Goal: Task Accomplishment & Management: Use online tool/utility

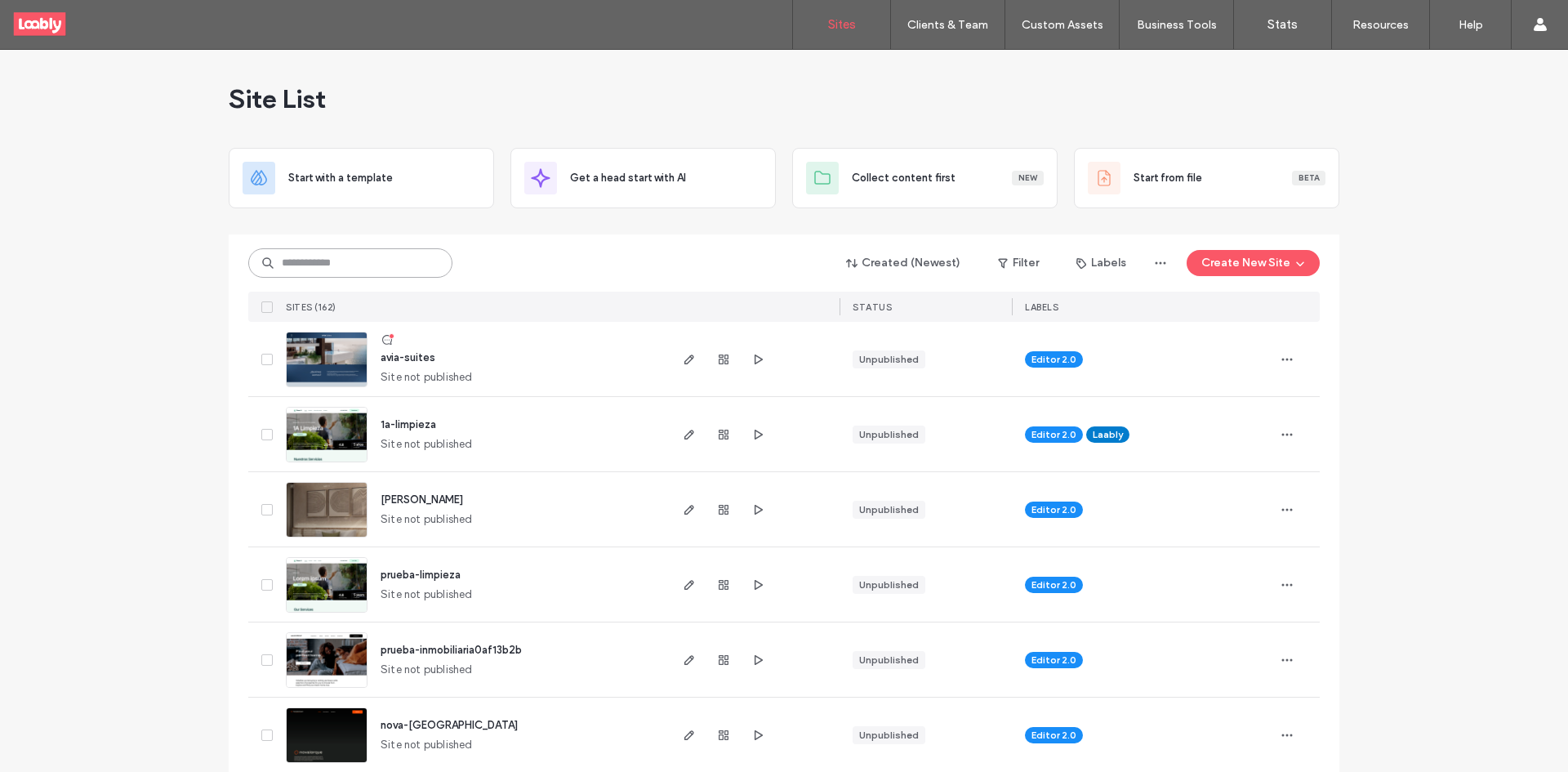
click at [403, 252] on input at bounding box center [350, 263] width 204 height 30
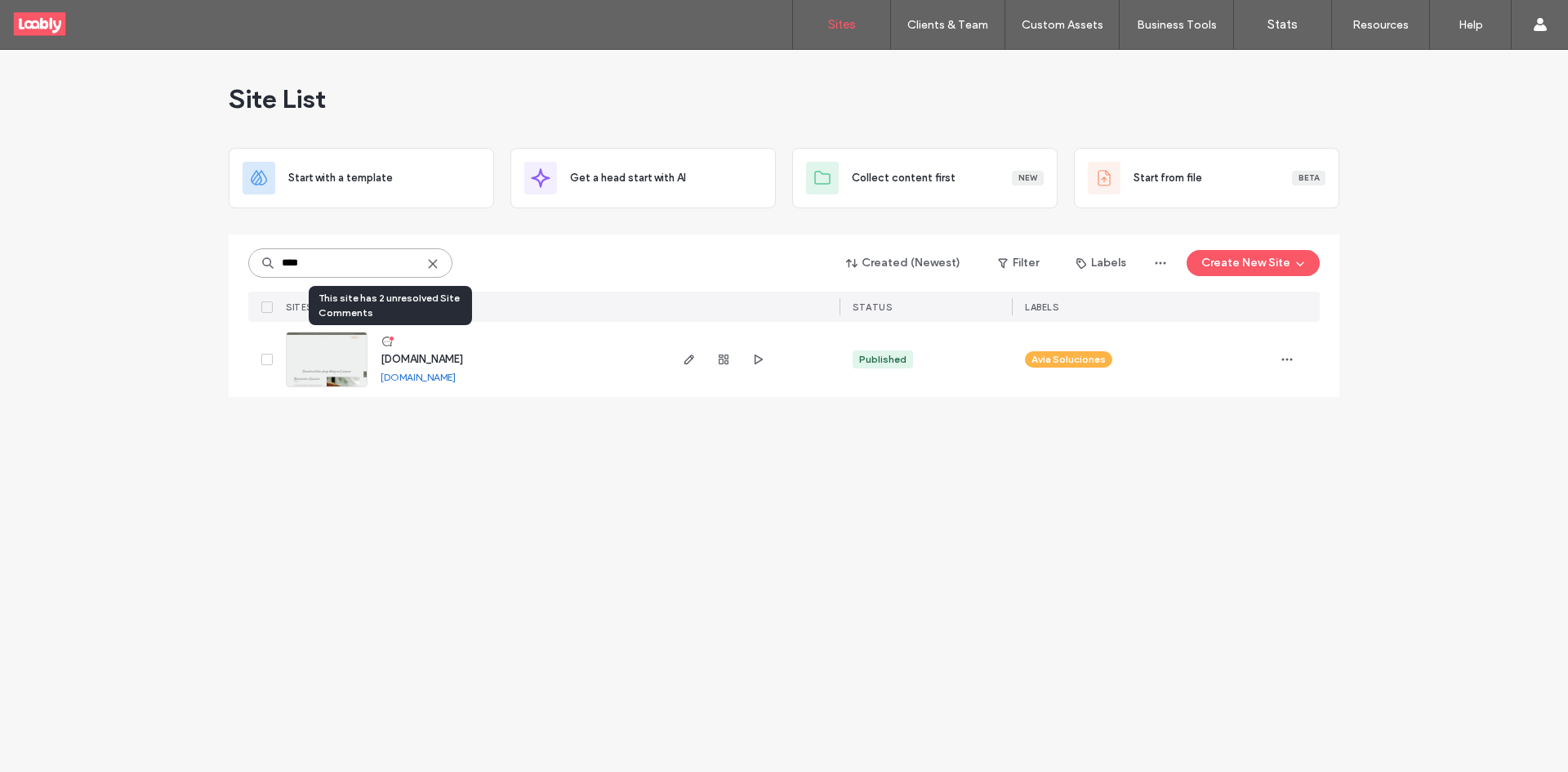
type input "****"
click at [388, 345] on use at bounding box center [387, 342] width 10 height 10
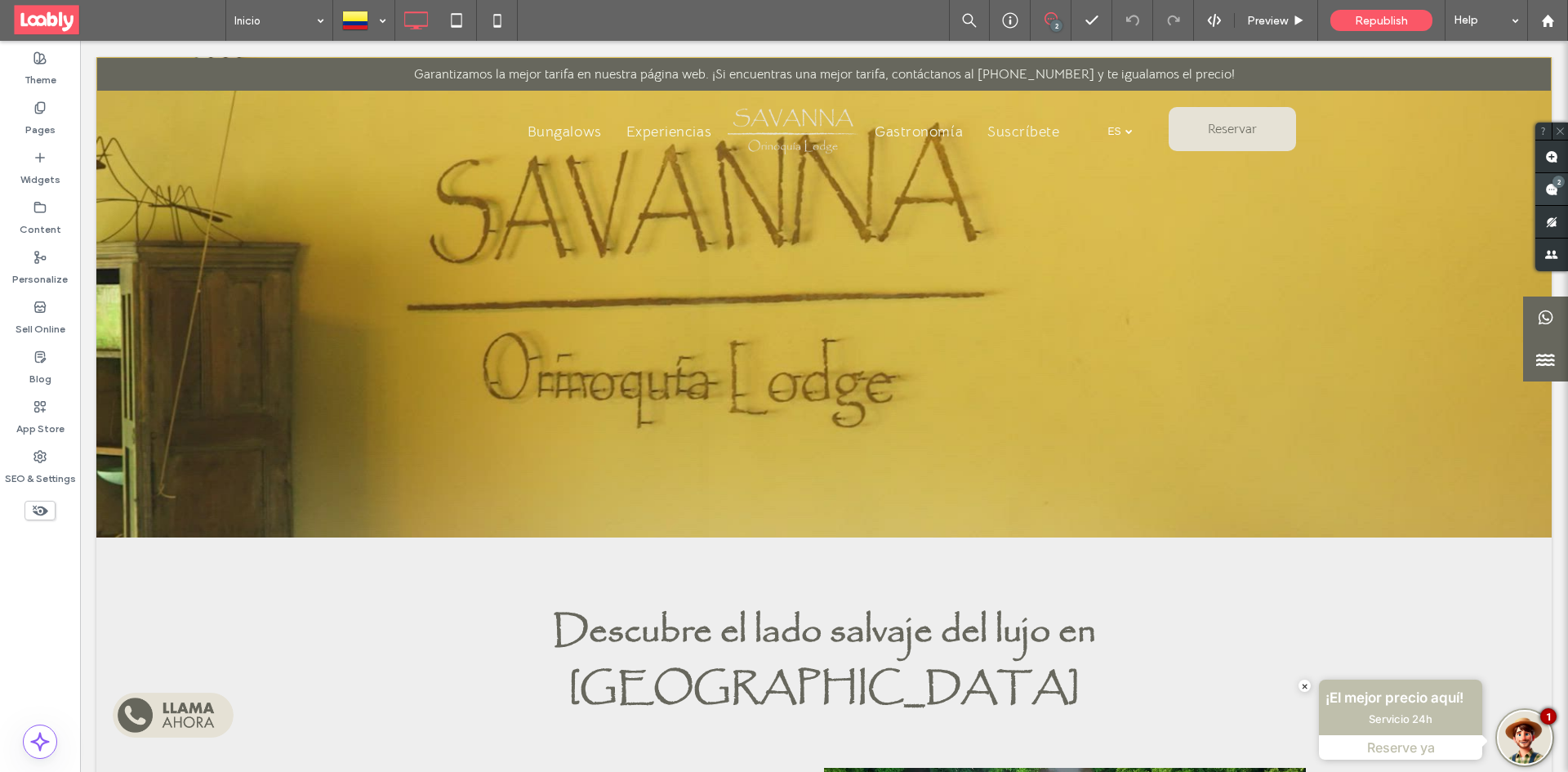
click at [1553, 192] on use at bounding box center [1551, 189] width 13 height 13
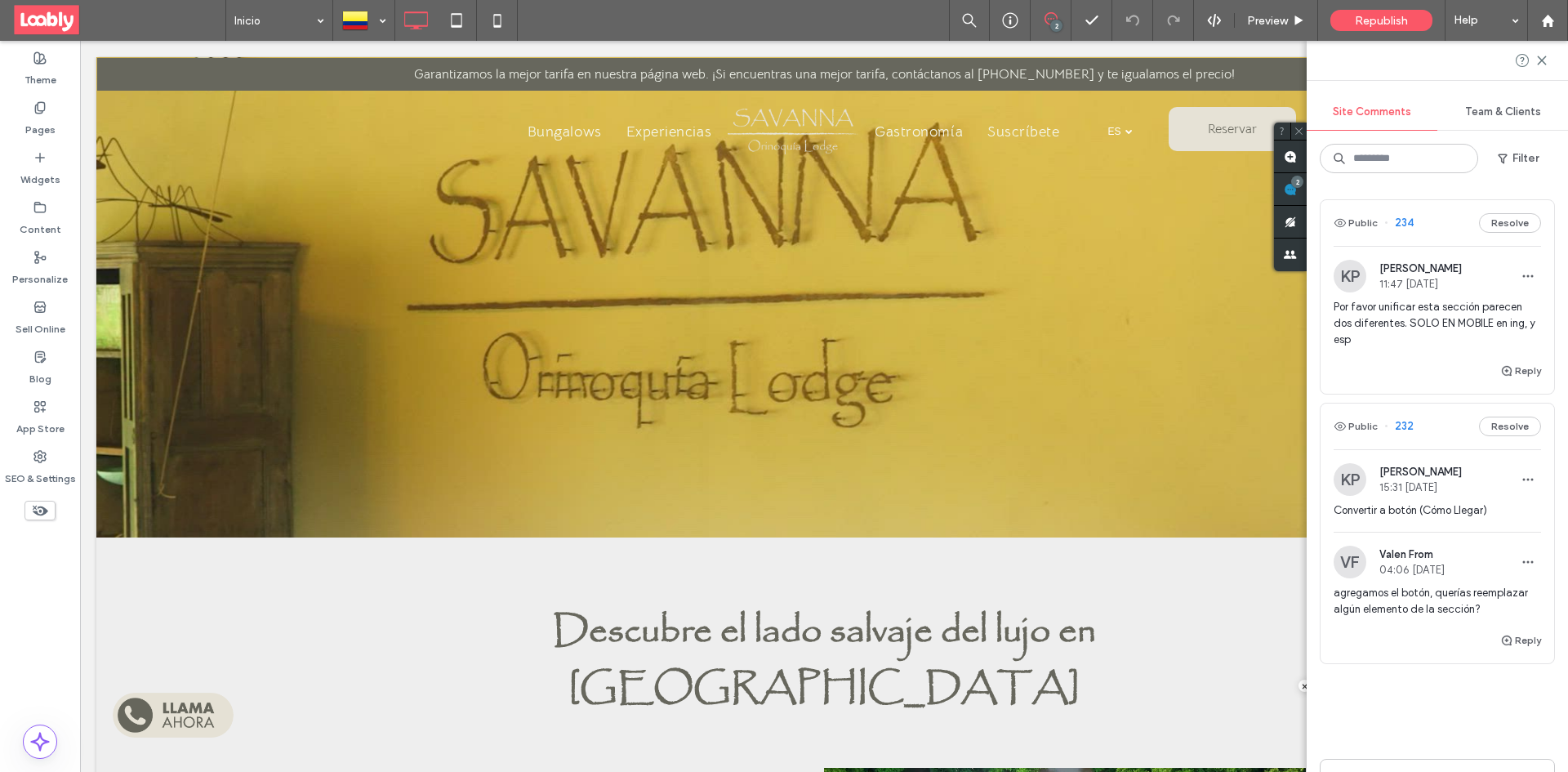
click at [1442, 216] on div "Public 234 Resolve" at bounding box center [1436, 223] width 233 height 46
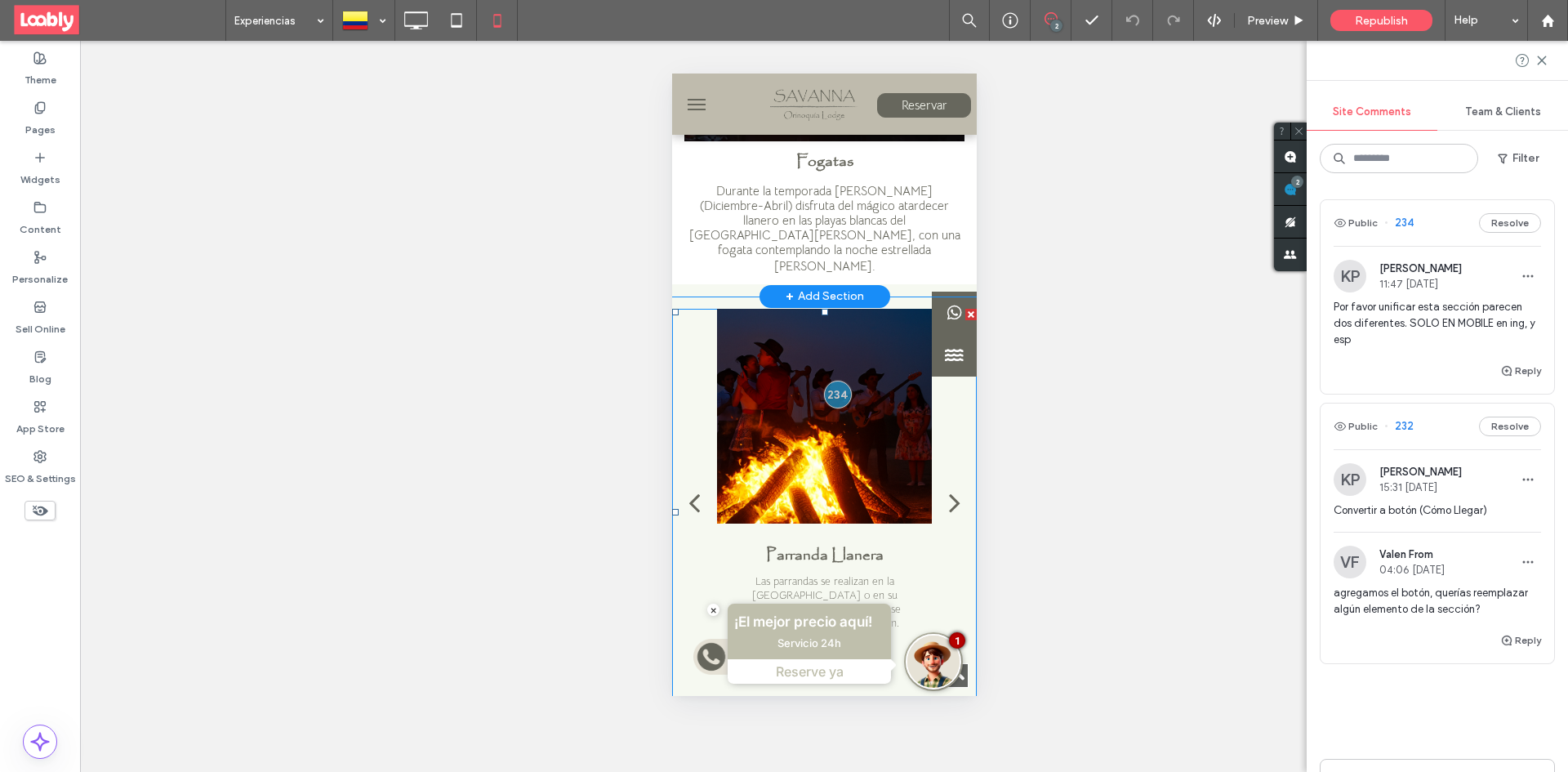
scroll to position [1208, 0]
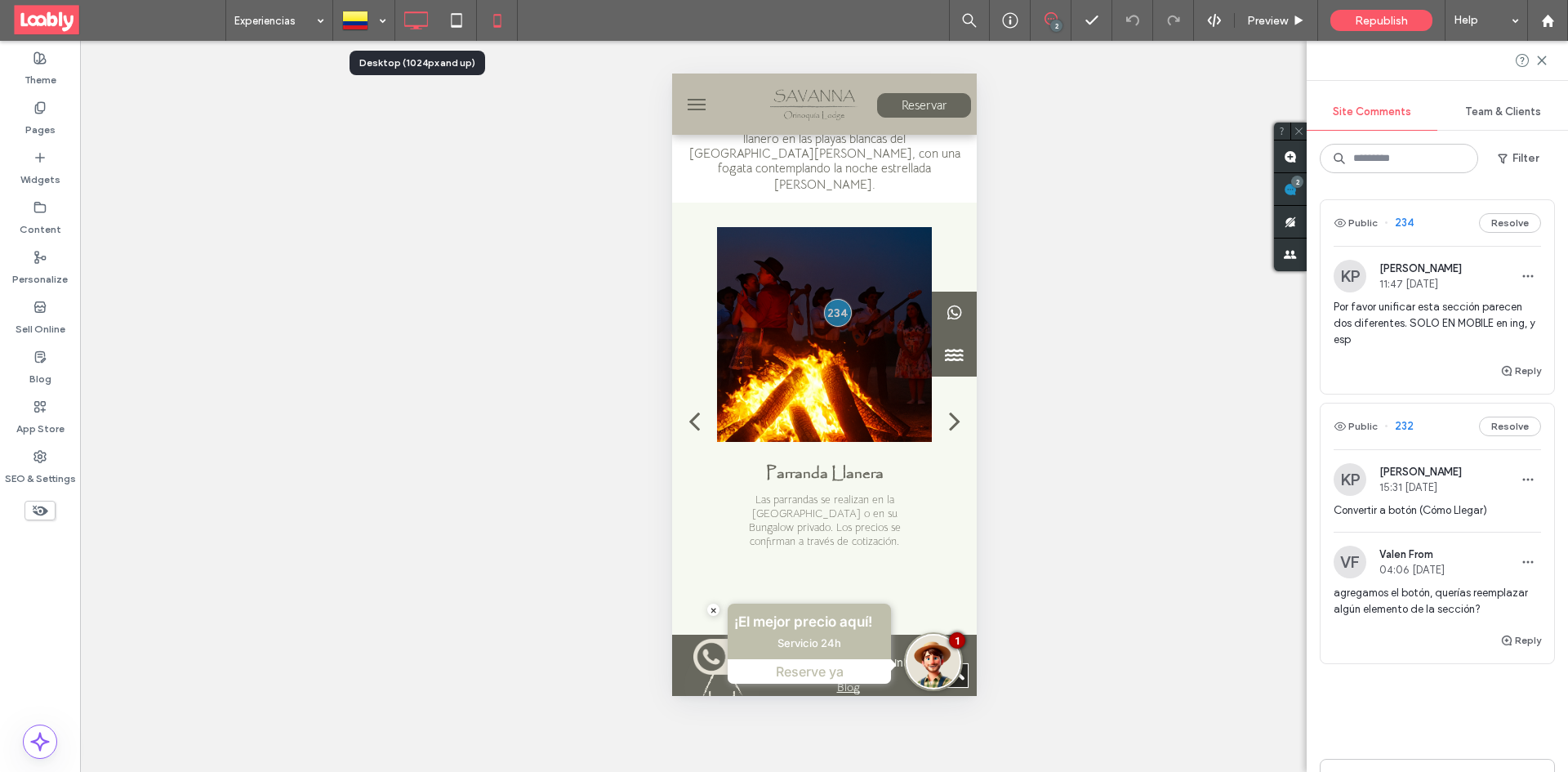
click at [420, 8] on icon at bounding box center [416, 20] width 32 height 32
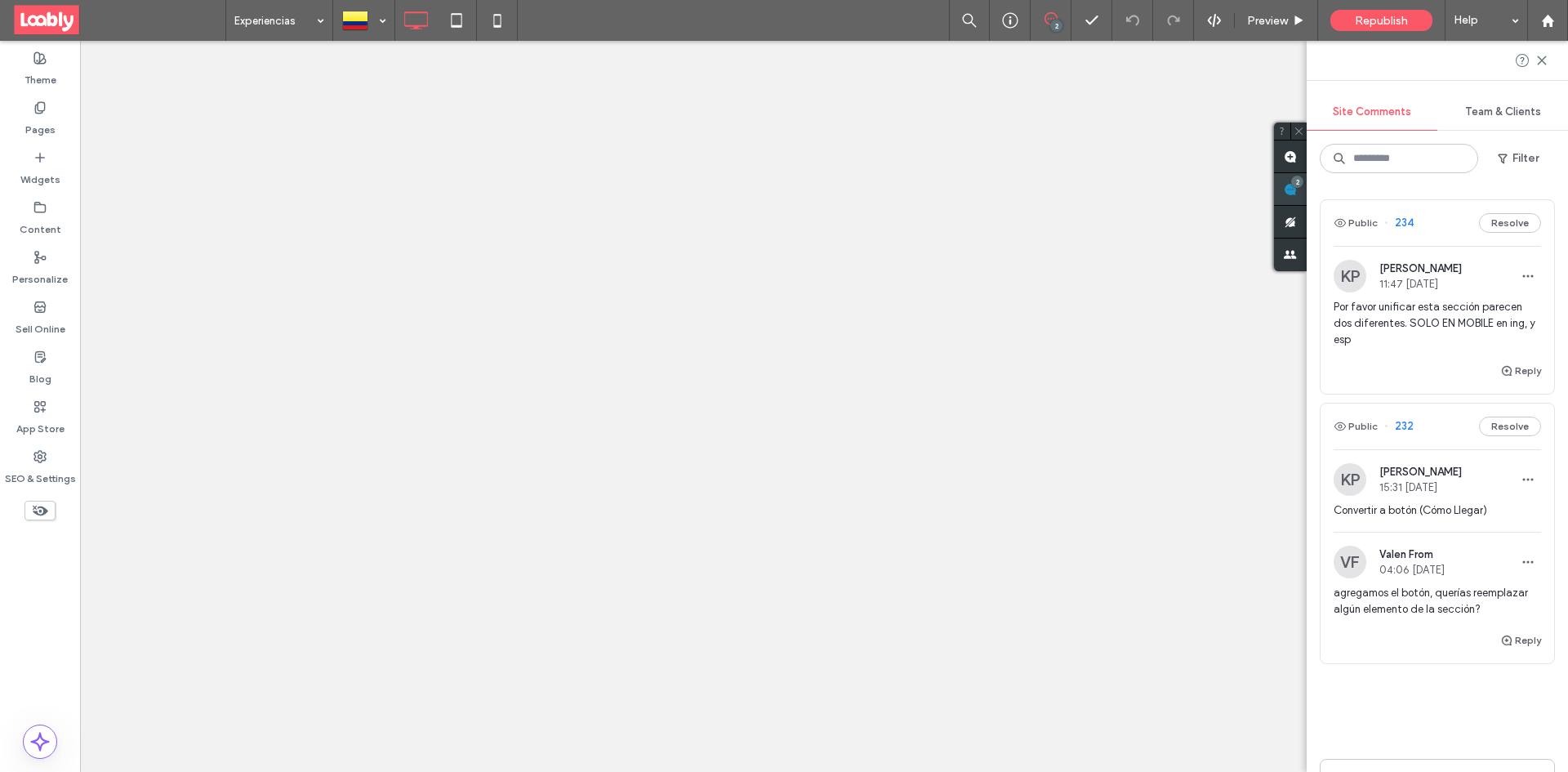
click at [1285, 182] on span at bounding box center [1290, 189] width 32 height 32
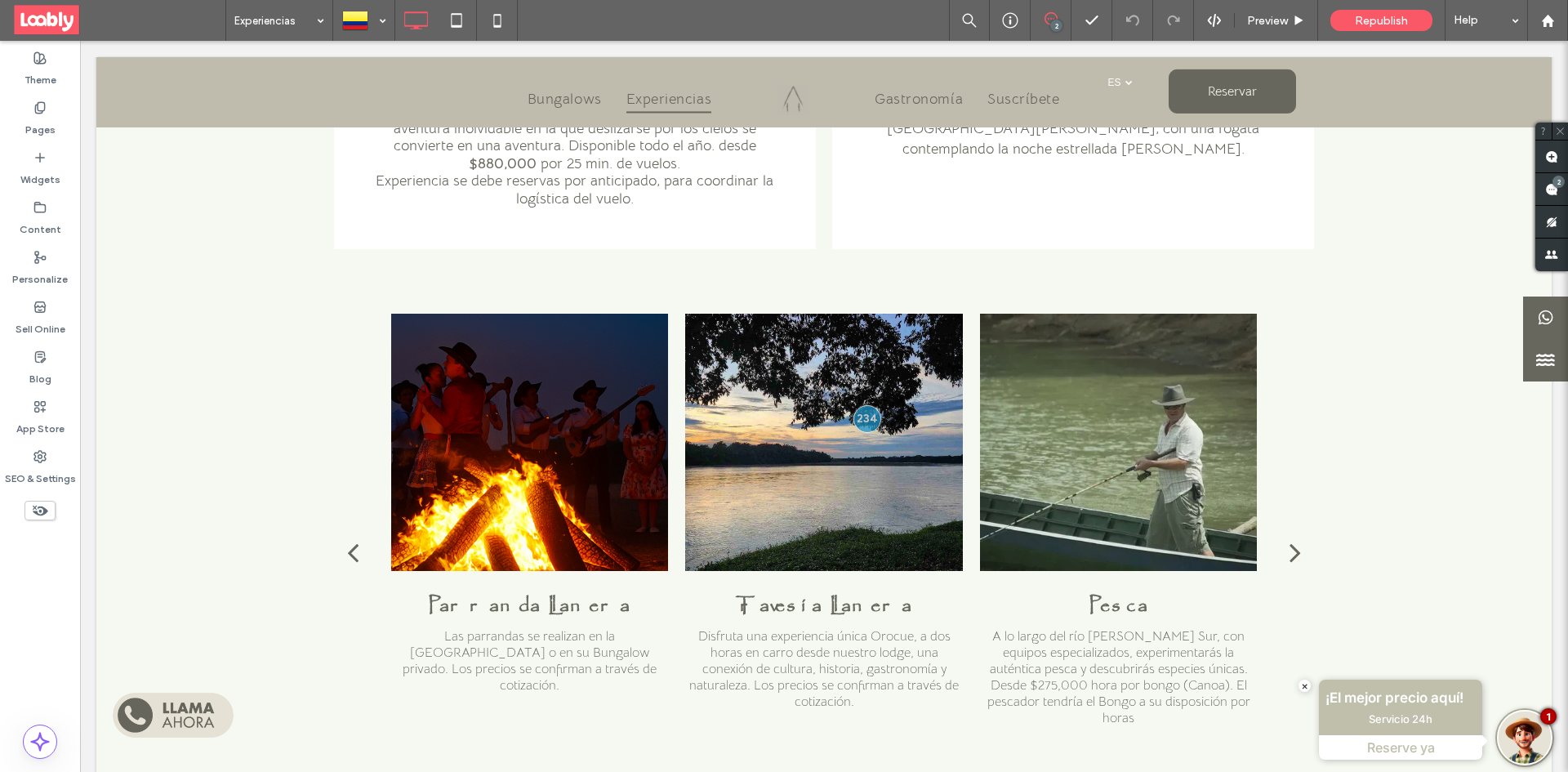
scroll to position [1373, 0]
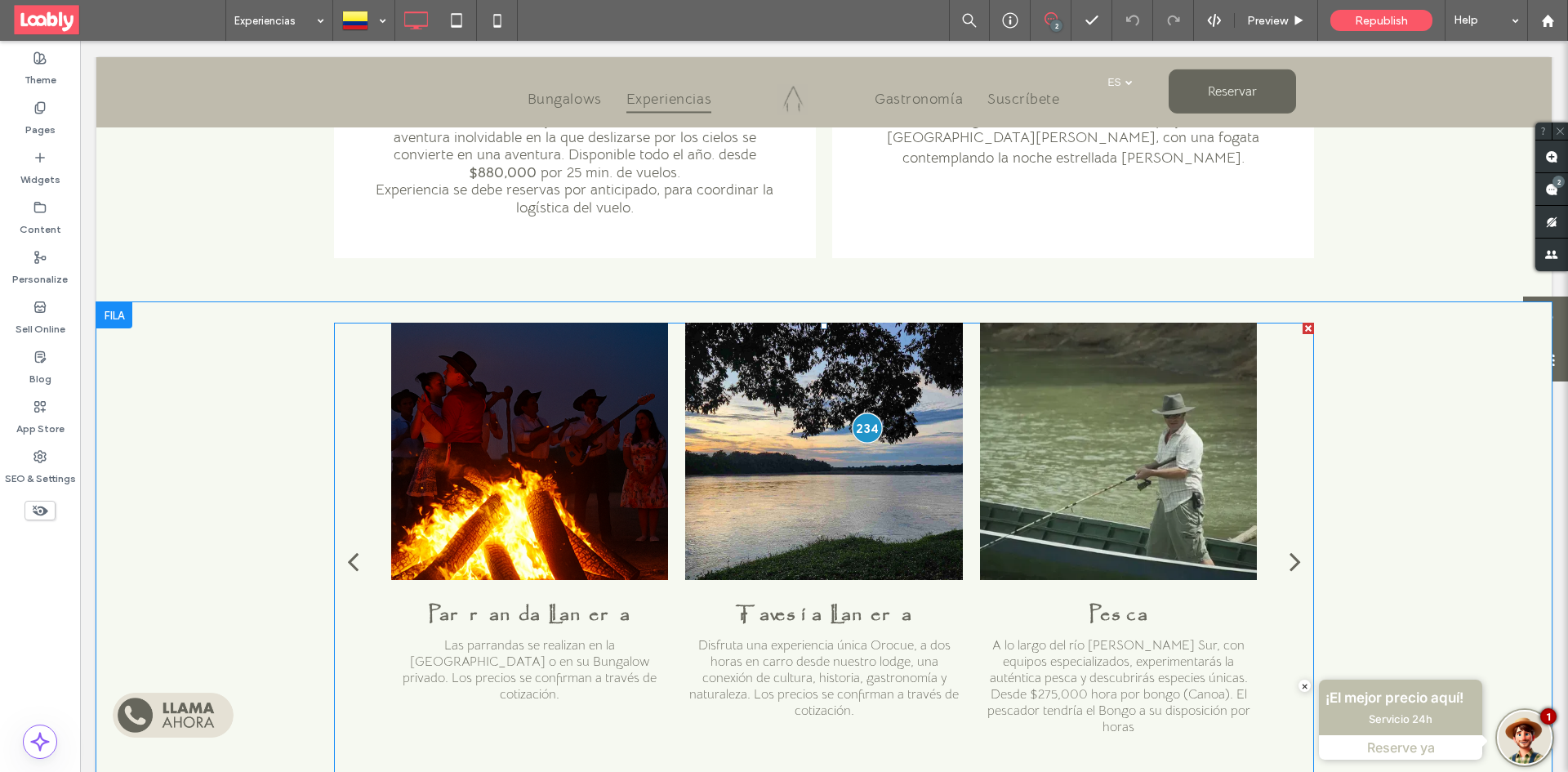
click at [862, 412] on div at bounding box center [867, 428] width 31 height 31
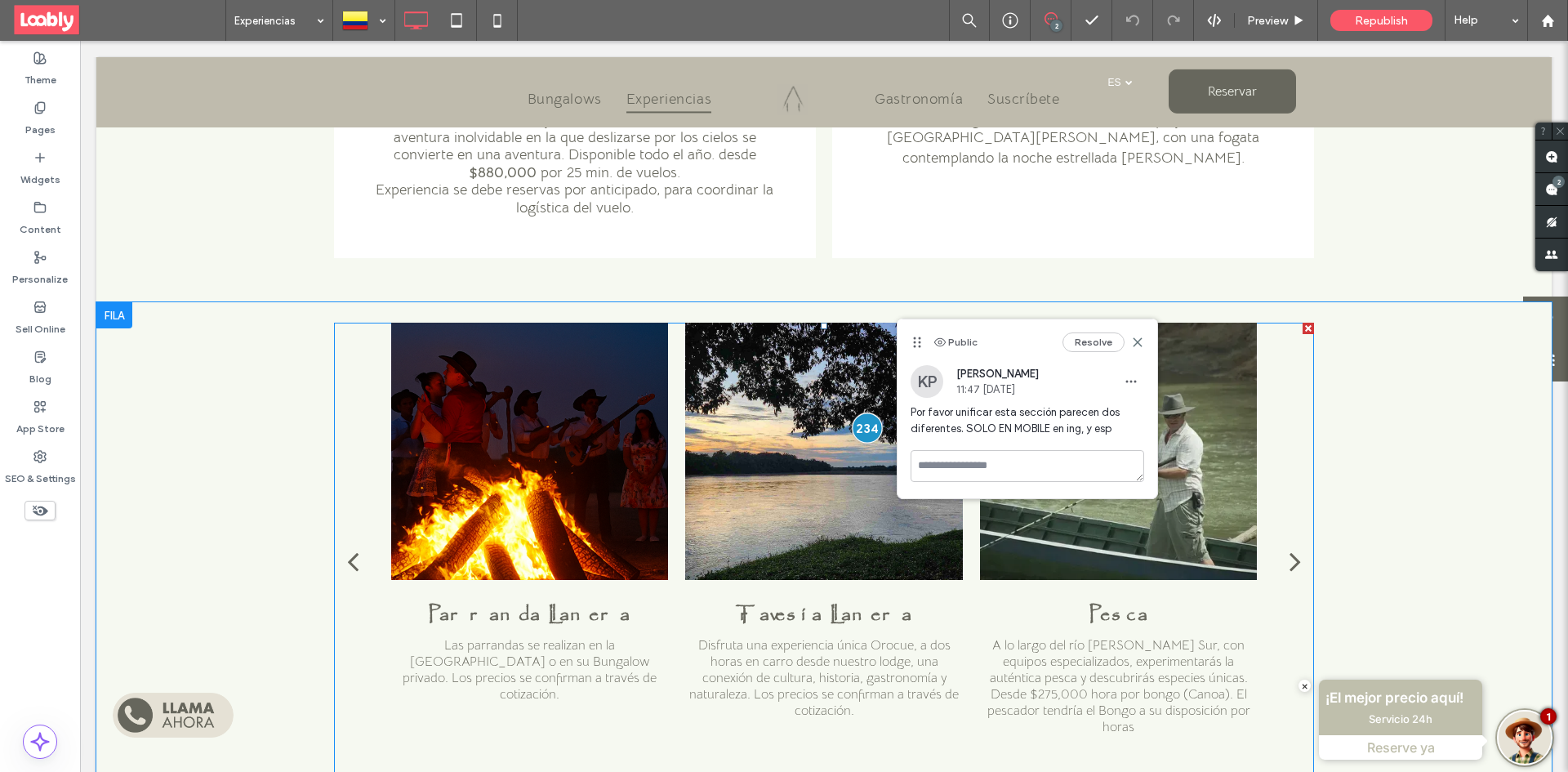
click at [865, 412] on div at bounding box center [867, 428] width 31 height 31
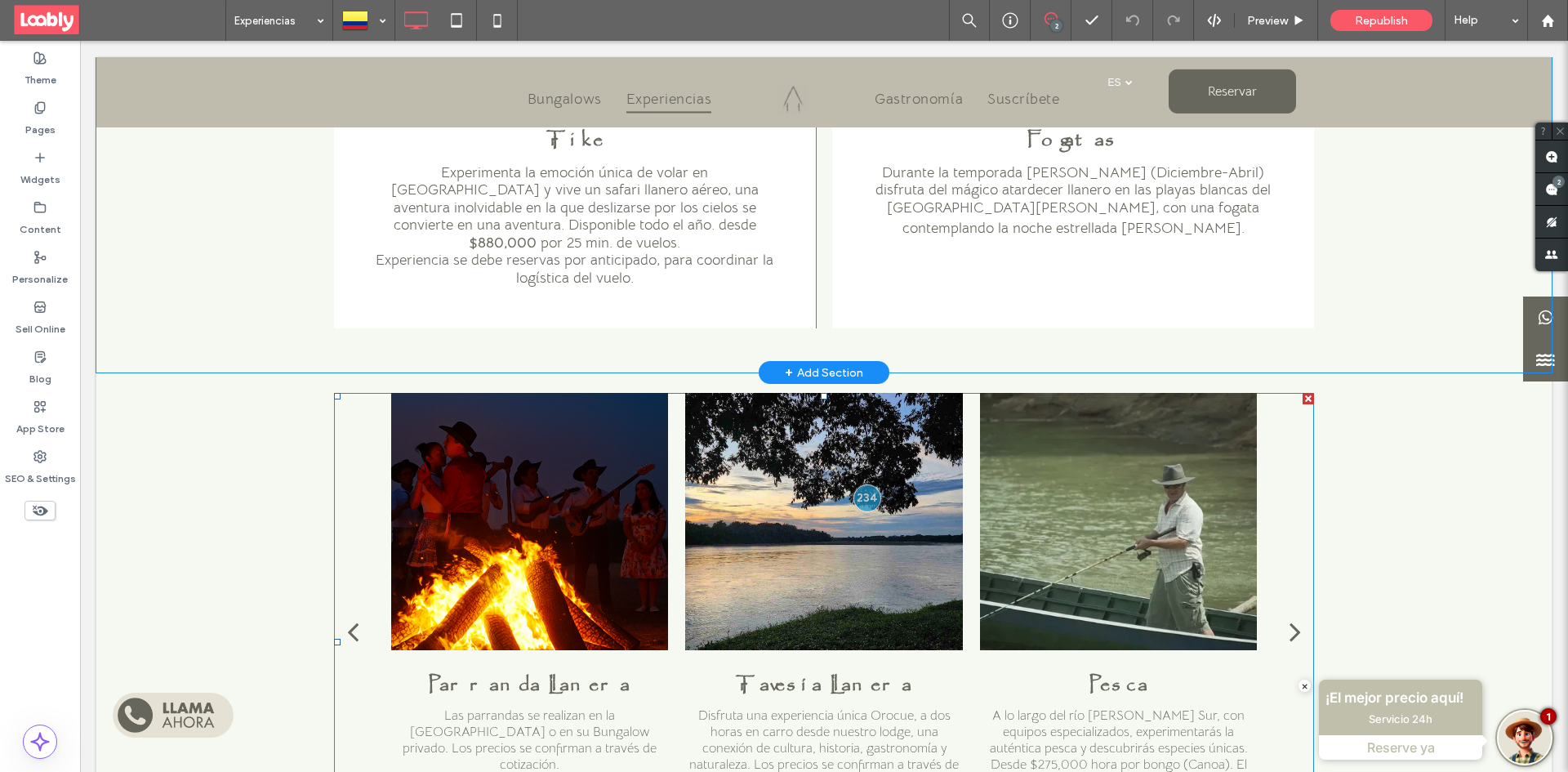
scroll to position [1291, 0]
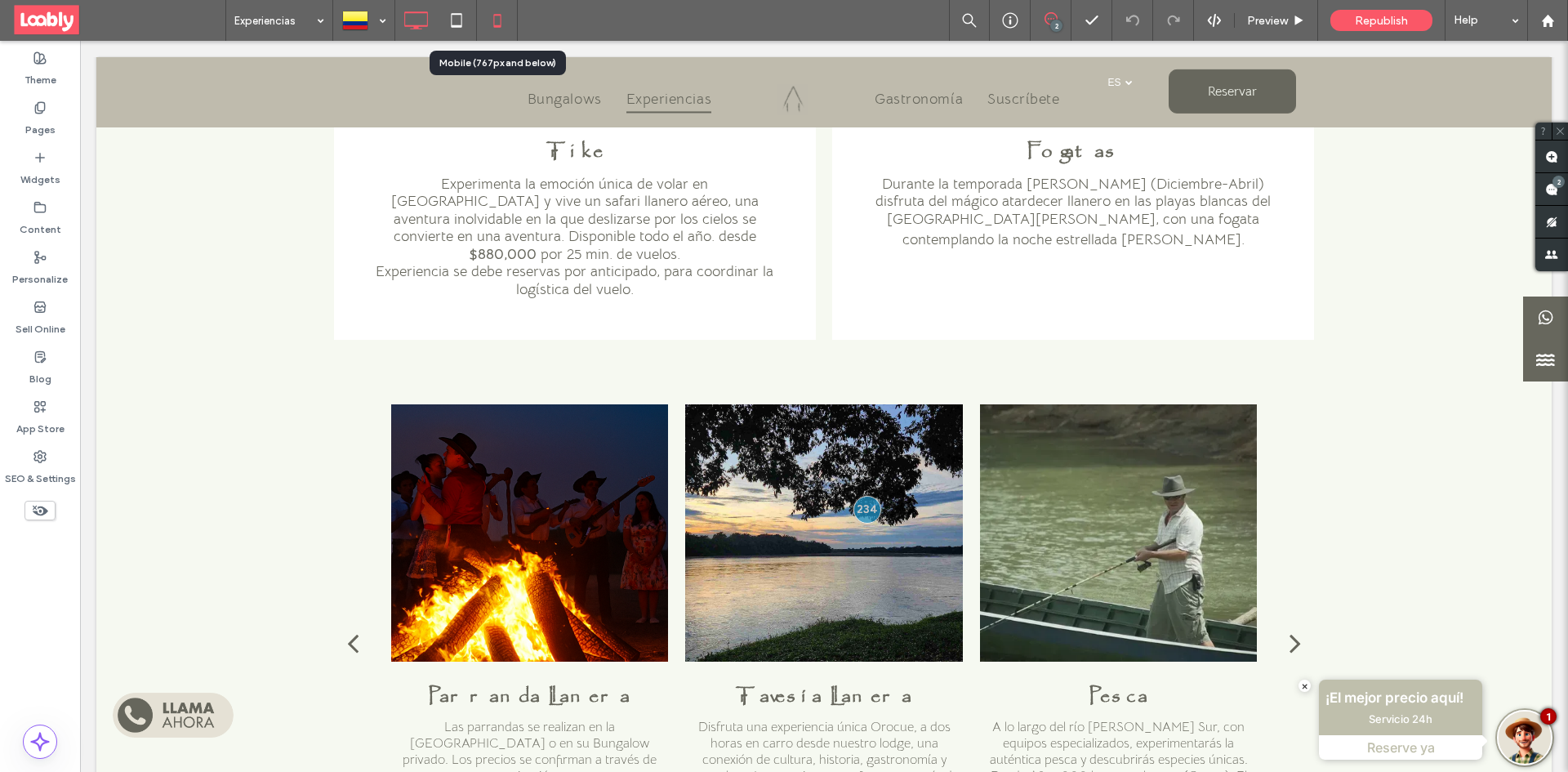
click at [491, 28] on icon at bounding box center [497, 20] width 32 height 32
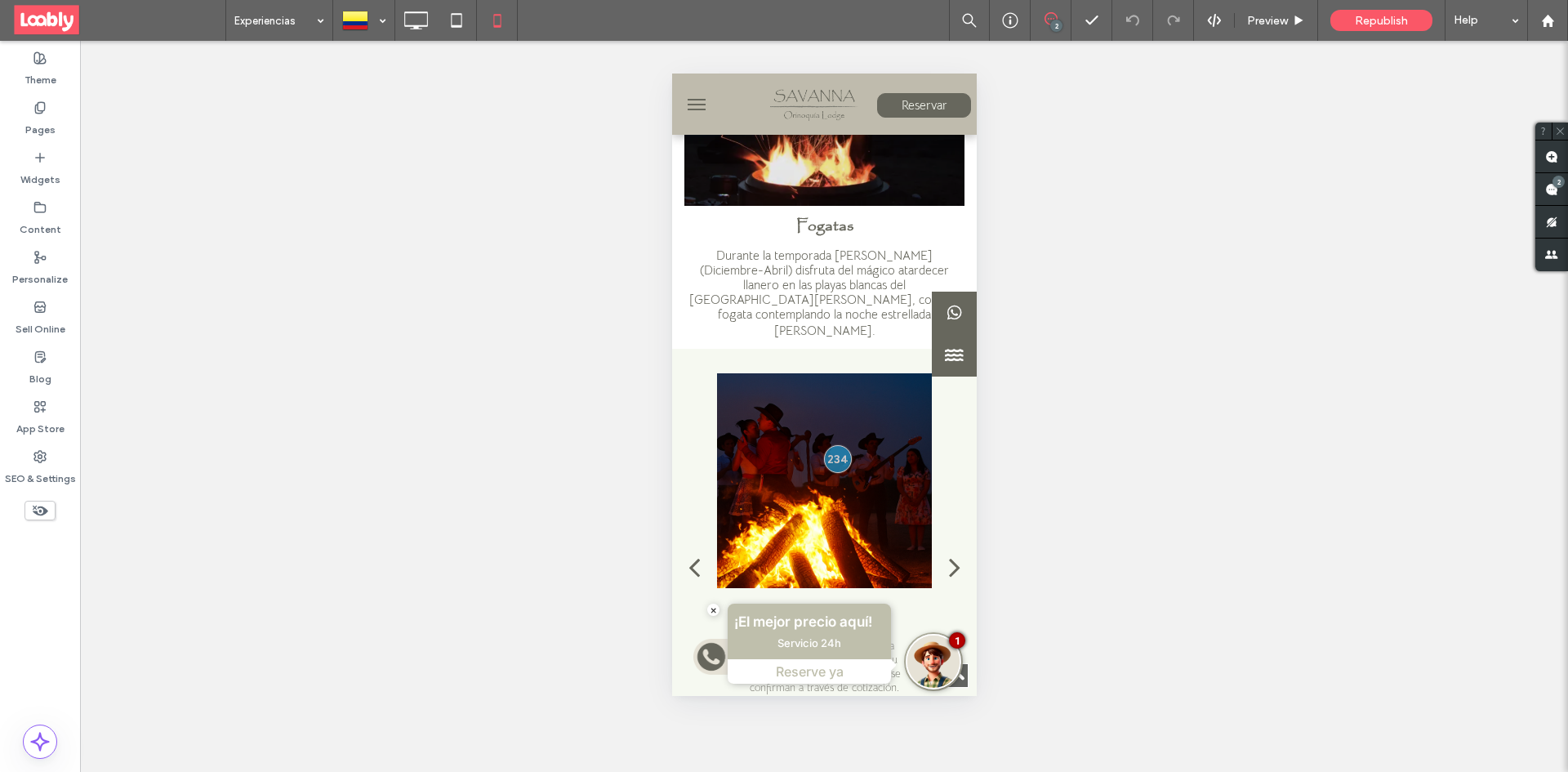
scroll to position [1145, 0]
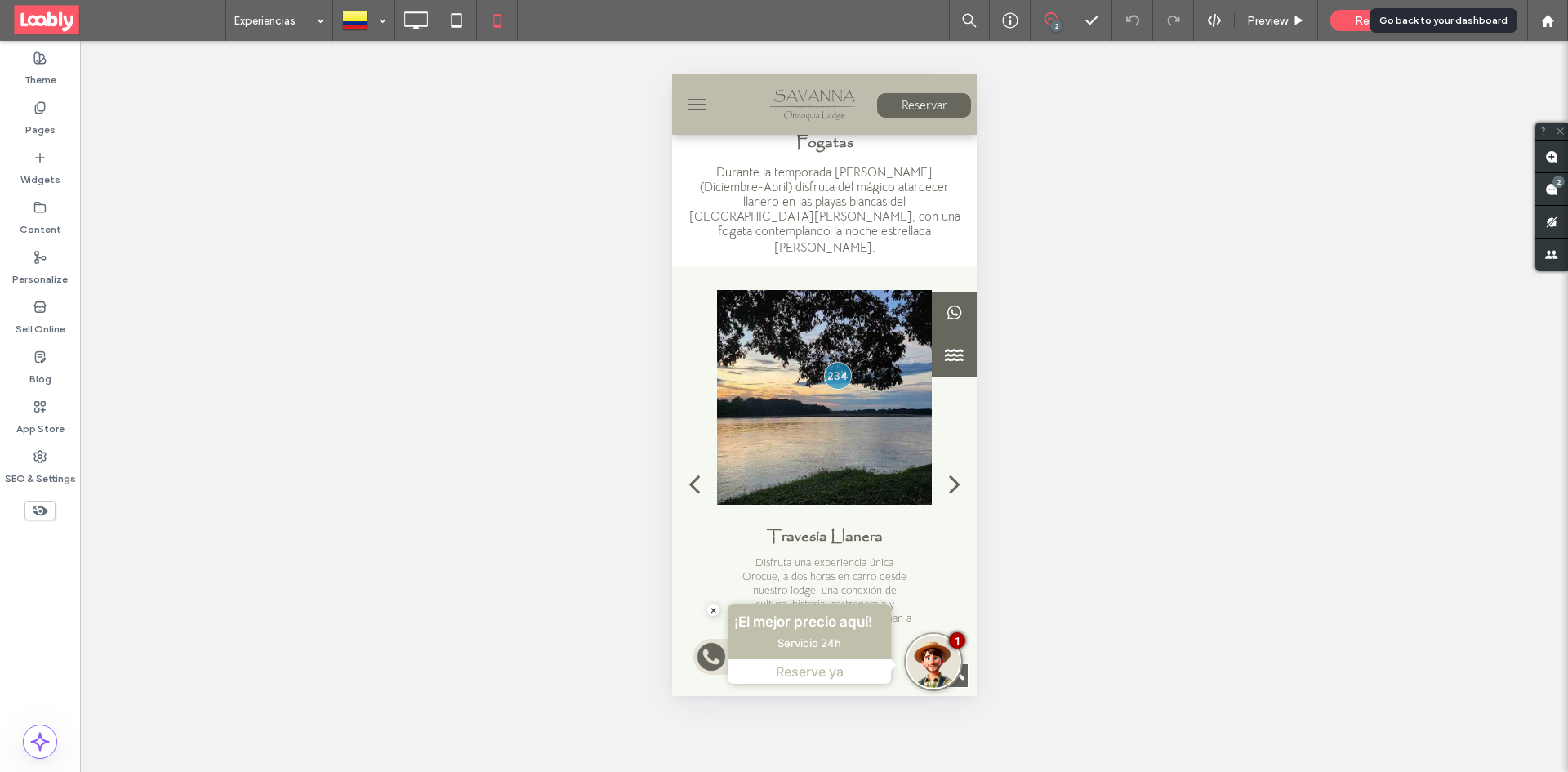
drag, startPoint x: 1565, startPoint y: 28, endPoint x: 1487, endPoint y: 32, distance: 78.1
click at [1565, 28] on div at bounding box center [1548, 20] width 41 height 41
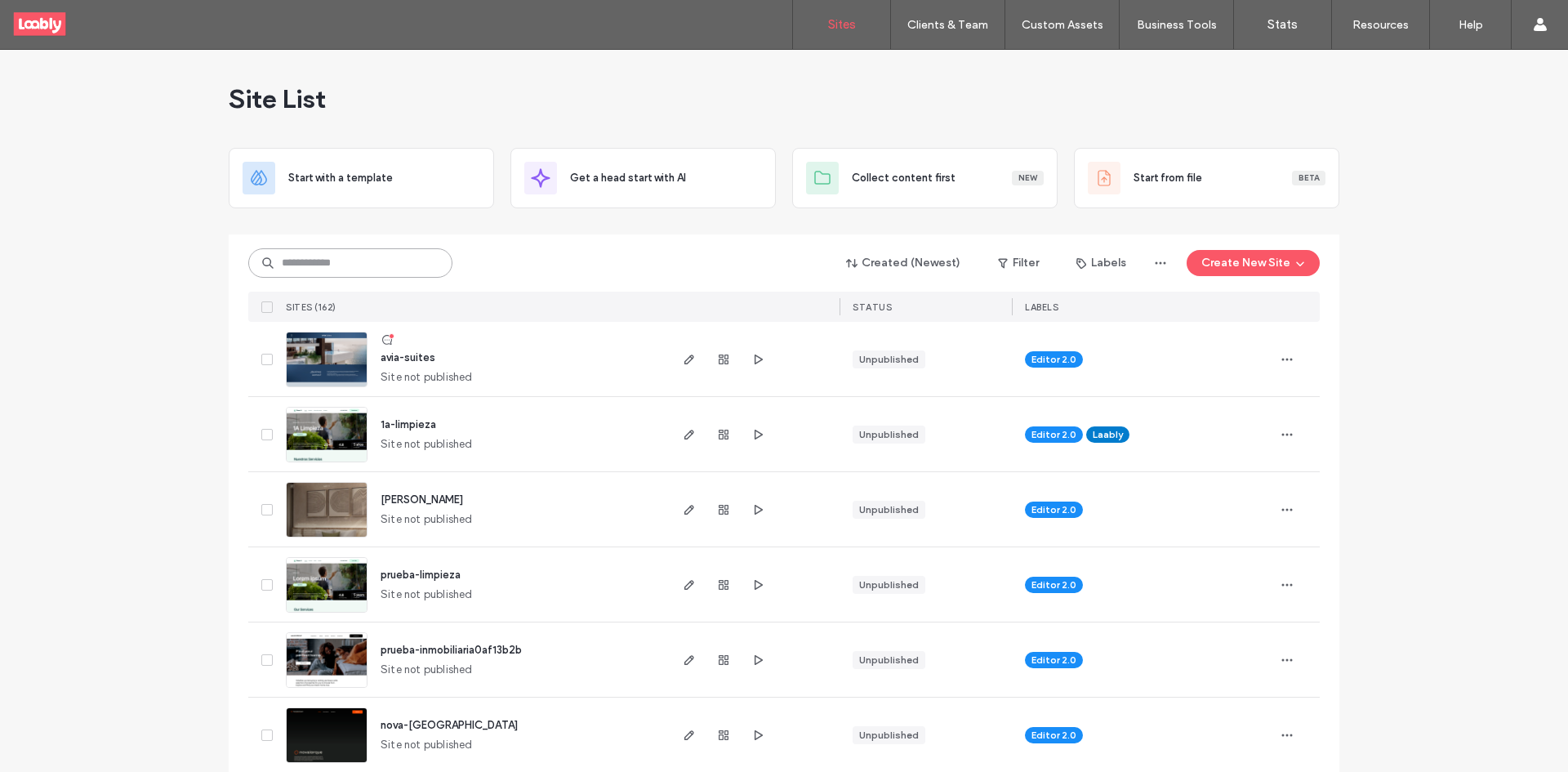
click at [366, 250] on input at bounding box center [350, 263] width 204 height 30
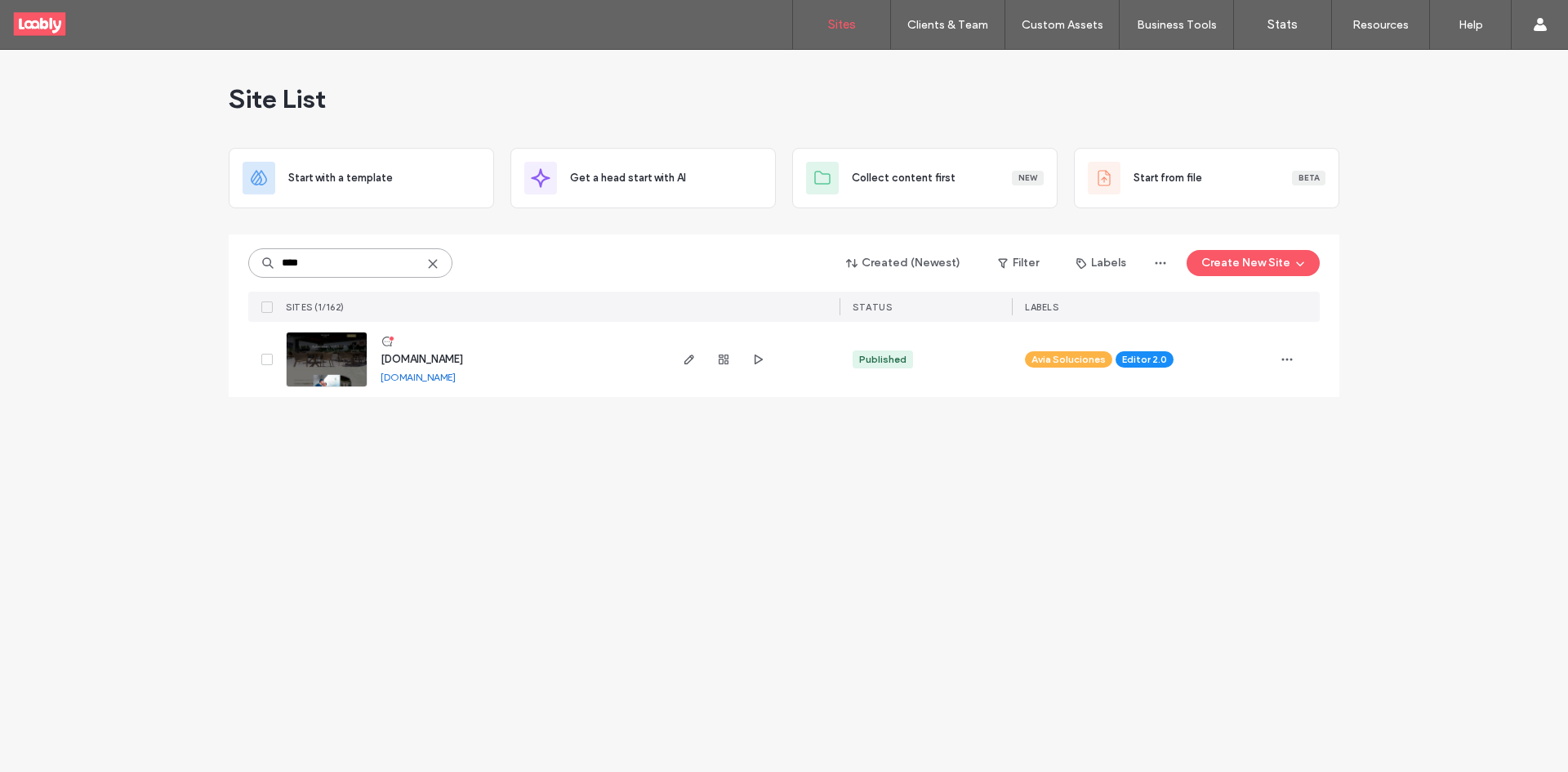
type input "****"
click at [389, 343] on icon at bounding box center [387, 341] width 13 height 13
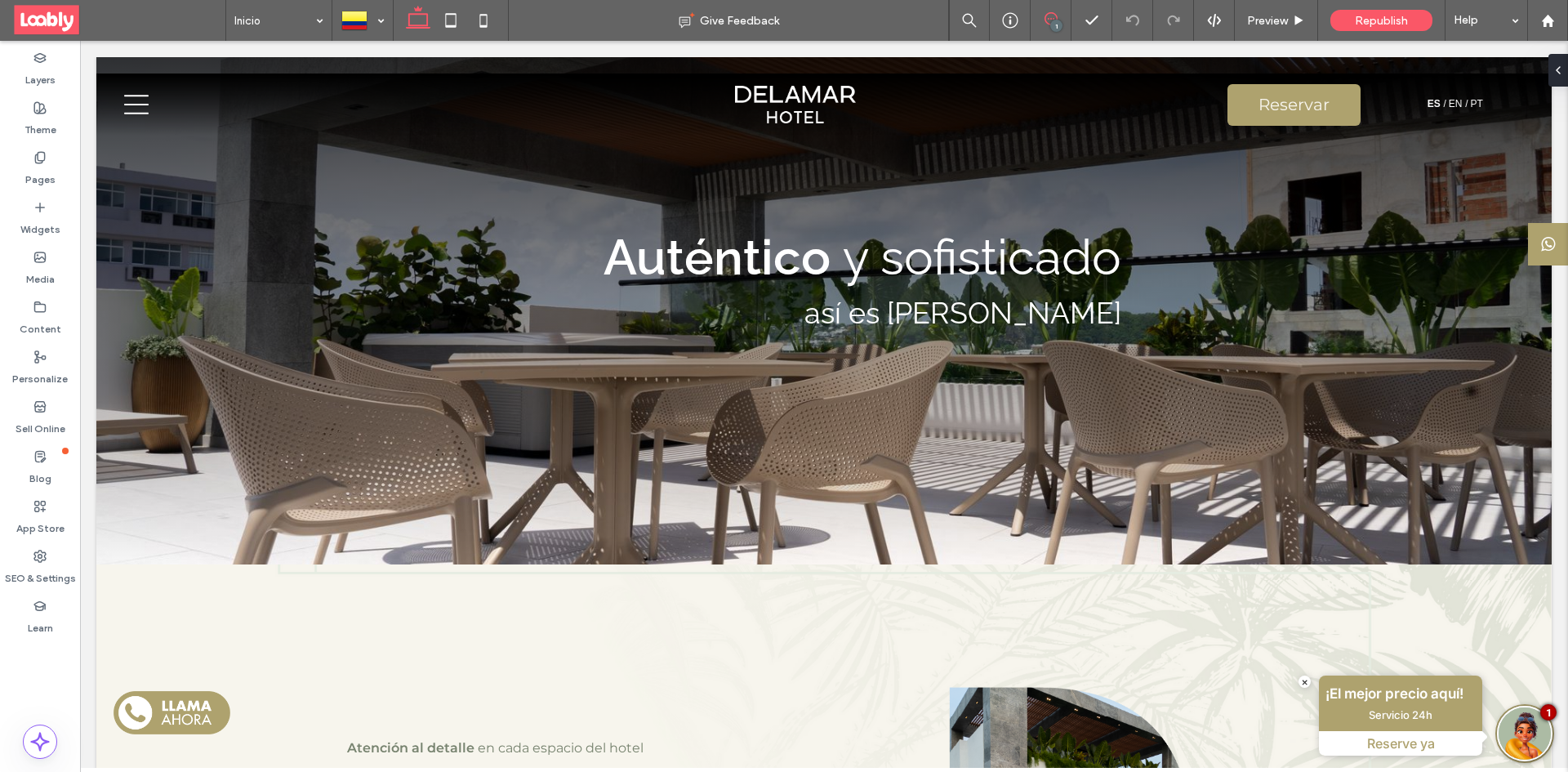
click at [1065, 18] on span at bounding box center [1050, 18] width 40 height 13
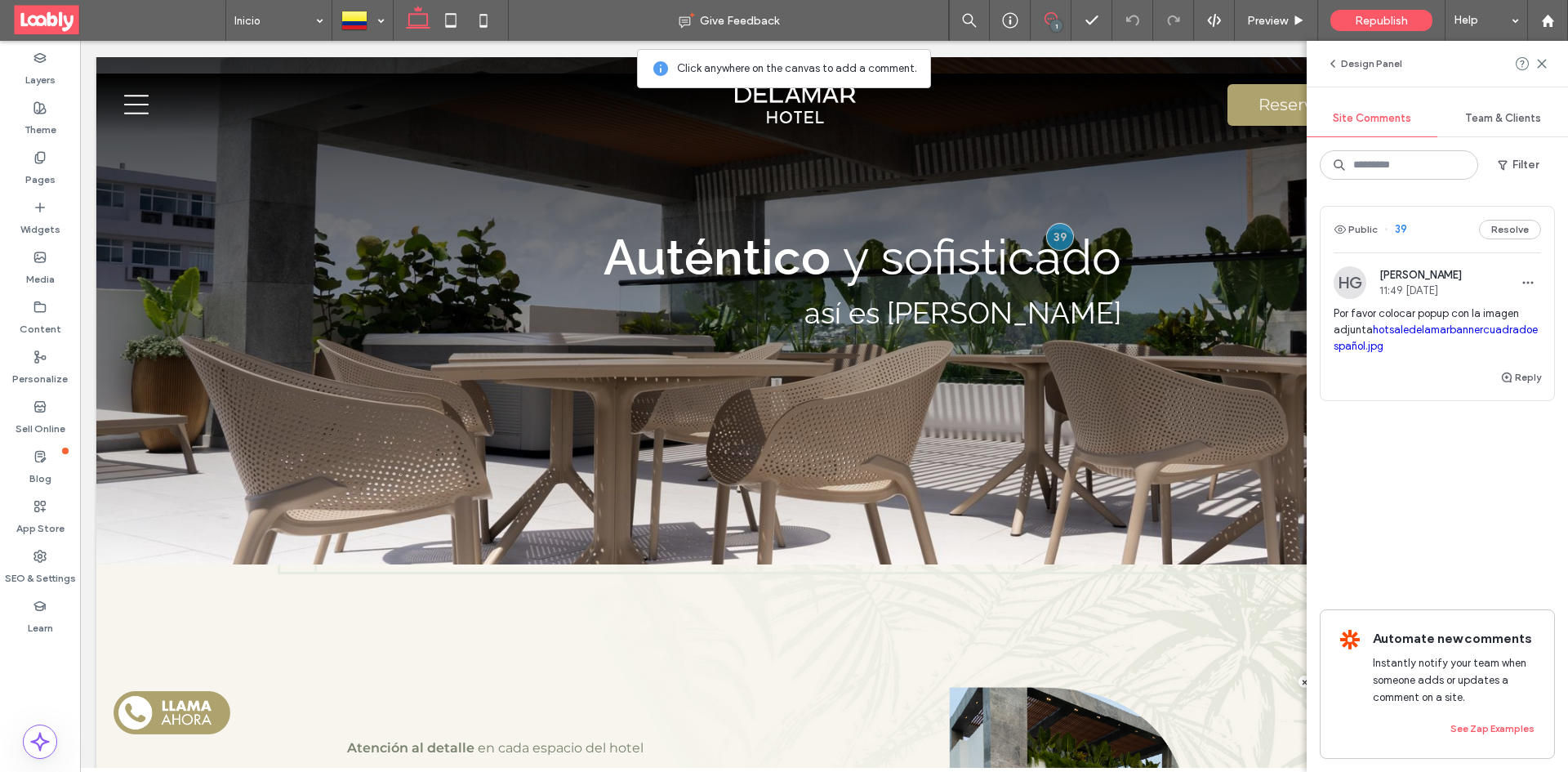
click at [1441, 216] on div "Public 39 Resolve" at bounding box center [1436, 230] width 233 height 46
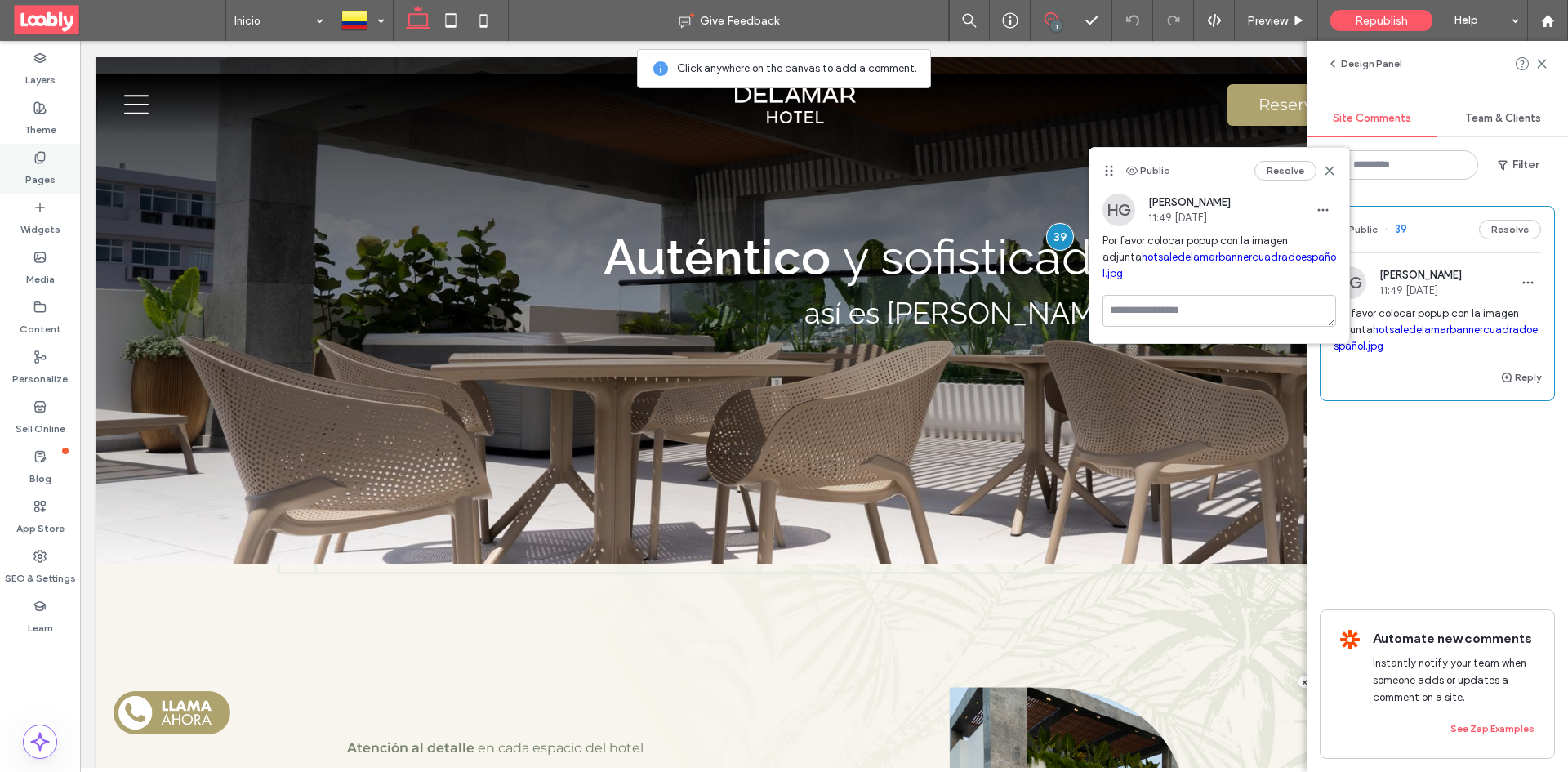
click at [52, 157] on div "Pages" at bounding box center [40, 168] width 80 height 50
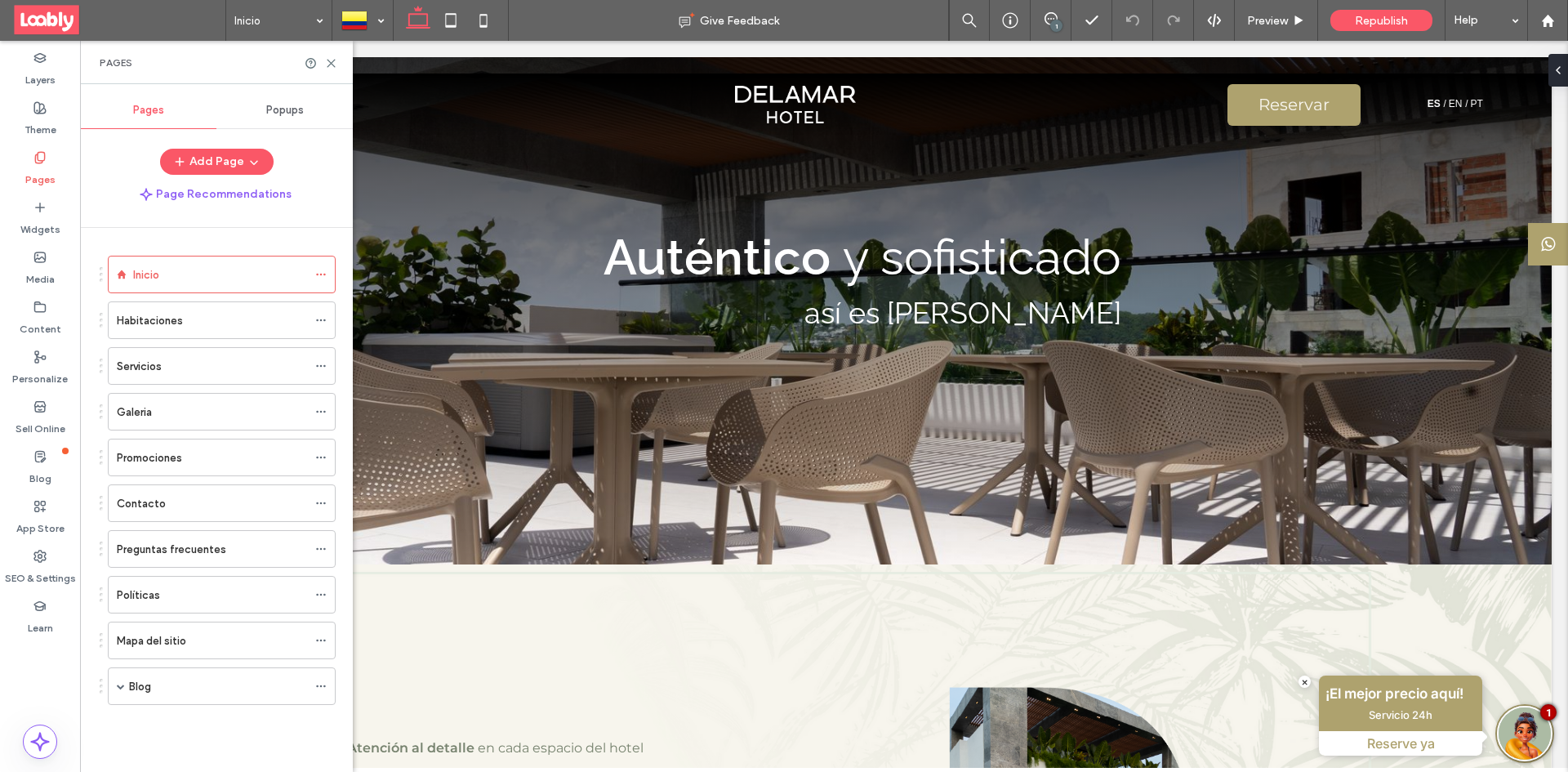
click at [288, 109] on span "Popups" at bounding box center [285, 109] width 37 height 13
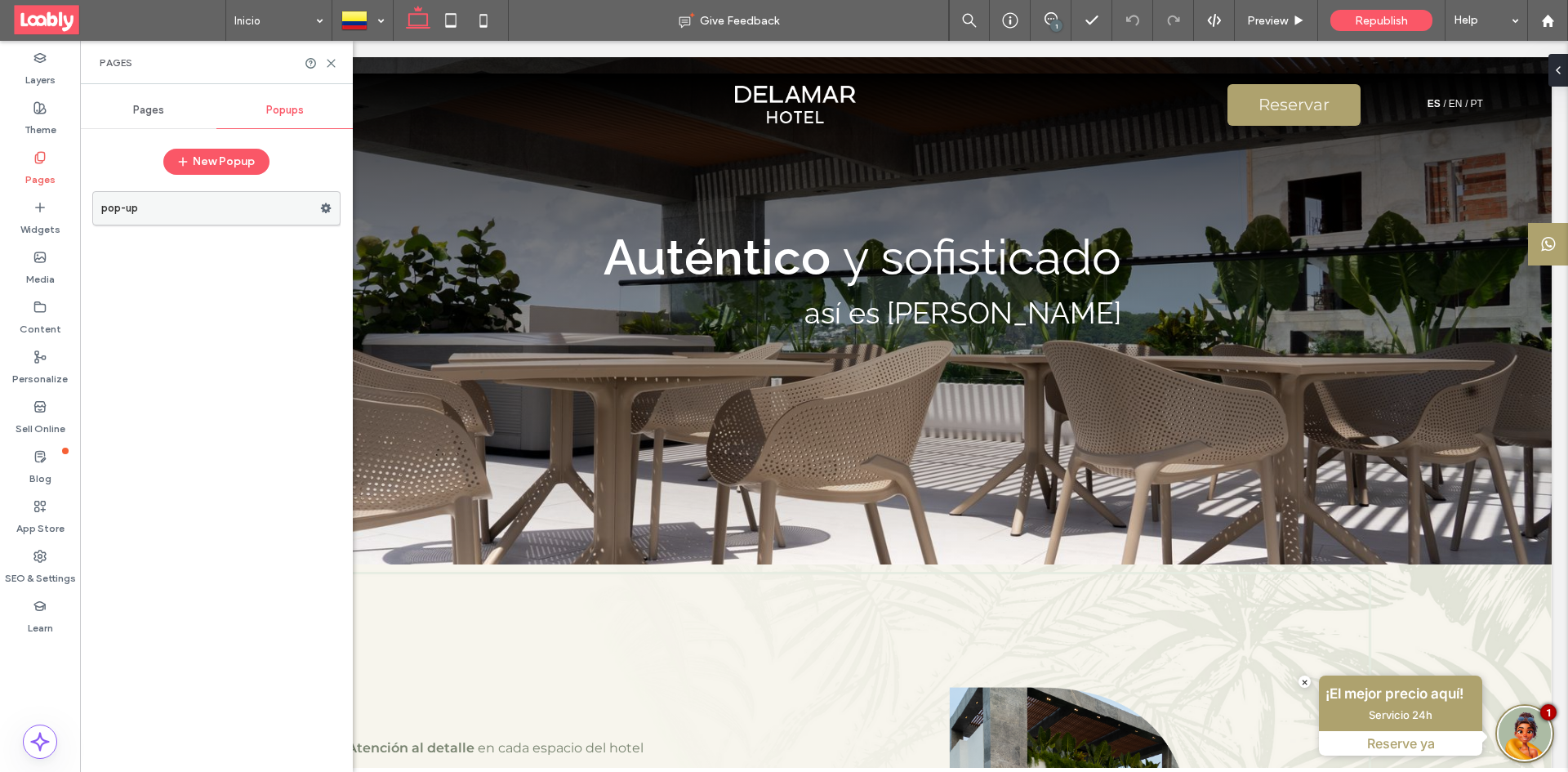
click at [252, 203] on label "pop-up" at bounding box center [210, 208] width 219 height 32
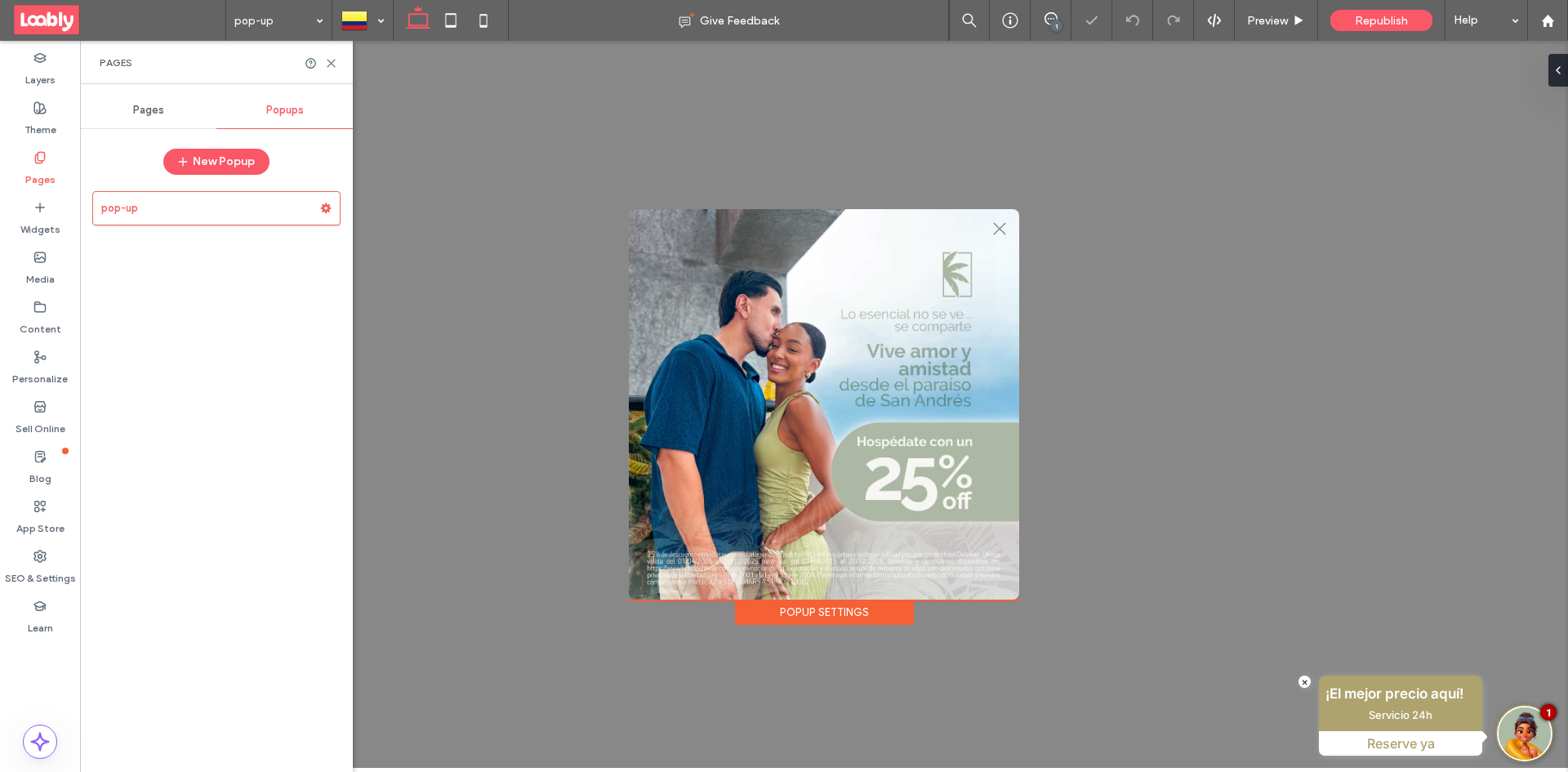
click at [662, 583] on div ".st0-1091118977{fill-rule:evenodd;clip-rule:evenodd;} + Add Section" at bounding box center [824, 404] width 390 height 390
click at [665, 225] on div at bounding box center [654, 217] width 51 height 18
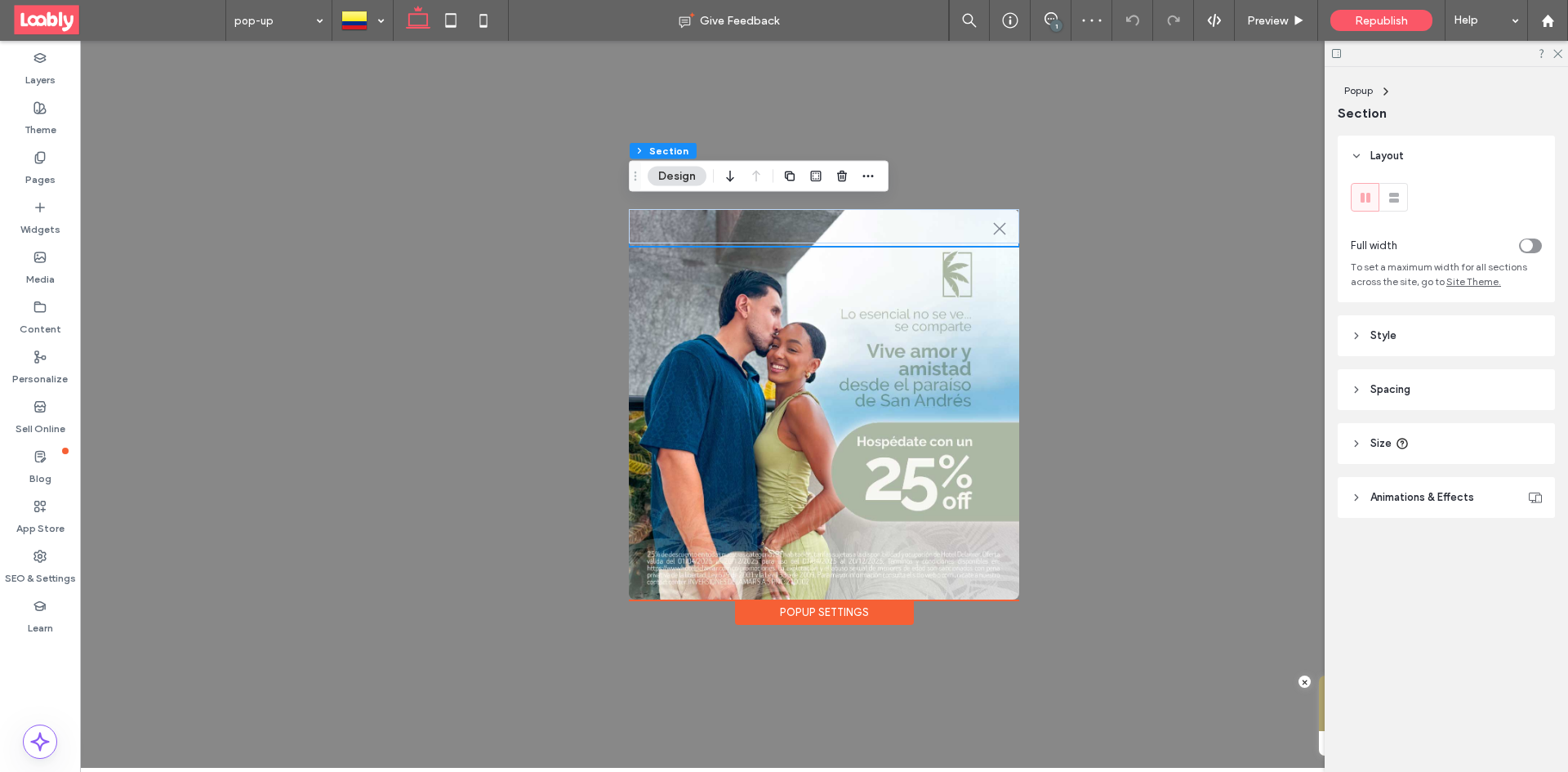
click at [839, 613] on div "Popup Settings" at bounding box center [824, 612] width 179 height 25
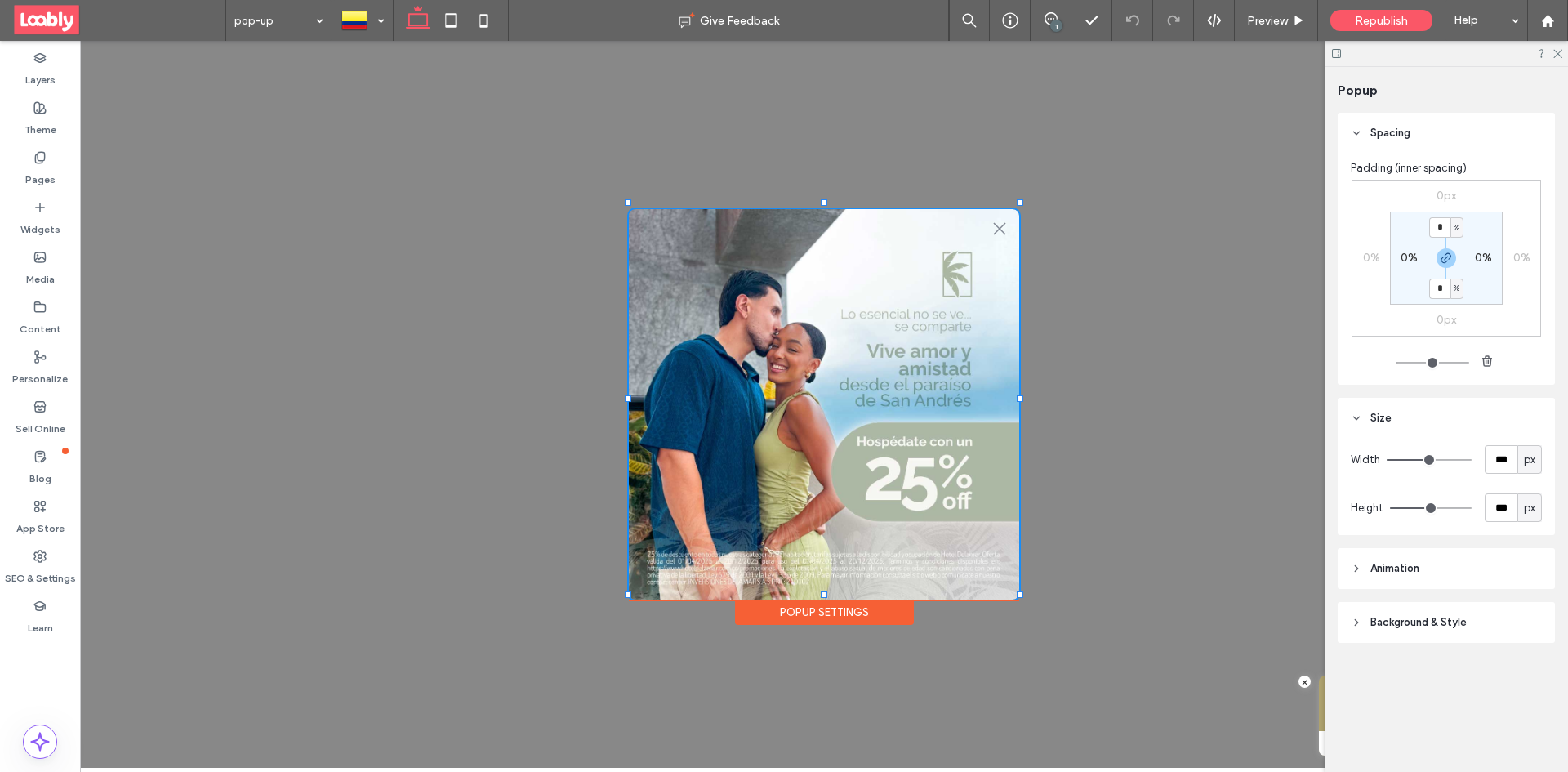
click at [831, 601] on div "Popup Settings" at bounding box center [824, 612] width 179 height 25
click at [1357, 413] on icon at bounding box center [1356, 417] width 11 height 11
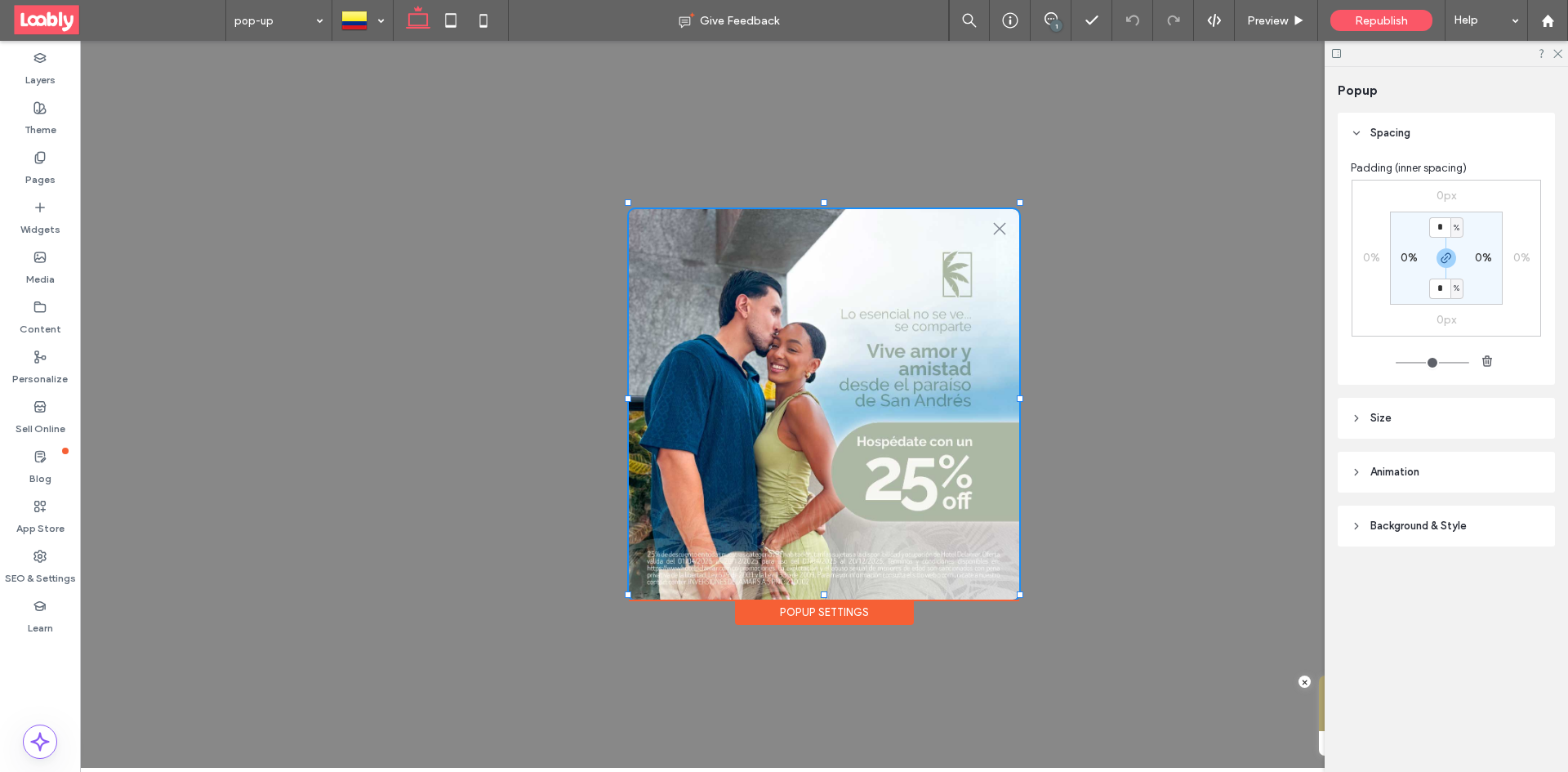
click at [1425, 513] on header "Background & Style" at bounding box center [1447, 526] width 217 height 41
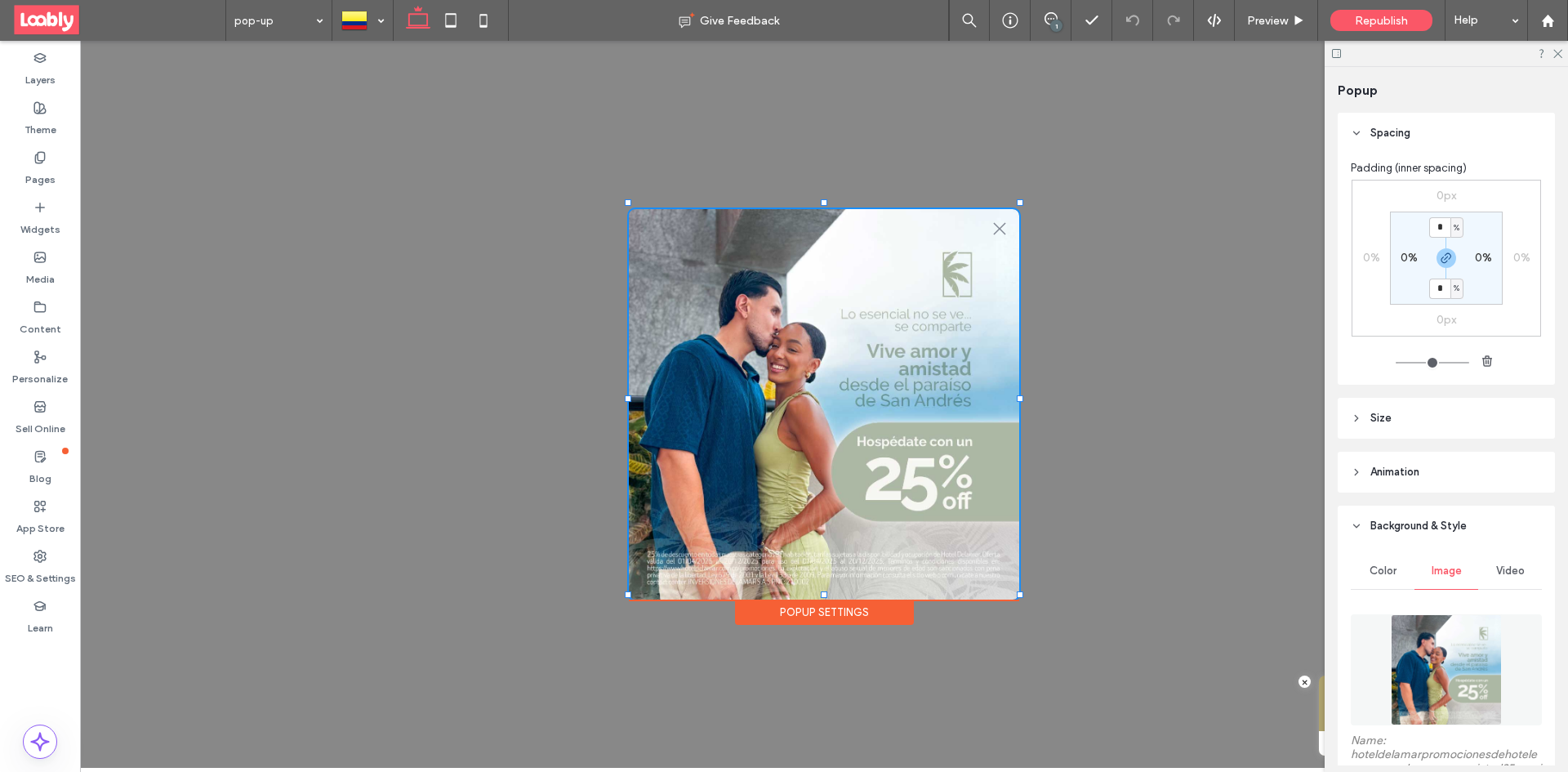
click at [1443, 629] on img at bounding box center [1446, 669] width 111 height 111
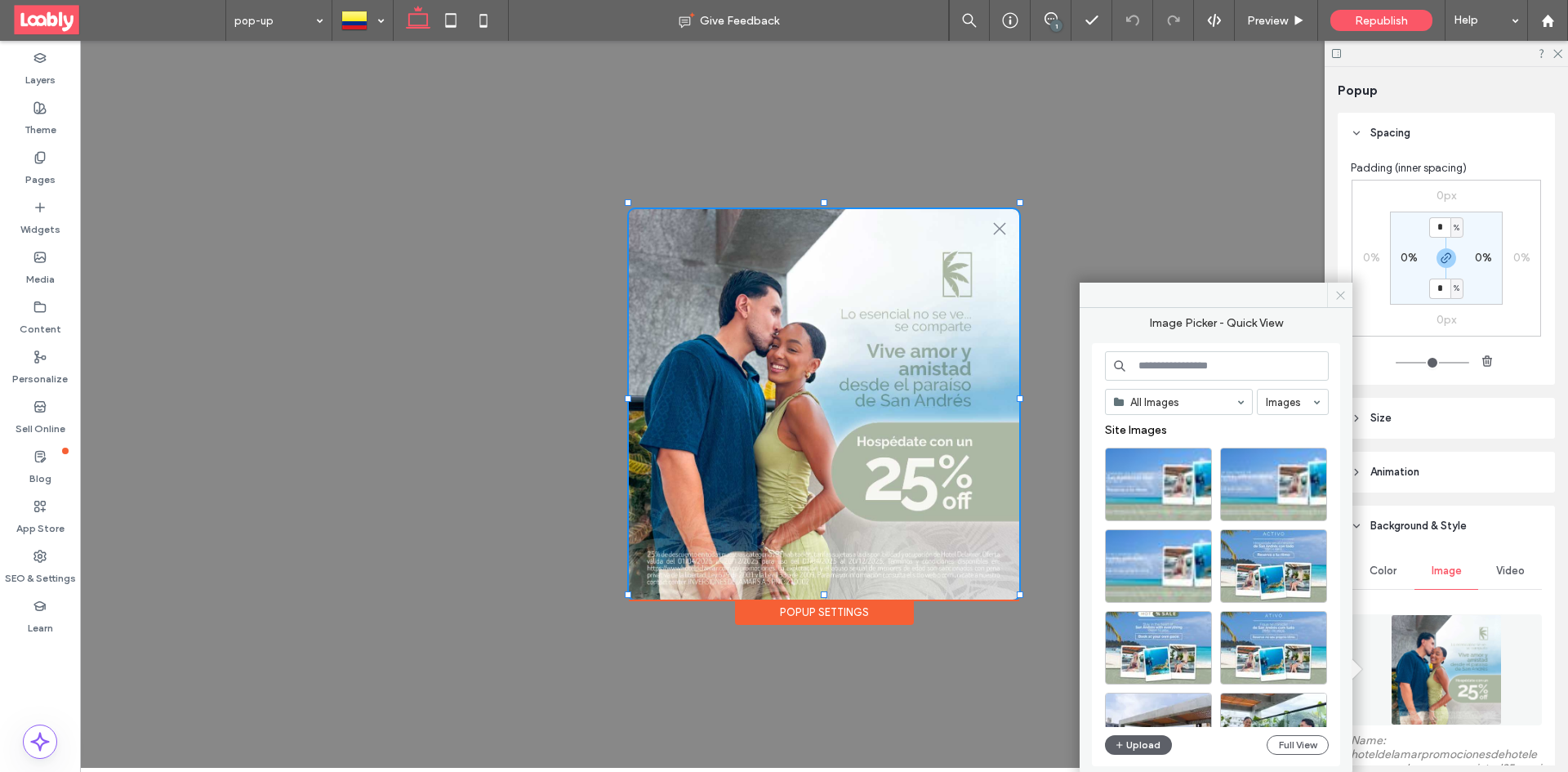
drag, startPoint x: 1343, startPoint y: 303, endPoint x: 1128, endPoint y: 137, distance: 271.6
click at [1343, 303] on span at bounding box center [1340, 294] width 25 height 25
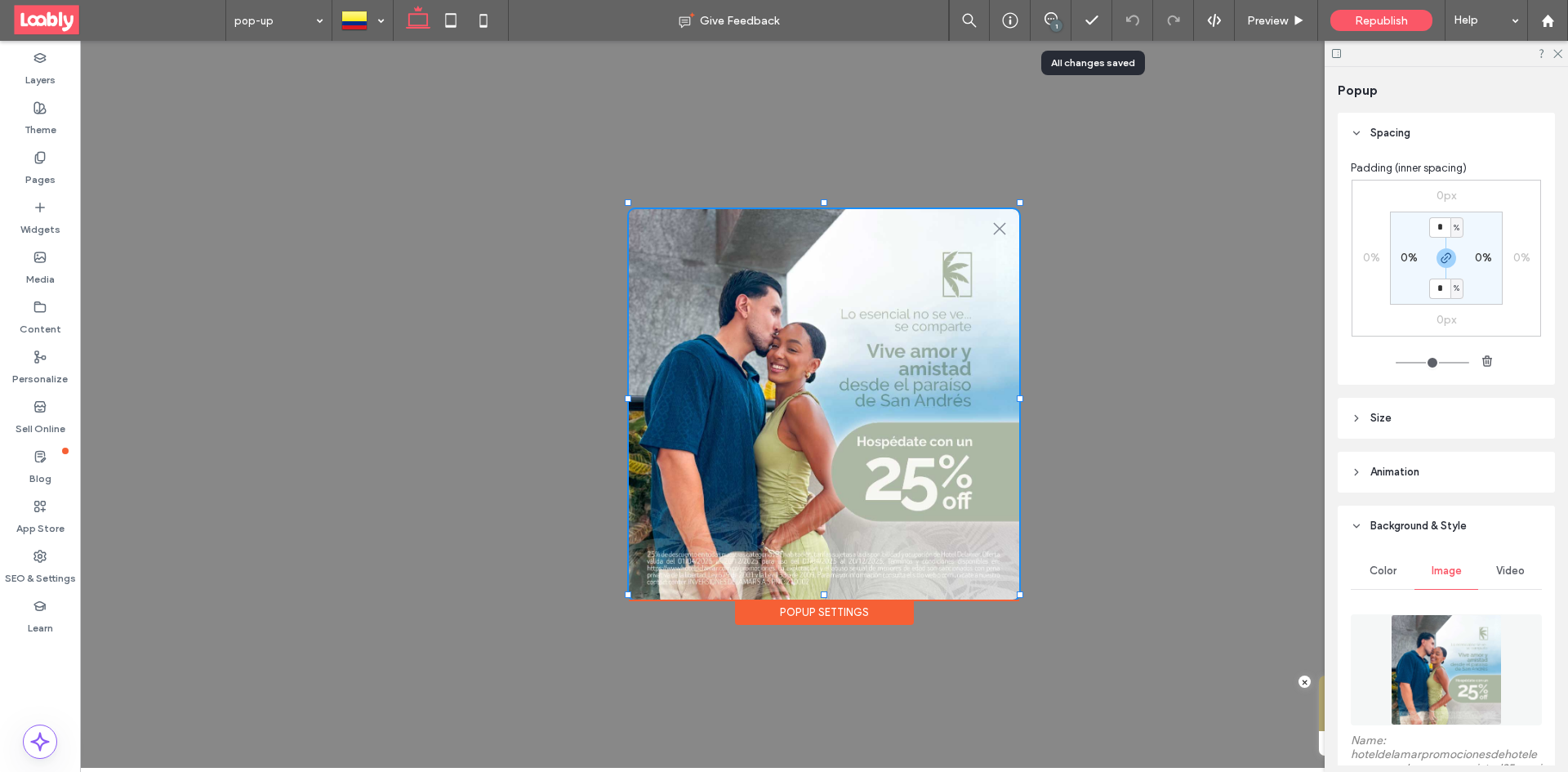
click at [1057, 25] on div "1" at bounding box center [1056, 25] width 12 height 12
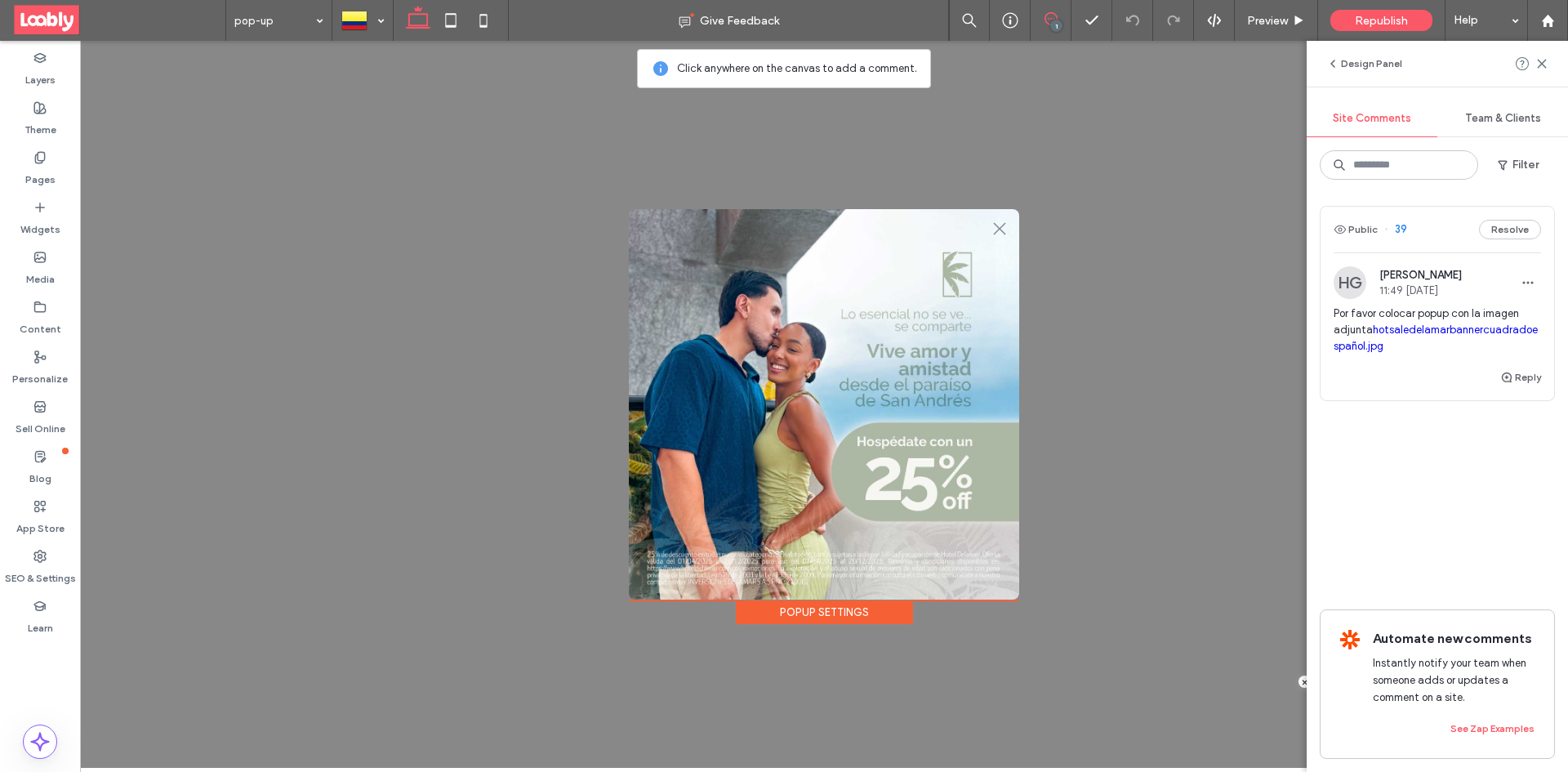
click at [805, 606] on div "Popup Settings" at bounding box center [824, 612] width 179 height 25
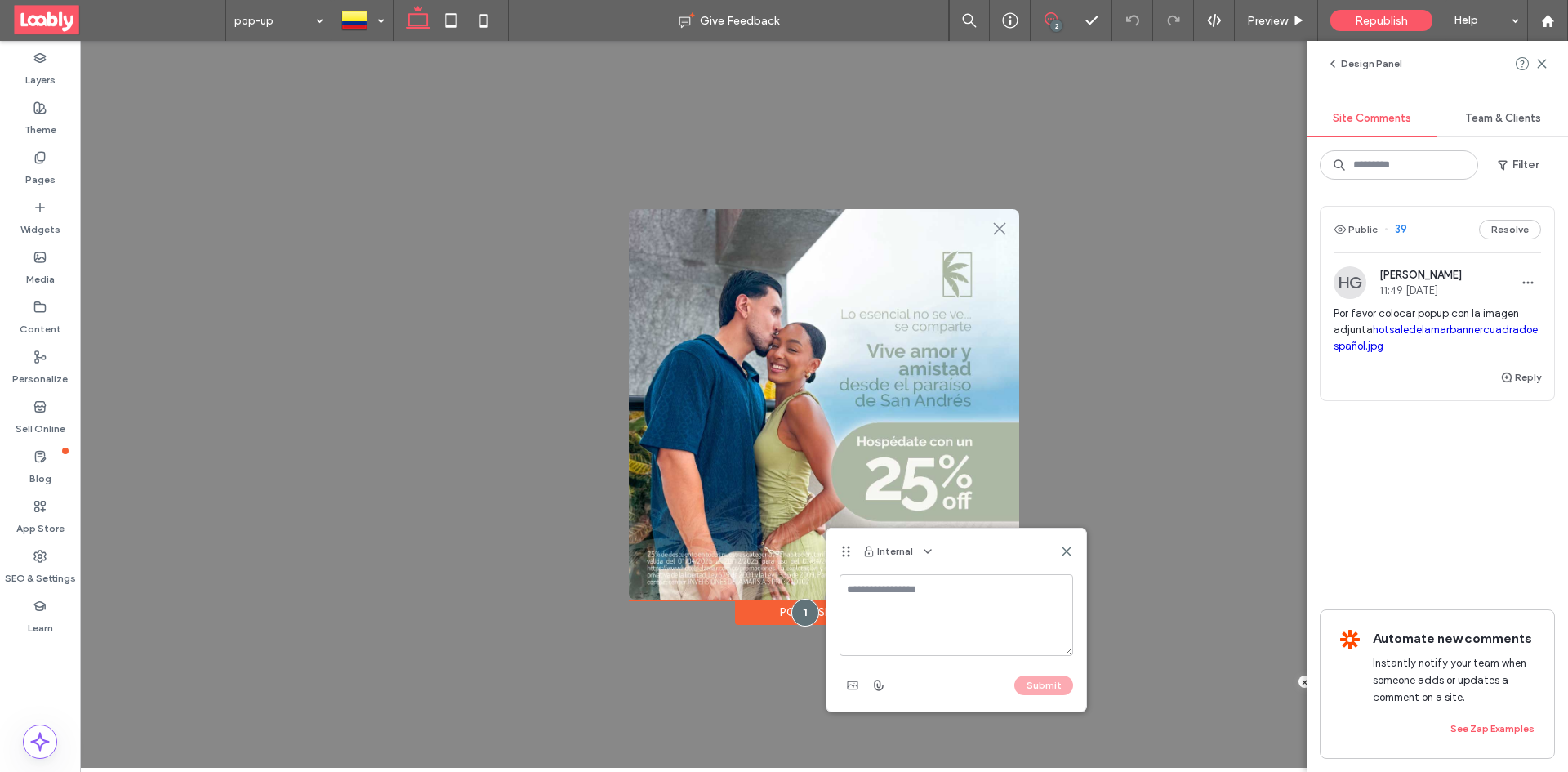
click at [1075, 555] on div "Internal" at bounding box center [956, 551] width 260 height 46
drag, startPoint x: 1072, startPoint y: 553, endPoint x: 980, endPoint y: 512, distance: 100.7
click at [1072, 553] on icon at bounding box center [1066, 551] width 13 height 13
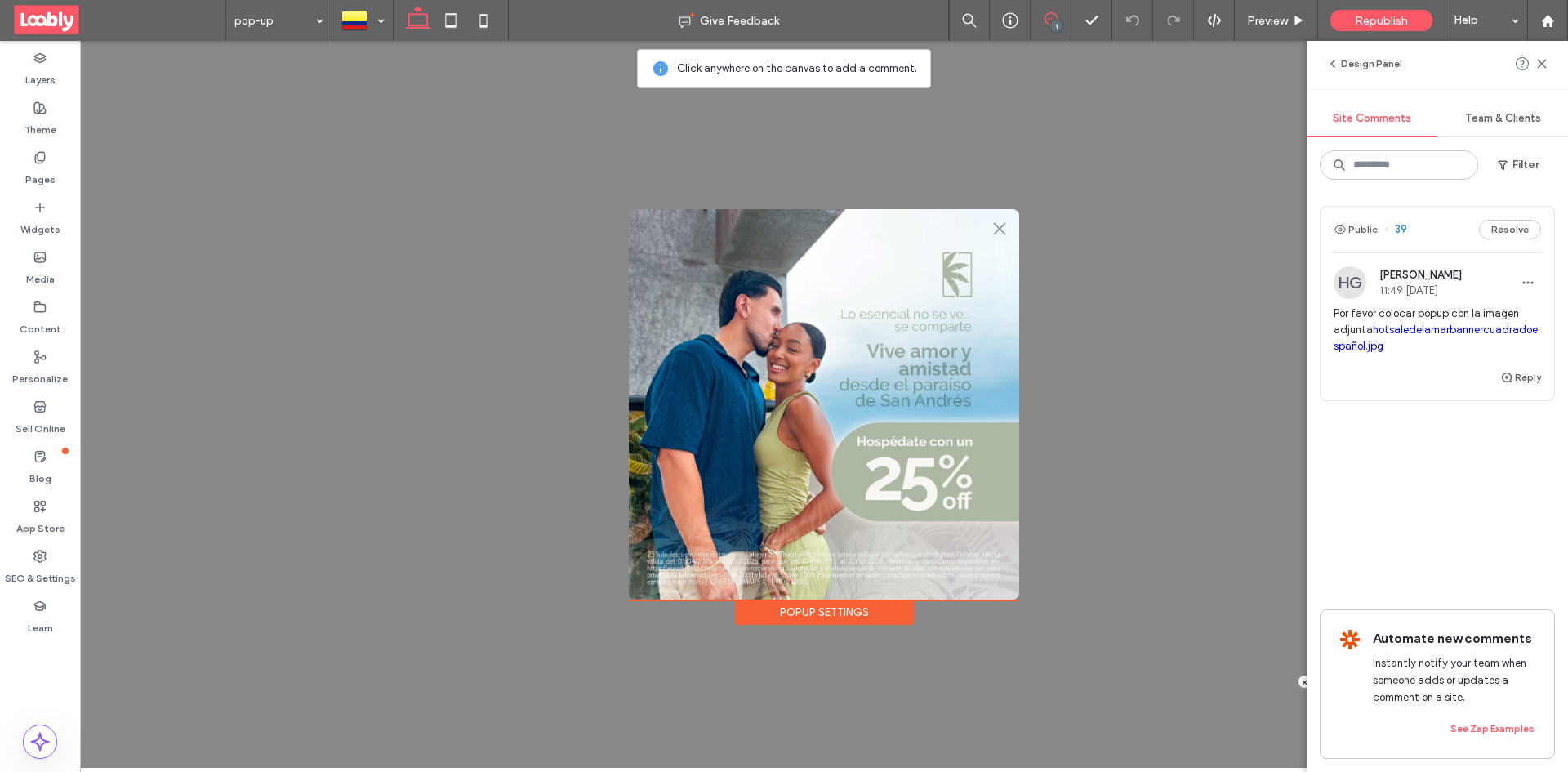
click at [1550, 64] on div "Design Panel" at bounding box center [1437, 64] width 261 height 46
click at [1541, 65] on use at bounding box center [1541, 63] width 8 height 8
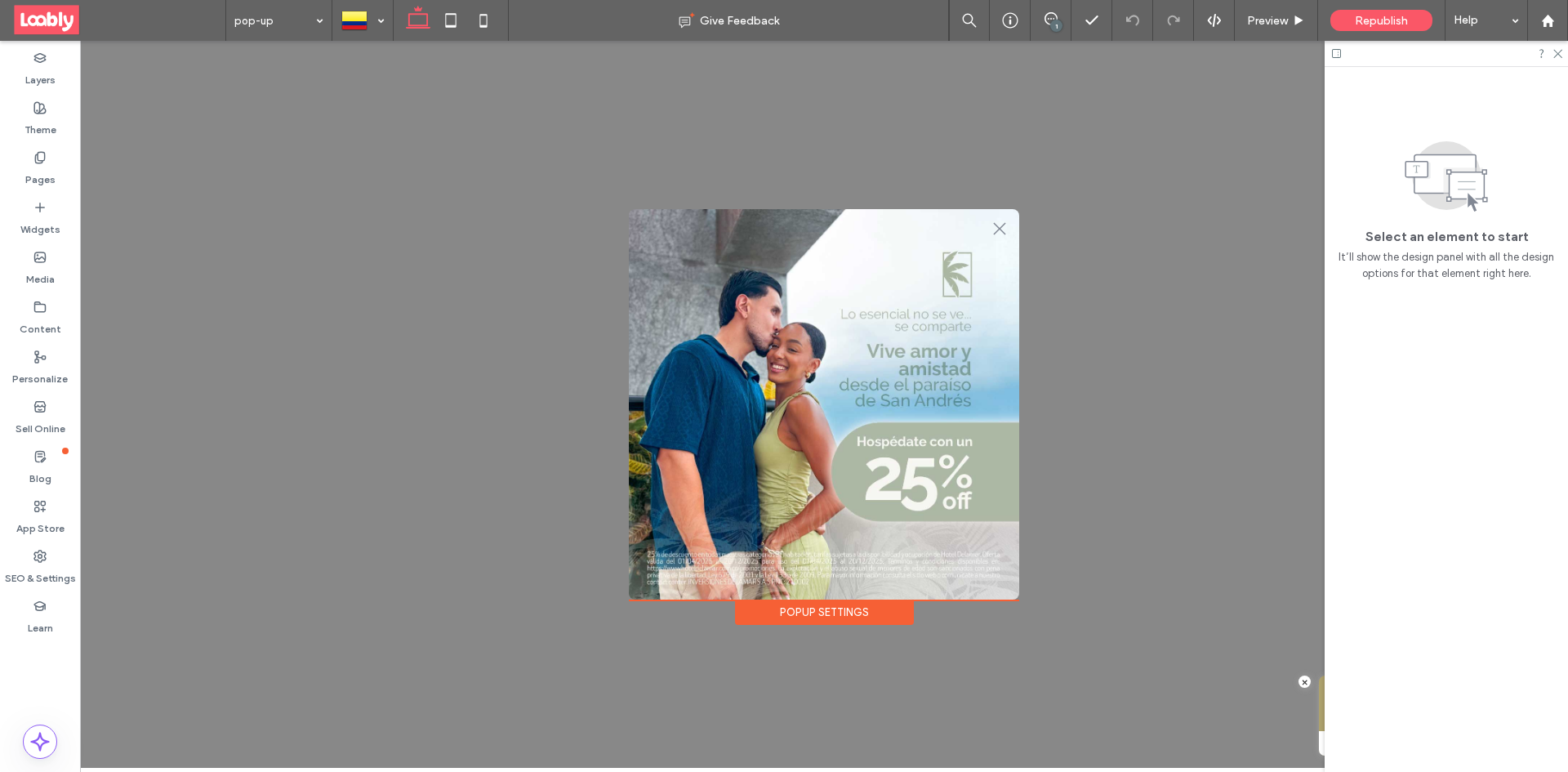
click at [815, 601] on div "Popup Settings" at bounding box center [824, 612] width 179 height 25
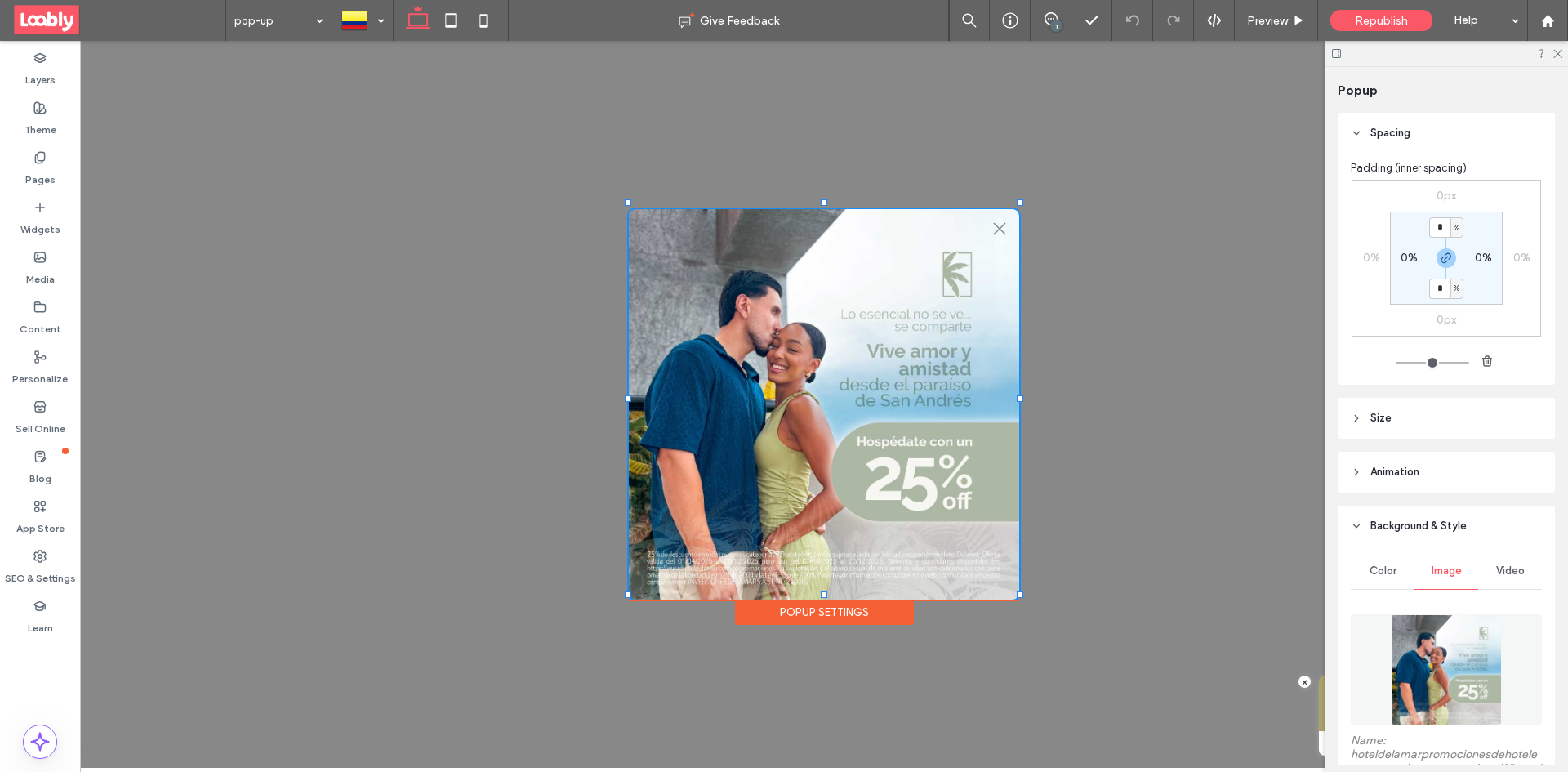
click at [1468, 652] on img at bounding box center [1446, 669] width 111 height 111
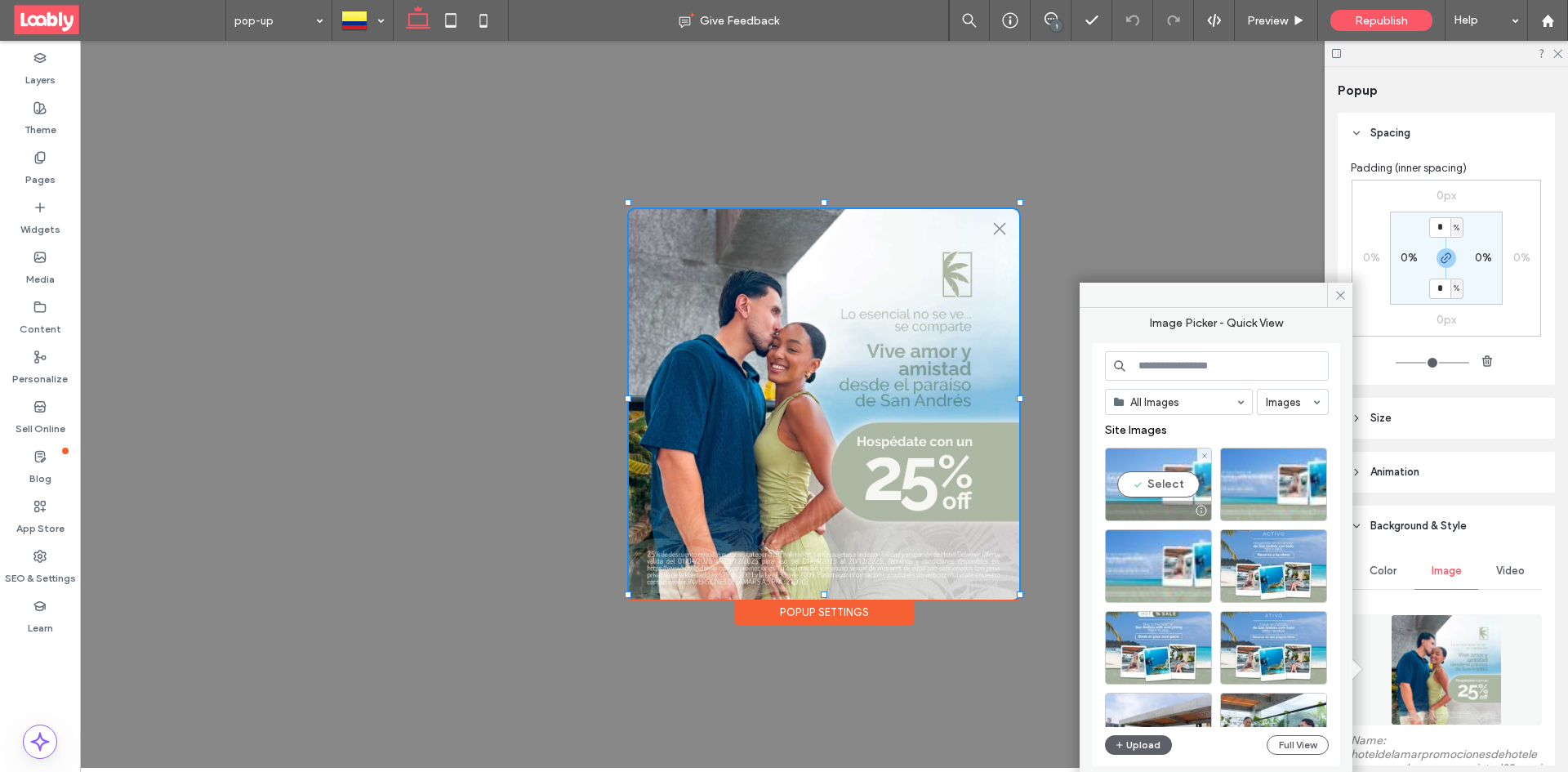
click at [1171, 487] on div "Select" at bounding box center [1158, 484] width 107 height 74
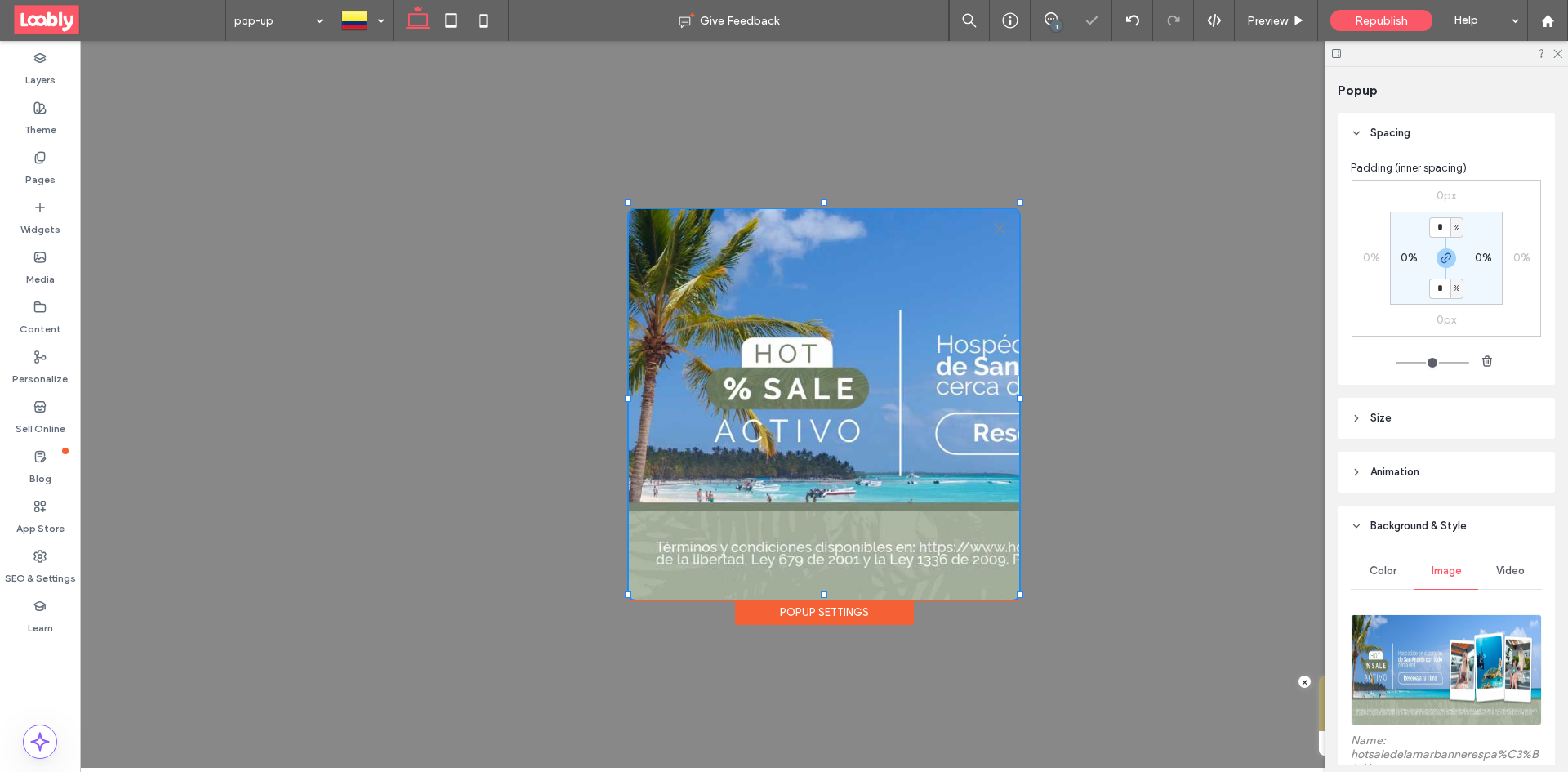
click at [1434, 643] on img at bounding box center [1446, 669] width 191 height 111
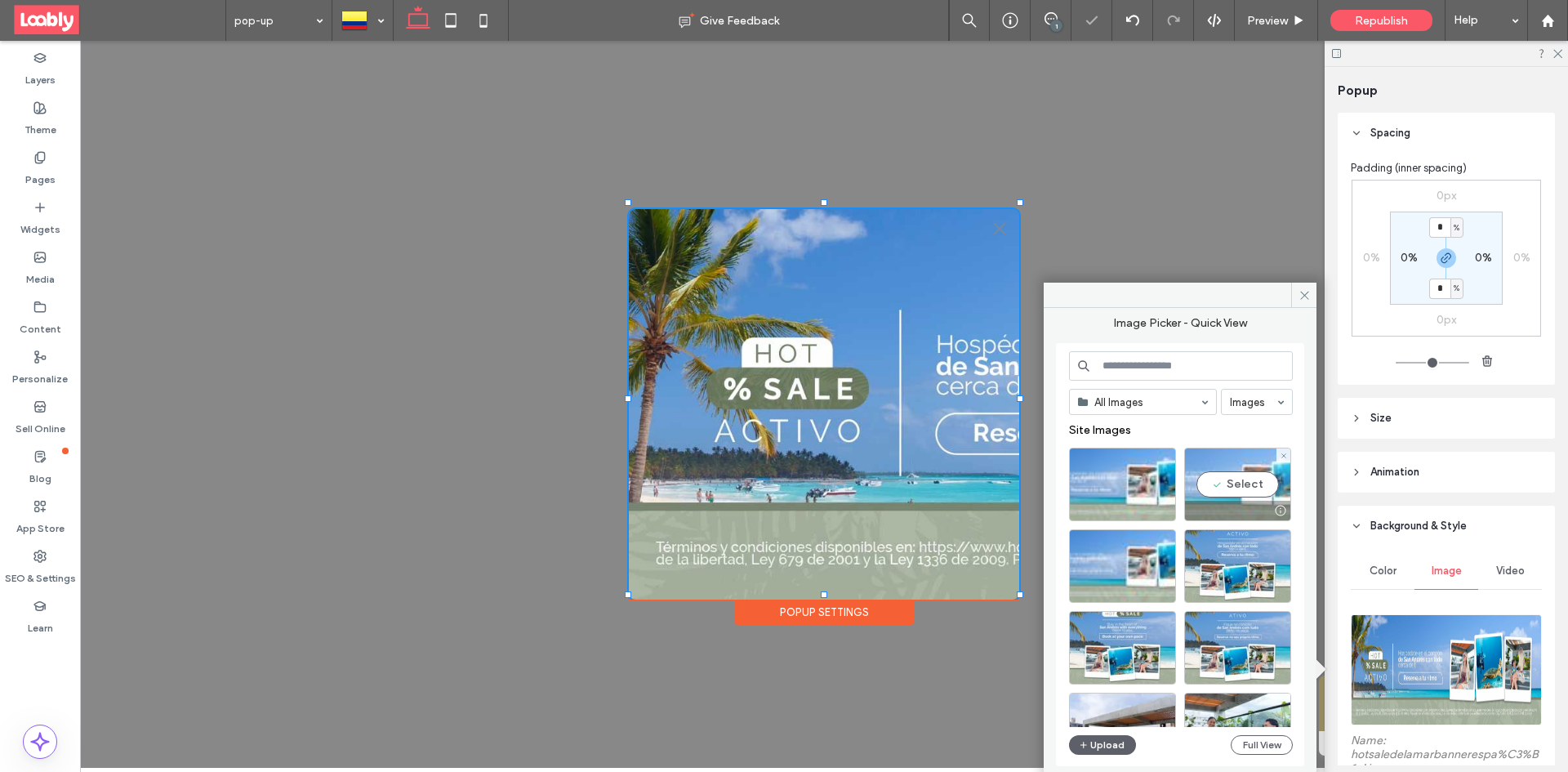
click at [1206, 486] on div "Select" at bounding box center [1238, 484] width 107 height 74
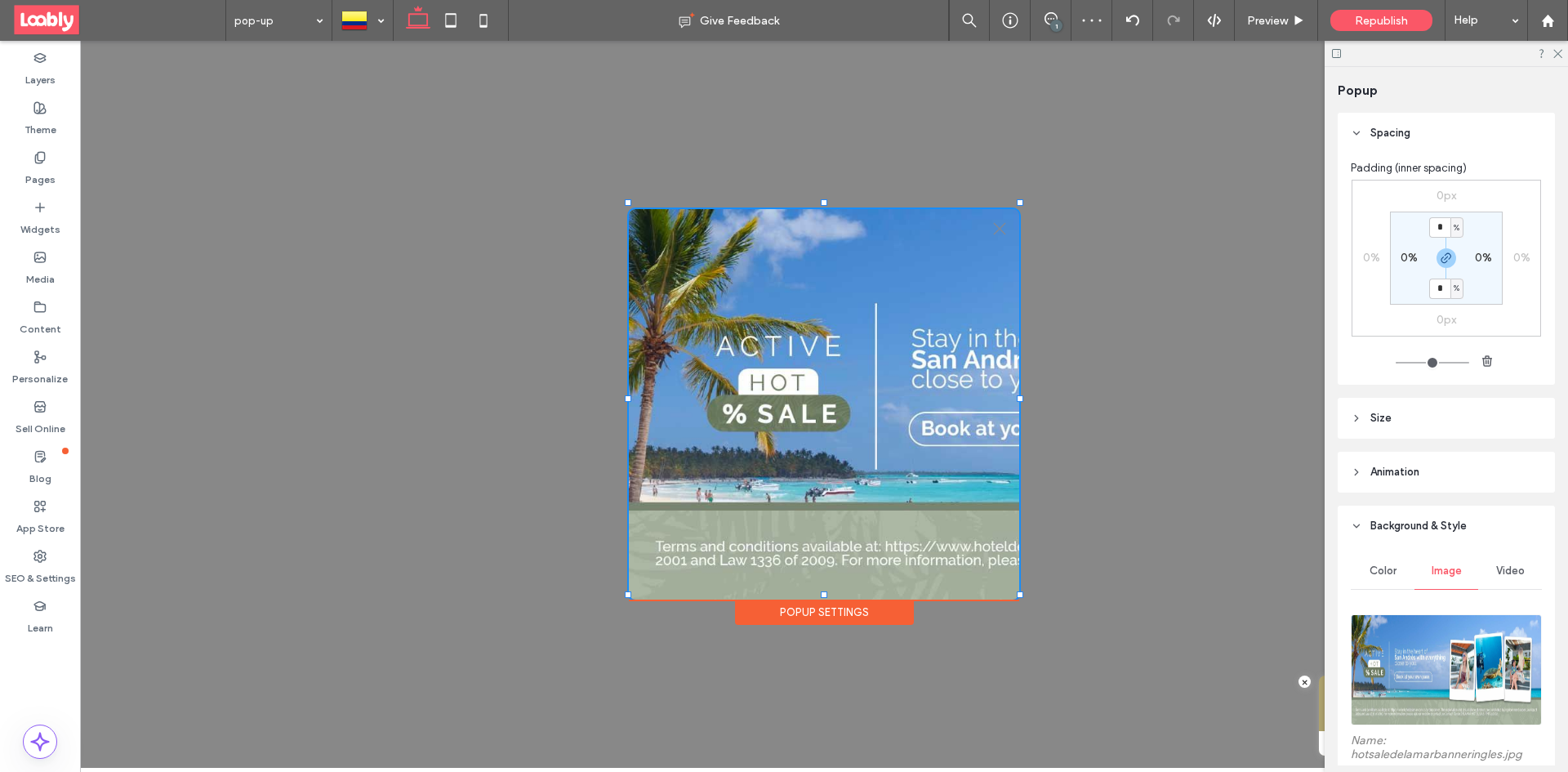
click at [1438, 611] on div at bounding box center [1446, 669] width 191 height 127
click at [1403, 654] on img at bounding box center [1446, 669] width 191 height 111
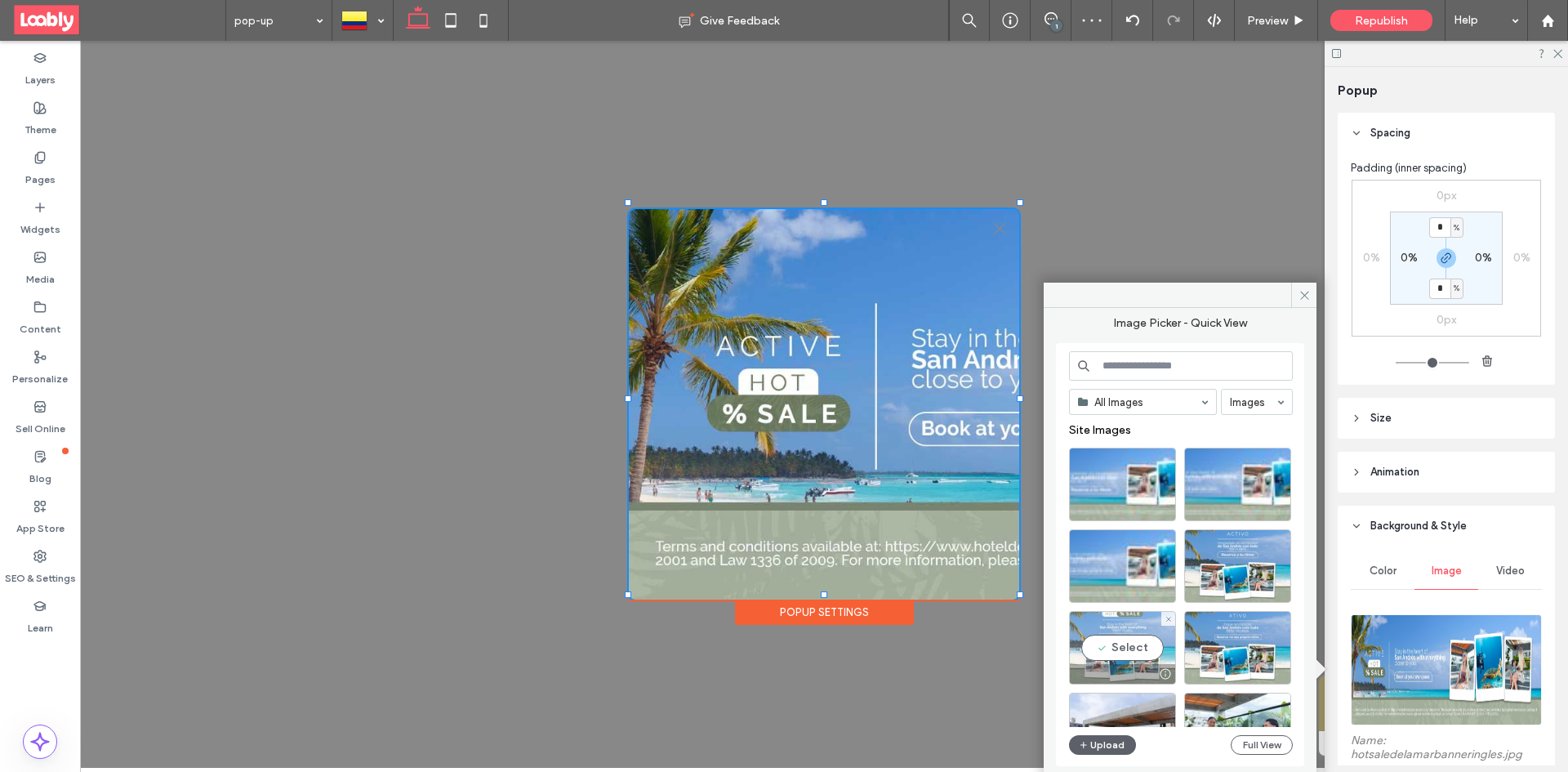
click at [1133, 636] on div "Select" at bounding box center [1123, 647] width 107 height 74
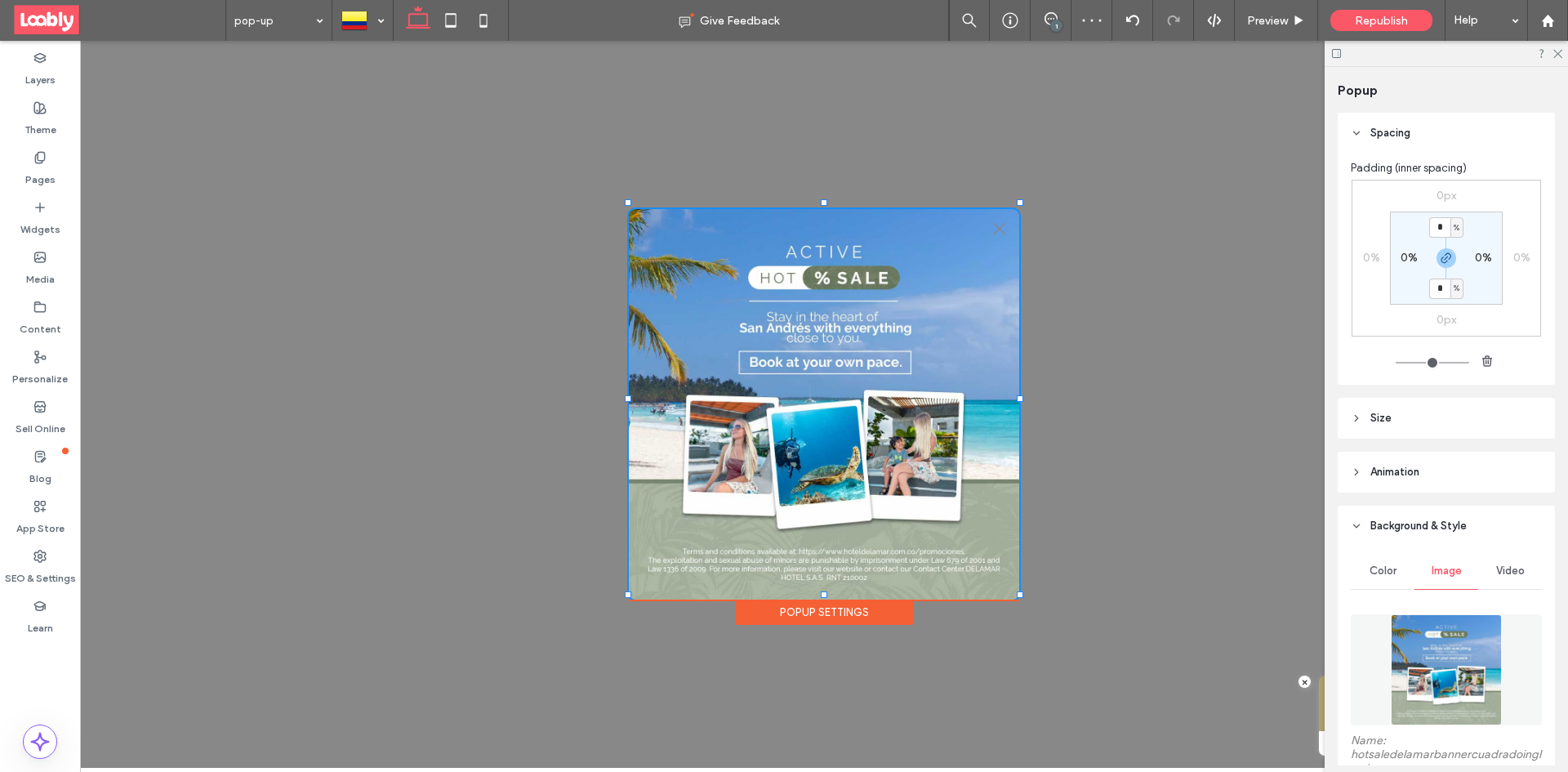
click at [1442, 639] on img at bounding box center [1446, 669] width 111 height 111
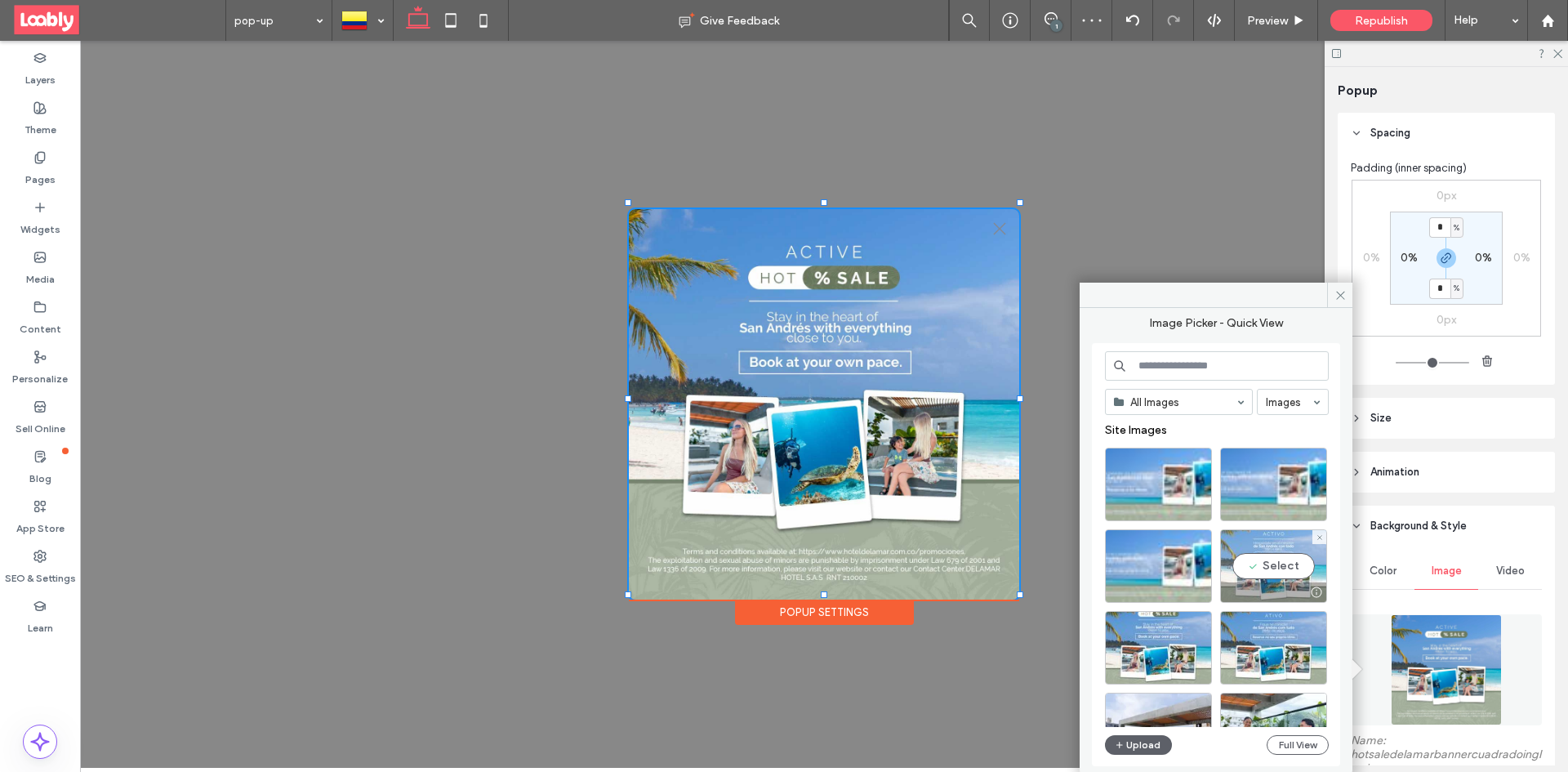
click at [1260, 564] on div "Select" at bounding box center [1274, 566] width 107 height 74
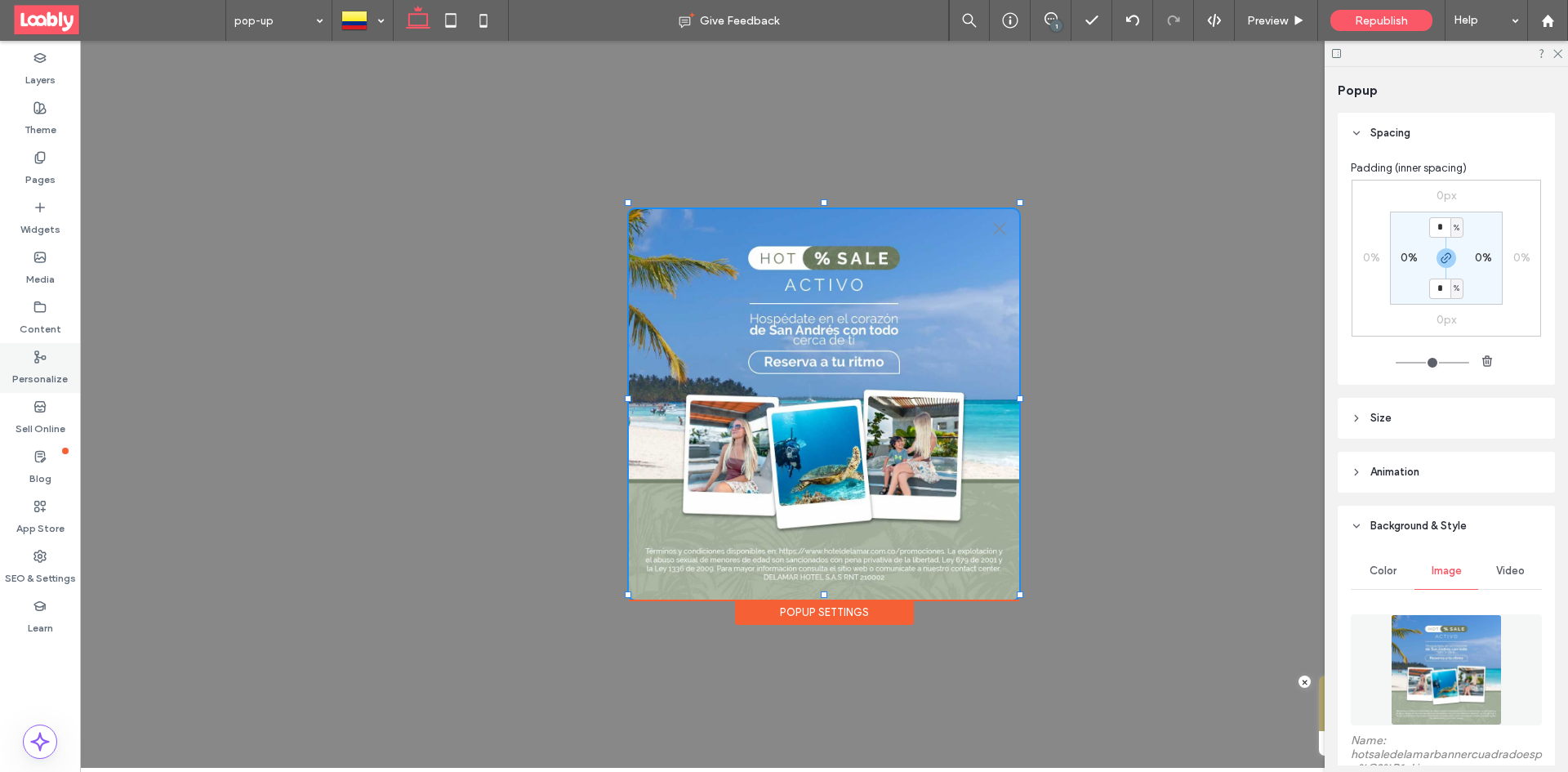
click at [43, 379] on label "Personalize" at bounding box center [39, 374] width 55 height 23
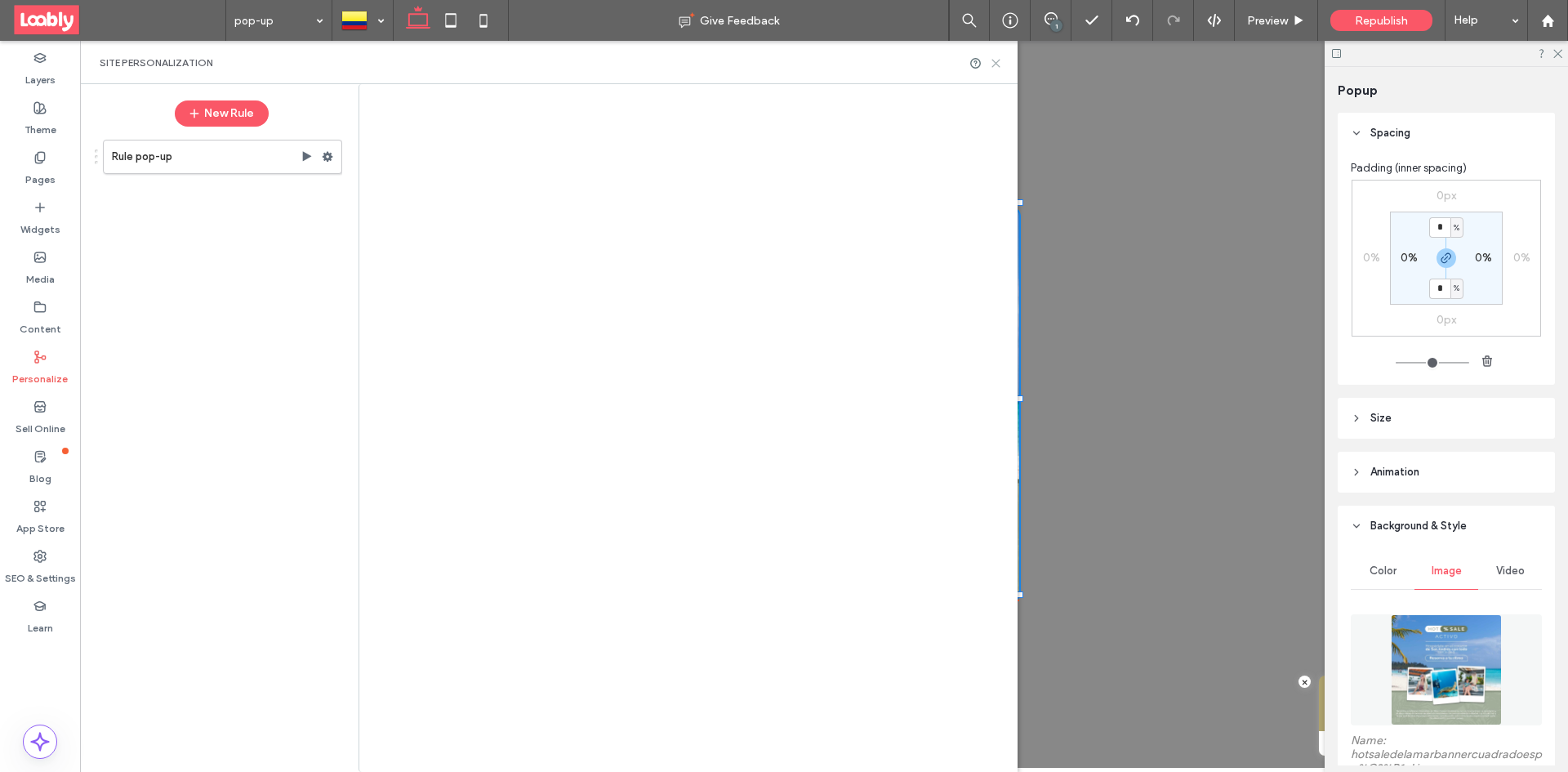
click at [998, 61] on use at bounding box center [995, 63] width 8 height 8
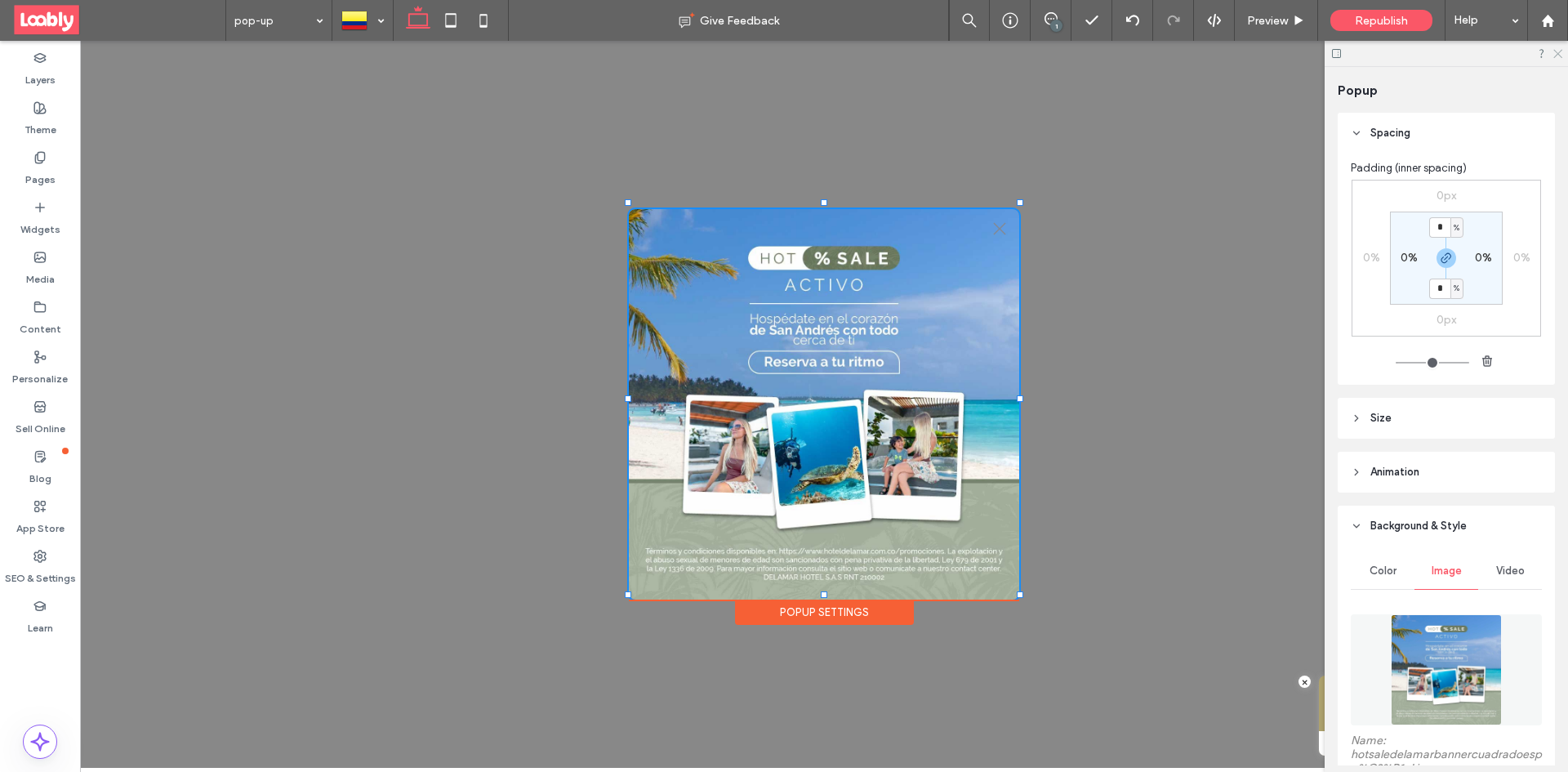
click at [1554, 52] on icon at bounding box center [1557, 53] width 11 height 11
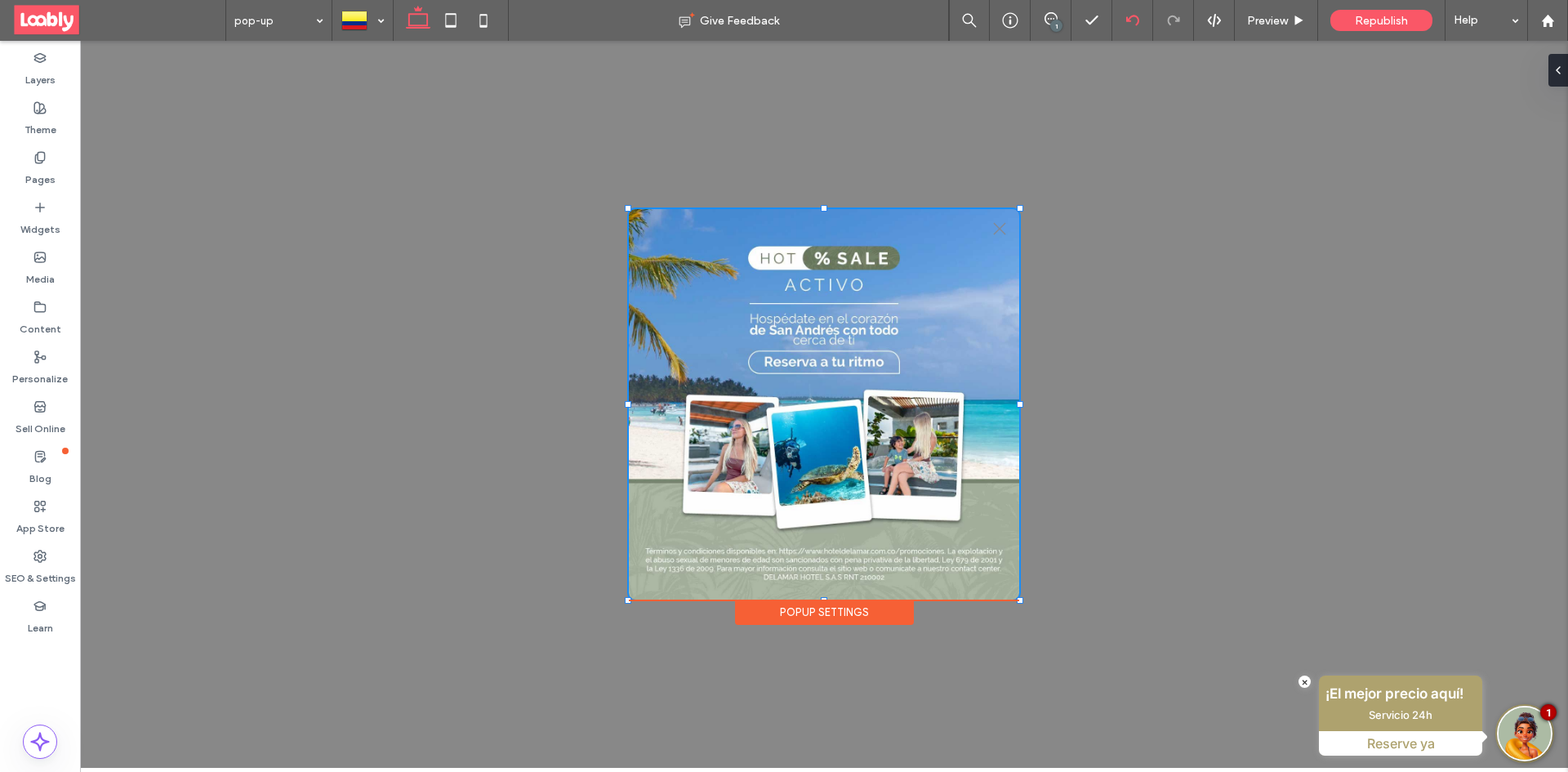
click at [1062, 16] on span at bounding box center [1050, 18] width 40 height 13
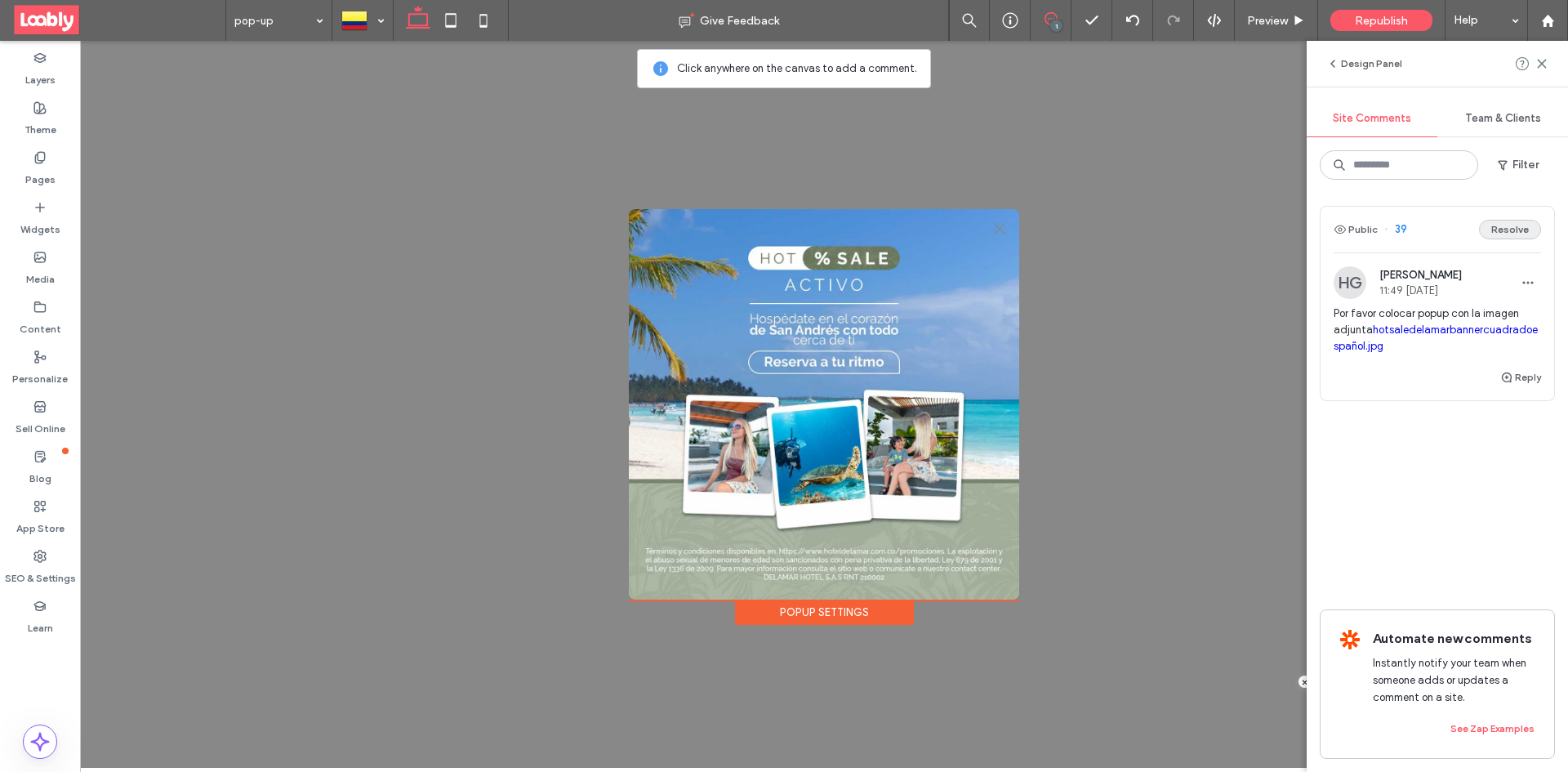
click at [1513, 228] on button "Resolve" at bounding box center [1509, 229] width 62 height 20
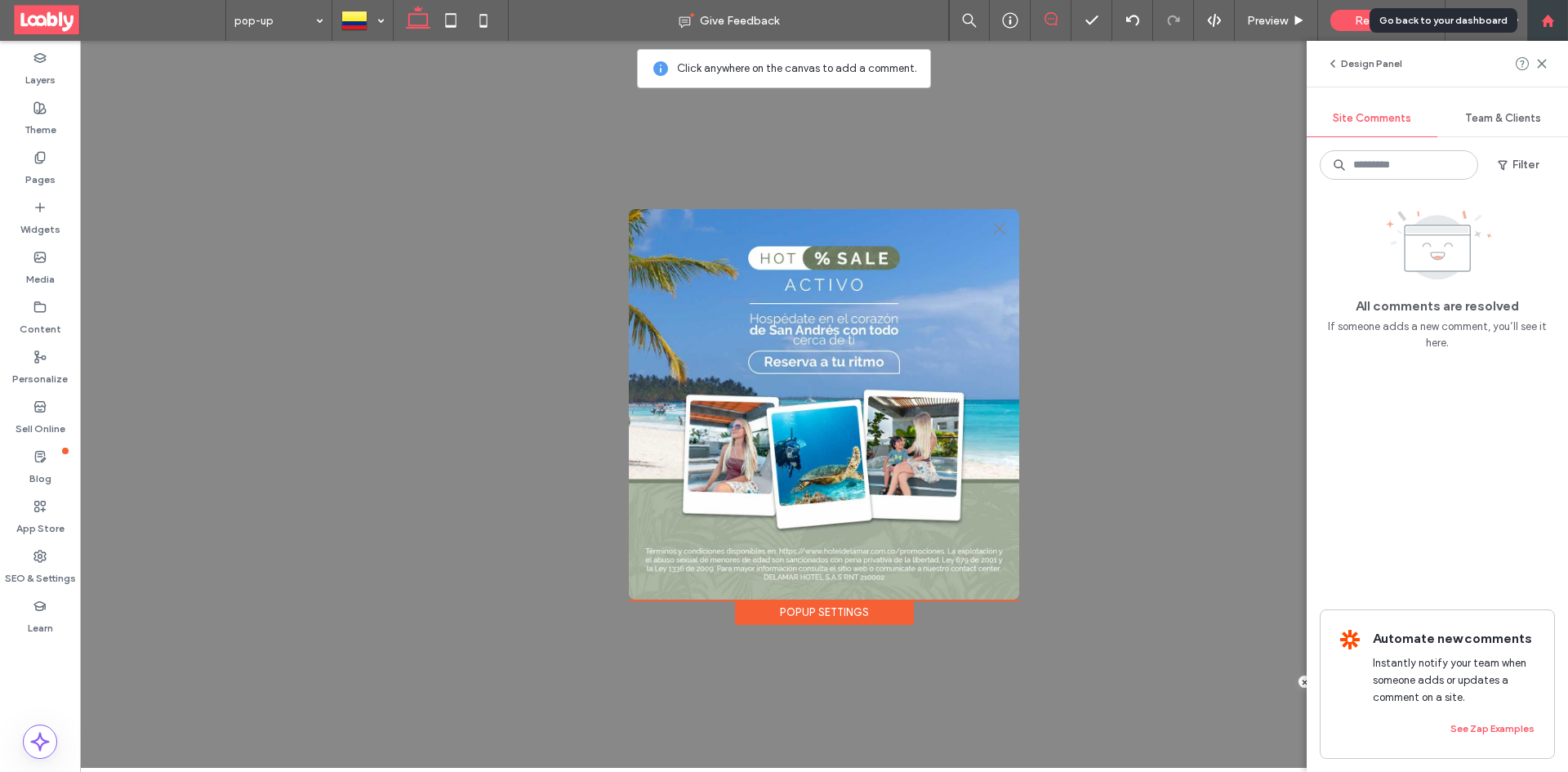
click at [1550, 27] on icon at bounding box center [1548, 20] width 14 height 14
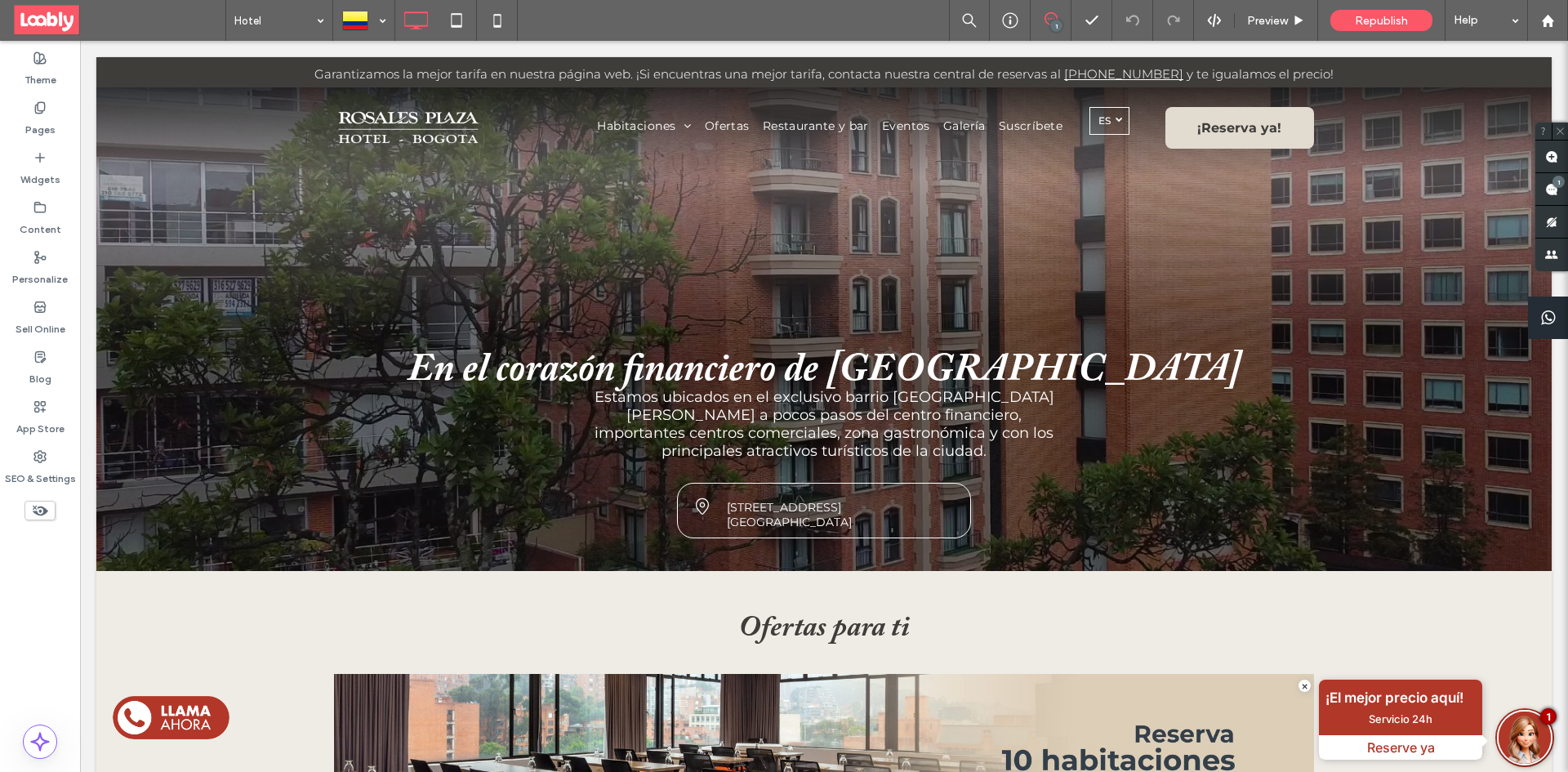
click at [1549, 192] on use at bounding box center [1551, 189] width 13 height 13
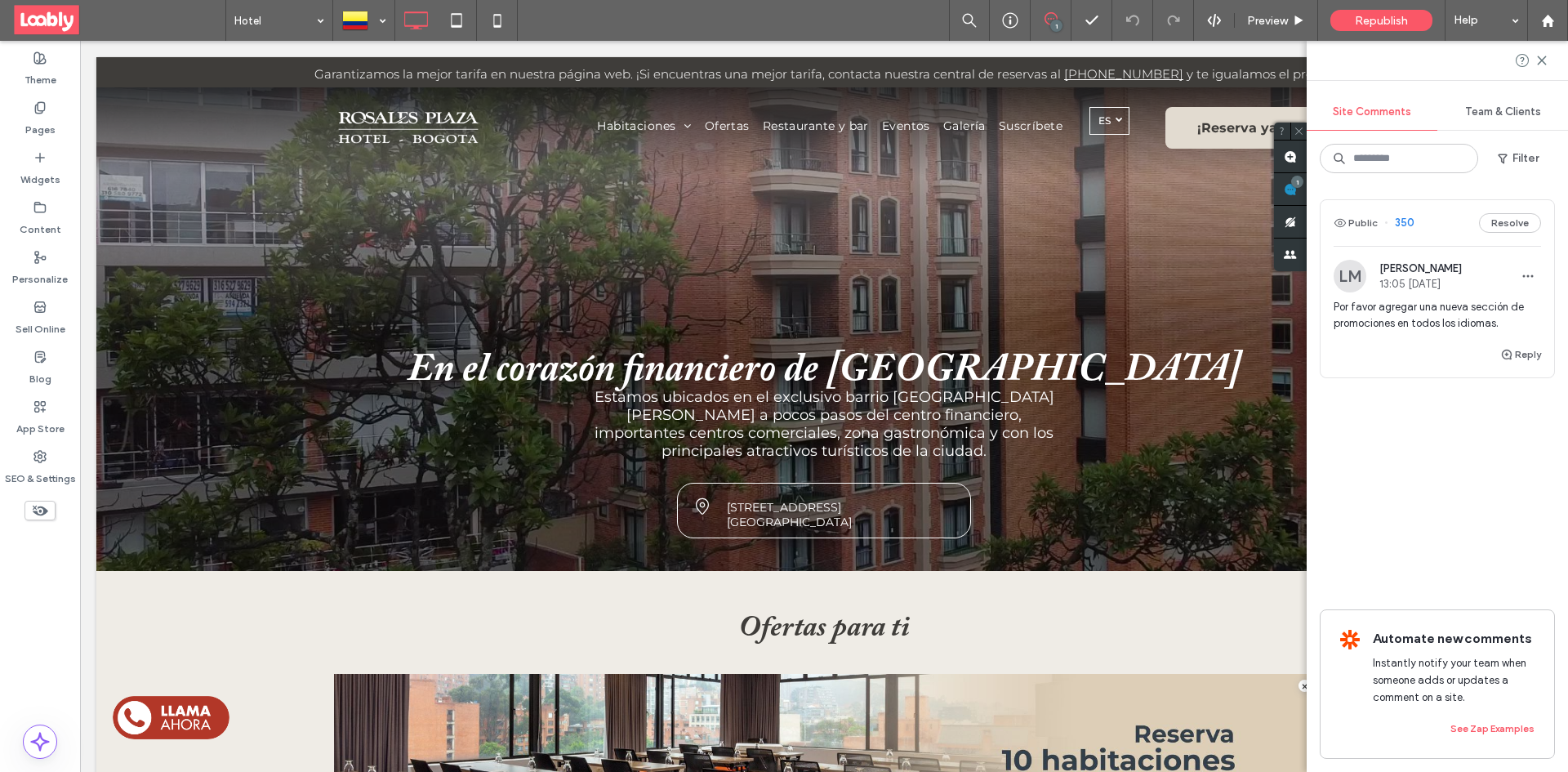
click at [1427, 229] on div "Public 350 Resolve" at bounding box center [1436, 223] width 233 height 46
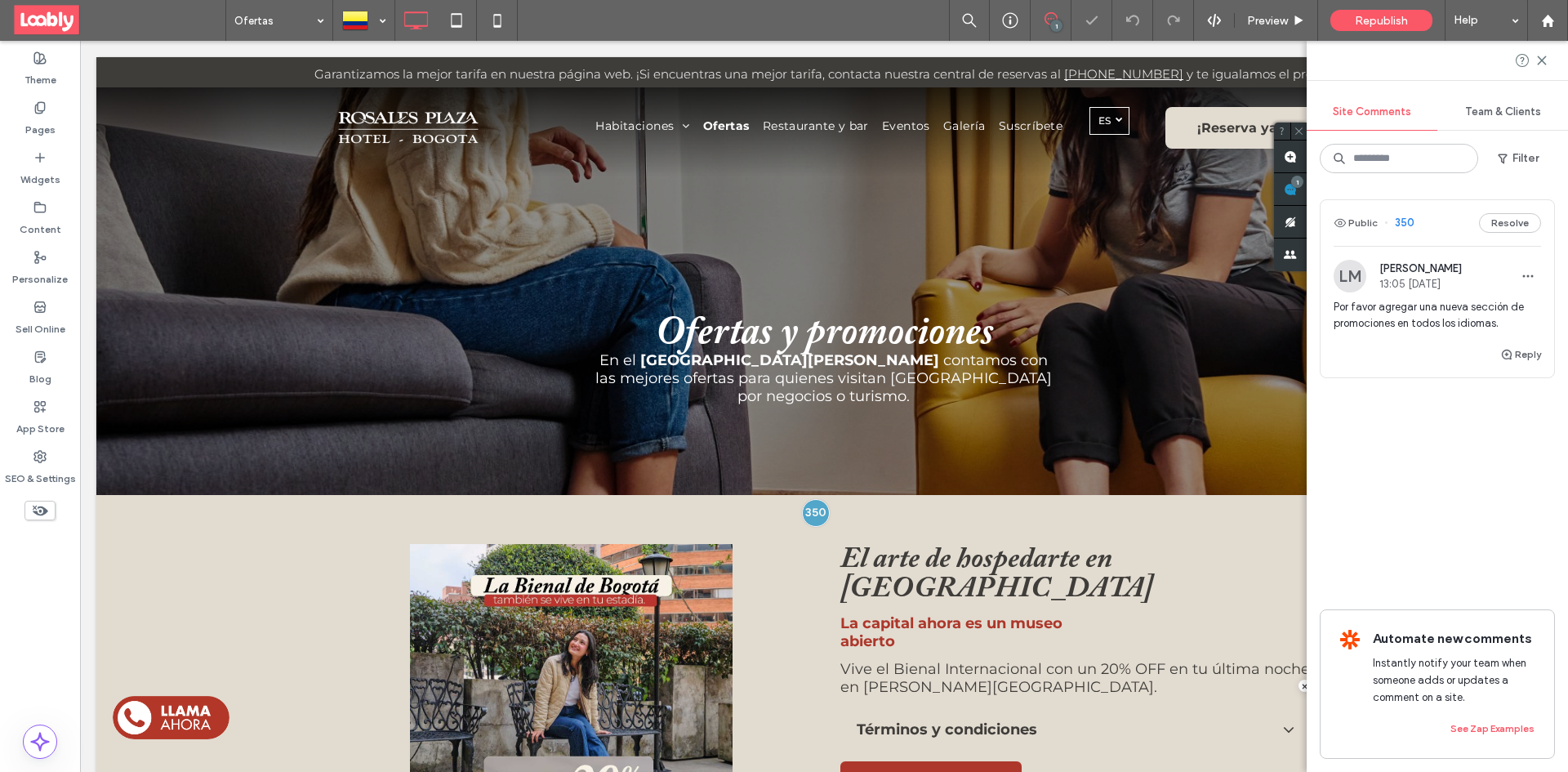
scroll to position [235, 0]
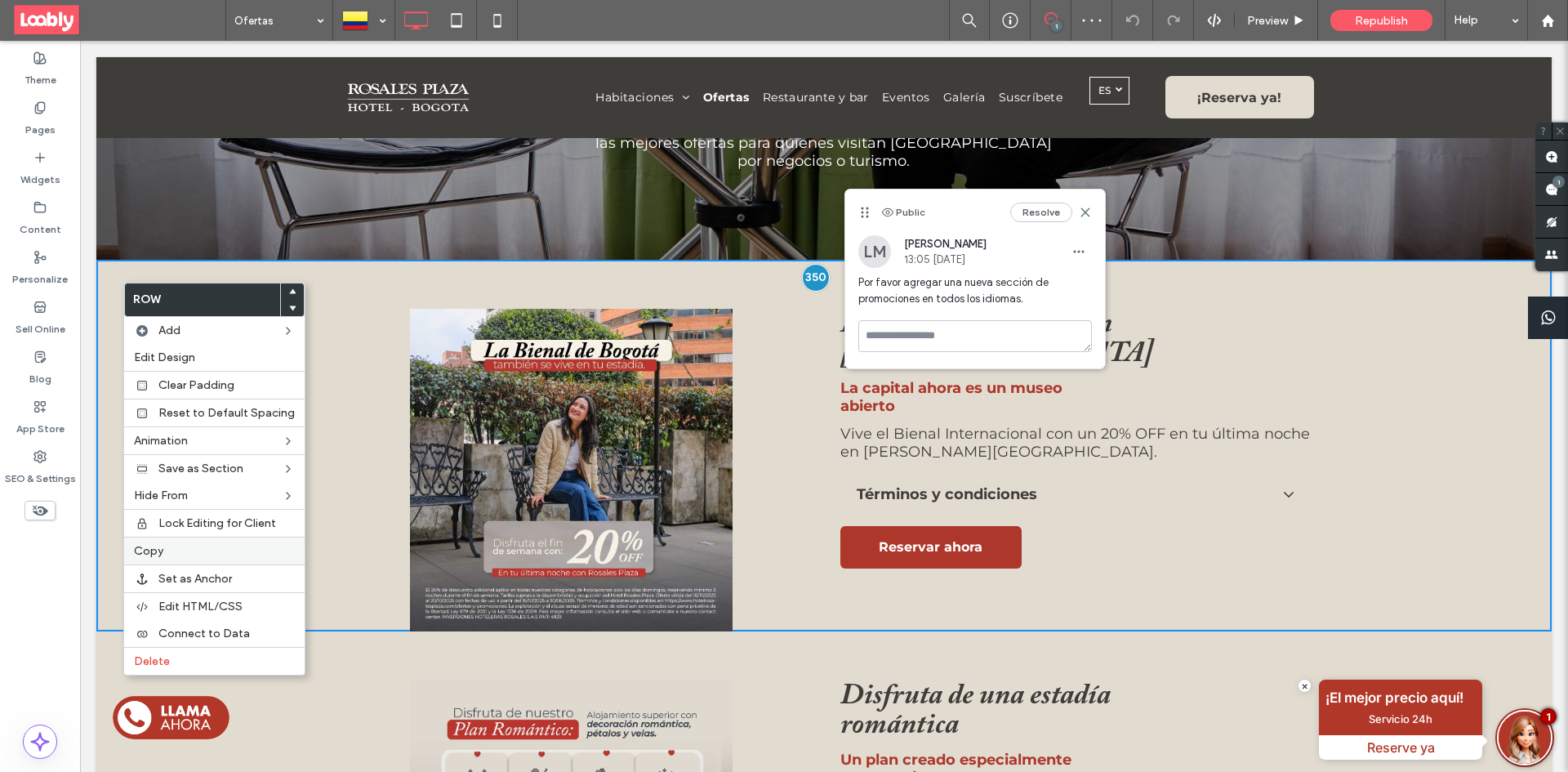
click at [169, 552] on label "Copy" at bounding box center [215, 551] width 161 height 14
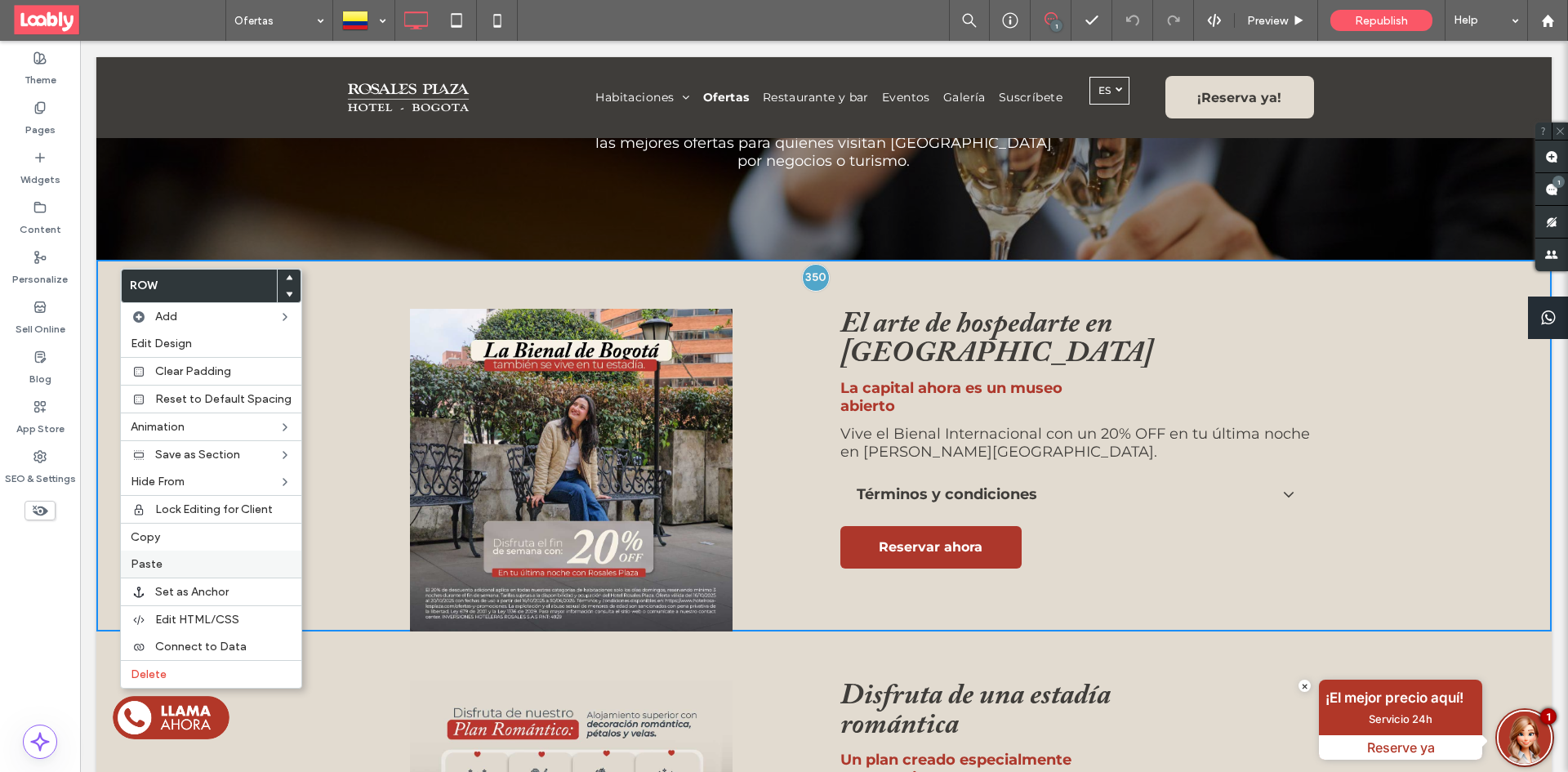
click at [215, 557] on label "Paste" at bounding box center [211, 563] width 161 height 14
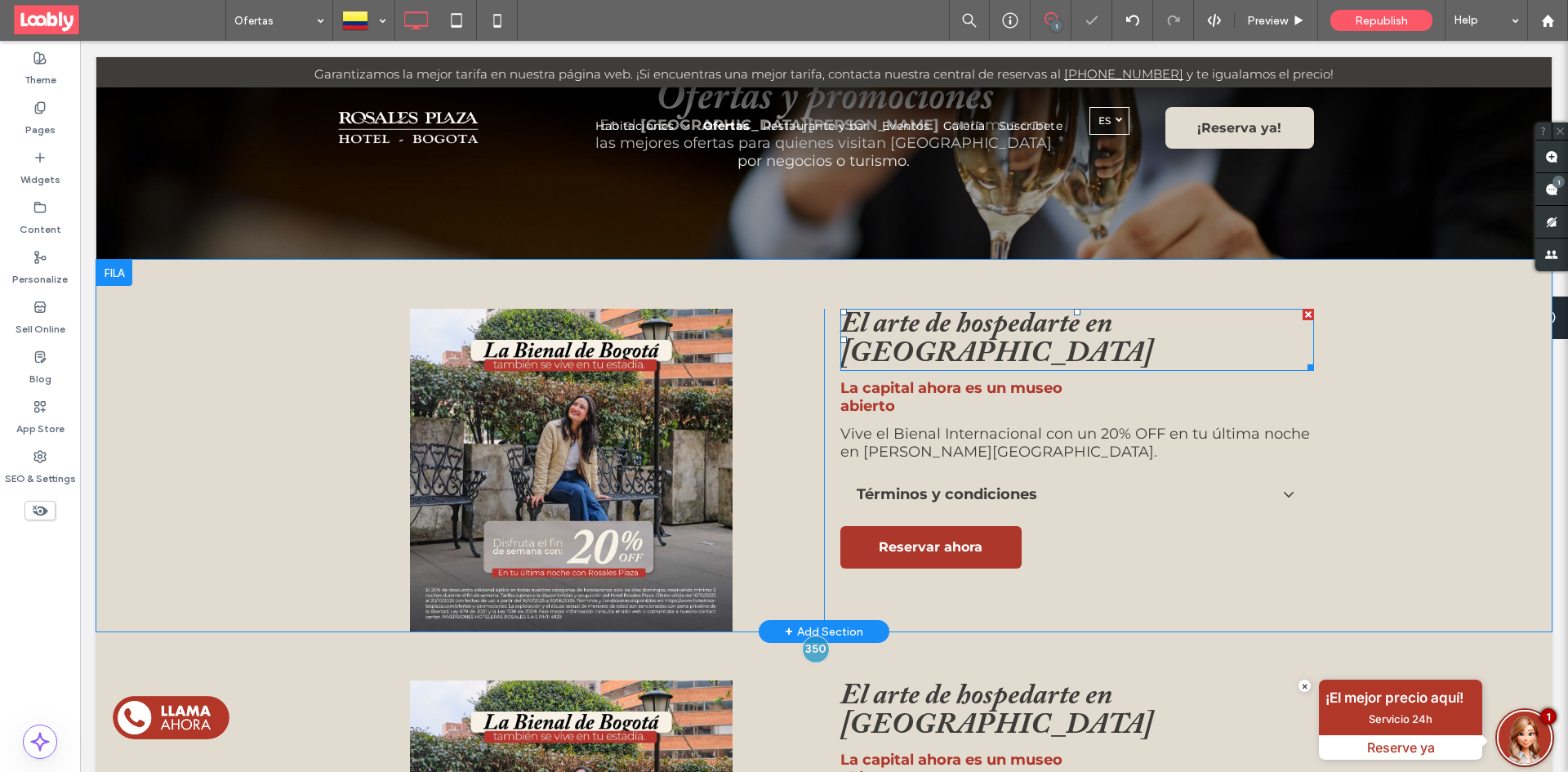
click at [1228, 319] on h2 "El arte de hospedarte en Bogotá" at bounding box center [1077, 339] width 473 height 59
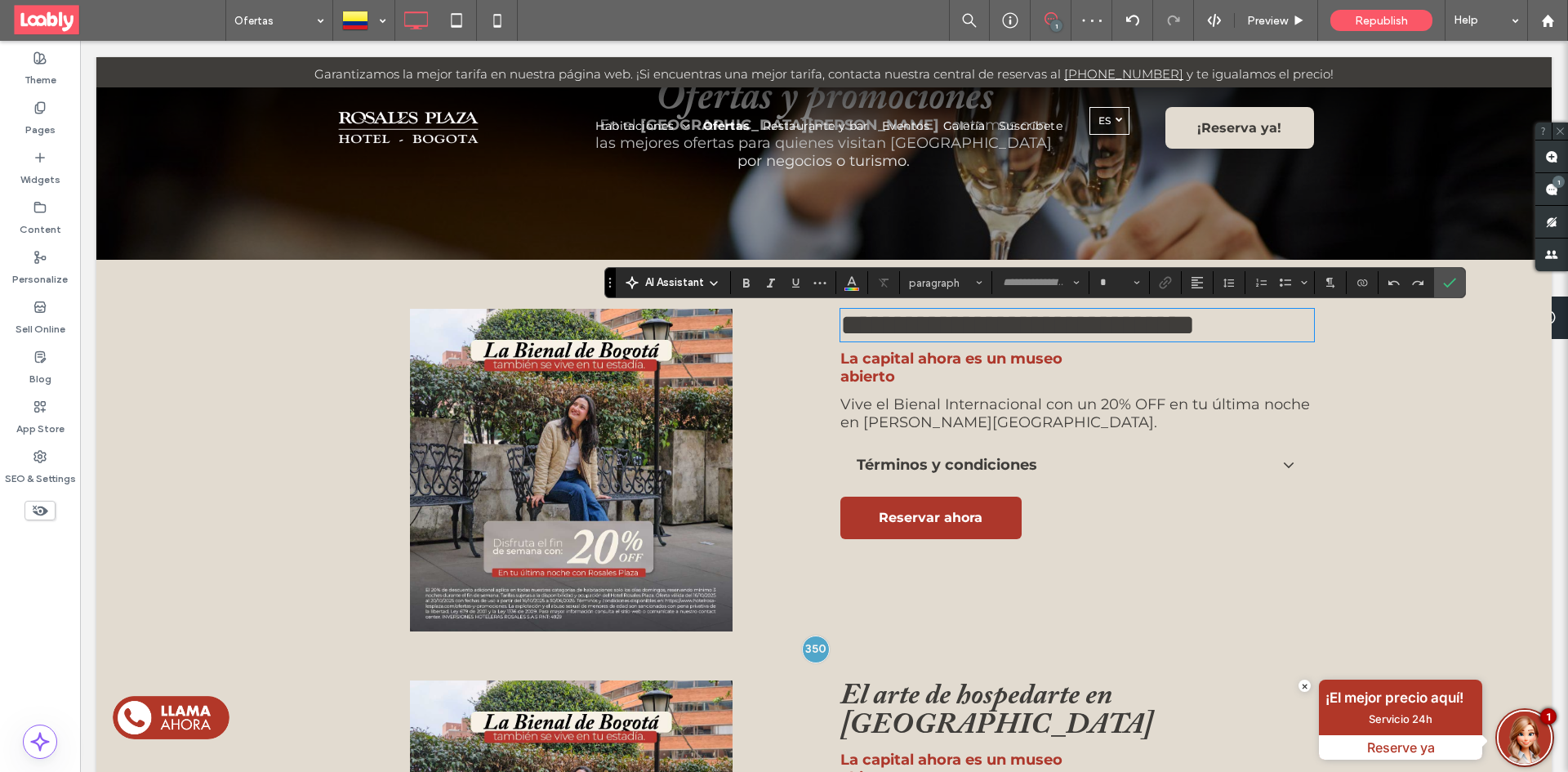
type input "**********"
type input "**"
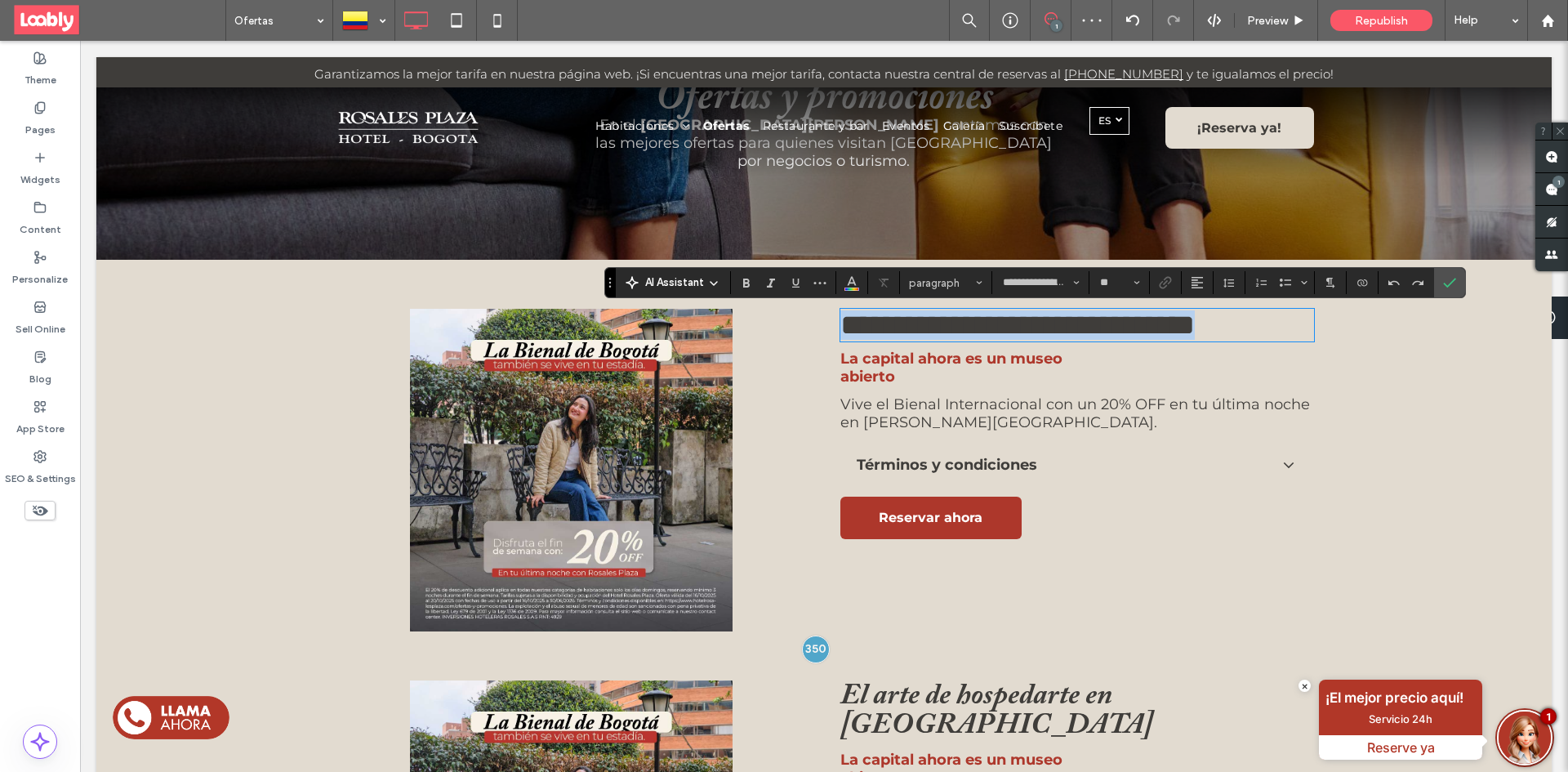
click at [1202, 322] on h2 "**********" at bounding box center [1077, 325] width 473 height 30
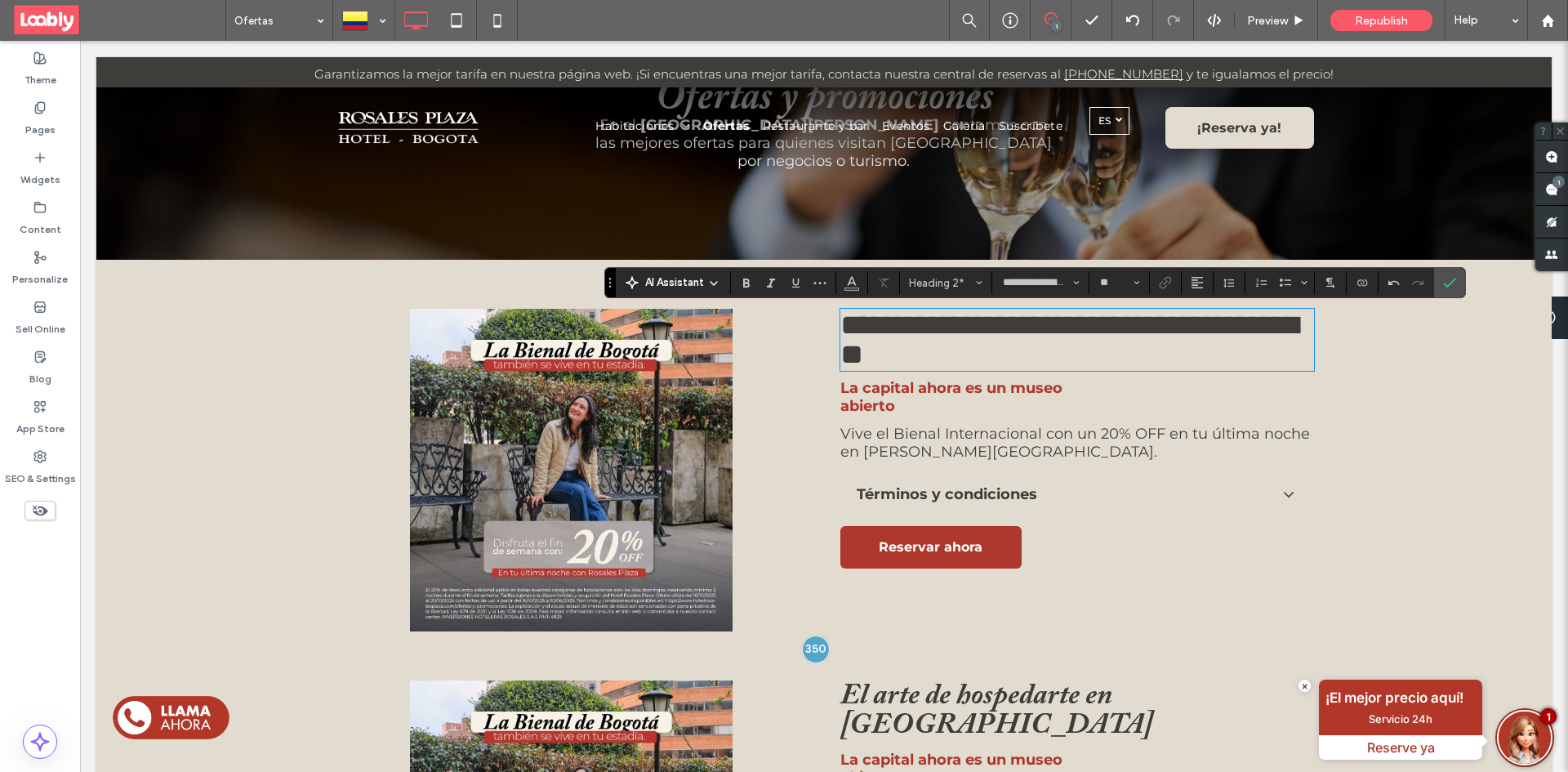
scroll to position [0, 0]
drag, startPoint x: 834, startPoint y: 322, endPoint x: 1193, endPoint y: 324, distance: 359.0
click at [1193, 324] on span "**********" at bounding box center [1068, 339] width 457 height 59
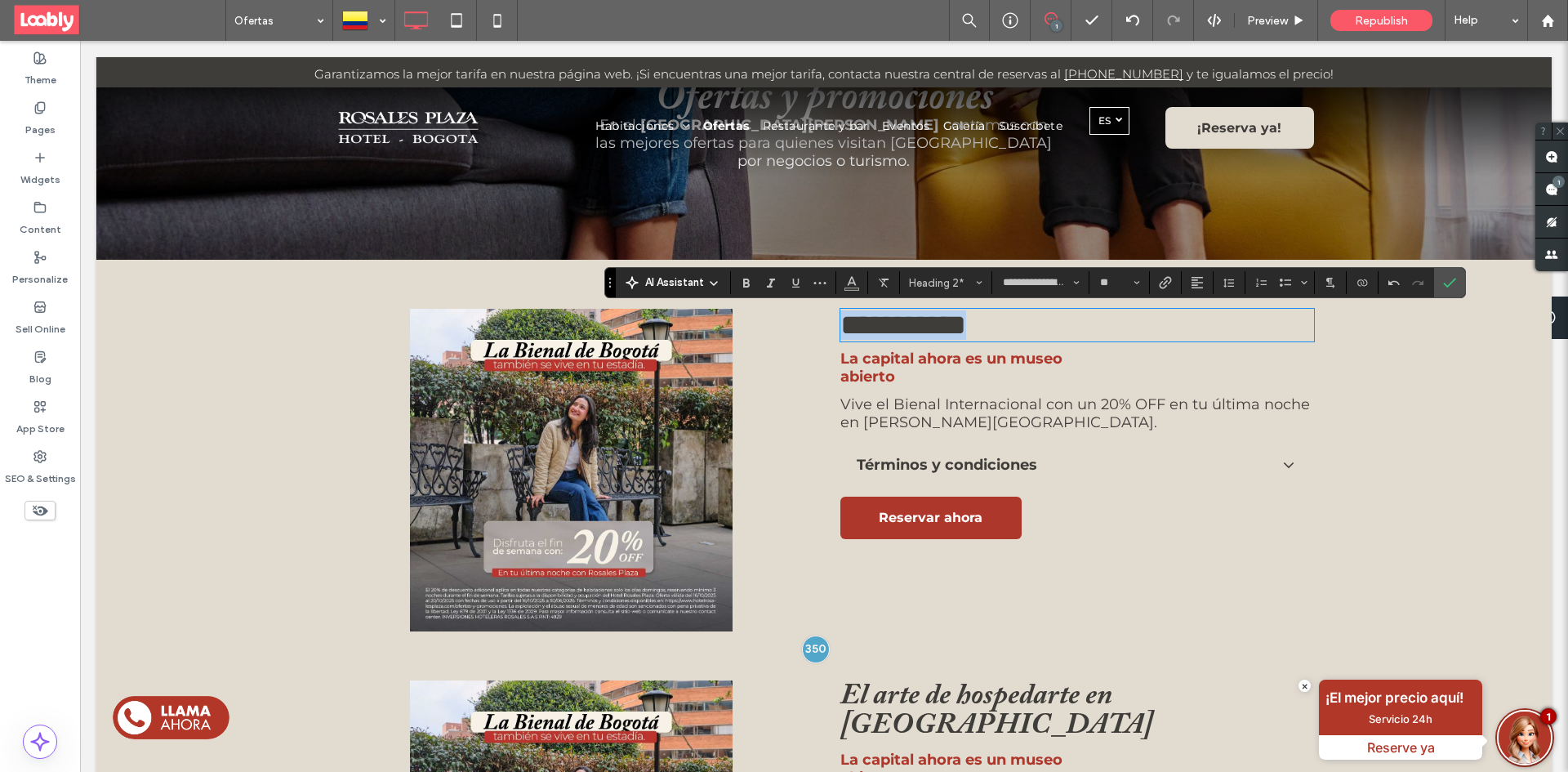
drag, startPoint x: 1023, startPoint y: 331, endPoint x: 831, endPoint y: 330, distance: 192.0
click at [831, 330] on div "**********" at bounding box center [1068, 470] width 490 height 322
copy span "**********"
click at [1033, 355] on strong "La capital ahora es un museo abierto" at bounding box center [951, 367] width 222 height 36
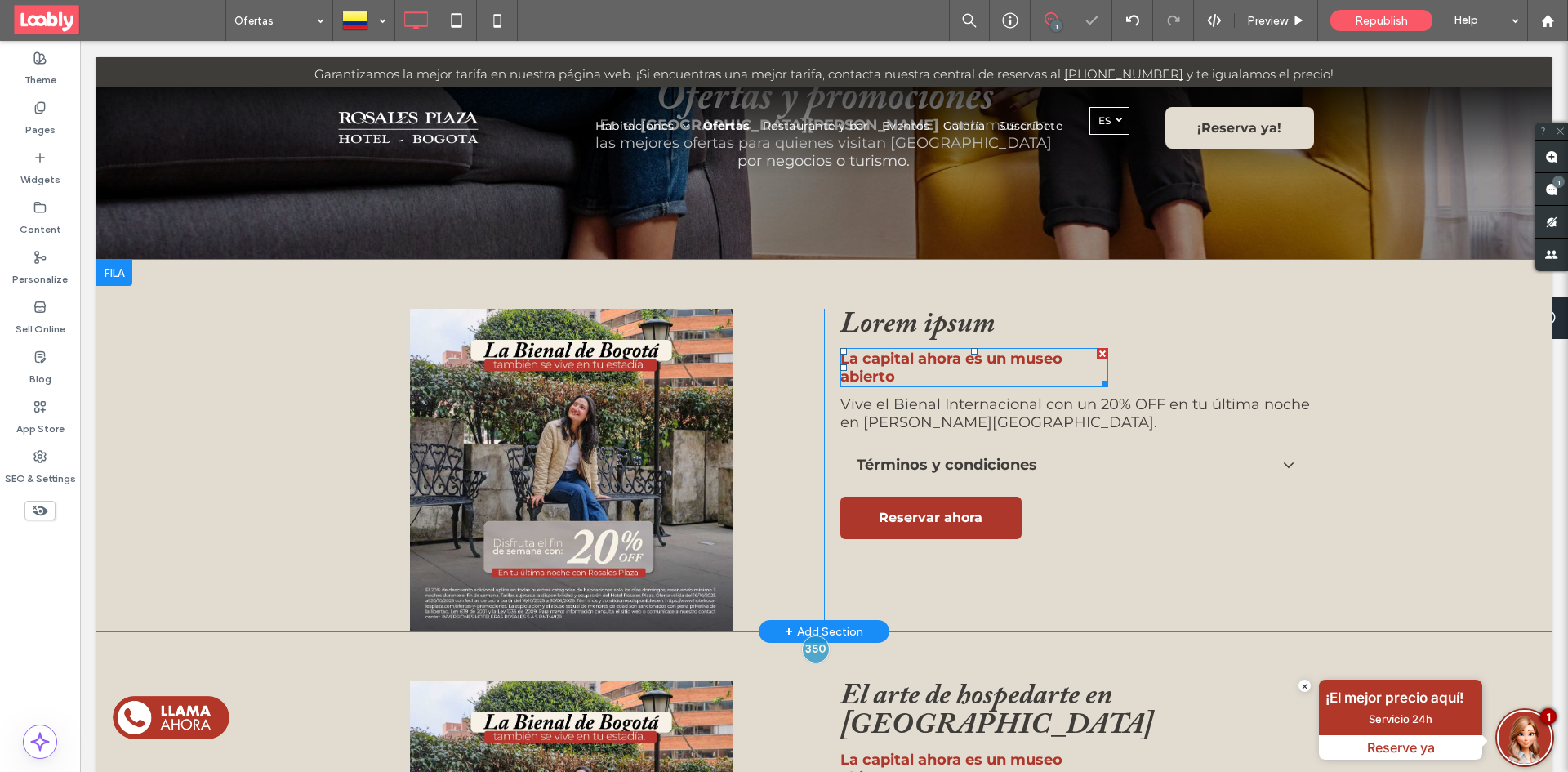
click at [903, 373] on p "La capital ahora es un museo abierto" at bounding box center [974, 367] width 268 height 36
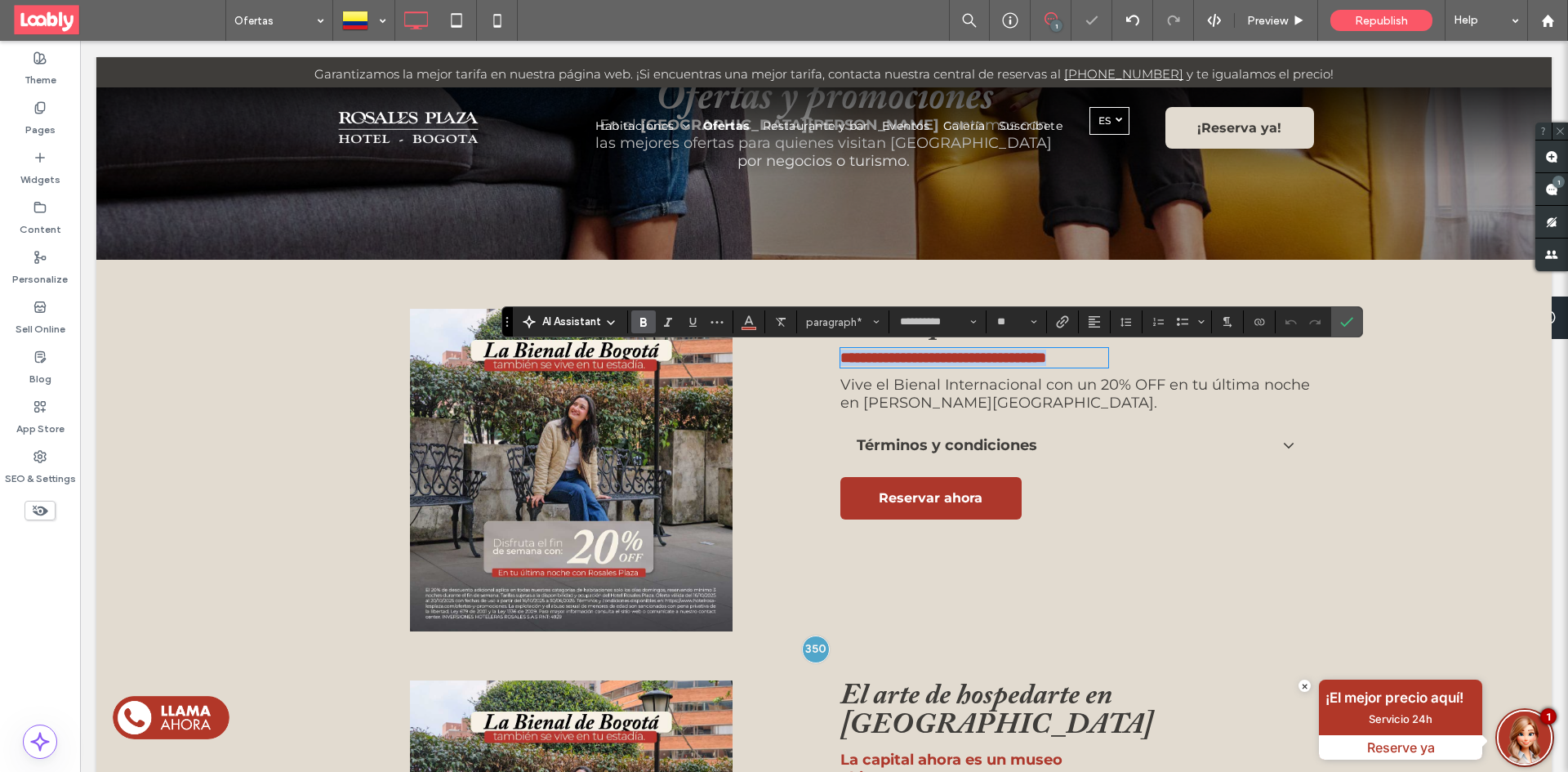
click at [931, 366] on p "**********" at bounding box center [974, 357] width 268 height 16
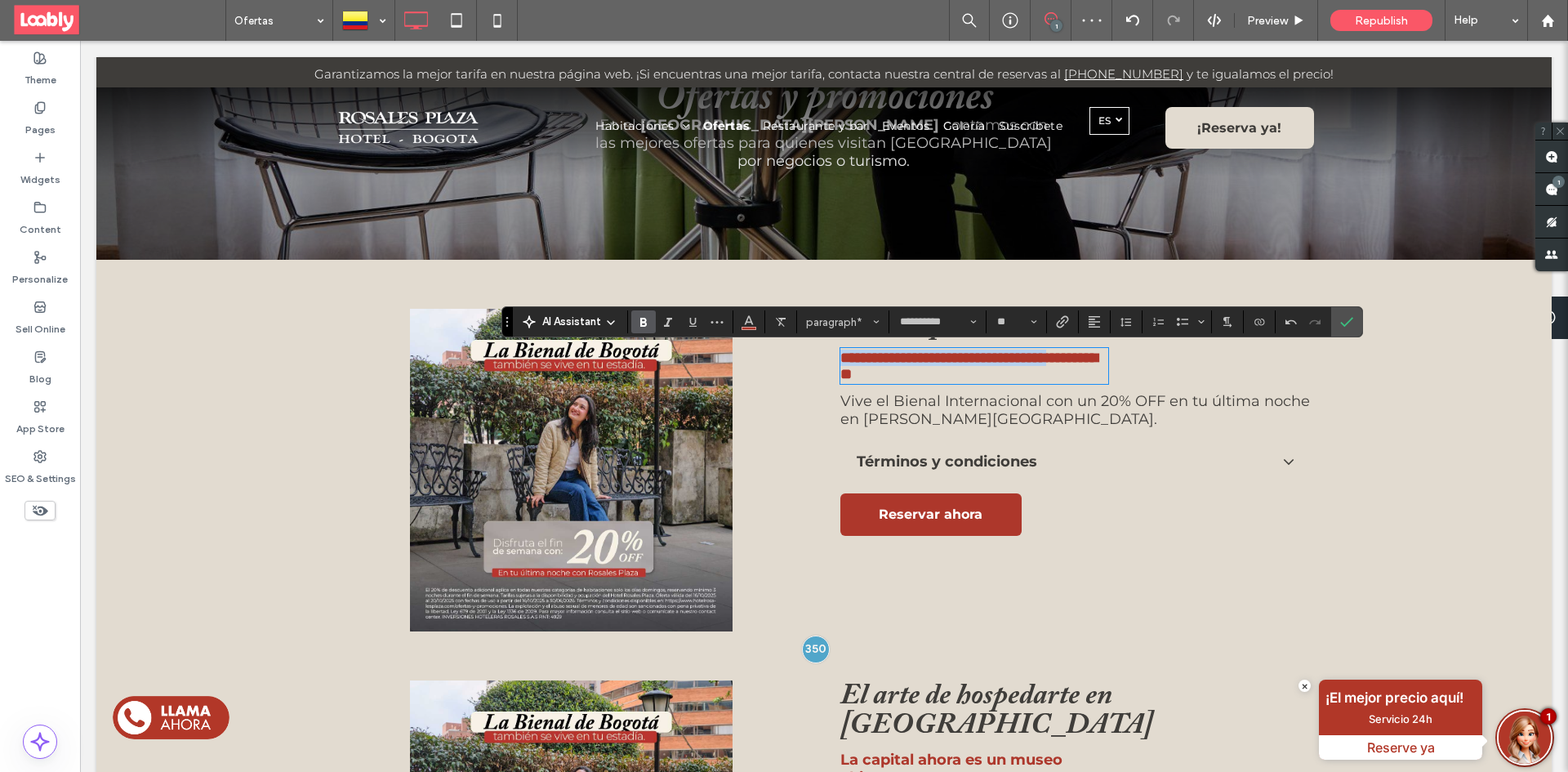
drag, startPoint x: 836, startPoint y: 364, endPoint x: 891, endPoint y: 381, distance: 57.6
click at [891, 381] on strong "**********" at bounding box center [968, 366] width 257 height 31
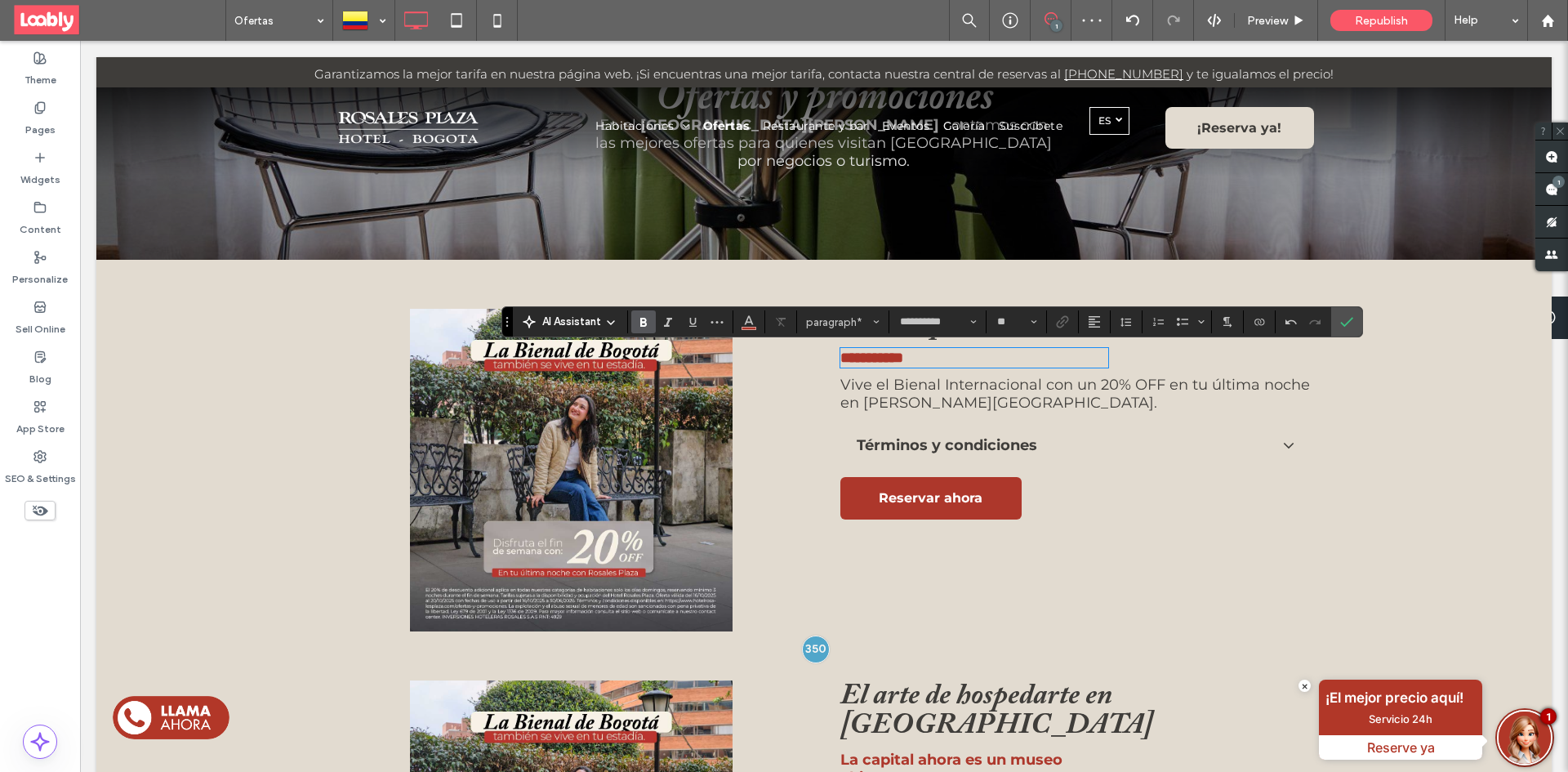
click at [922, 394] on span "Vive el Bienal Internacional con un 20% OFF en tu última noche en Rosales Plaza." at bounding box center [1074, 394] width 469 height 36
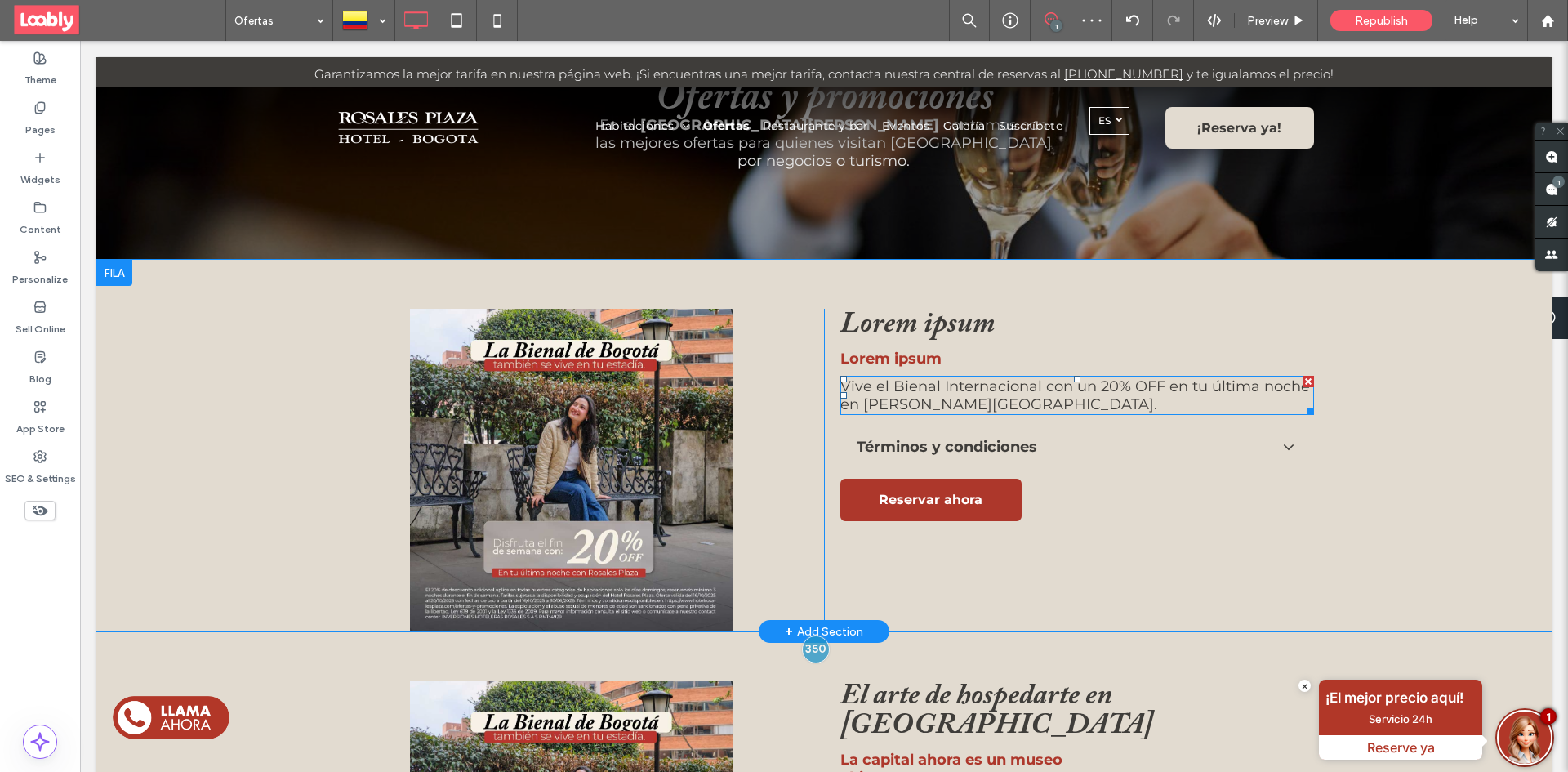
click at [963, 401] on p "Vive el Bienal Internacional con un 20% OFF en tu última noche en Rosales Plaza." at bounding box center [1077, 395] width 473 height 36
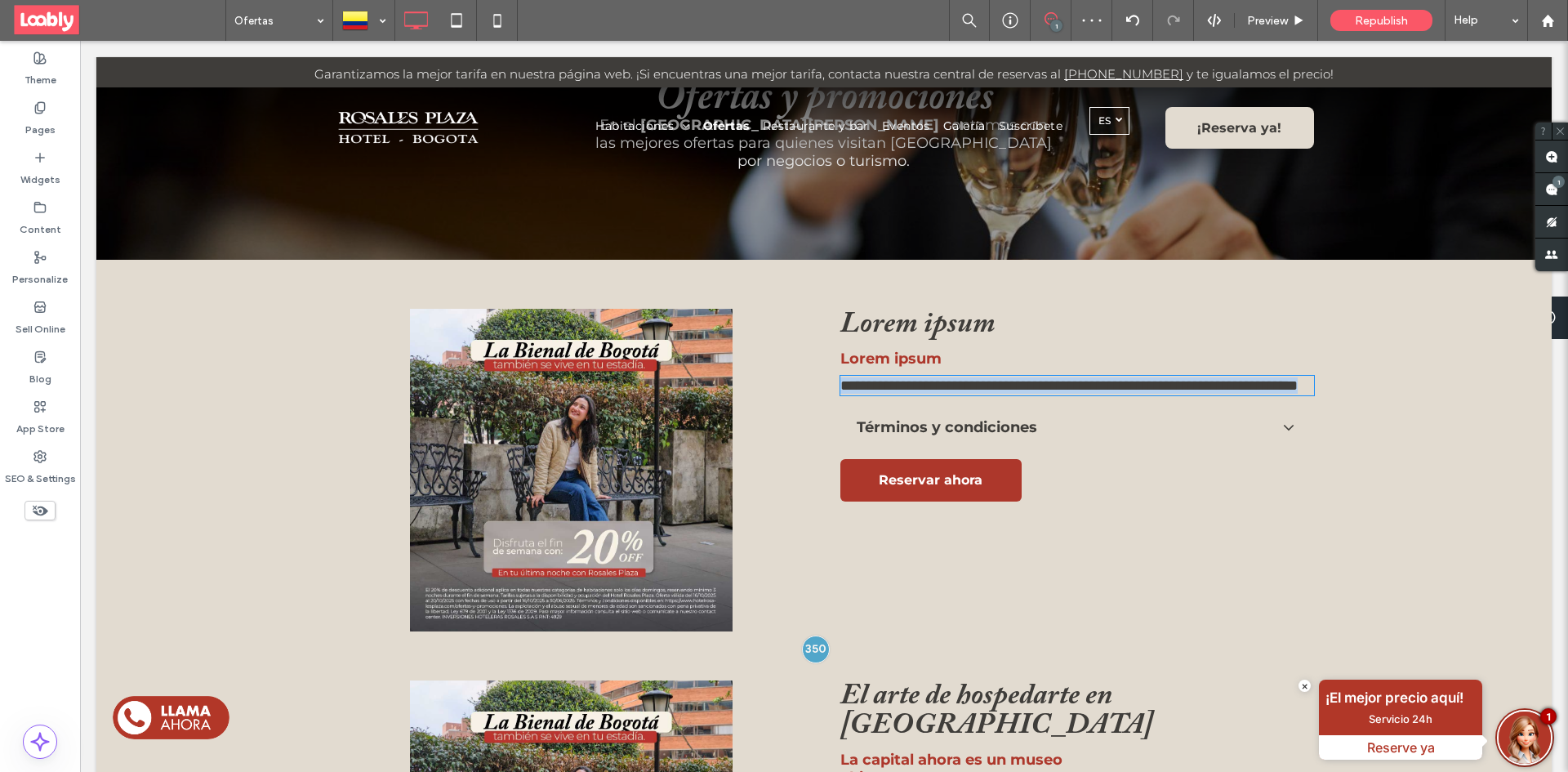
type input "**********"
type input "**"
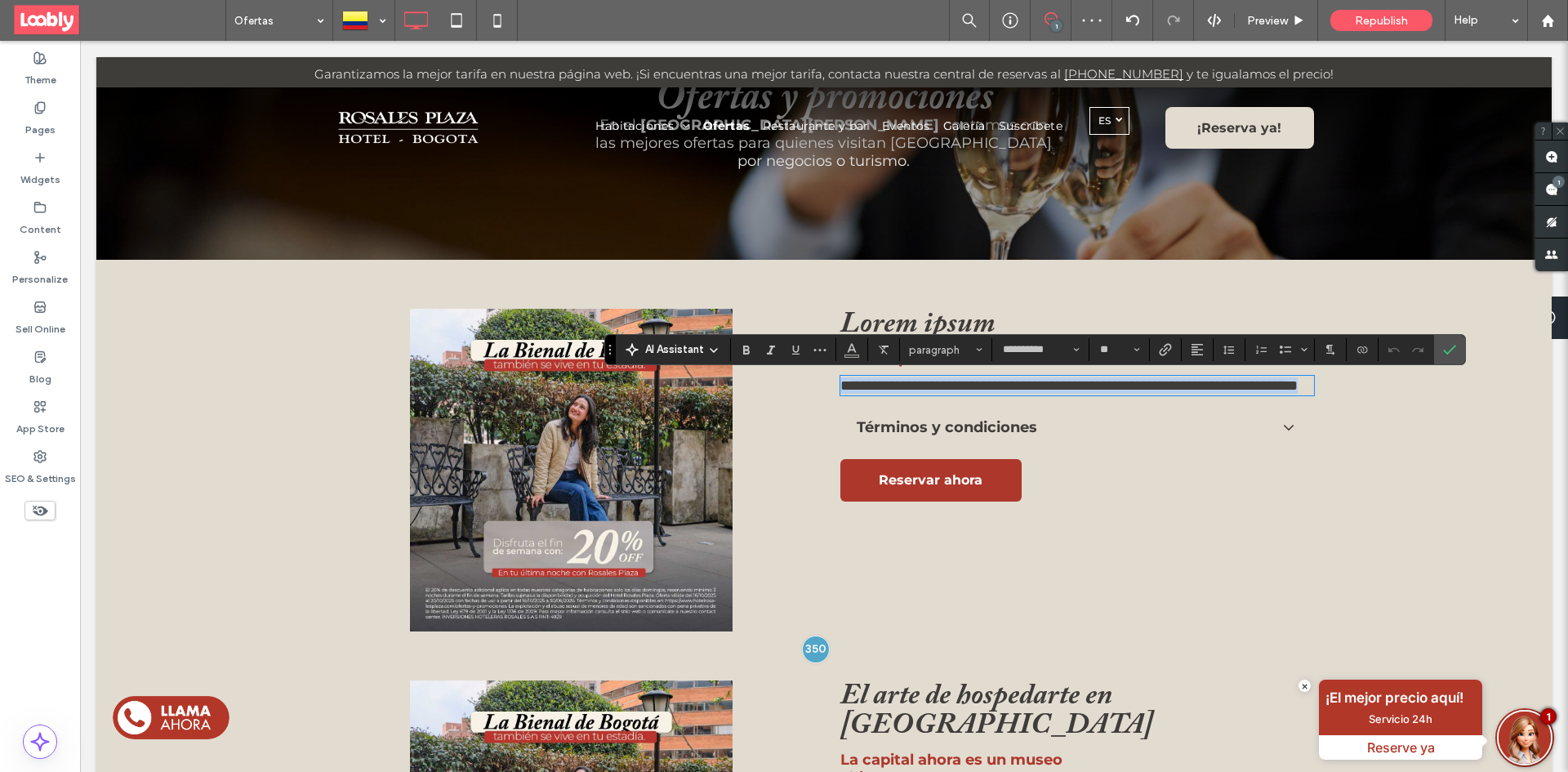
click at [963, 394] on p "**********" at bounding box center [1077, 385] width 473 height 16
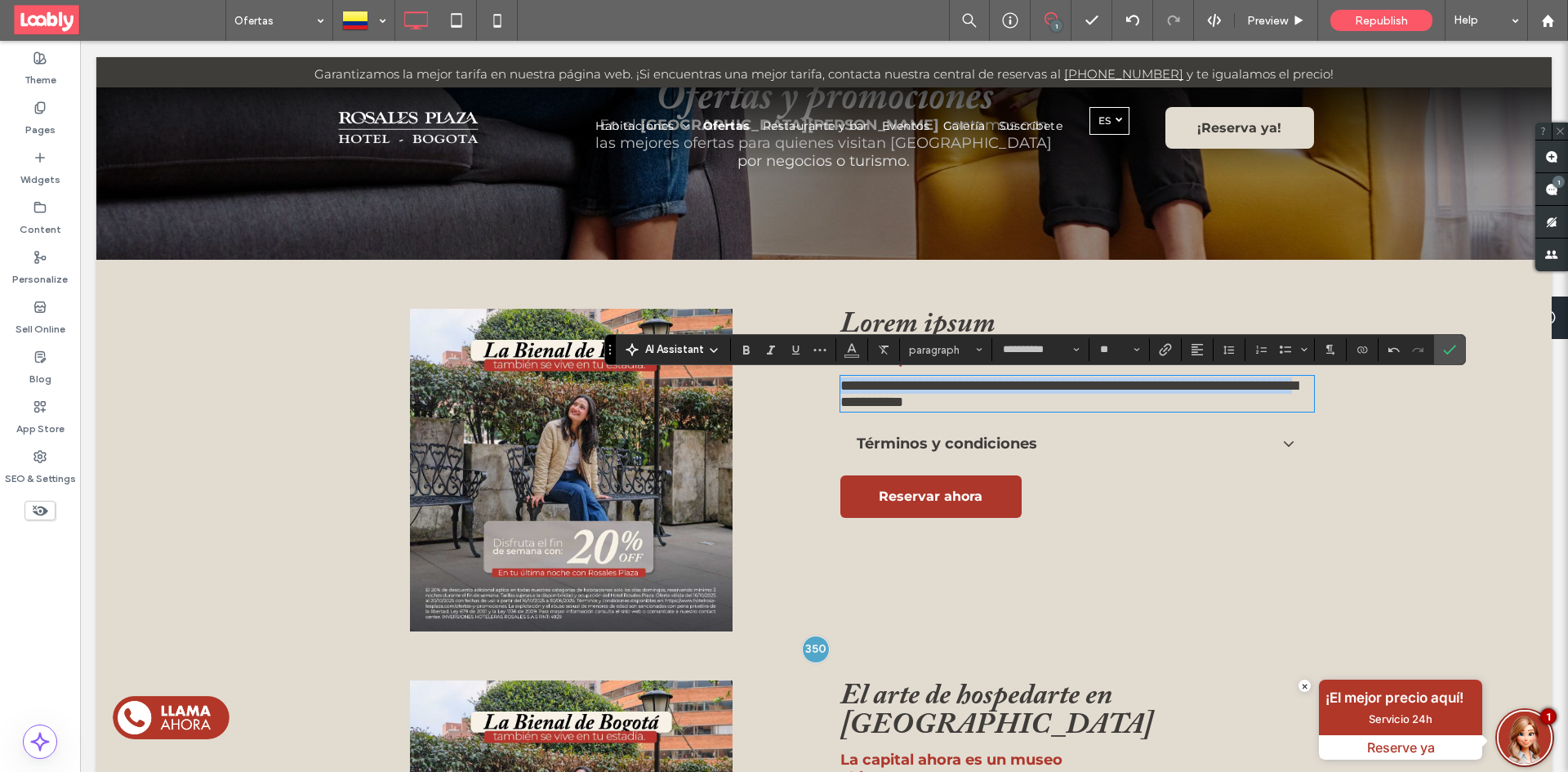
drag, startPoint x: 835, startPoint y: 389, endPoint x: 957, endPoint y: 405, distance: 123.0
click at [957, 405] on span "**********" at bounding box center [1068, 394] width 457 height 31
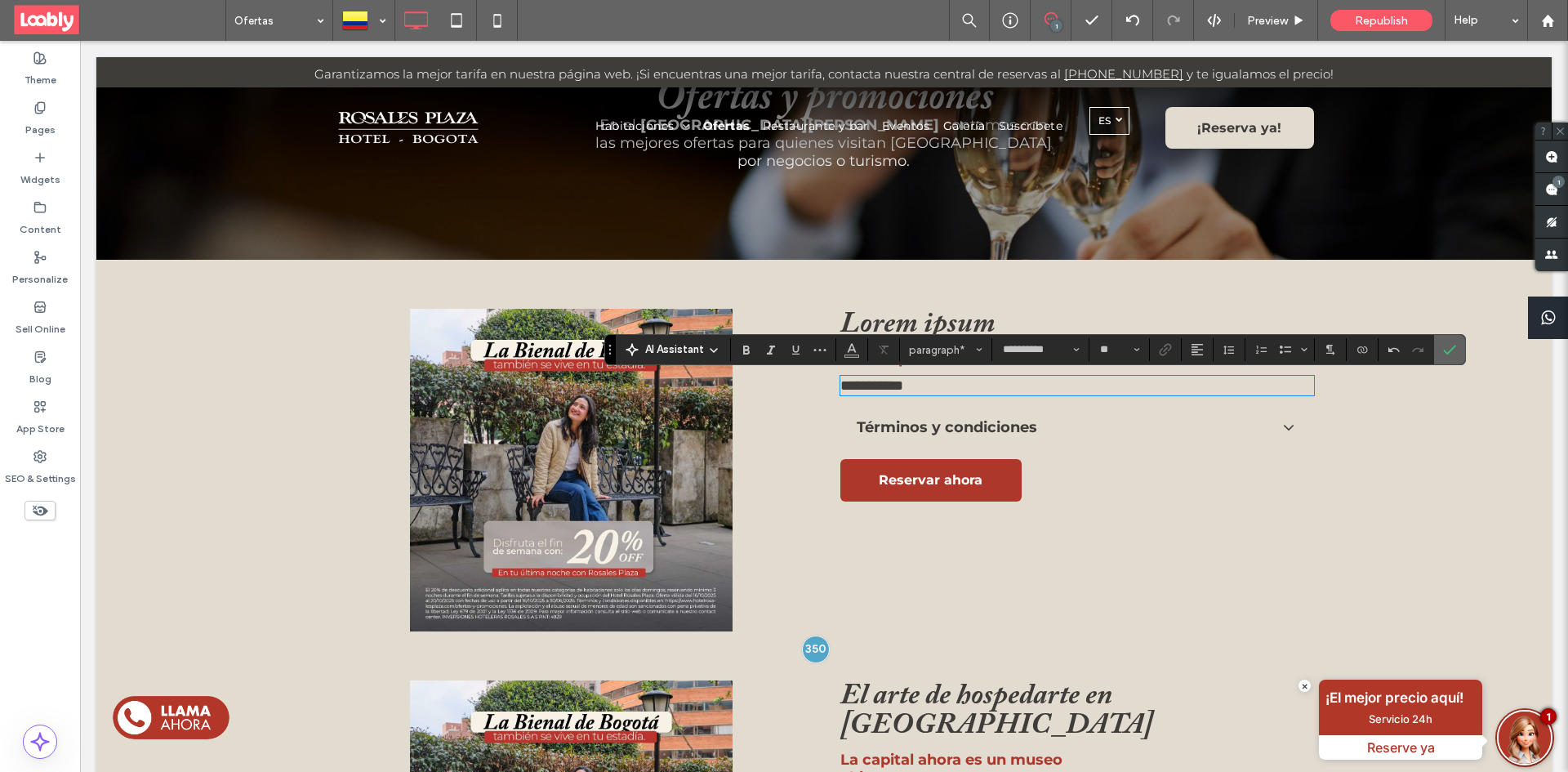
drag, startPoint x: 1454, startPoint y: 342, endPoint x: 1336, endPoint y: 305, distance: 123.7
click at [1454, 342] on span "Confirm" at bounding box center [1449, 350] width 13 height 28
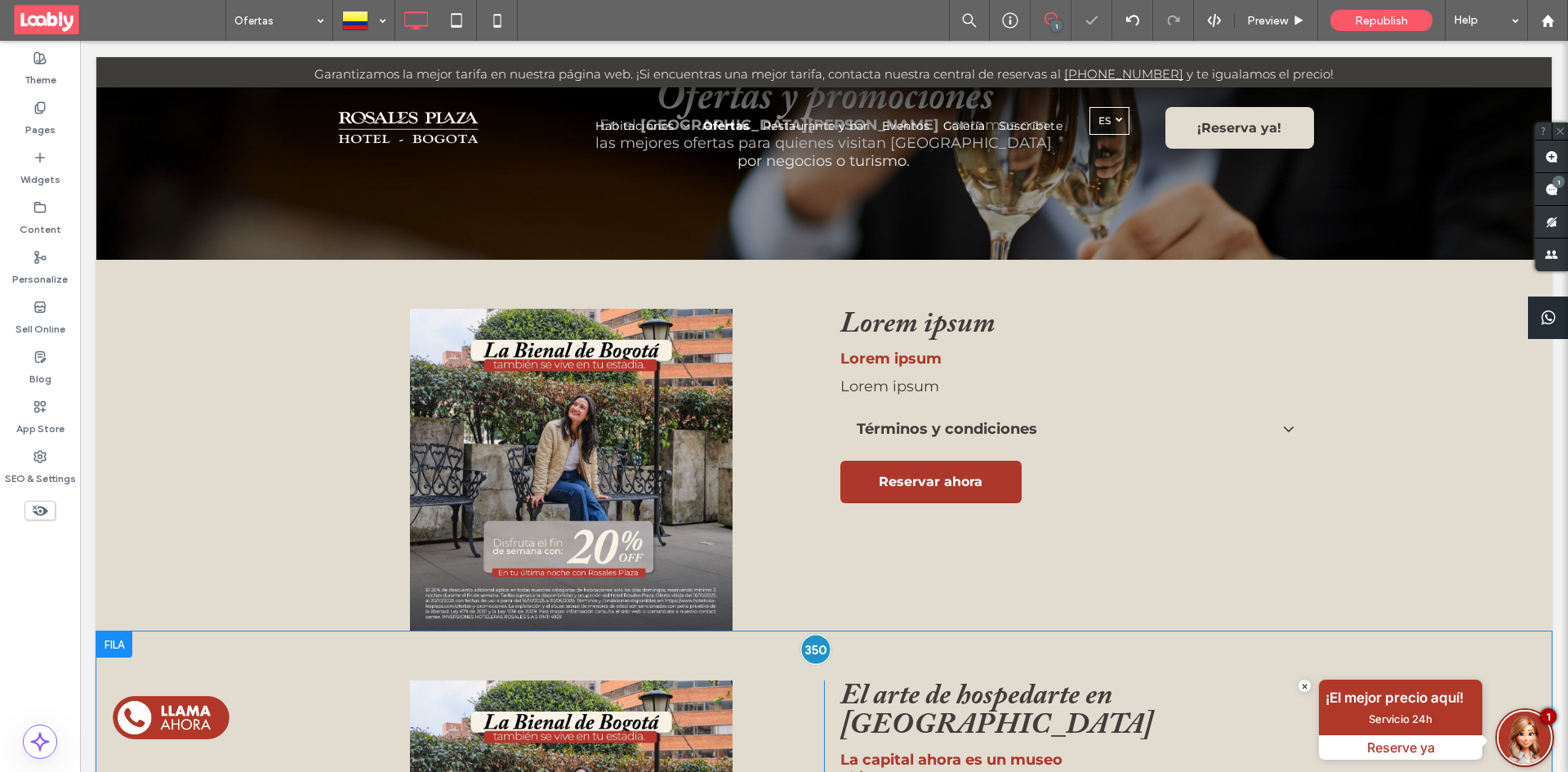
click at [809, 639] on div at bounding box center [815, 649] width 31 height 31
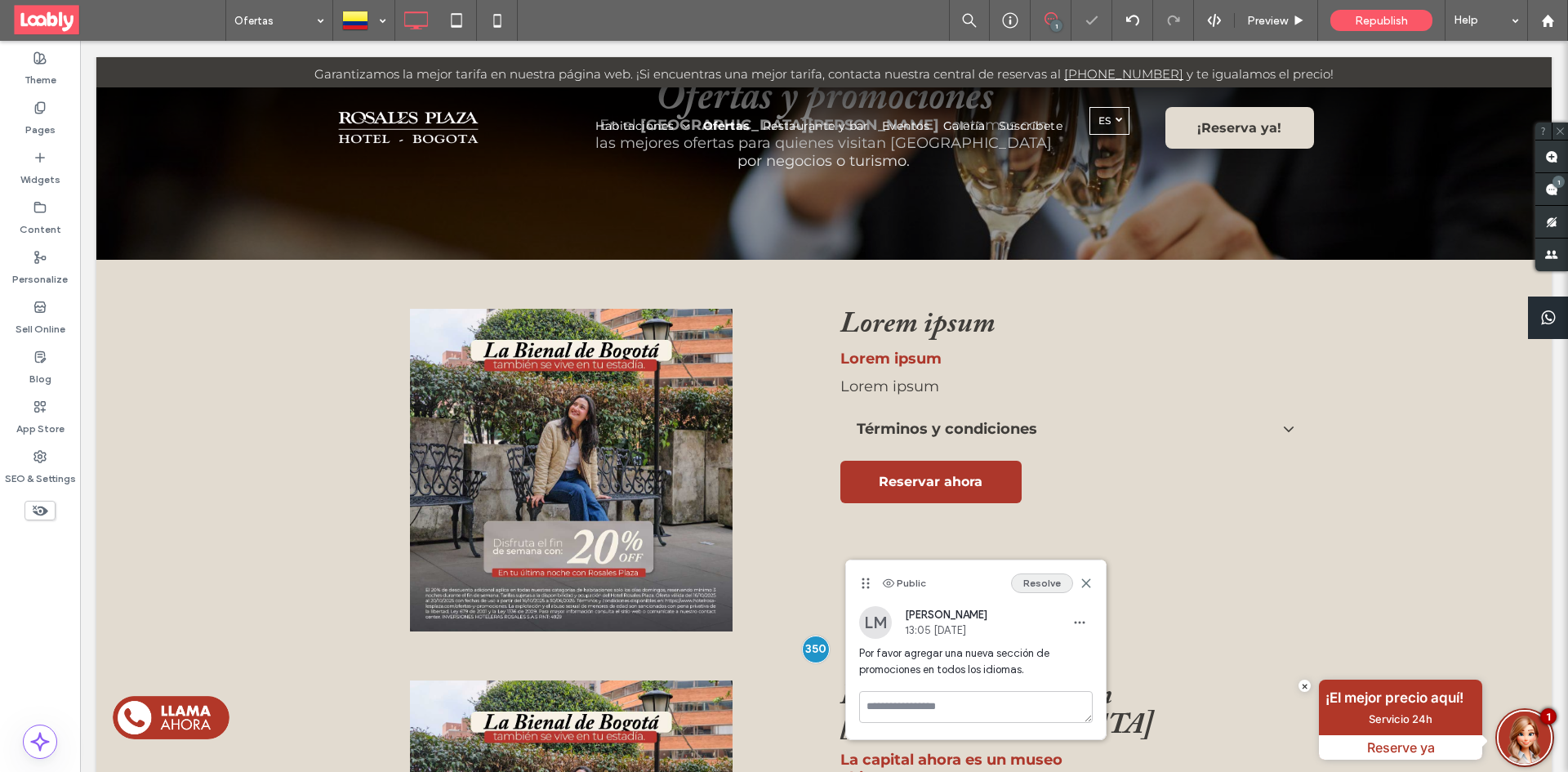
click at [1027, 576] on button "Resolve" at bounding box center [1042, 583] width 62 height 20
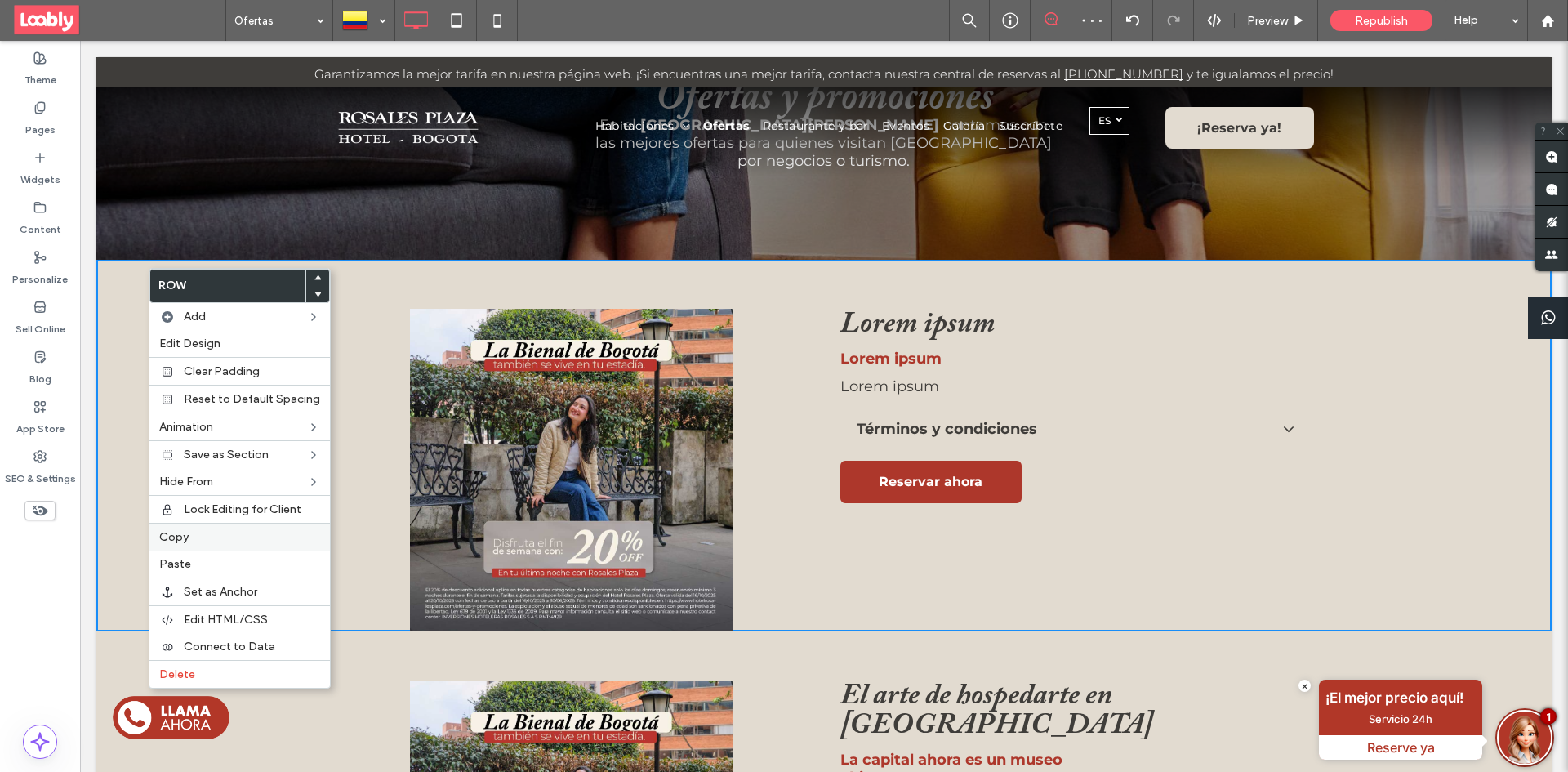
click at [217, 538] on label "Copy" at bounding box center [240, 537] width 161 height 14
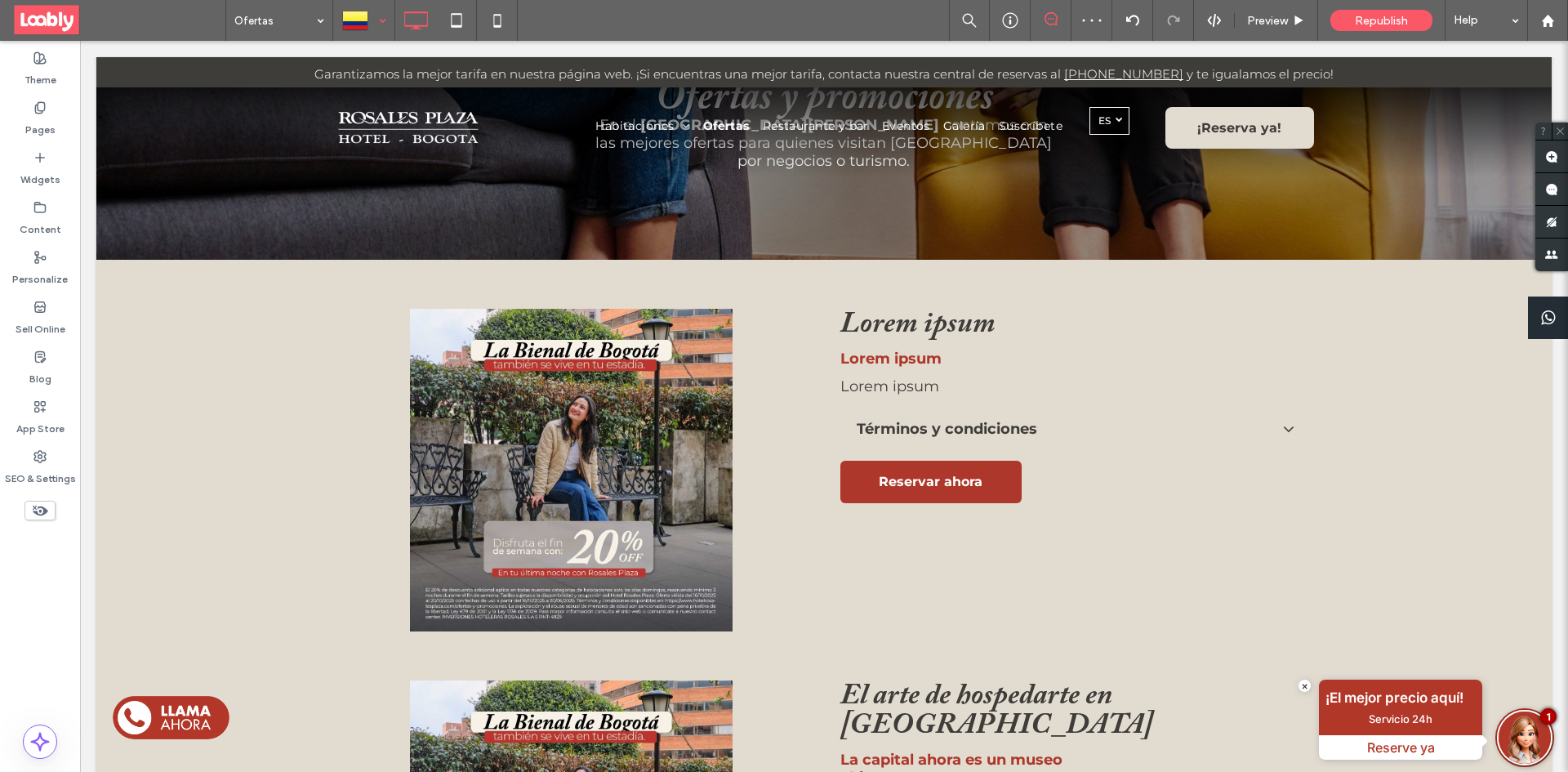
click at [351, 17] on div at bounding box center [364, 20] width 59 height 39
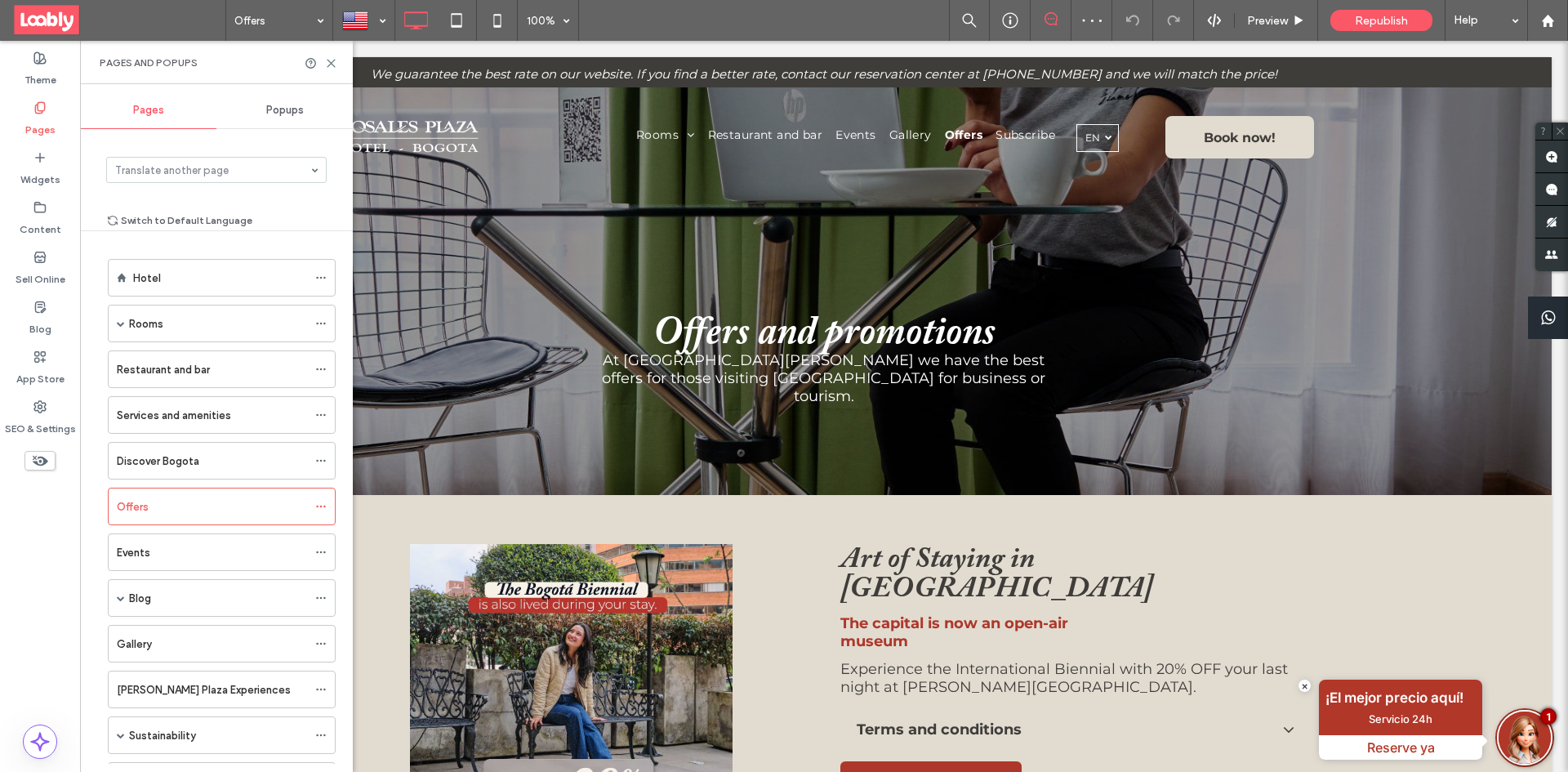
click at [324, 59] on div at bounding box center [321, 63] width 32 height 12
click at [328, 60] on icon at bounding box center [331, 63] width 12 height 12
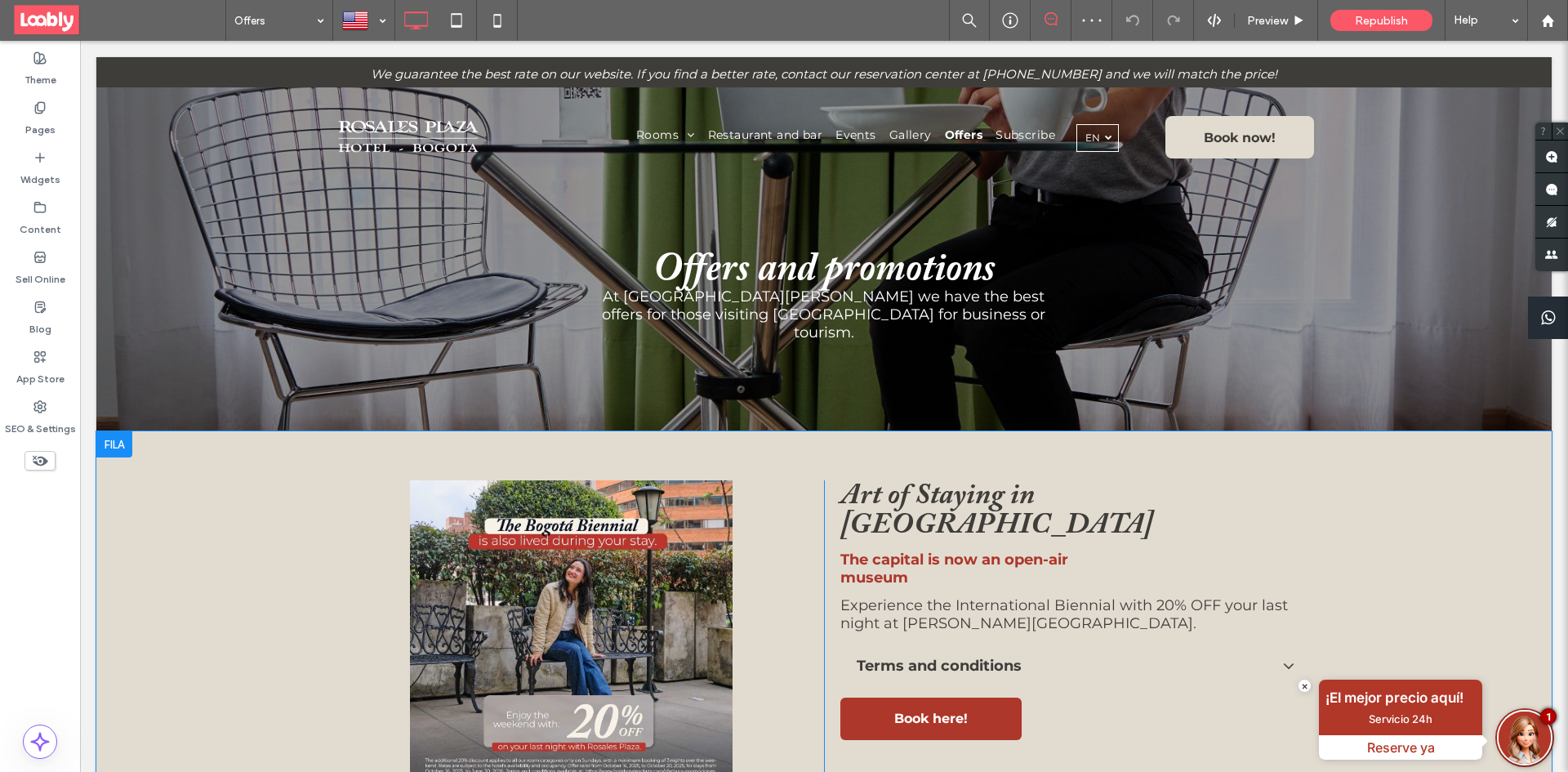
scroll to position [81, 0]
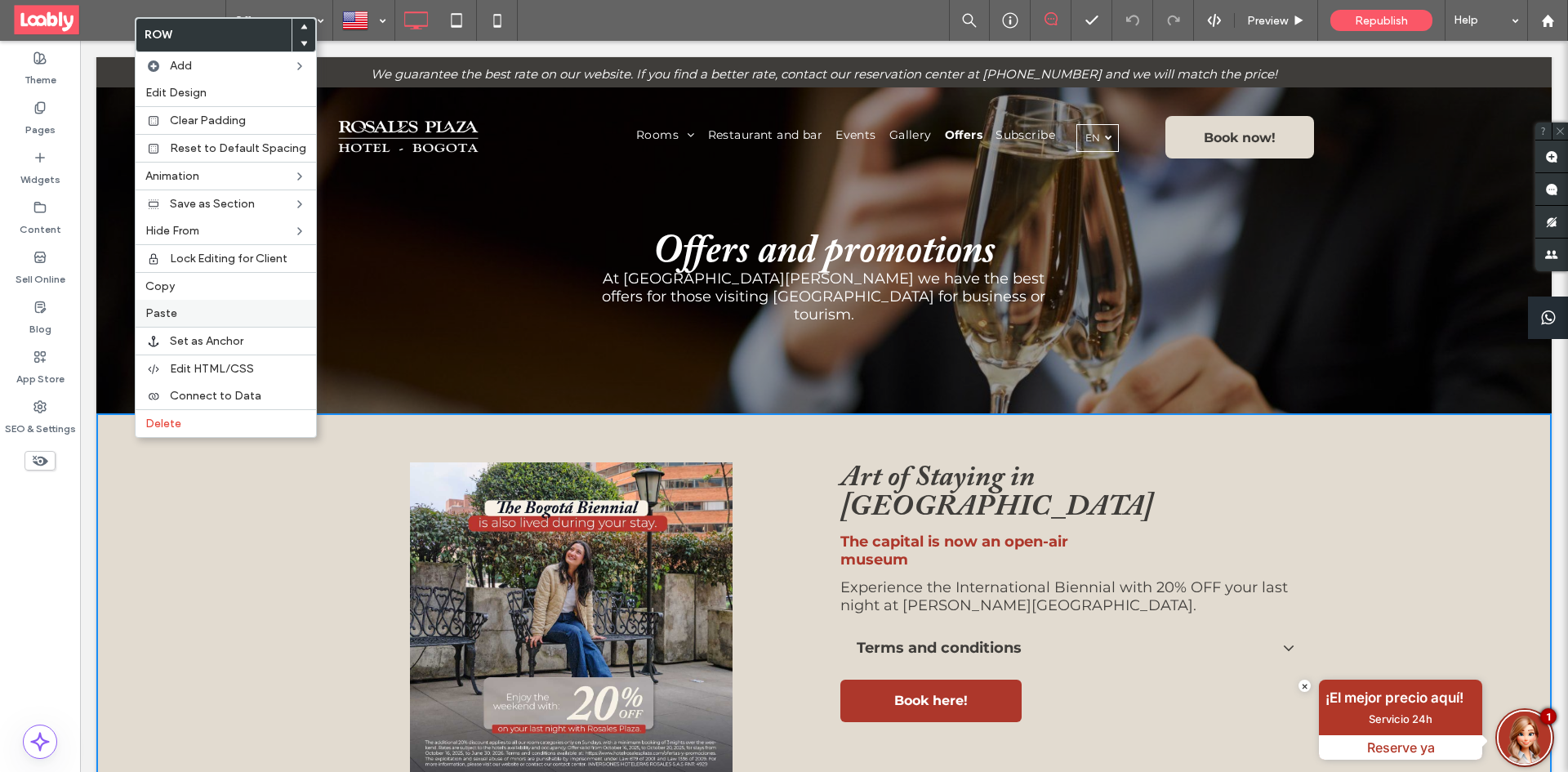
click at [178, 314] on label "Paste" at bounding box center [226, 313] width 161 height 14
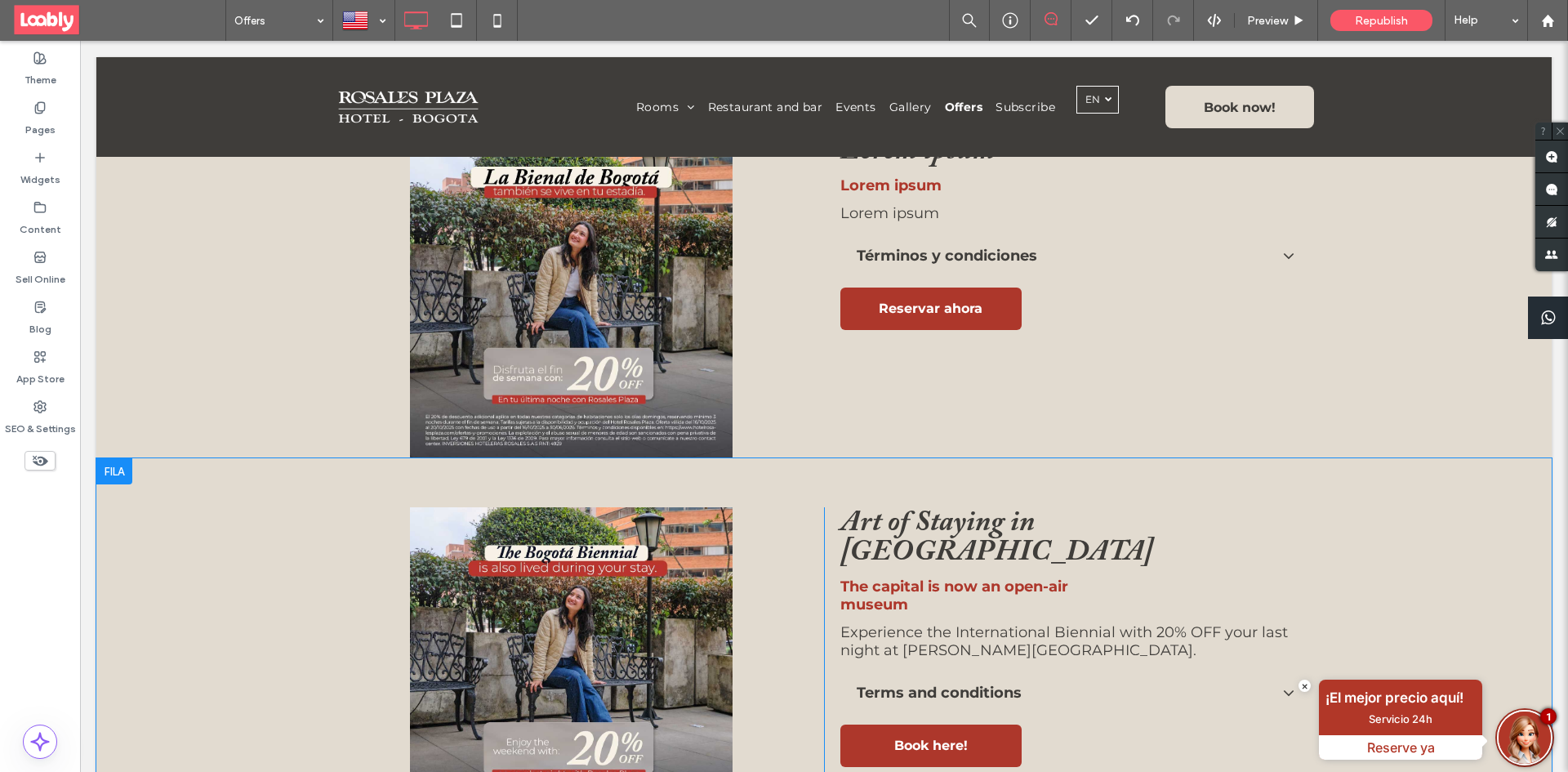
scroll to position [572, 0]
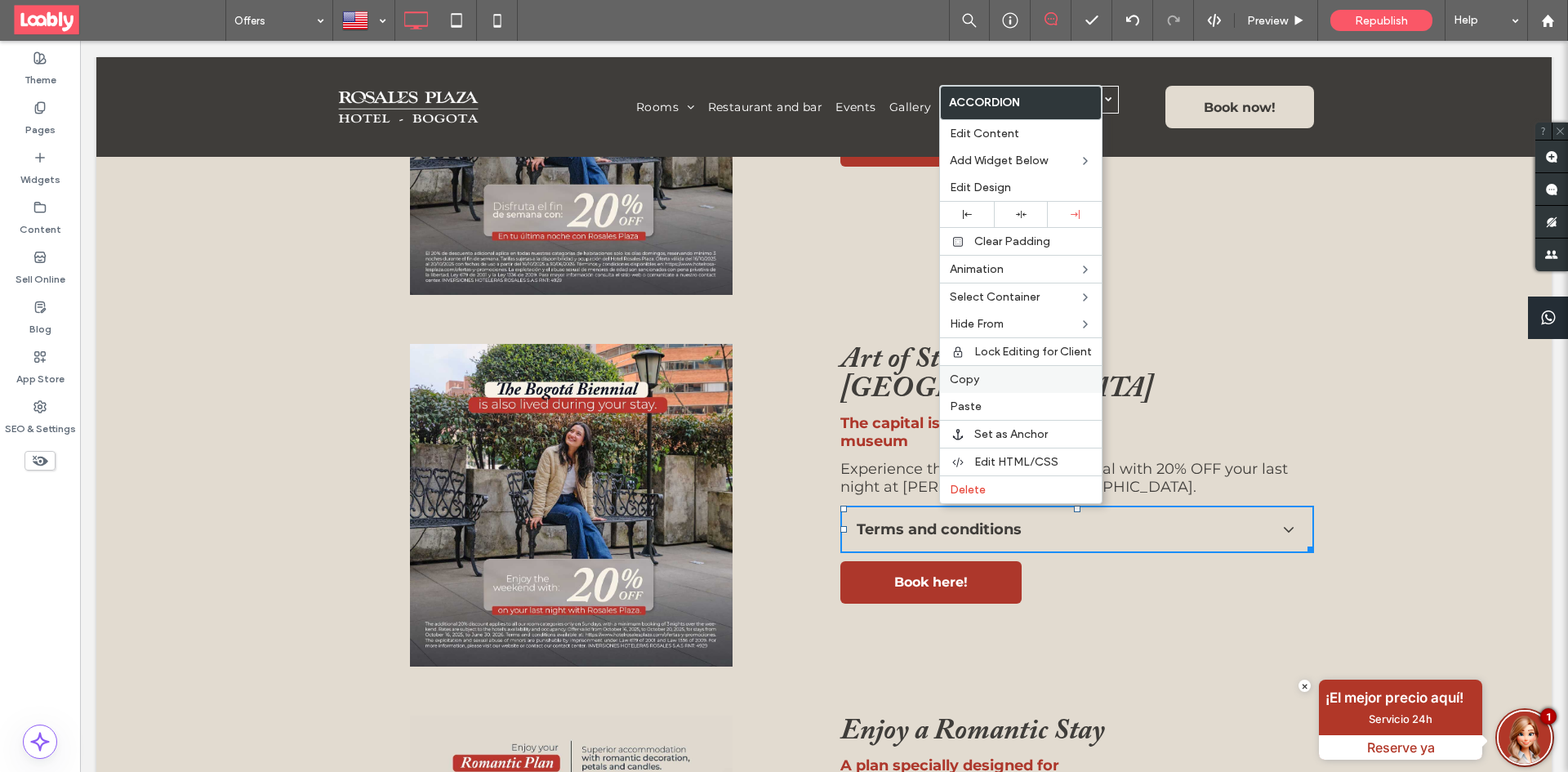
click at [973, 372] on span "Copy" at bounding box center [964, 379] width 30 height 14
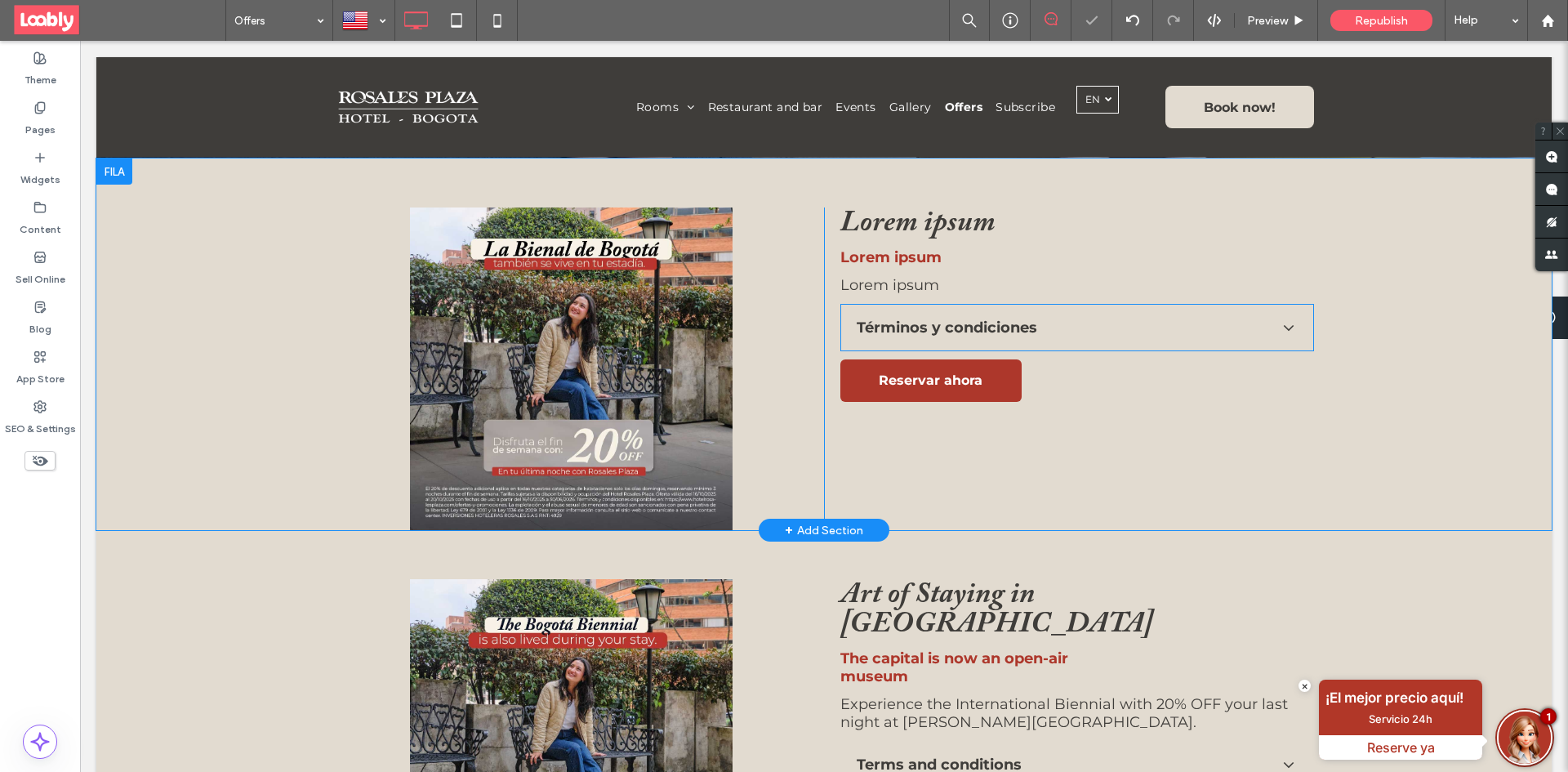
scroll to position [327, 0]
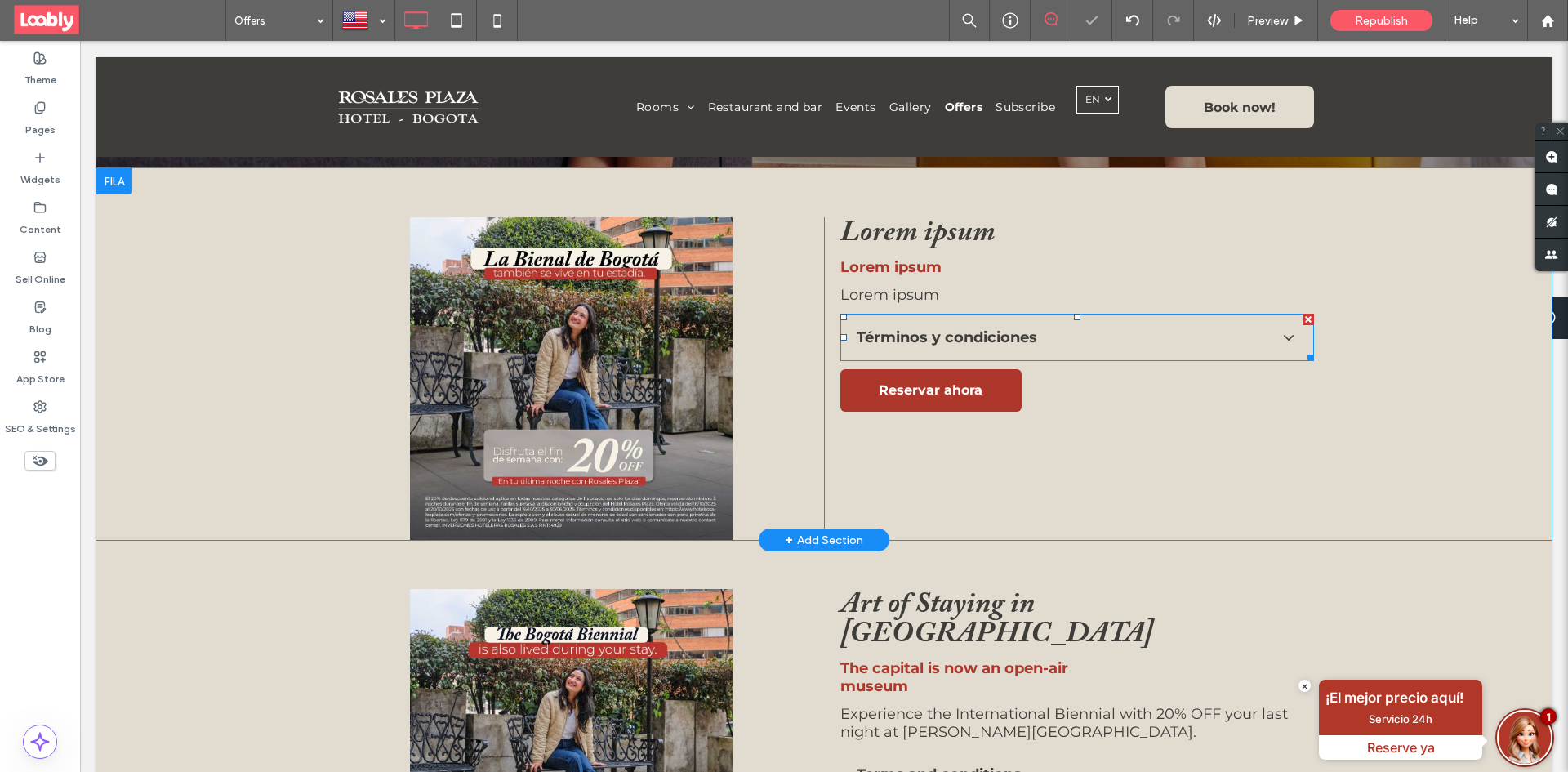
drag, startPoint x: 986, startPoint y: 340, endPoint x: 982, endPoint y: 348, distance: 8.9
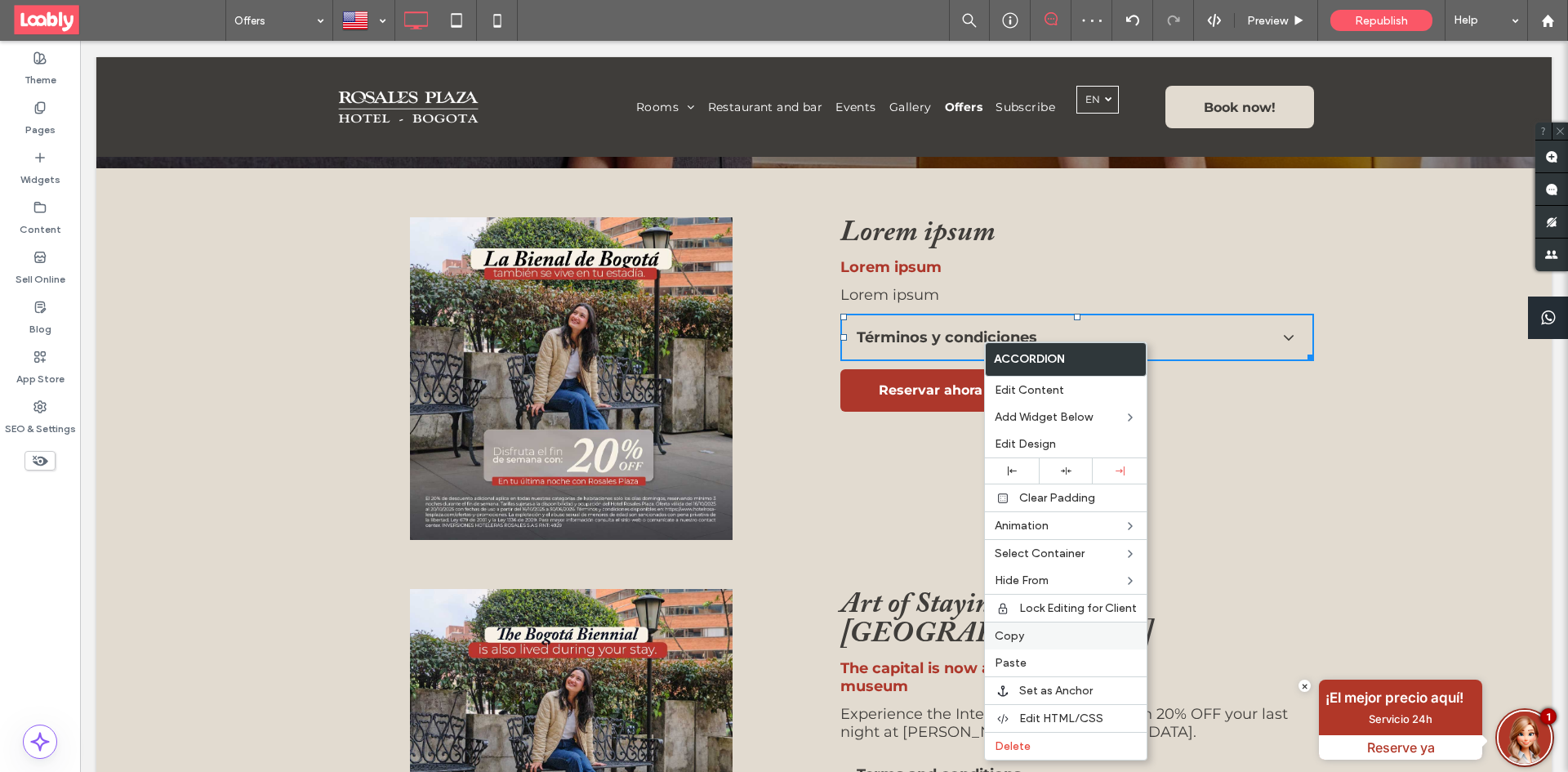
click at [1042, 648] on div "Copy" at bounding box center [1066, 635] width 162 height 28
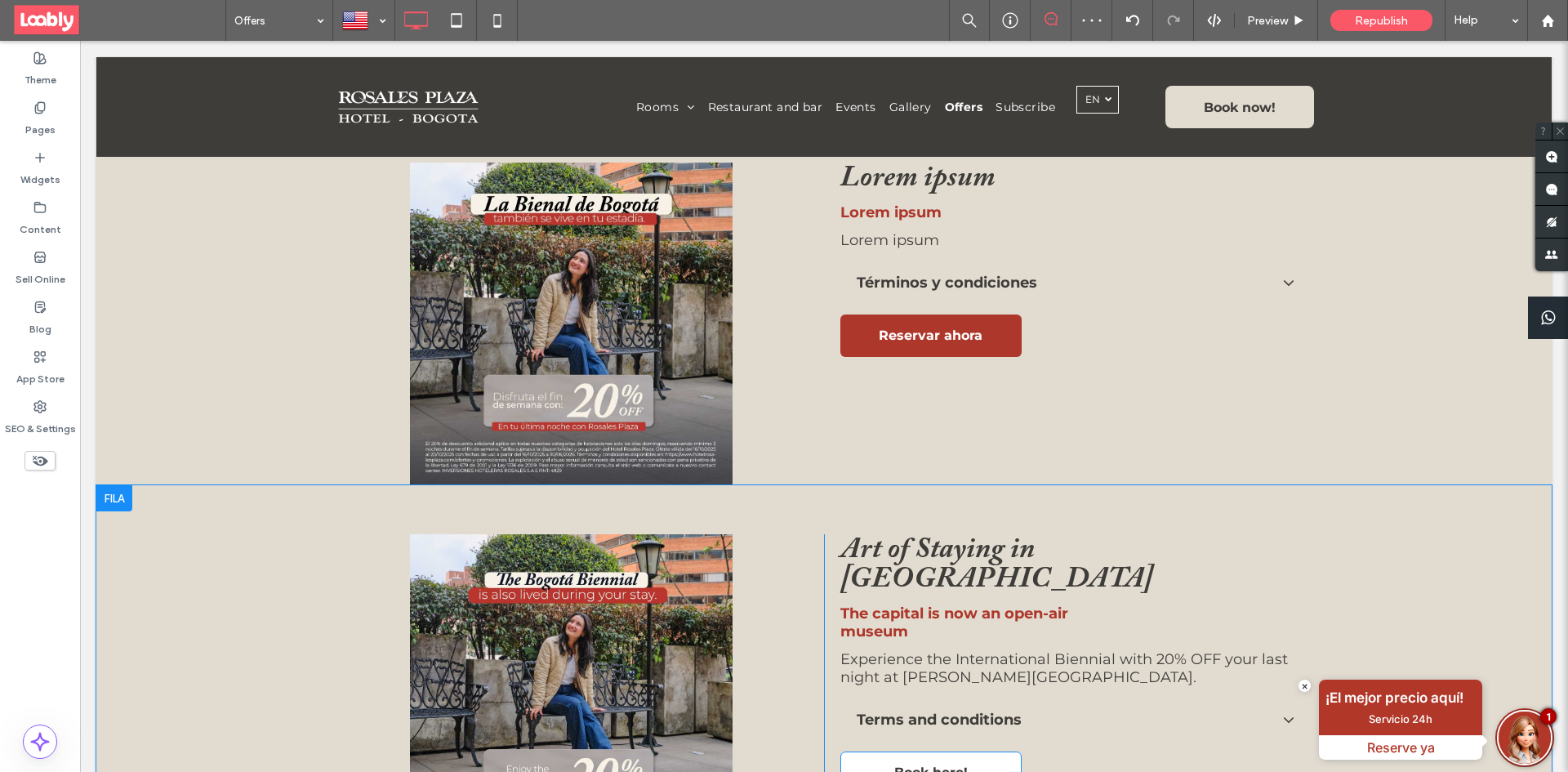
scroll to position [489, 0]
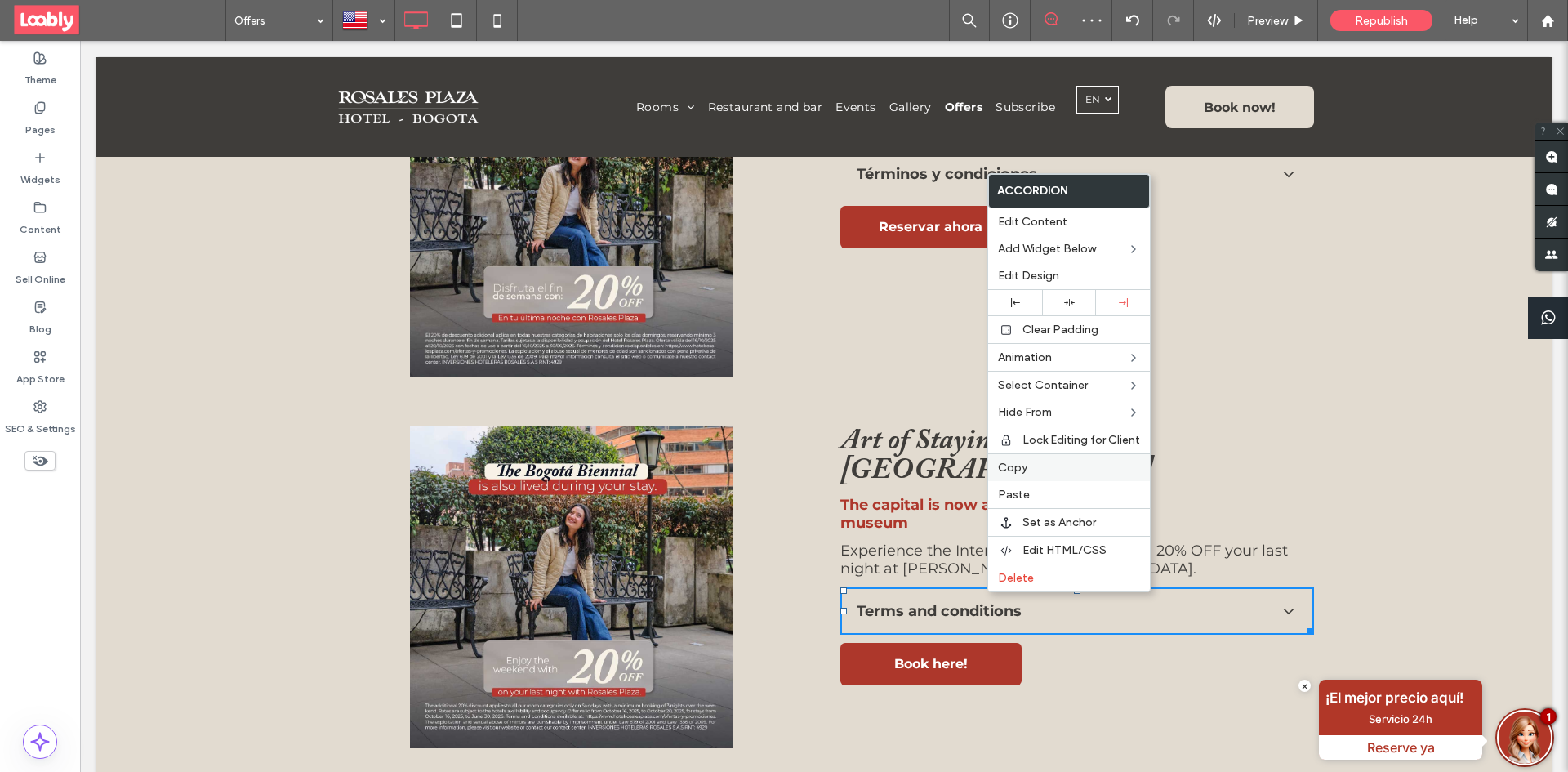
click at [1018, 470] on span "Copy" at bounding box center [1012, 467] width 30 height 14
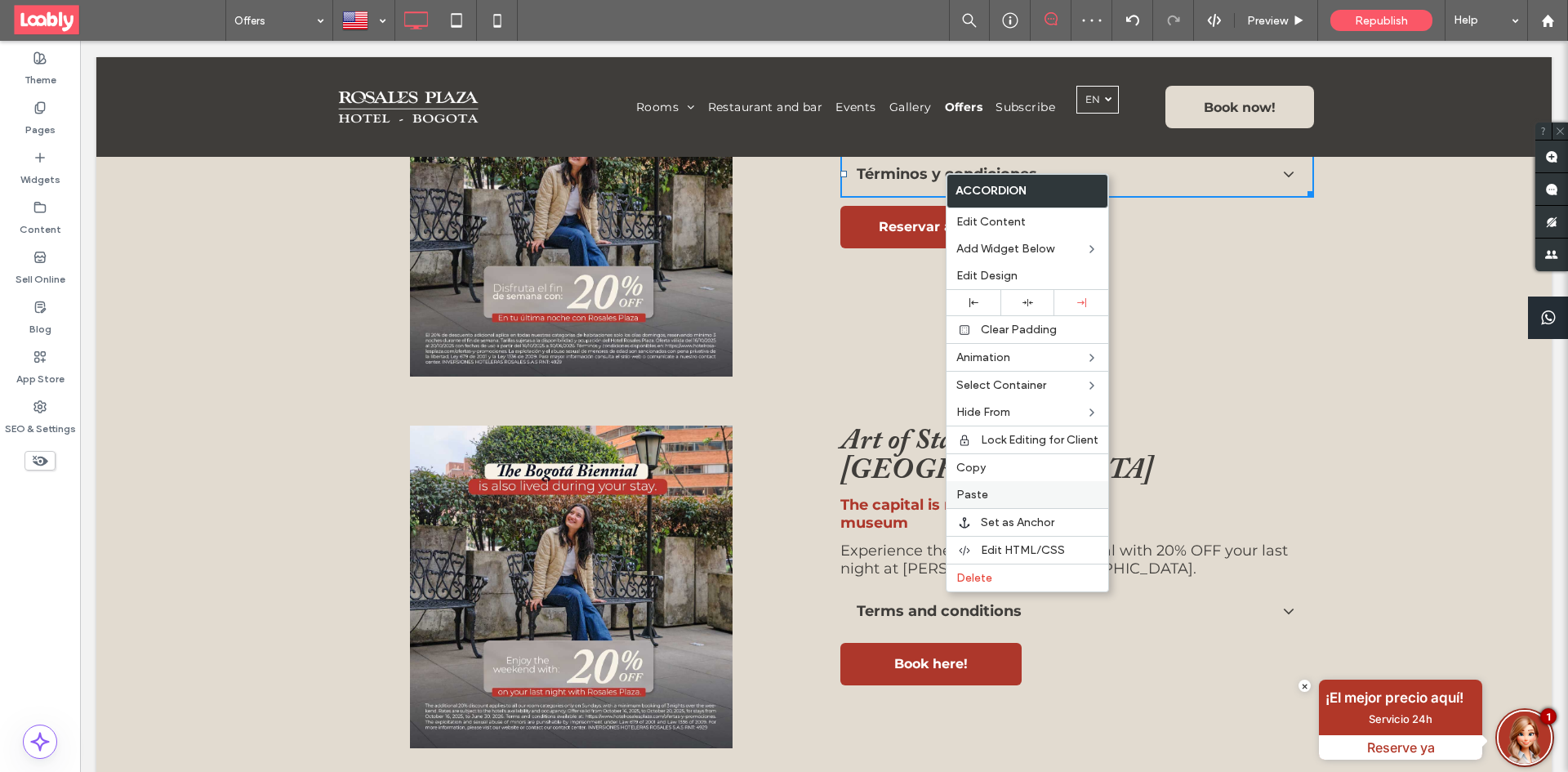
click at [1009, 493] on label "Paste" at bounding box center [1027, 495] width 142 height 14
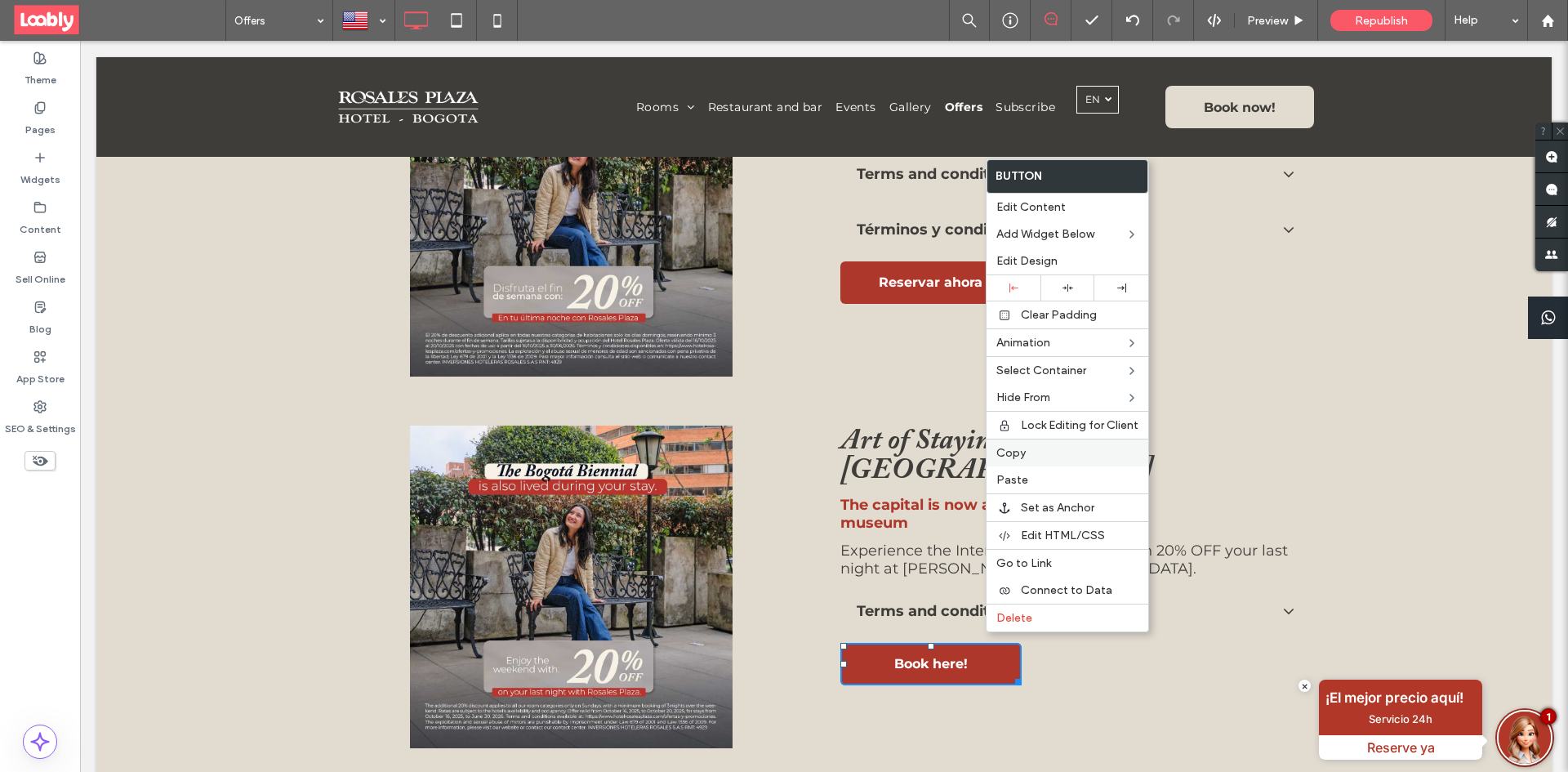
click at [1033, 460] on div "Copy" at bounding box center [1067, 452] width 162 height 28
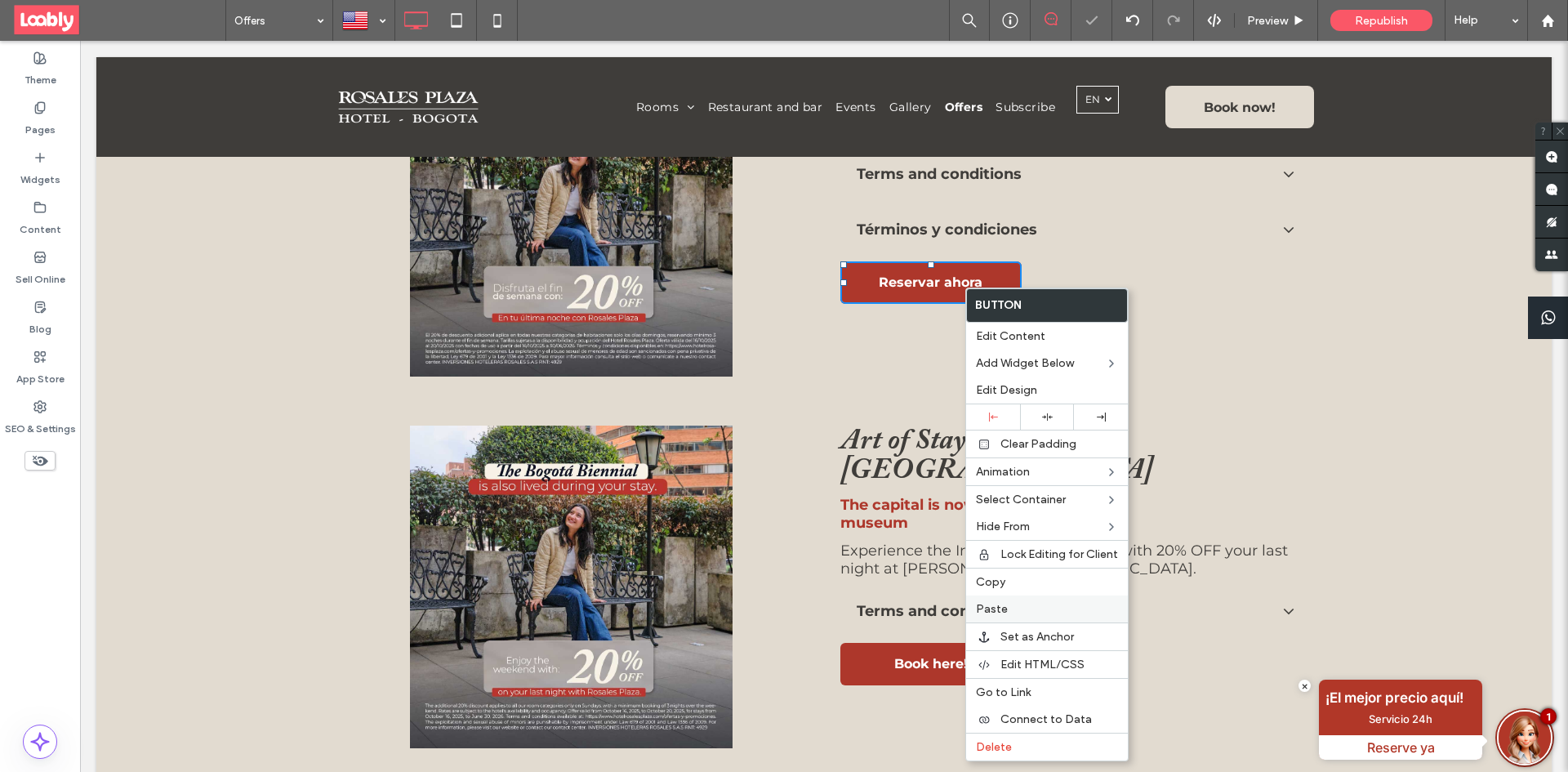
click at [1018, 607] on label "Paste" at bounding box center [1046, 608] width 142 height 14
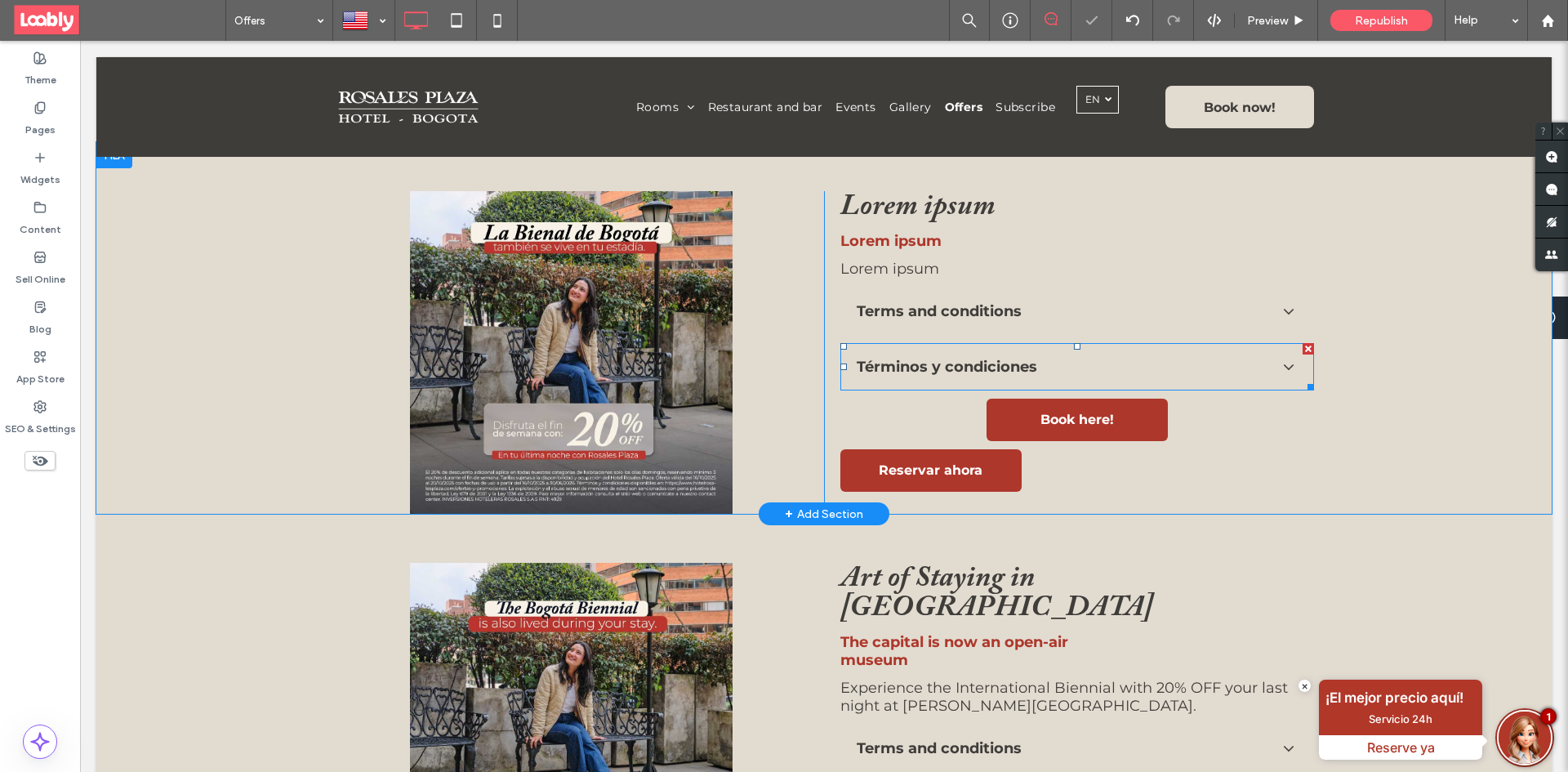
scroll to position [327, 0]
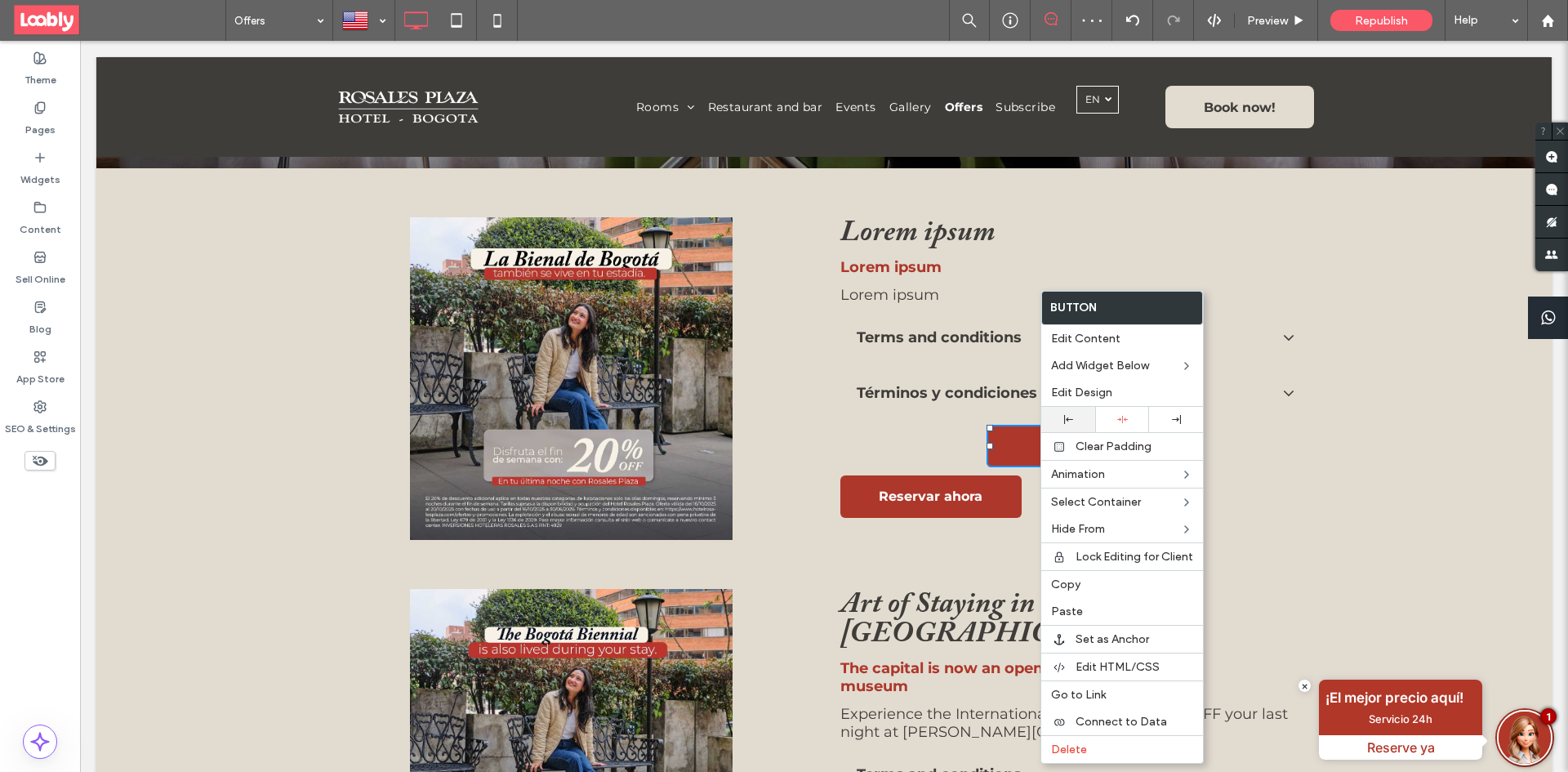
click at [1058, 423] on div at bounding box center [1068, 419] width 37 height 9
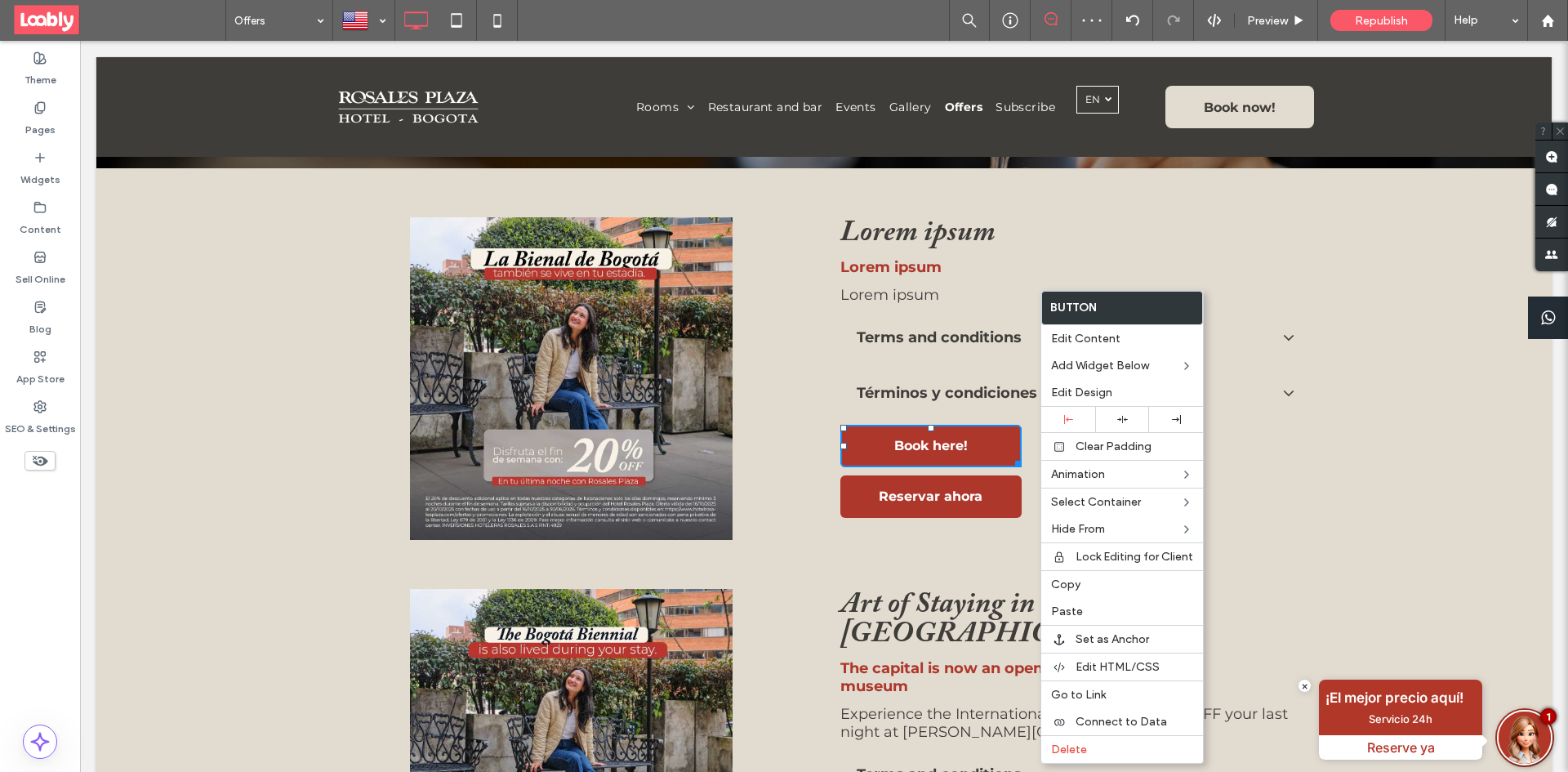
click at [953, 393] on h3 "Términos y condiciones" at bounding box center [947, 392] width 181 height 18
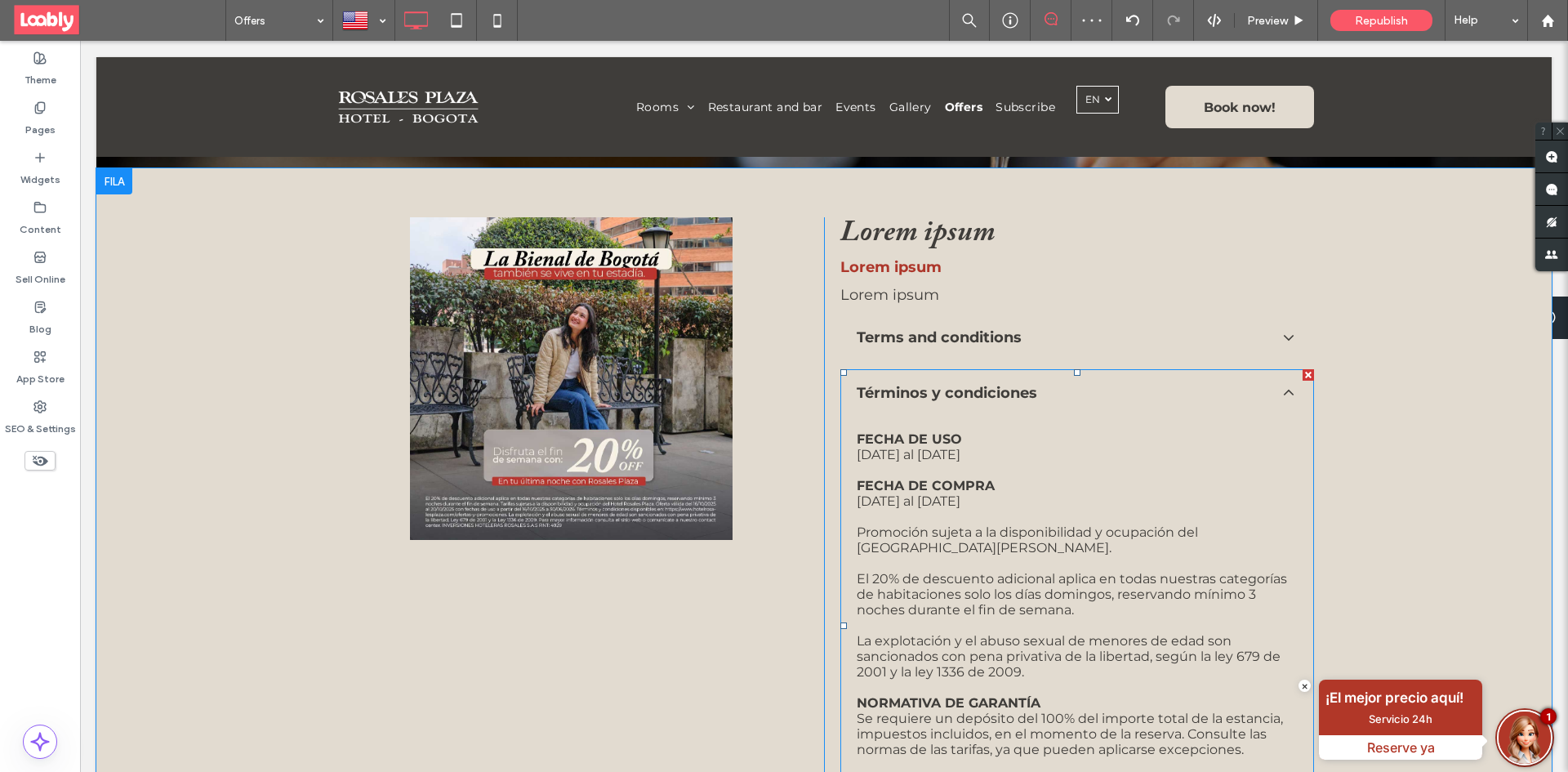
click at [1302, 378] on div at bounding box center [1308, 374] width 11 height 11
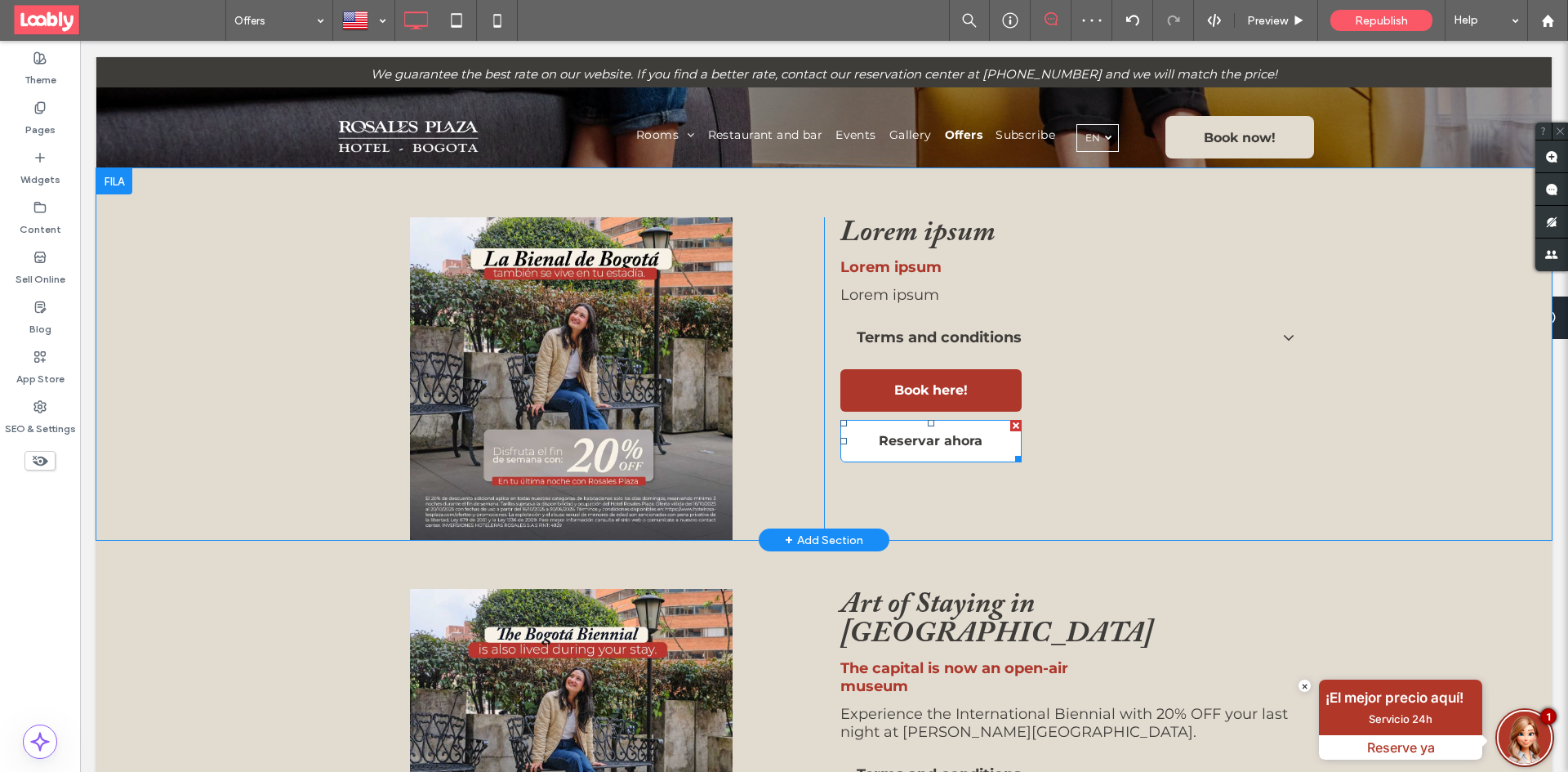
click at [1011, 427] on div at bounding box center [1016, 425] width 11 height 11
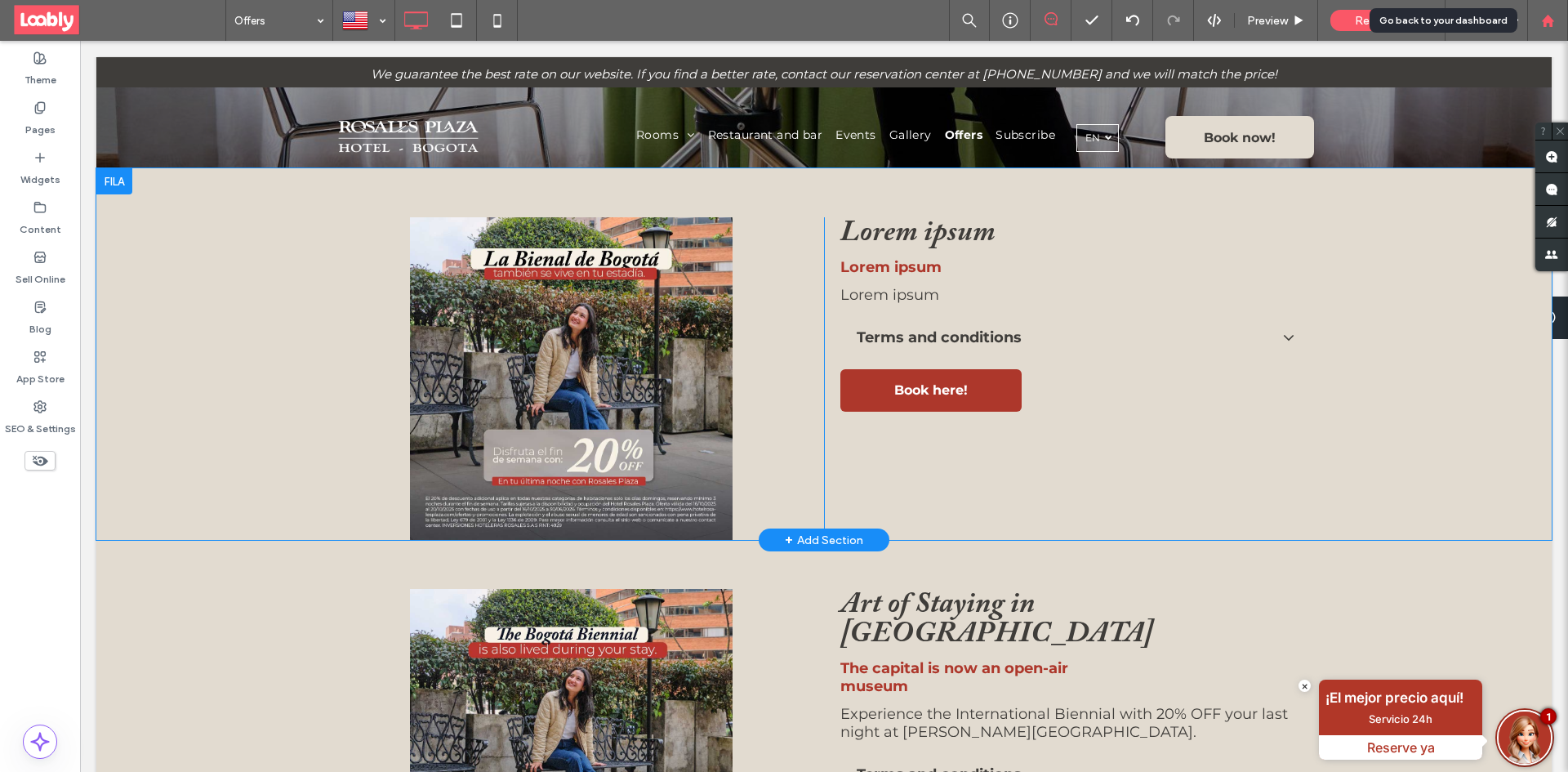
click at [1539, 20] on div at bounding box center [1548, 20] width 39 height 14
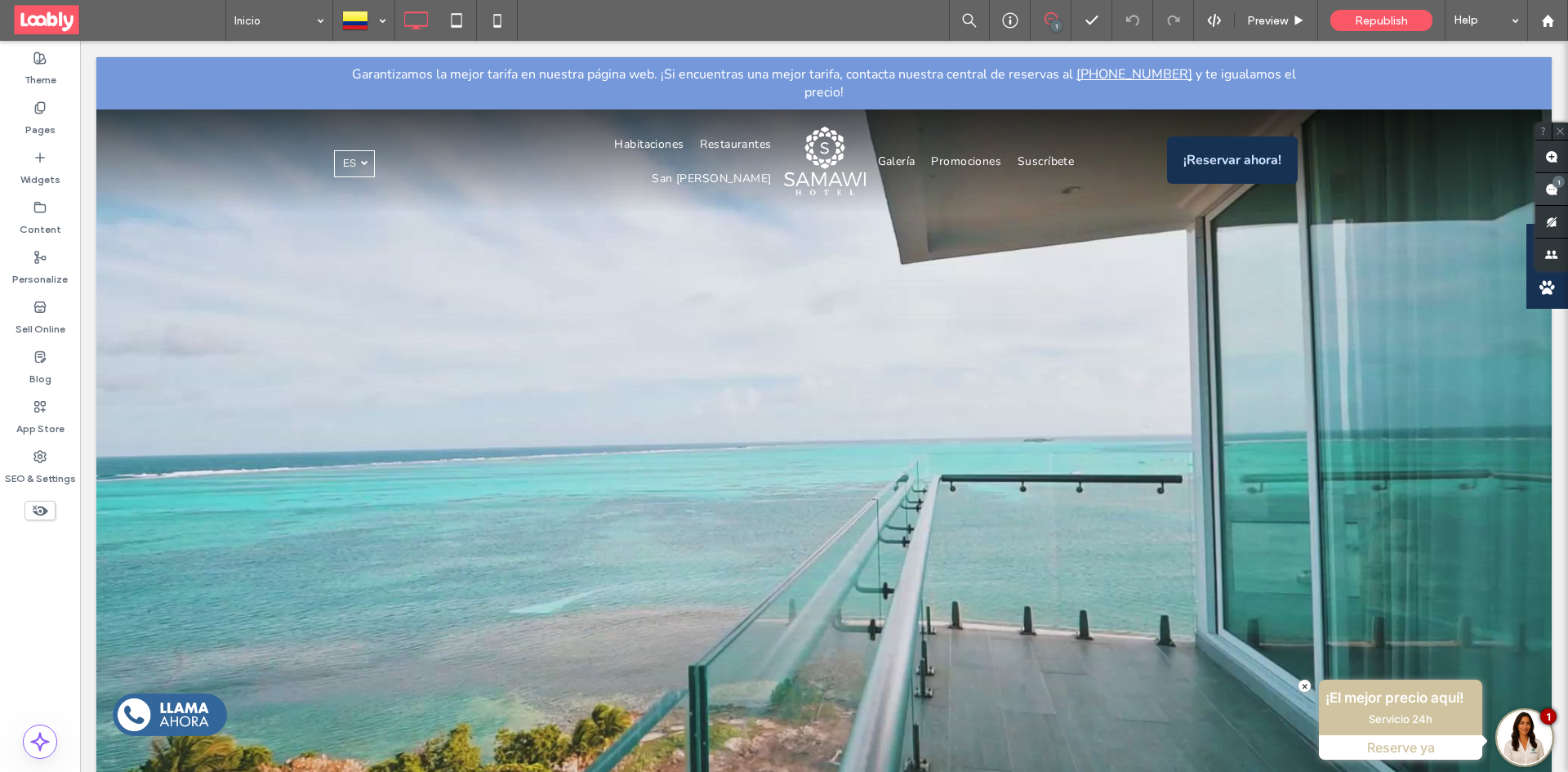
click at [1552, 192] on use at bounding box center [1551, 189] width 13 height 13
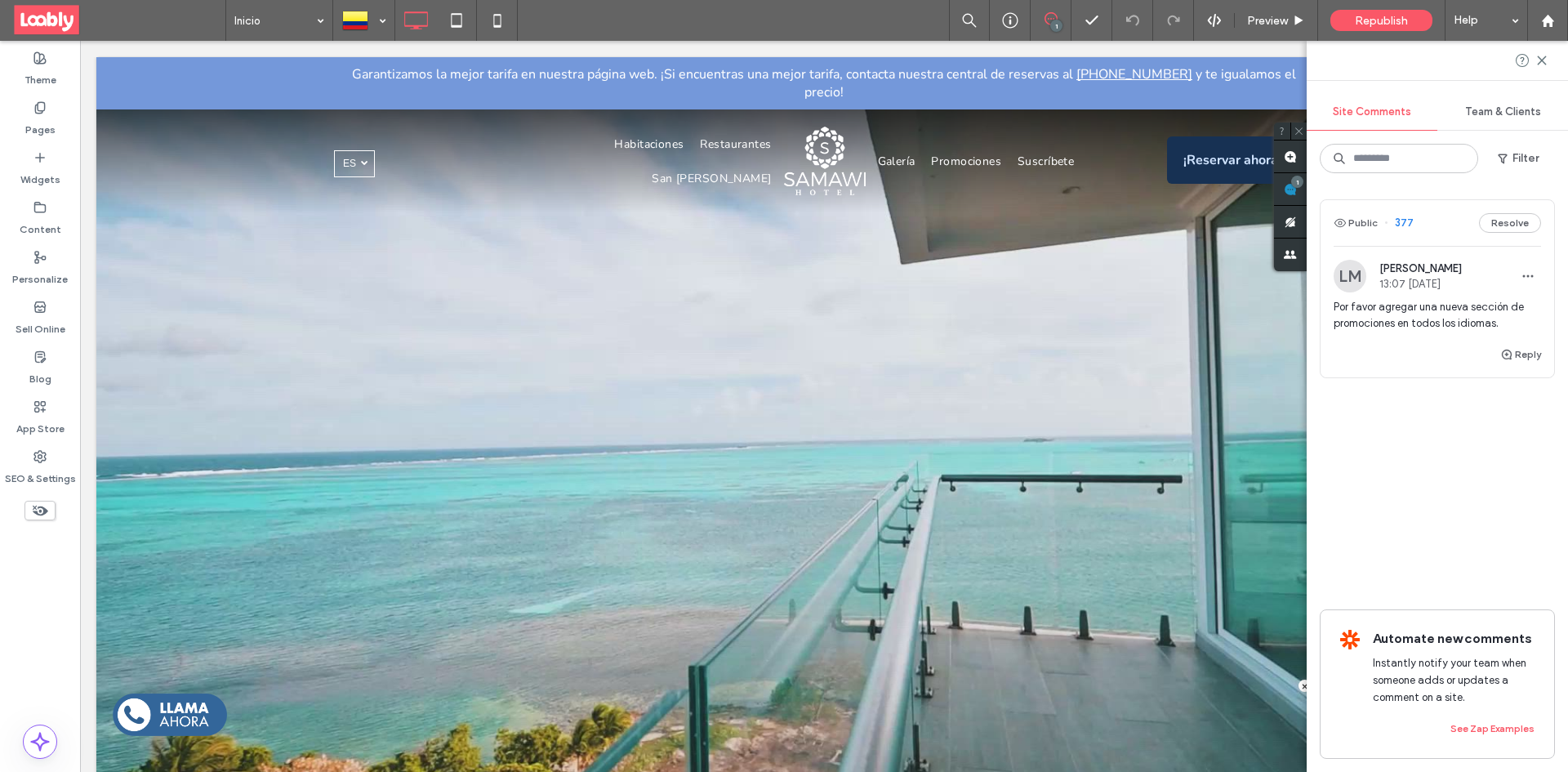
click at [1446, 217] on div "Public 377 Resolve" at bounding box center [1436, 223] width 233 height 46
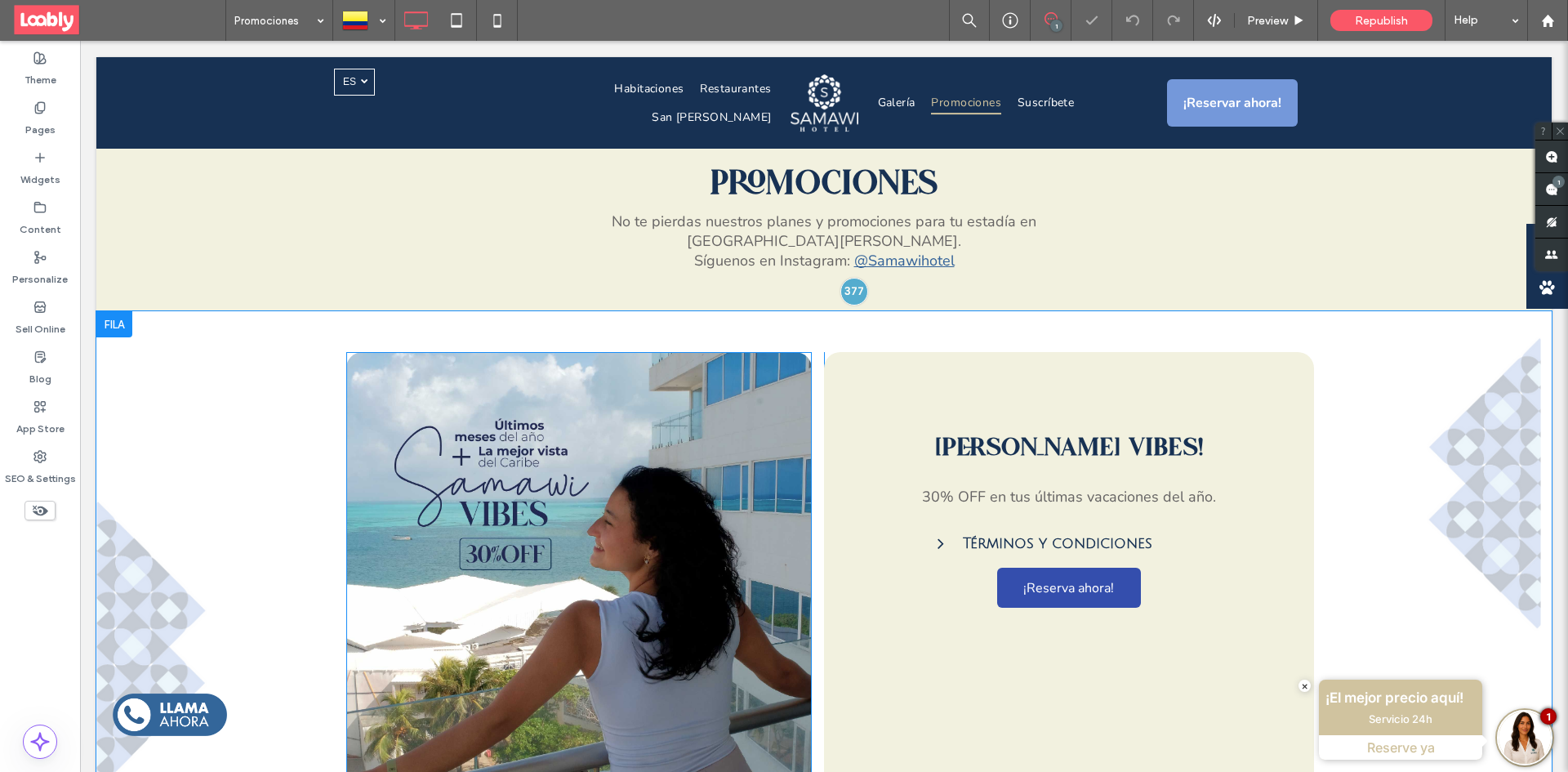
scroll to position [486, 0]
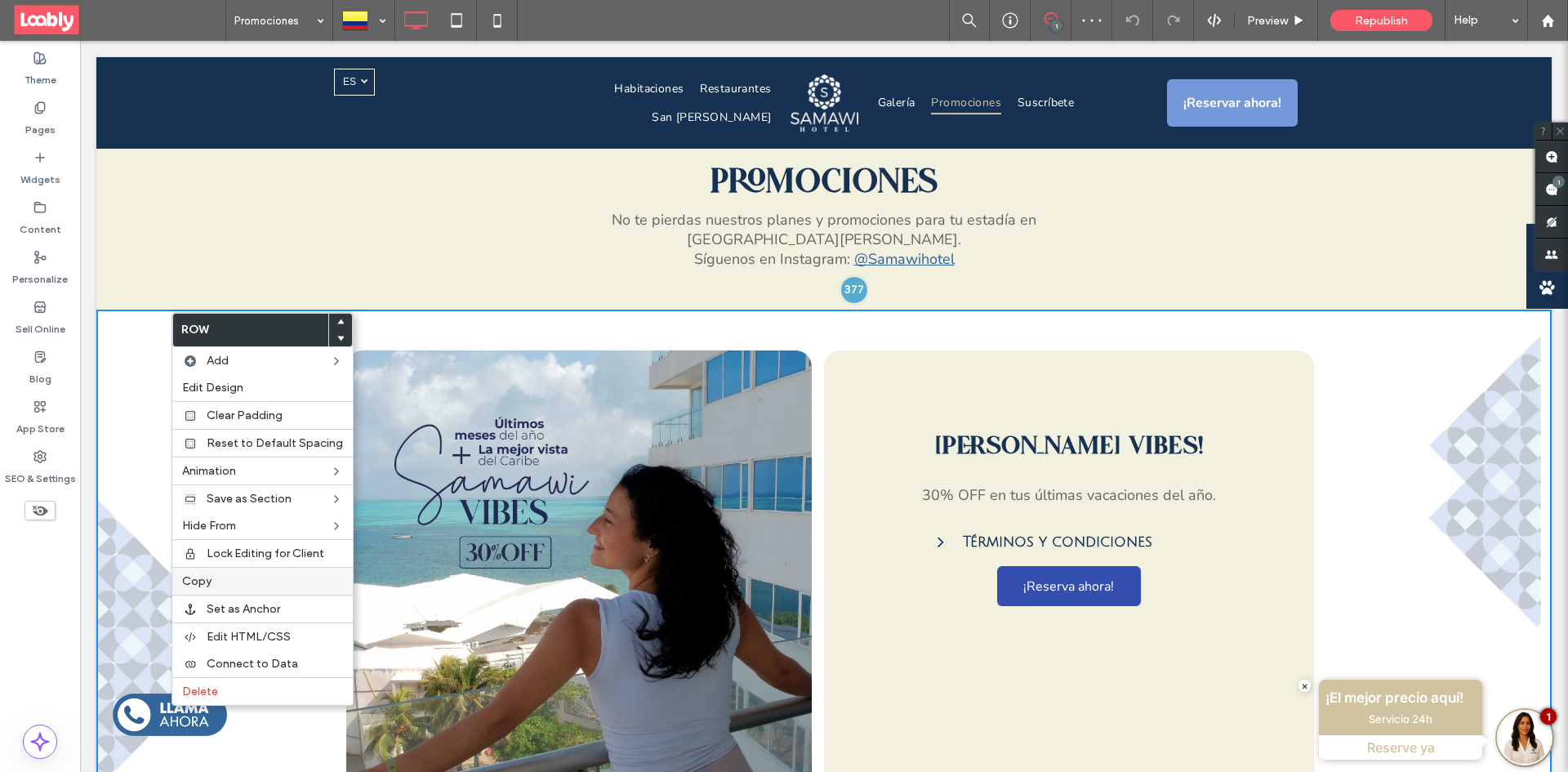
click at [279, 588] on div "Copy" at bounding box center [262, 580] width 181 height 28
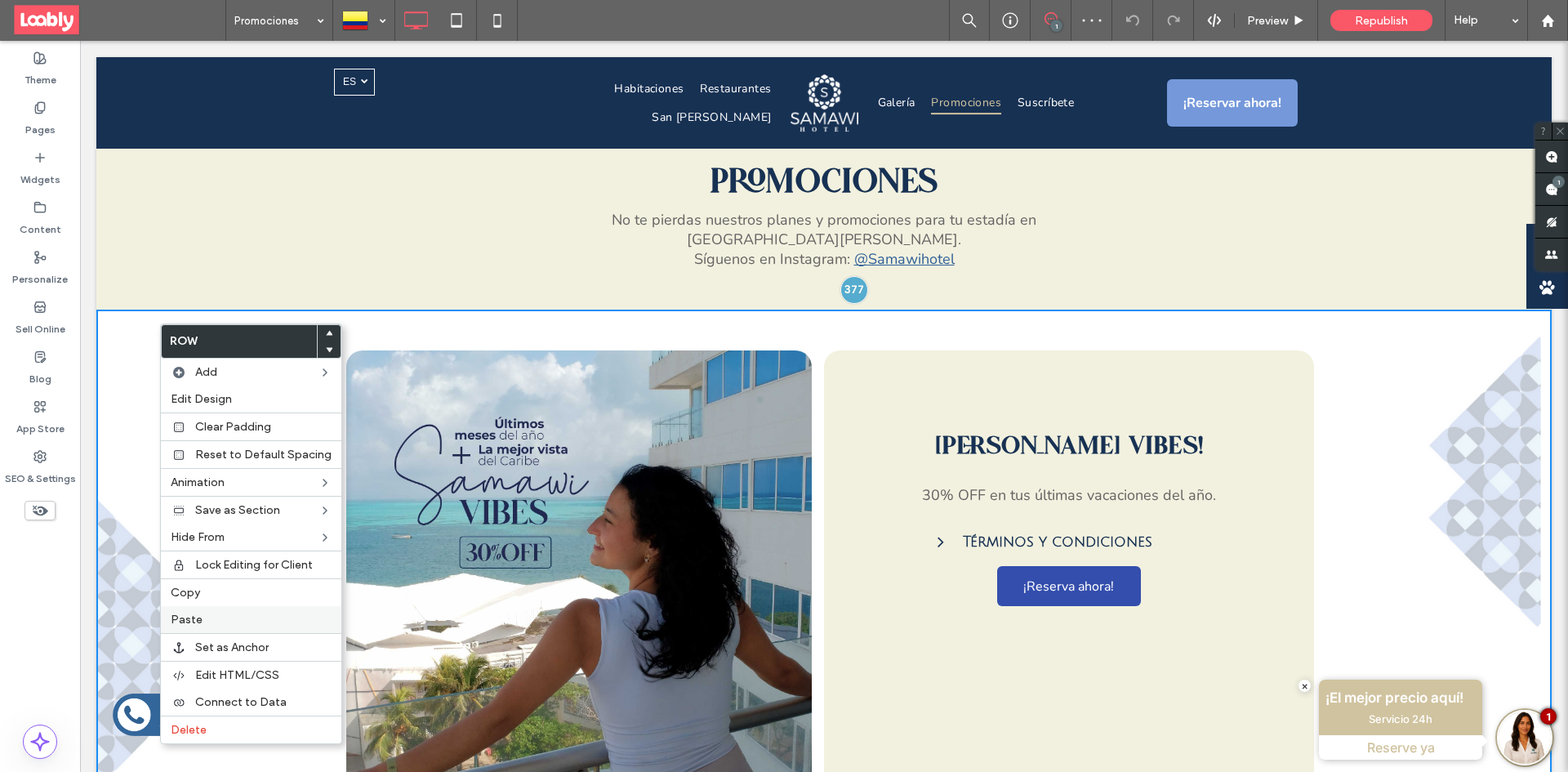
click at [256, 619] on label "Paste" at bounding box center [251, 619] width 161 height 14
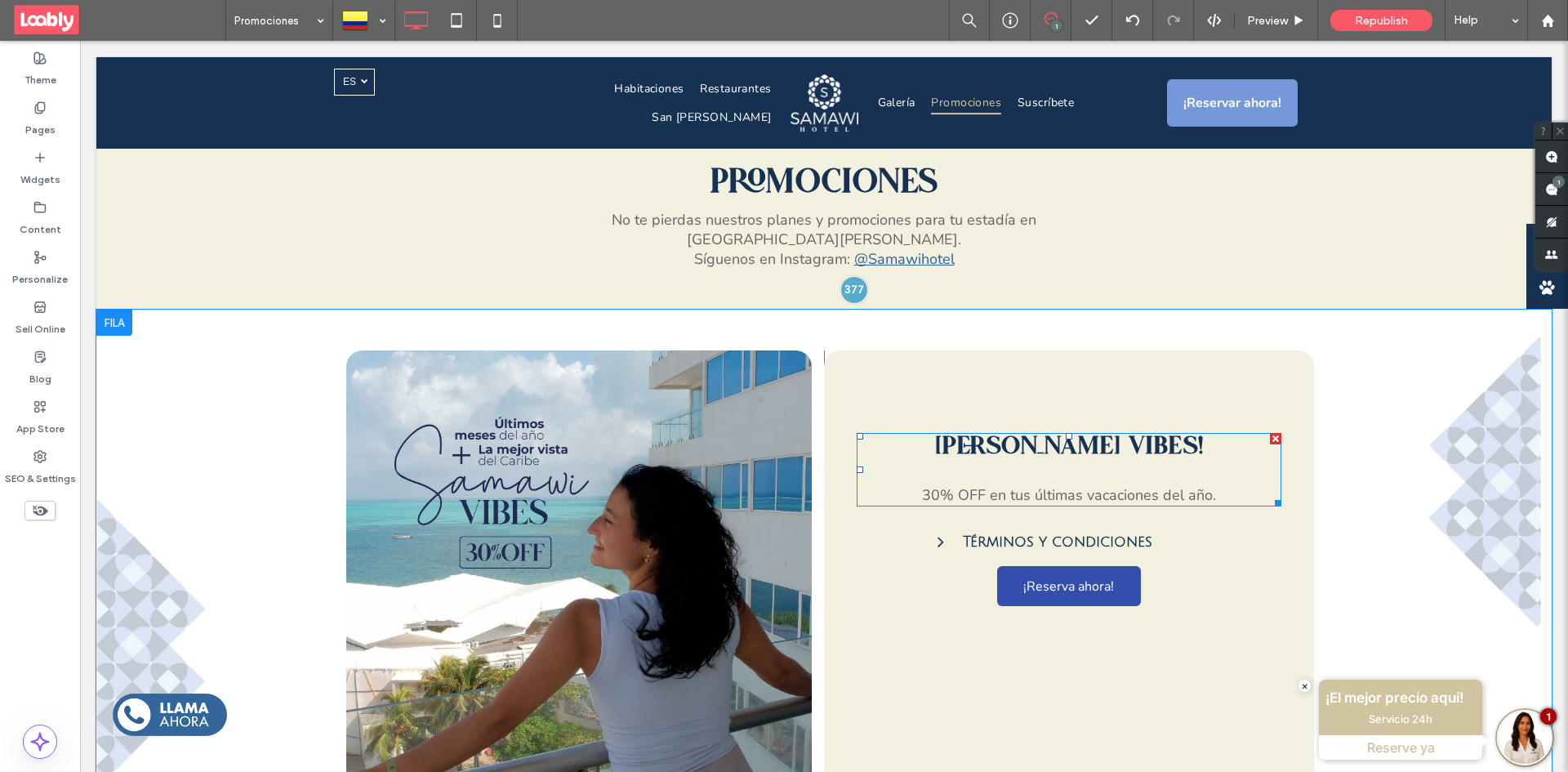
click at [1164, 444] on h2 "Samawi vibes!" at bounding box center [1069, 447] width 424 height 25
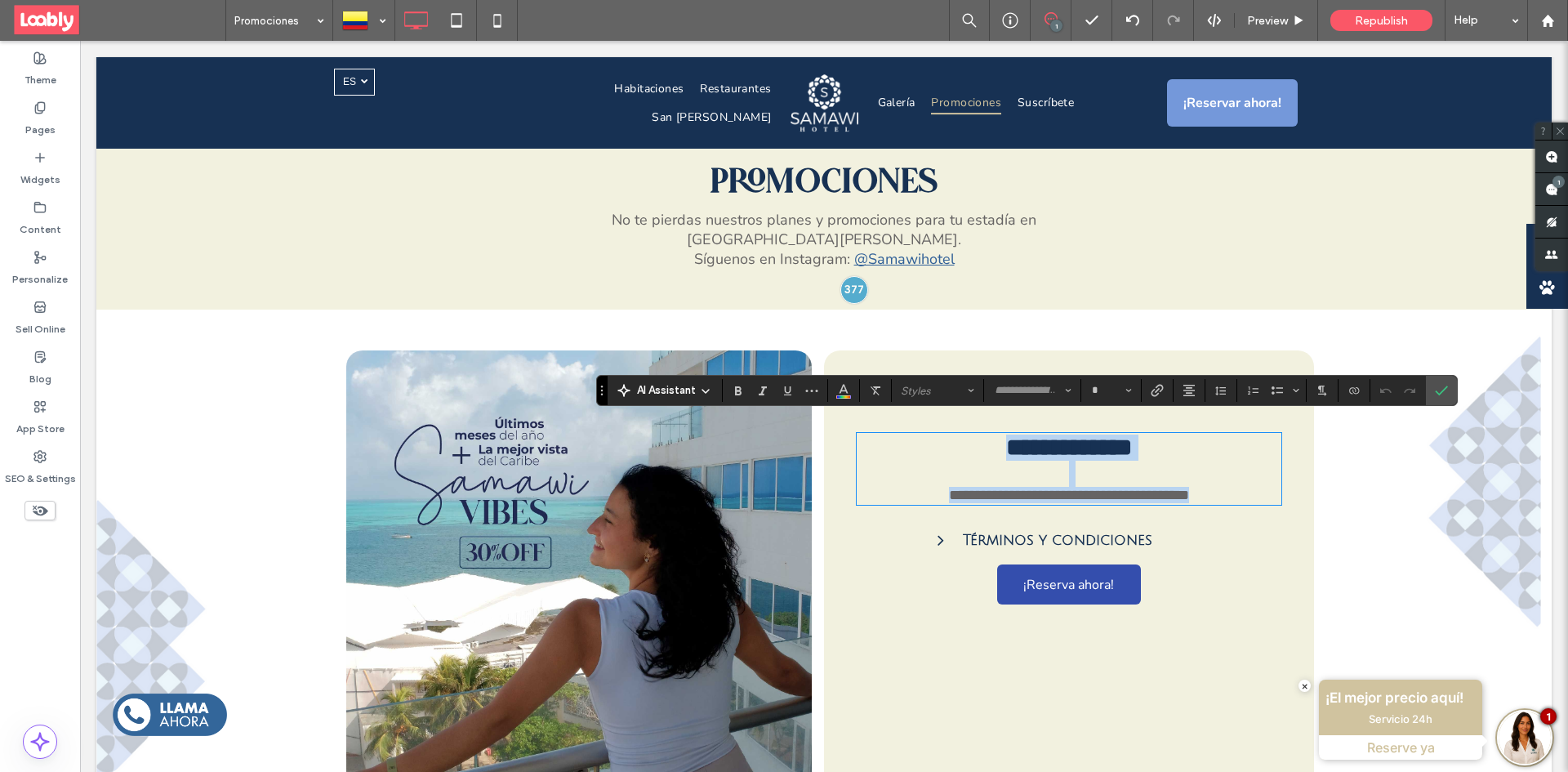
click at [1182, 434] on h2 "**********" at bounding box center [1069, 447] width 424 height 26
click at [1162, 434] on h2 "**********" at bounding box center [1069, 447] width 424 height 26
type input "**********"
type input "**"
paste div
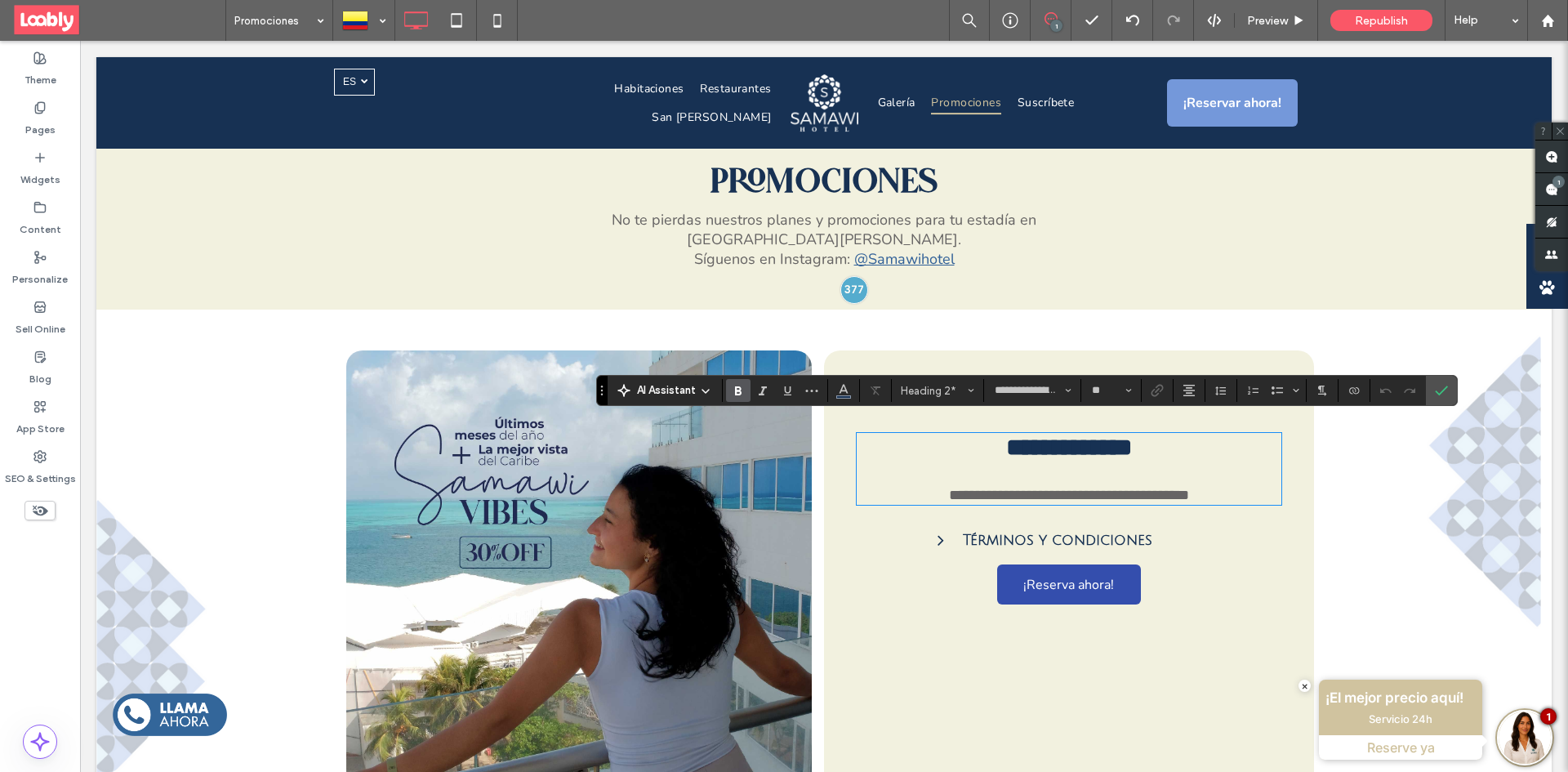
type input "******"
type input "**"
type input "**********"
type input "**"
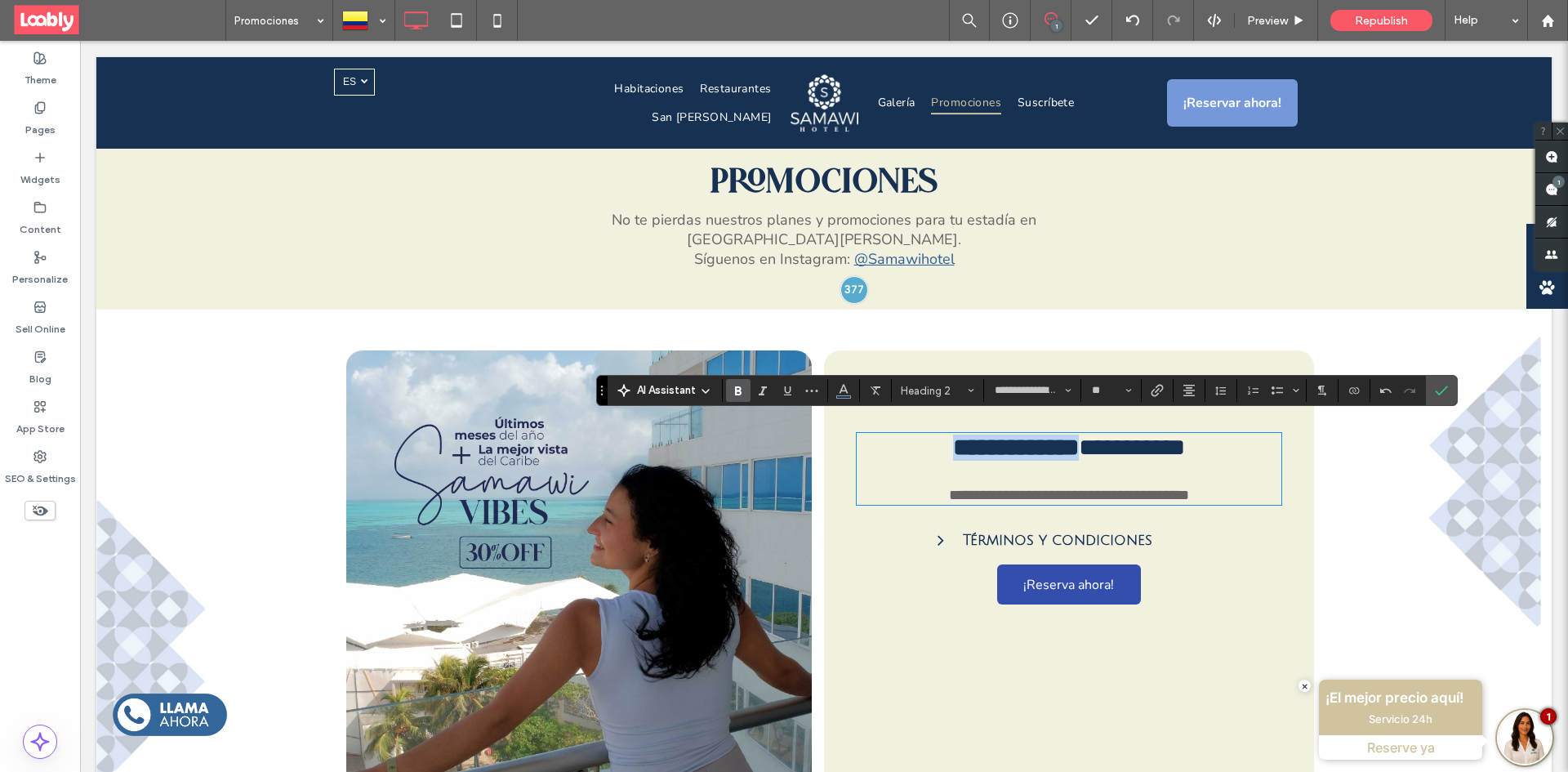
drag, startPoint x: 899, startPoint y: 438, endPoint x: 1071, endPoint y: 444, distance: 172.1
click at [1071, 444] on h2 "**********" at bounding box center [1069, 447] width 424 height 26
type input "******"
type input "**"
click at [1222, 487] on p "**********" at bounding box center [1069, 495] width 424 height 16
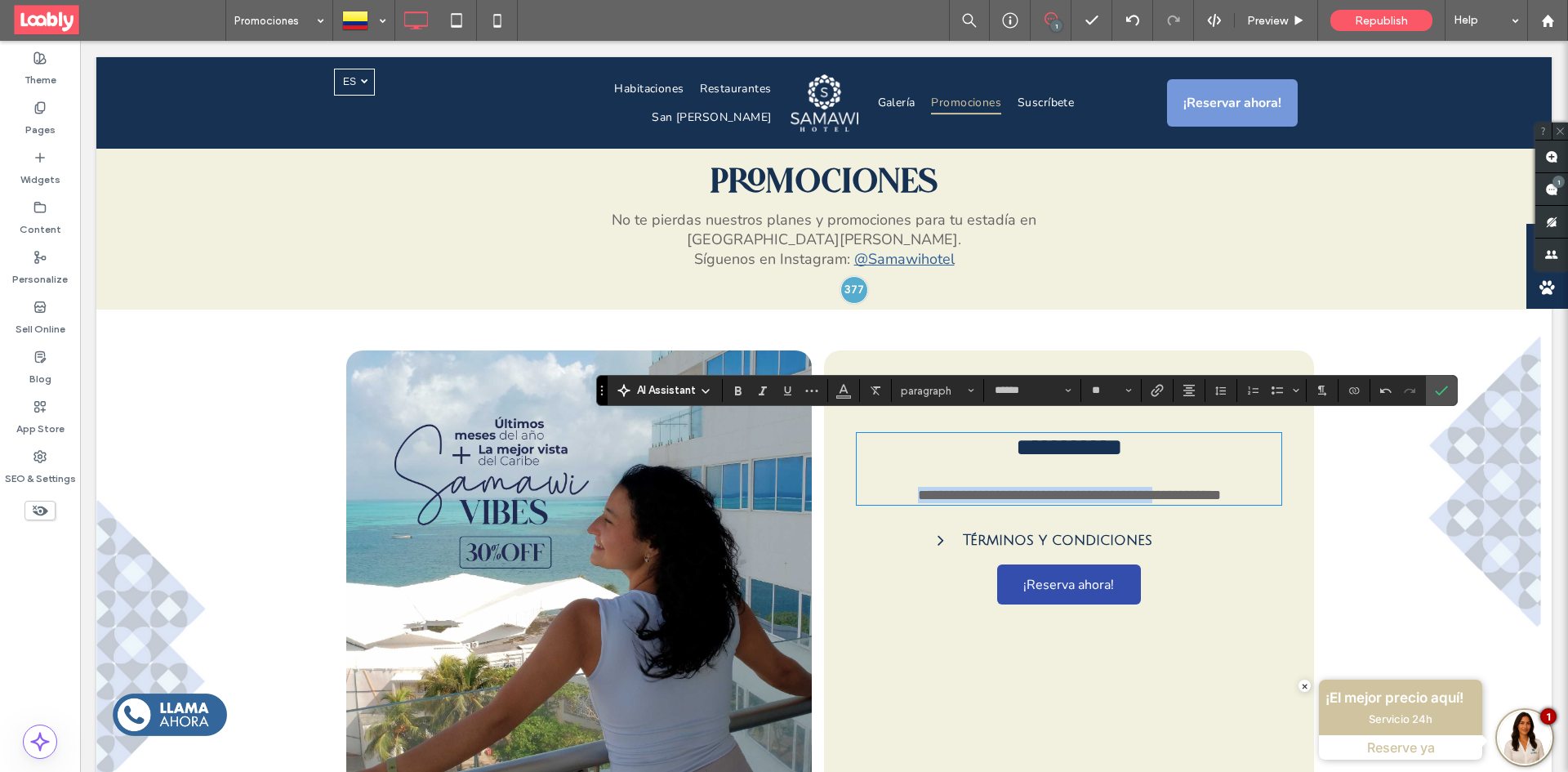
drag, startPoint x: 876, startPoint y: 485, endPoint x: 1161, endPoint y: 489, distance: 285.0
click at [1158, 489] on span "**********" at bounding box center [1038, 495] width 240 height 14
click at [1438, 396] on icon "Confirm" at bounding box center [1441, 389] width 13 height 13
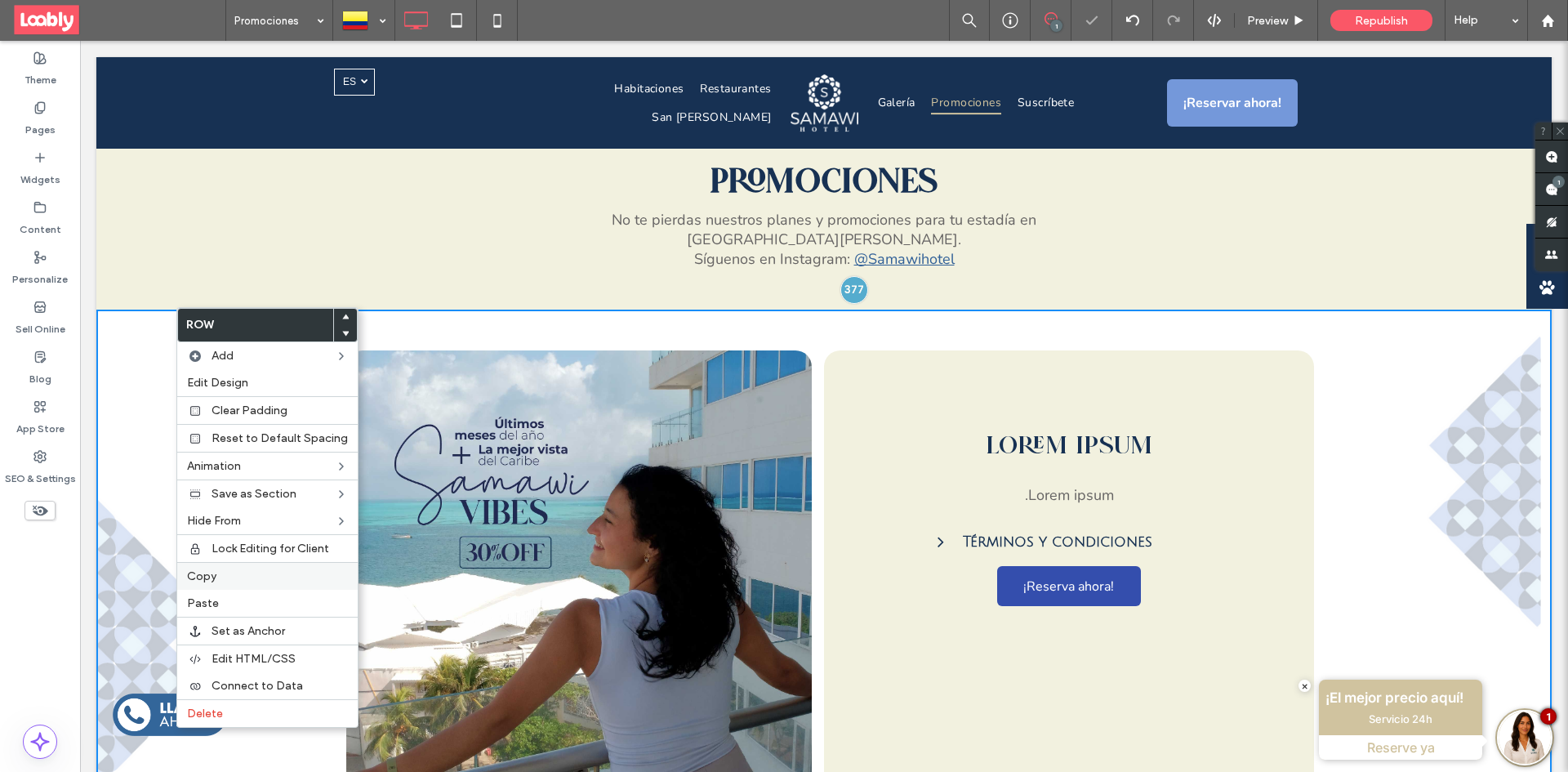
click at [256, 566] on div "Copy" at bounding box center [267, 575] width 181 height 28
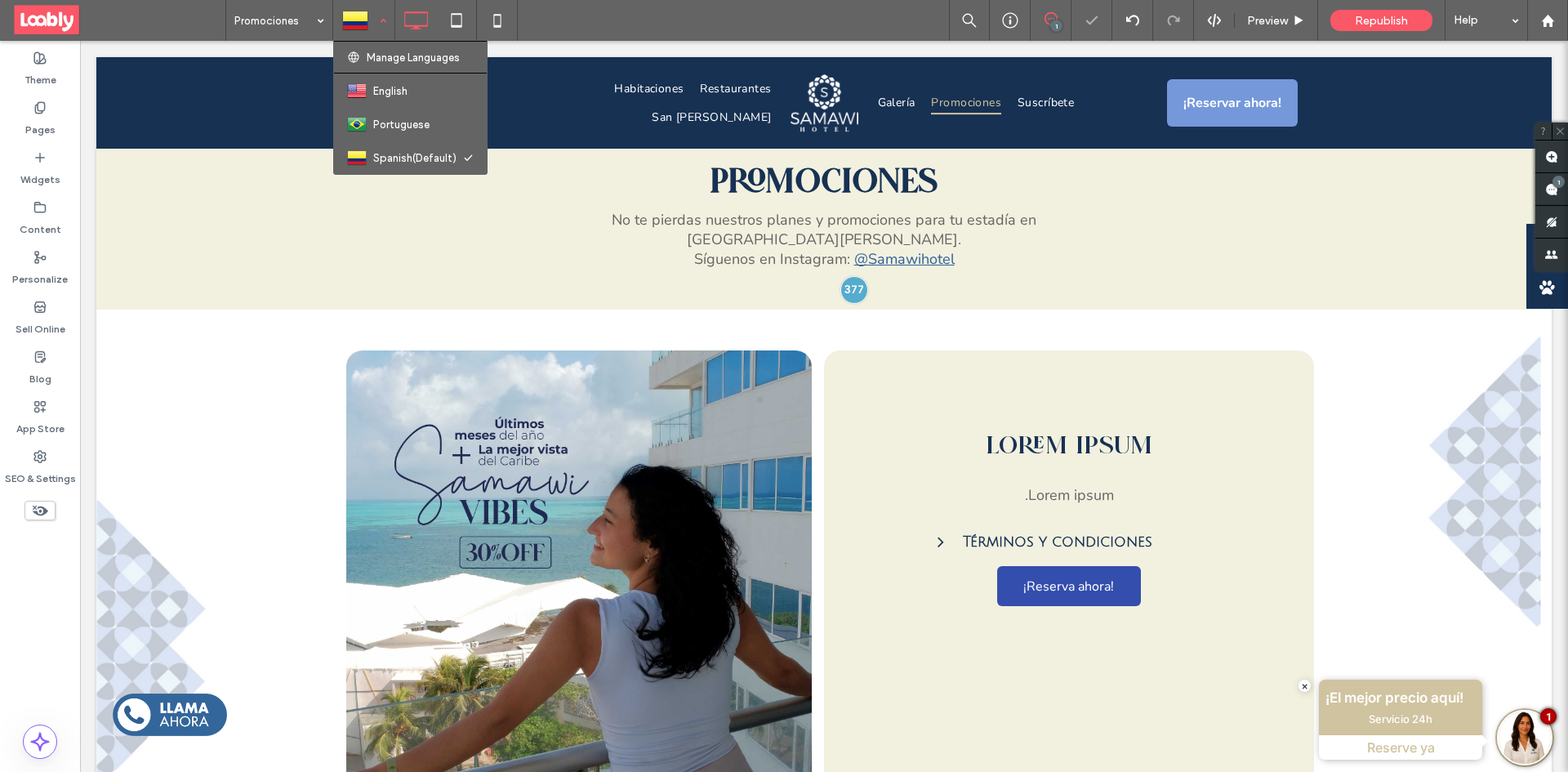
click at [380, 22] on div at bounding box center [364, 20] width 59 height 39
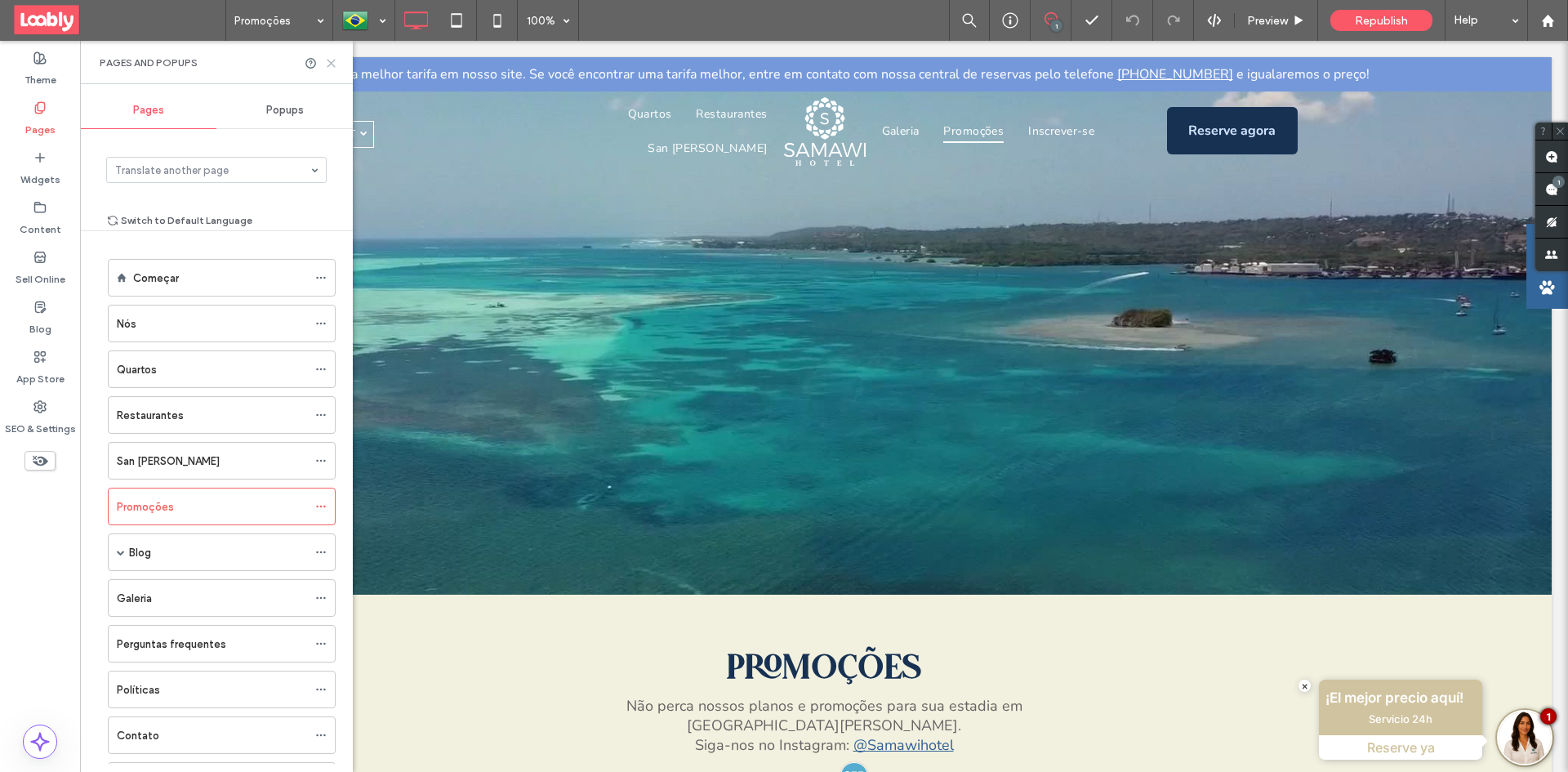
click at [329, 61] on use at bounding box center [331, 63] width 8 height 8
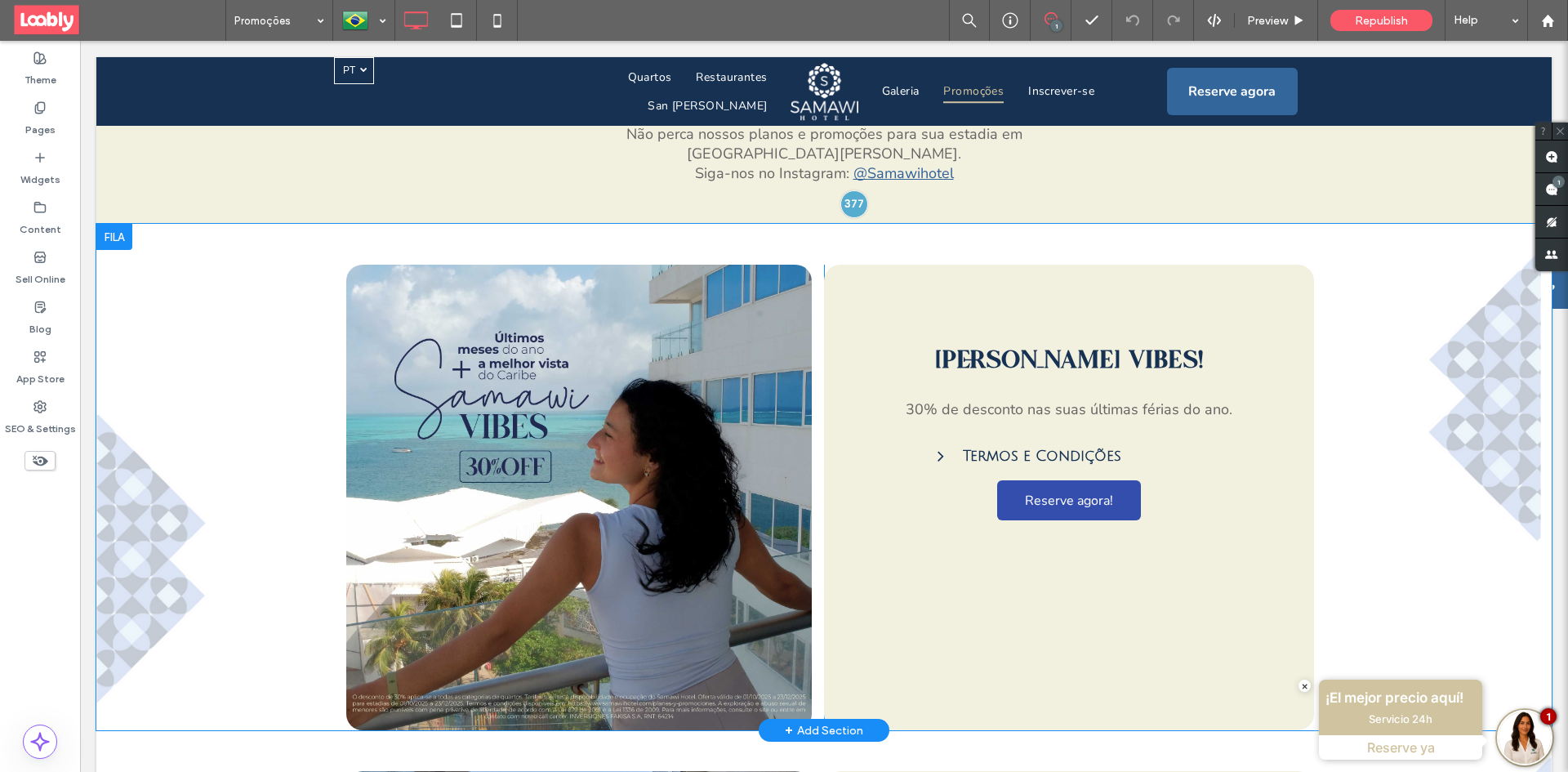
scroll to position [489, 0]
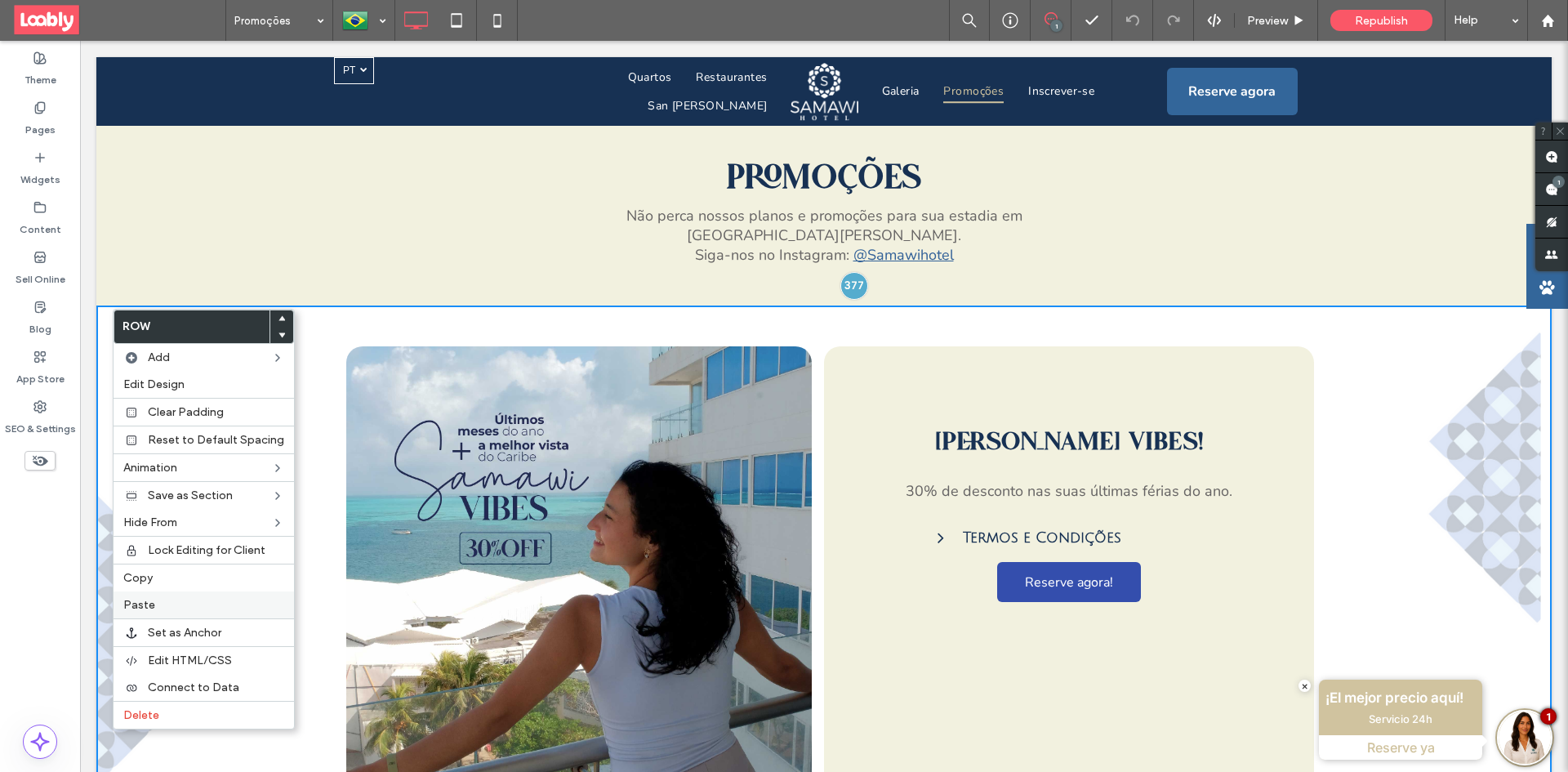
drag, startPoint x: 182, startPoint y: 597, endPoint x: 278, endPoint y: 570, distance: 99.7
click at [183, 597] on div "Paste" at bounding box center [204, 605] width 181 height 27
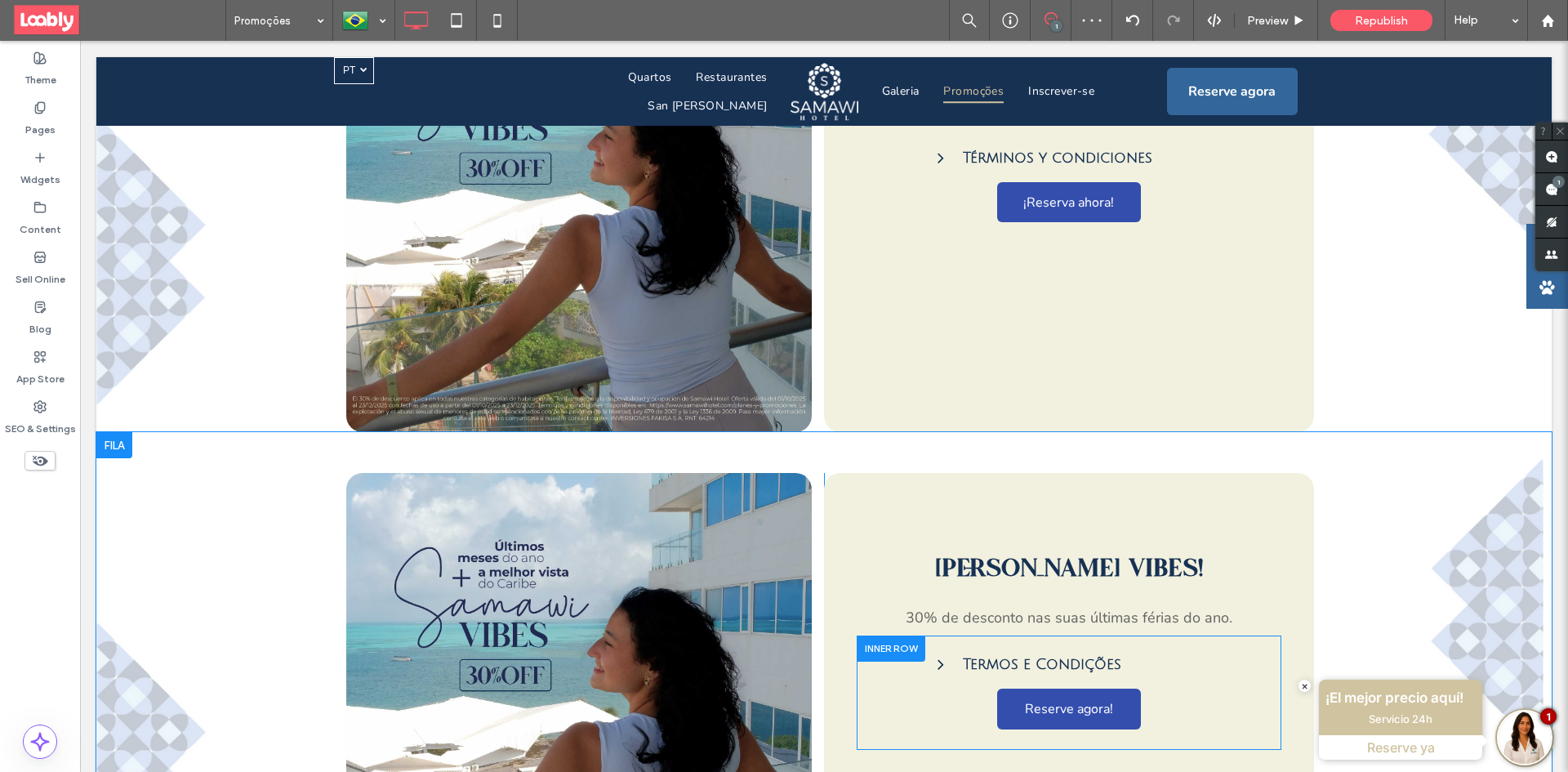
scroll to position [898, 0]
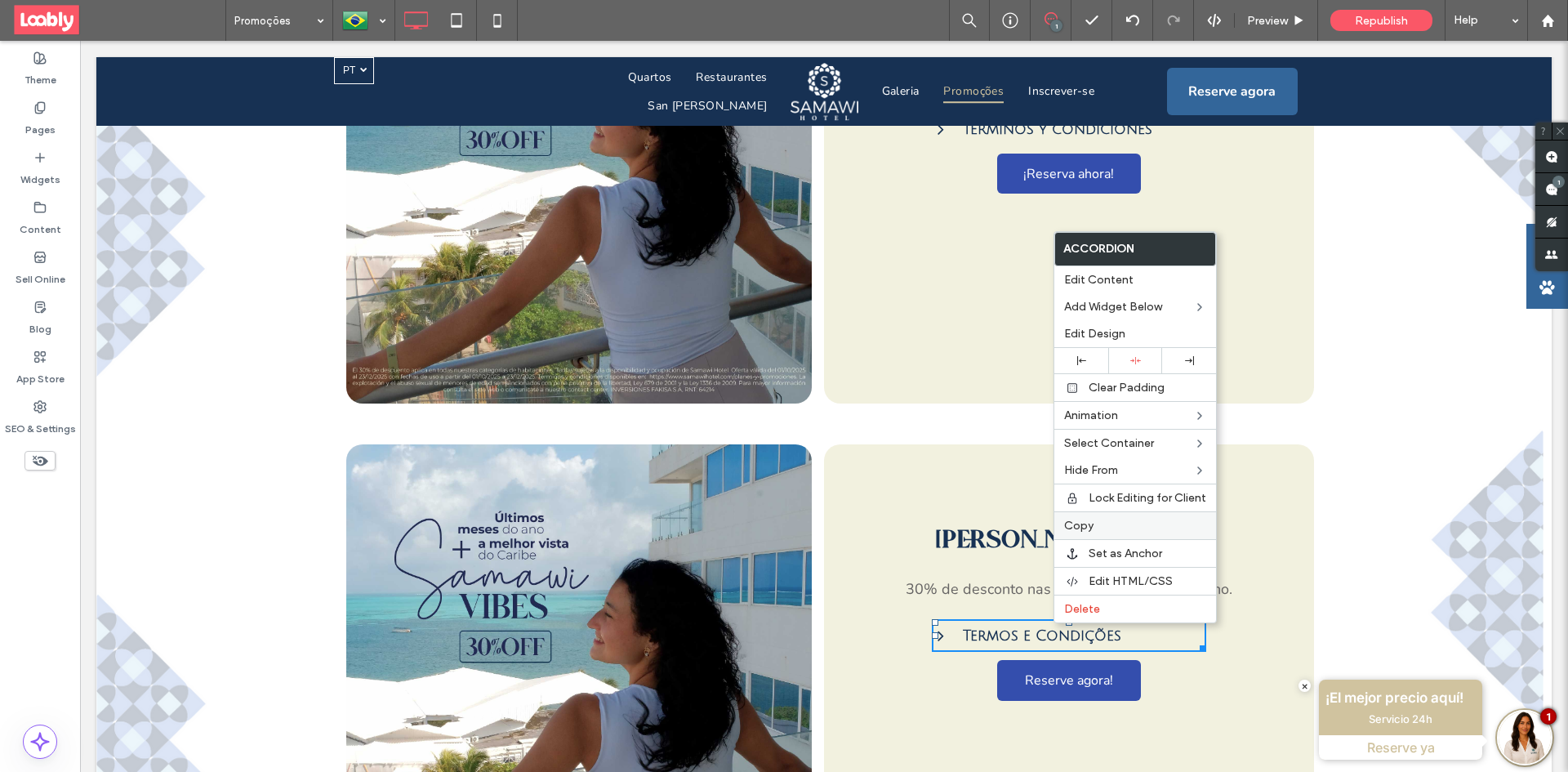
click at [1107, 522] on label "Copy" at bounding box center [1134, 525] width 142 height 14
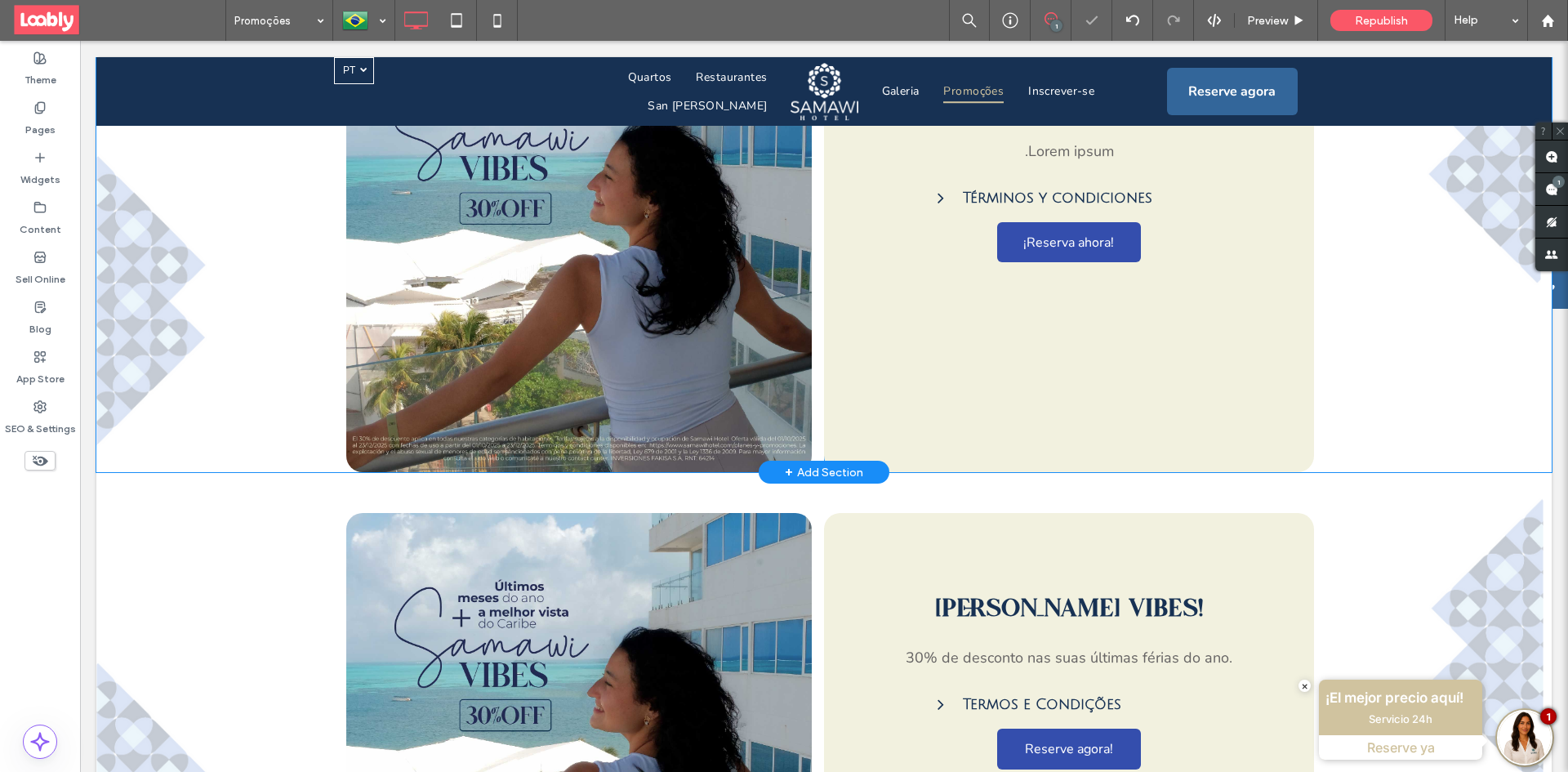
scroll to position [735, 0]
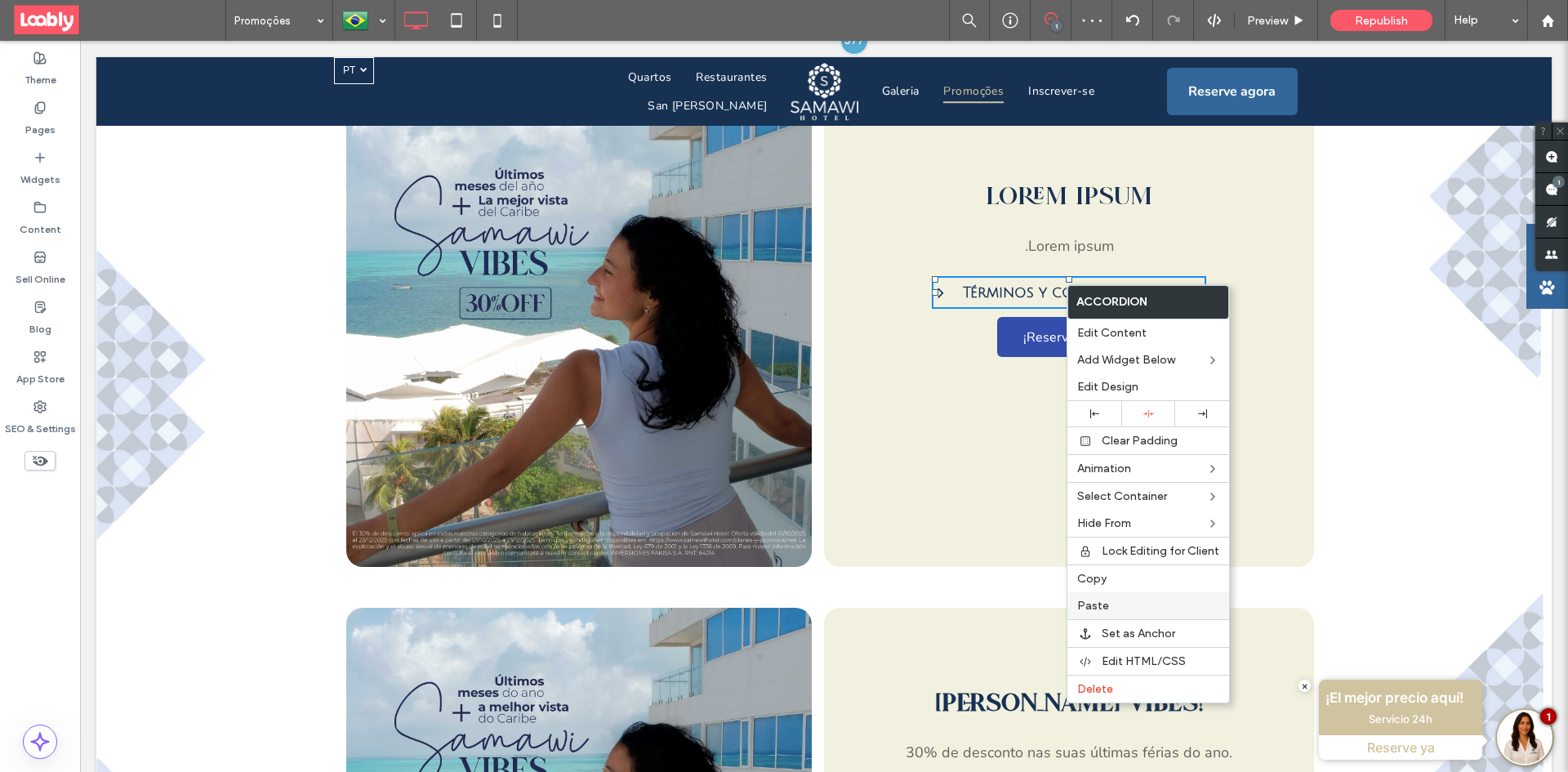
click at [1123, 602] on label "Paste" at bounding box center [1148, 605] width 142 height 14
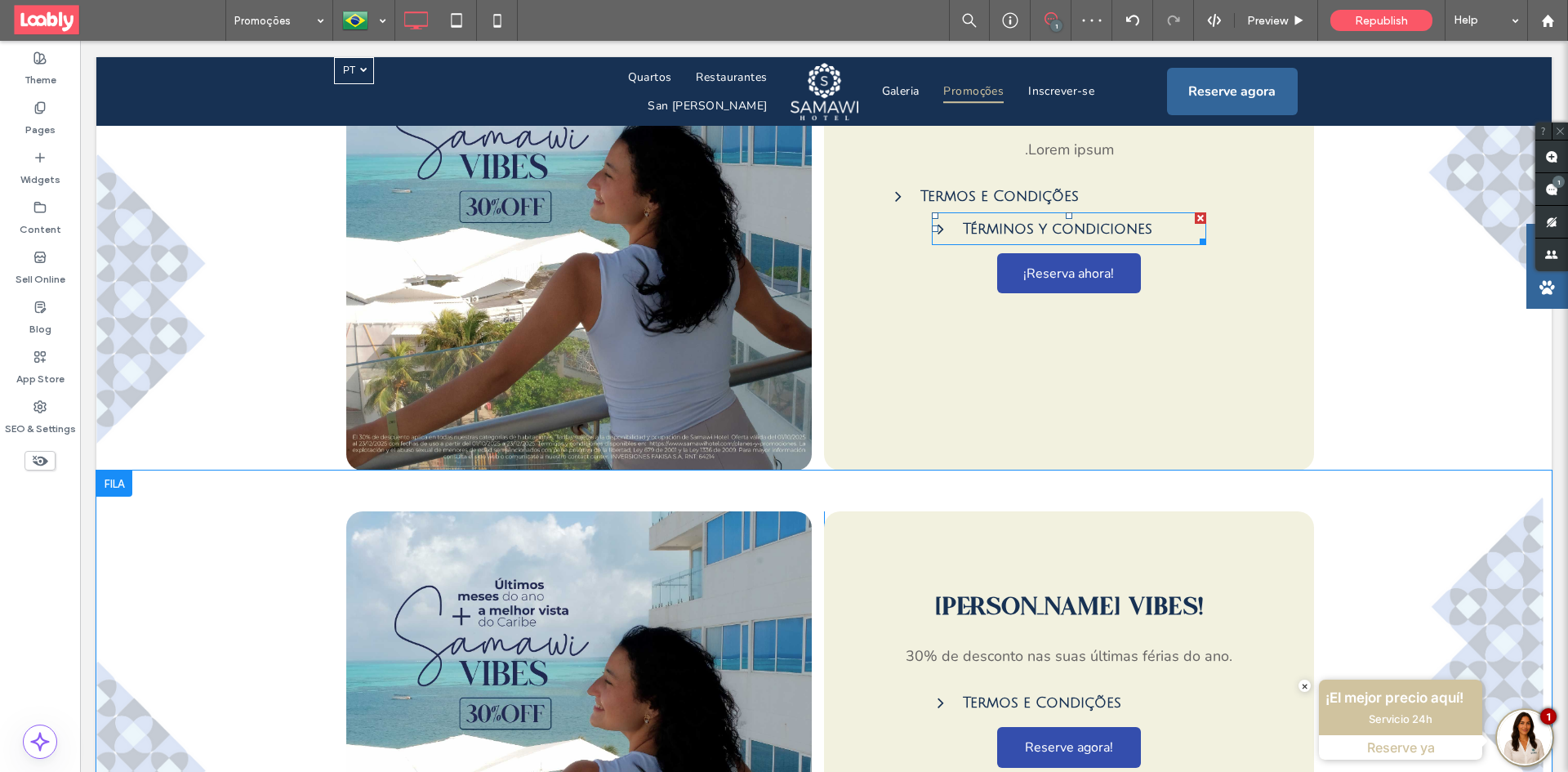
scroll to position [980, 0]
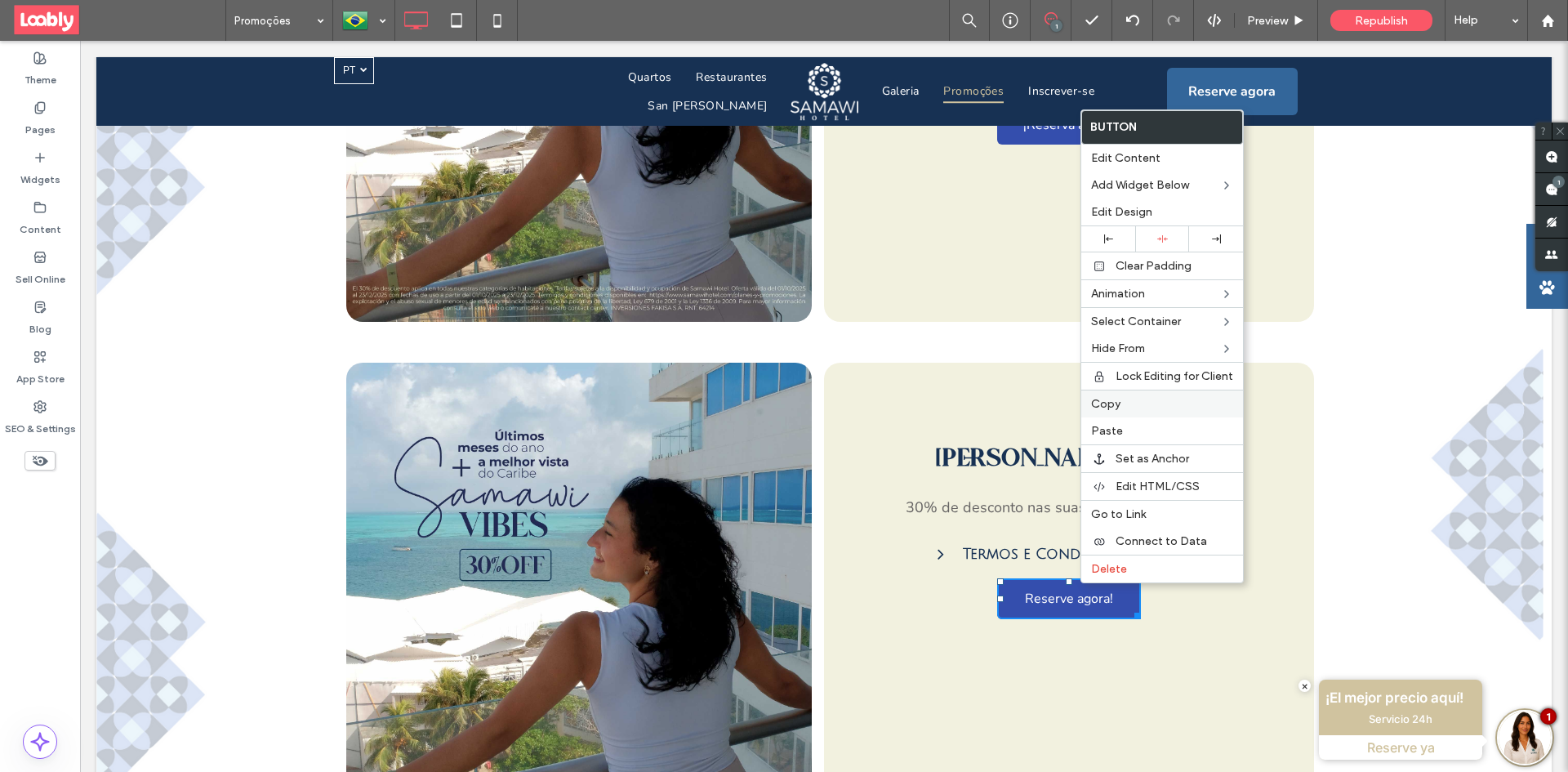
click at [1123, 404] on label "Copy" at bounding box center [1162, 404] width 142 height 14
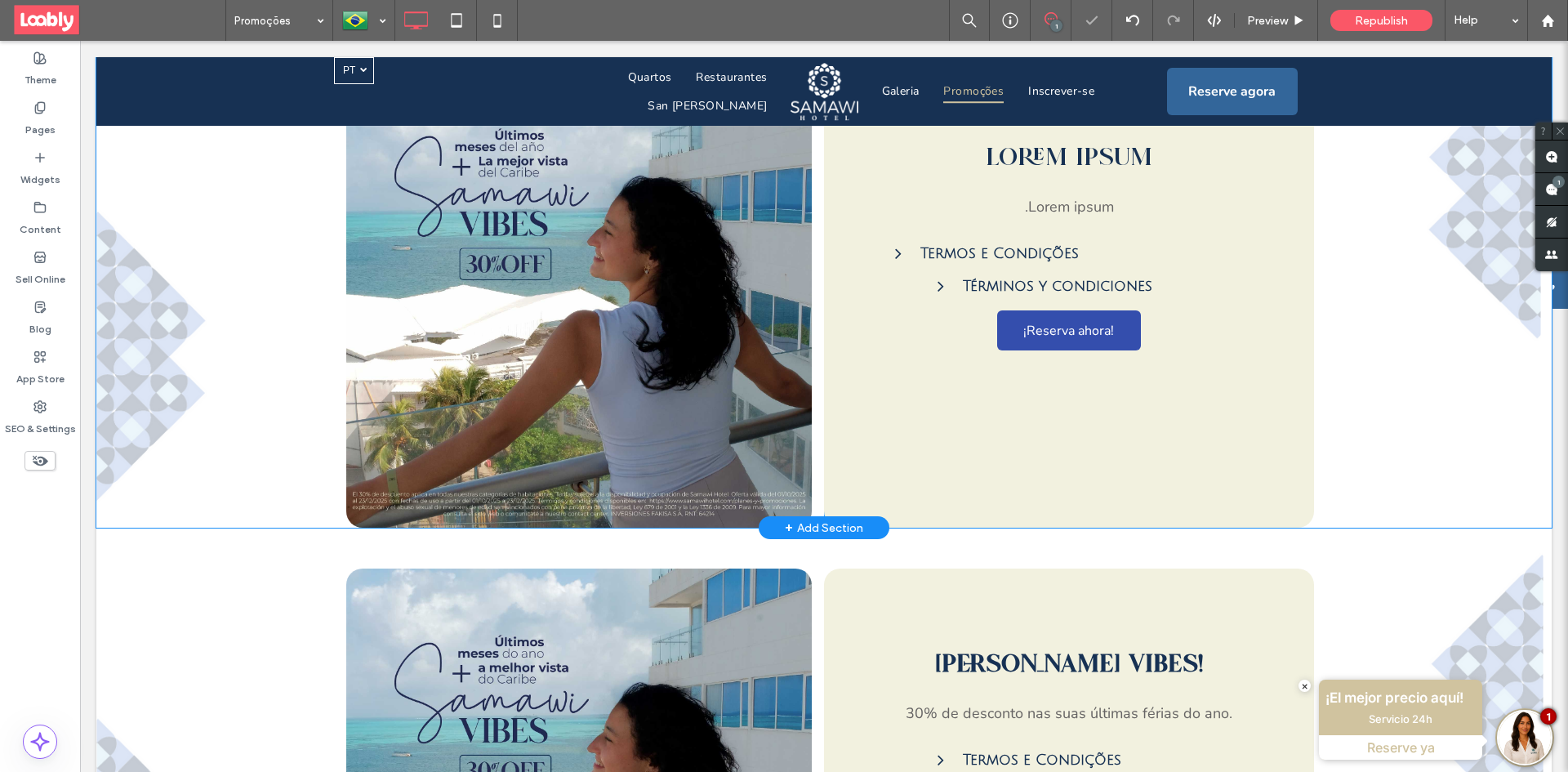
scroll to position [735, 0]
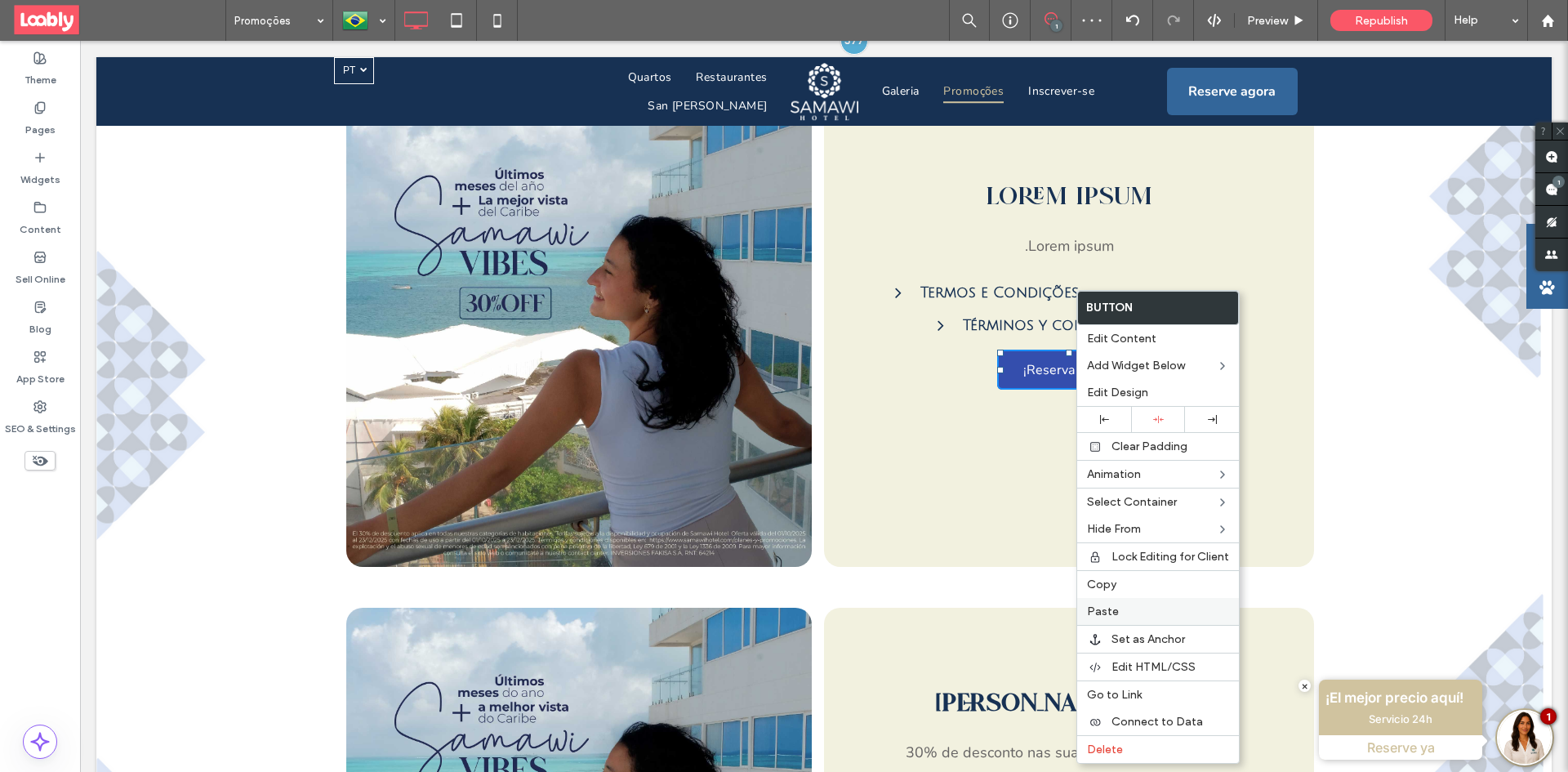
click at [1151, 604] on label "Paste" at bounding box center [1157, 611] width 142 height 14
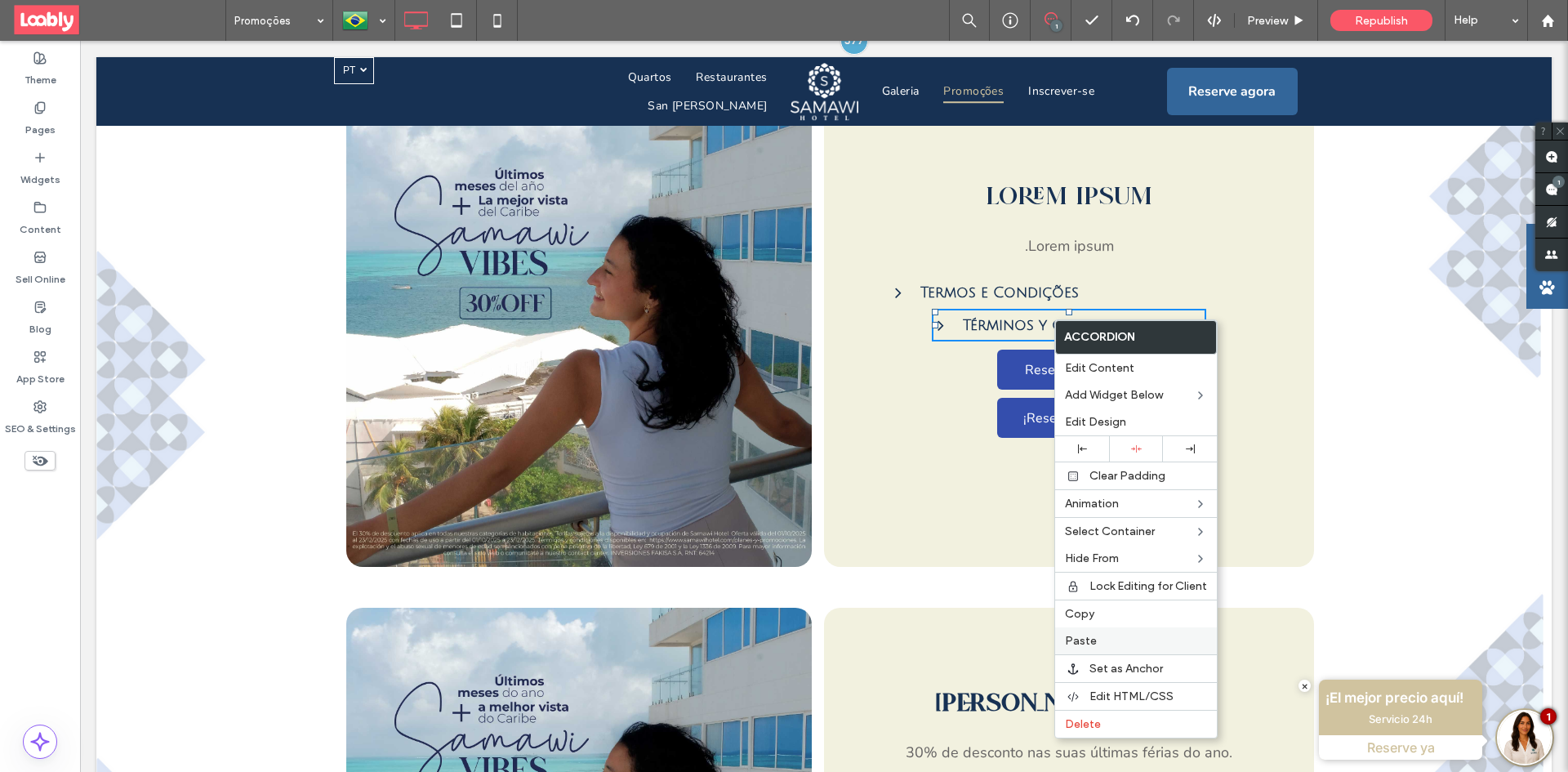
drag, startPoint x: 1092, startPoint y: 724, endPoint x: 1097, endPoint y: 634, distance: 90.1
click at [1093, 724] on span "Delete" at bounding box center [1083, 724] width 36 height 14
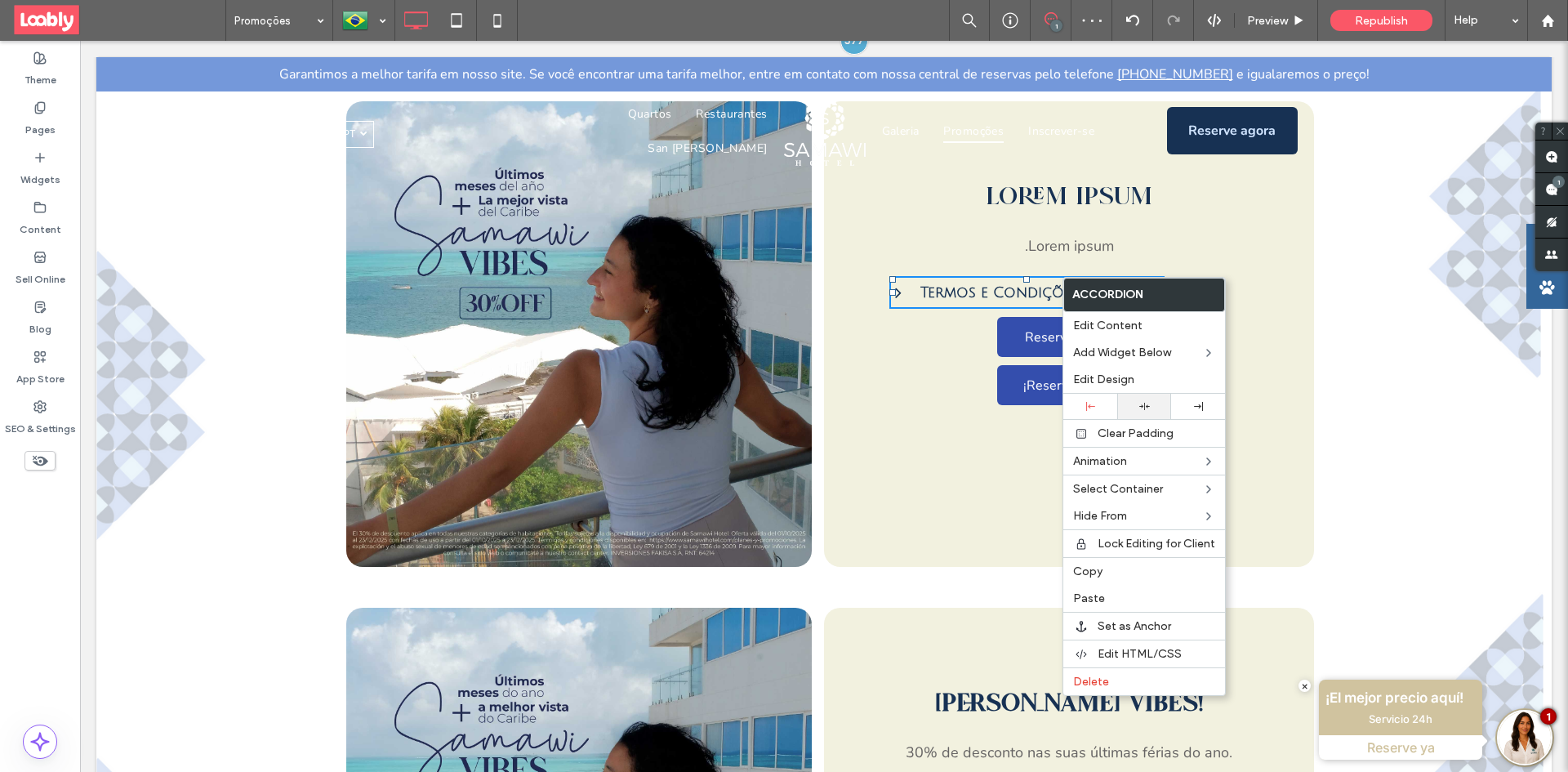
click at [1148, 405] on icon at bounding box center [1145, 406] width 11 height 11
click at [1019, 454] on div "Lorem ipsum . Lorem ipsum Termos e Condições 30% de desconto se aplica a todas …" at bounding box center [1068, 333] width 490 height 466
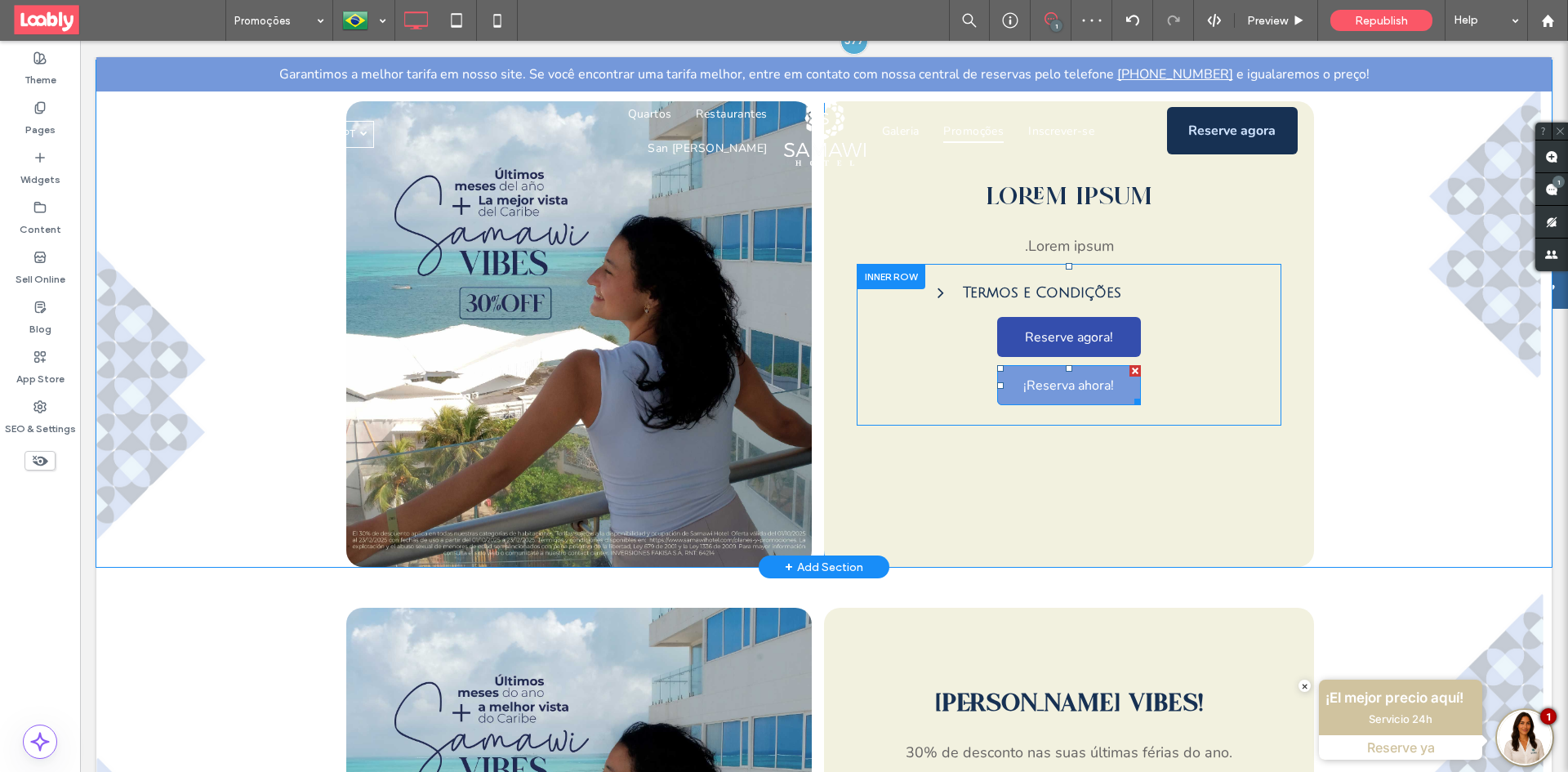
click at [1129, 365] on div at bounding box center [1134, 370] width 11 height 11
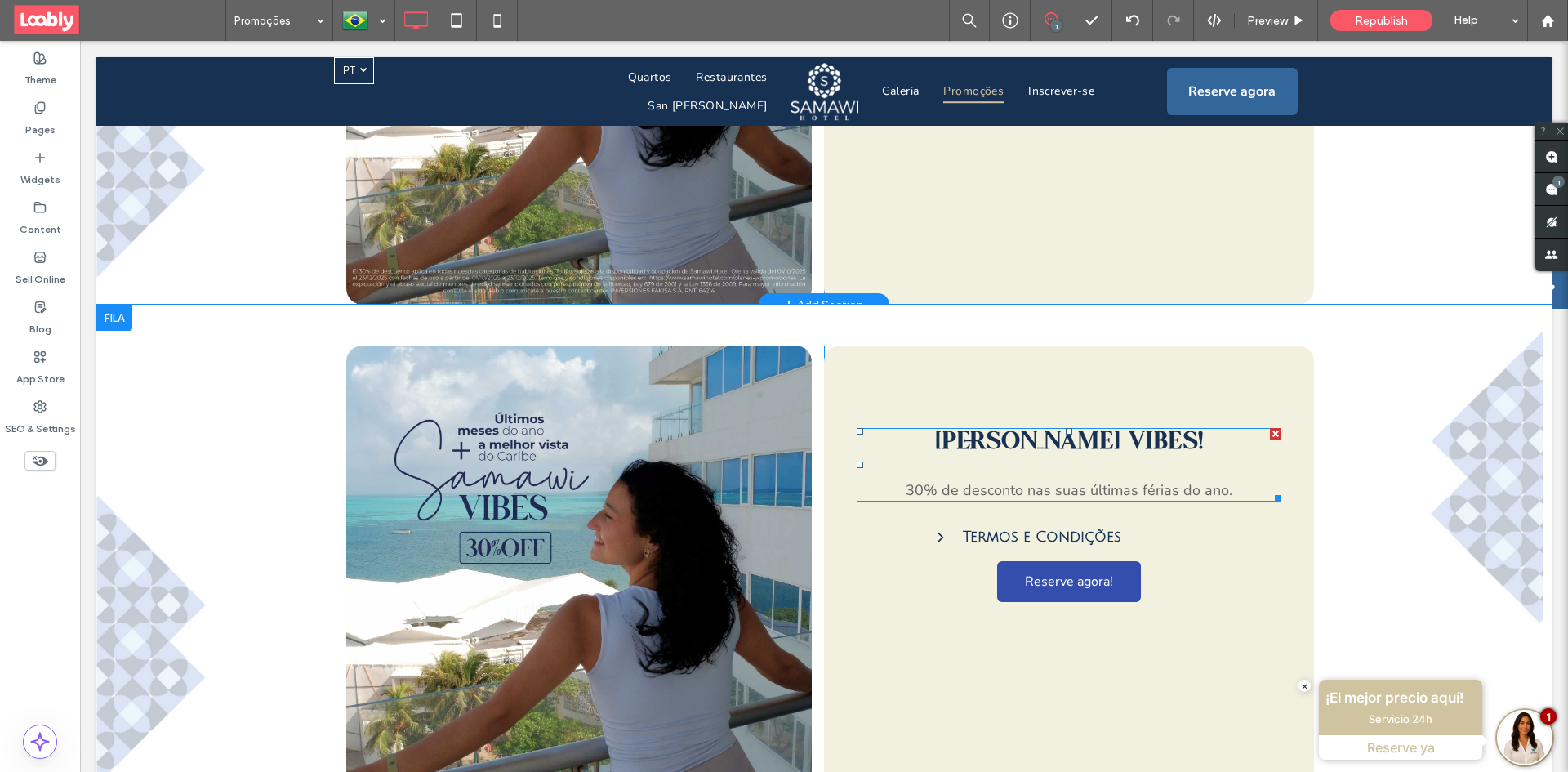
scroll to position [1143, 0]
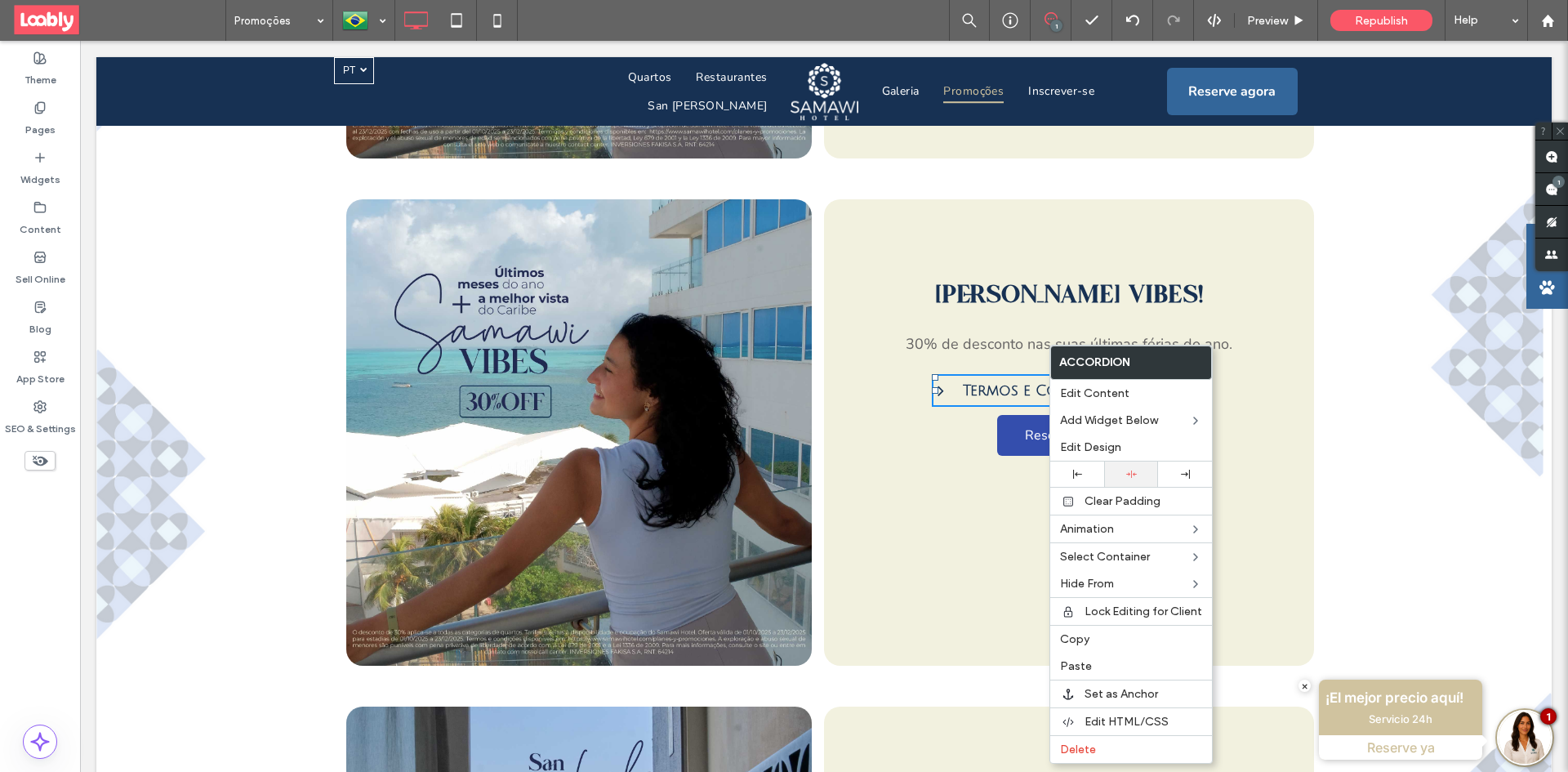
click at [1140, 473] on div at bounding box center [1131, 473] width 37 height 11
click at [1006, 361] on div "Termos e Condições 30% de desconto se aplica a todas as nossas categorias de qu…" at bounding box center [1069, 418] width 424 height 114
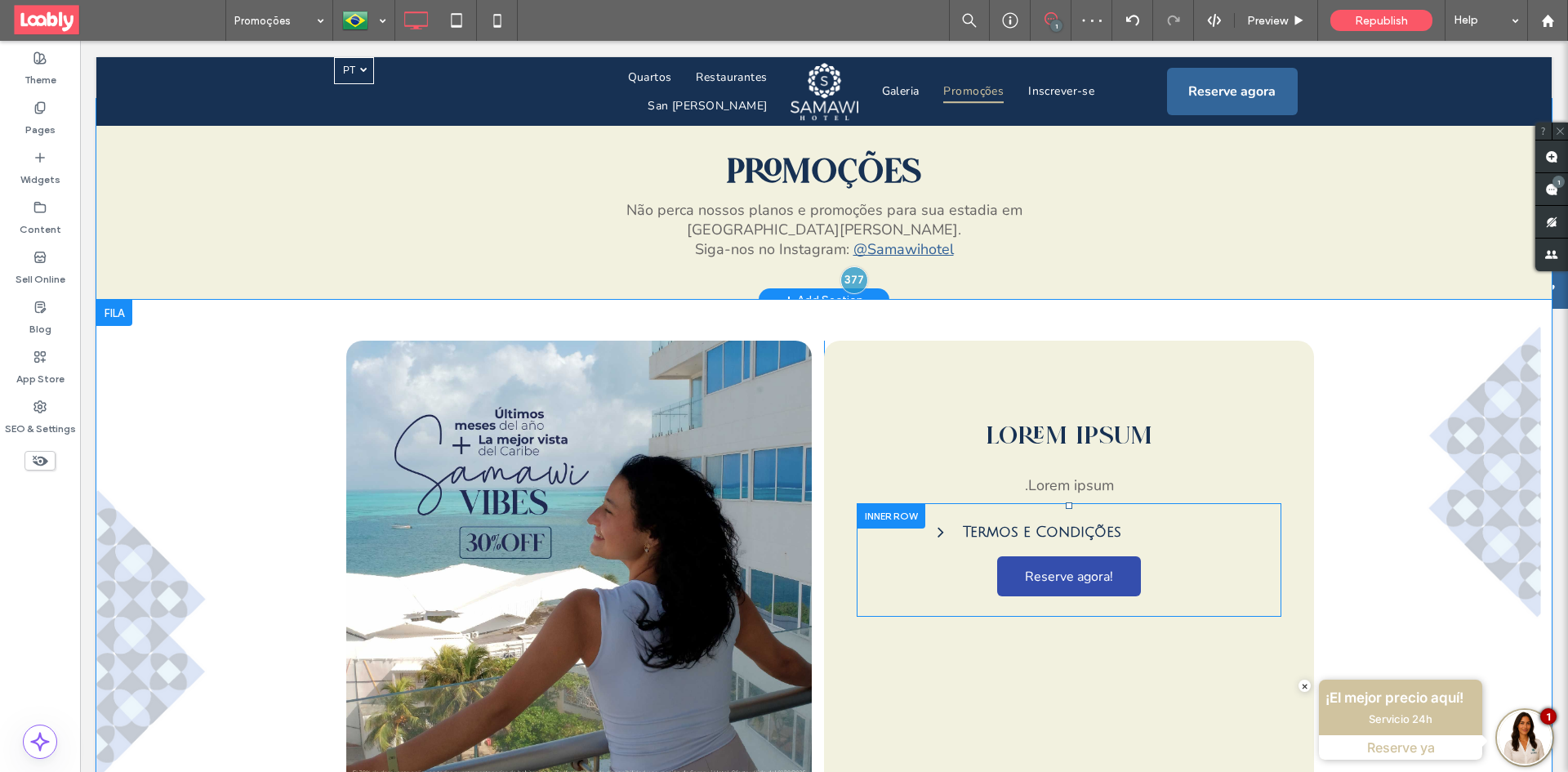
scroll to position [489, 0]
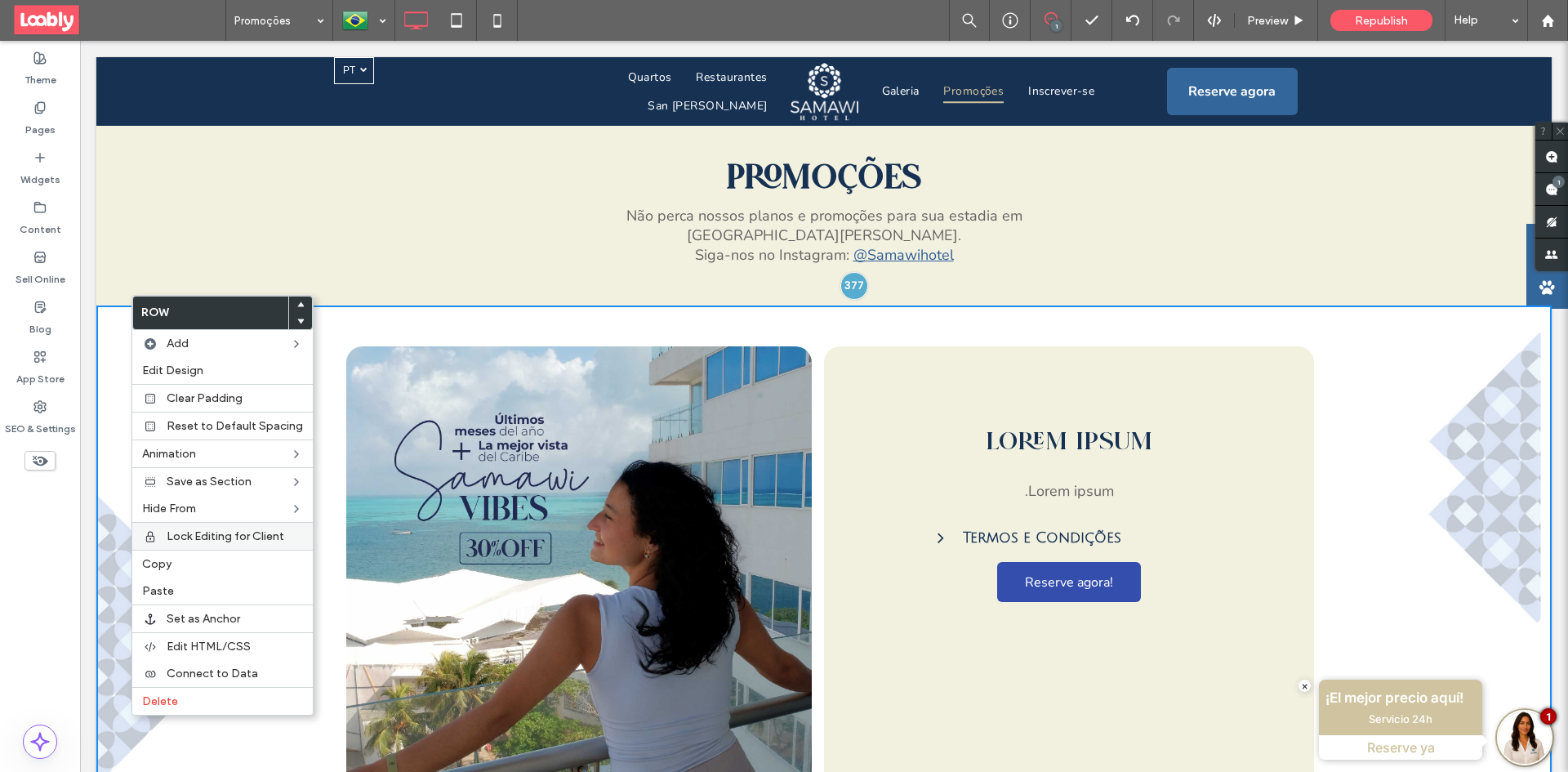
click at [221, 557] on label "Copy" at bounding box center [222, 563] width 161 height 14
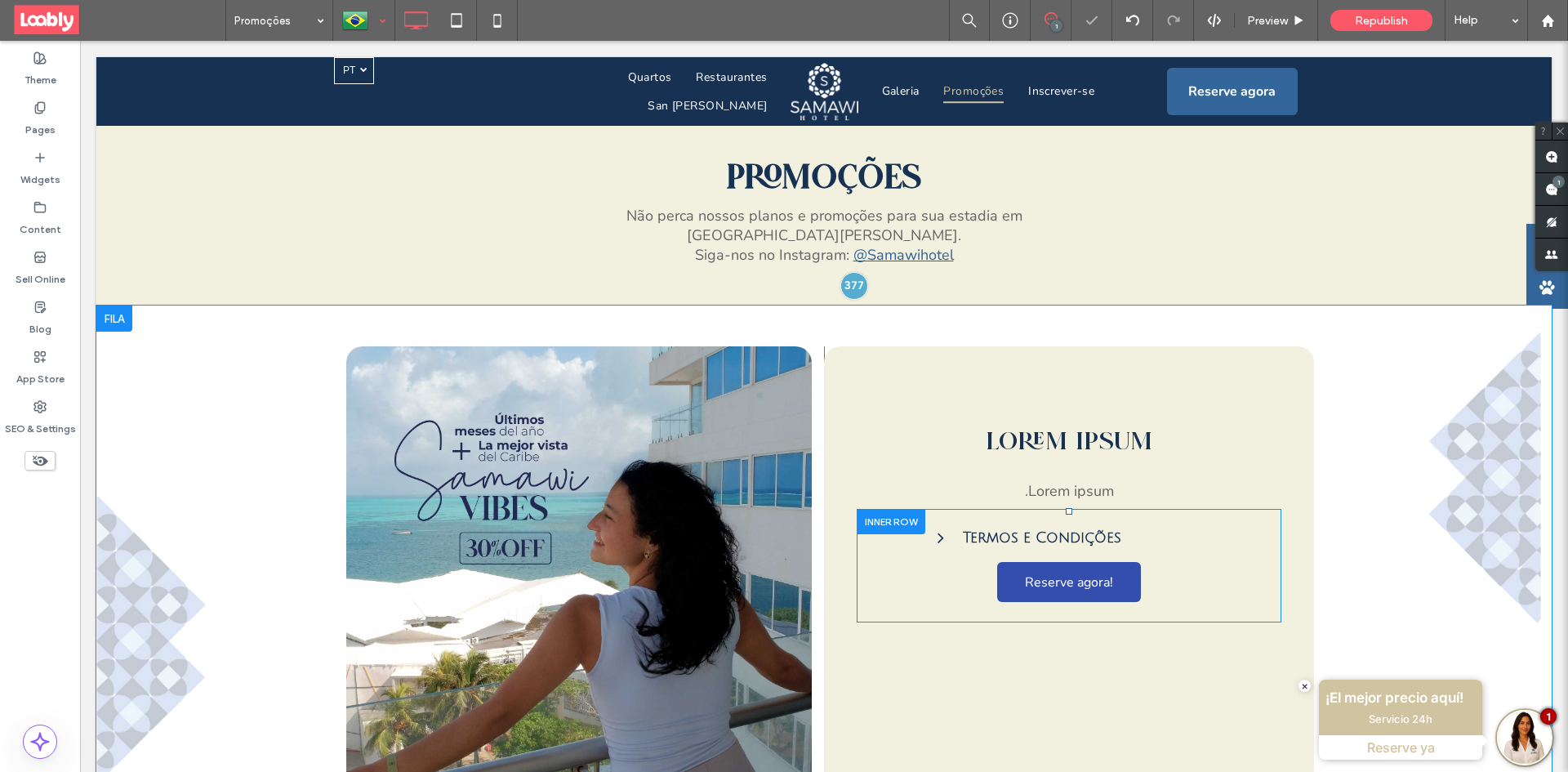
click at [370, 23] on div at bounding box center [364, 20] width 59 height 39
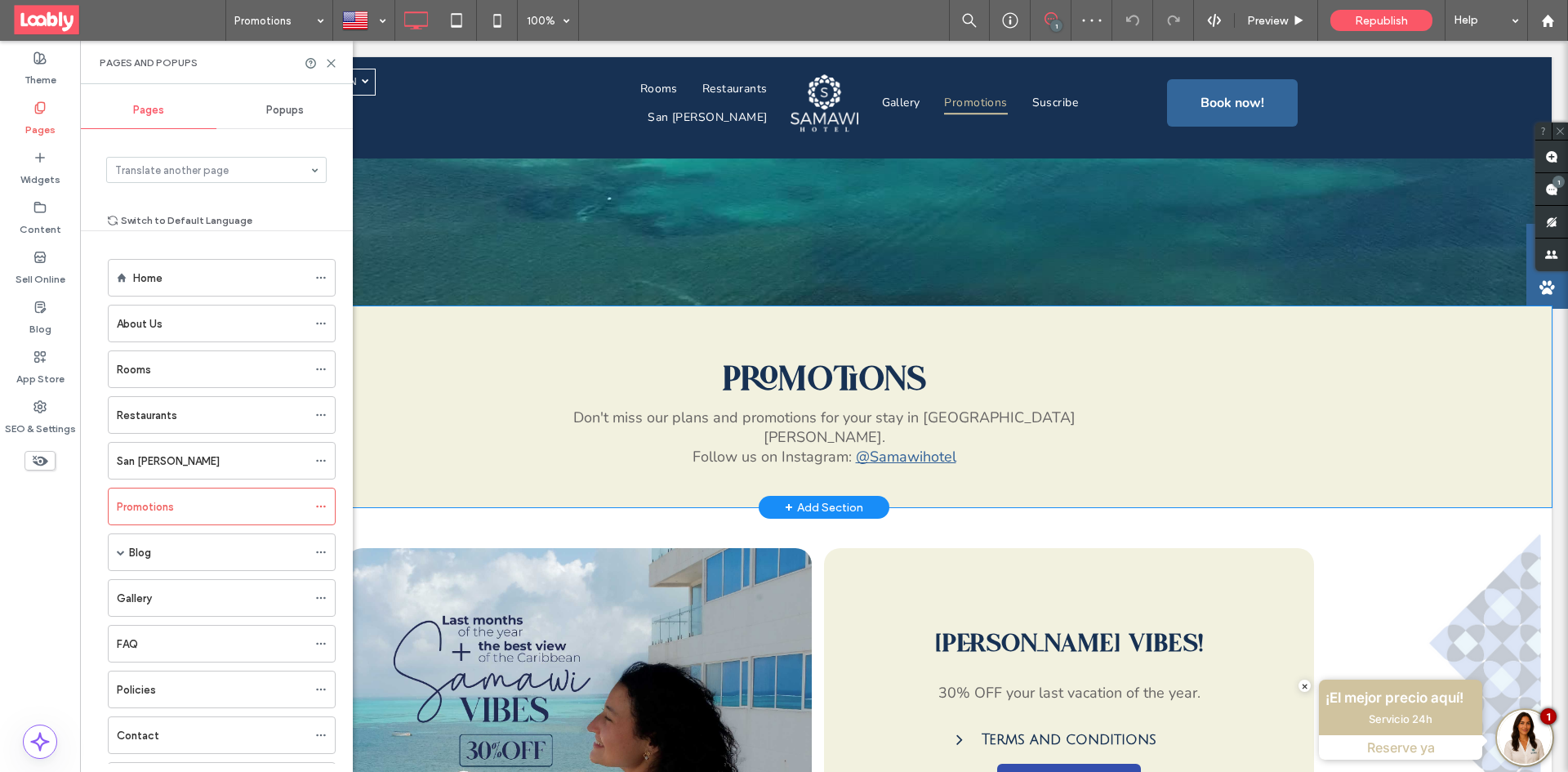
scroll to position [489, 0]
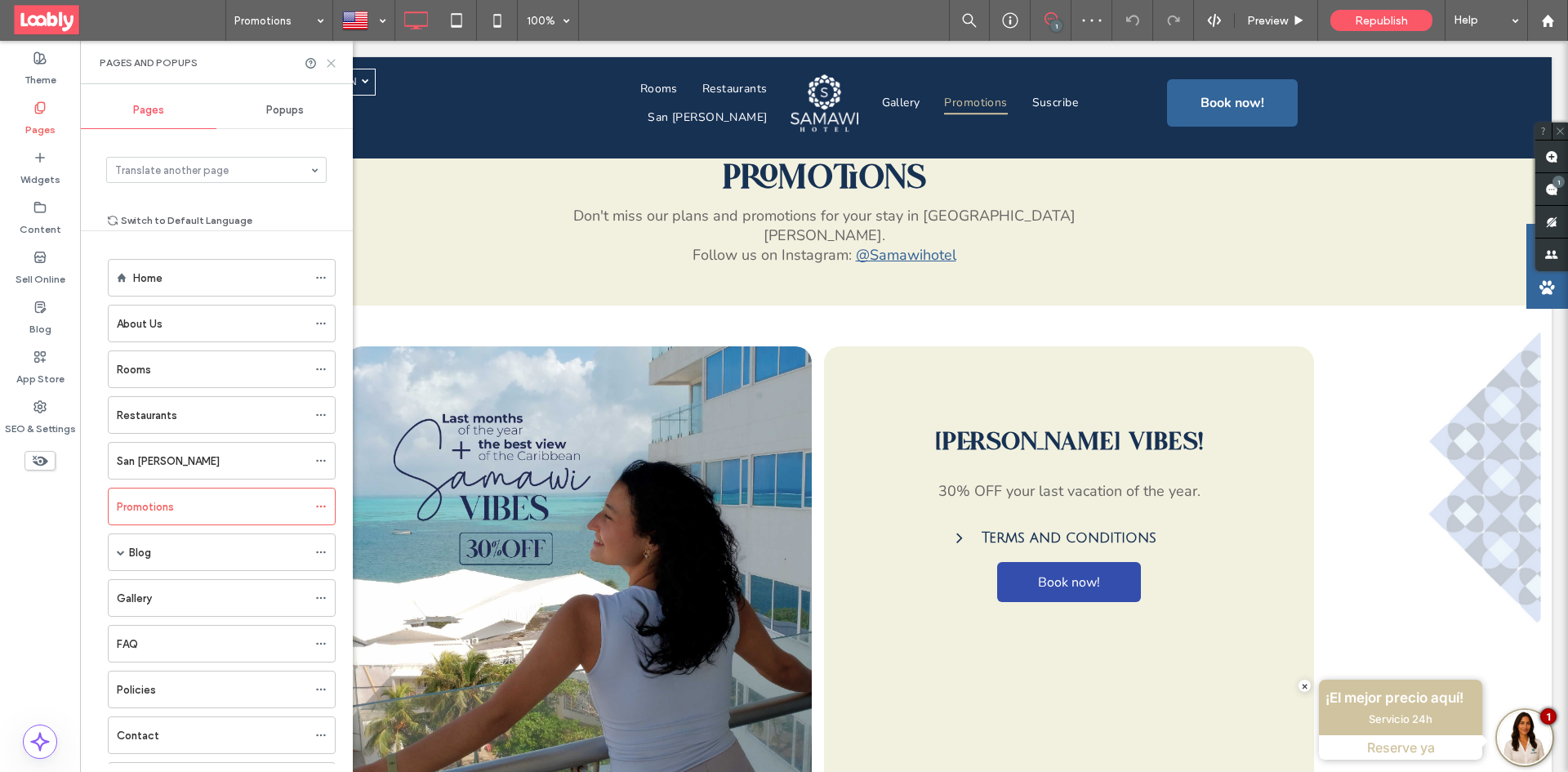
drag, startPoint x: 332, startPoint y: 59, endPoint x: 250, endPoint y: 32, distance: 86.3
click at [332, 59] on icon at bounding box center [331, 63] width 12 height 12
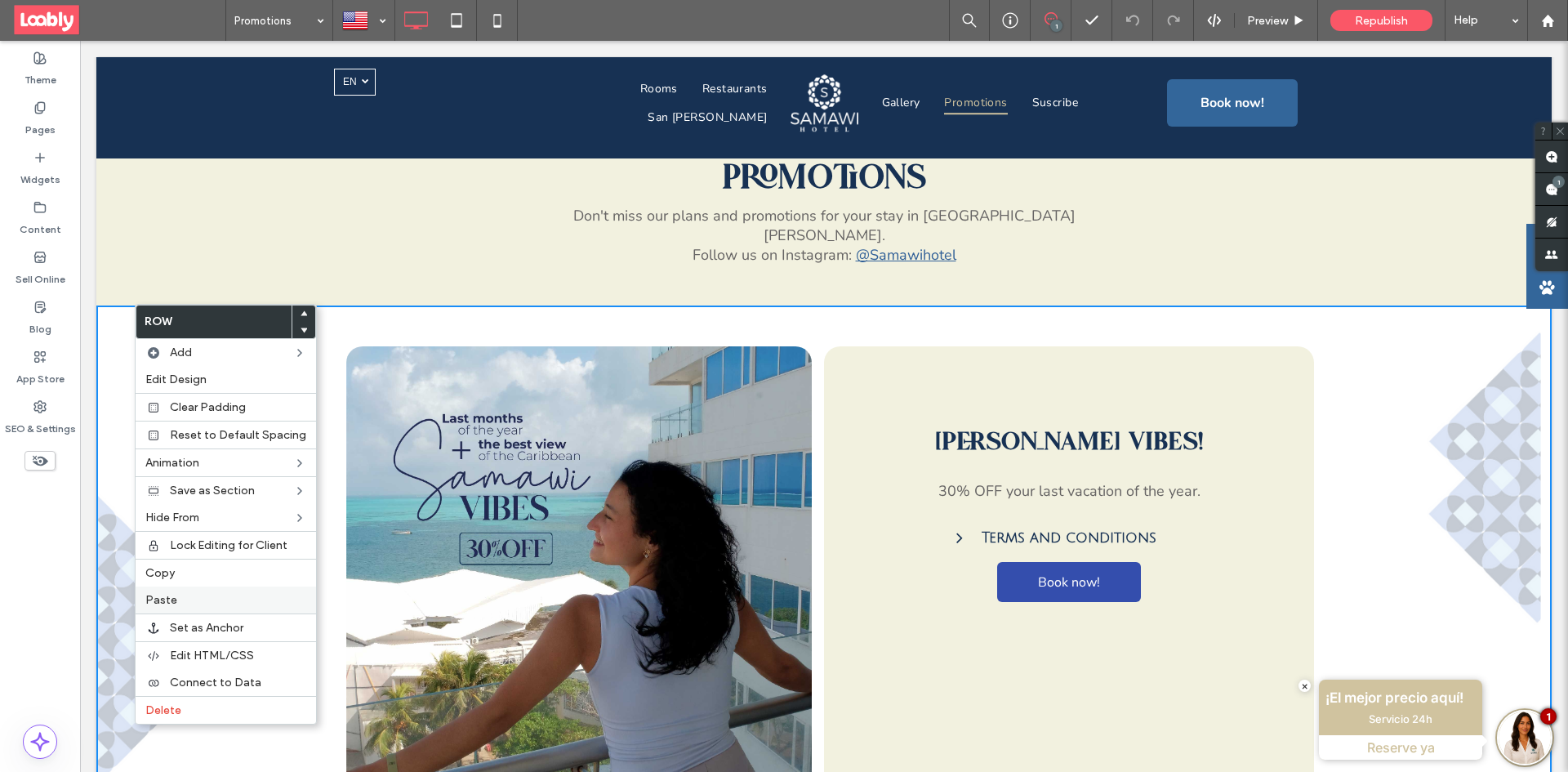
click at [204, 599] on label "Paste" at bounding box center [226, 600] width 161 height 14
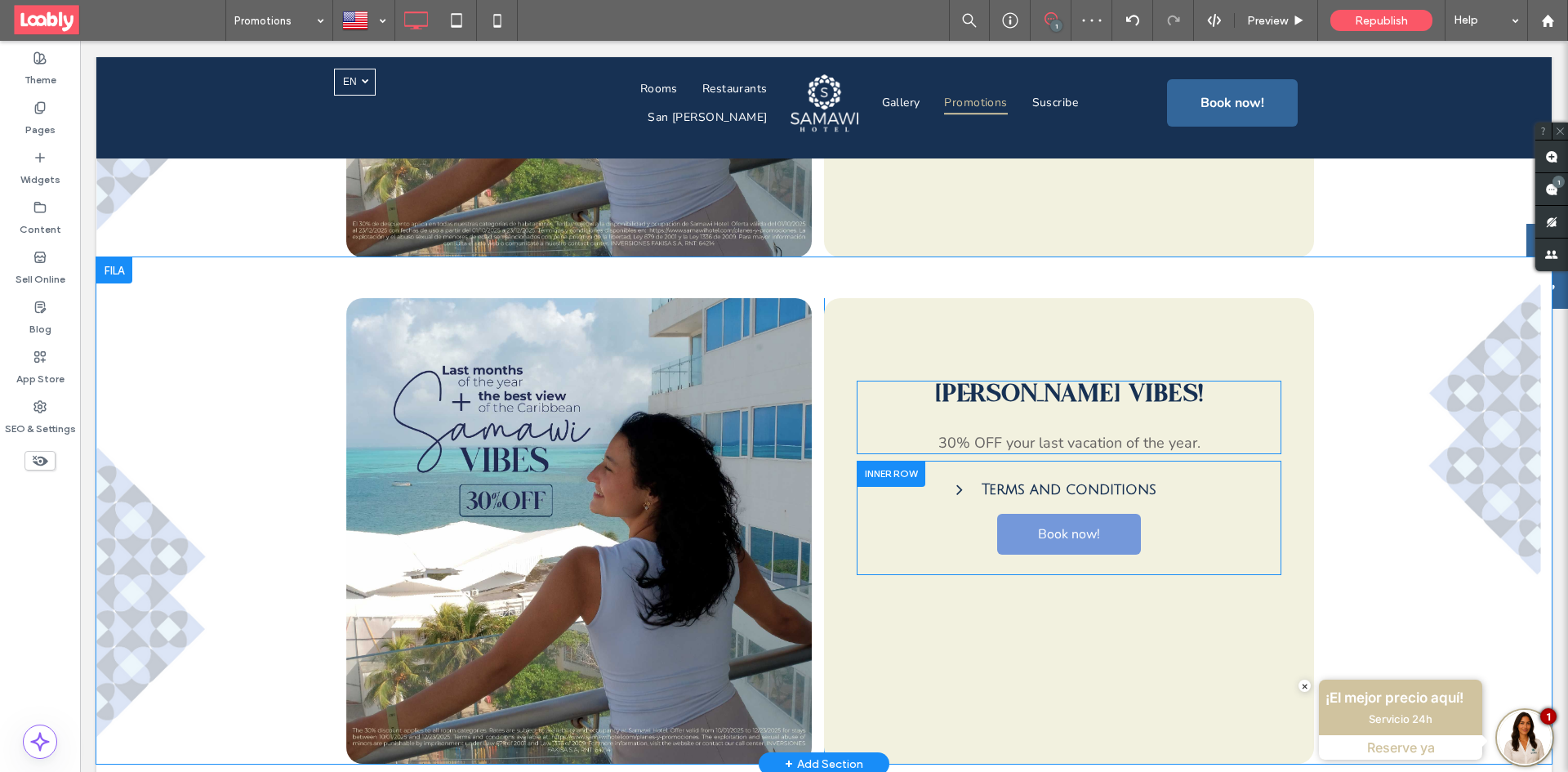
scroll to position [1061, 0]
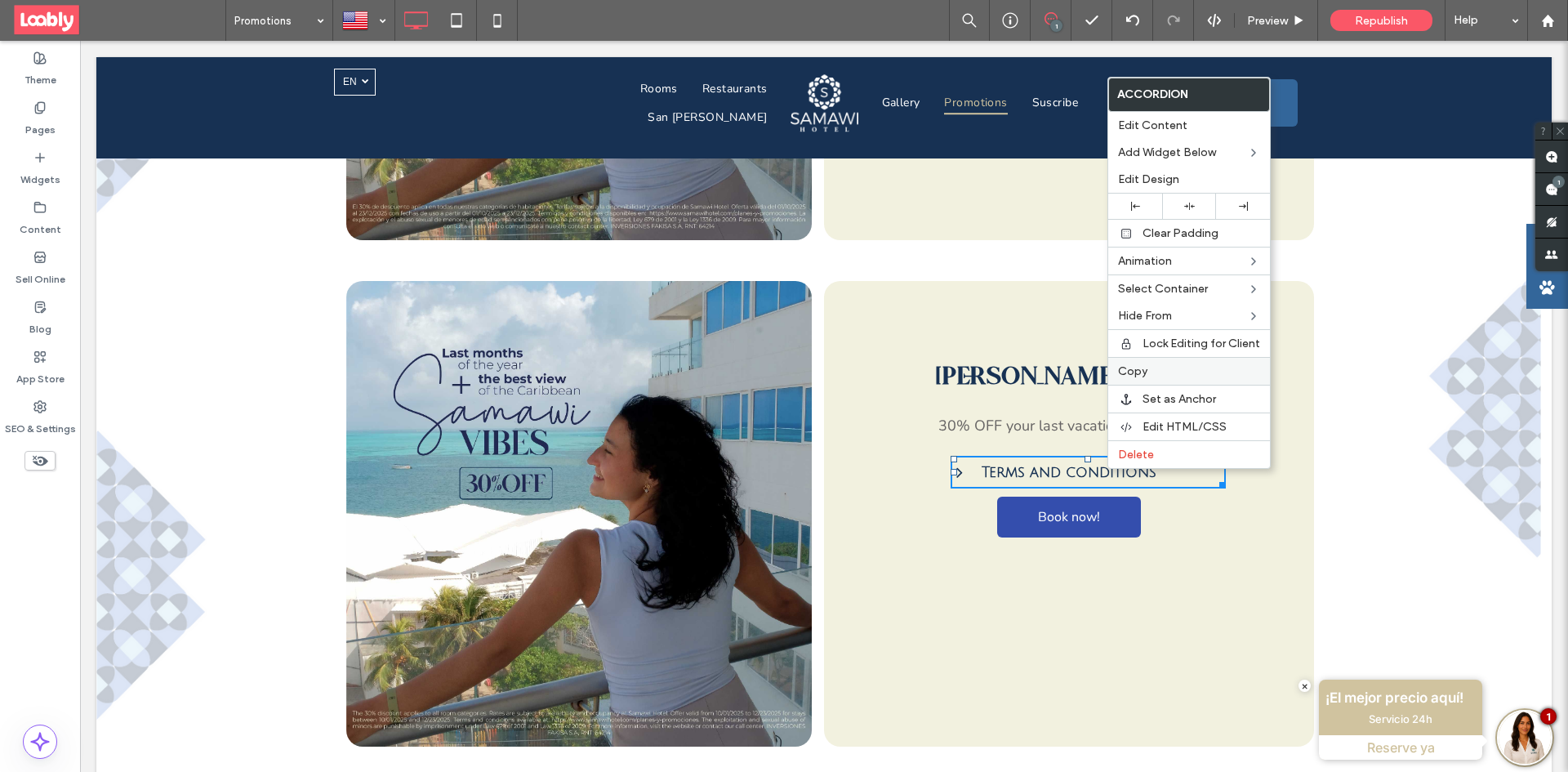
click at [1162, 358] on div "Copy" at bounding box center [1189, 371] width 162 height 28
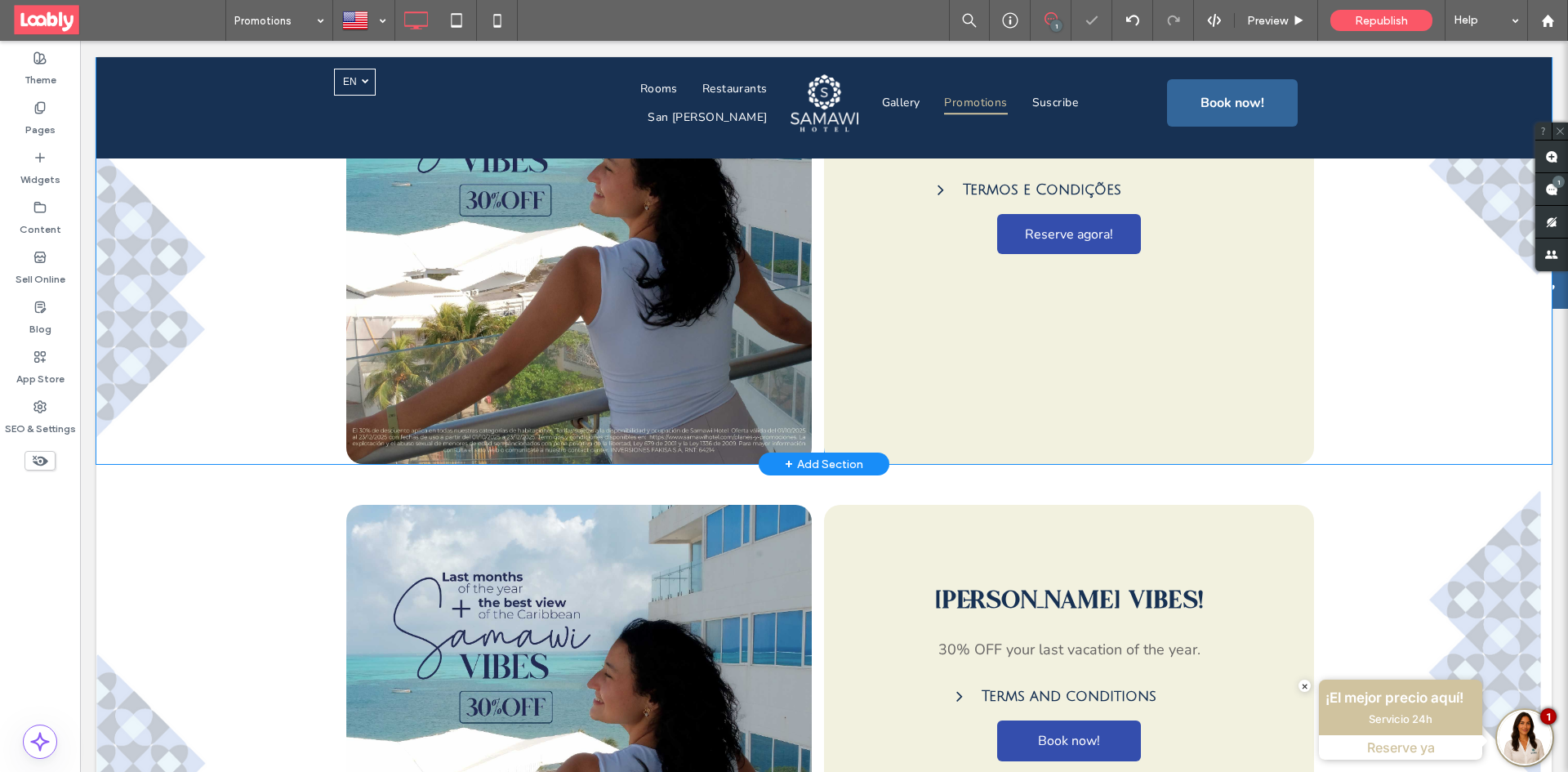
scroll to position [816, 0]
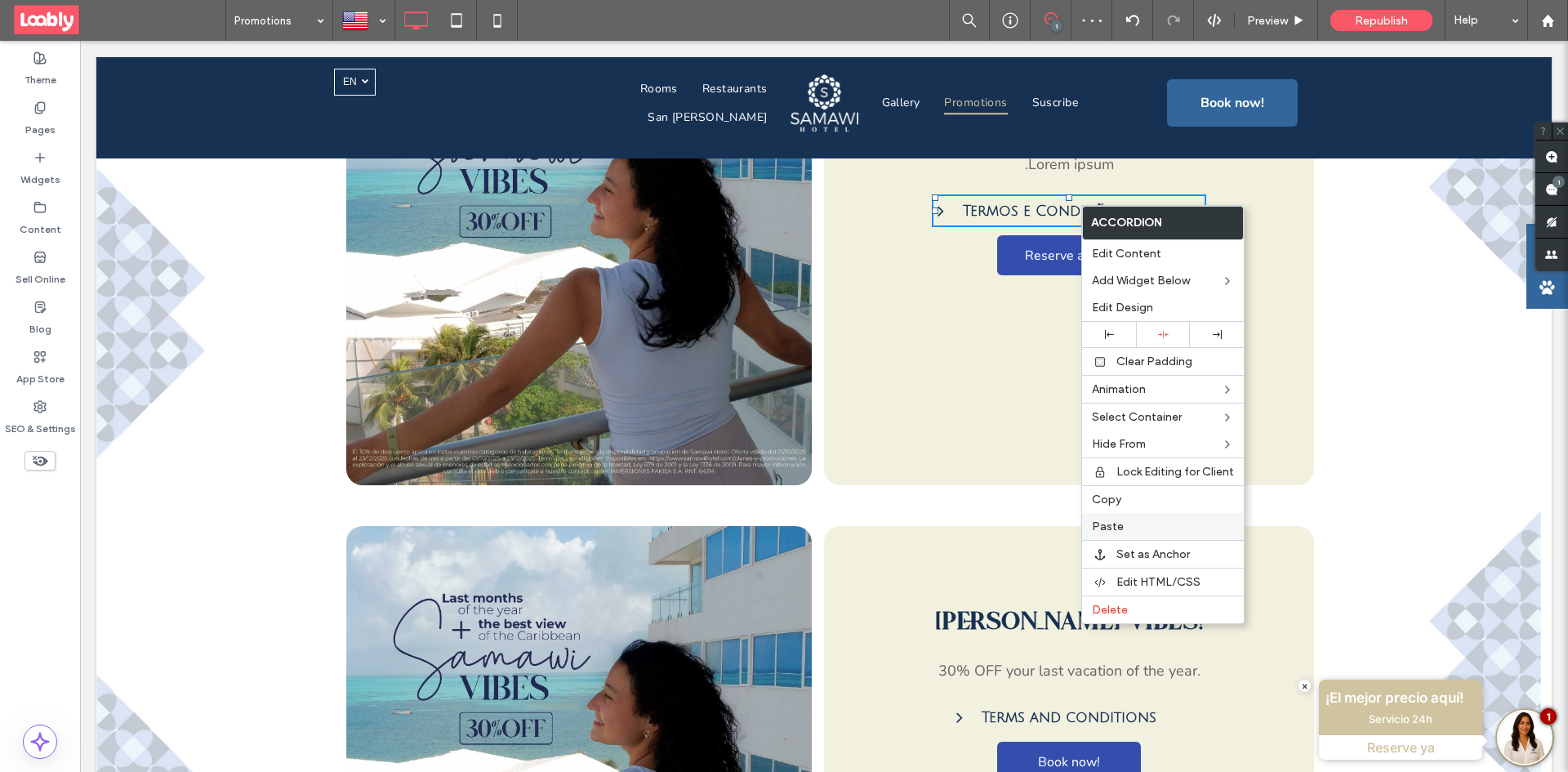
click at [1134, 523] on label "Paste" at bounding box center [1162, 526] width 142 height 14
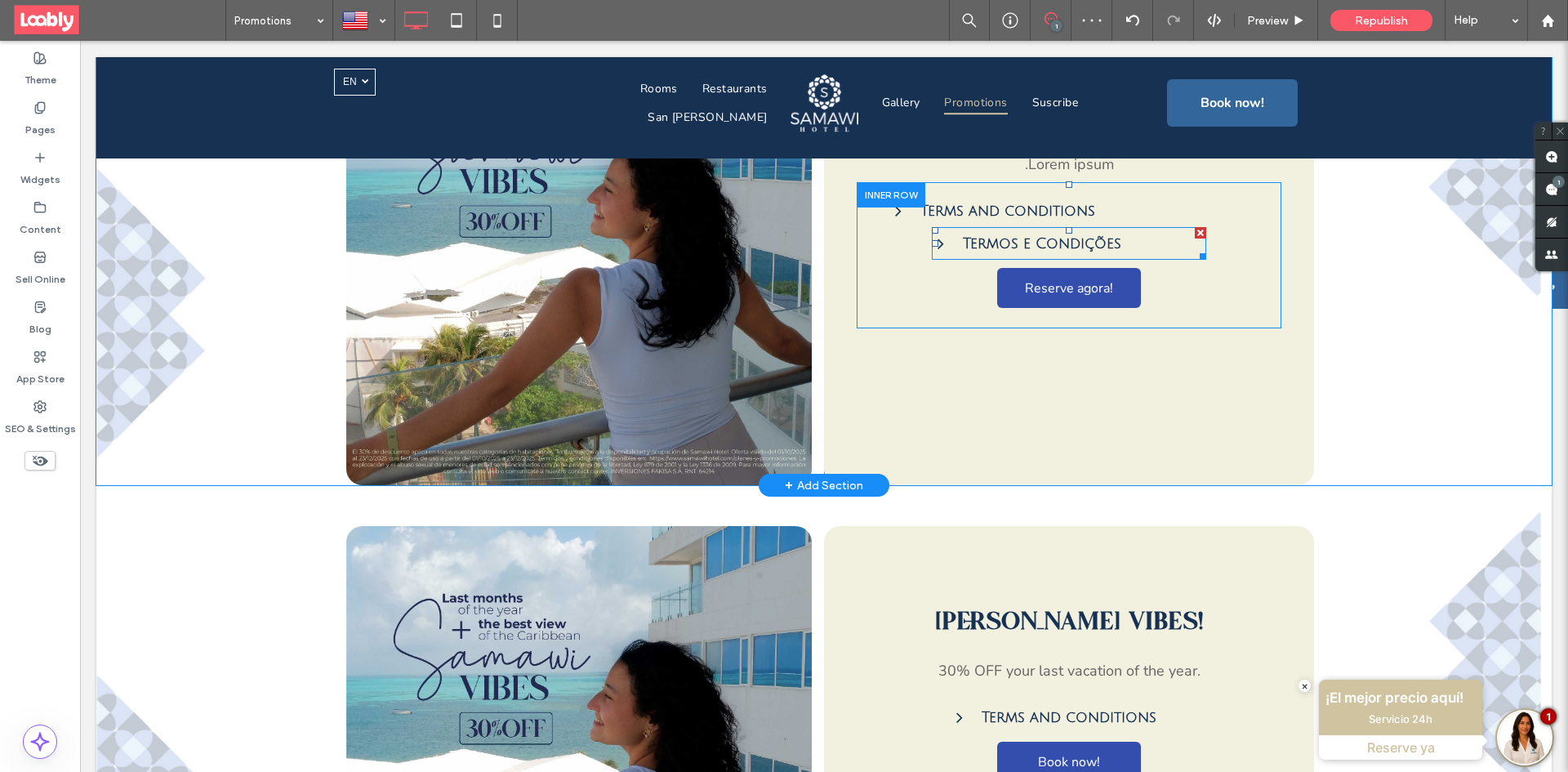
click at [1195, 227] on div at bounding box center [1200, 232] width 11 height 11
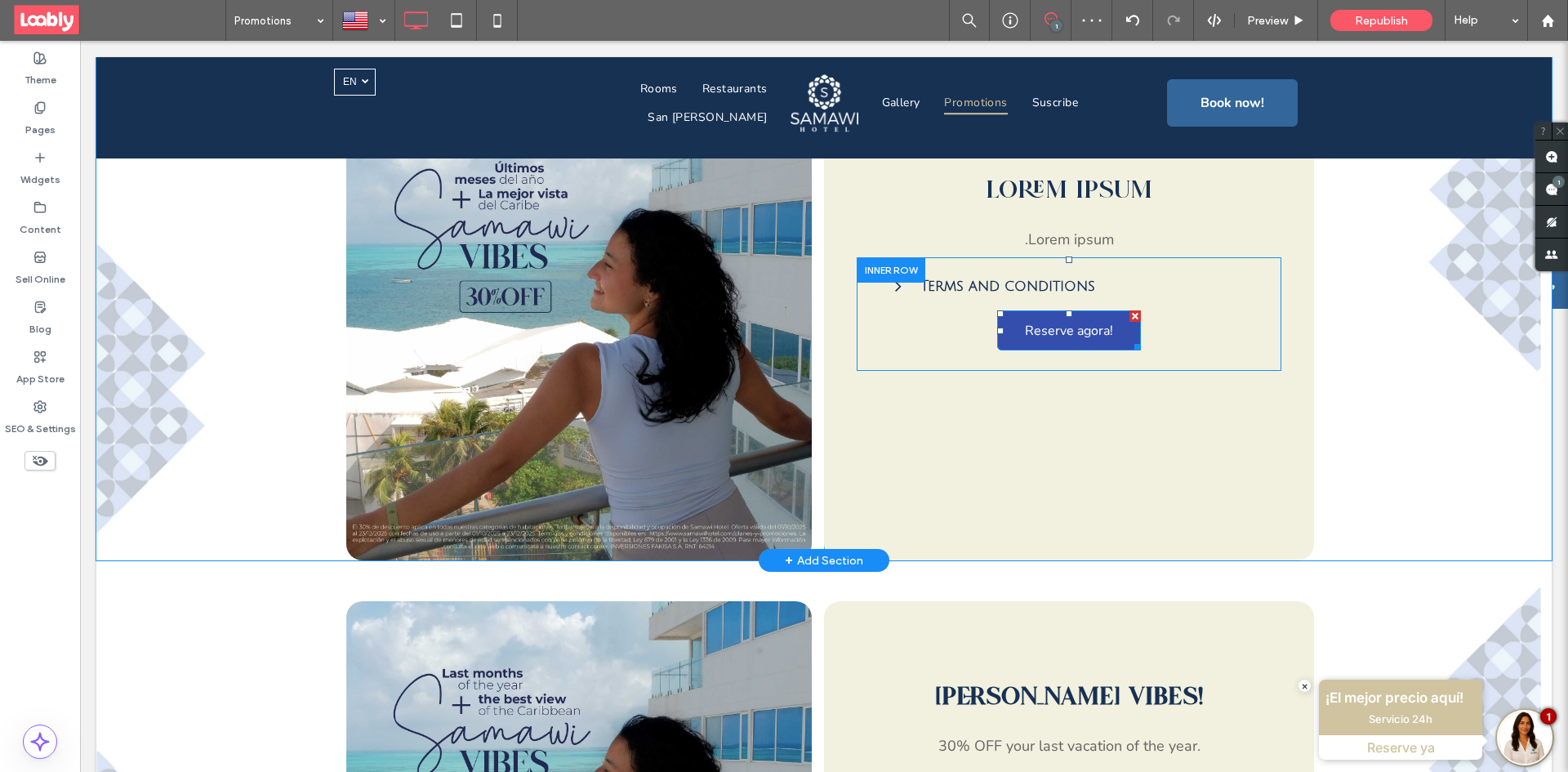
scroll to position [653, 0]
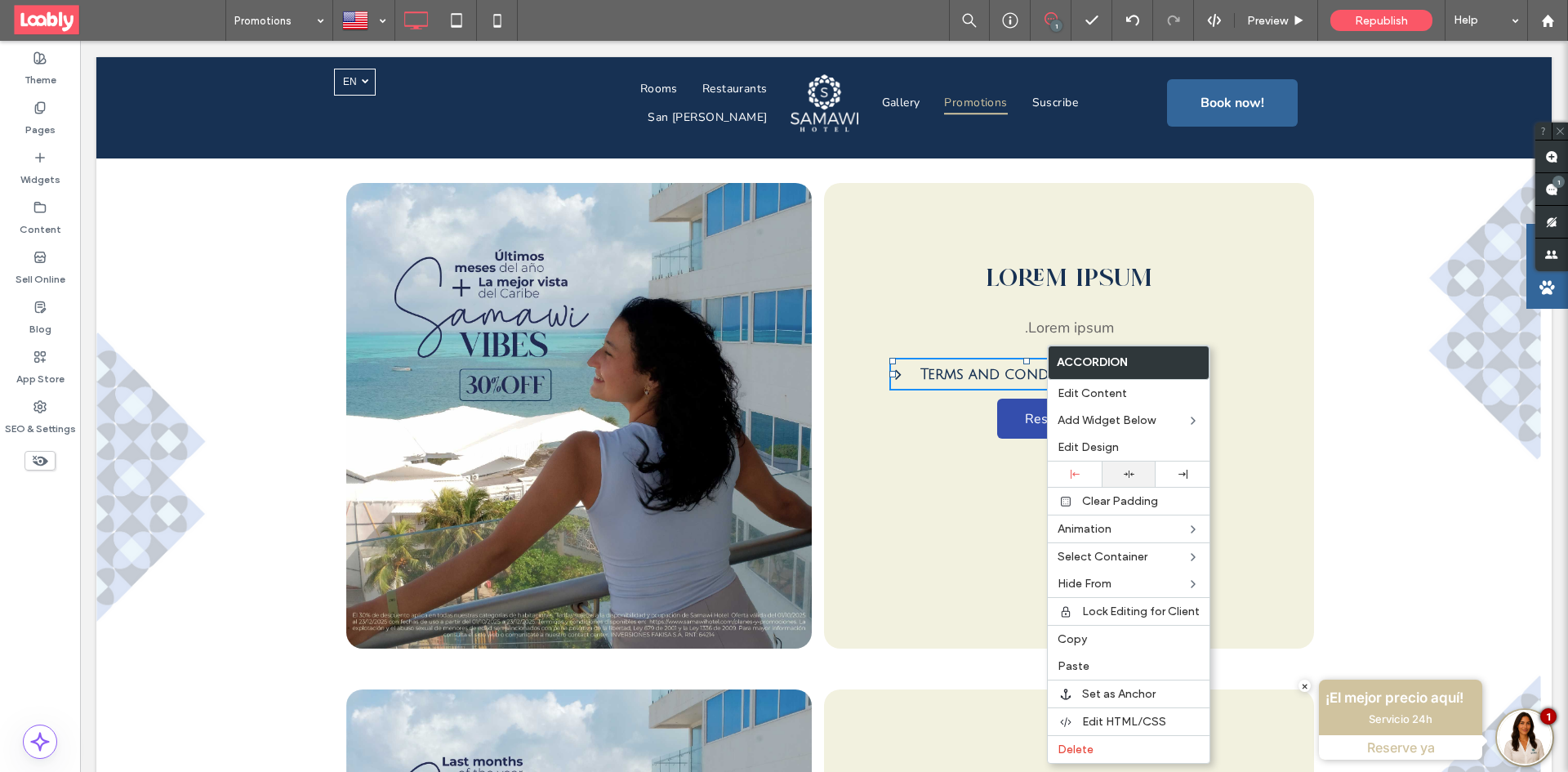
click at [1130, 466] on div at bounding box center [1128, 474] width 54 height 25
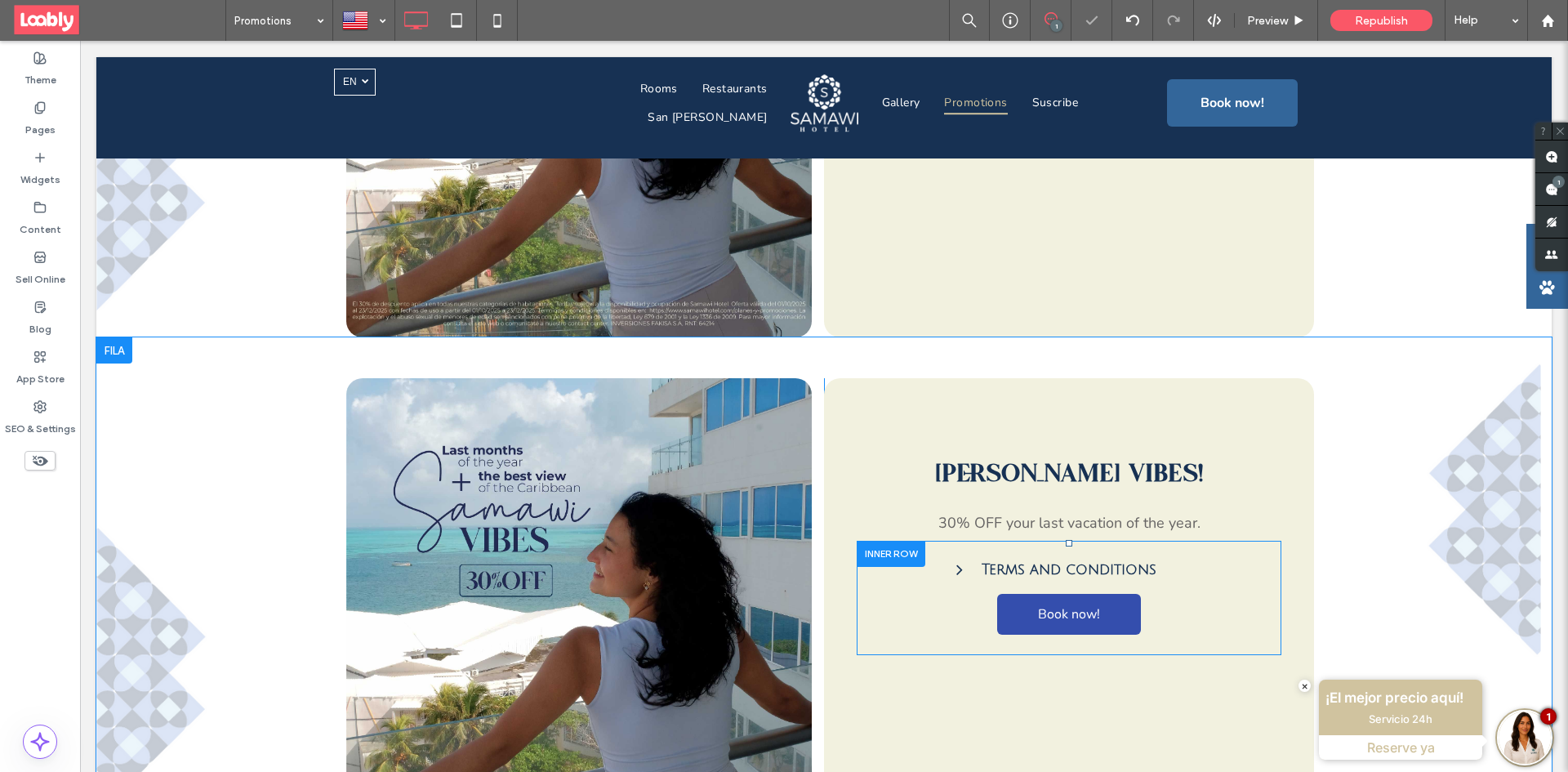
scroll to position [980, 0]
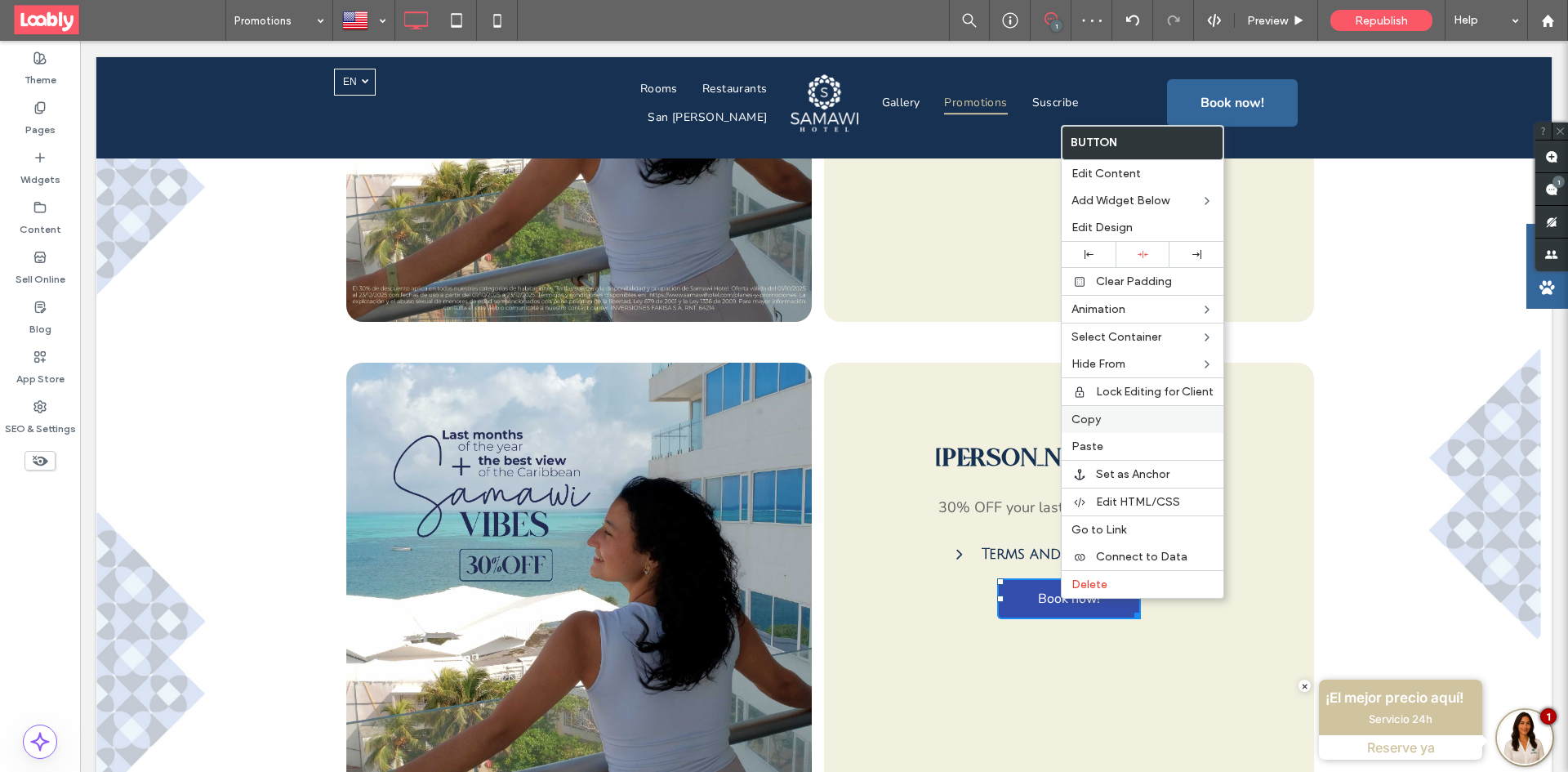
click at [1101, 415] on label "Copy" at bounding box center [1142, 419] width 142 height 14
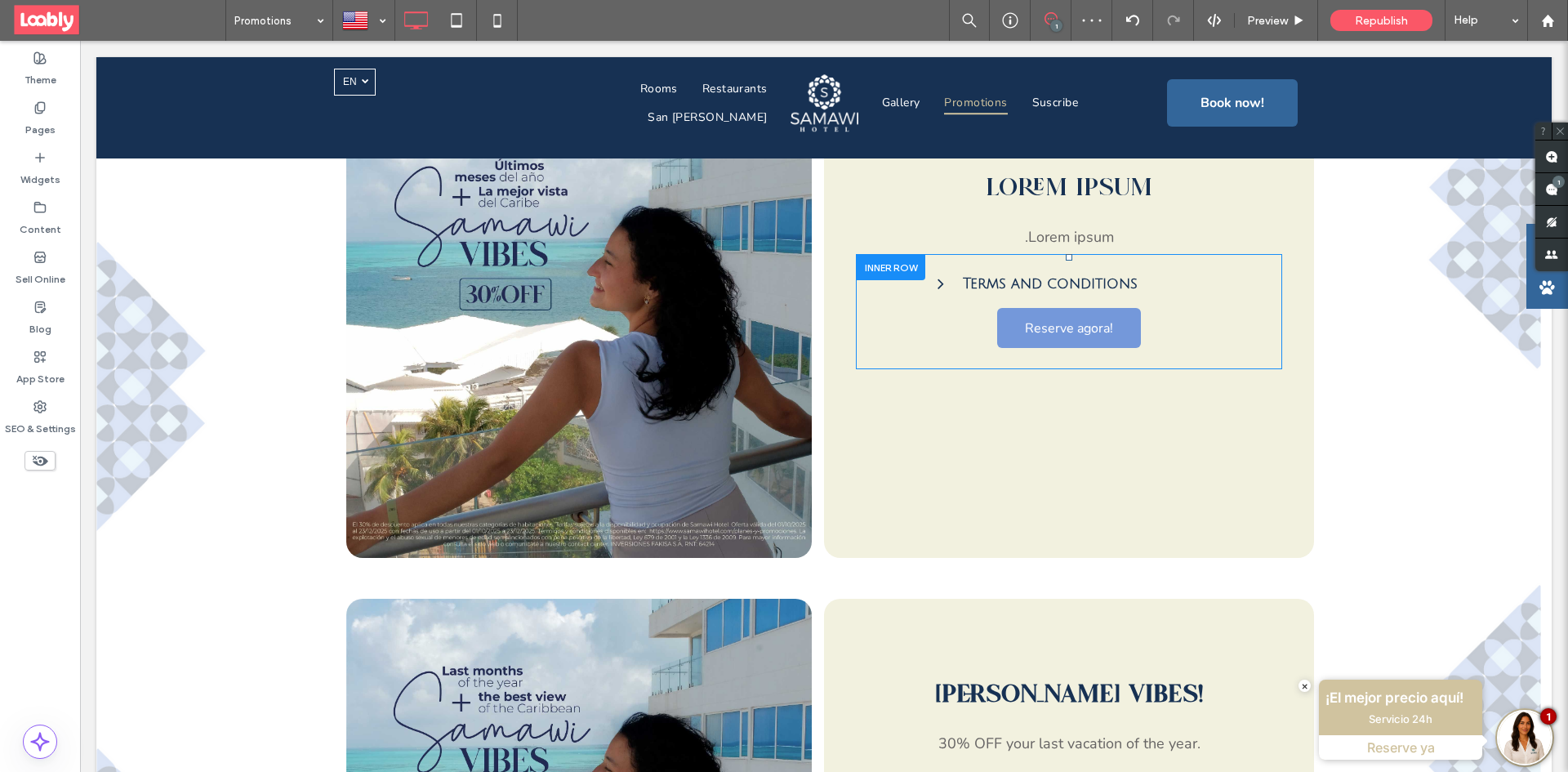
scroll to position [653, 0]
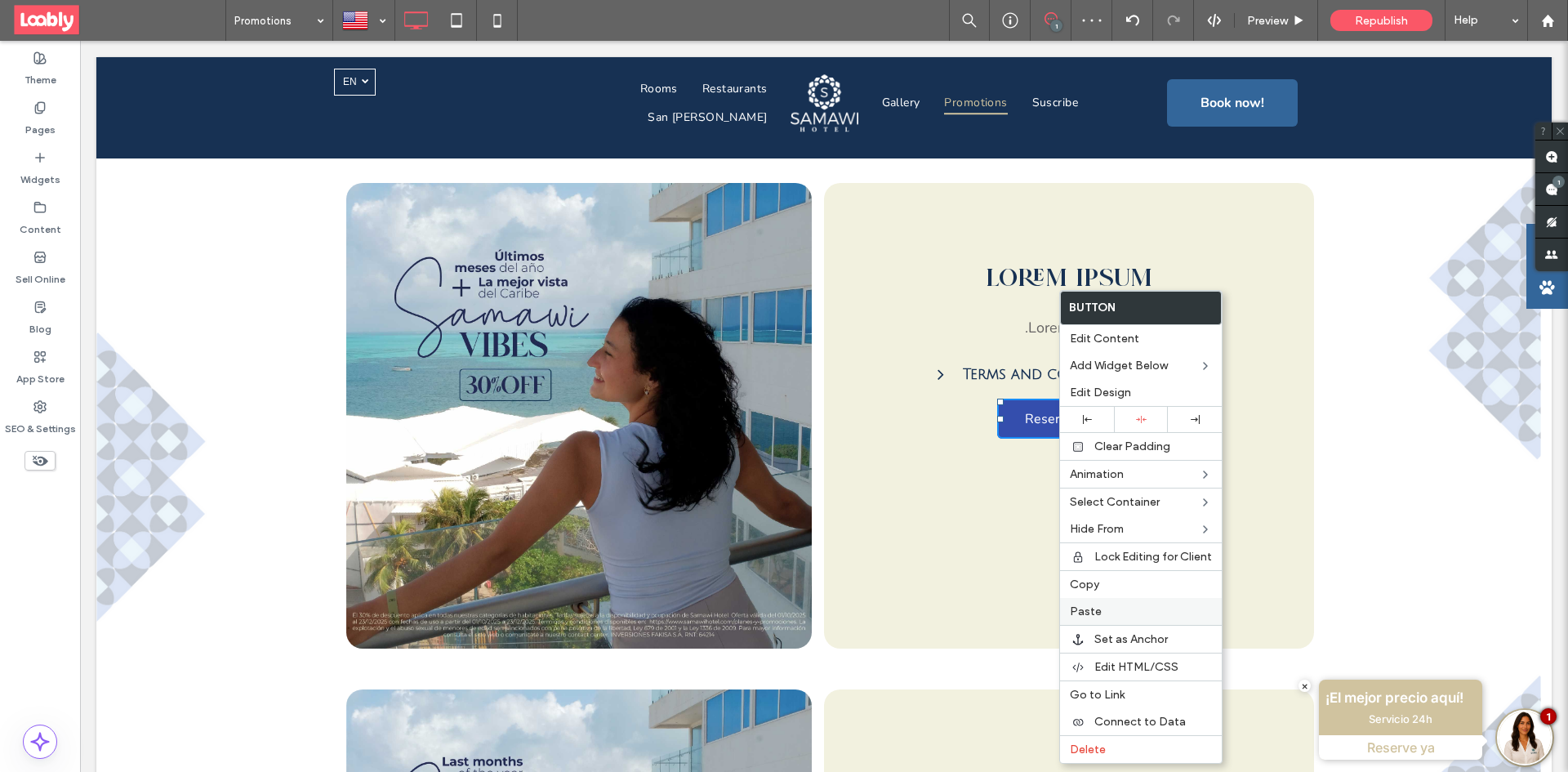
click at [1117, 607] on label "Paste" at bounding box center [1140, 611] width 142 height 14
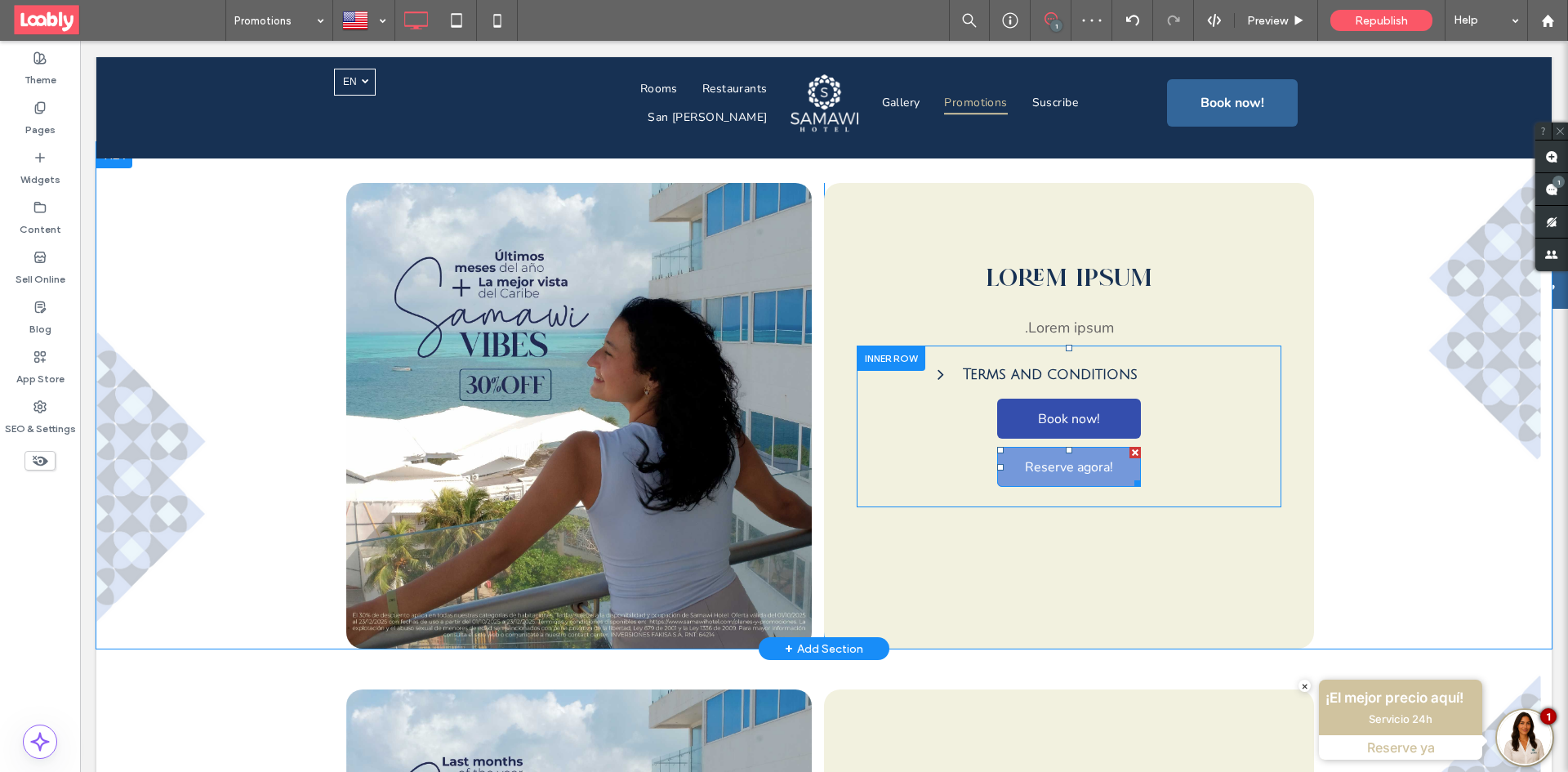
click at [1129, 446] on div at bounding box center [1134, 451] width 11 height 11
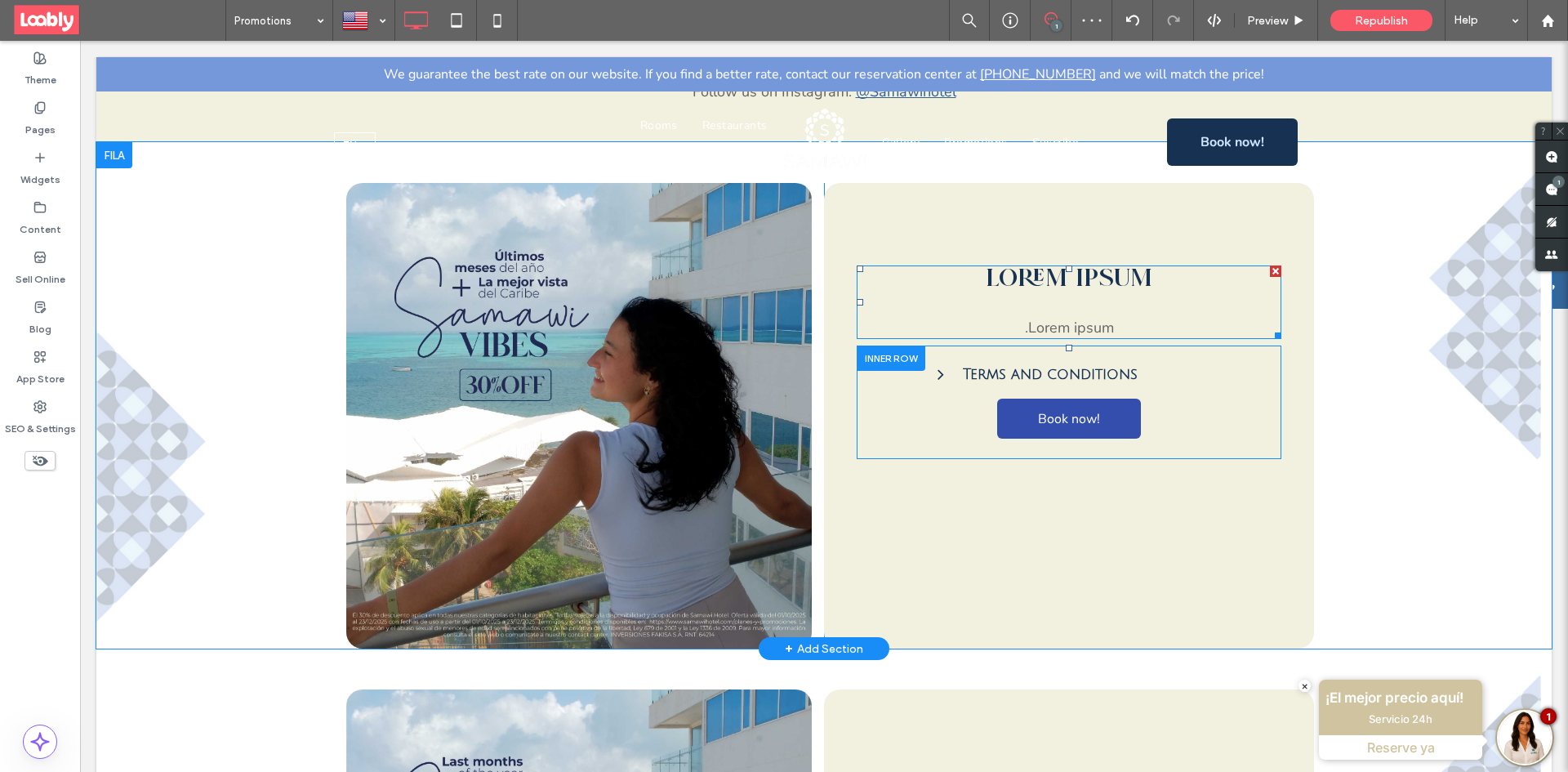
click at [1039, 317] on span "Lorem ipsum" at bounding box center [1071, 327] width 86 height 20
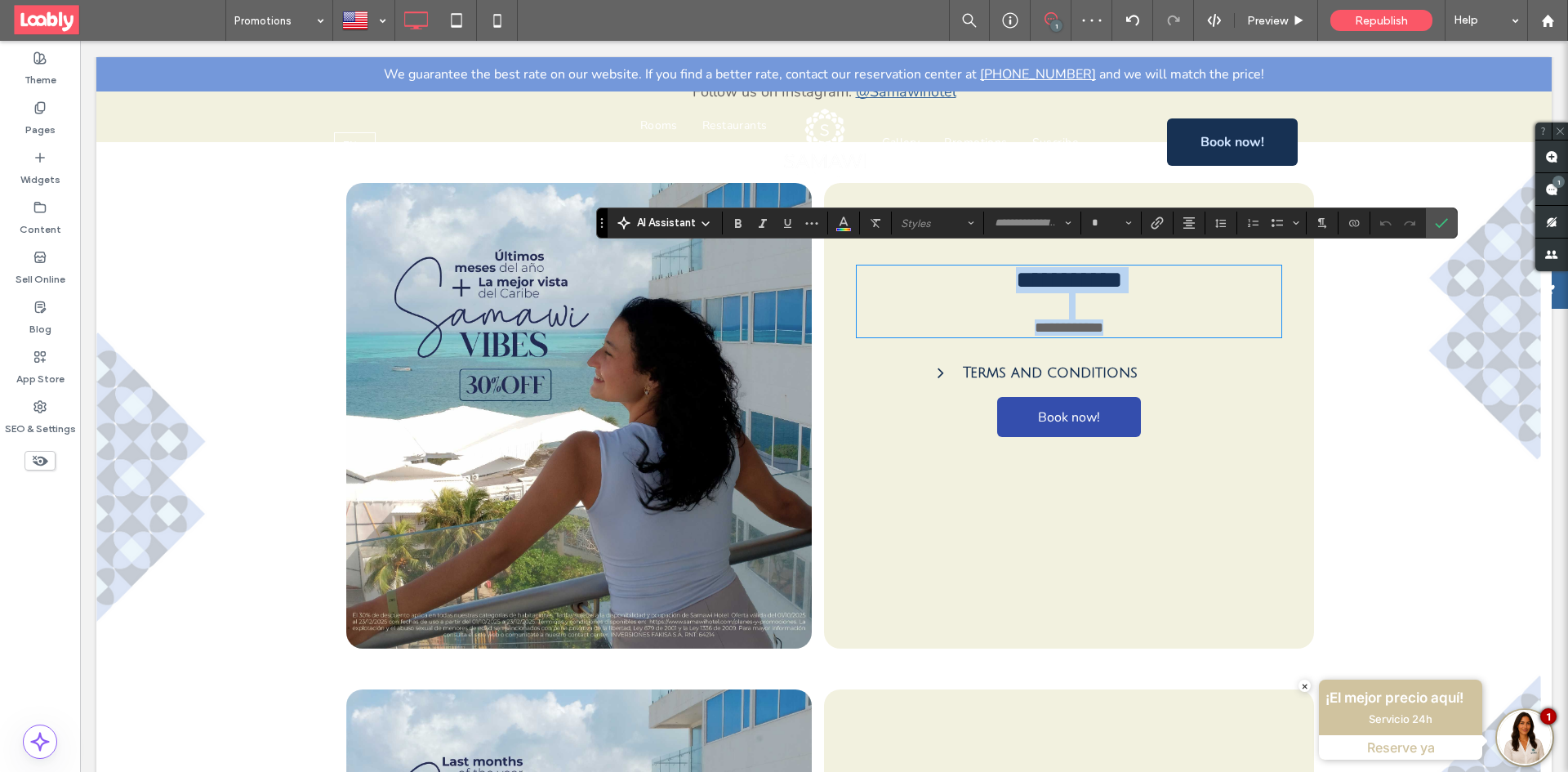
click at [1046, 322] on span "**********" at bounding box center [1074, 327] width 57 height 14
type input "******"
type input "**"
click at [1437, 223] on label "Confirm" at bounding box center [1441, 222] width 25 height 30
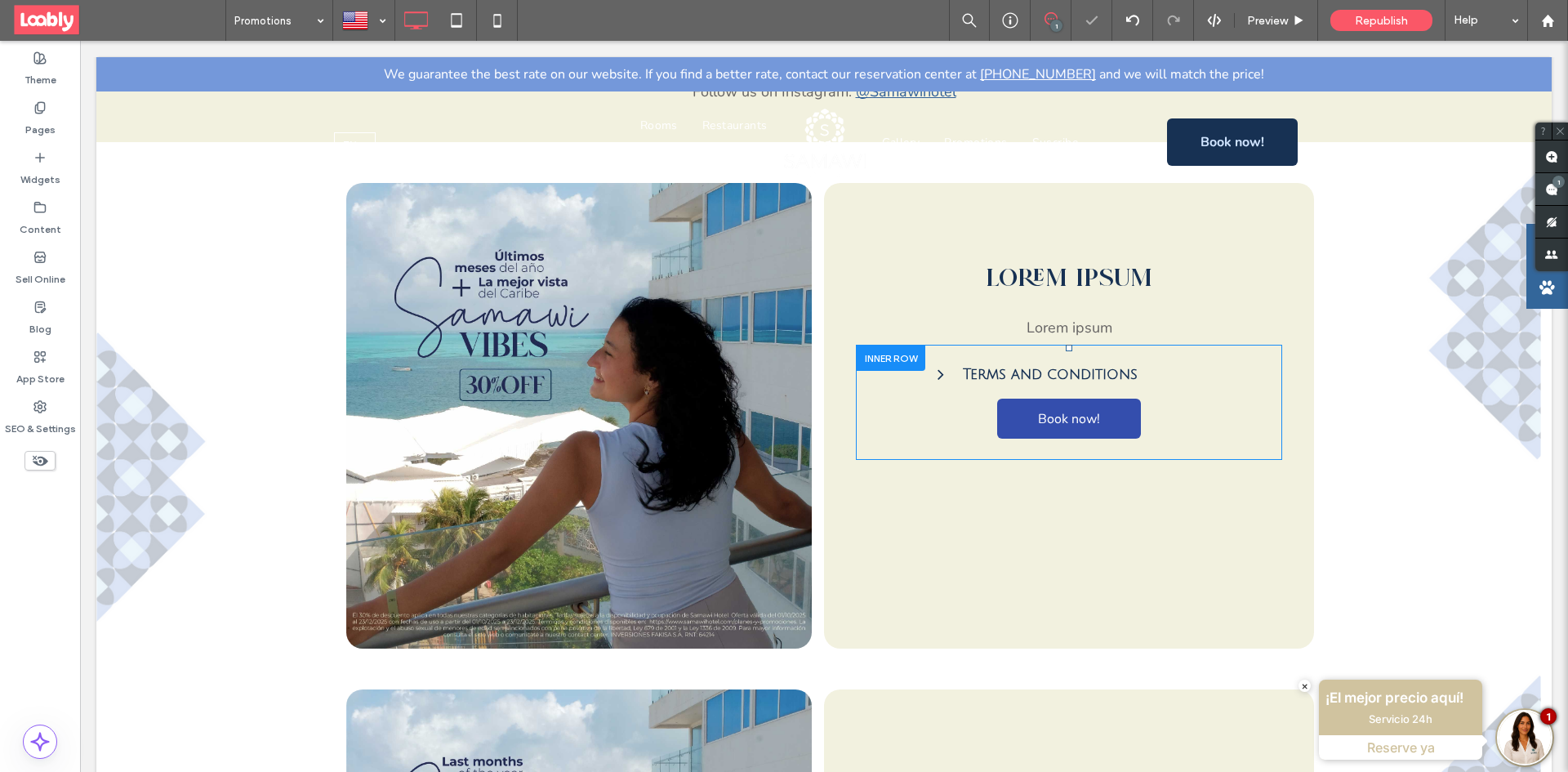
click at [1546, 174] on span at bounding box center [1551, 189] width 32 height 32
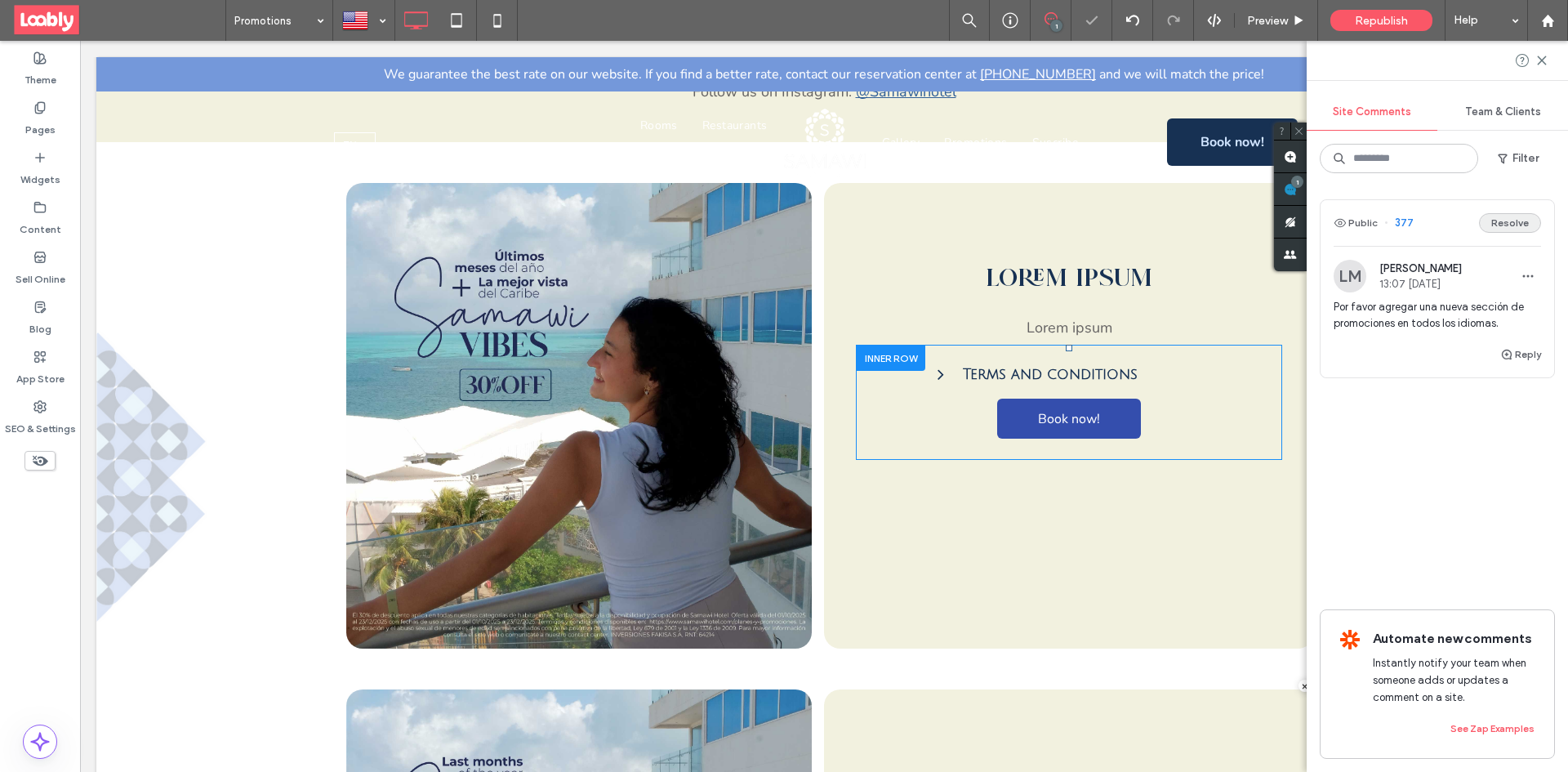
drag, startPoint x: 1503, startPoint y: 221, endPoint x: 1459, endPoint y: 218, distance: 44.1
click at [1504, 221] on button "Resolve" at bounding box center [1509, 222] width 62 height 20
click at [1291, 188] on use at bounding box center [1290, 189] width 13 height 13
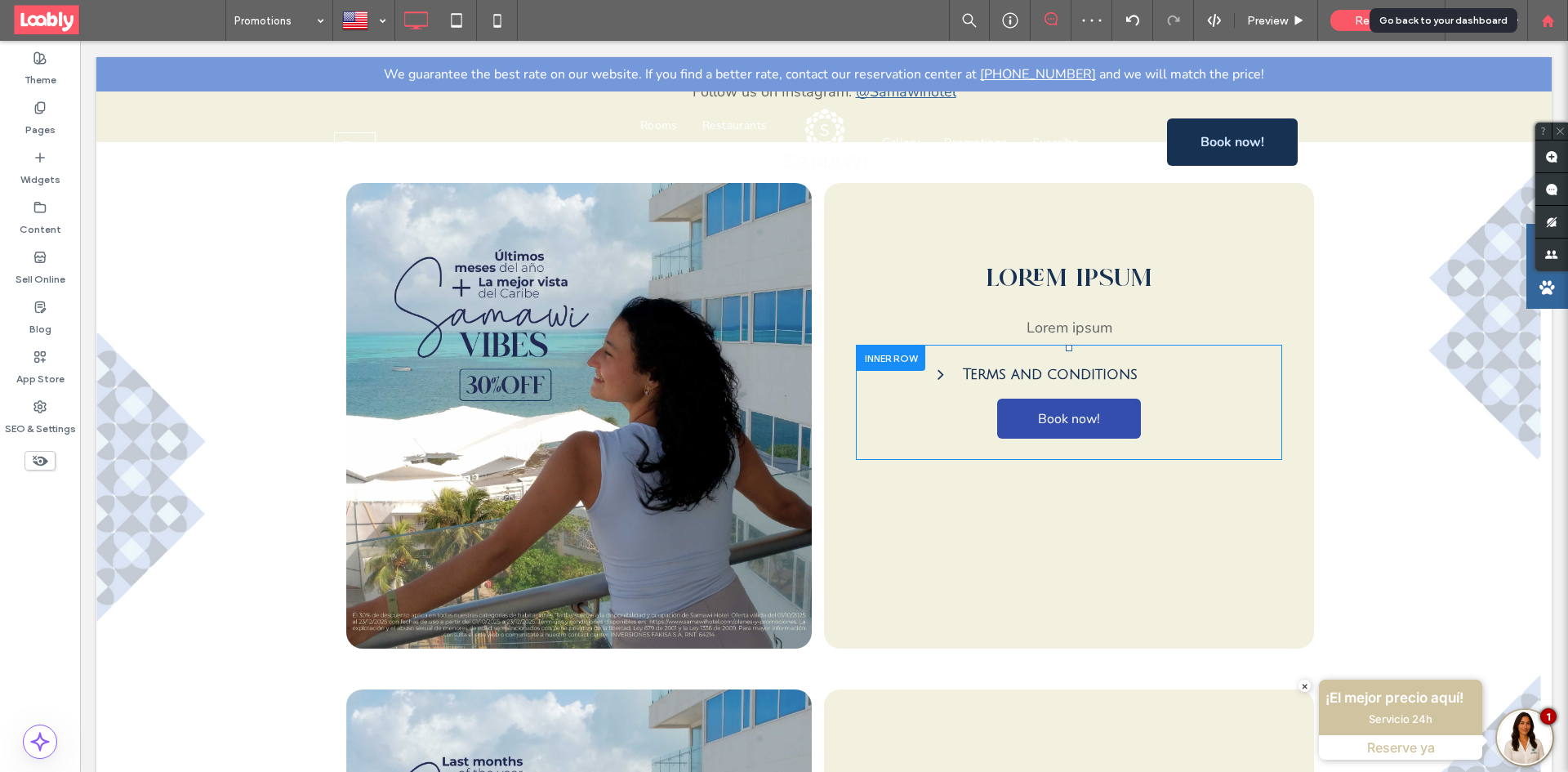
click at [1561, 19] on div at bounding box center [1548, 20] width 39 height 14
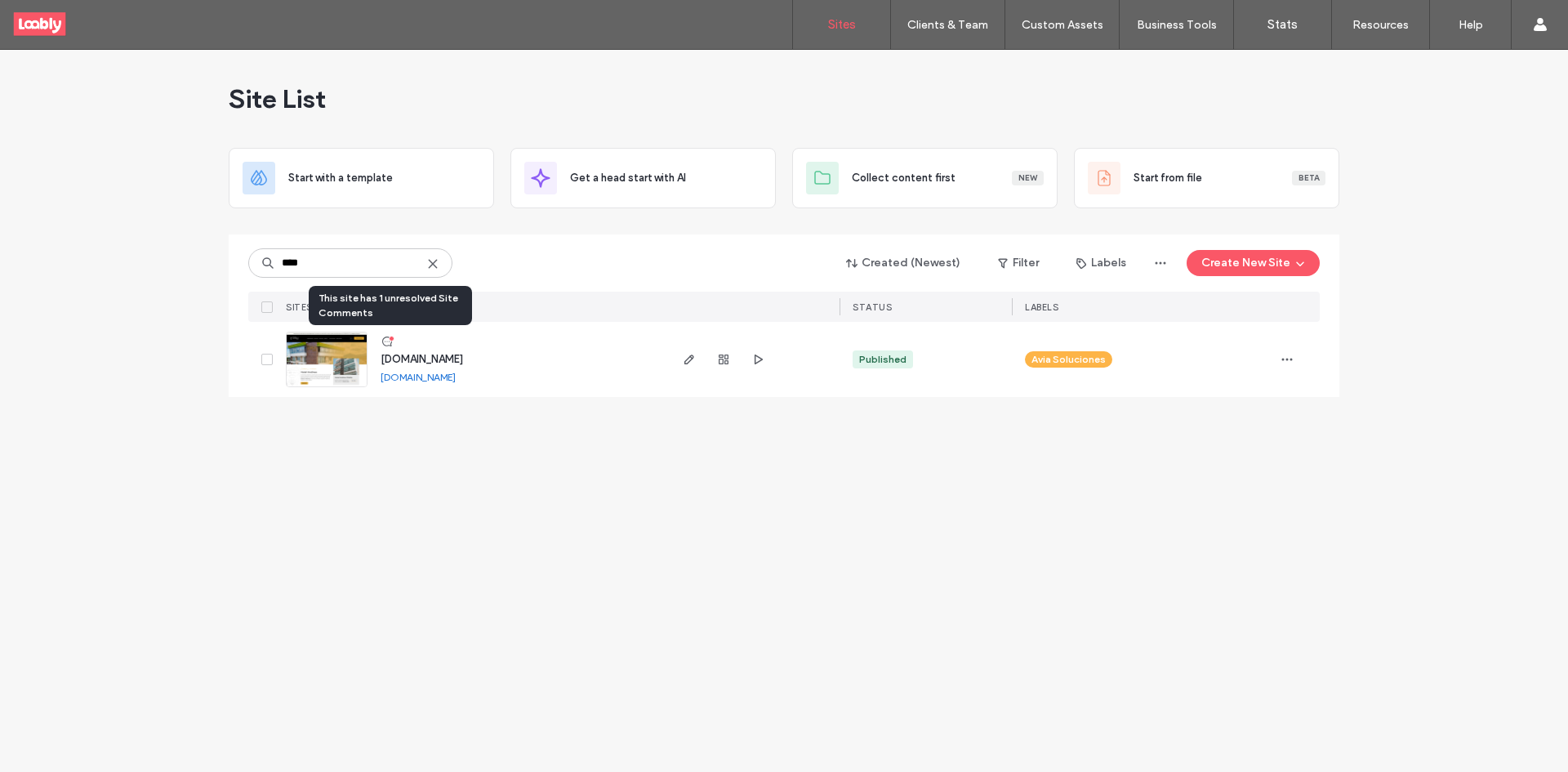
type input "****"
click at [390, 335] on icon at bounding box center [387, 341] width 13 height 13
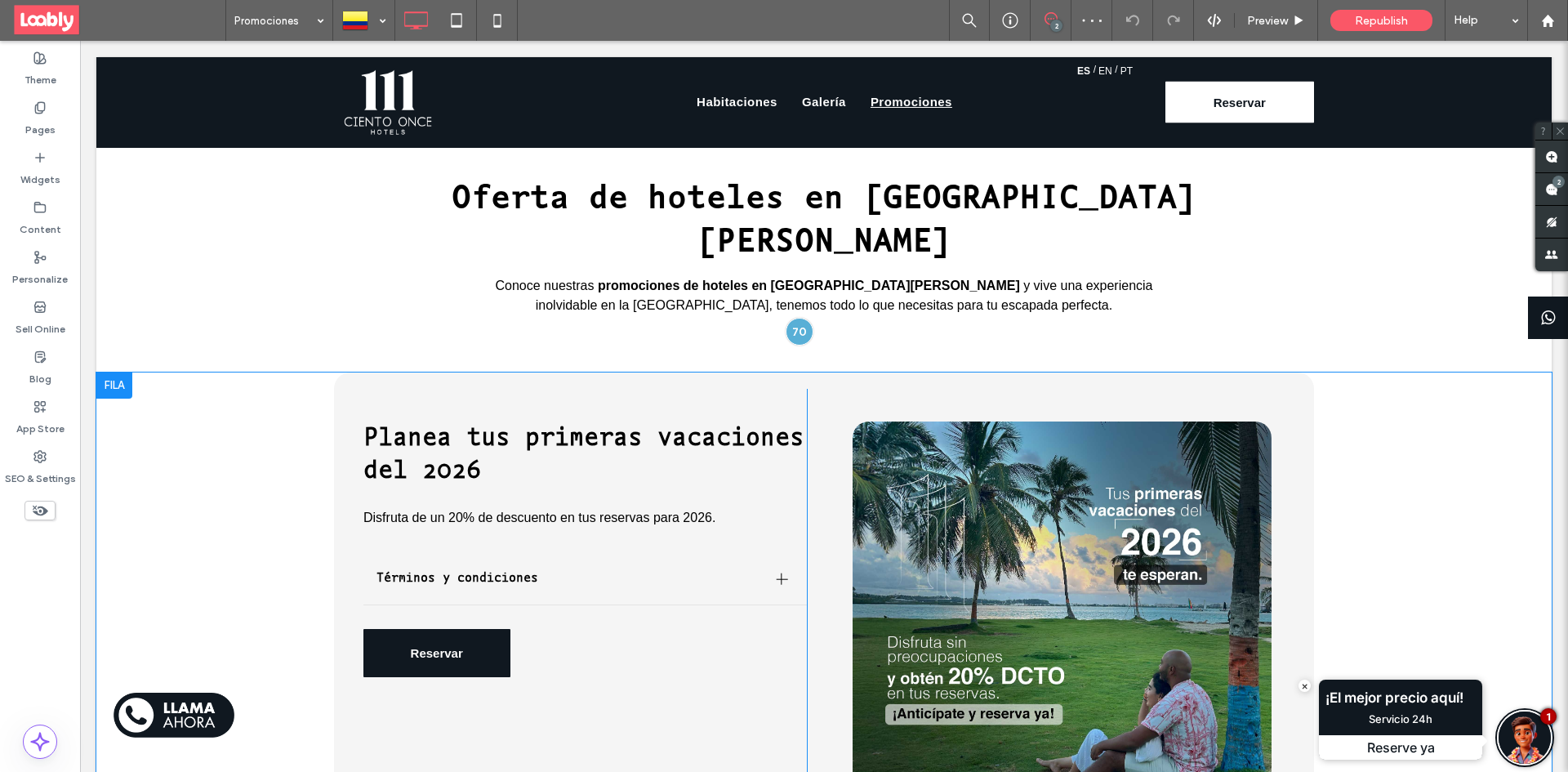
scroll to position [484, 0]
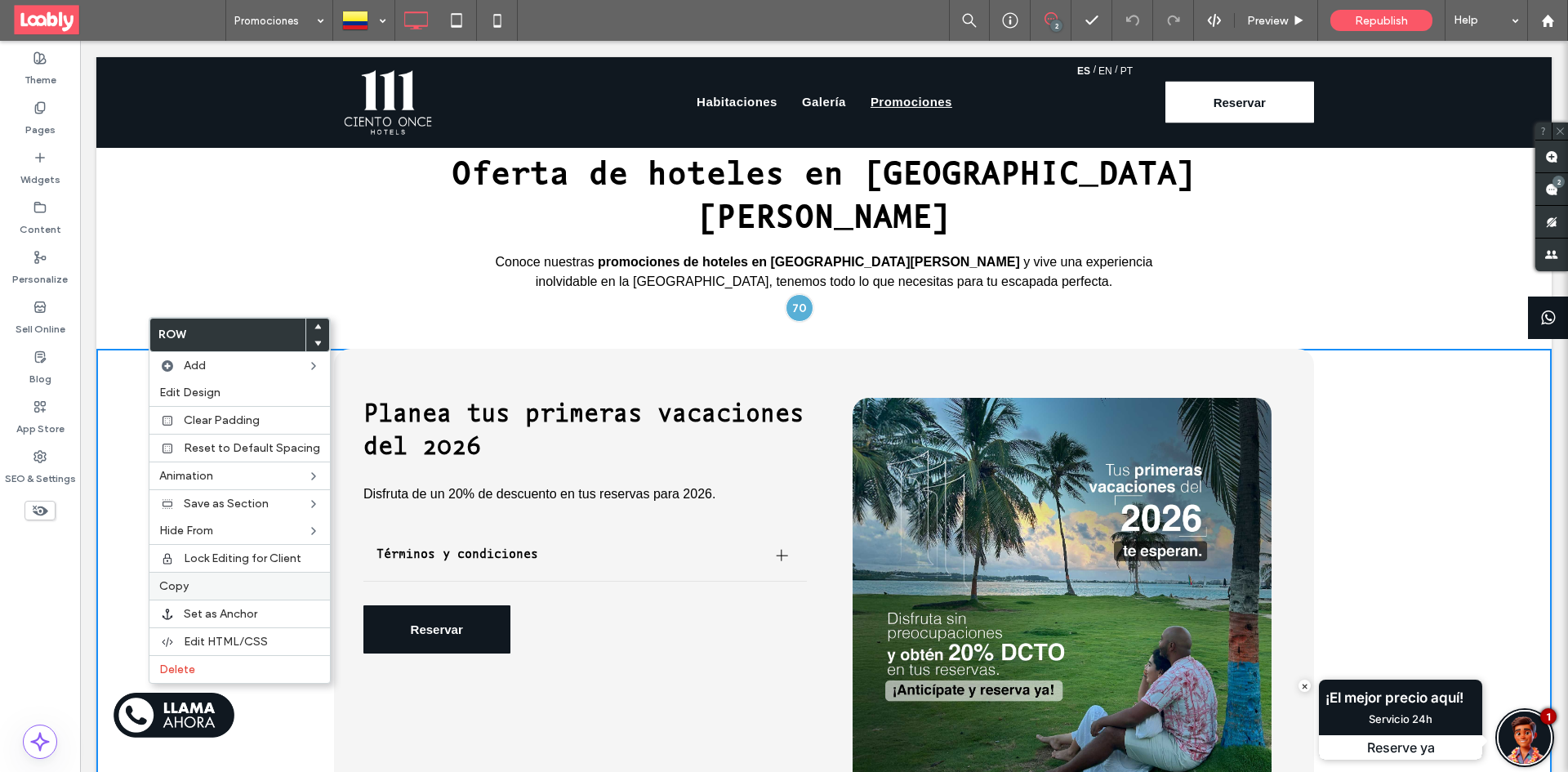
click at [228, 573] on div "Copy" at bounding box center [239, 585] width 181 height 28
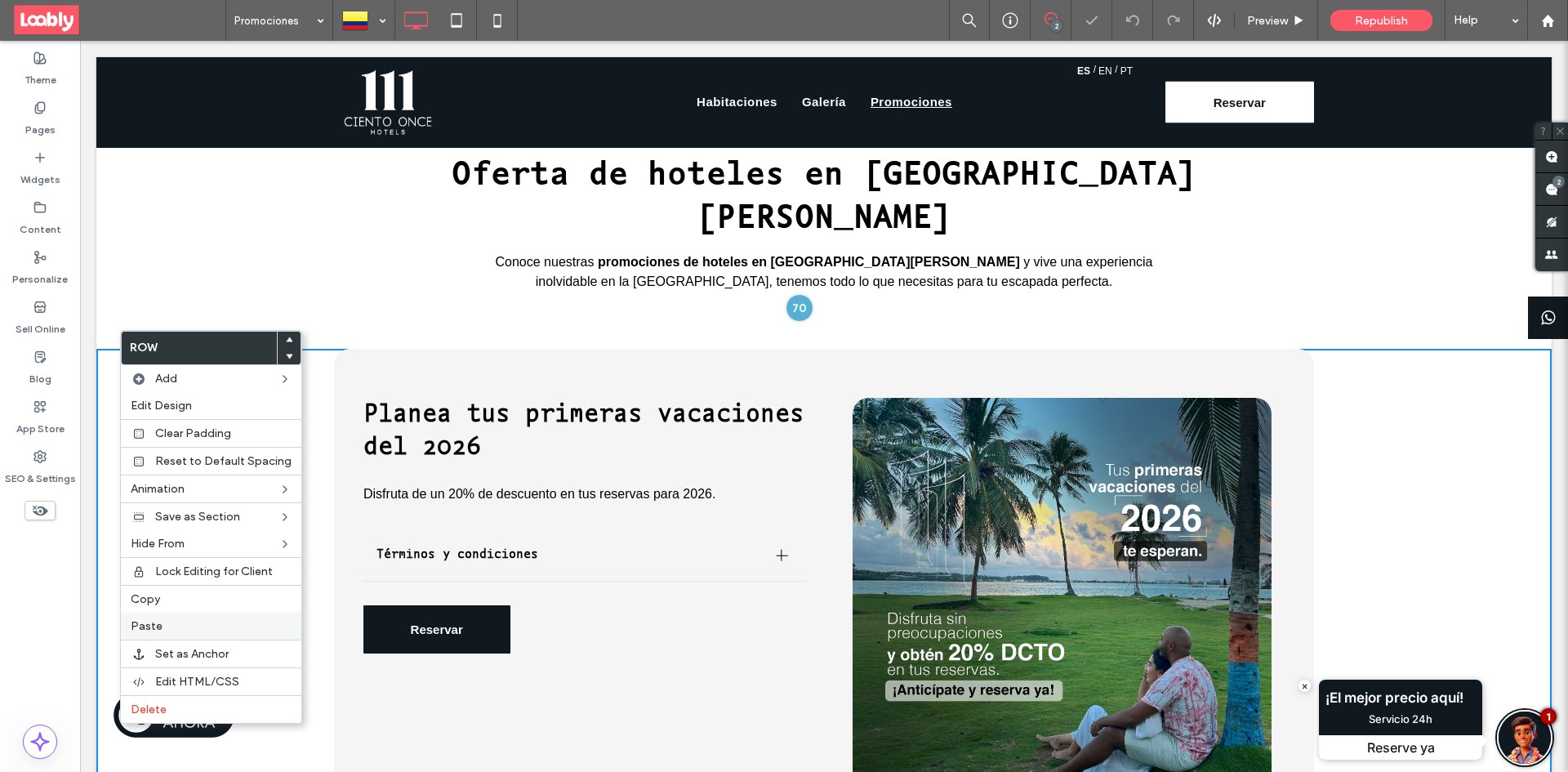
click at [185, 627] on label "Paste" at bounding box center [211, 626] width 161 height 14
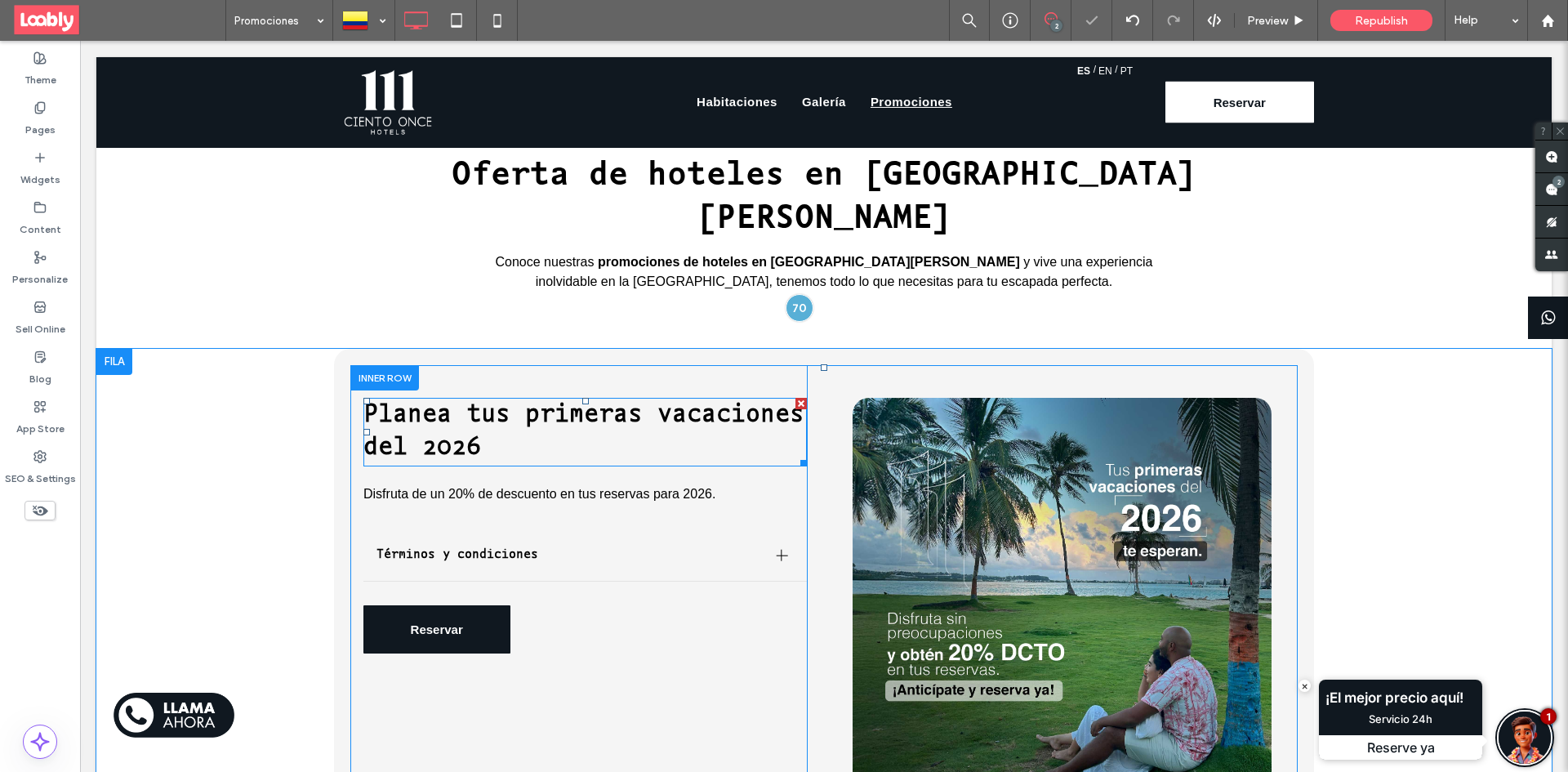
click at [653, 400] on h2 "Planea tus primeras vacaciones del 2026" at bounding box center [585, 432] width 444 height 65
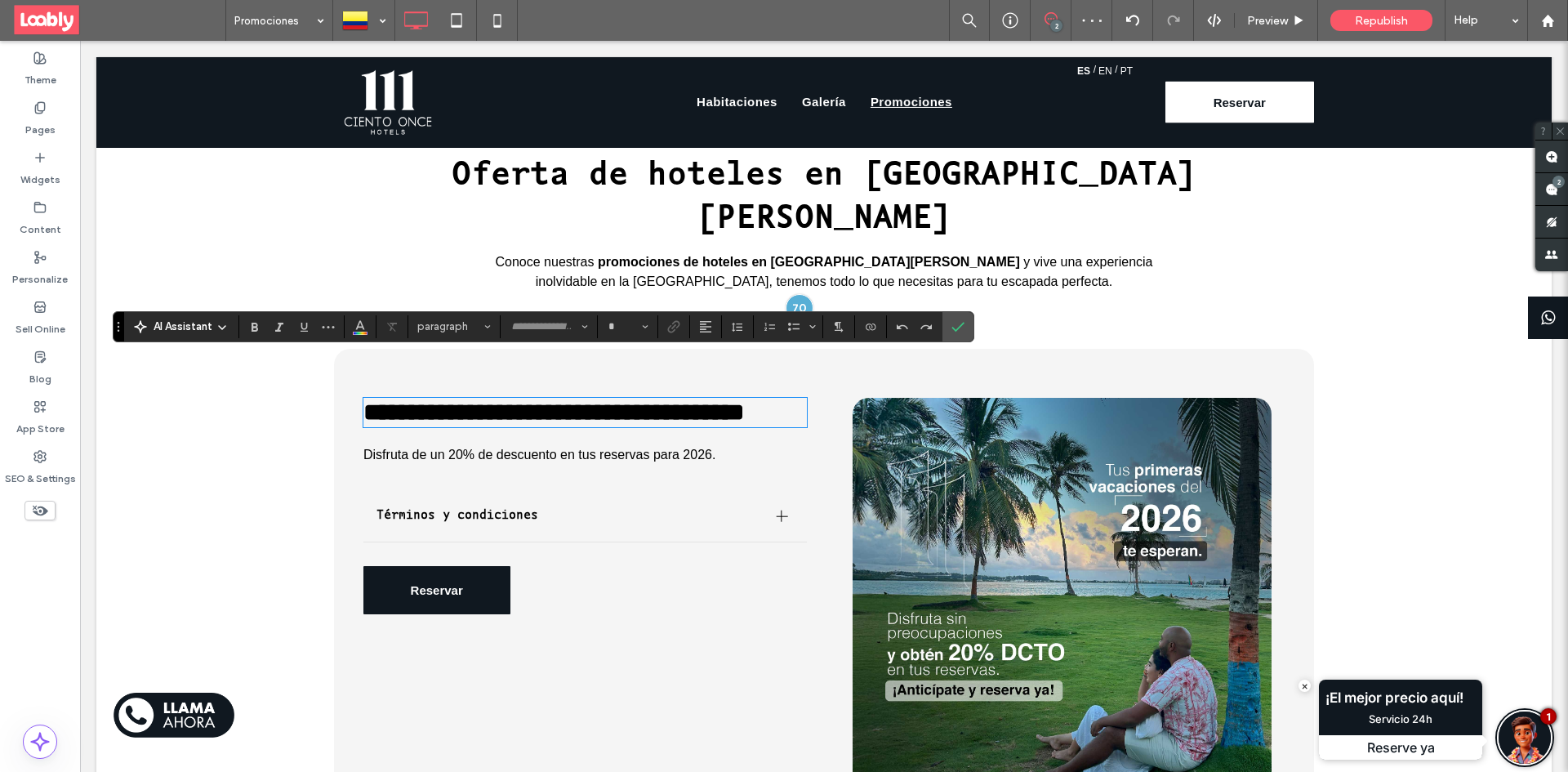
type input "**********"
type input "**"
click at [507, 400] on h2 "**********" at bounding box center [585, 412] width 444 height 26
click at [490, 405] on h2 "**********" at bounding box center [585, 412] width 444 height 26
click at [479, 406] on h2 "**********" at bounding box center [585, 412] width 444 height 26
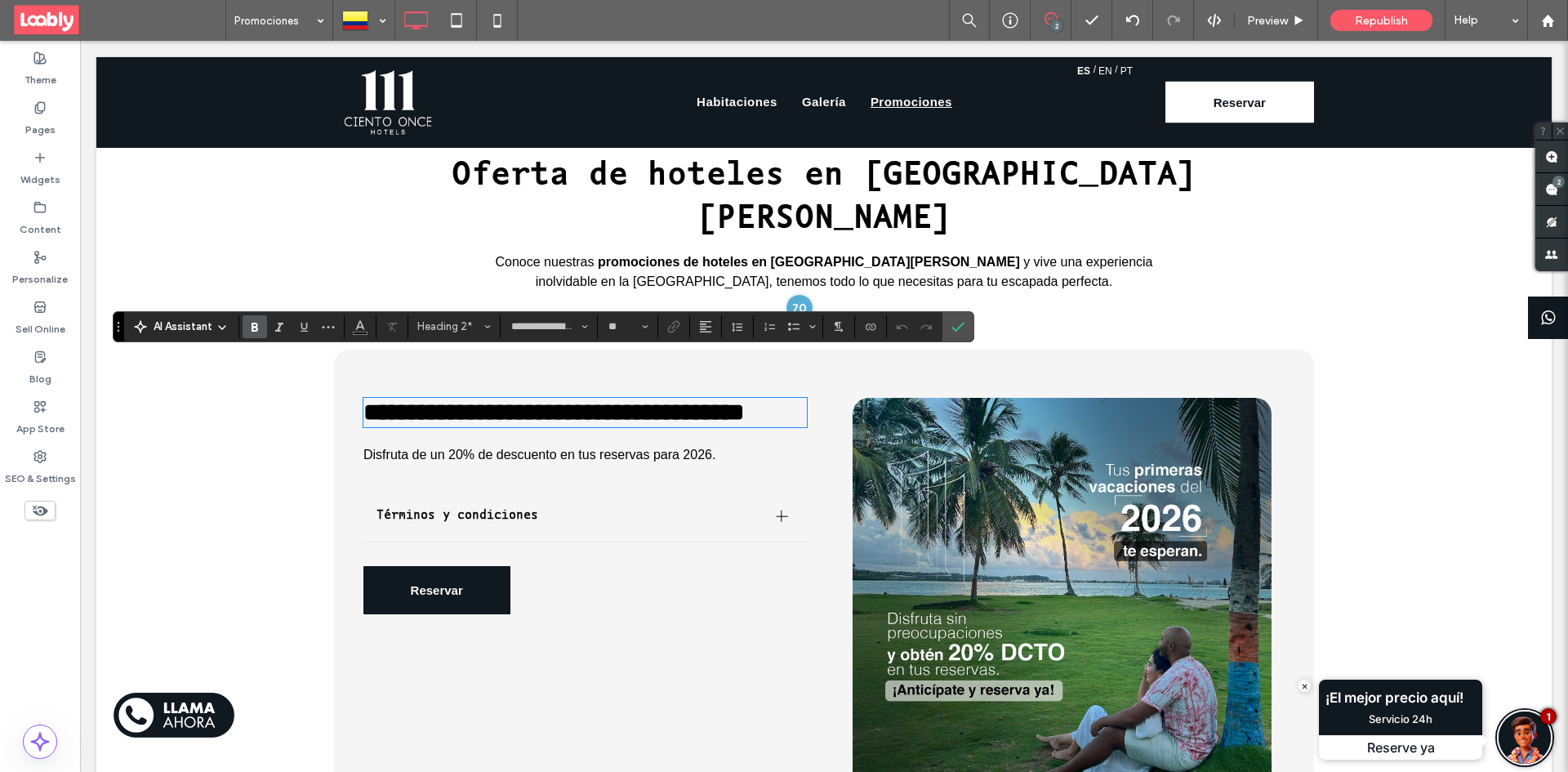
type input "*********"
type input "**"
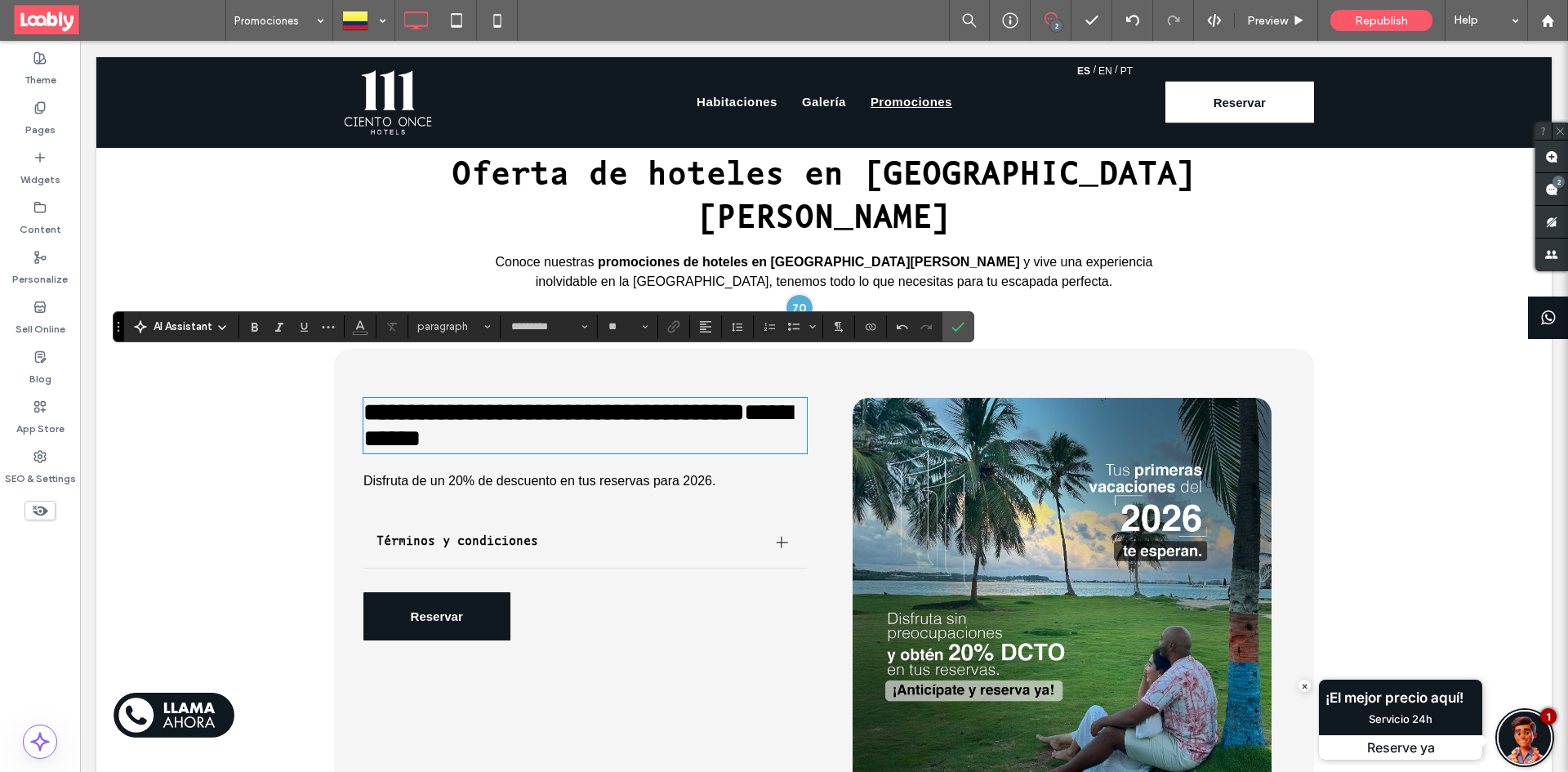
type input "**********"
type input "**"
drag, startPoint x: 478, startPoint y: 401, endPoint x: 642, endPoint y: 406, distance: 164.1
click at [642, 406] on h2 "**********" at bounding box center [585, 426] width 444 height 53
click at [258, 329] on icon "Bold" at bounding box center [255, 326] width 13 height 13
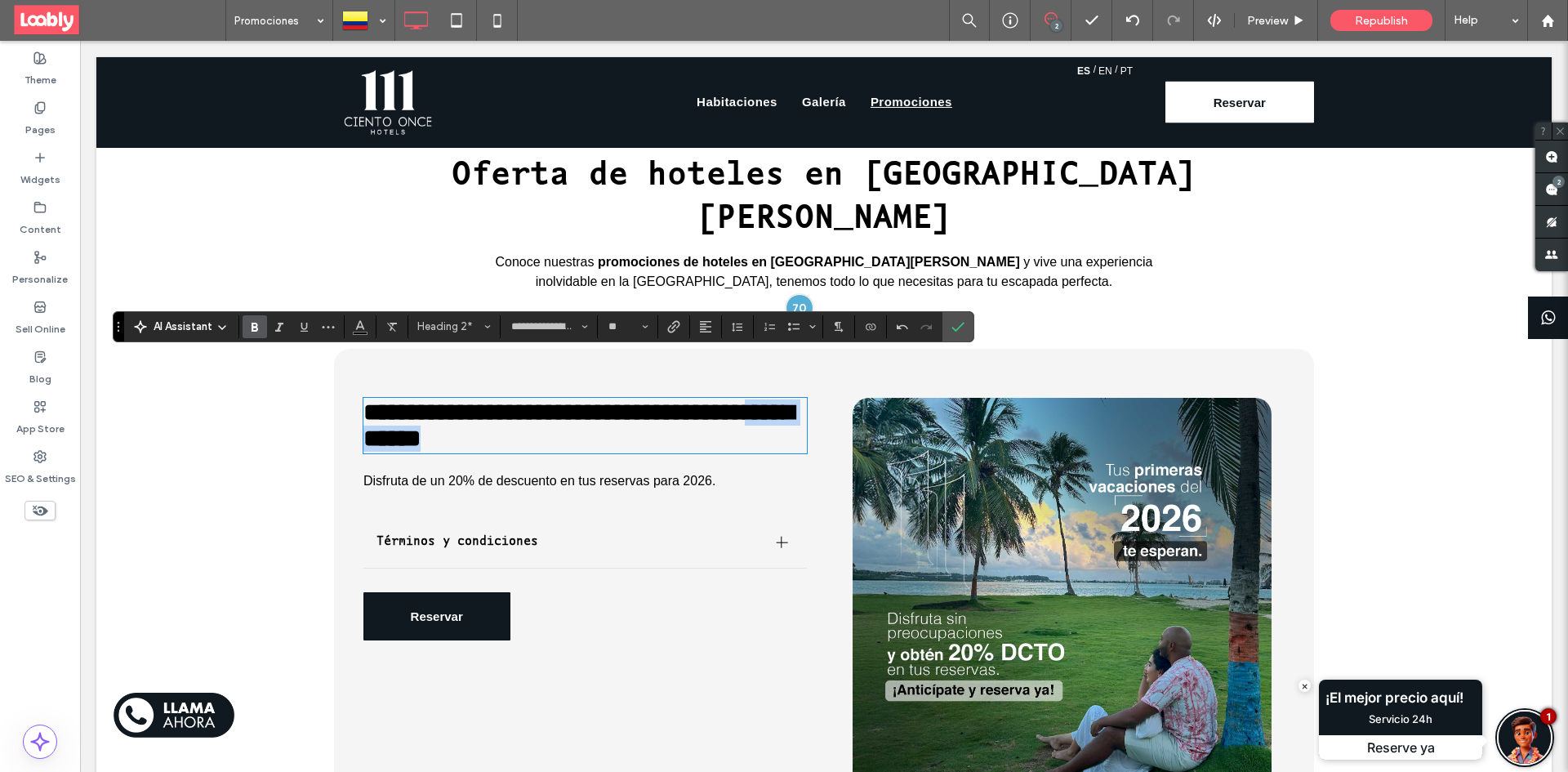
click at [447, 400] on span "**********" at bounding box center [553, 412] width 381 height 24
drag, startPoint x: 361, startPoint y: 373, endPoint x: 478, endPoint y: 402, distance: 120.5
click at [479, 402] on h2 "**********" at bounding box center [585, 426] width 444 height 53
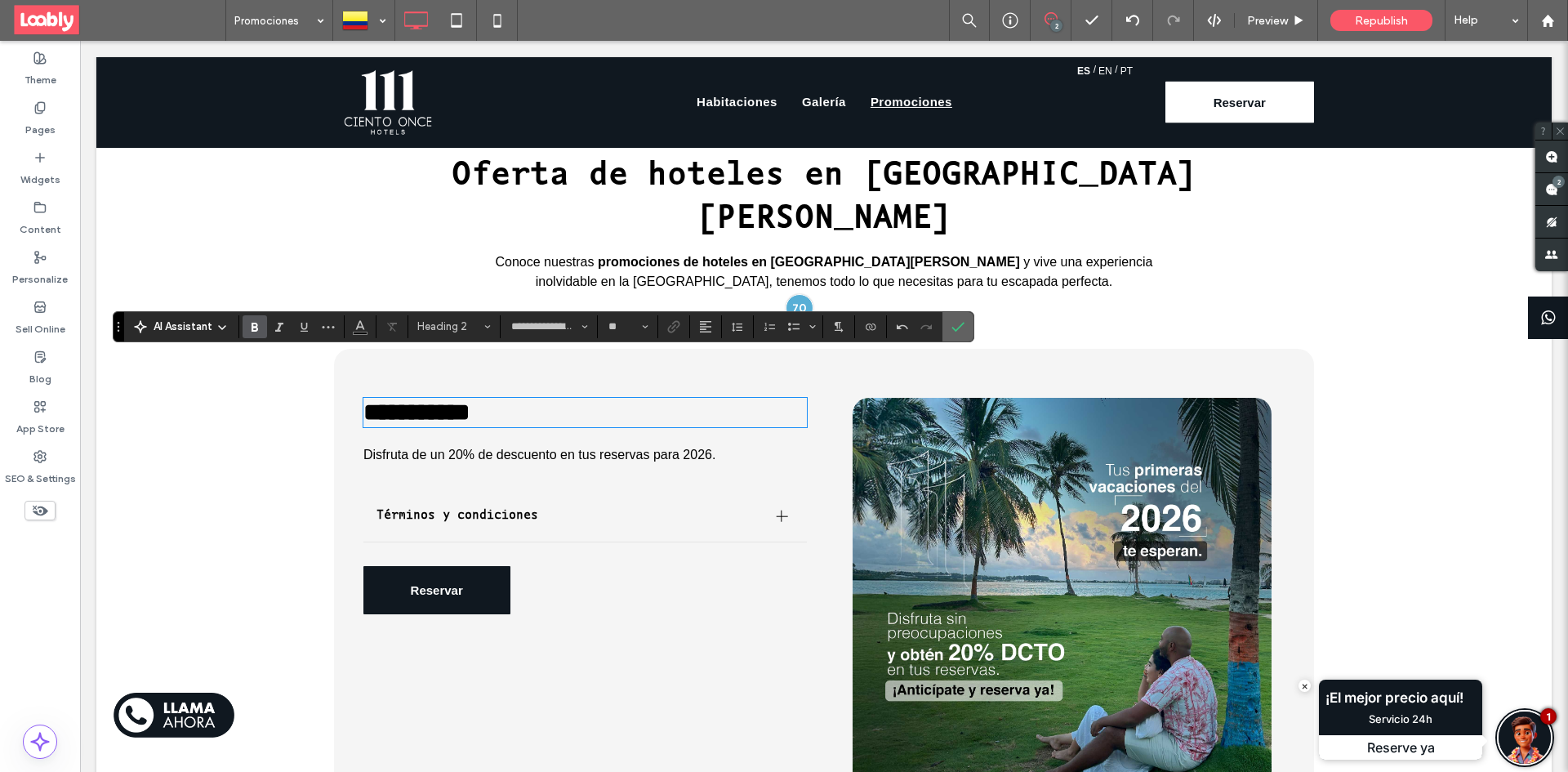
click at [964, 320] on icon "Confirm" at bounding box center [957, 326] width 13 height 13
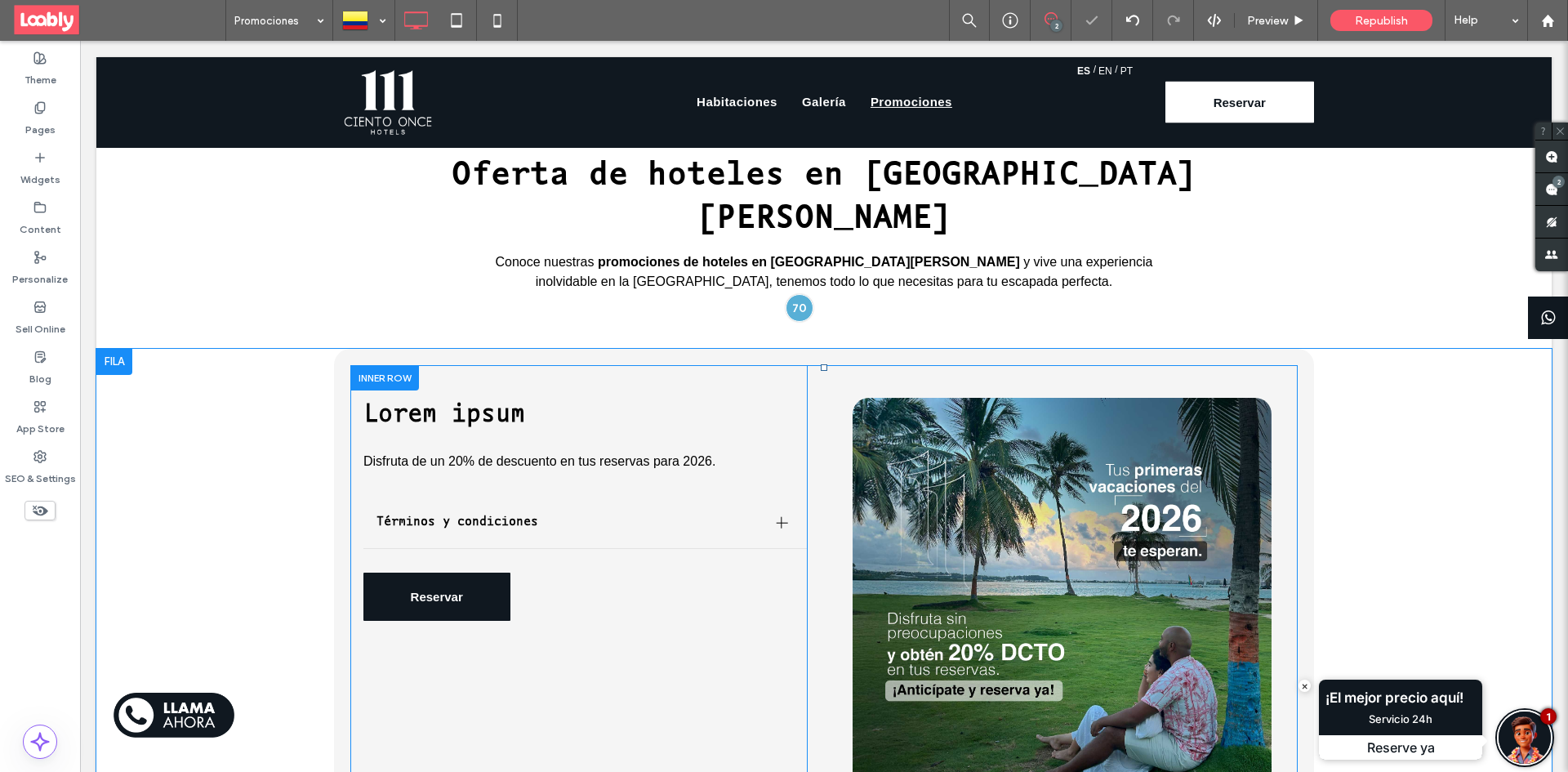
click at [716, 405] on div "Lorem ipsum Disfruta de un 20% de descuento en tus reservas para 2026. Términos…" at bounding box center [585, 607] width 444 height 484
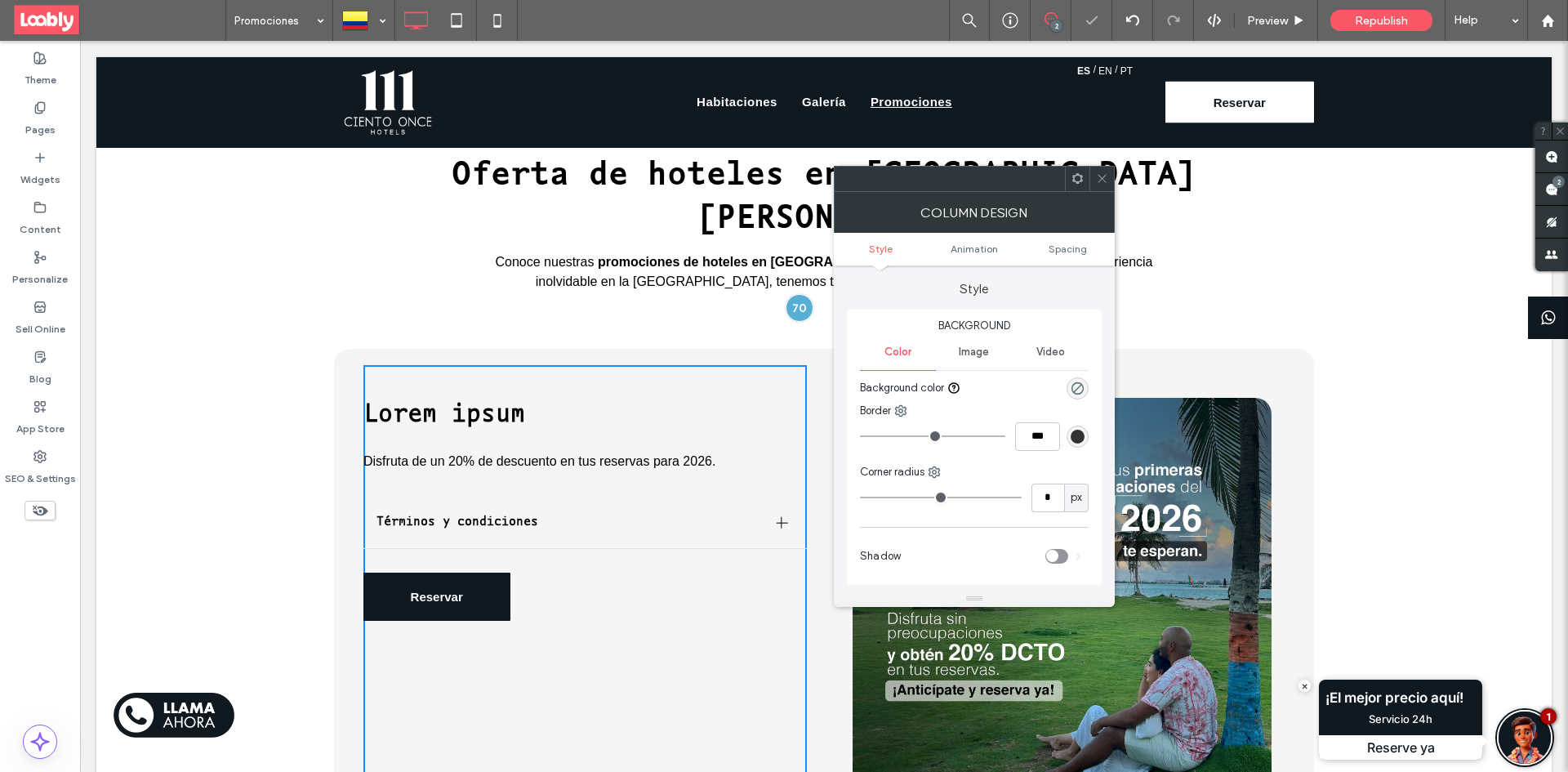
click at [711, 451] on p "Disfruta de un 20% de descuento en tus reservas para 2026." at bounding box center [585, 461] width 444 height 20
click at [1102, 175] on icon at bounding box center [1102, 178] width 12 height 12
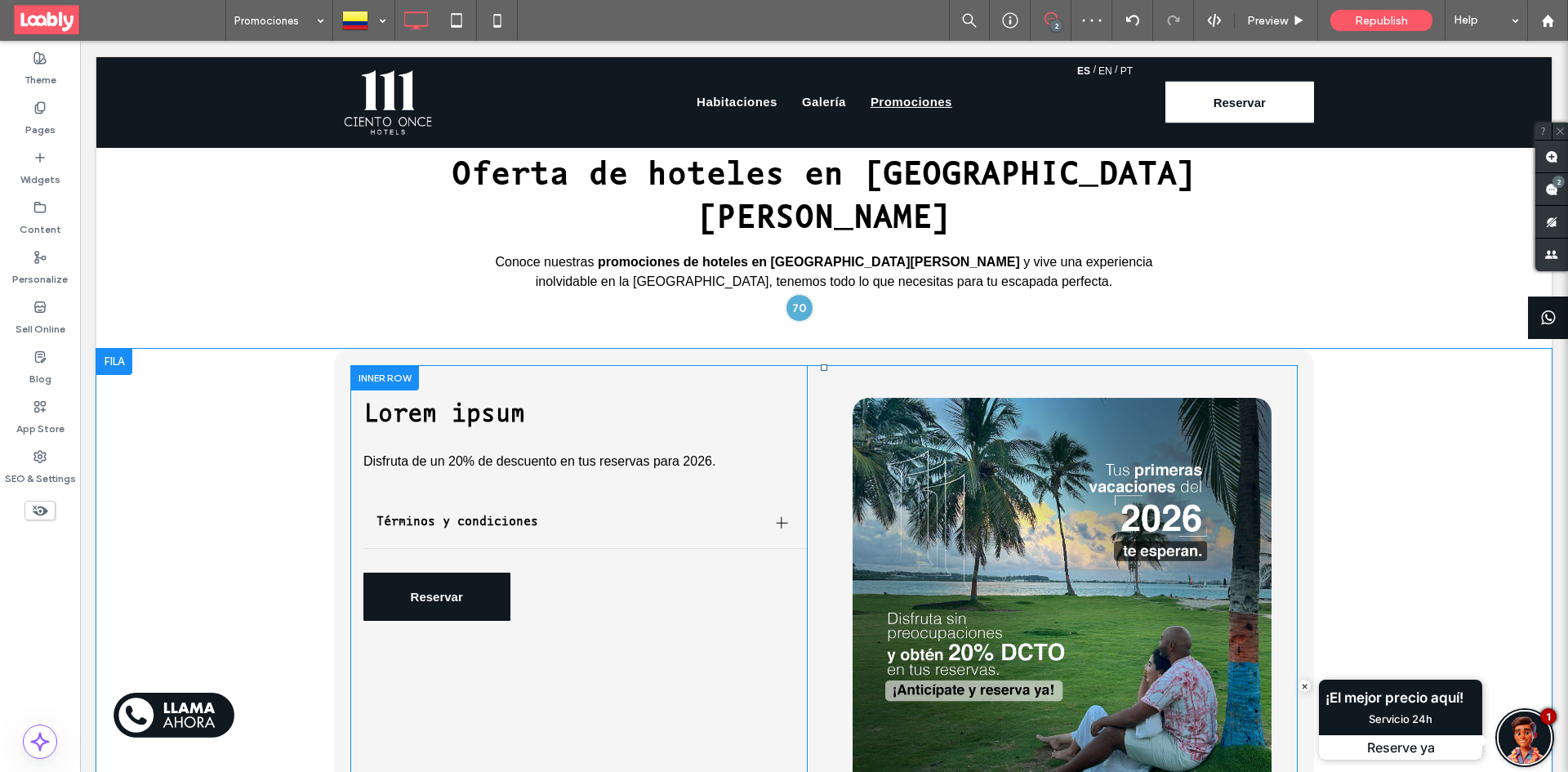
click at [642, 403] on div "Lorem ipsum Disfruta de un 20% de descuento en tus reservas para 2026. Términos…" at bounding box center [585, 607] width 444 height 484
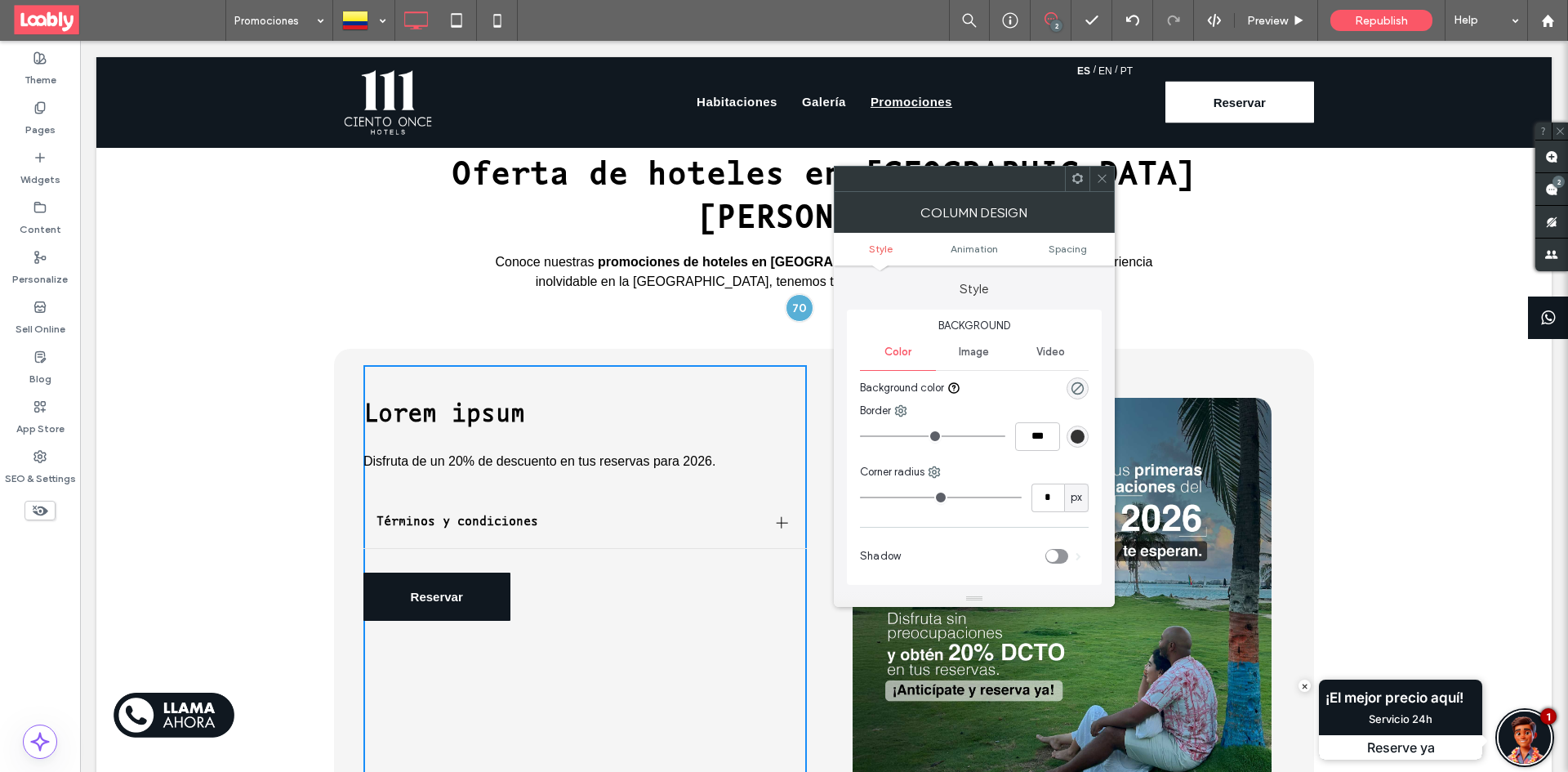
click at [1096, 176] on icon at bounding box center [1102, 178] width 12 height 12
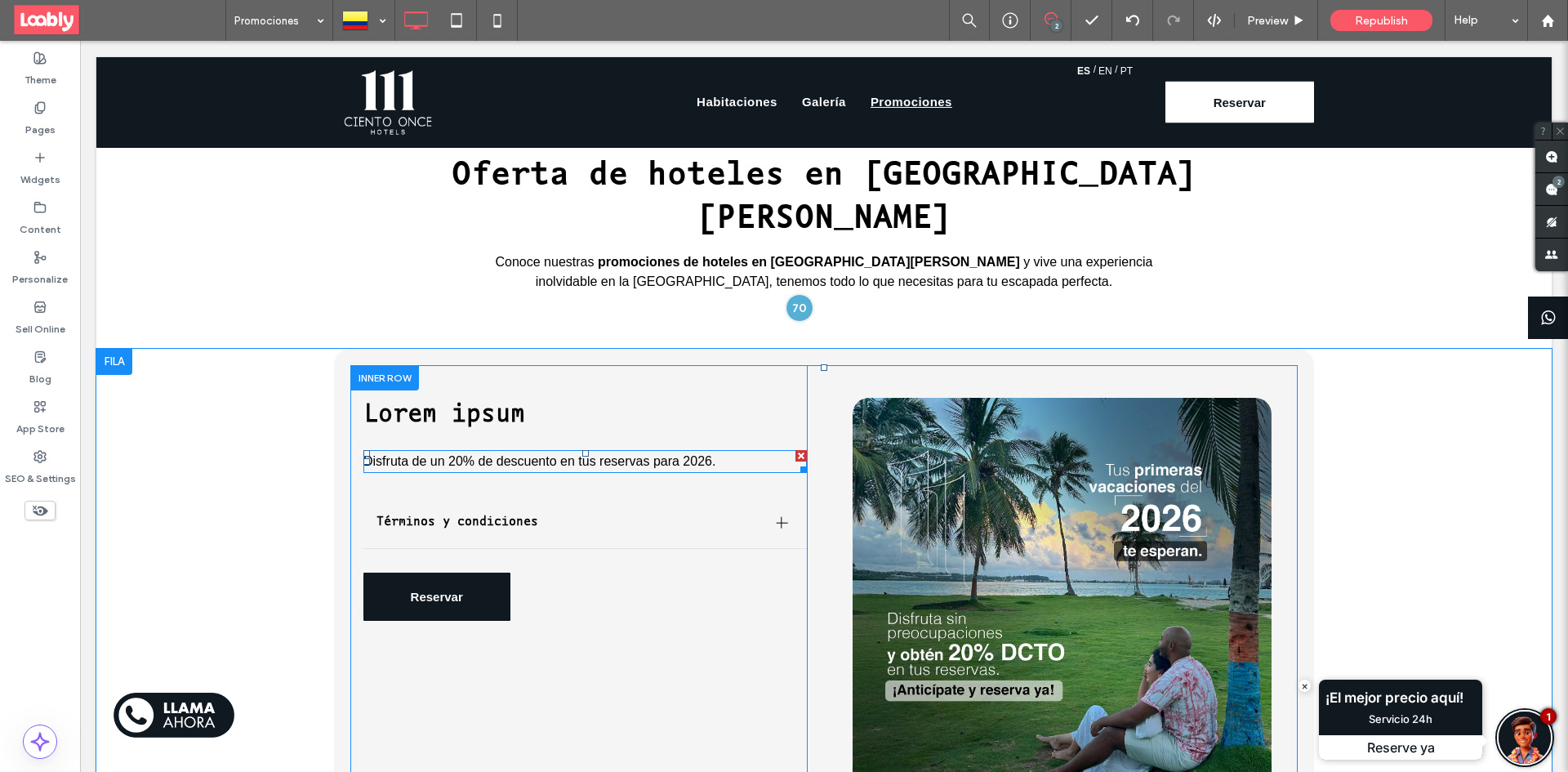
click at [686, 454] on span "Disfruta de un 20% de descuento en tus reservas para 2026." at bounding box center [539, 461] width 352 height 14
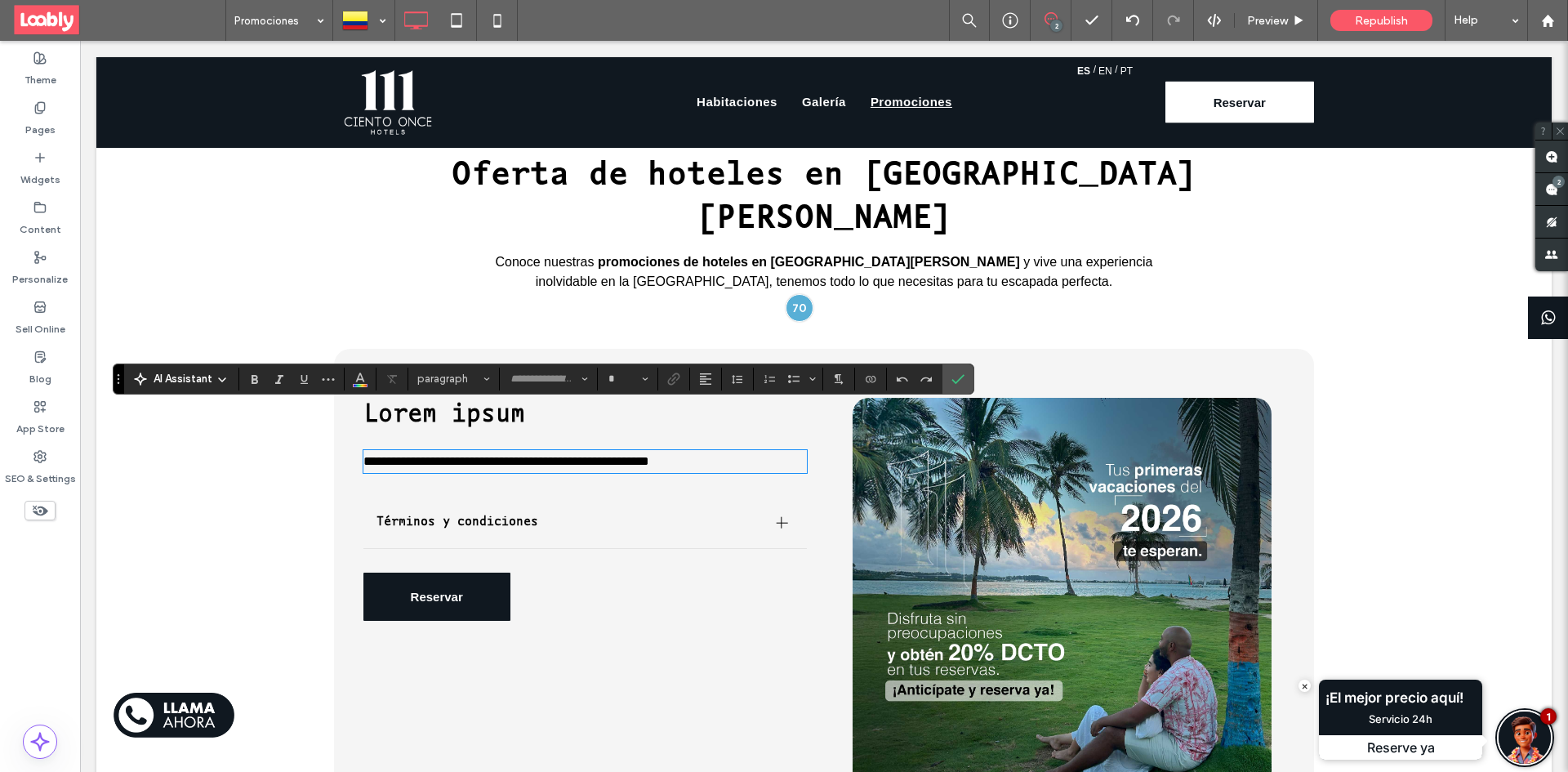
type input "*********"
type input "**"
click at [720, 451] on p "**********" at bounding box center [585, 461] width 444 height 20
drag, startPoint x: 359, startPoint y: 419, endPoint x: 710, endPoint y: 417, distance: 351.0
click at [710, 451] on p "**********" at bounding box center [585, 461] width 444 height 20
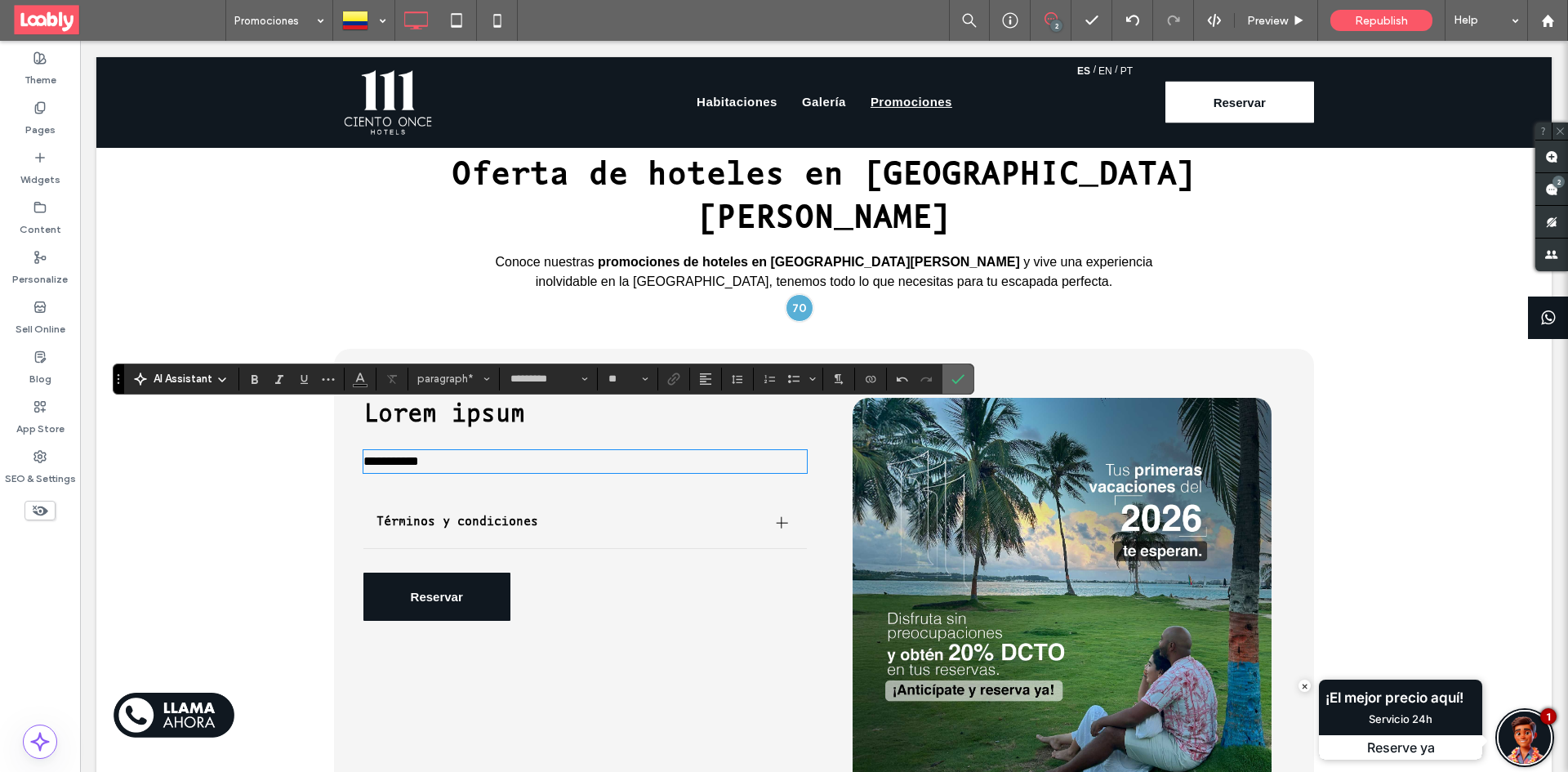
click at [958, 381] on use "Confirm" at bounding box center [957, 379] width 13 height 10
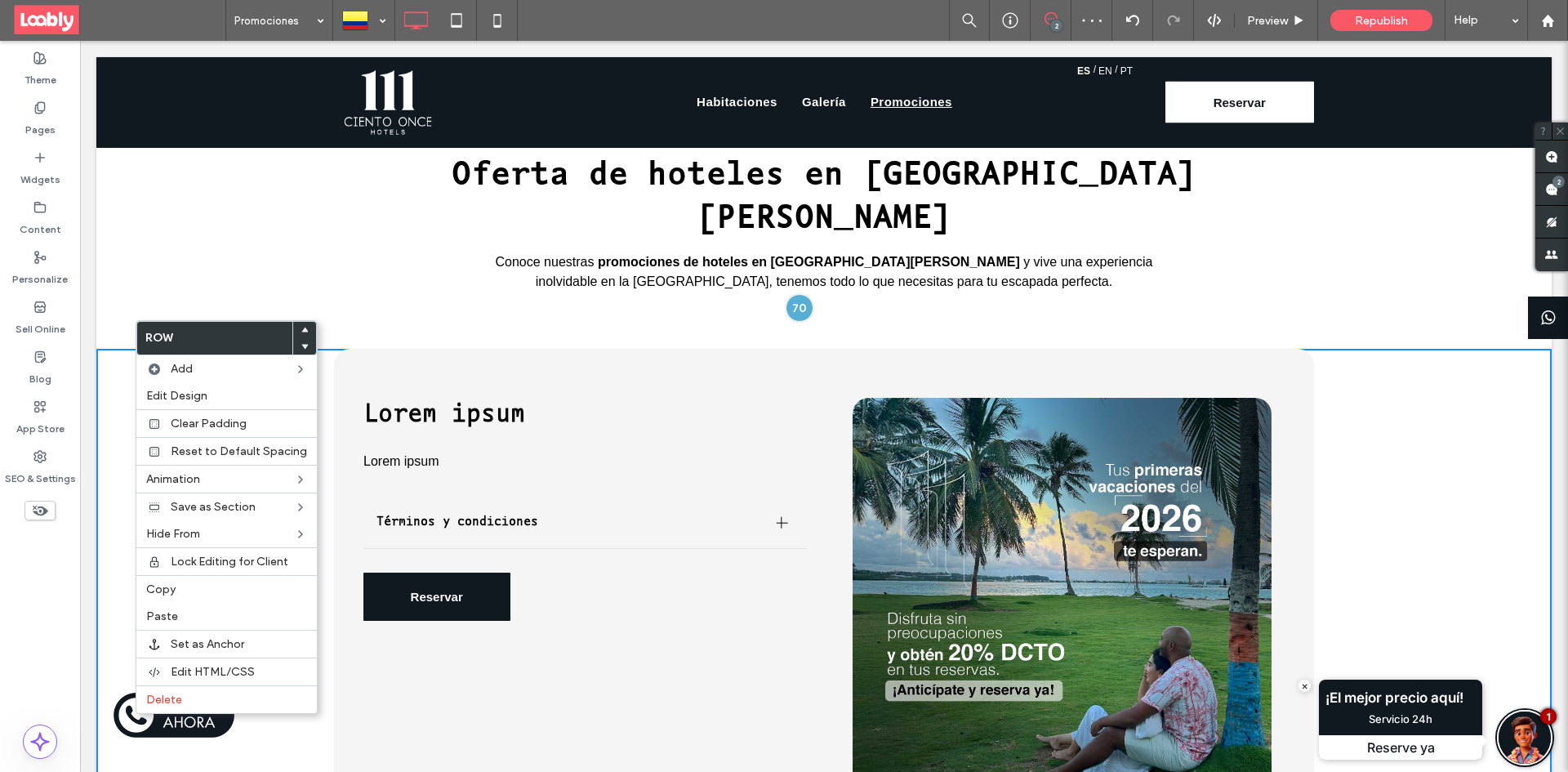
drag, startPoint x: 187, startPoint y: 584, endPoint x: 269, endPoint y: 302, distance: 293.7
click at [188, 584] on label "Copy" at bounding box center [227, 589] width 161 height 14
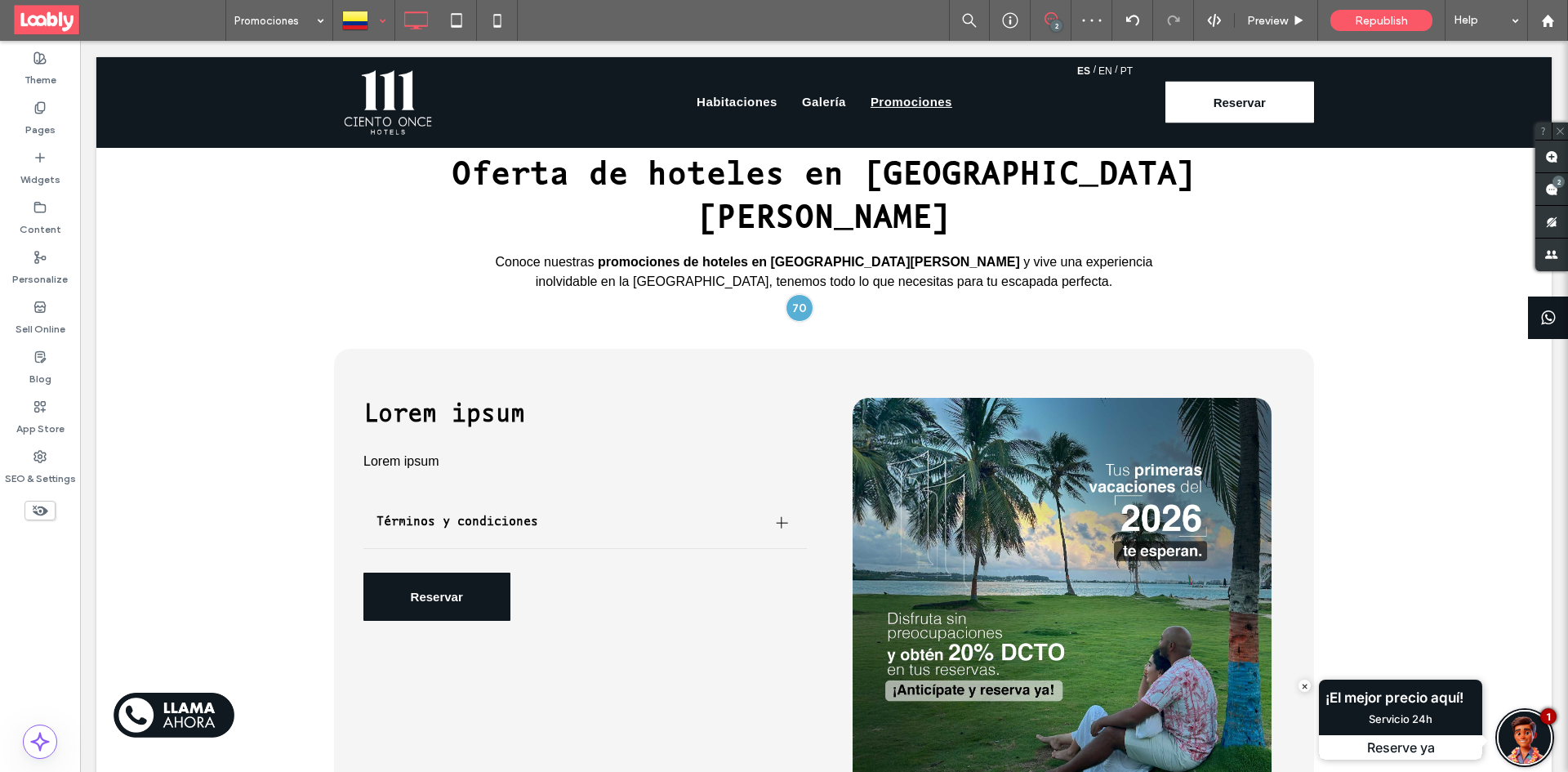
click at [379, 29] on div at bounding box center [364, 20] width 59 height 39
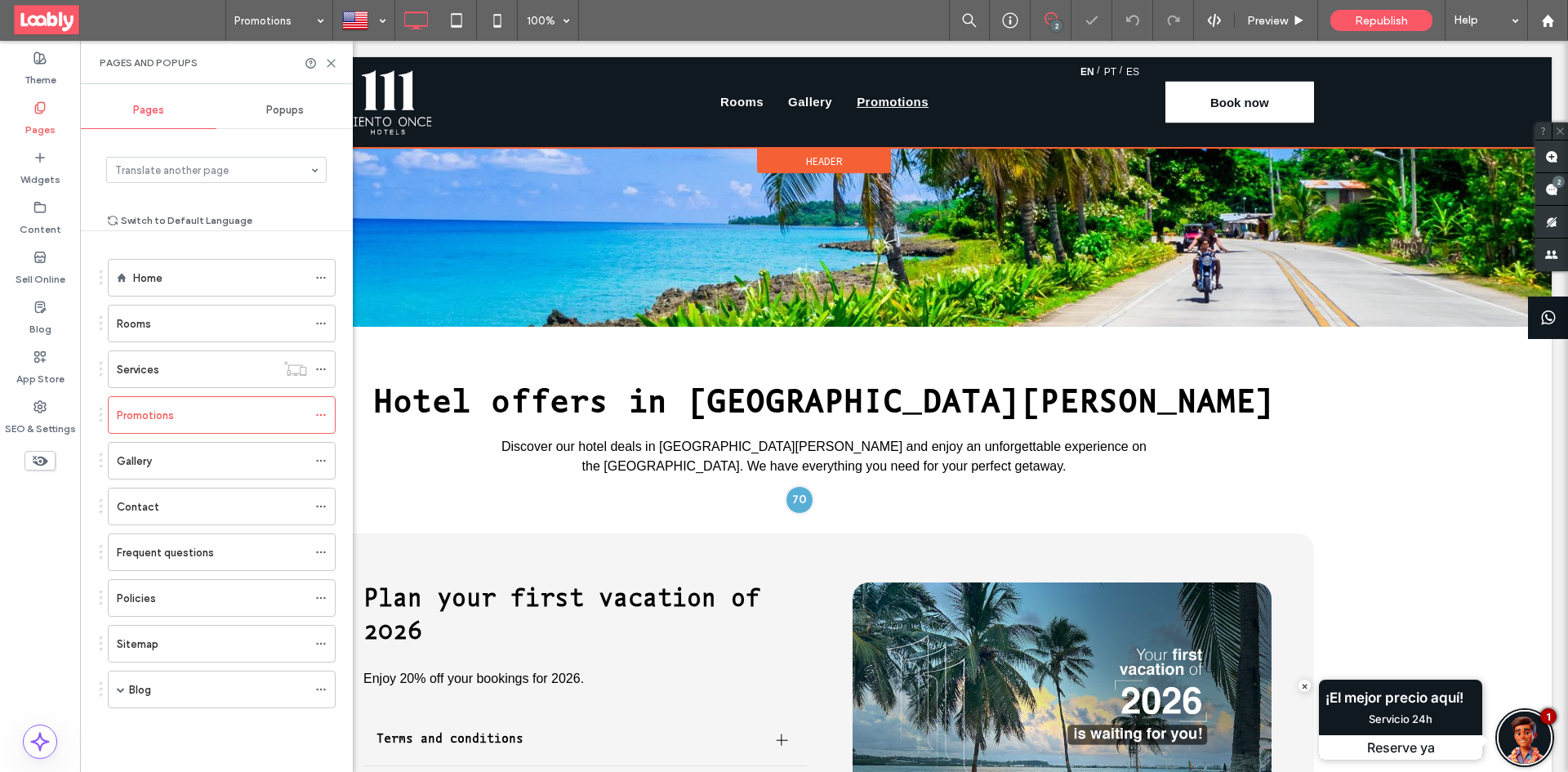
scroll to position [408, 0]
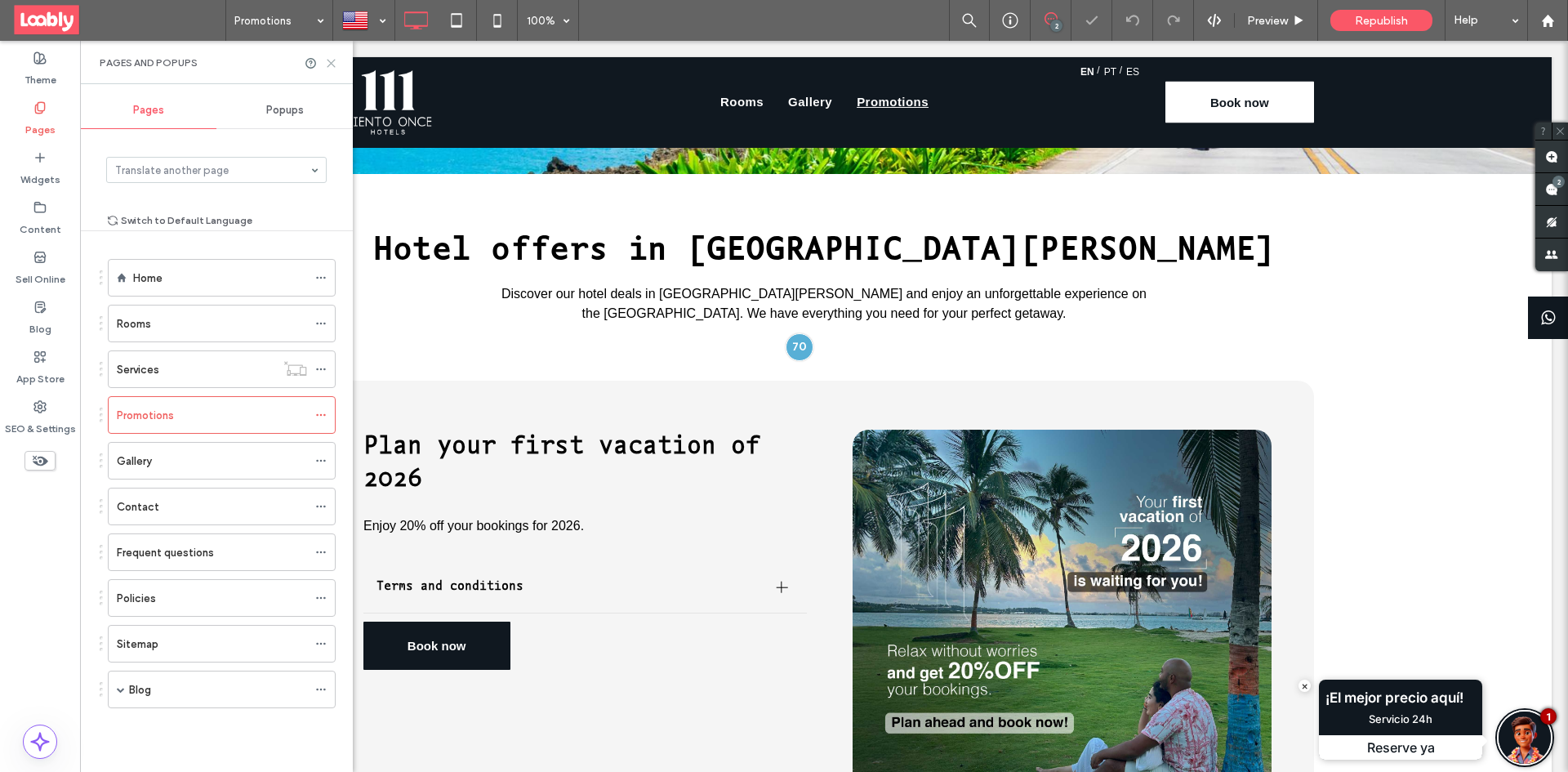
click at [329, 69] on icon at bounding box center [331, 63] width 12 height 12
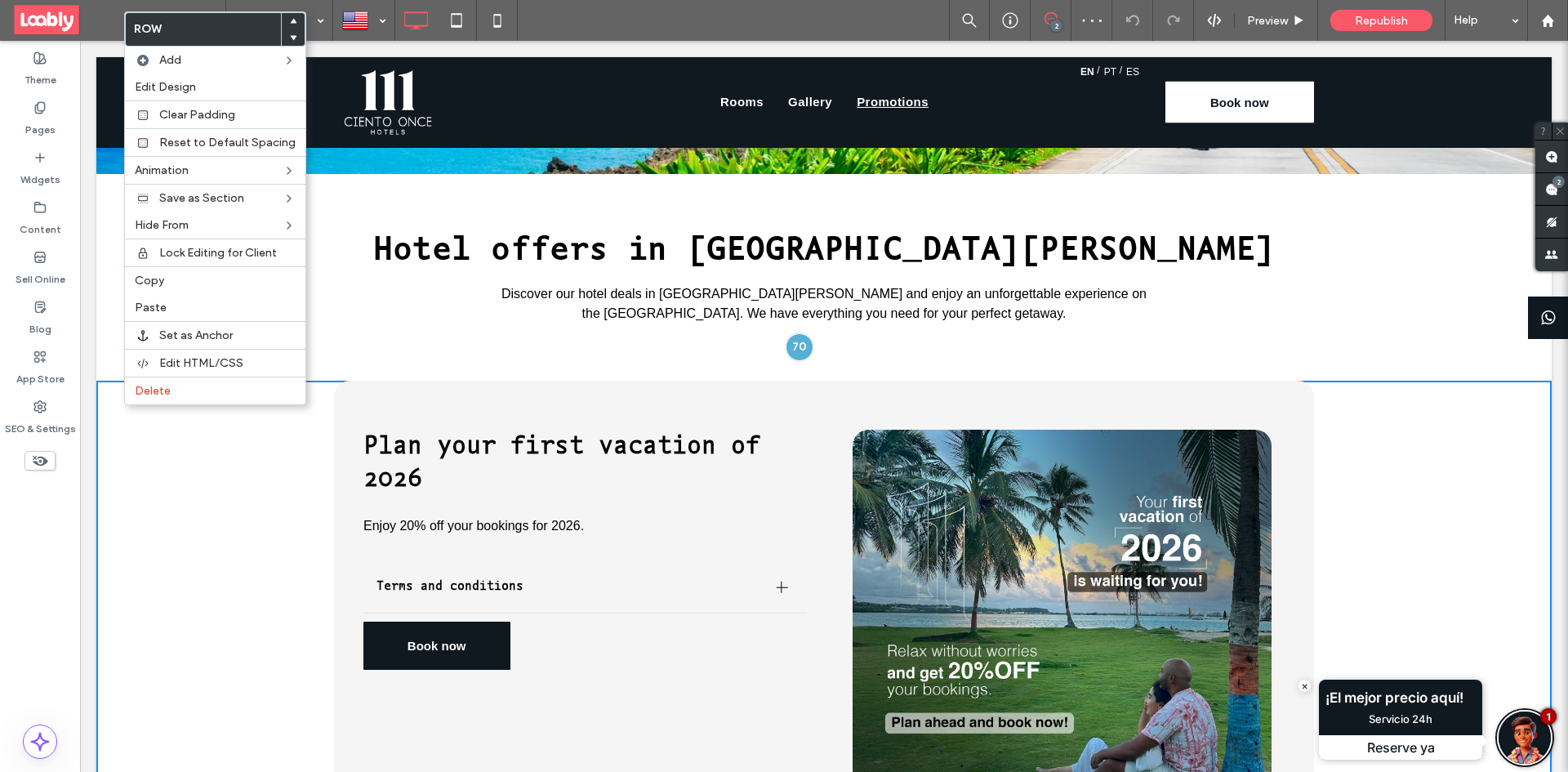
click at [189, 300] on label "Paste" at bounding box center [216, 307] width 161 height 14
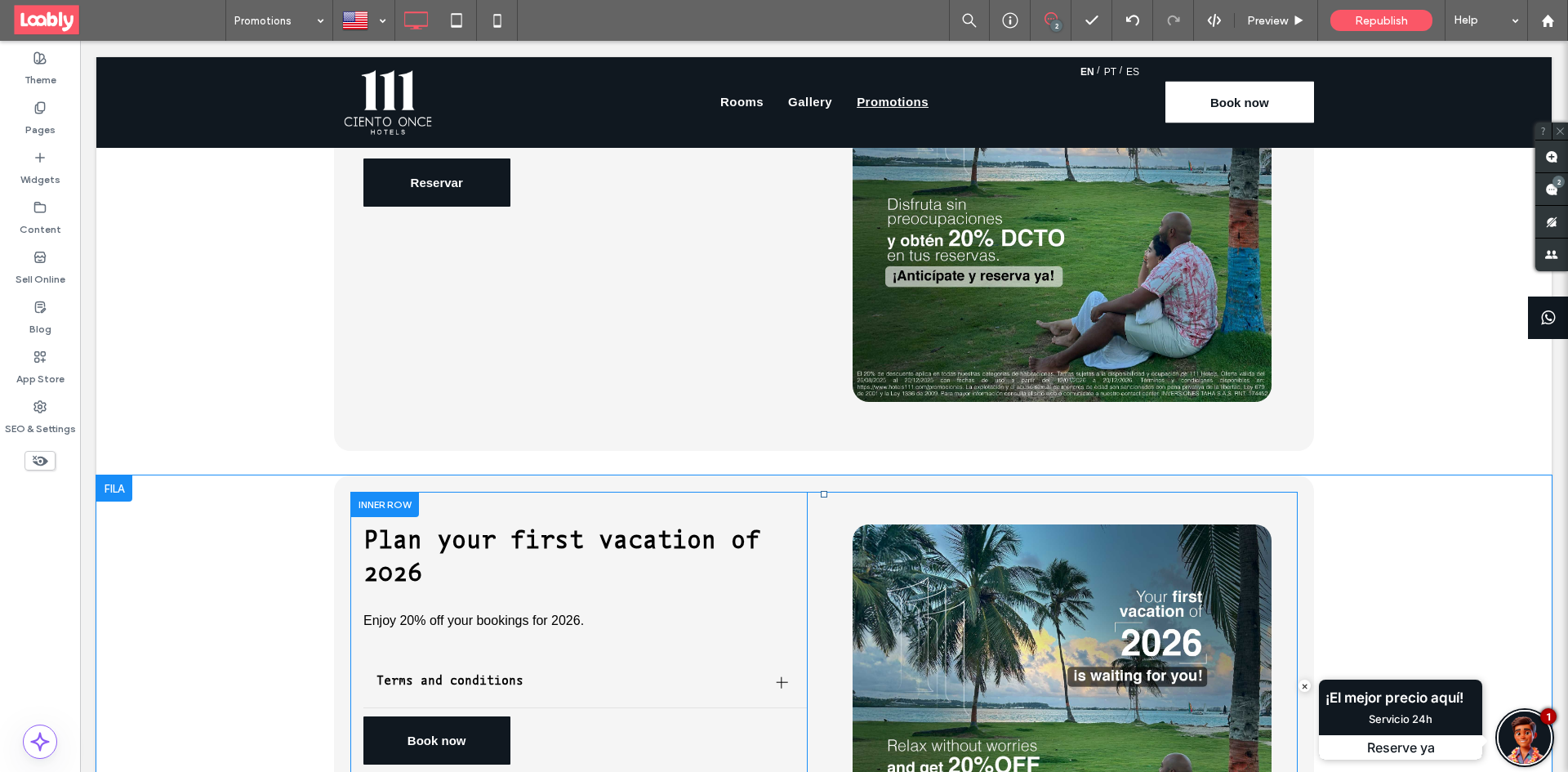
scroll to position [980, 0]
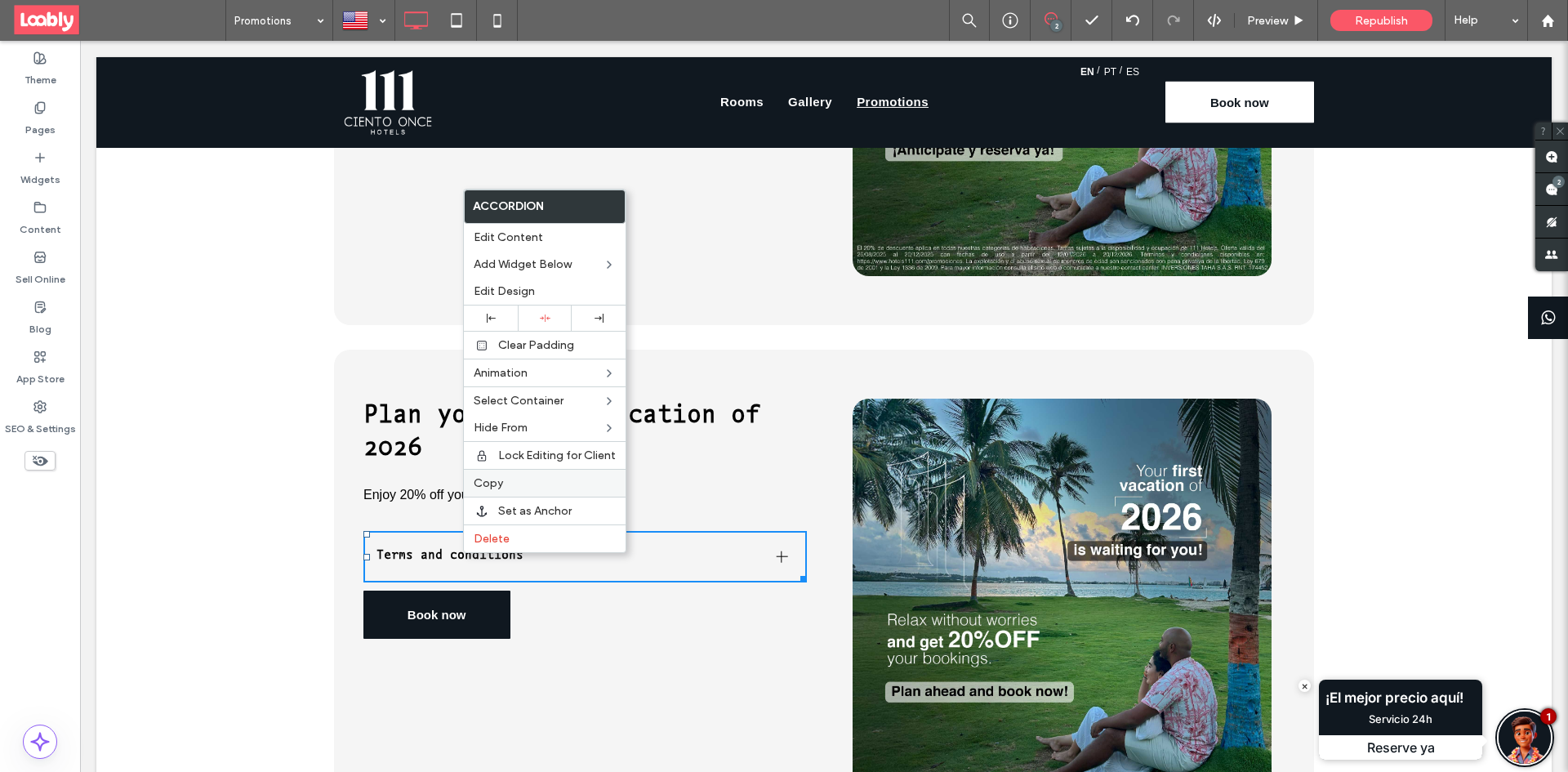
click at [523, 481] on label "Copy" at bounding box center [544, 483] width 142 height 14
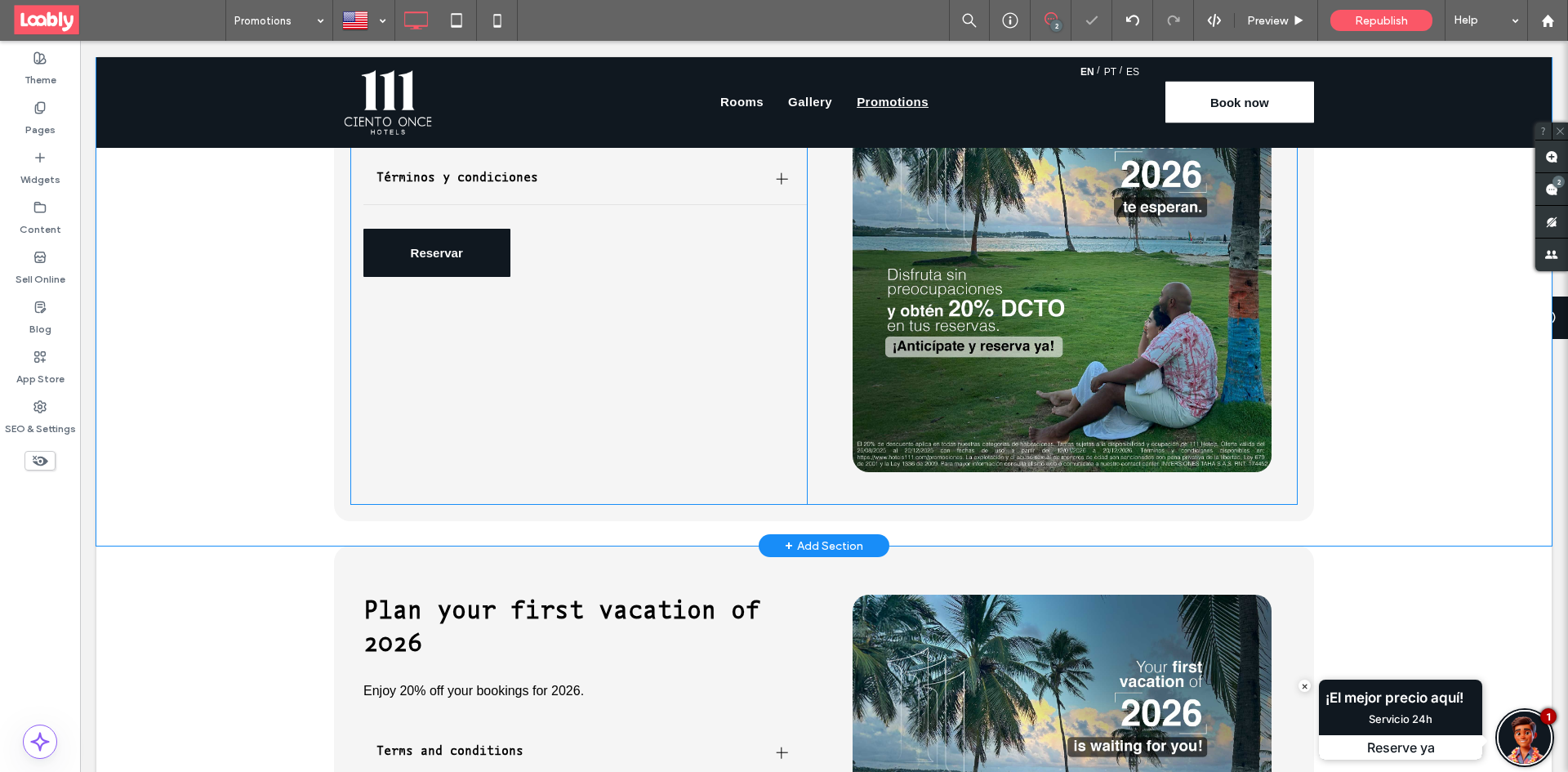
scroll to position [735, 0]
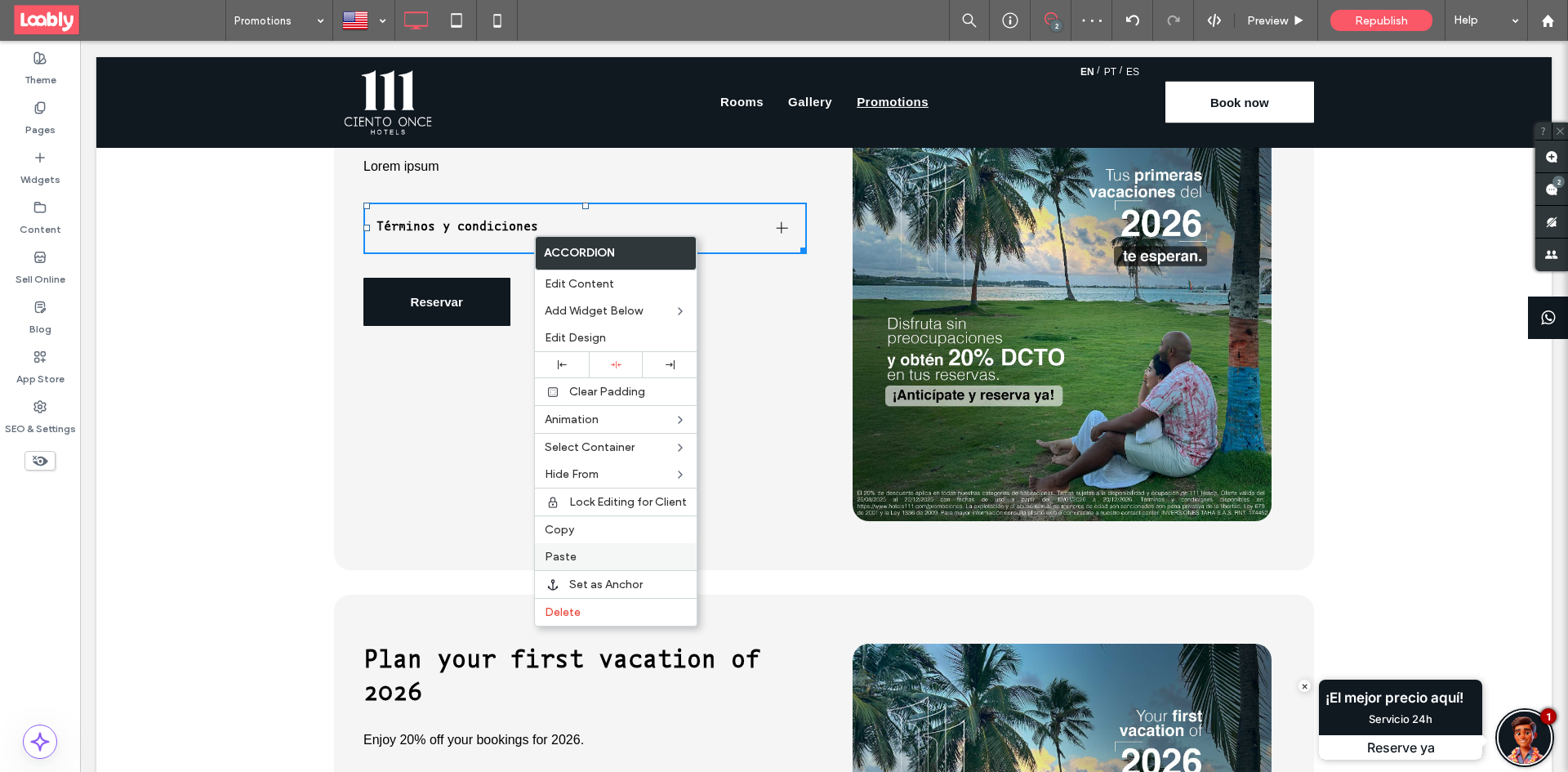
click at [585, 551] on label "Paste" at bounding box center [615, 557] width 142 height 14
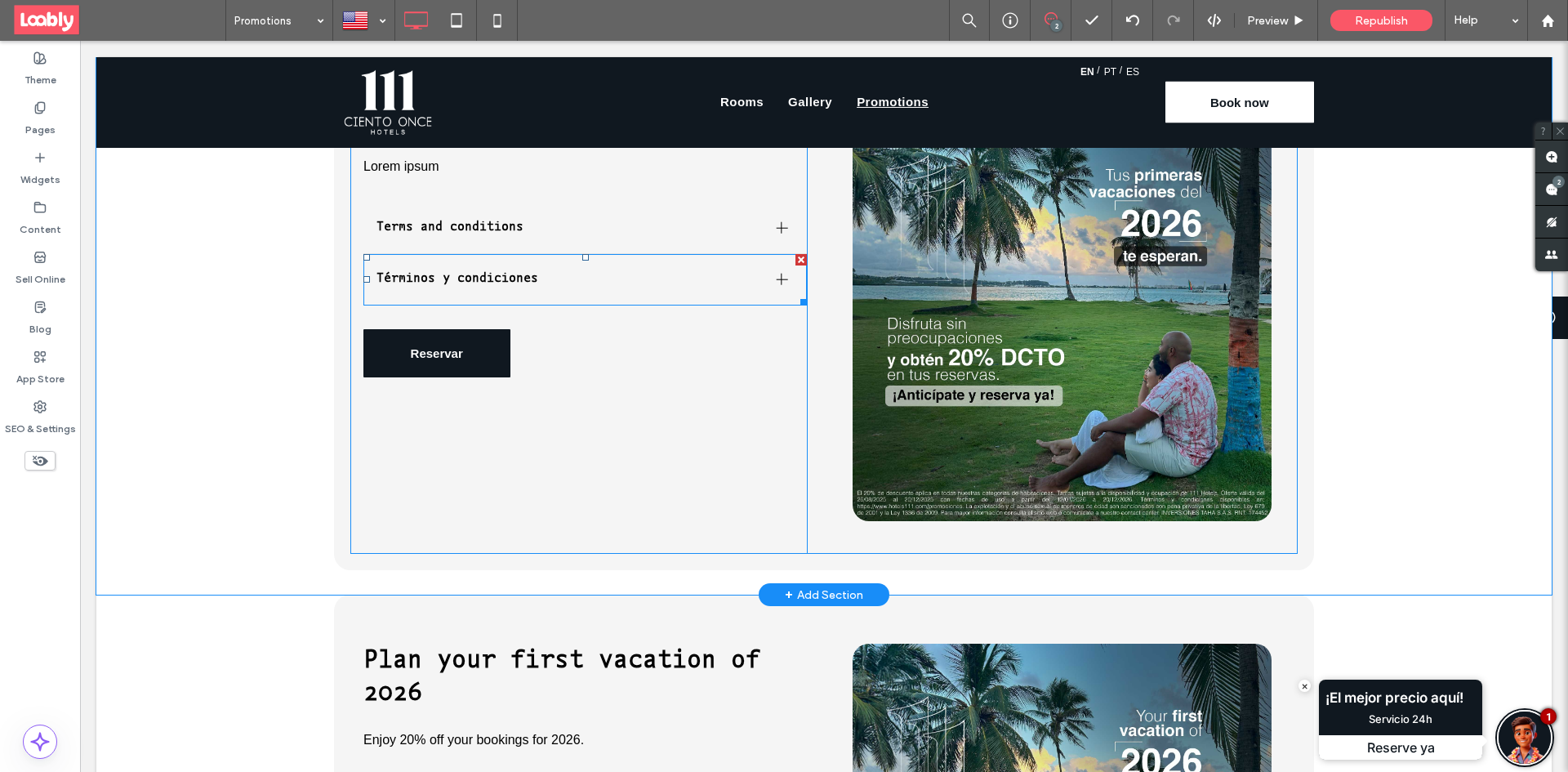
click at [795, 259] on div at bounding box center [800, 259] width 11 height 11
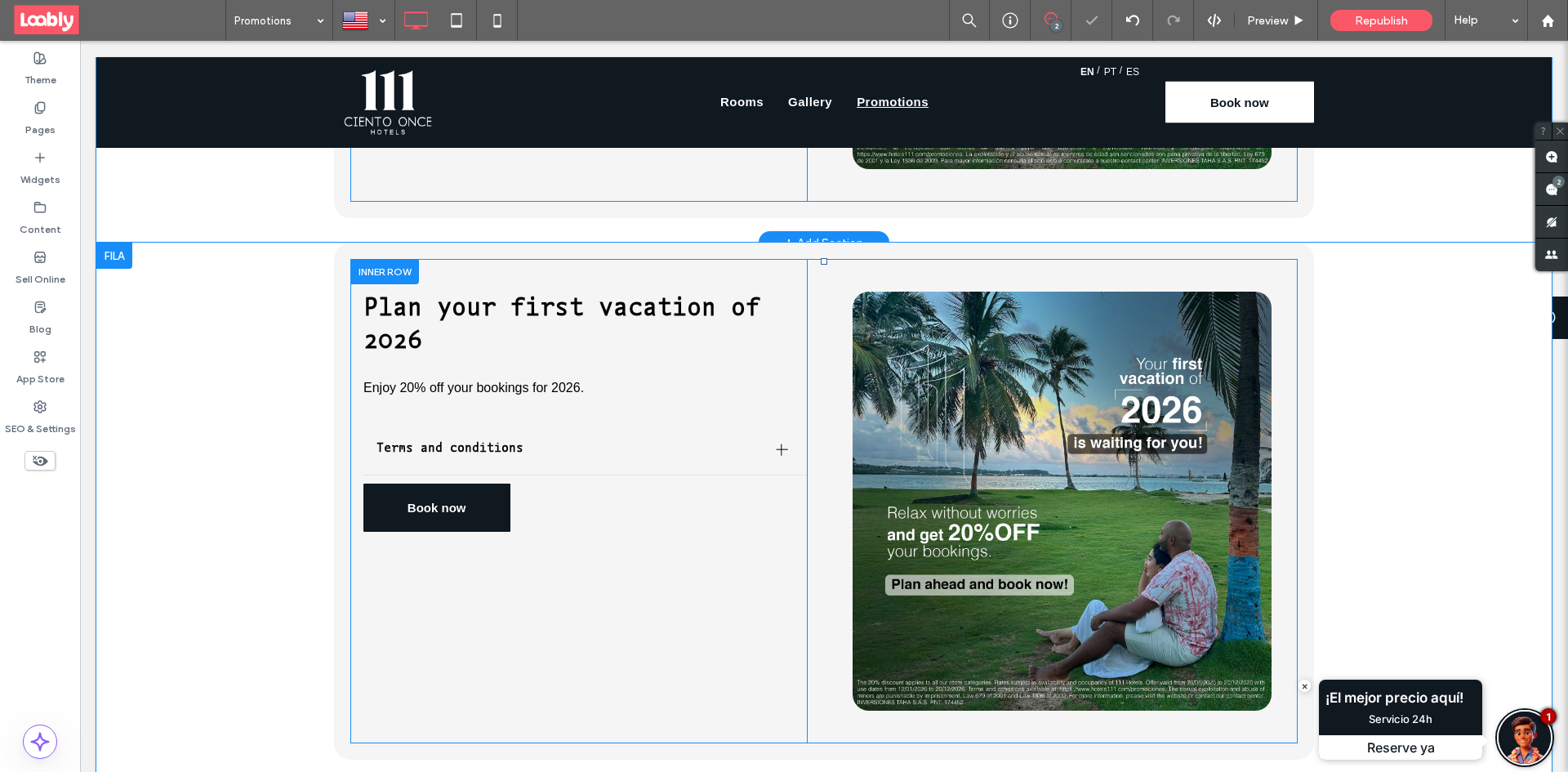
scroll to position [1143, 0]
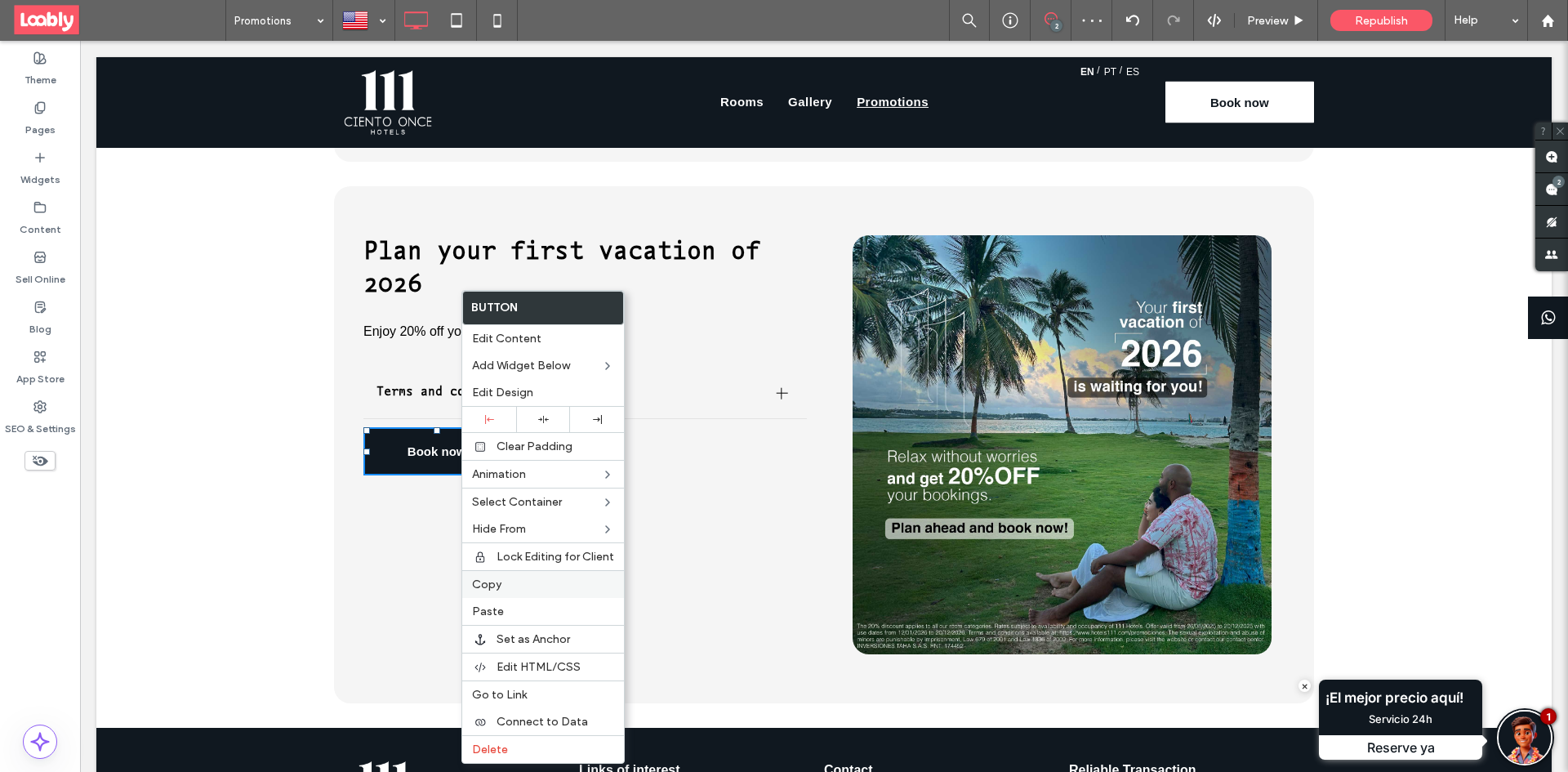
click at [507, 570] on div "Copy" at bounding box center [543, 584] width 162 height 28
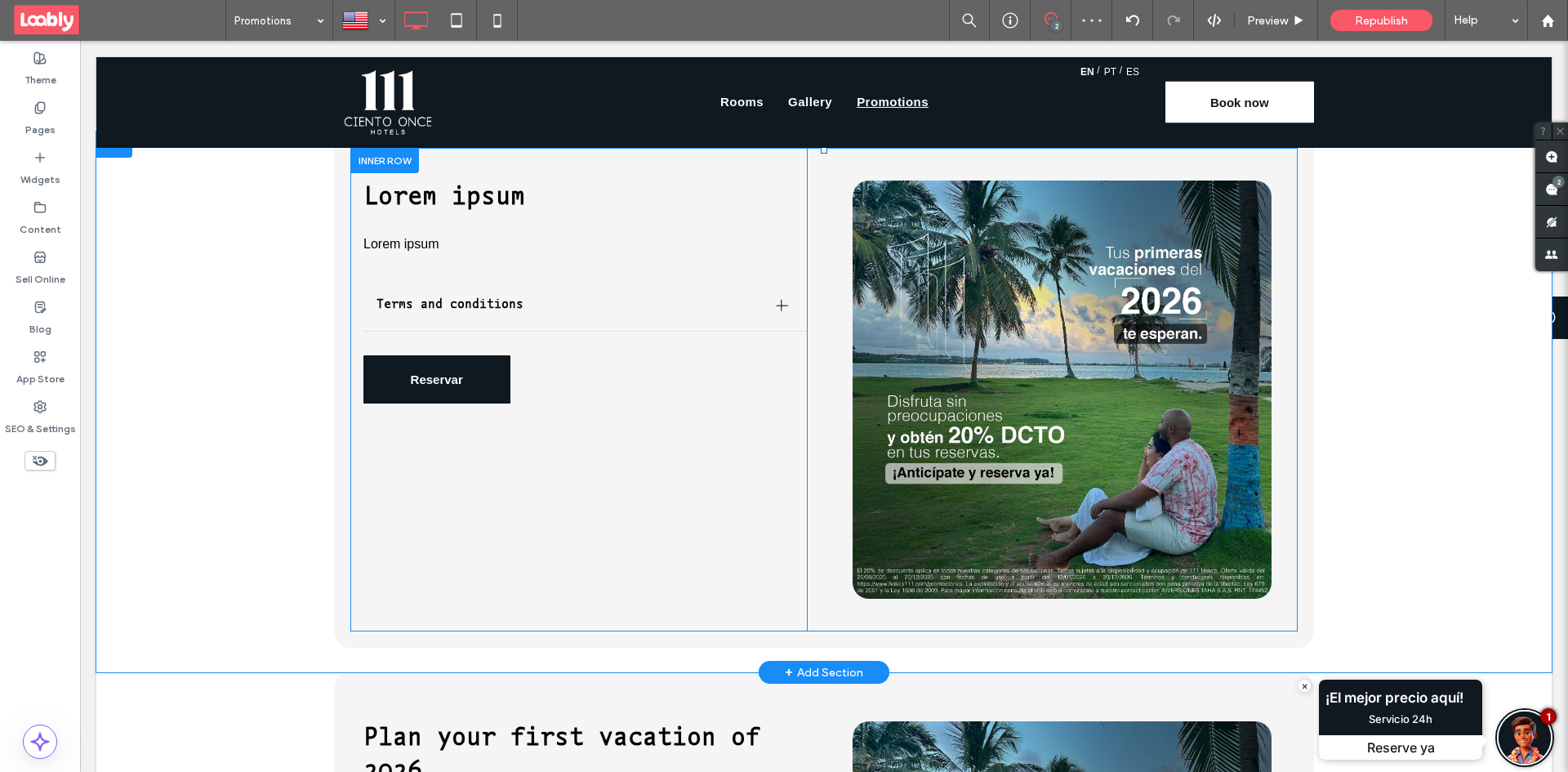
scroll to position [653, 0]
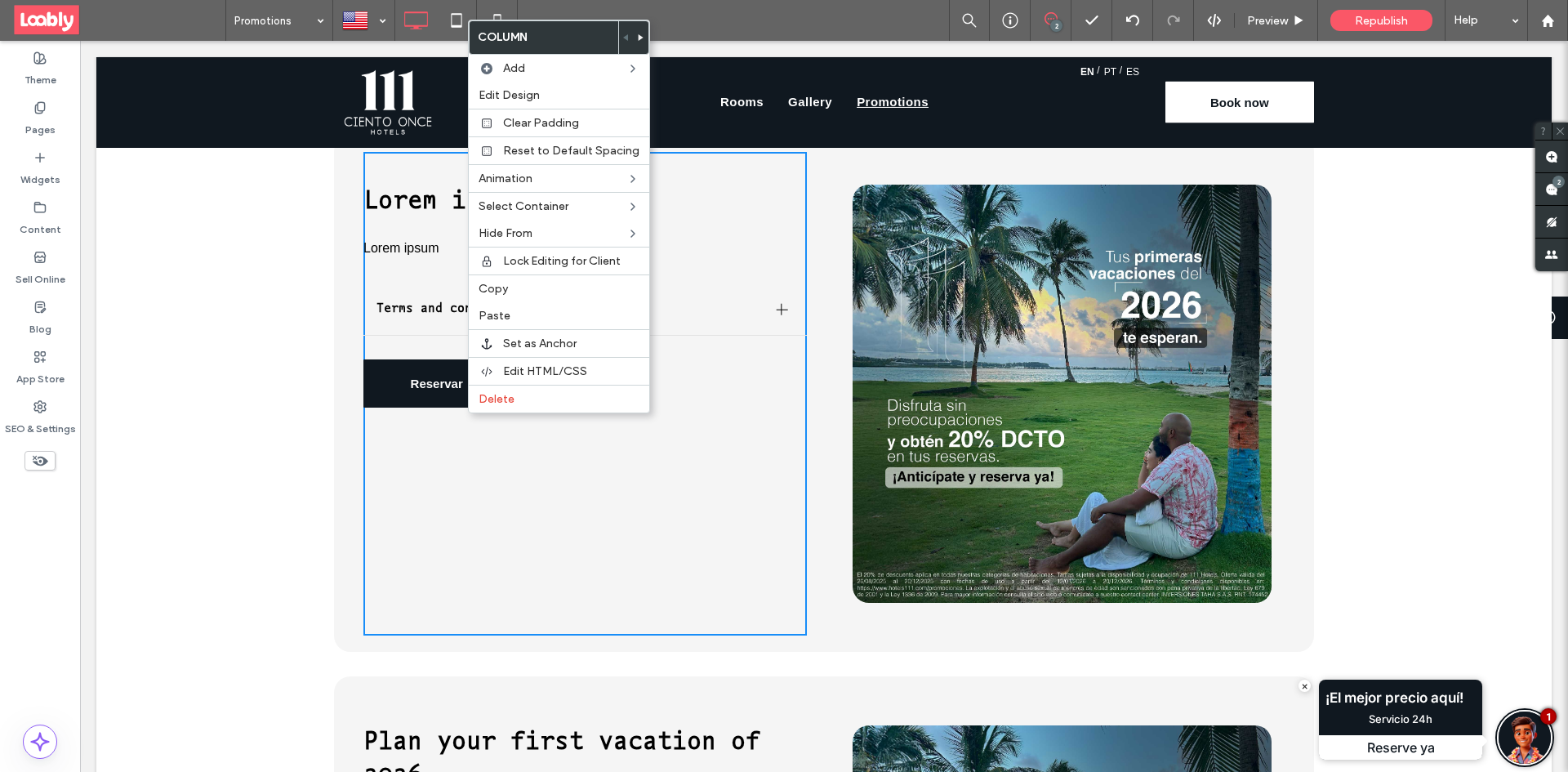
click at [444, 350] on div "Lorem ipsum Lorem ipsum Terms and conditions Purchase Period August 29, 2025 to…" at bounding box center [585, 394] width 444 height 484
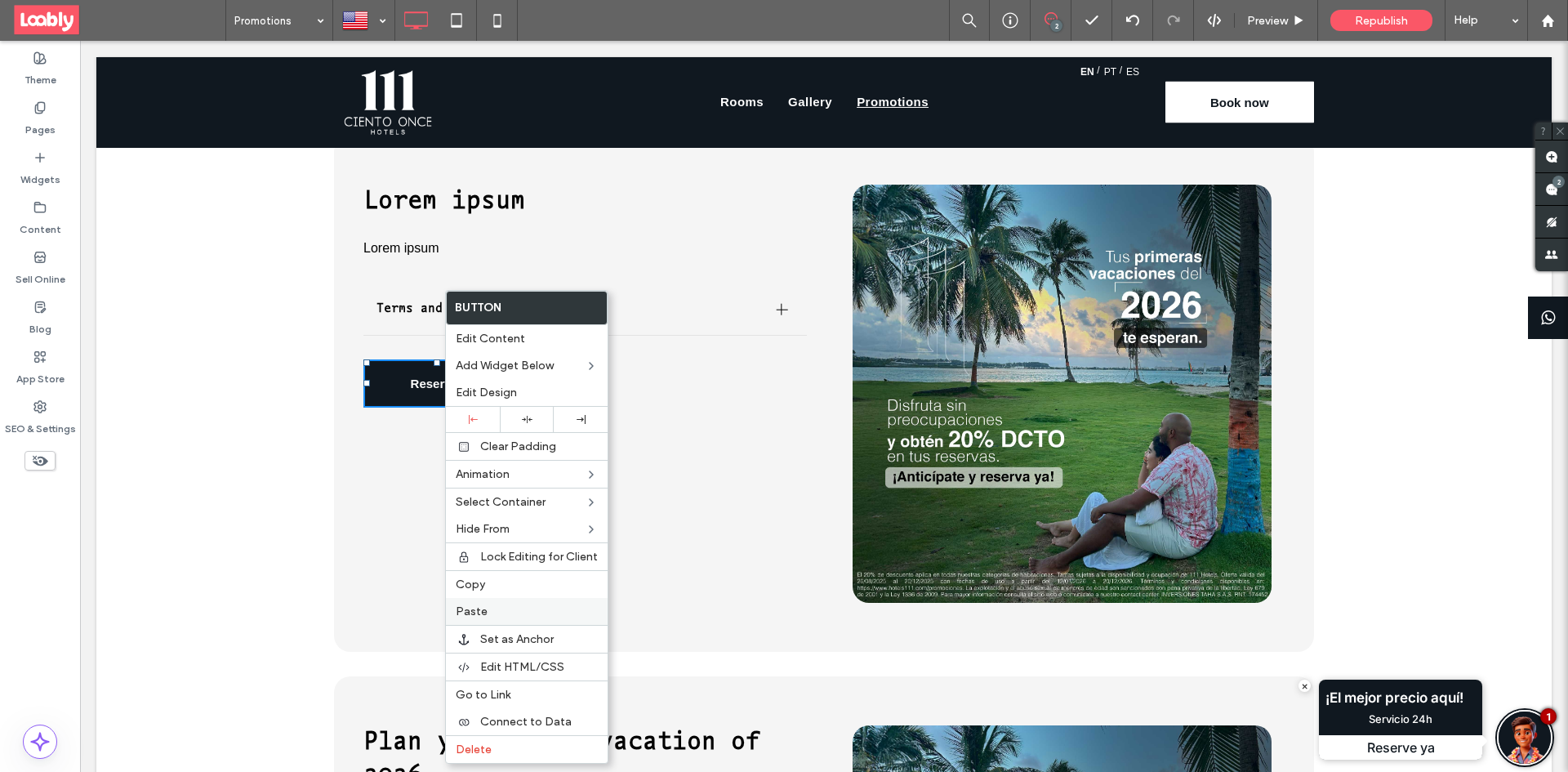
click at [526, 611] on label "Paste" at bounding box center [526, 611] width 142 height 14
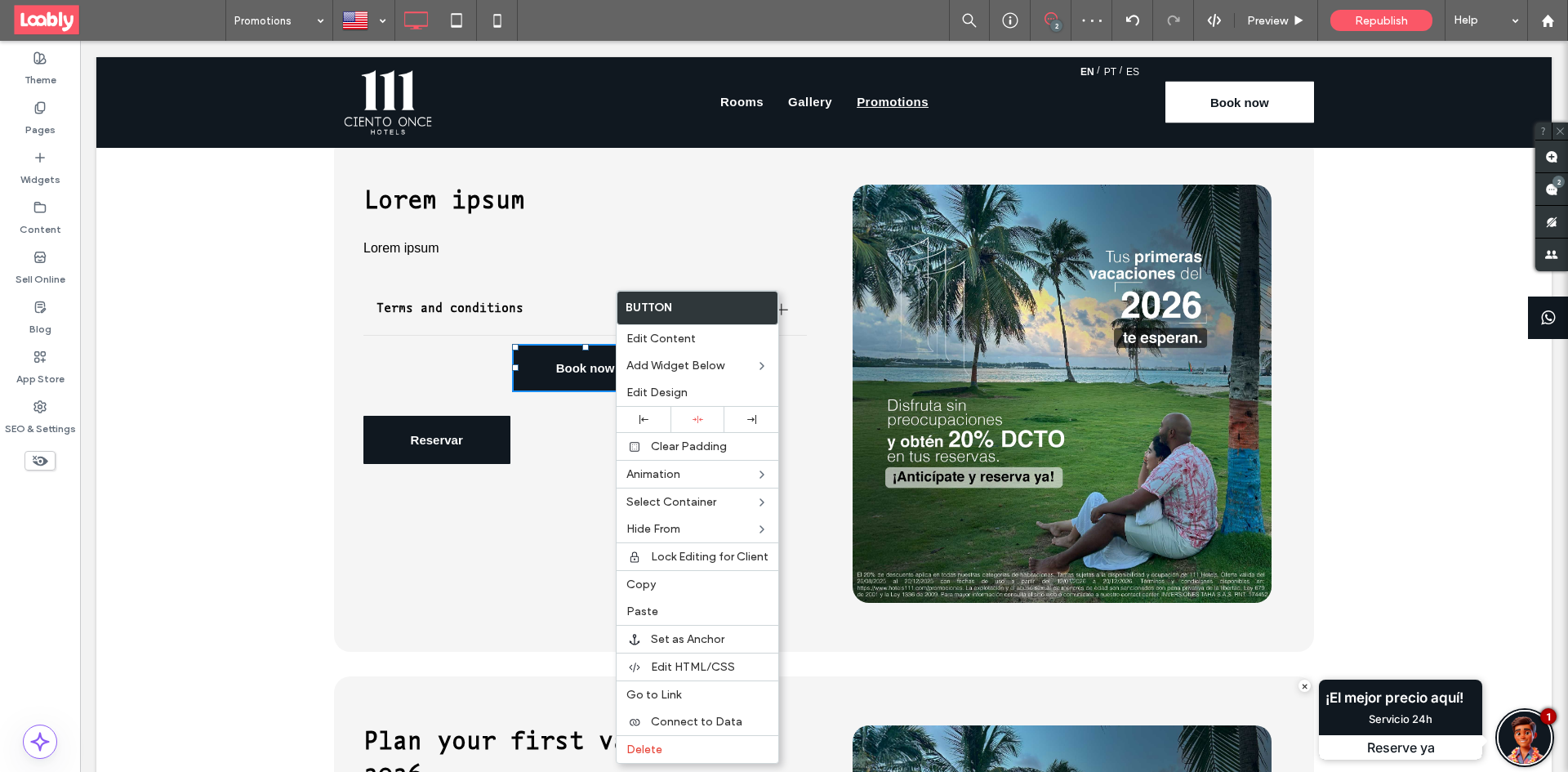
drag, startPoint x: 654, startPoint y: 416, endPoint x: 559, endPoint y: 405, distance: 95.6
click at [653, 416] on div at bounding box center [643, 419] width 37 height 9
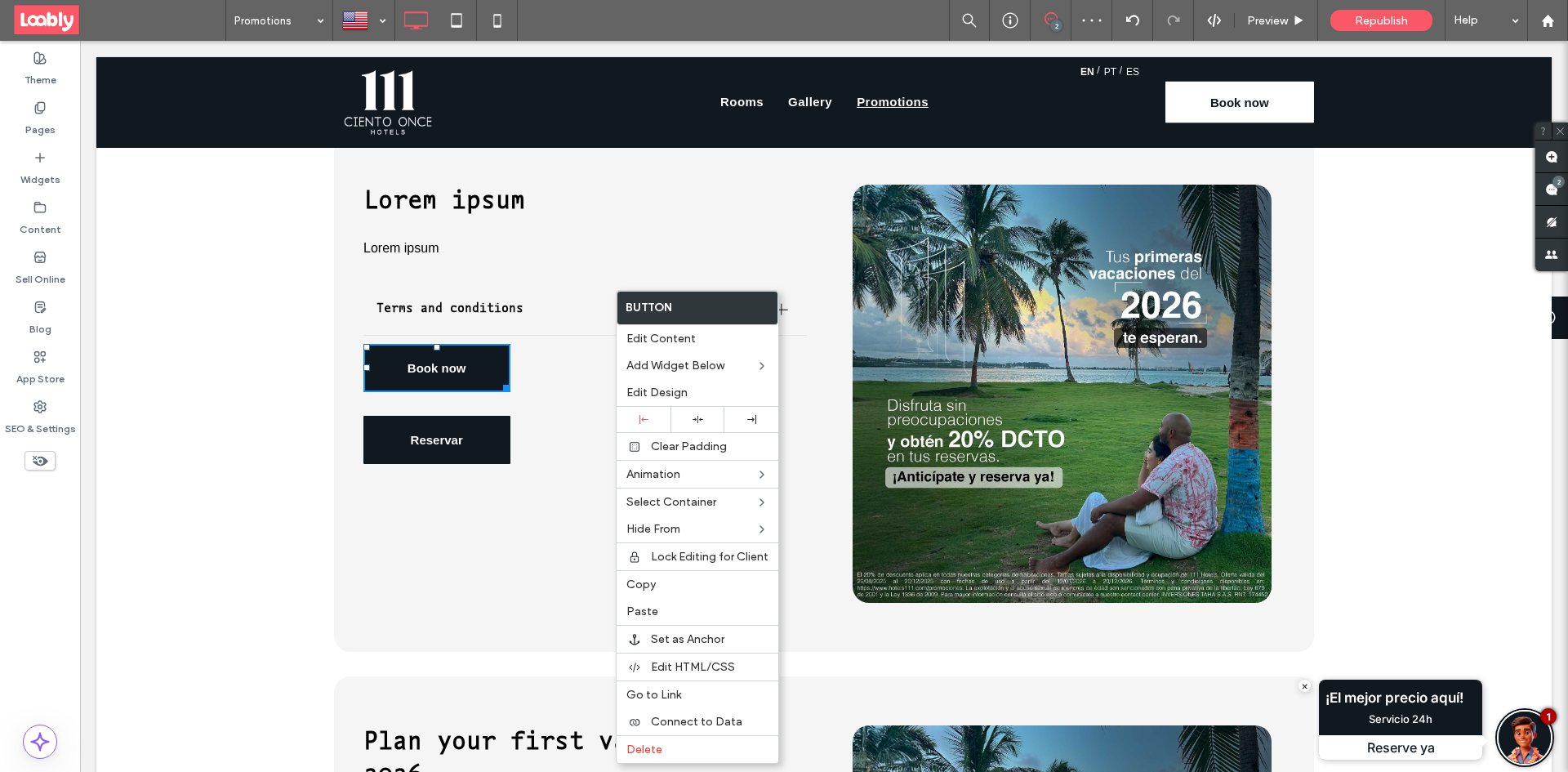
click at [516, 417] on div "Lorem ipsum Lorem ipsum Terms and conditions Purchase Period August 29, 2025 to…" at bounding box center [585, 394] width 444 height 484
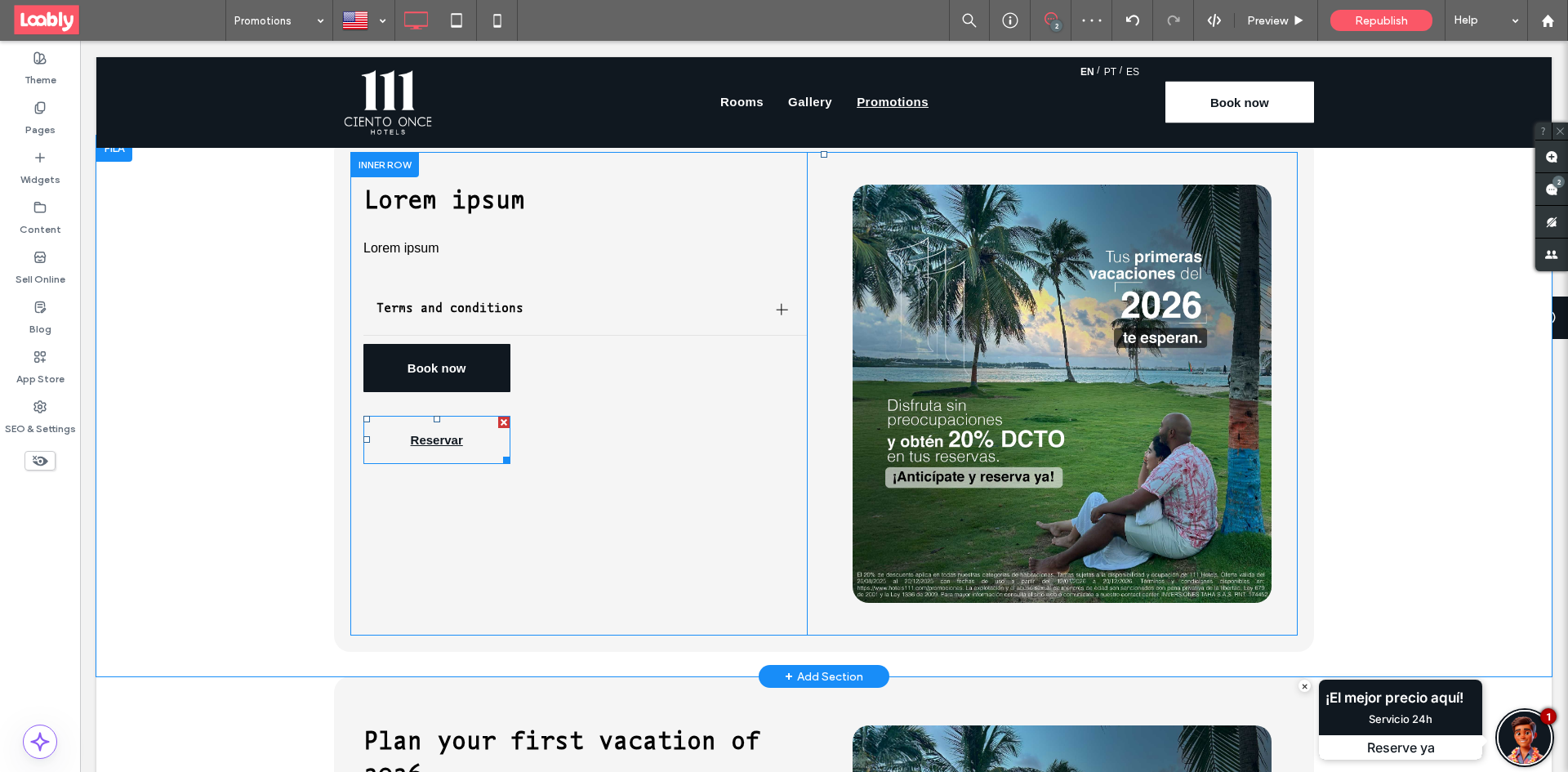
click at [498, 418] on div at bounding box center [503, 422] width 11 height 11
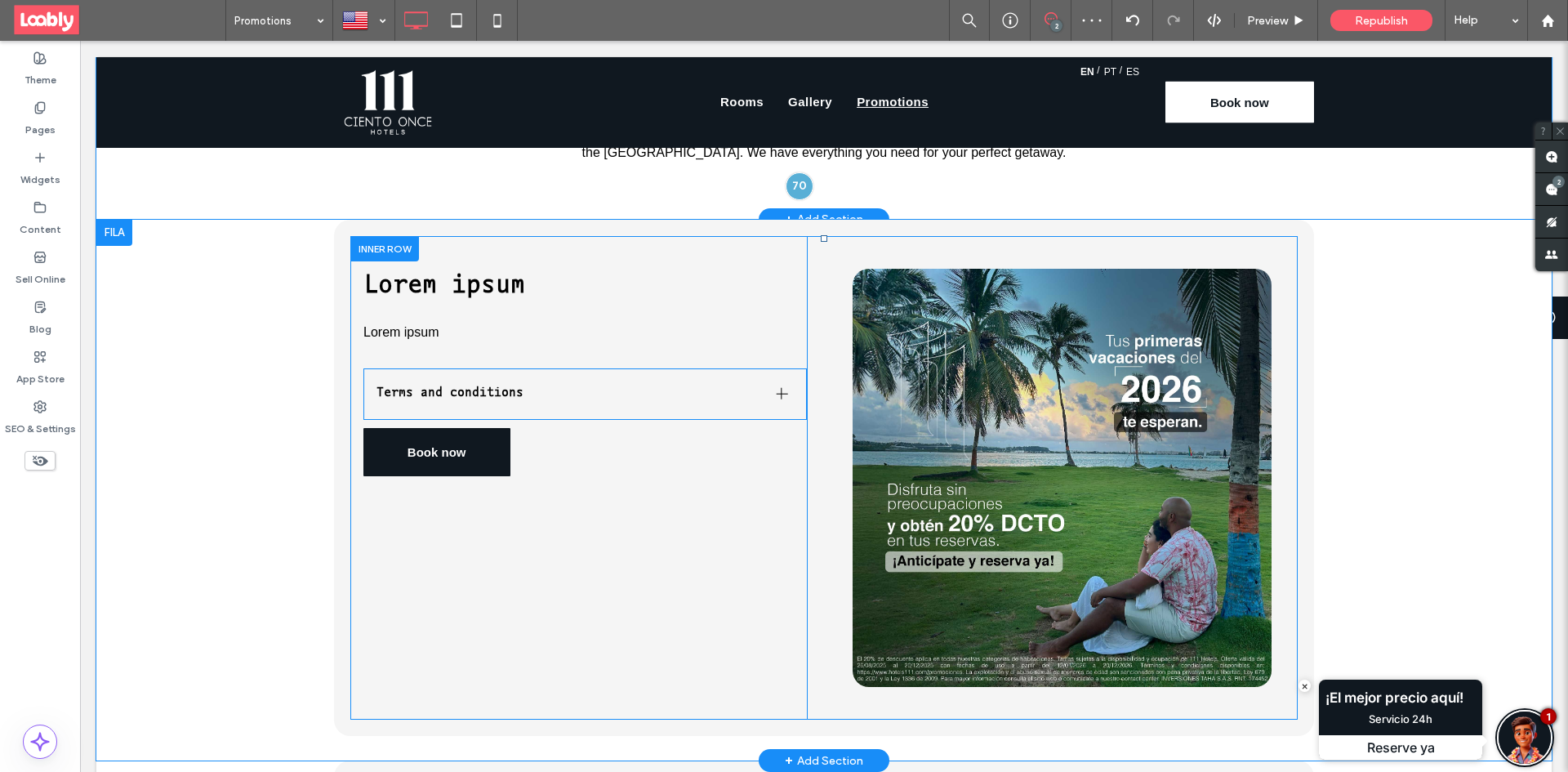
scroll to position [489, 0]
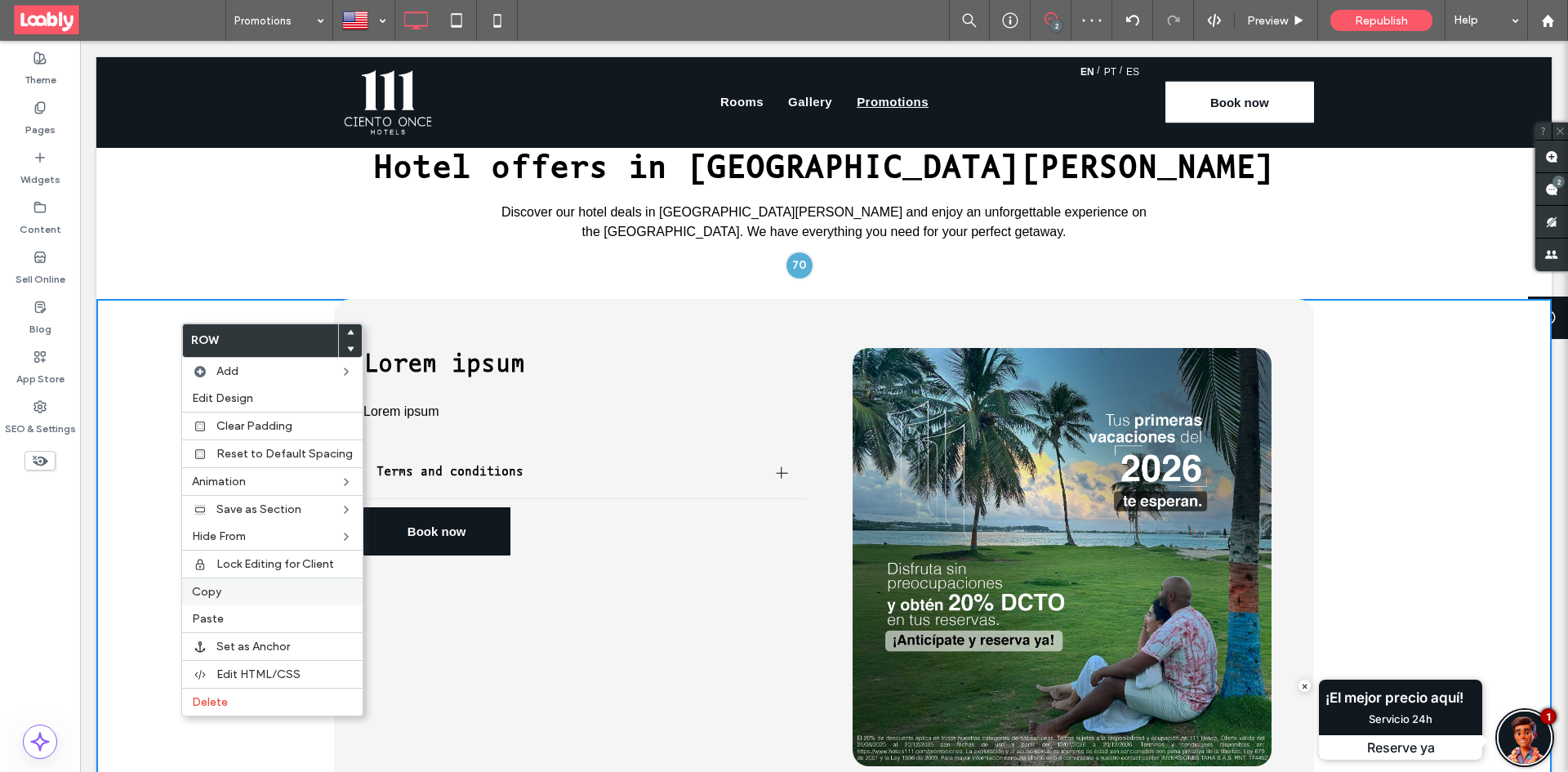
click at [244, 584] on div "Copy" at bounding box center [272, 590] width 181 height 28
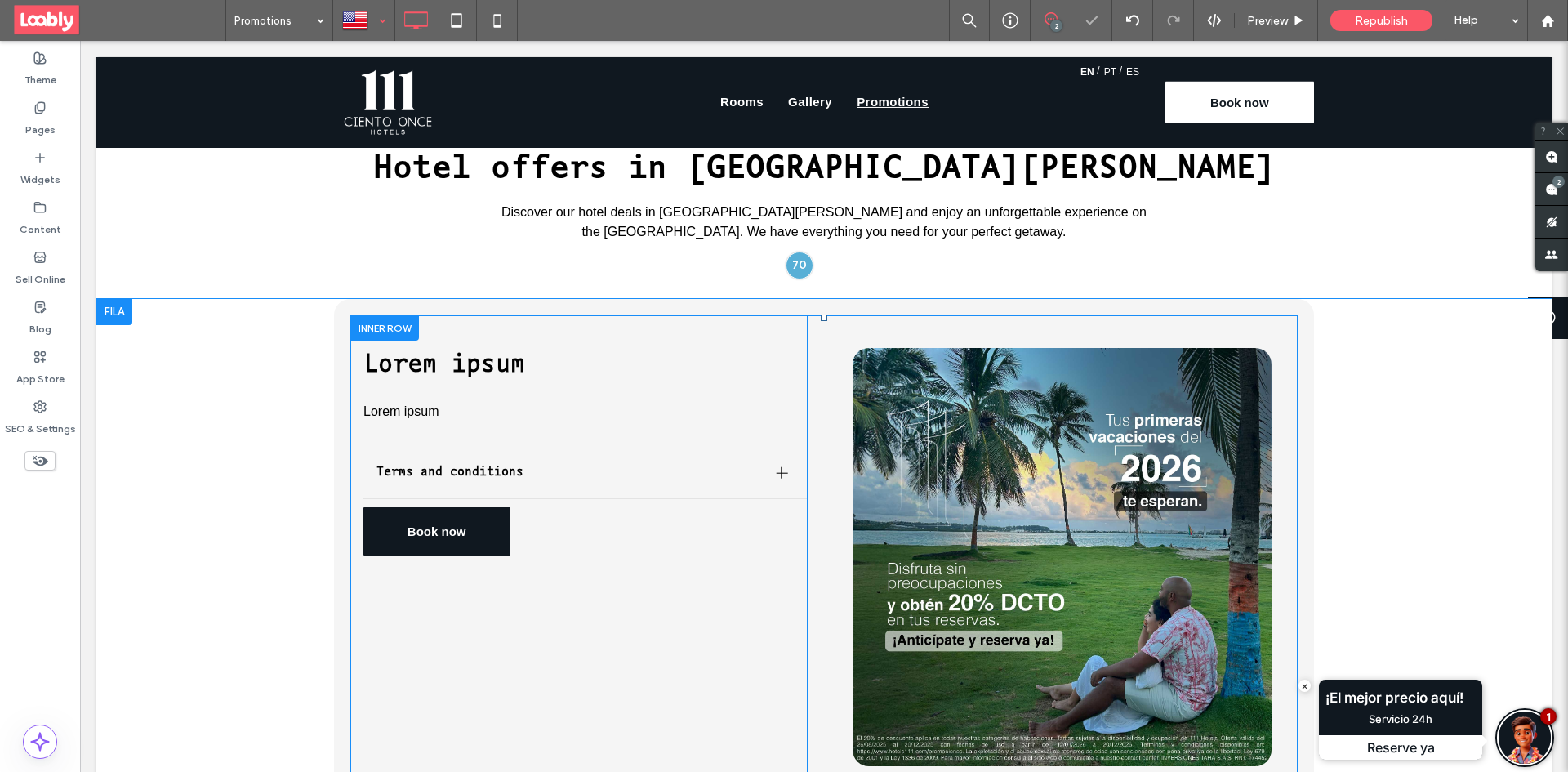
click at [388, 28] on div at bounding box center [364, 20] width 59 height 39
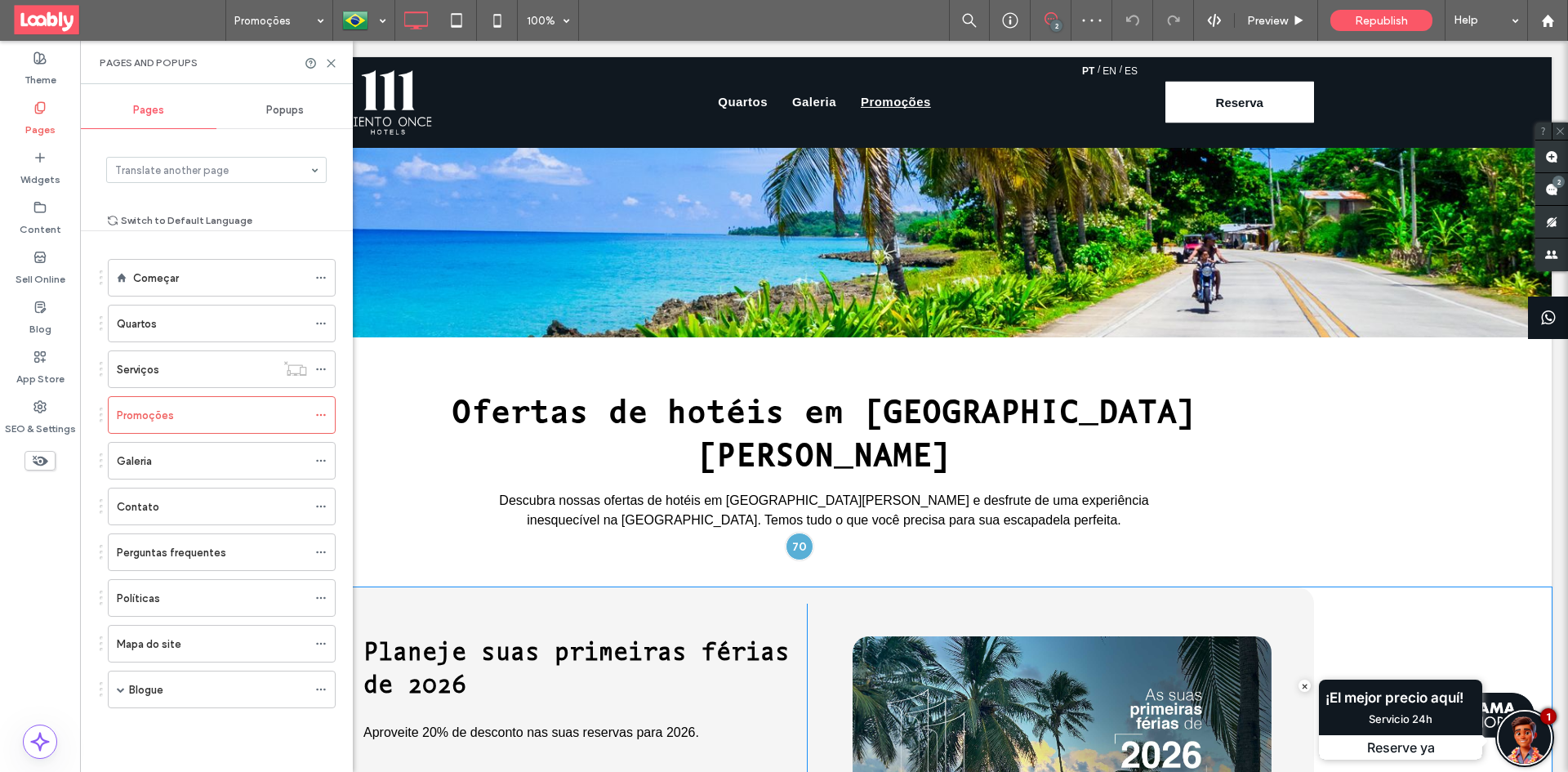
scroll to position [408, 0]
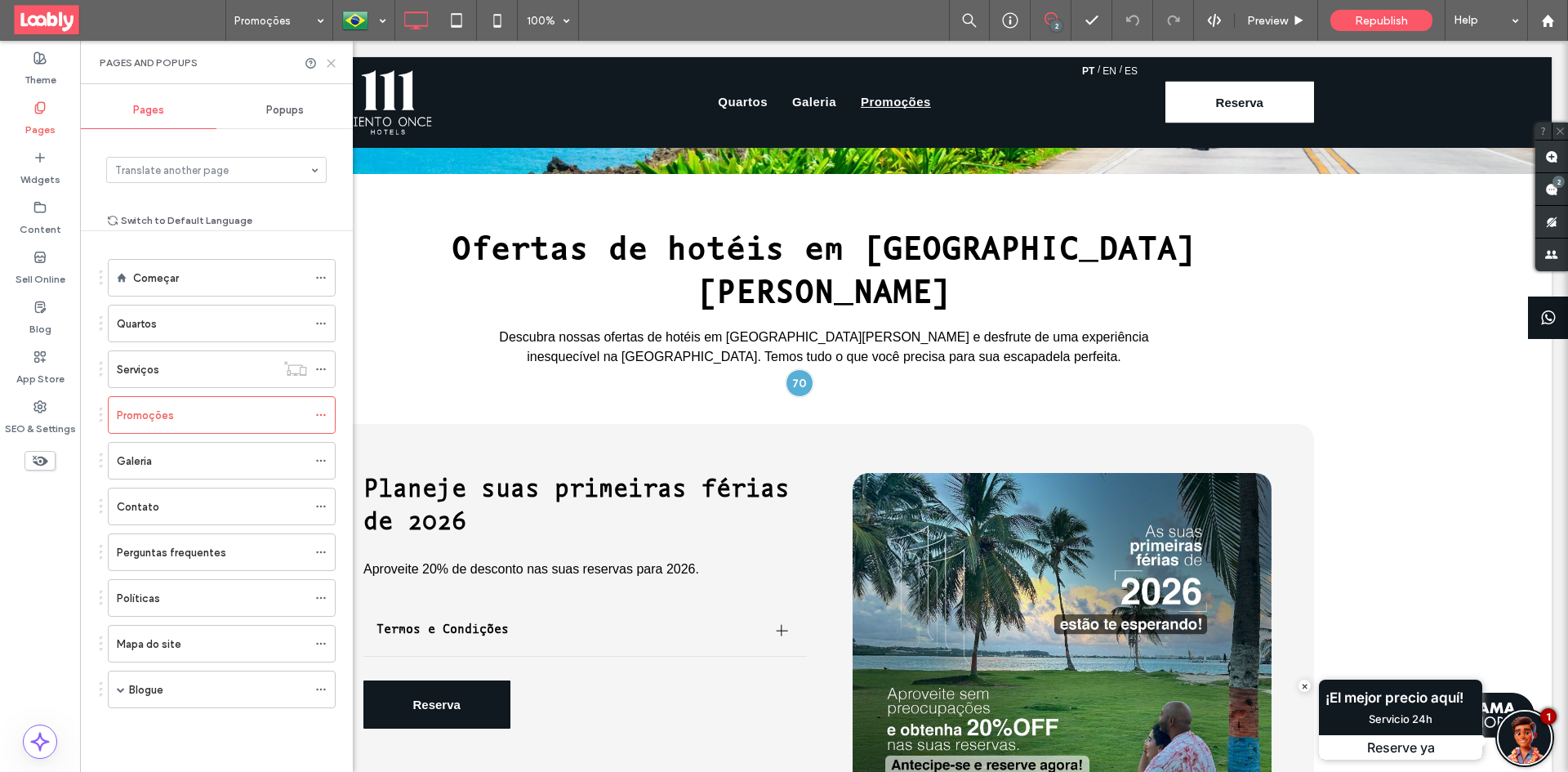
click at [333, 66] on icon at bounding box center [331, 63] width 12 height 12
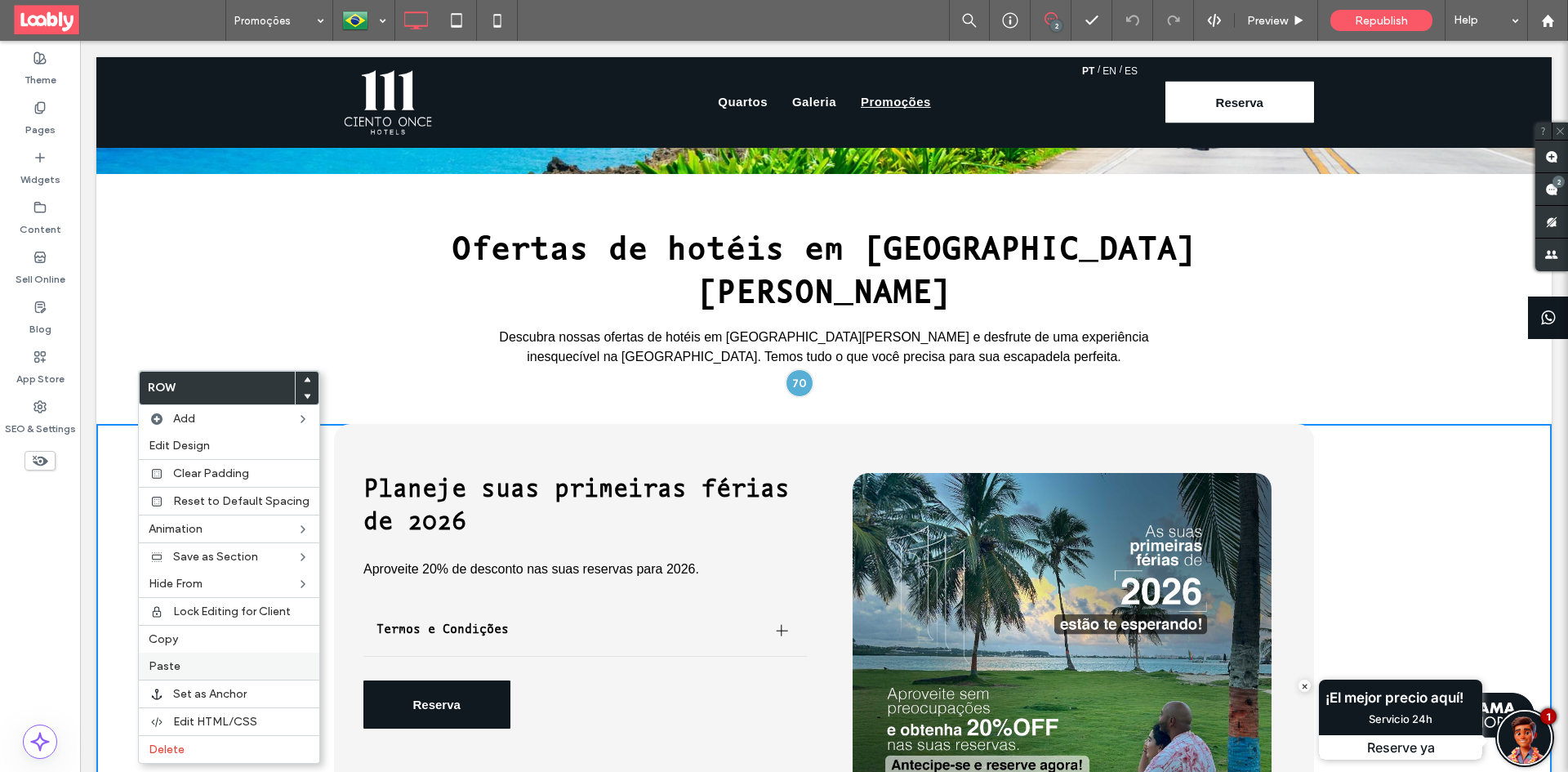
click at [188, 663] on label "Paste" at bounding box center [229, 666] width 161 height 14
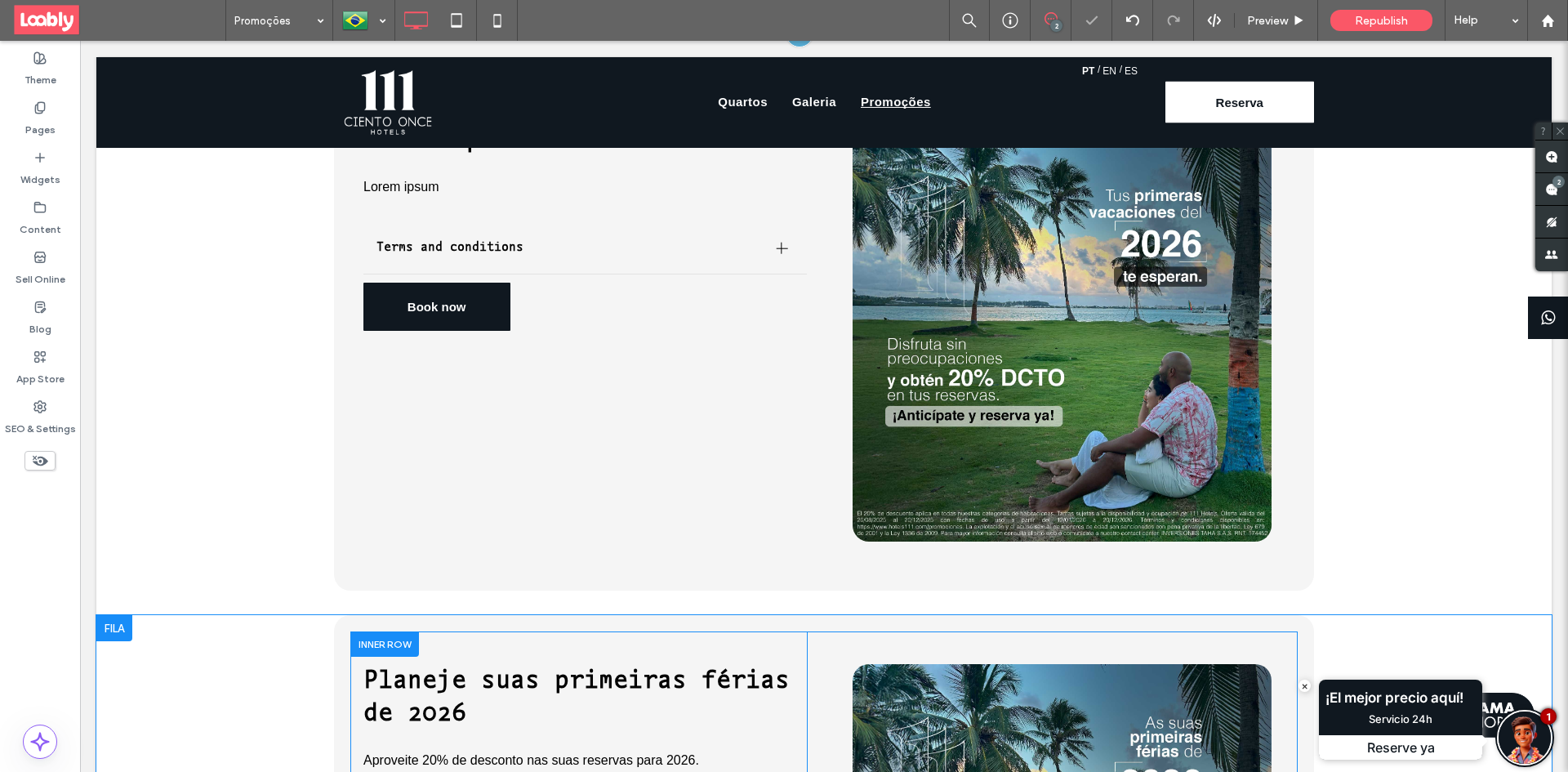
scroll to position [898, 0]
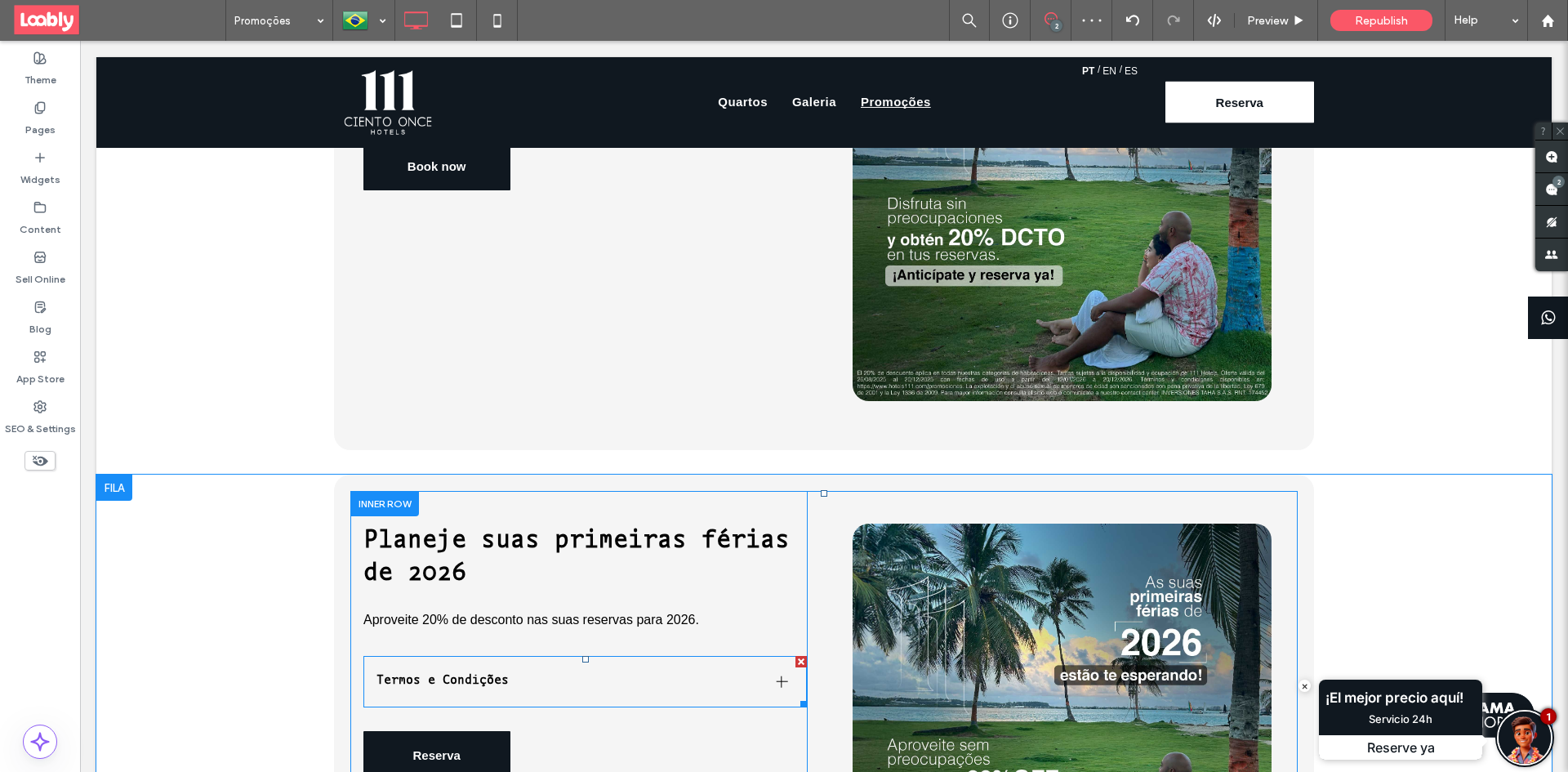
drag, startPoint x: 450, startPoint y: 630, endPoint x: 479, endPoint y: 632, distance: 29.1
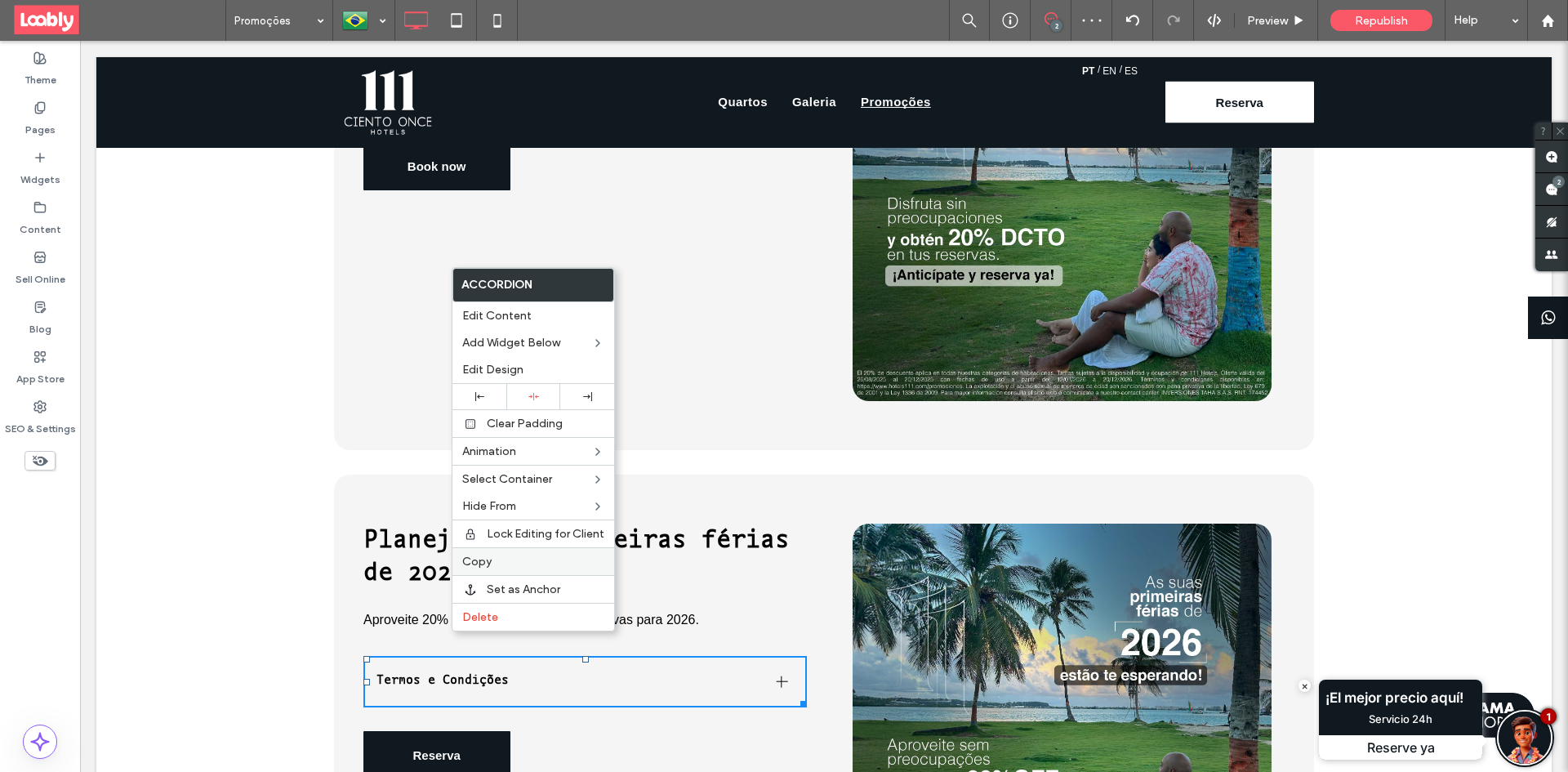
click at [509, 556] on label "Copy" at bounding box center [533, 562] width 142 height 14
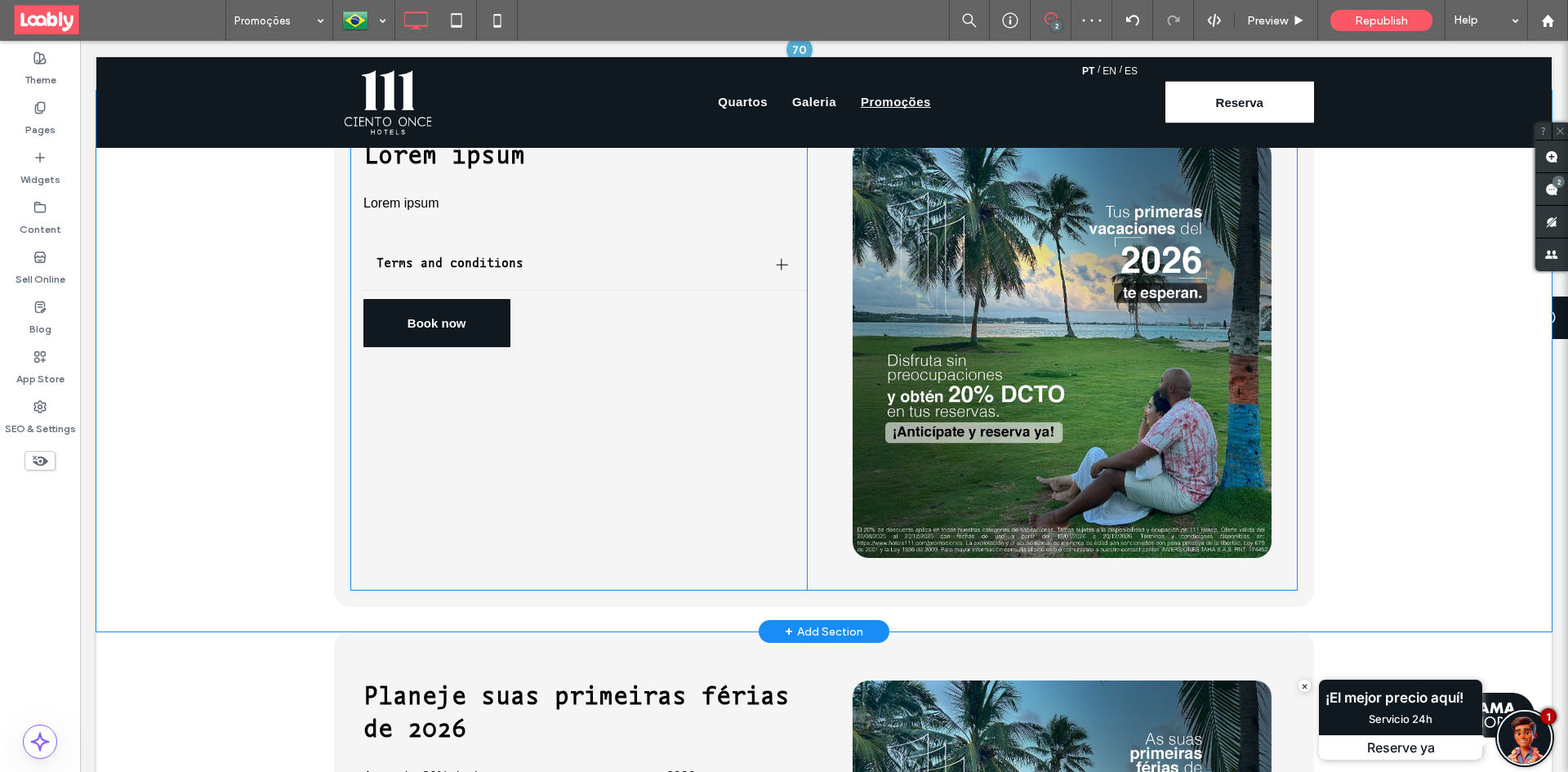
scroll to position [735, 0]
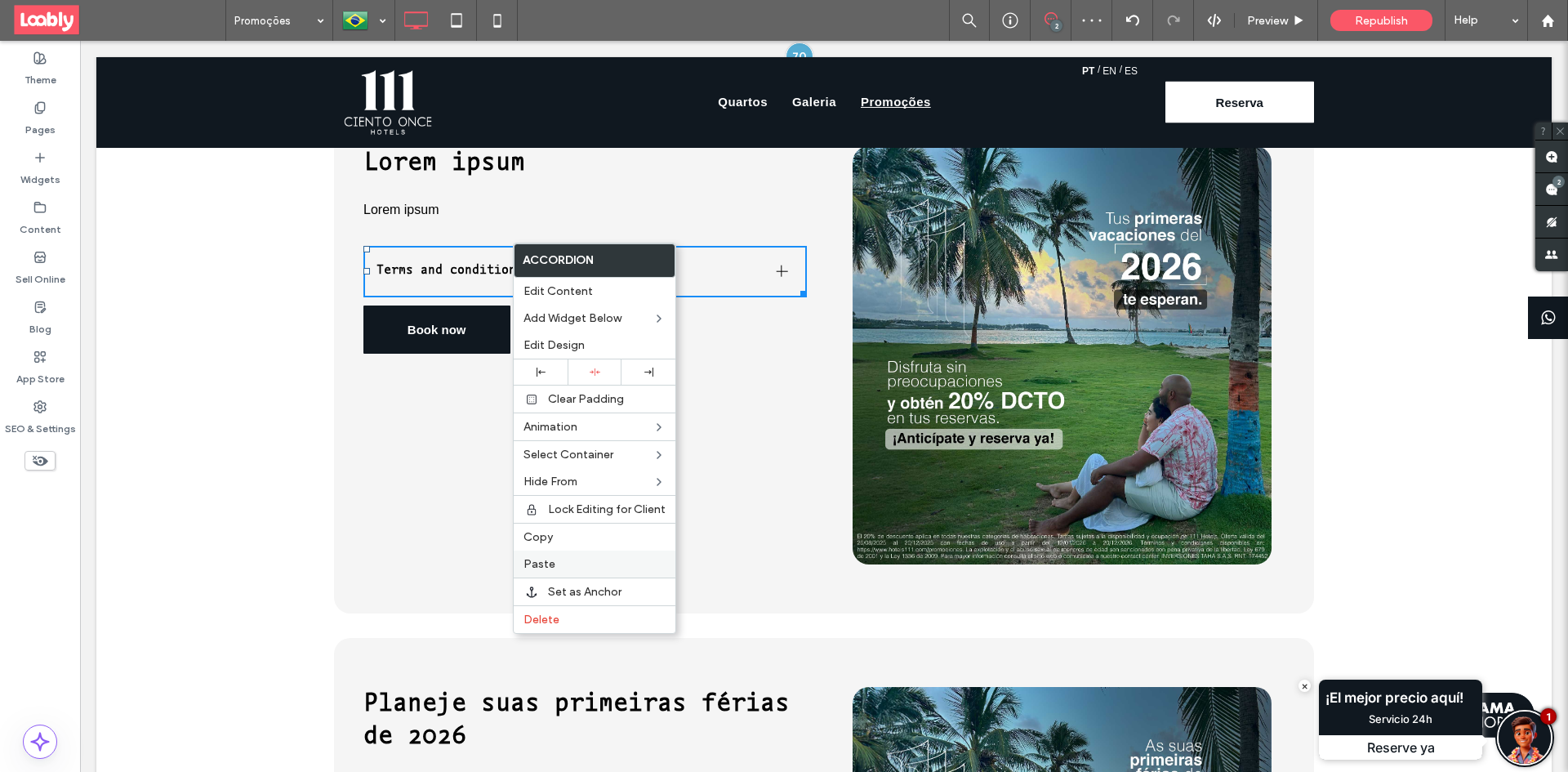
click at [541, 570] on span "Paste" at bounding box center [540, 563] width 32 height 14
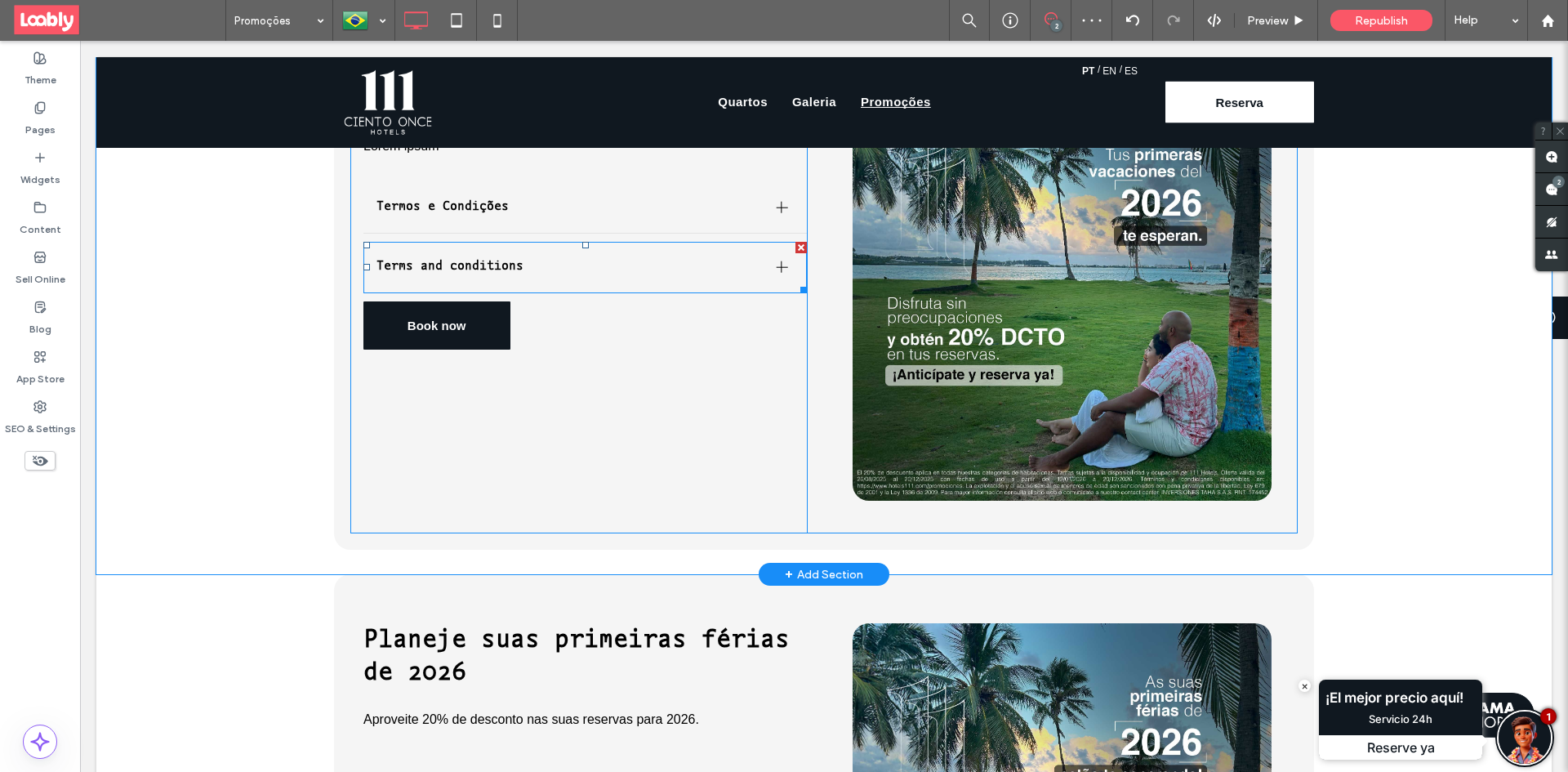
scroll to position [816, 0]
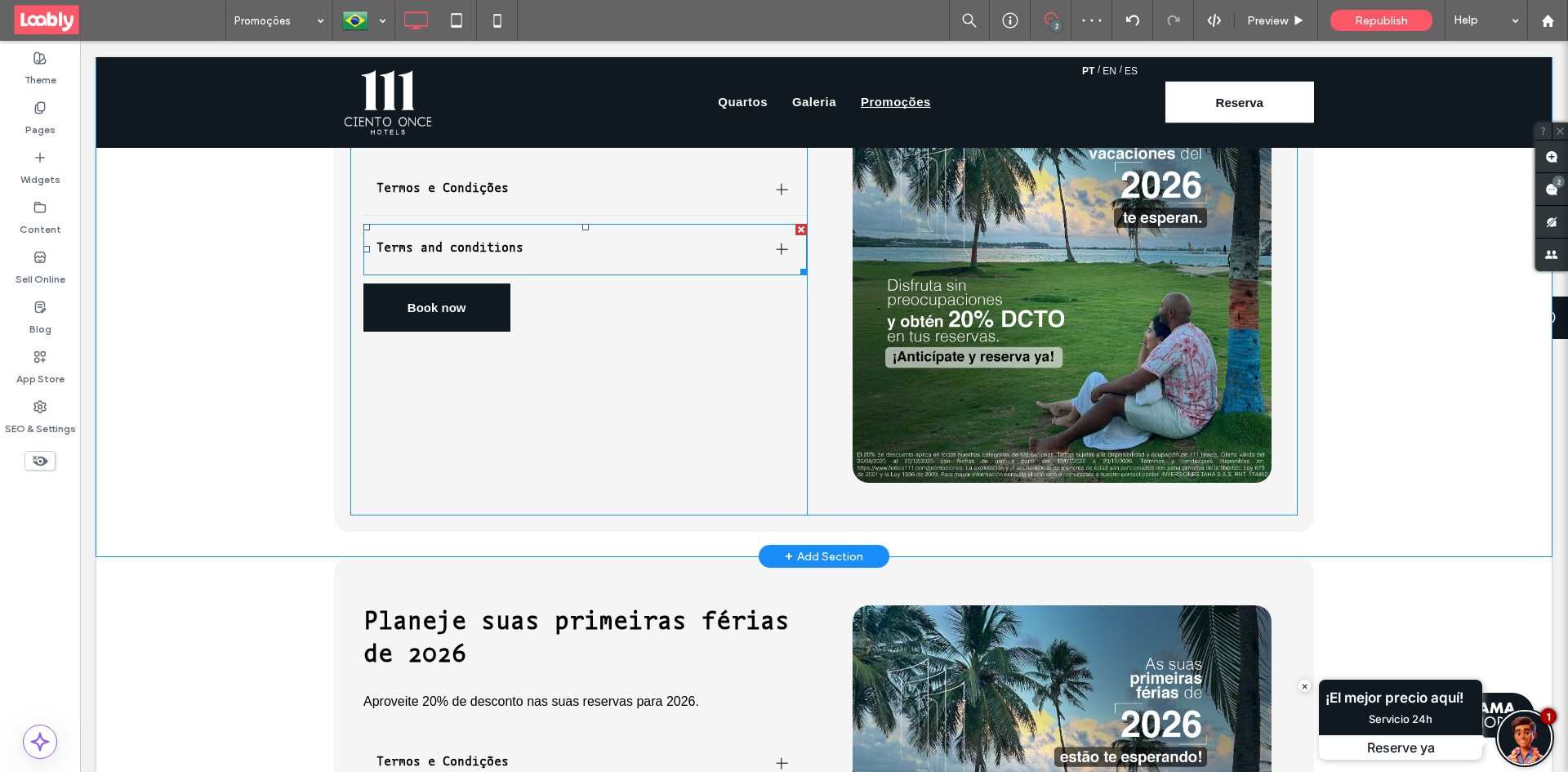
drag, startPoint x: 793, startPoint y: 187, endPoint x: 843, endPoint y: 272, distance: 98.6
click at [795, 224] on div at bounding box center [800, 229] width 11 height 11
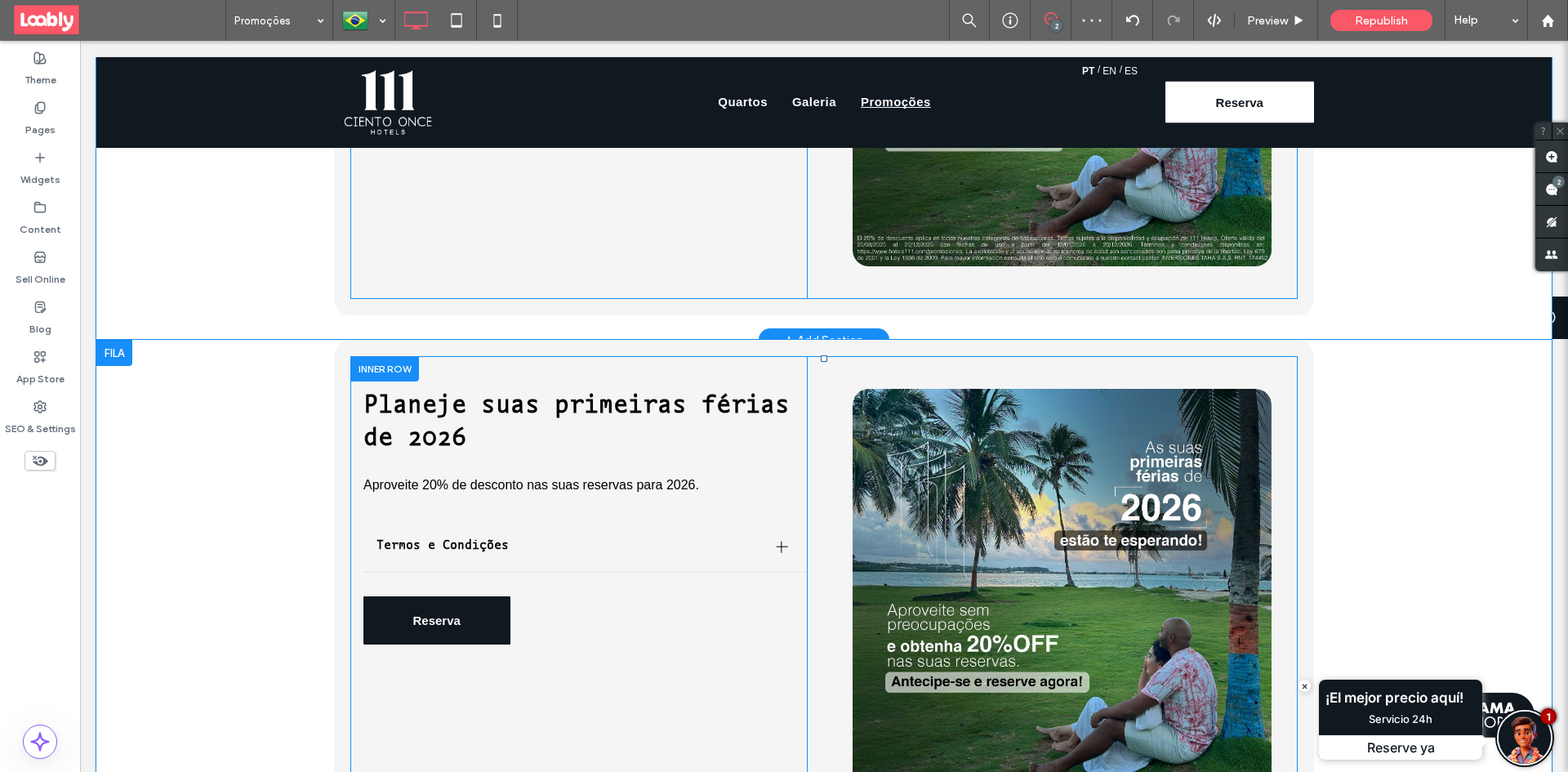
scroll to position [1061, 0]
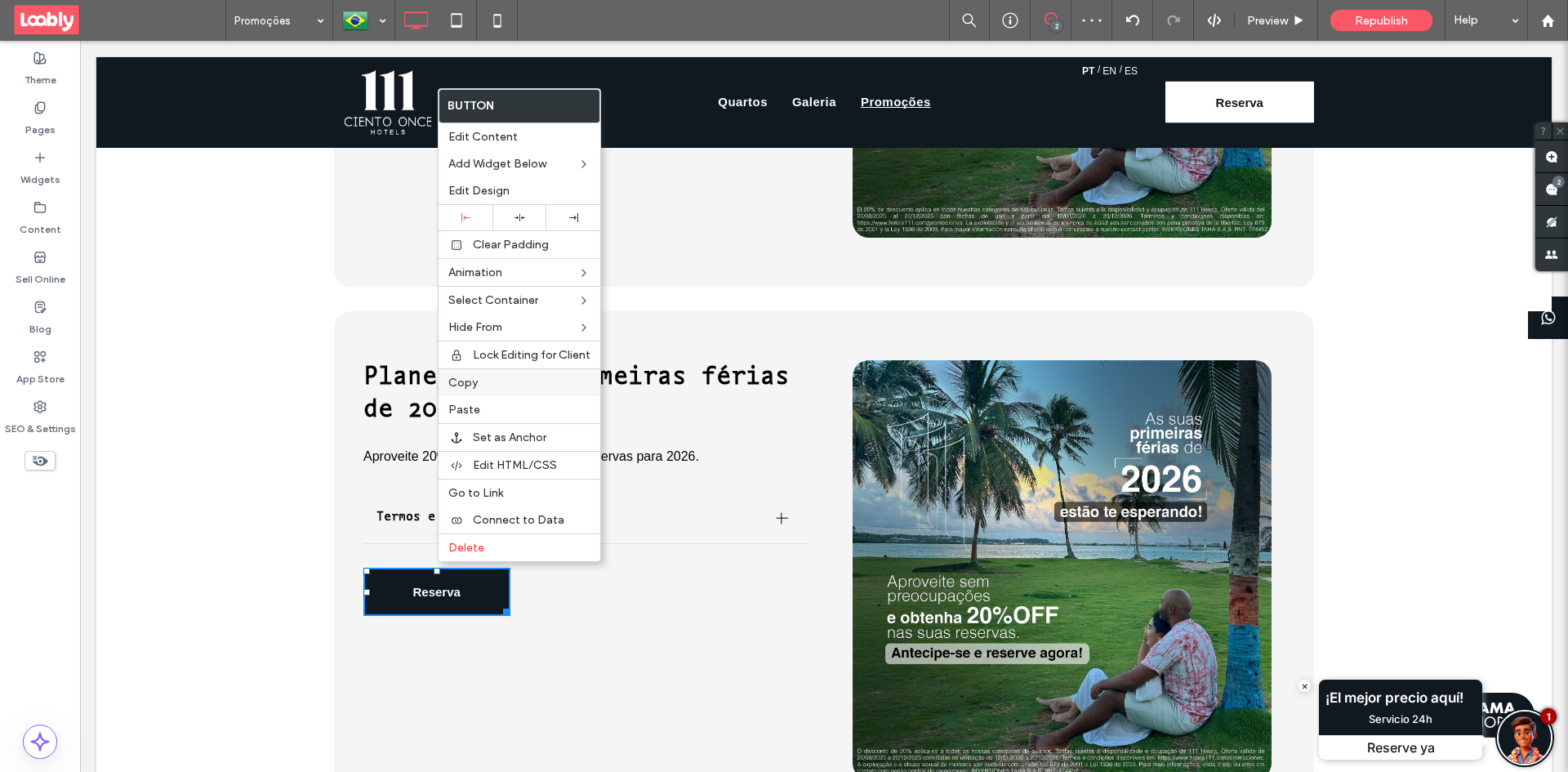
click at [484, 390] on div "Copy" at bounding box center [519, 382] width 162 height 28
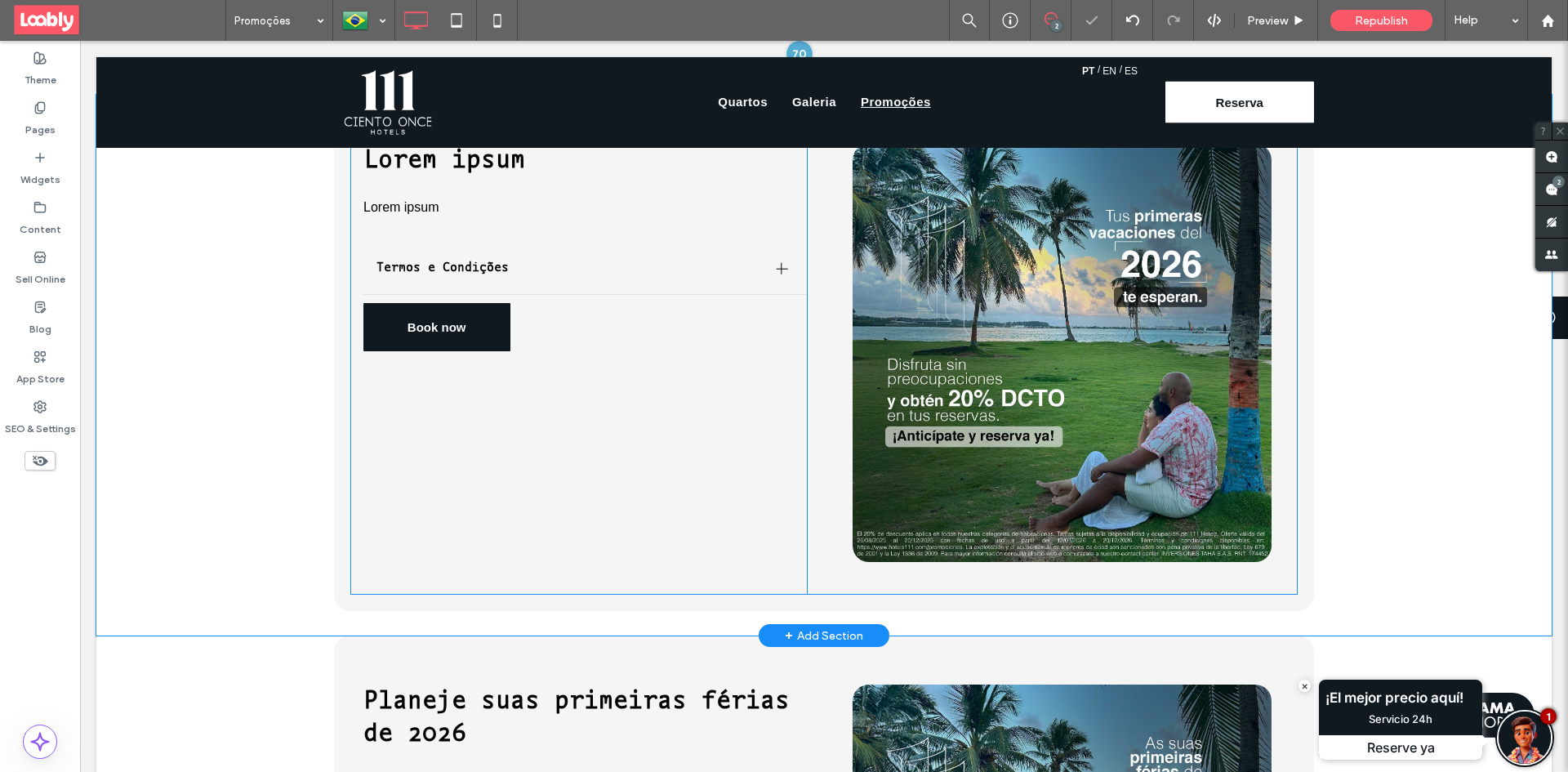
scroll to position [735, 0]
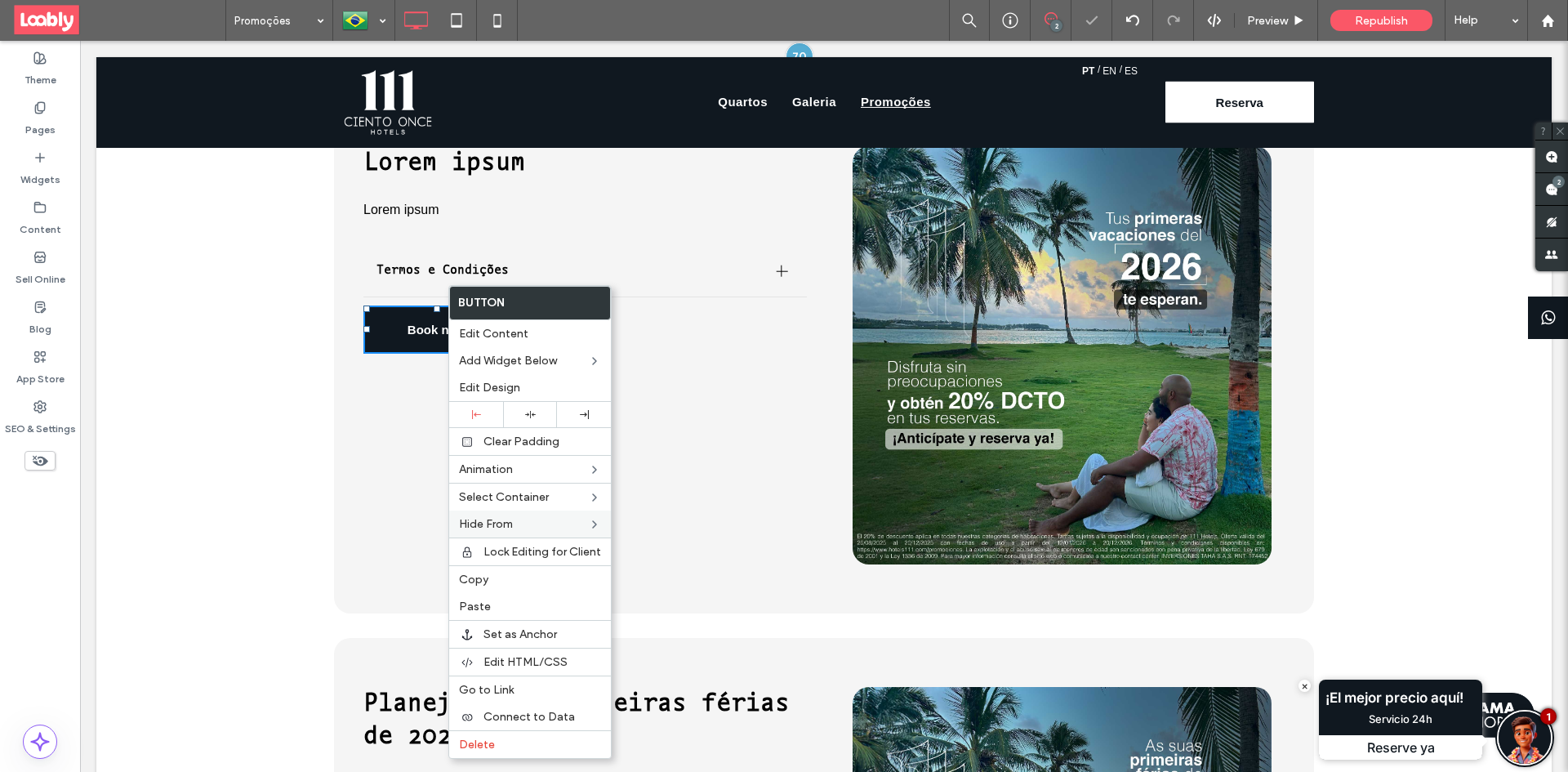
drag, startPoint x: 502, startPoint y: 608, endPoint x: 526, endPoint y: 530, distance: 81.6
click at [504, 608] on label "Paste" at bounding box center [529, 606] width 142 height 14
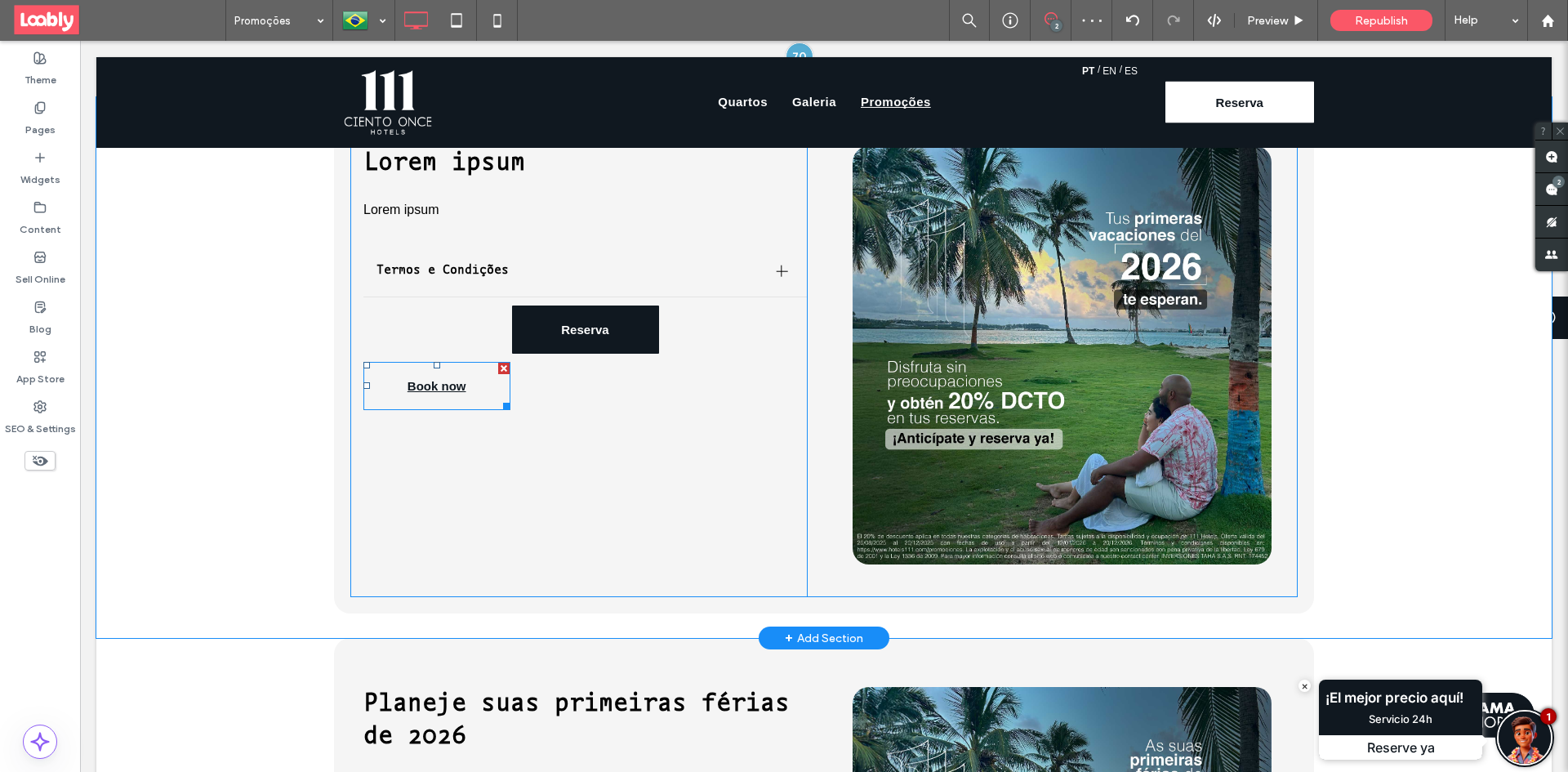
click at [498, 362] on div at bounding box center [503, 367] width 11 height 11
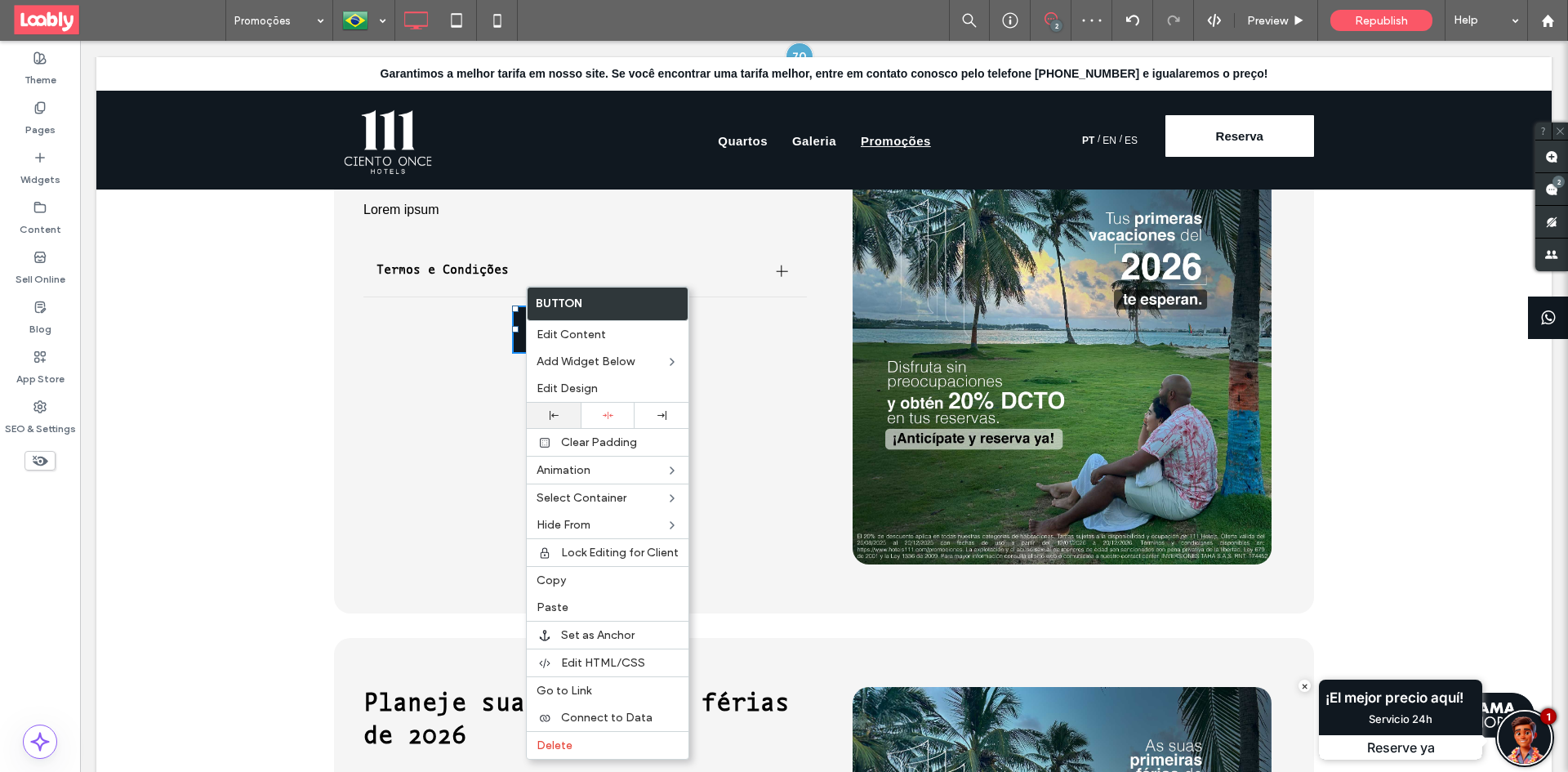
click at [560, 415] on div at bounding box center [553, 415] width 37 height 9
click at [495, 361] on div "Lorem ipsum Lorem ipsum Termos e Condições Período de compra 29 de agosto de 20…" at bounding box center [585, 355] width 444 height 484
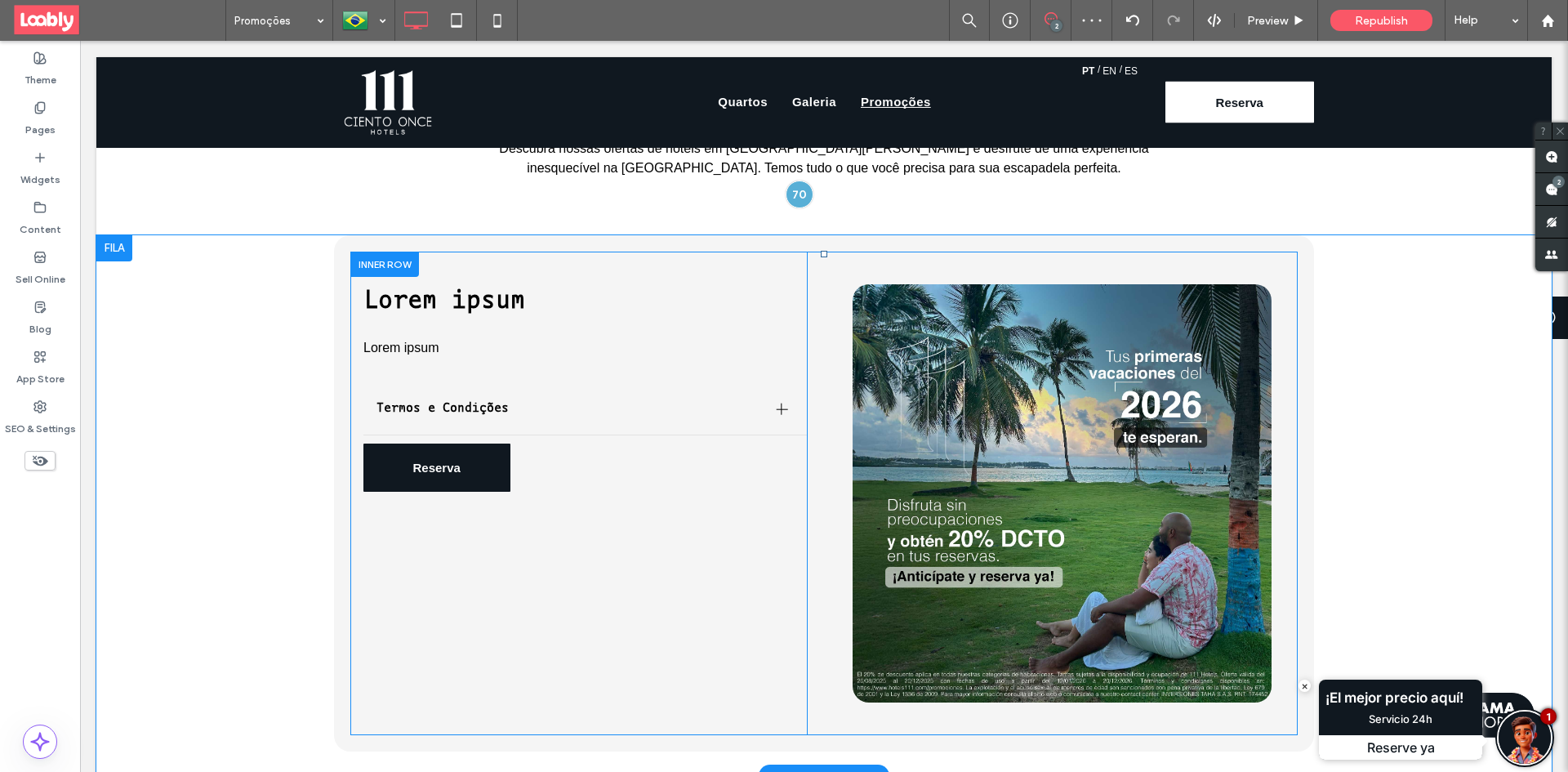
scroll to position [572, 0]
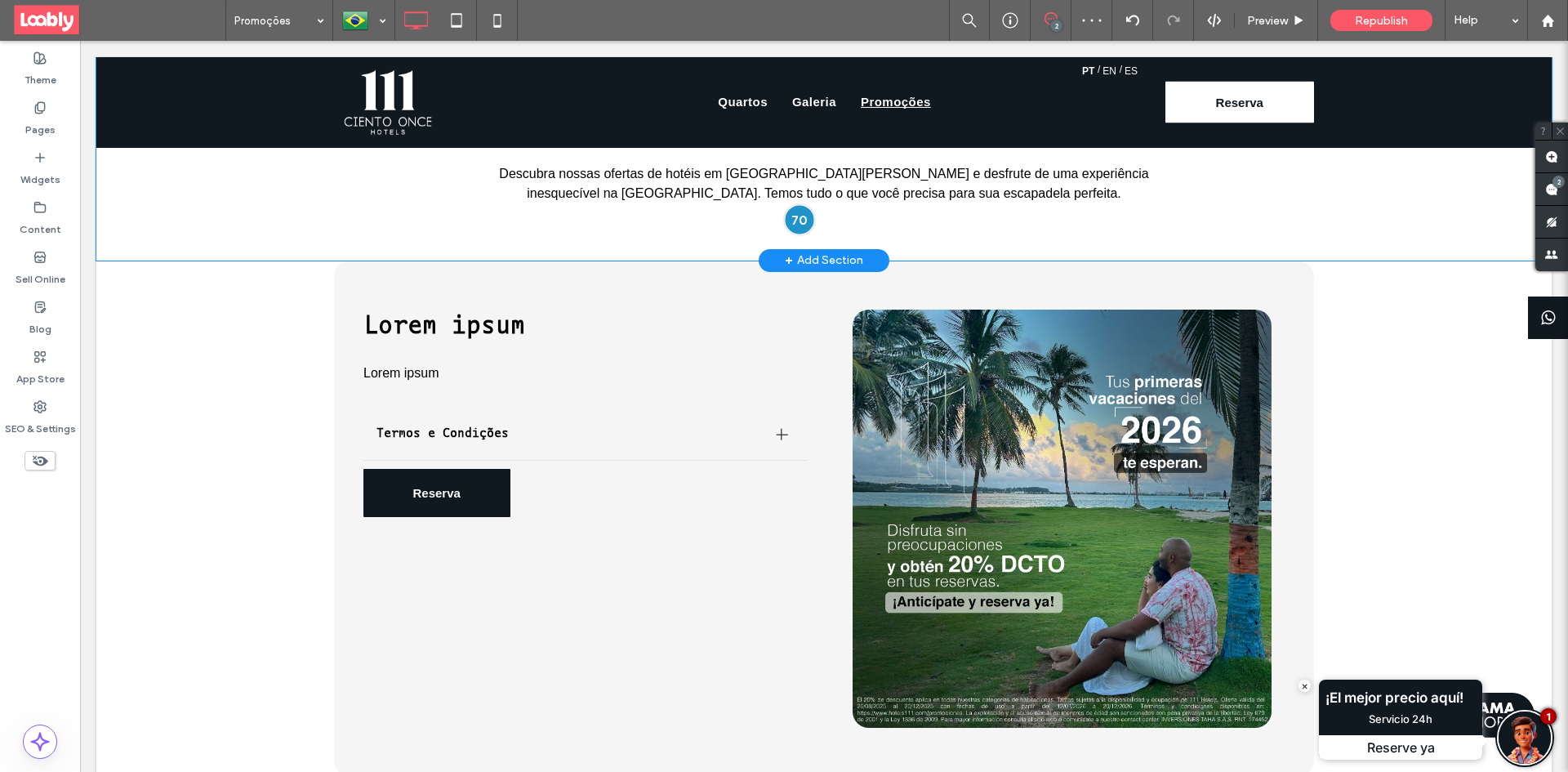
click at [787, 205] on div at bounding box center [800, 221] width 31 height 31
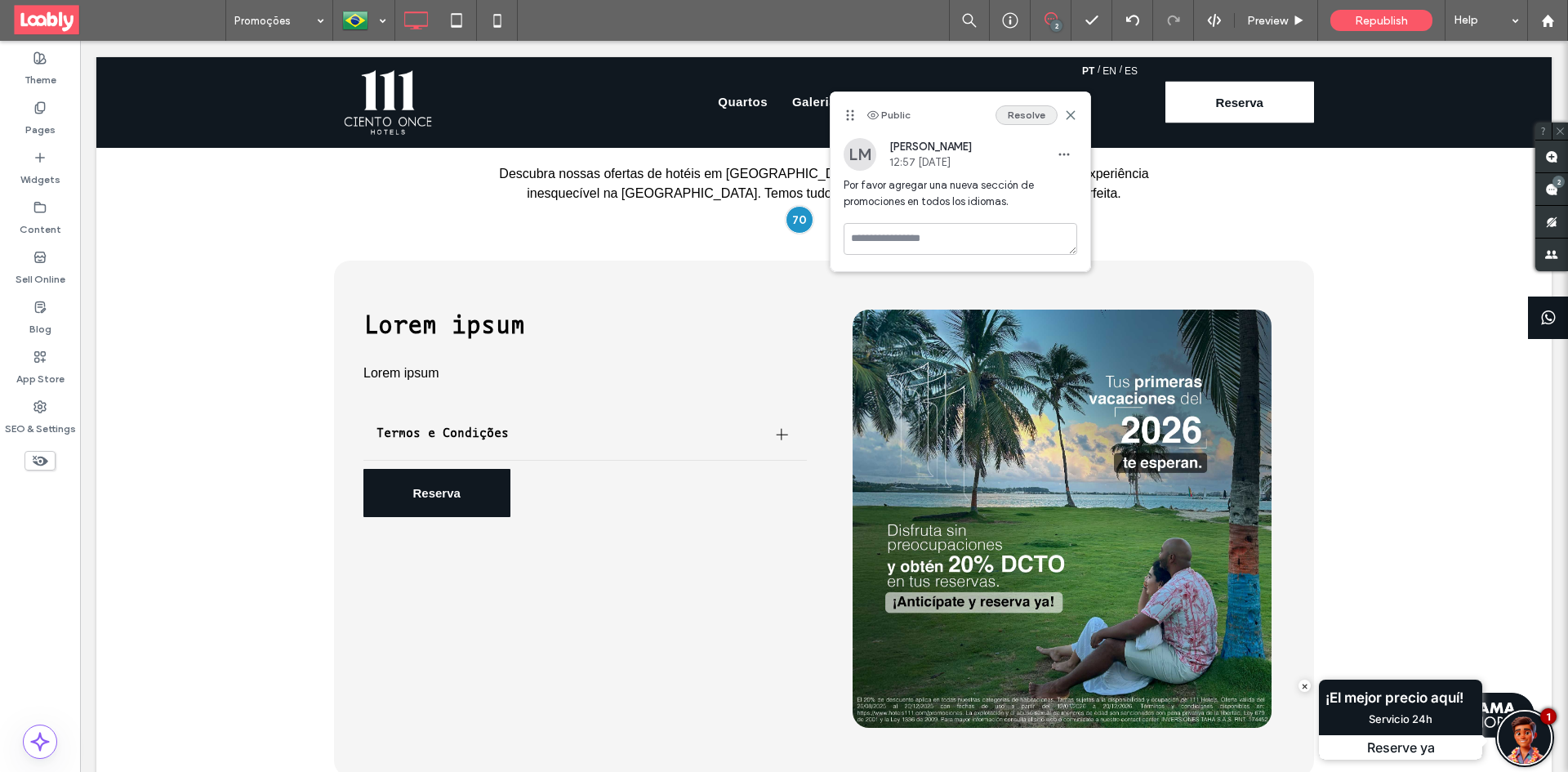
click at [1034, 118] on button "Resolve" at bounding box center [1026, 115] width 62 height 20
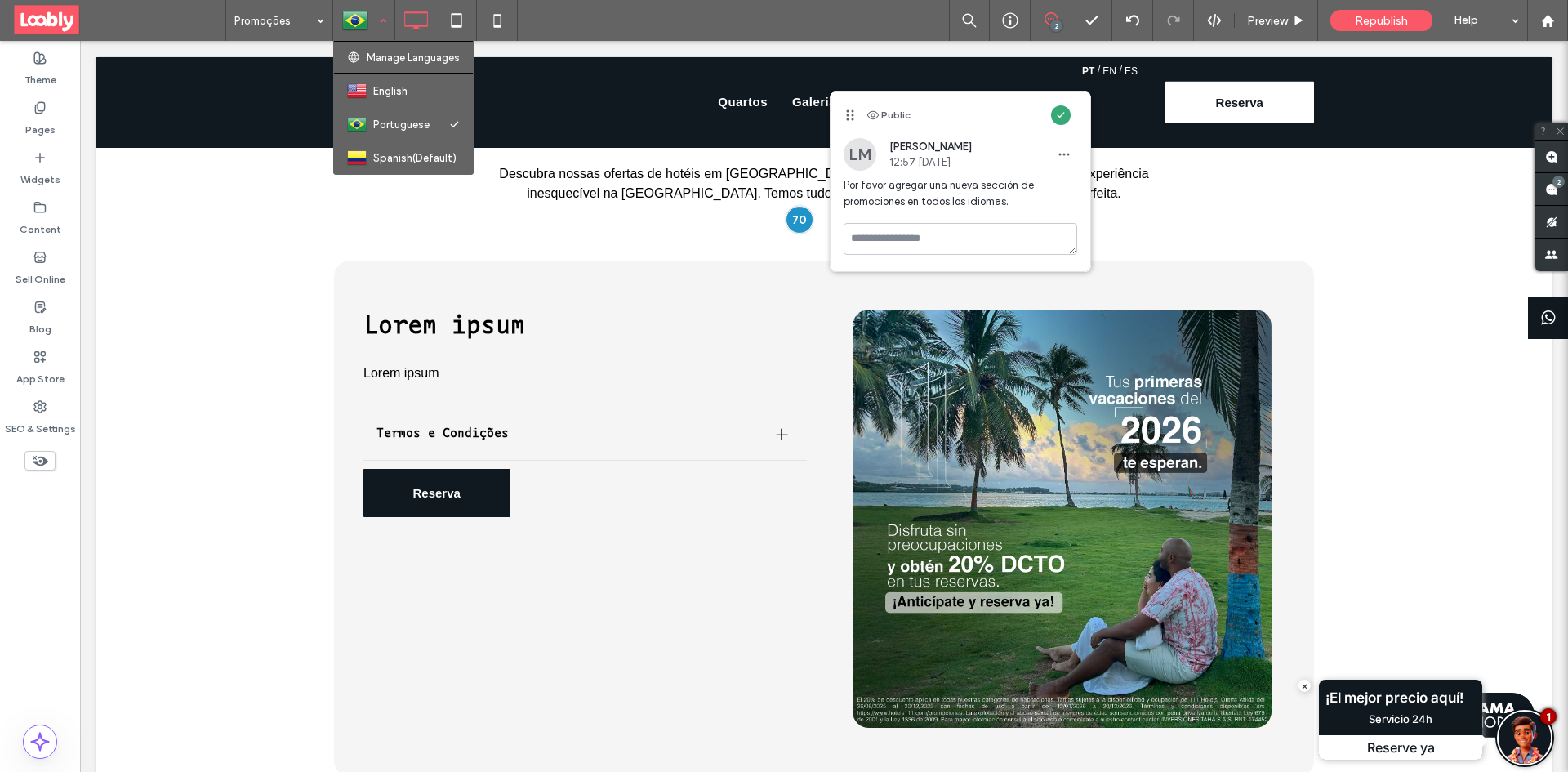
click at [376, 27] on div at bounding box center [364, 20] width 59 height 39
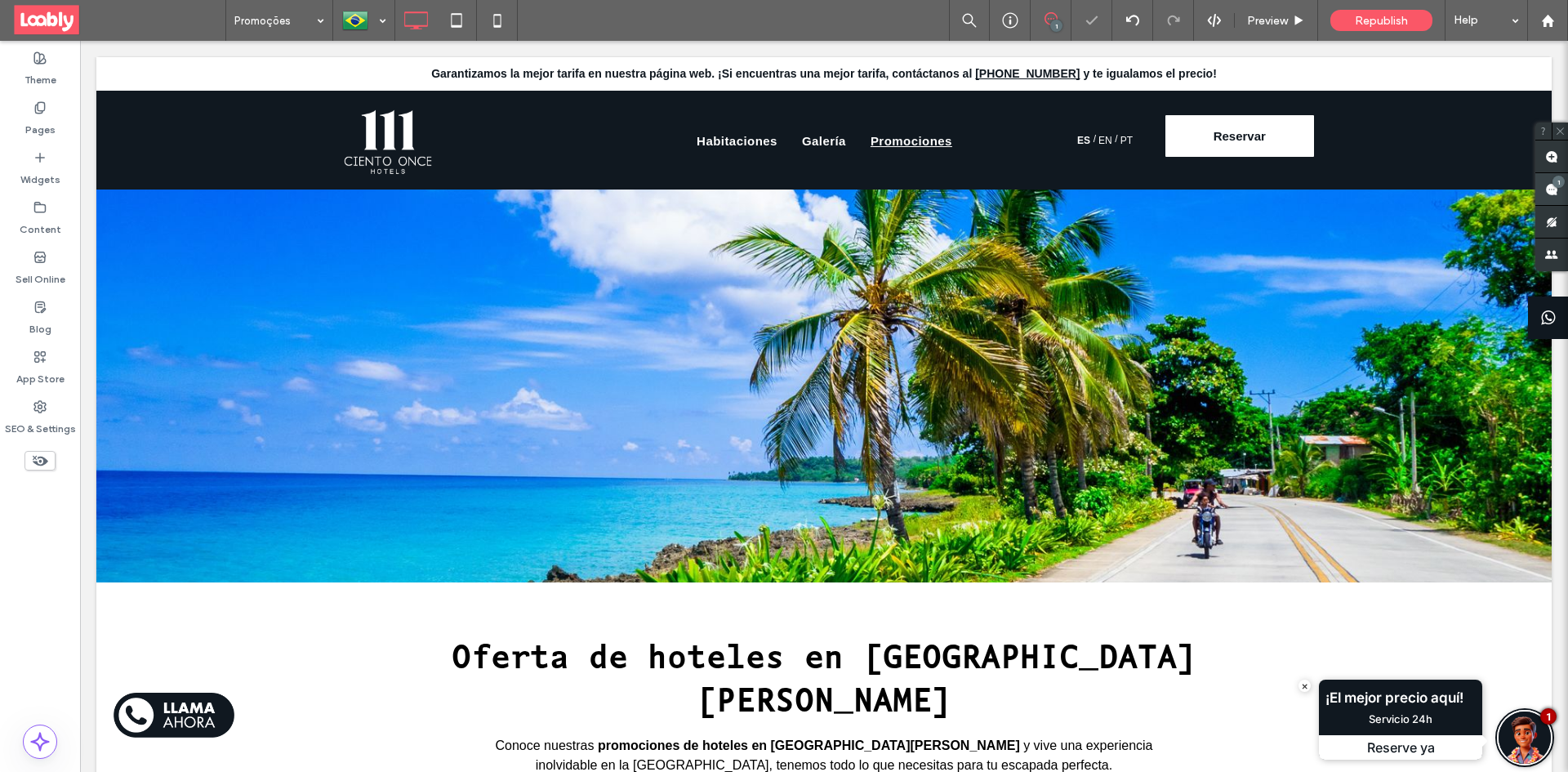
click at [1560, 197] on span at bounding box center [1551, 189] width 32 height 32
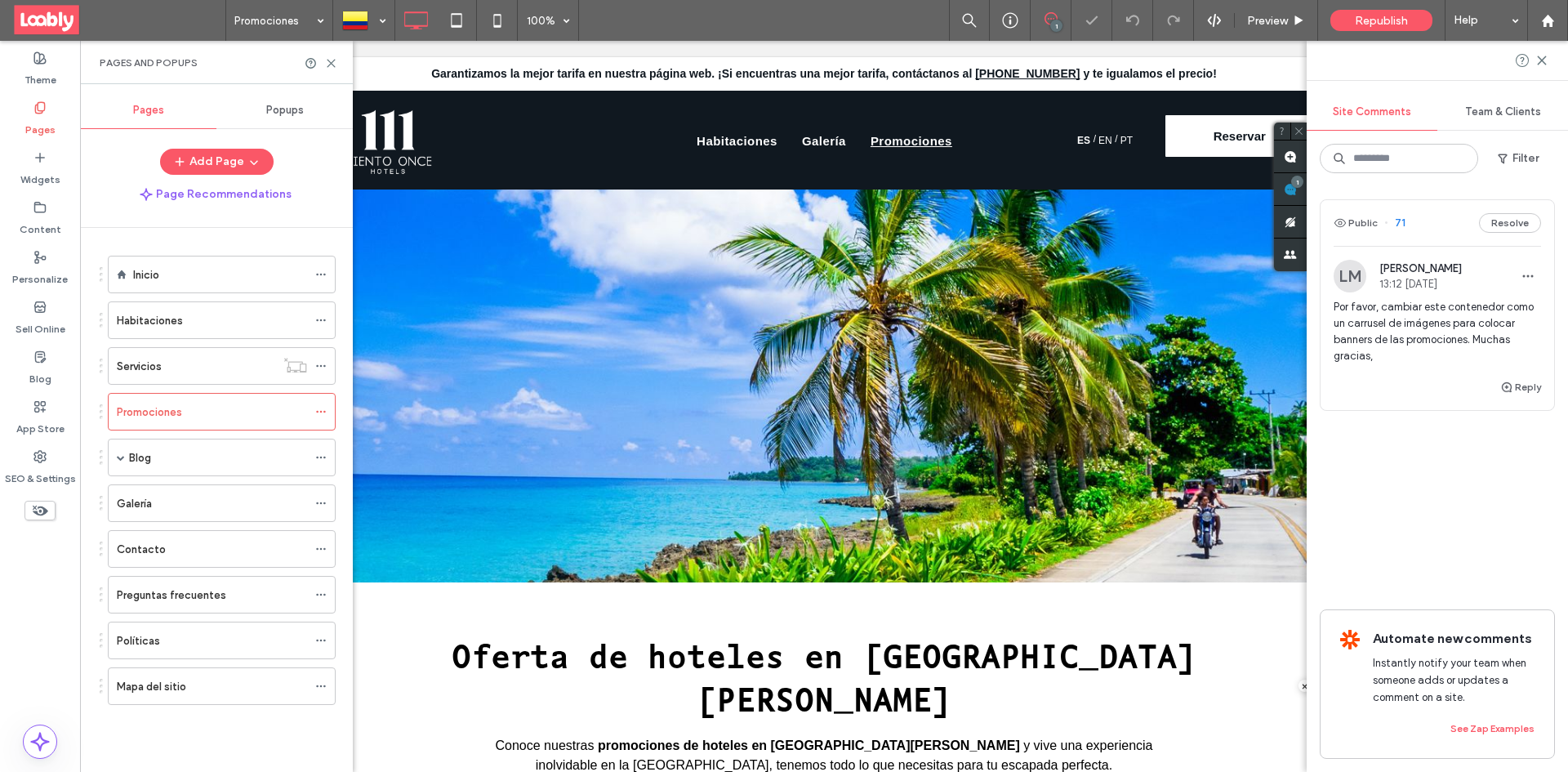
click at [1439, 229] on div "Public 71 Resolve" at bounding box center [1436, 223] width 233 height 46
click at [1445, 221] on div at bounding box center [784, 386] width 1568 height 772
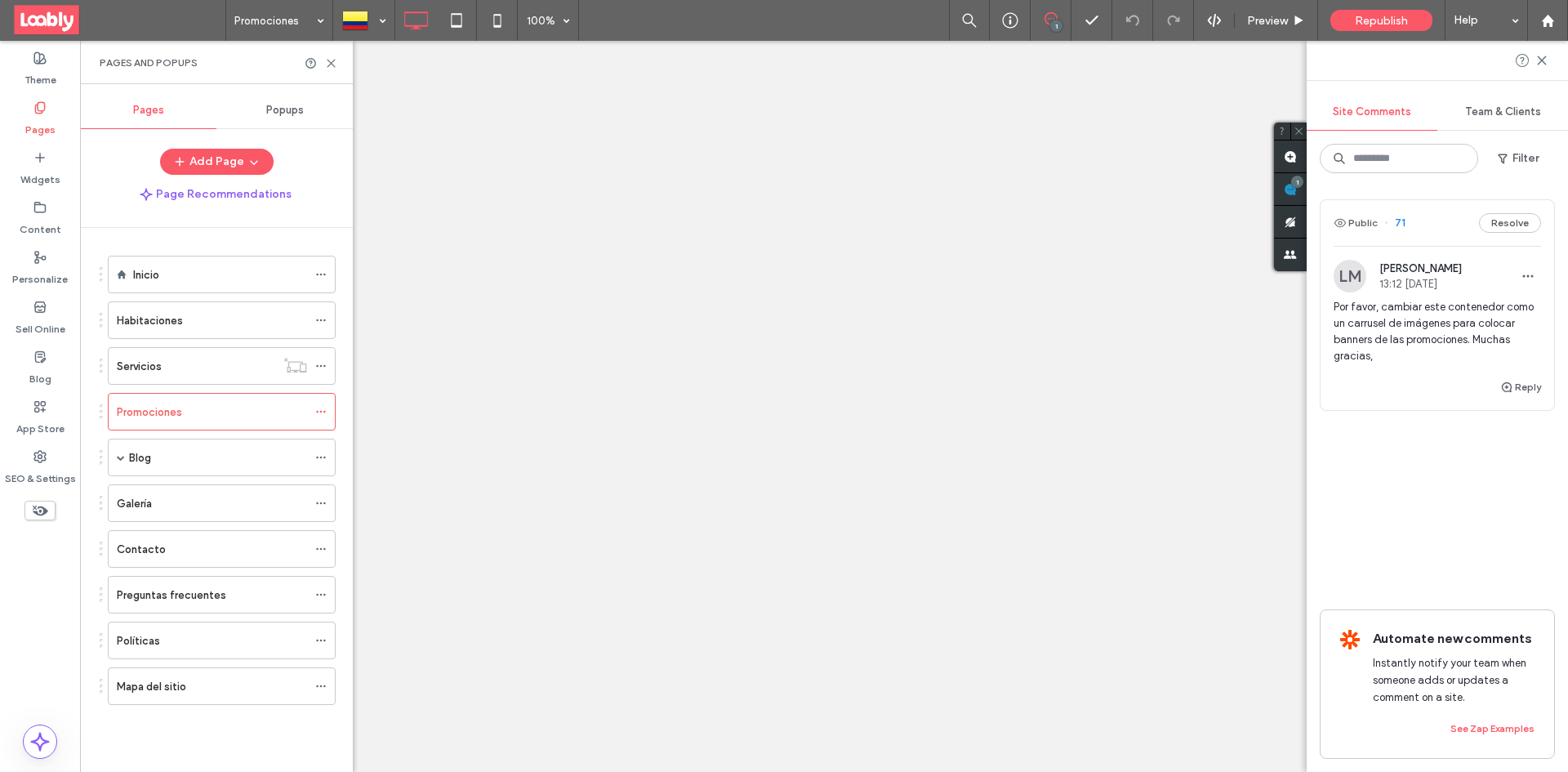
click at [1448, 220] on div "Public 71 Resolve" at bounding box center [1436, 223] width 233 height 46
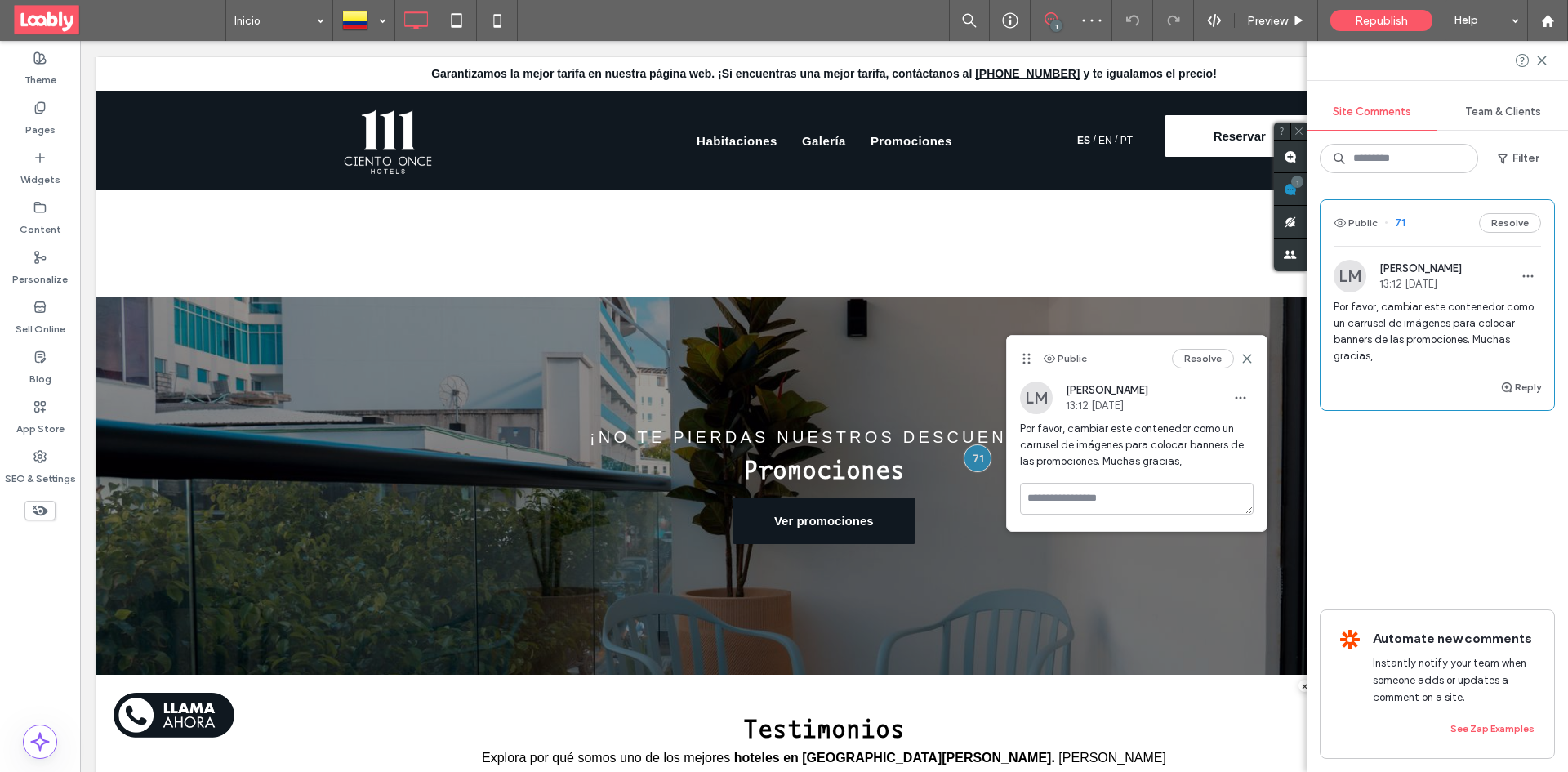
click at [334, 60] on div "Garantizamos la mejor tarifa en nuestra página web. ¡Si encuentras una mejor ta…" at bounding box center [824, 73] width 980 height 33
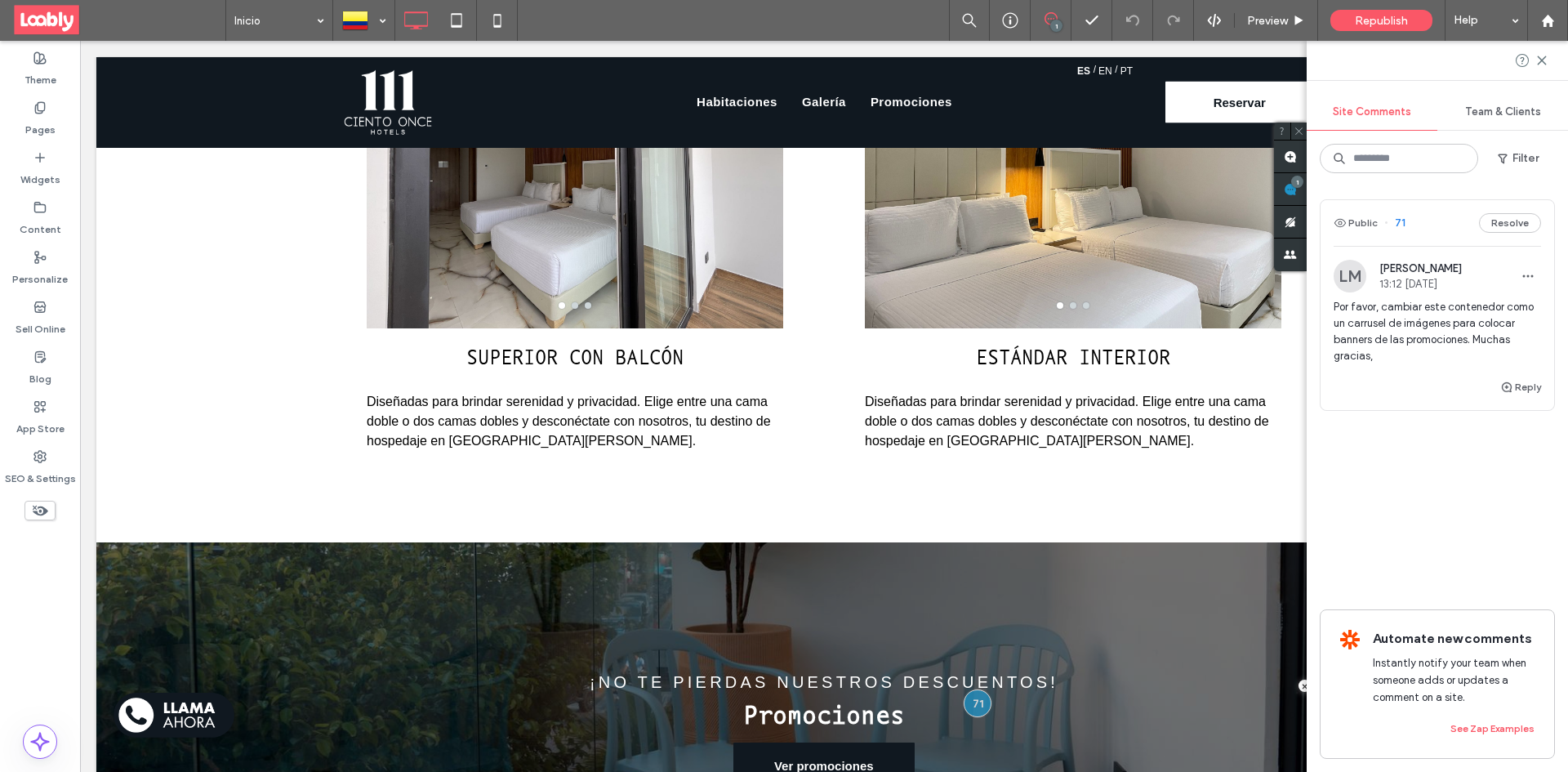
scroll to position [1955, 0]
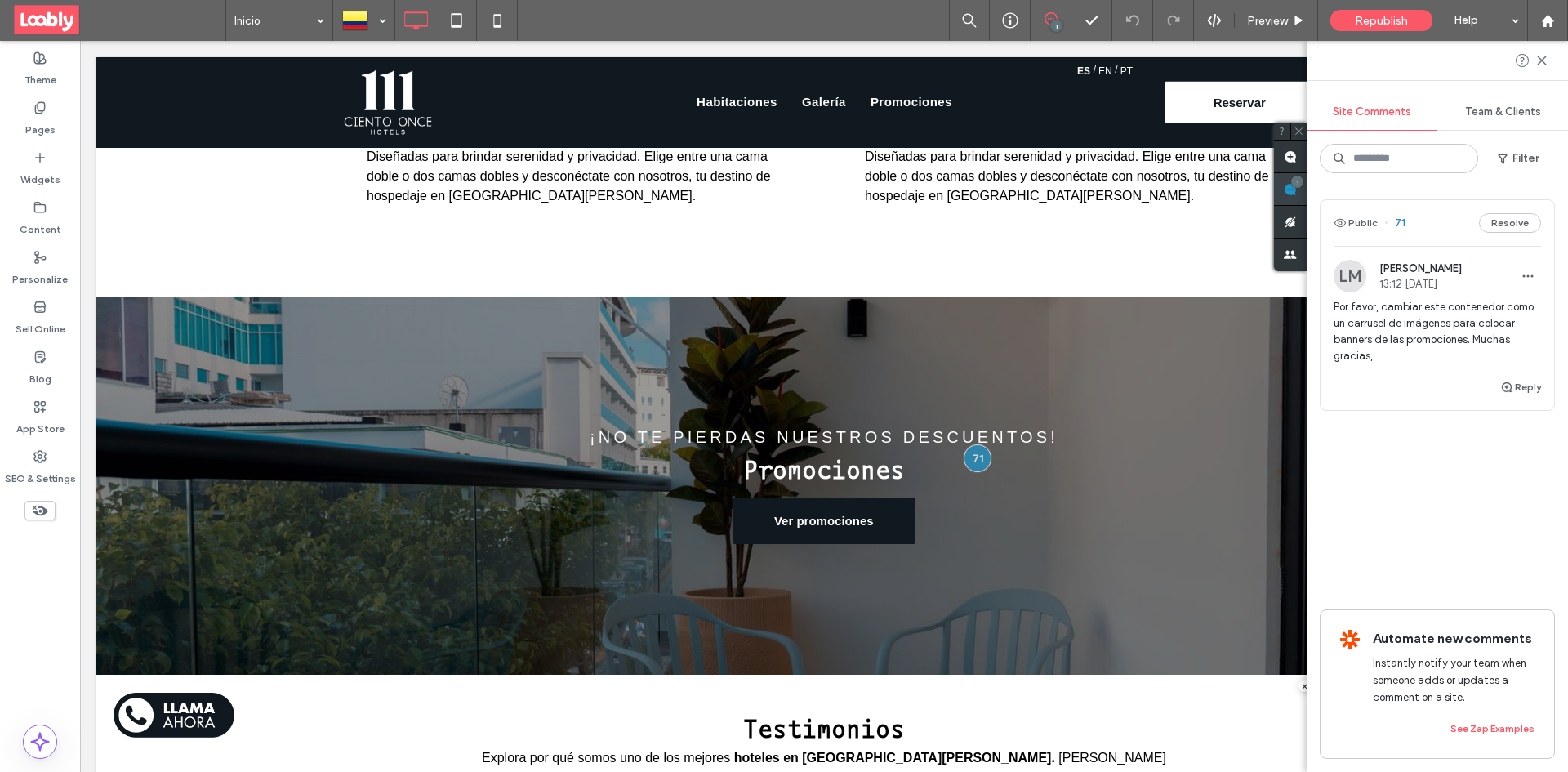
click at [1302, 187] on span at bounding box center [1290, 189] width 32 height 32
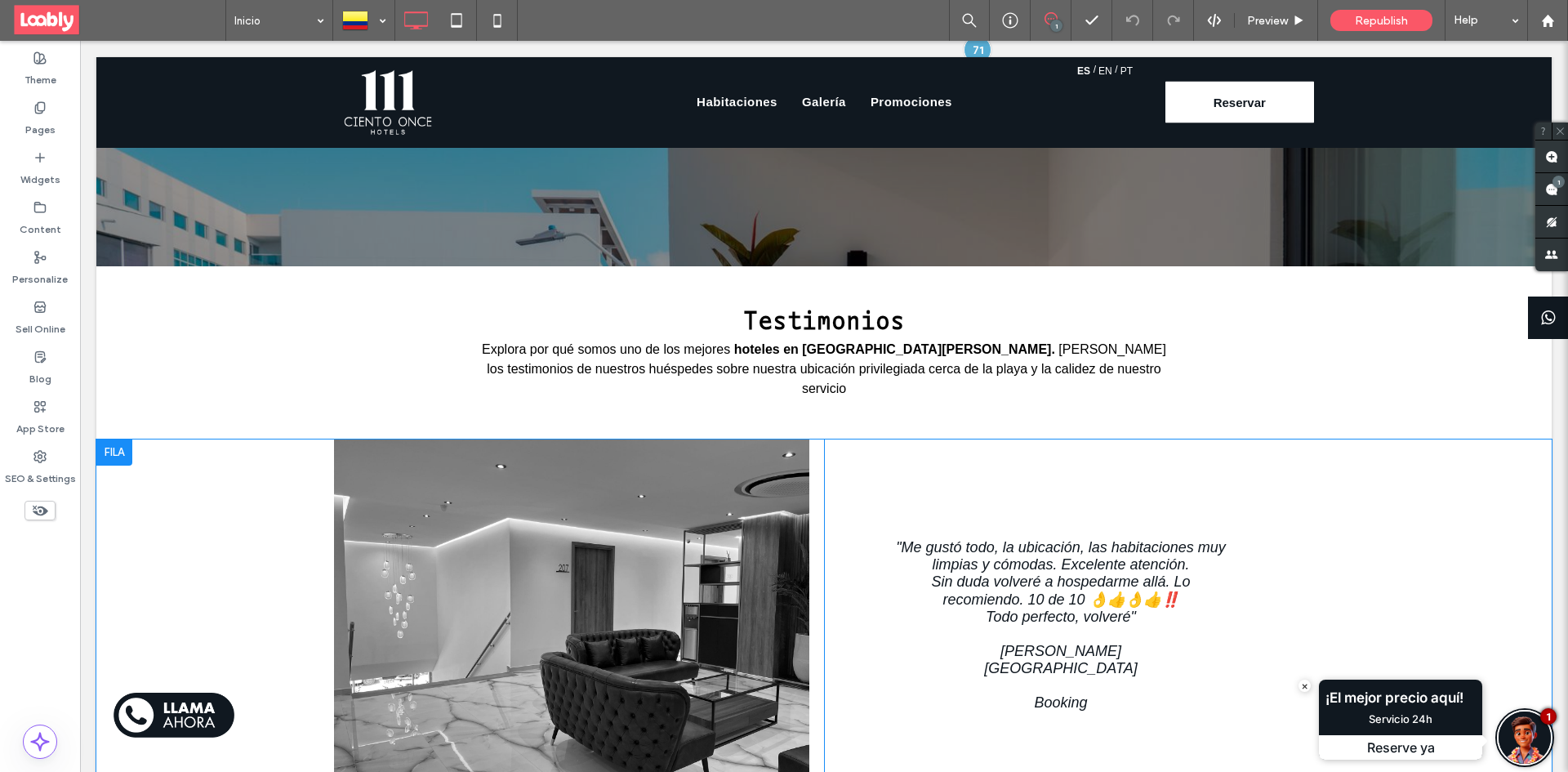
scroll to position [2037, 0]
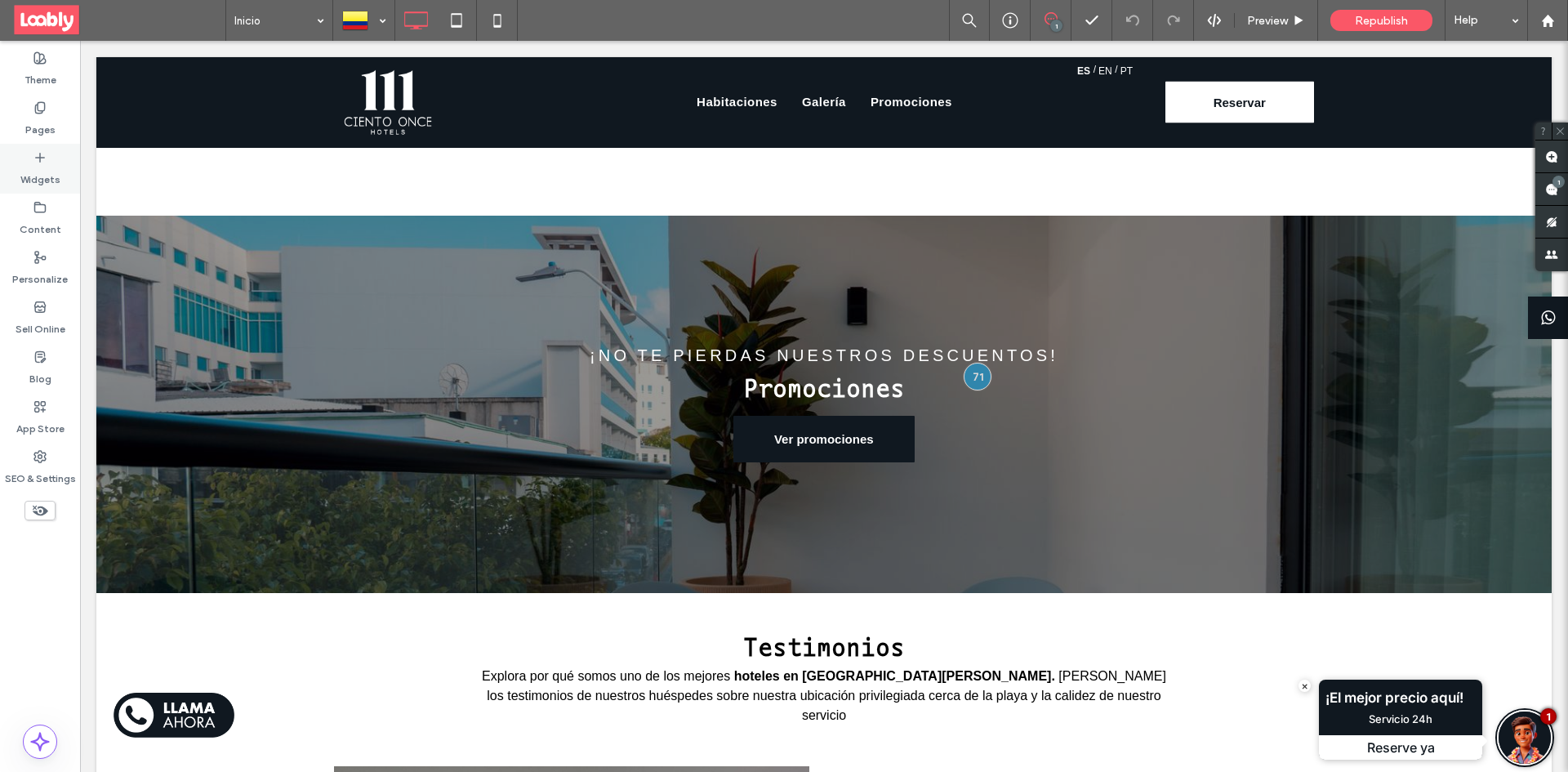
drag, startPoint x: 46, startPoint y: 167, endPoint x: 533, endPoint y: 78, distance: 495.1
click at [46, 167] on label "Widgets" at bounding box center [40, 175] width 40 height 23
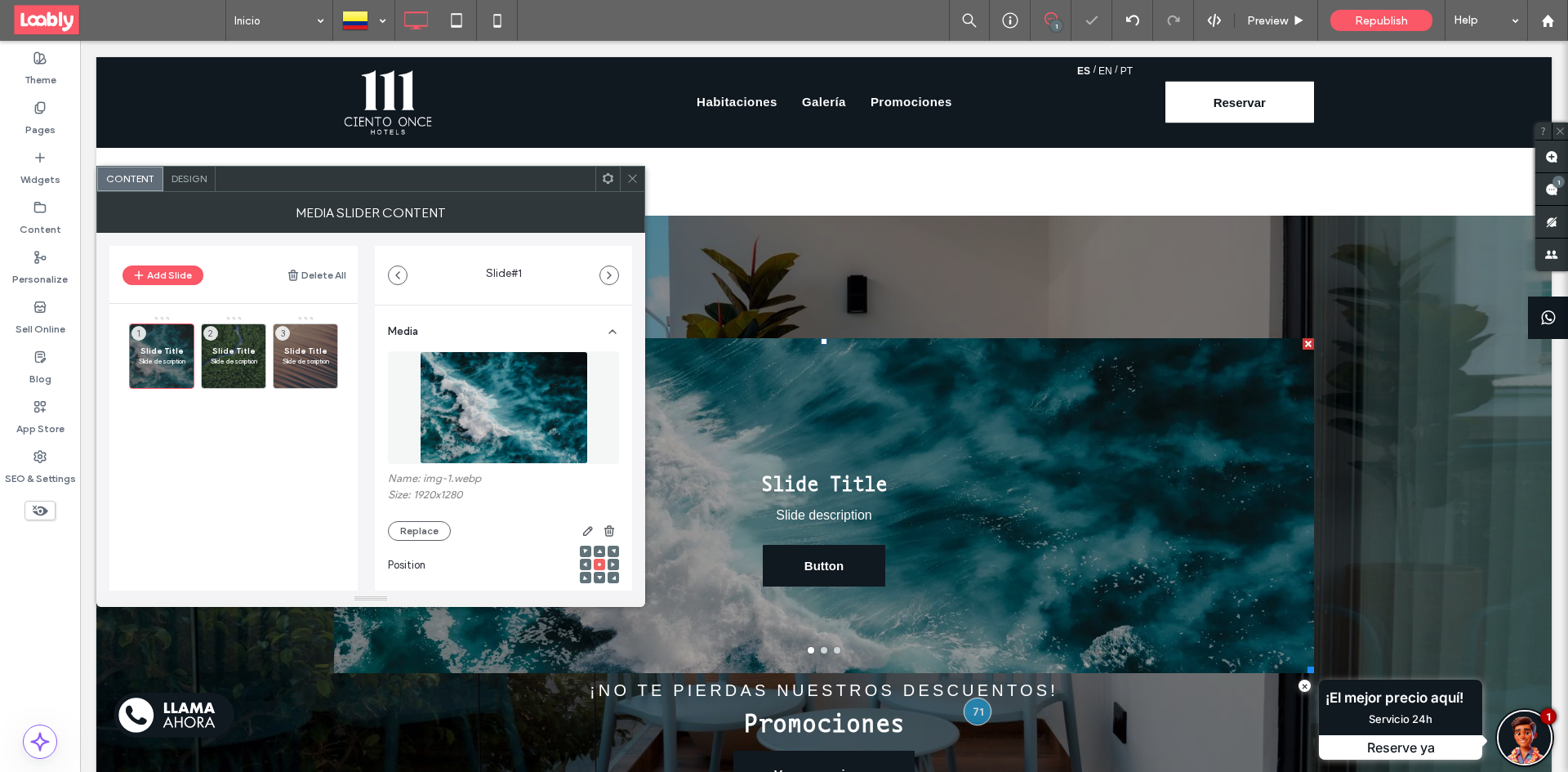
scroll to position [2119, 0]
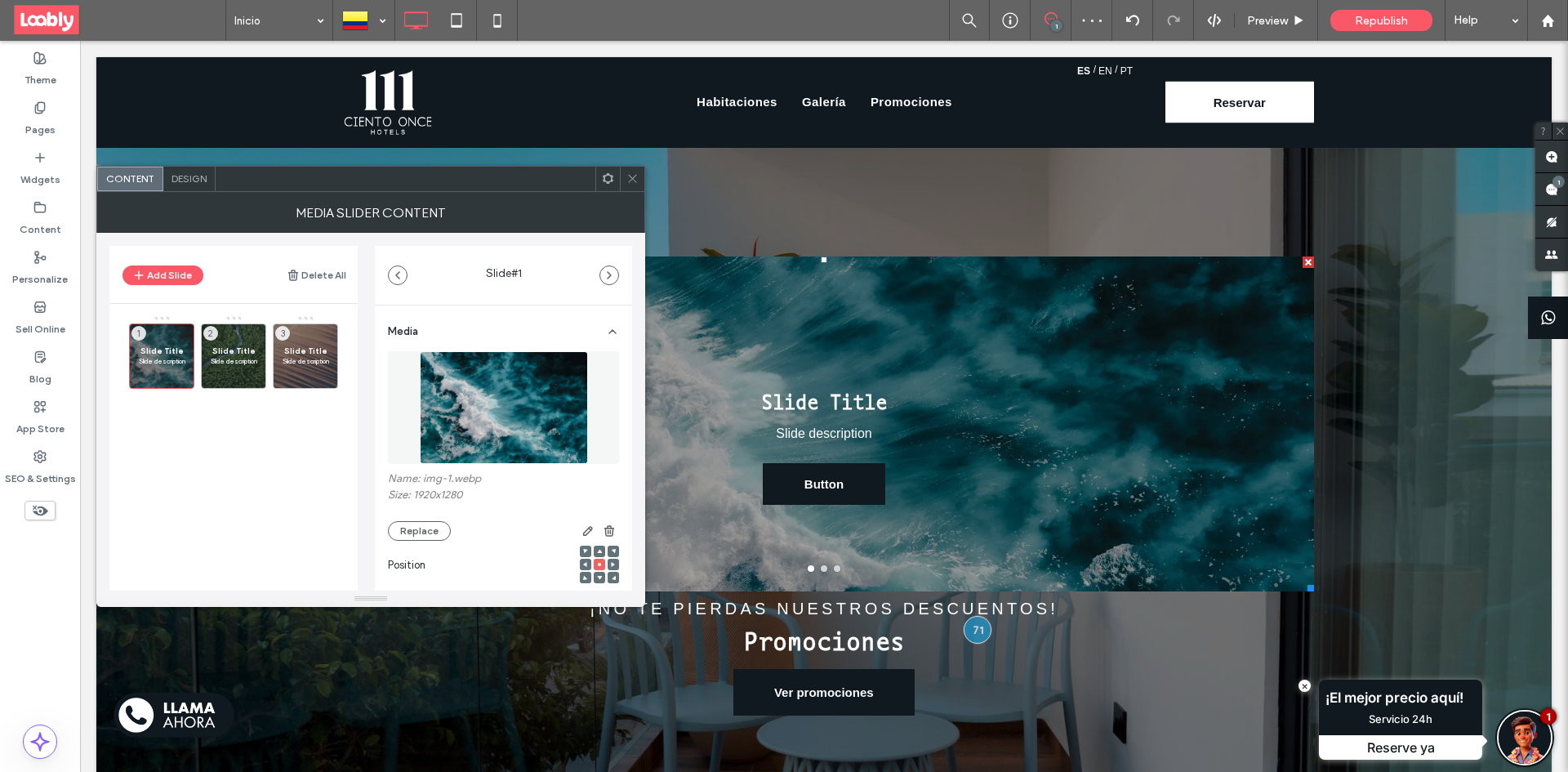
drag, startPoint x: 630, startPoint y: 176, endPoint x: 581, endPoint y: 174, distance: 49.0
click at [630, 176] on icon at bounding box center [632, 178] width 12 height 12
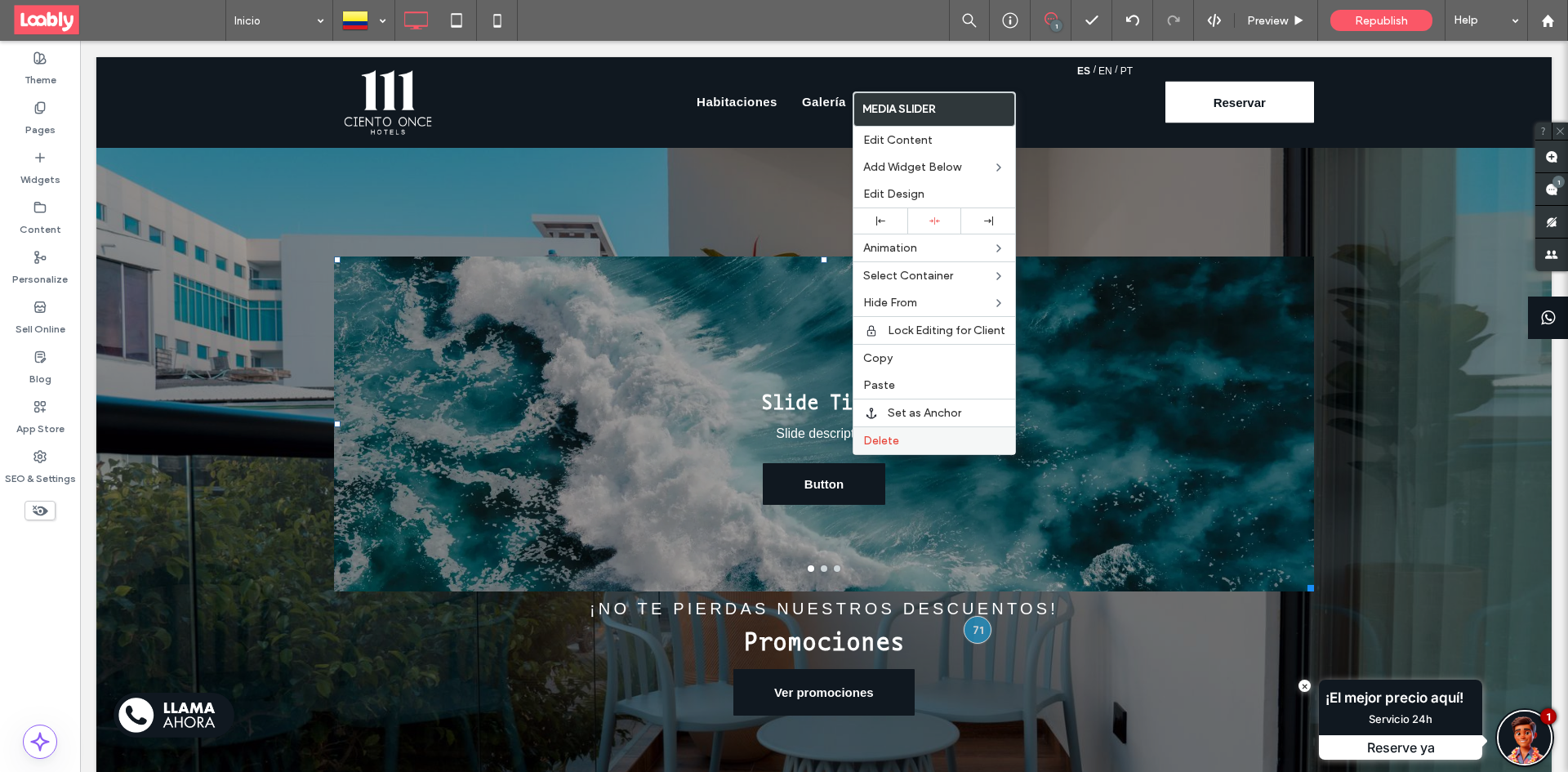
click at [916, 434] on label "Delete" at bounding box center [933, 440] width 142 height 14
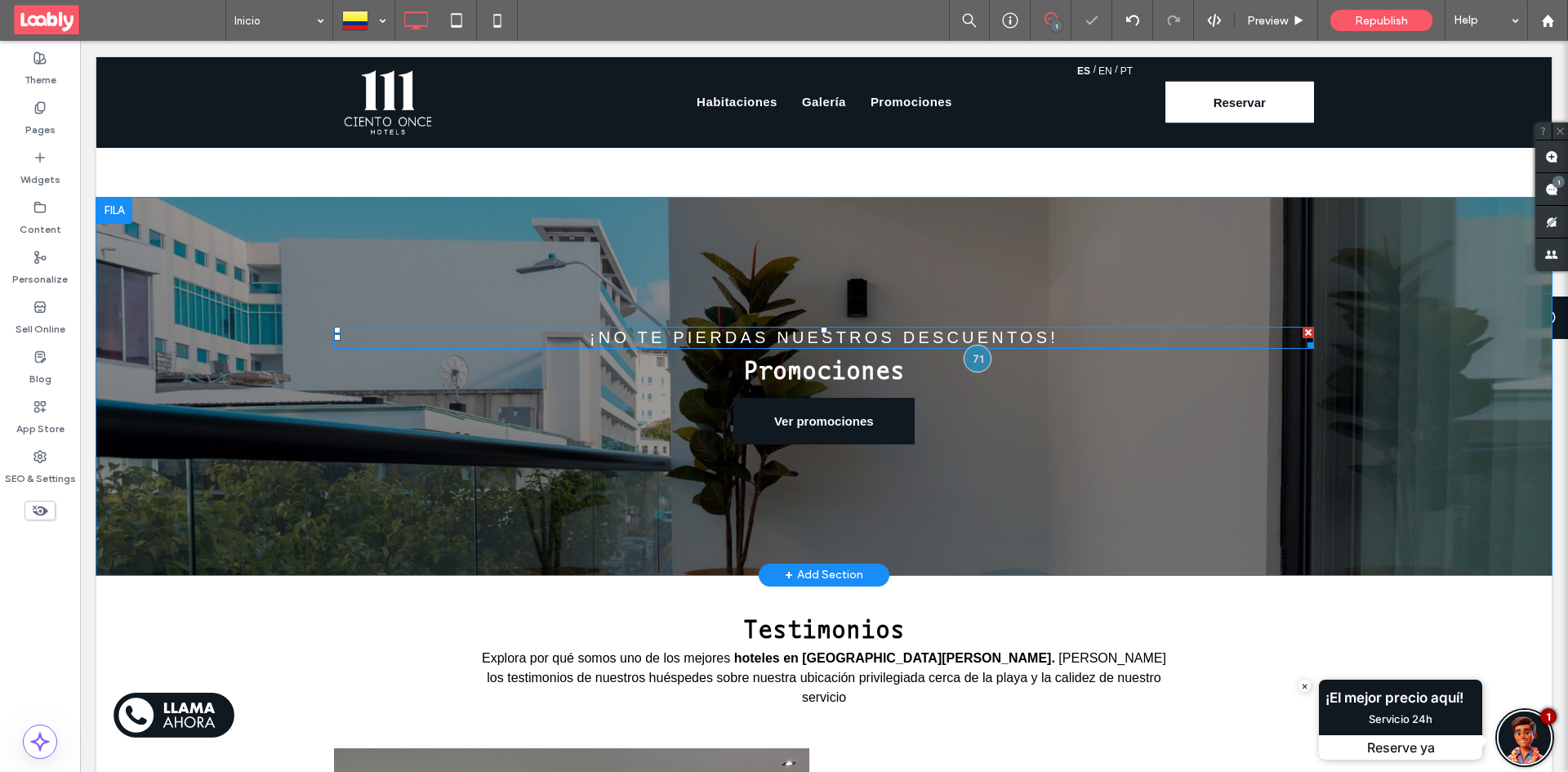
scroll to position [2037, 0]
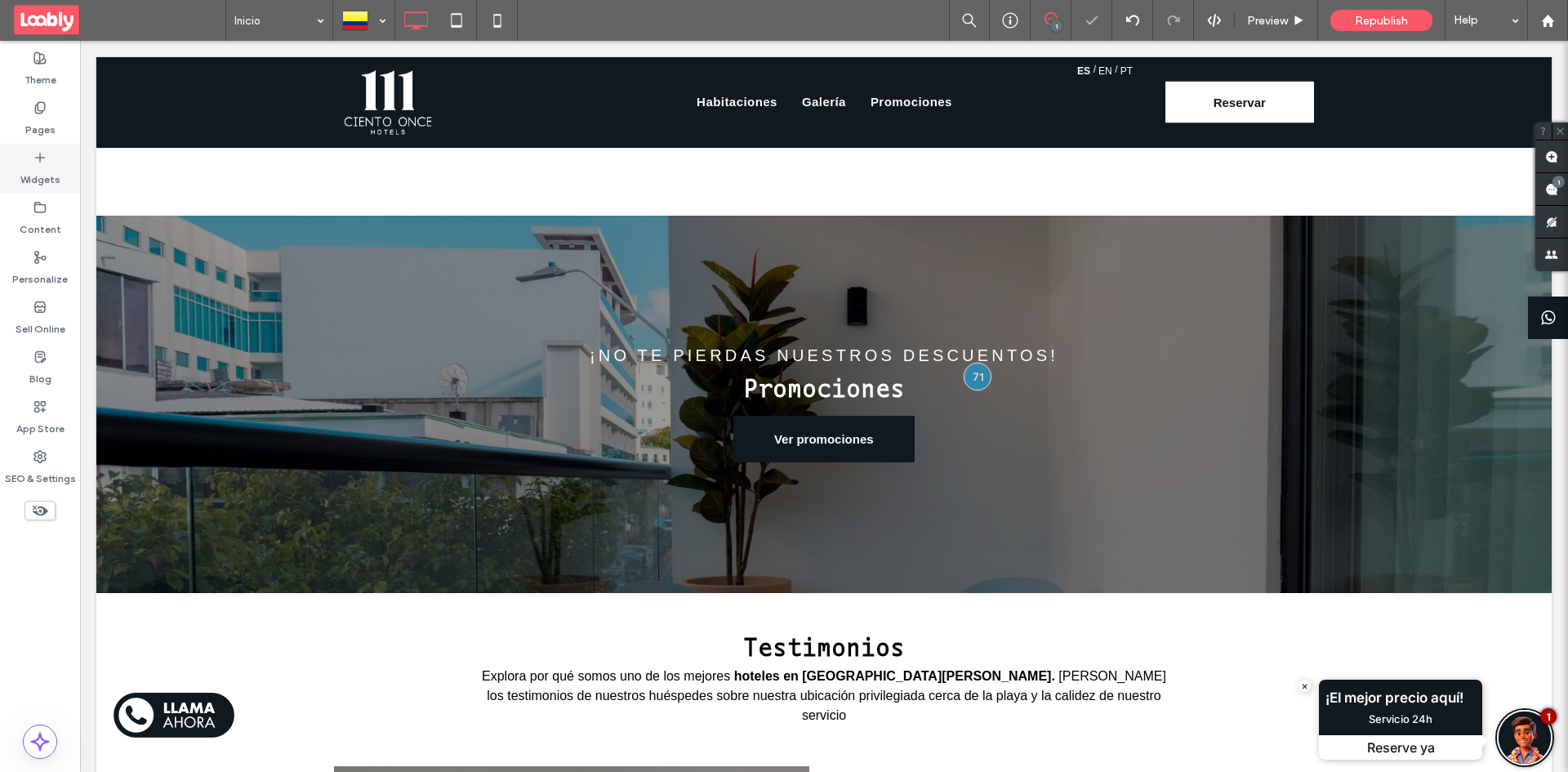
click at [40, 175] on label "Widgets" at bounding box center [40, 175] width 40 height 23
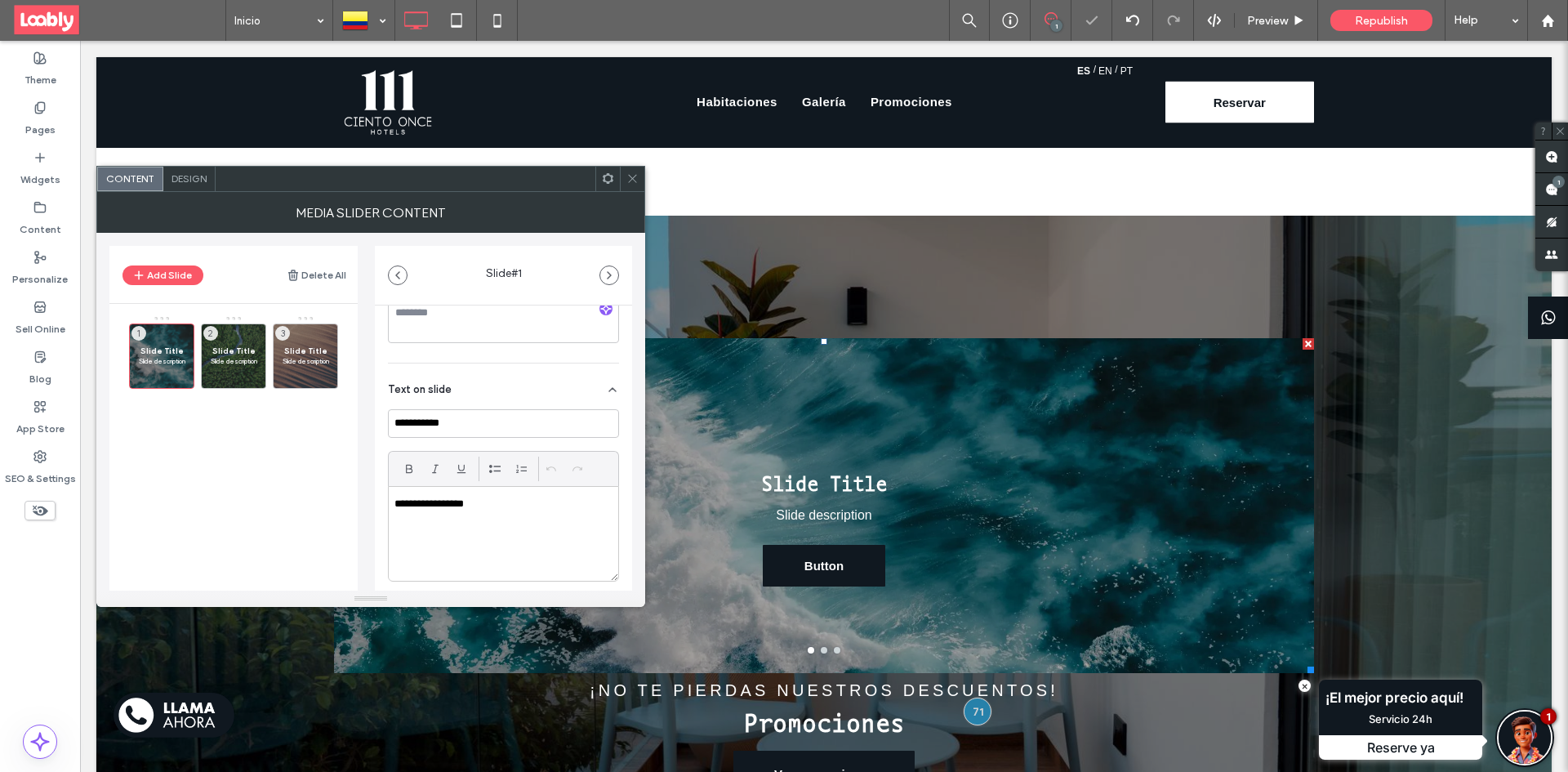
scroll to position [449, 0]
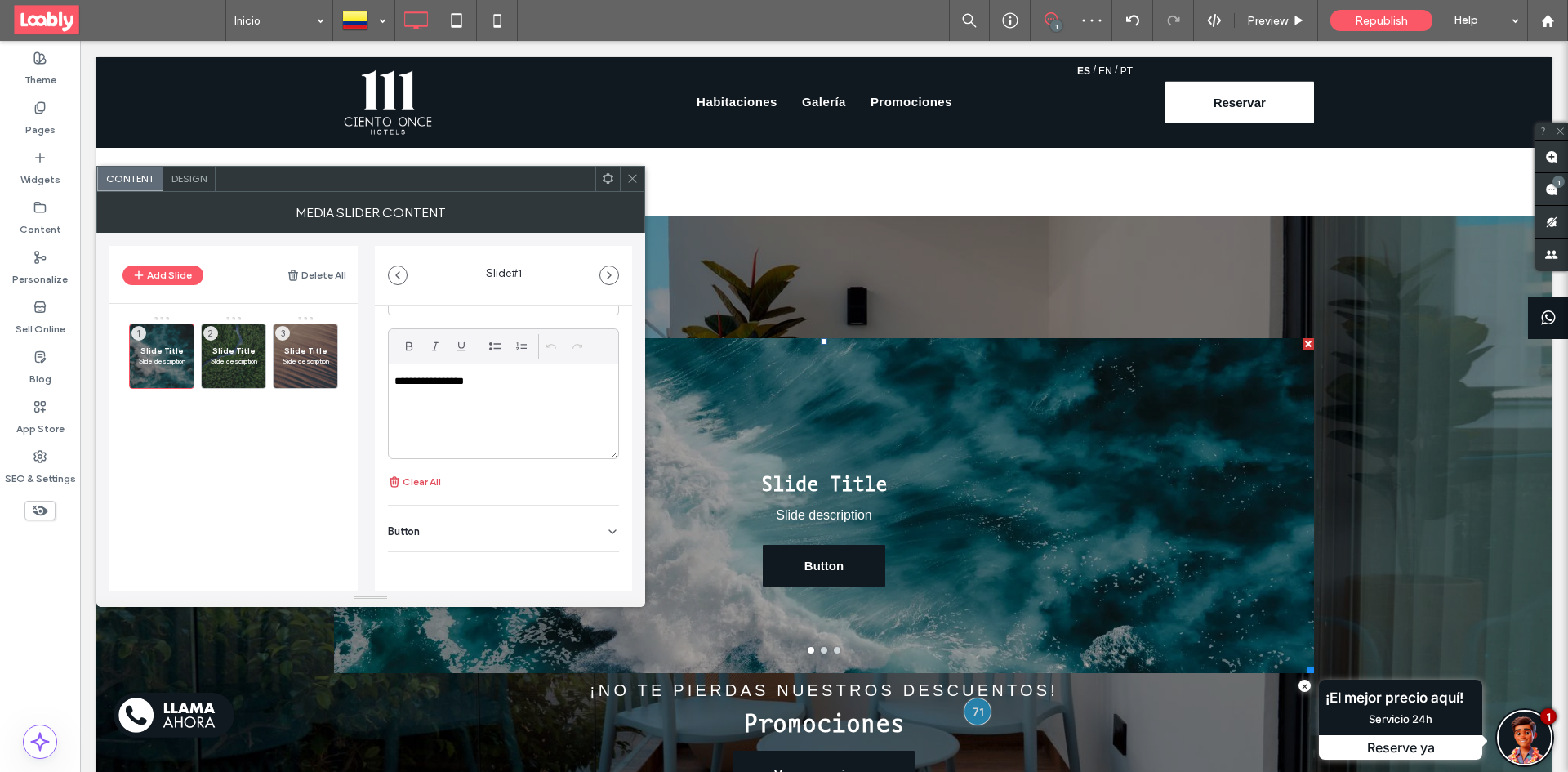
click at [420, 482] on button "Clear All" at bounding box center [414, 481] width 53 height 20
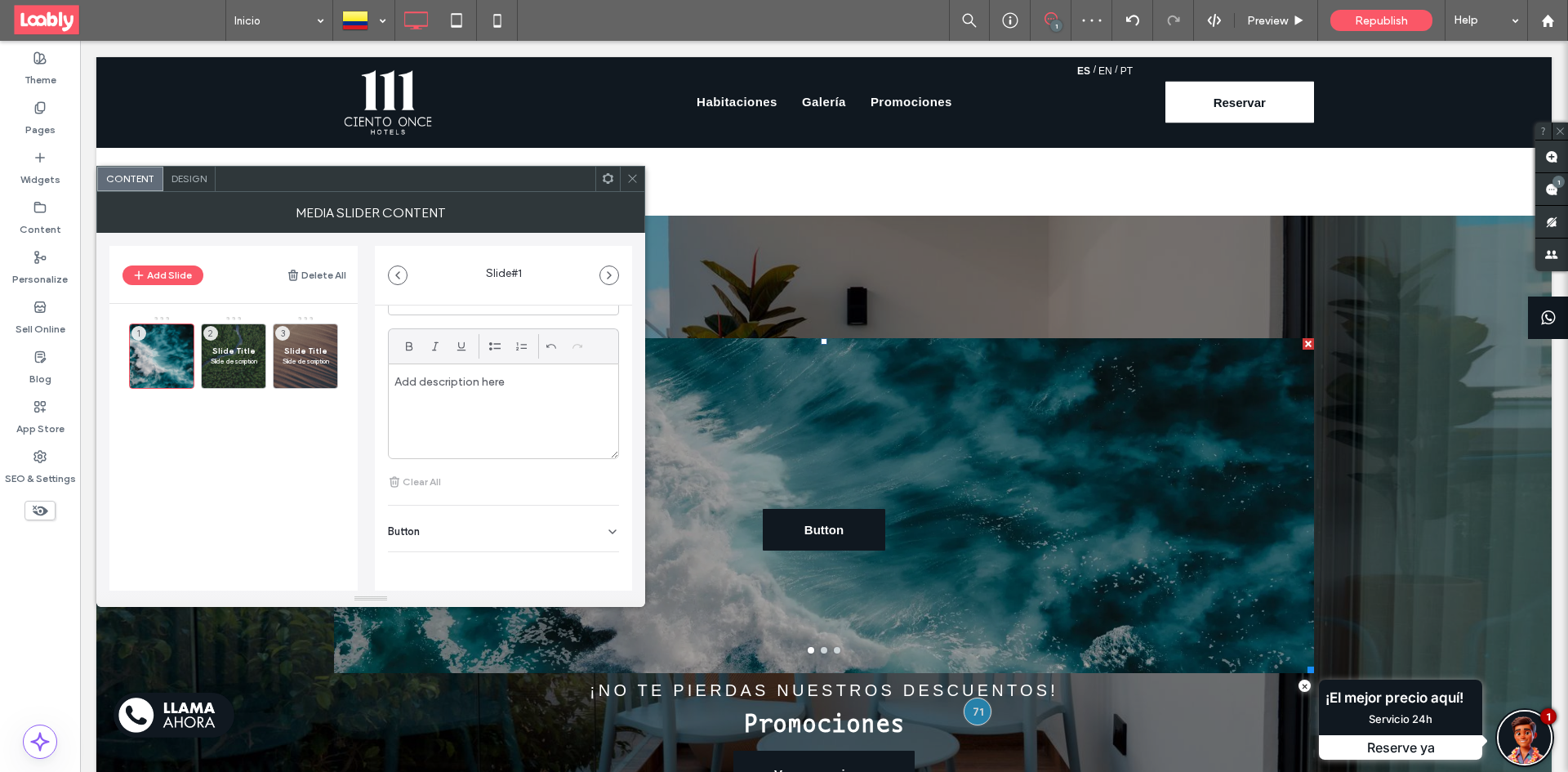
click at [595, 527] on div "Button" at bounding box center [503, 529] width 231 height 46
click at [595, 553] on button at bounding box center [604, 566] width 30 height 29
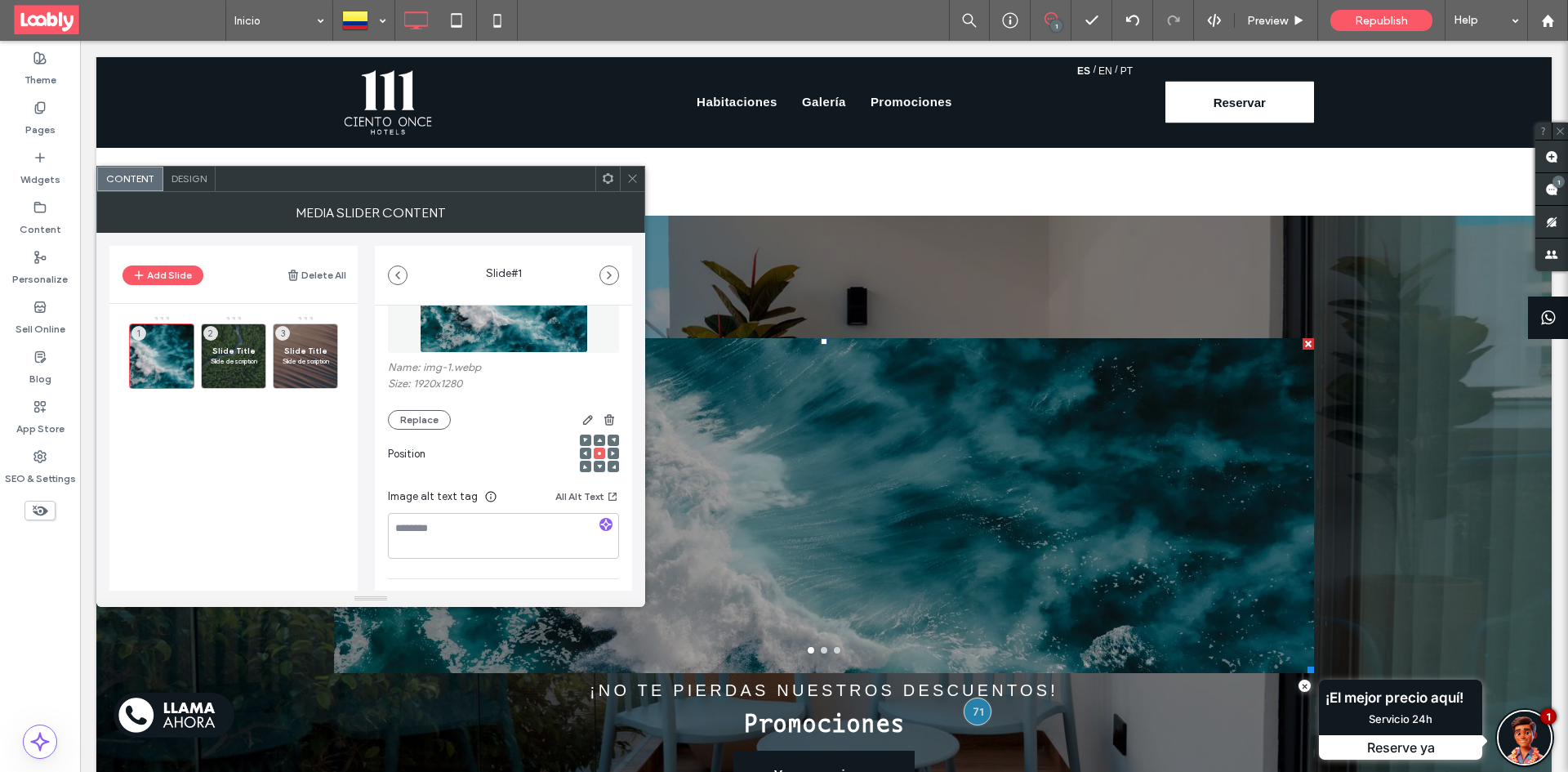
scroll to position [81, 0]
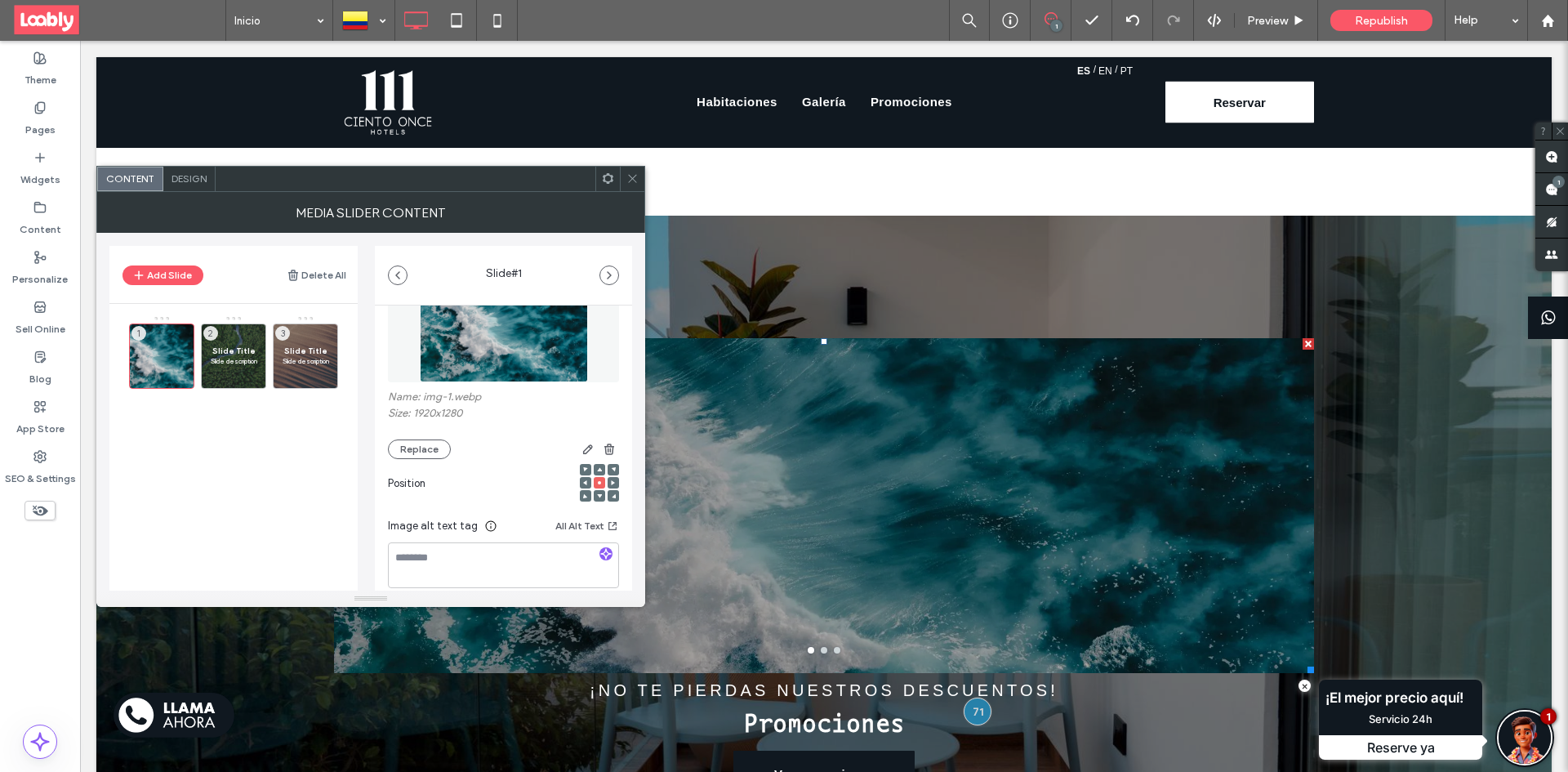
click at [193, 174] on span "Design" at bounding box center [188, 178] width 35 height 12
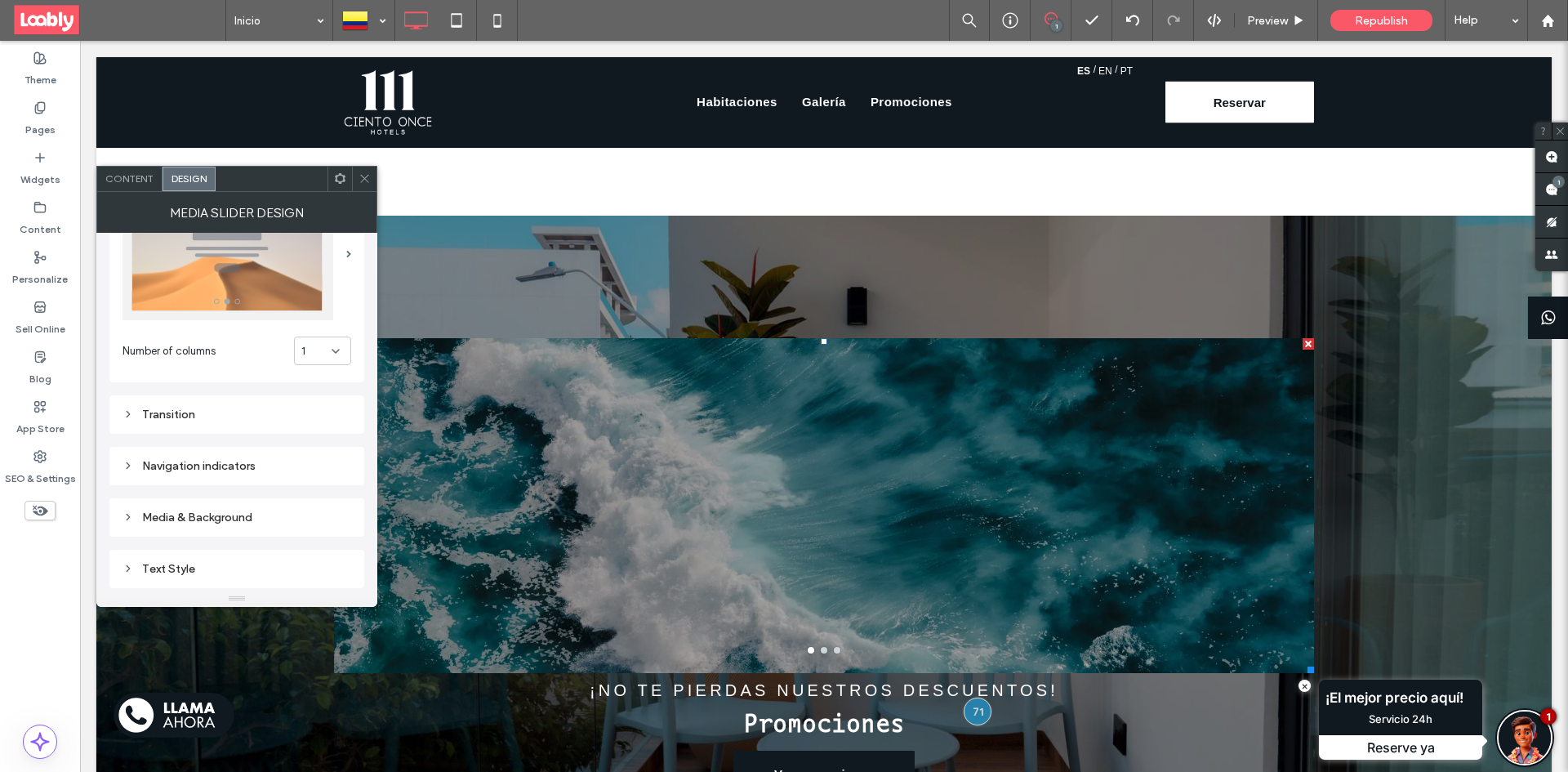
scroll to position [245, 0]
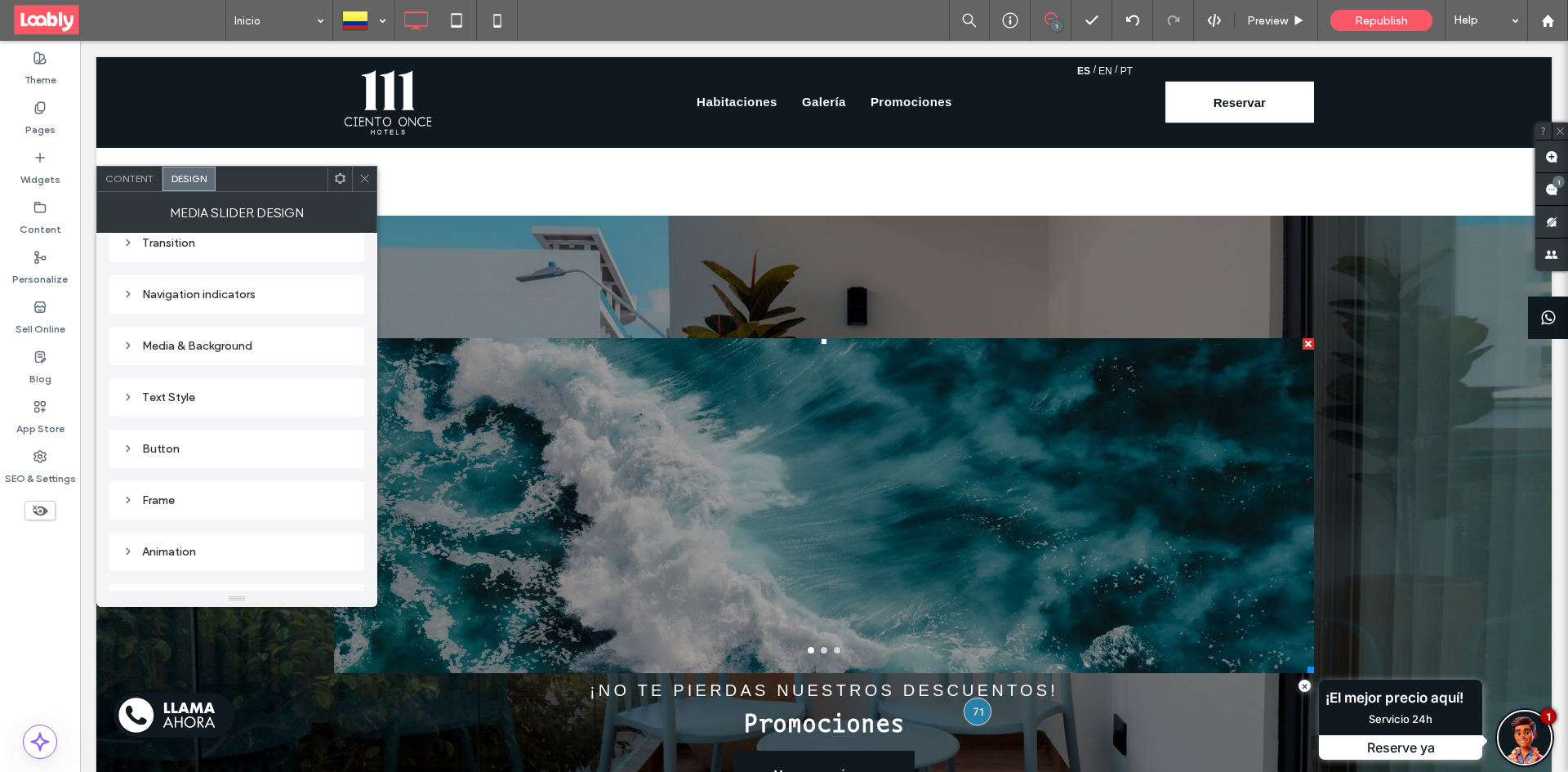
click at [230, 352] on div "Media & Background" at bounding box center [236, 345] width 228 height 14
click at [335, 478] on div "rgba(0, 0, 0, 0.3)" at bounding box center [340, 481] width 14 height 14
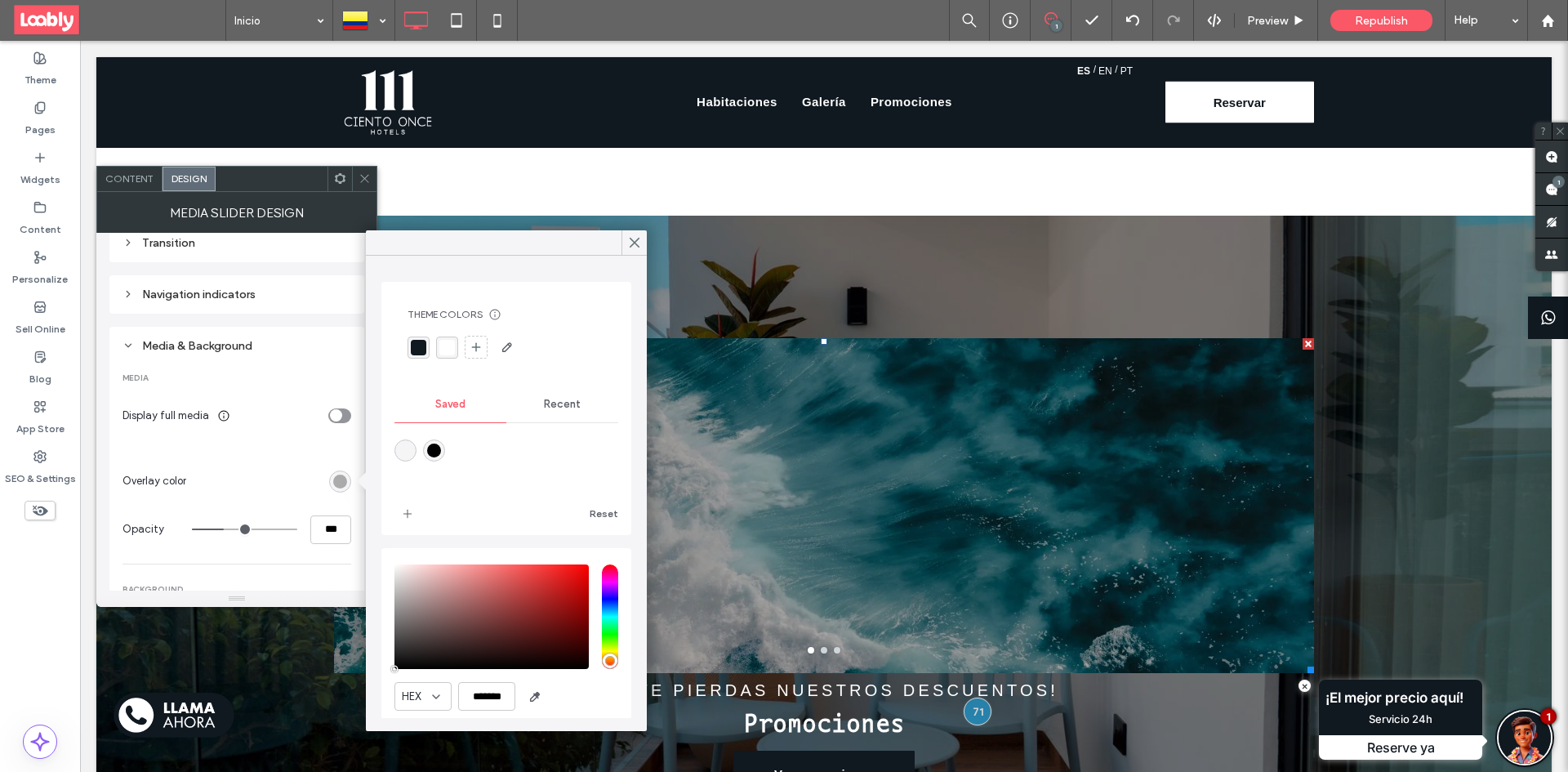
click at [552, 399] on span "Recent" at bounding box center [562, 404] width 36 height 13
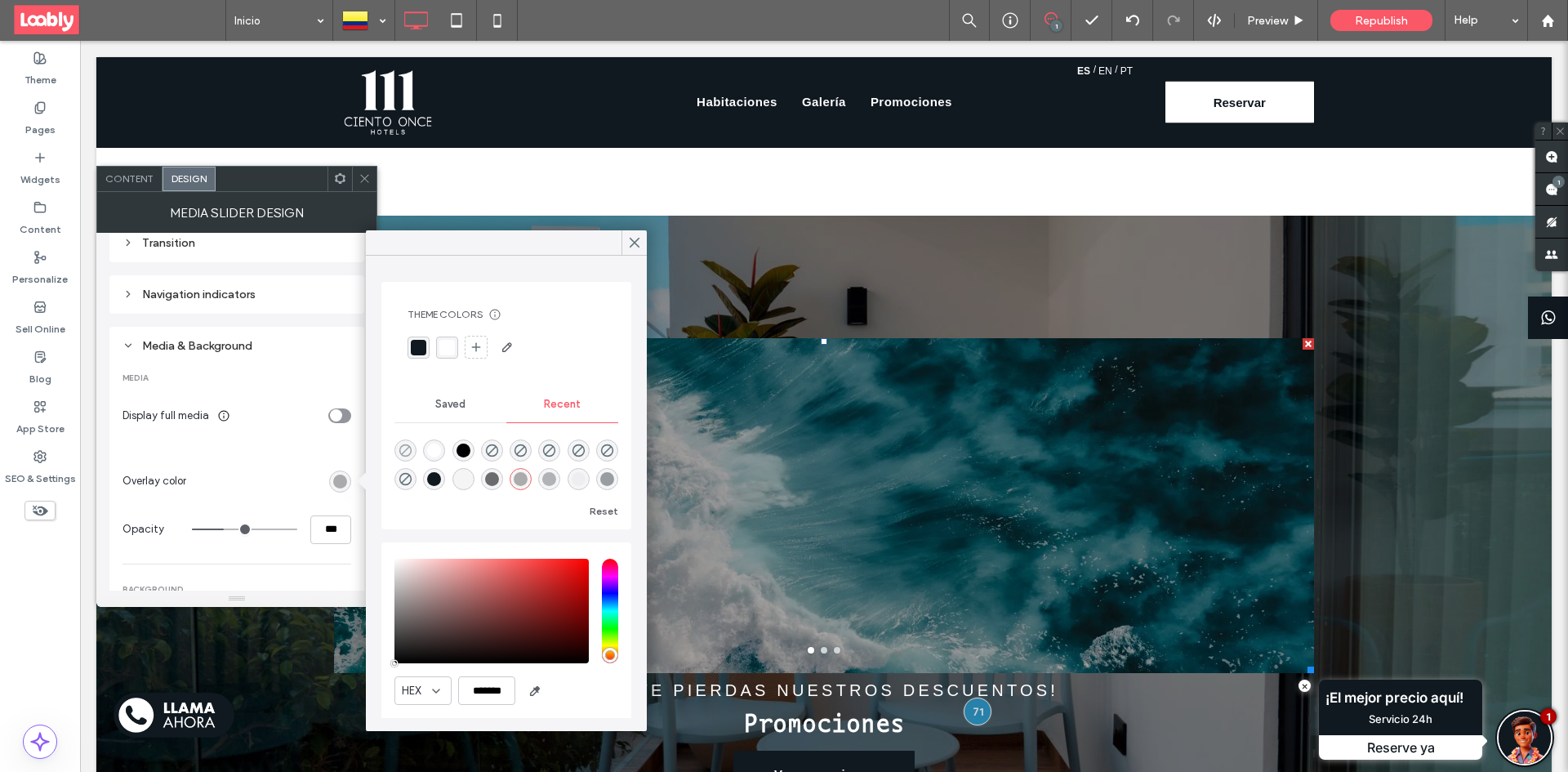
click at [404, 450] on use "rgba(0, 0, 0, 0)" at bounding box center [406, 450] width 12 height 12
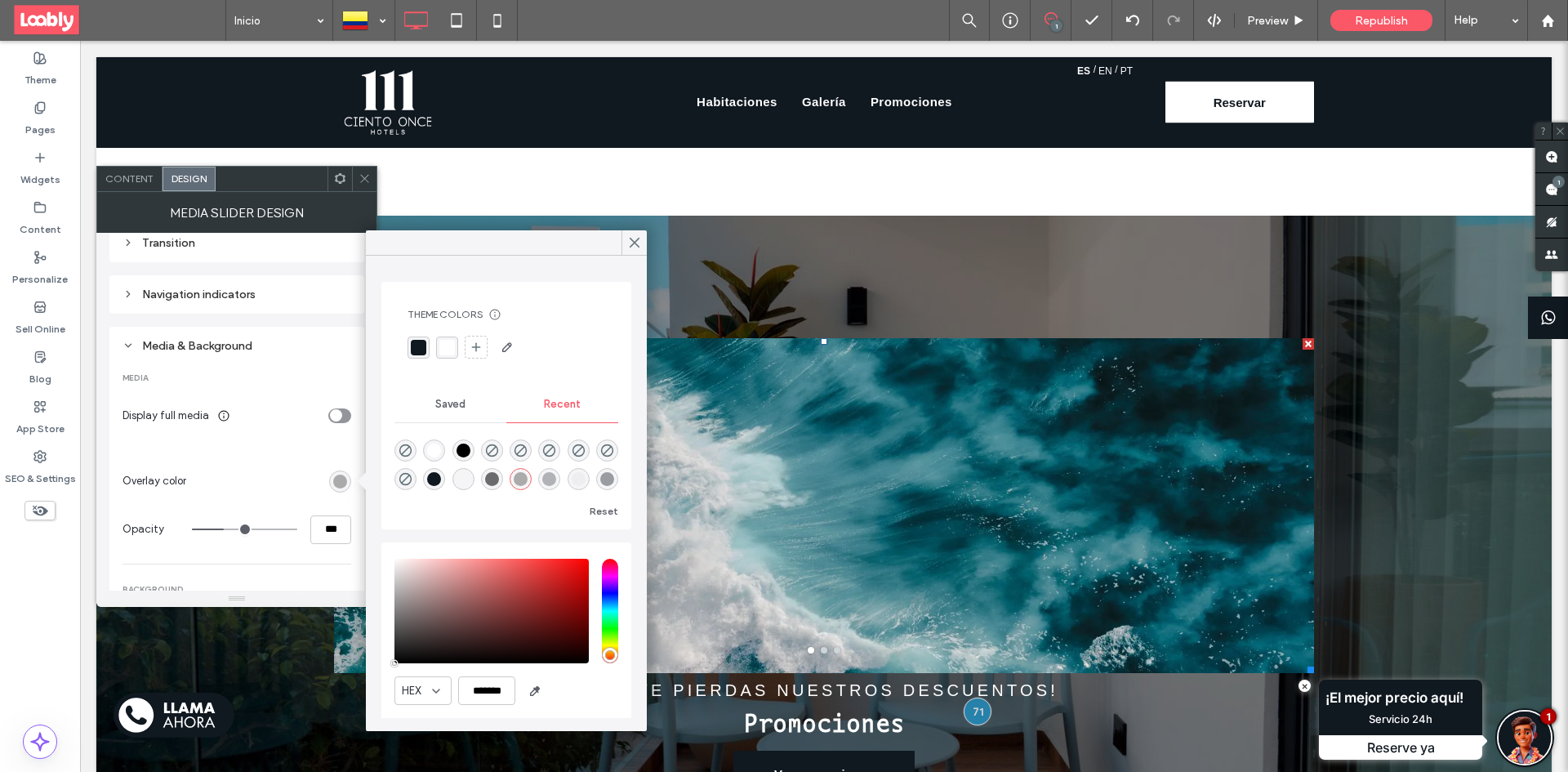
type input "*"
type input "**"
type input "*"
type input "**"
click at [632, 248] on icon at bounding box center [634, 242] width 14 height 14
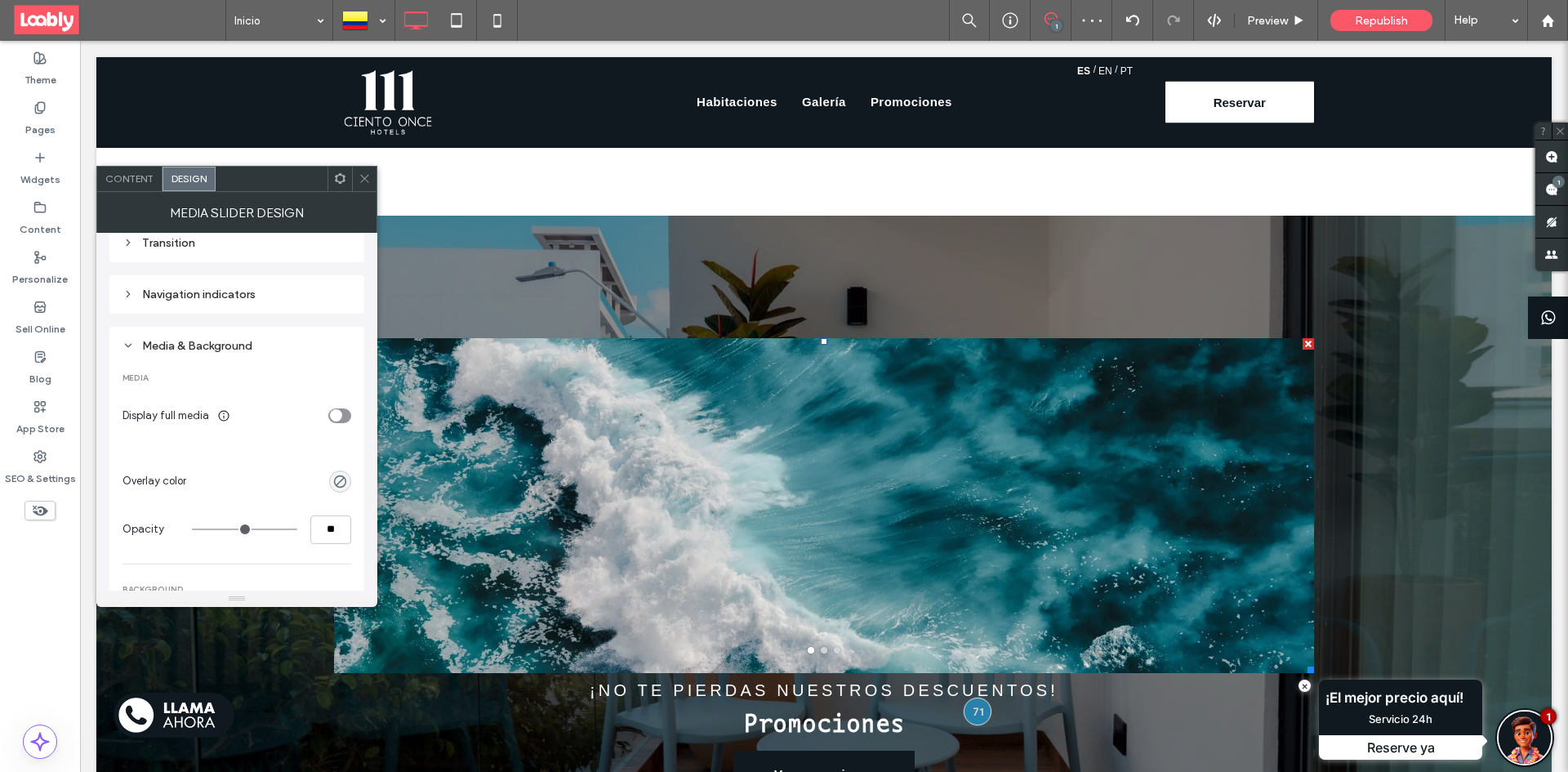
click at [133, 177] on span "Content" at bounding box center [129, 178] width 48 height 12
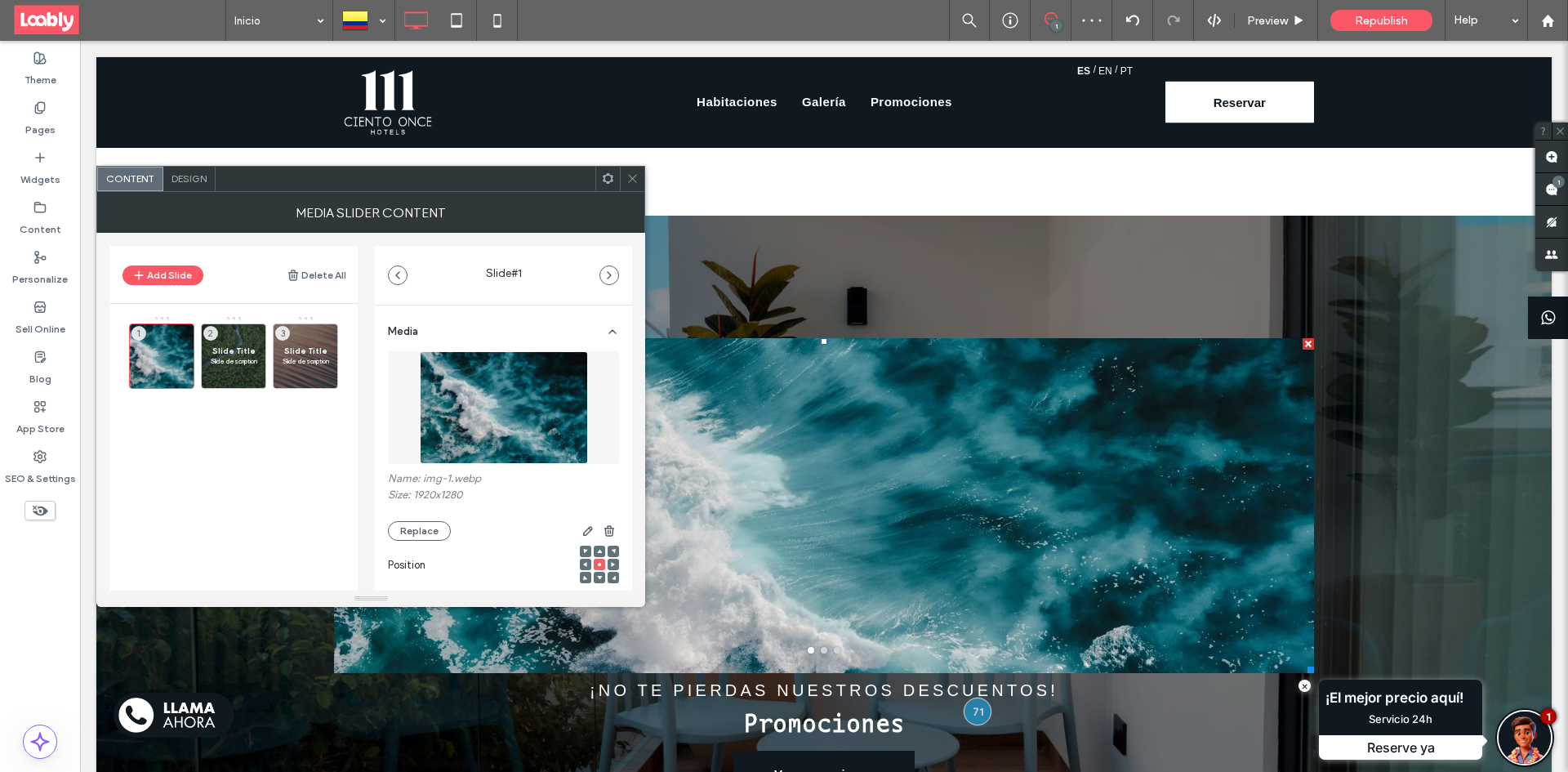
click at [497, 380] on img at bounding box center [504, 407] width 168 height 113
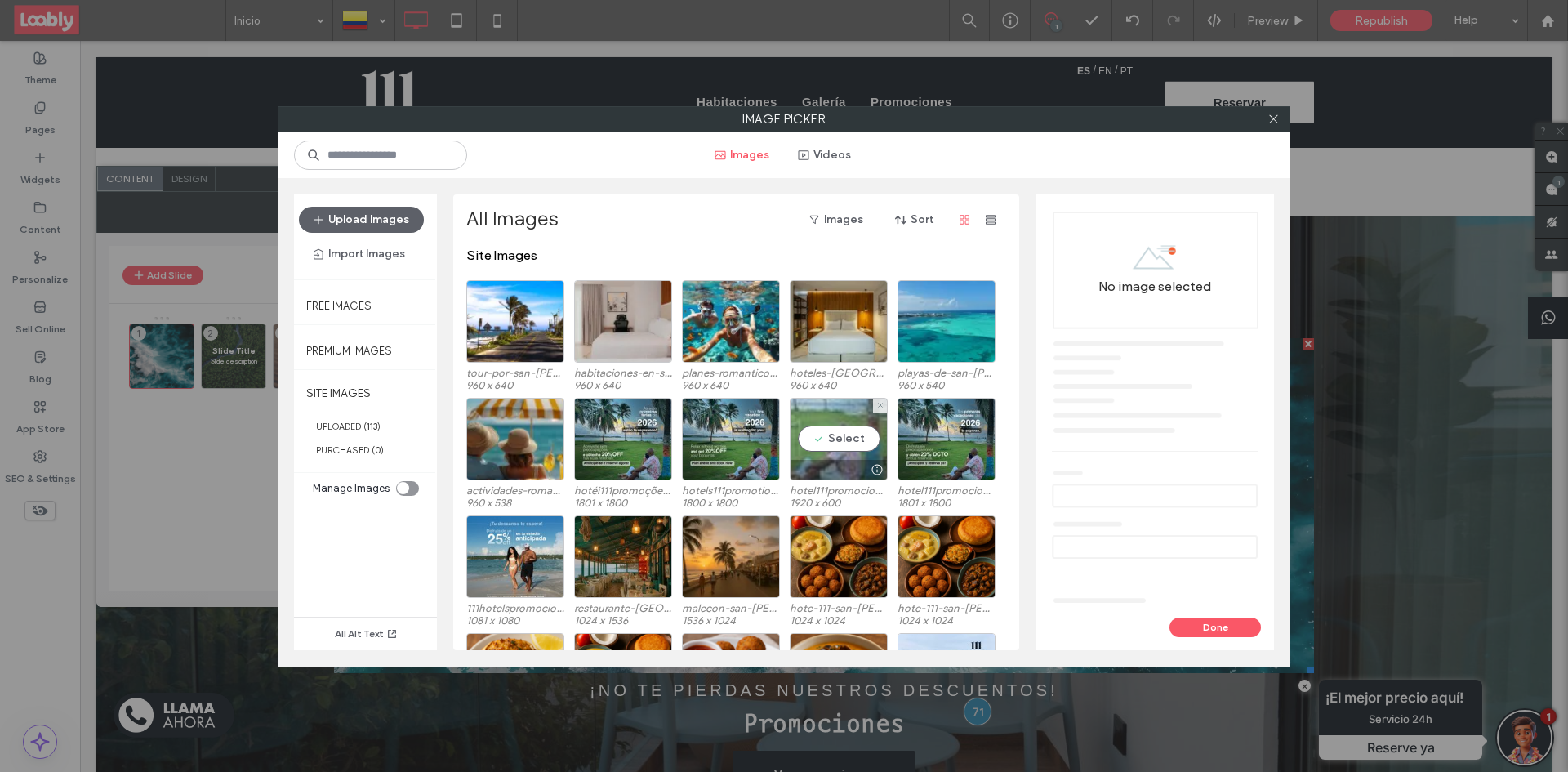
click at [827, 435] on div "Select" at bounding box center [838, 439] width 98 height 82
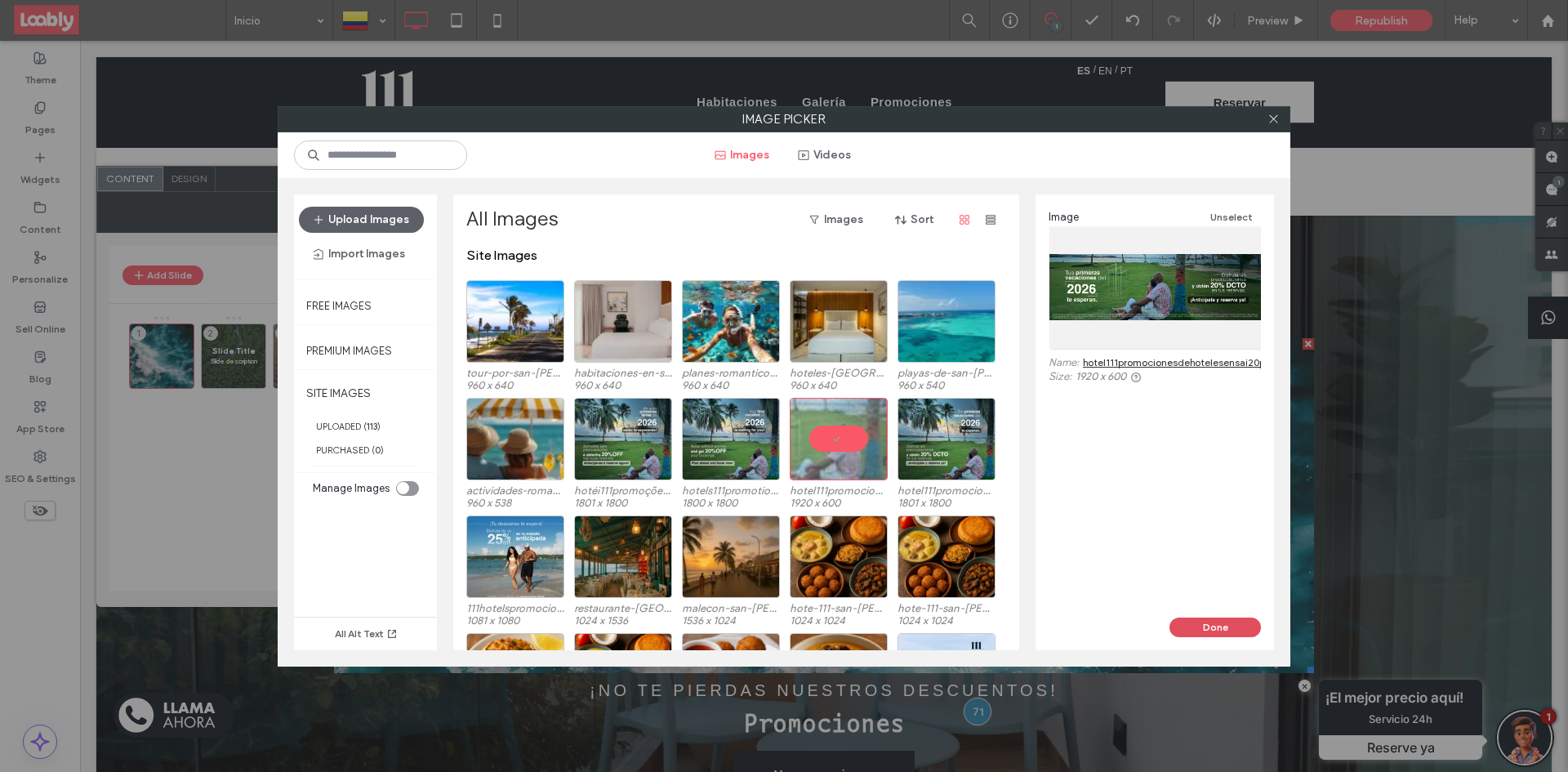
click at [1226, 629] on button "Done" at bounding box center [1215, 627] width 92 height 20
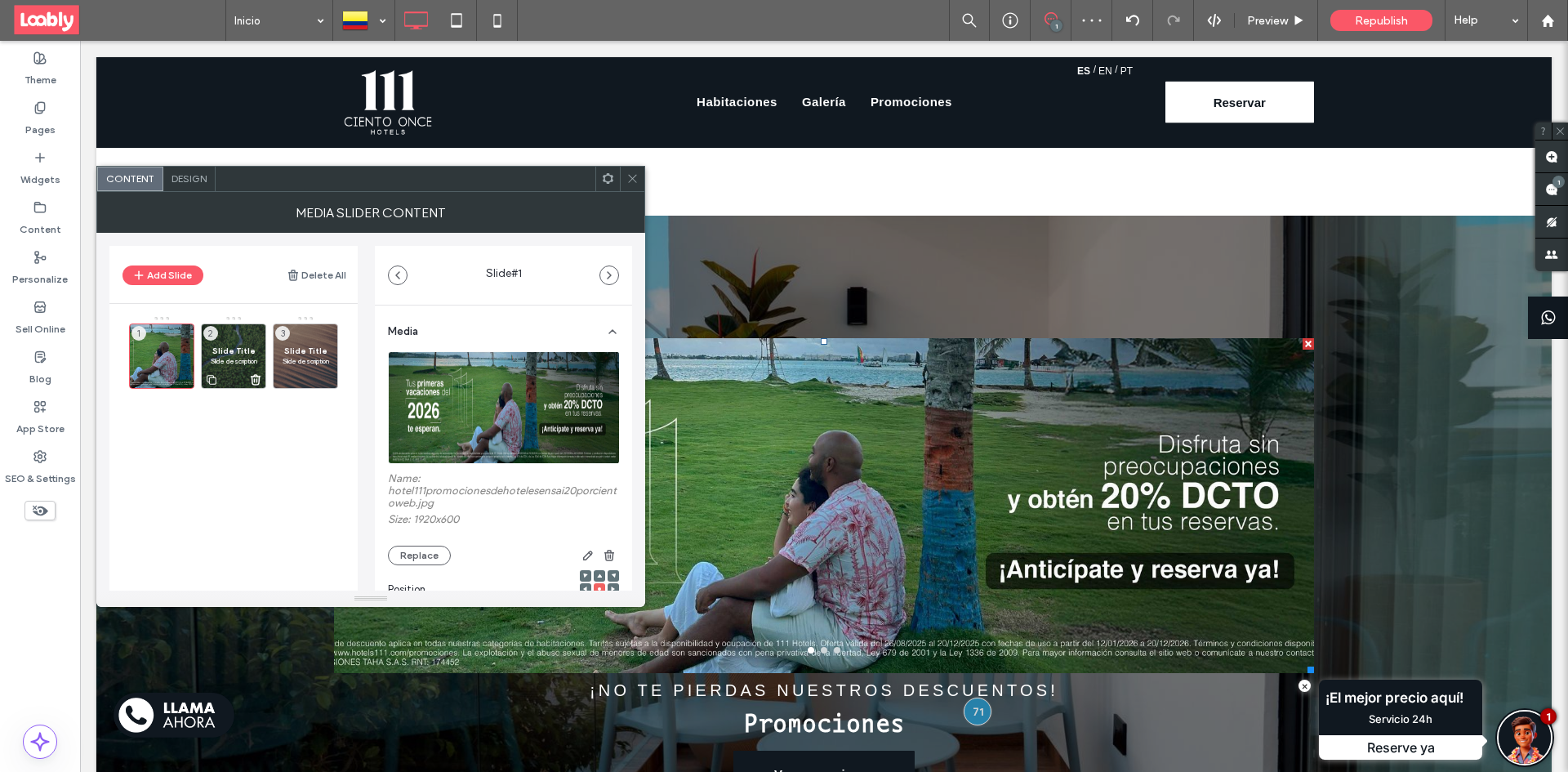
click at [256, 378] on icon at bounding box center [255, 379] width 13 height 14
click at [332, 382] on icon at bounding box center [327, 379] width 13 height 14
click at [629, 179] on icon at bounding box center [632, 178] width 12 height 12
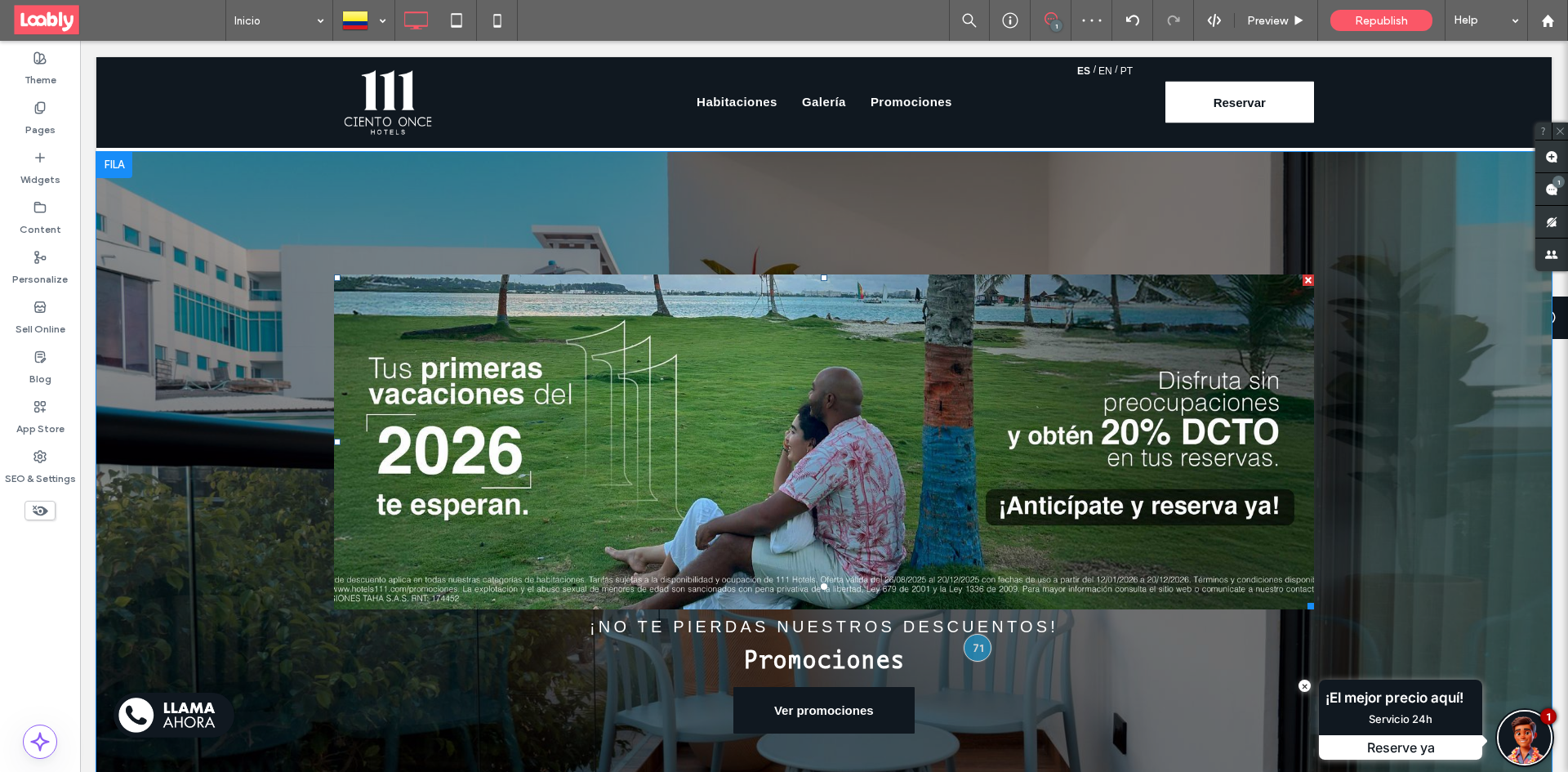
scroll to position [2119, 0]
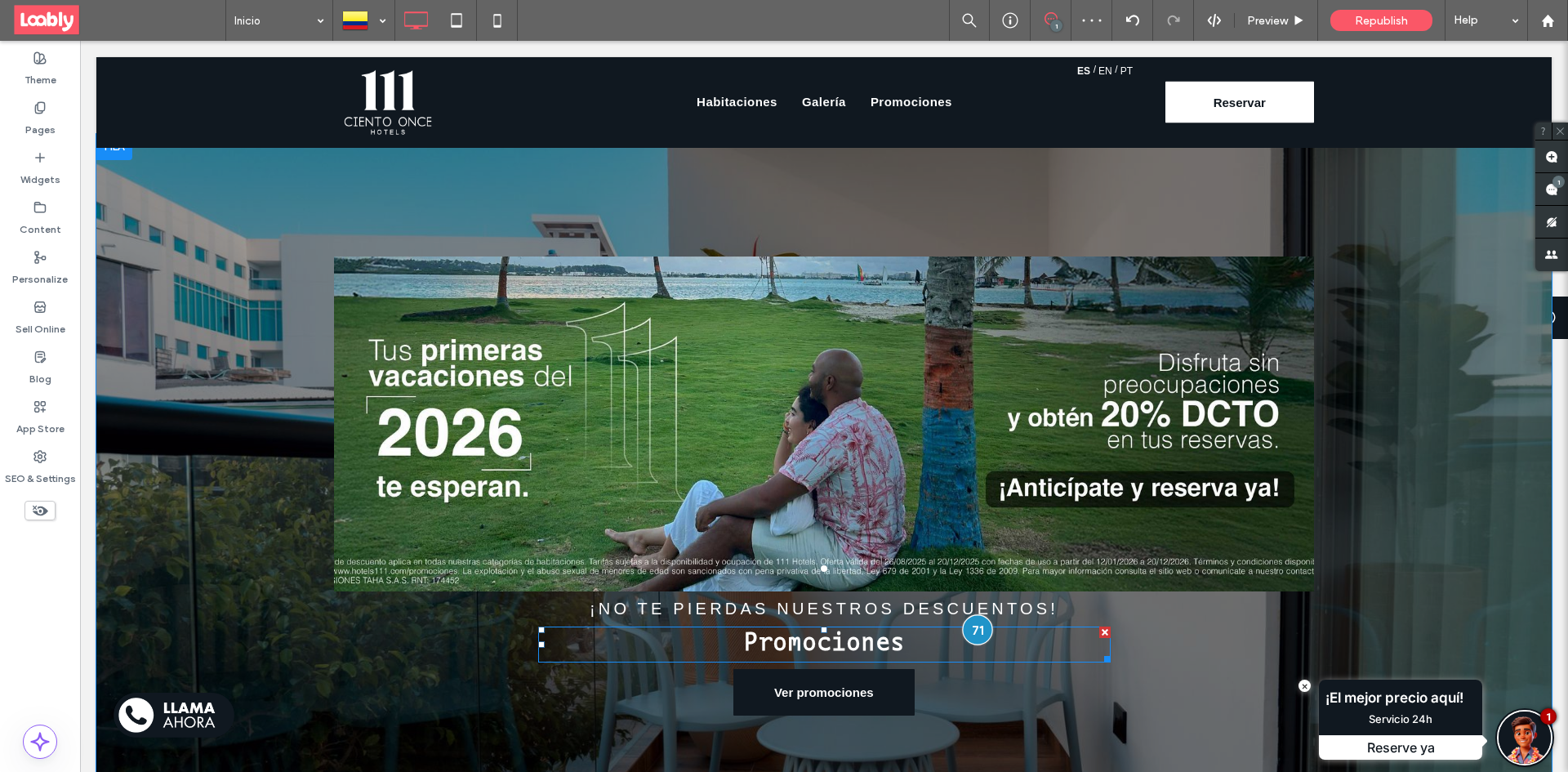
click at [974, 615] on div at bounding box center [978, 630] width 31 height 31
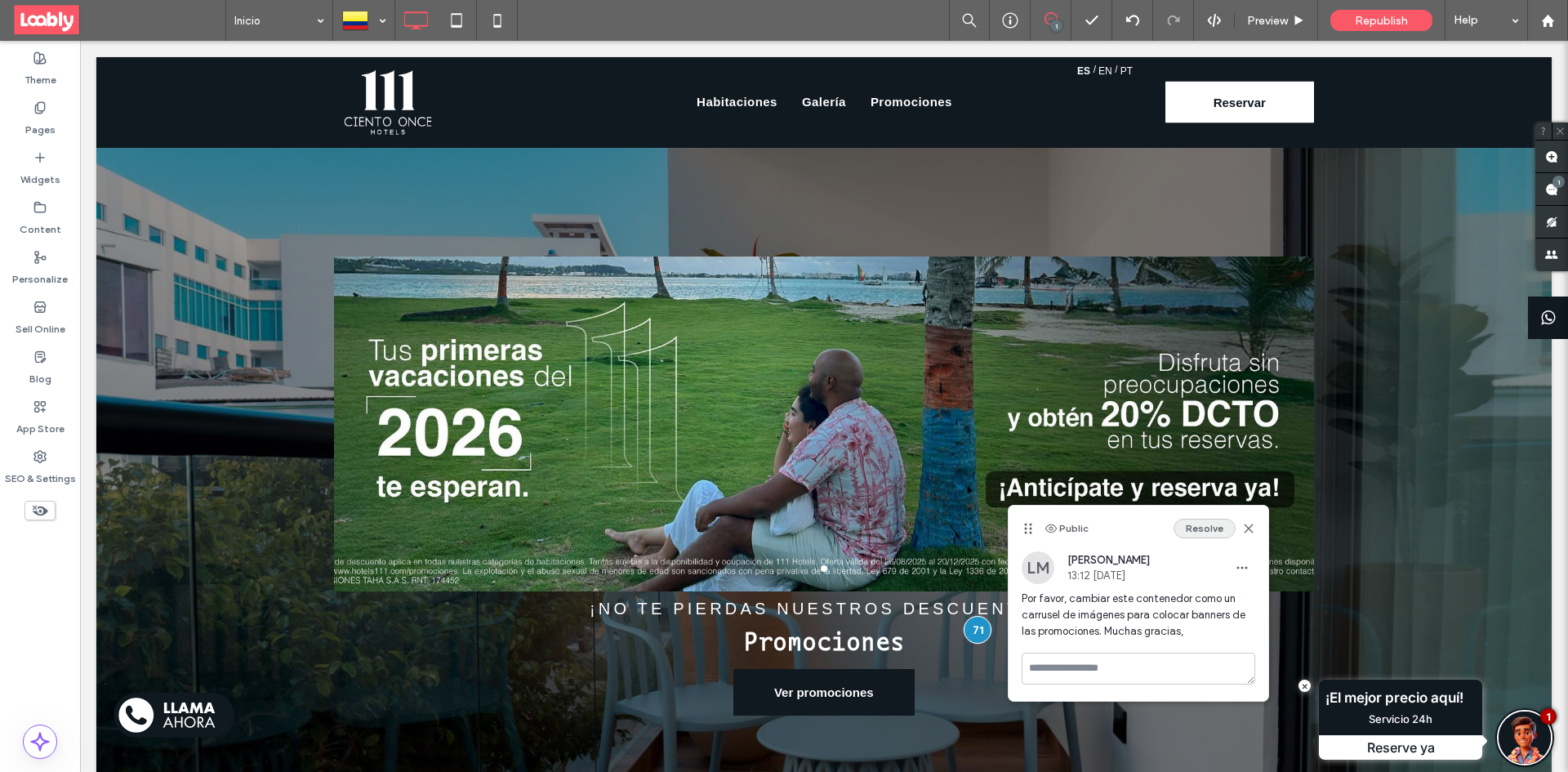
click at [1190, 529] on button "Resolve" at bounding box center [1204, 528] width 62 height 20
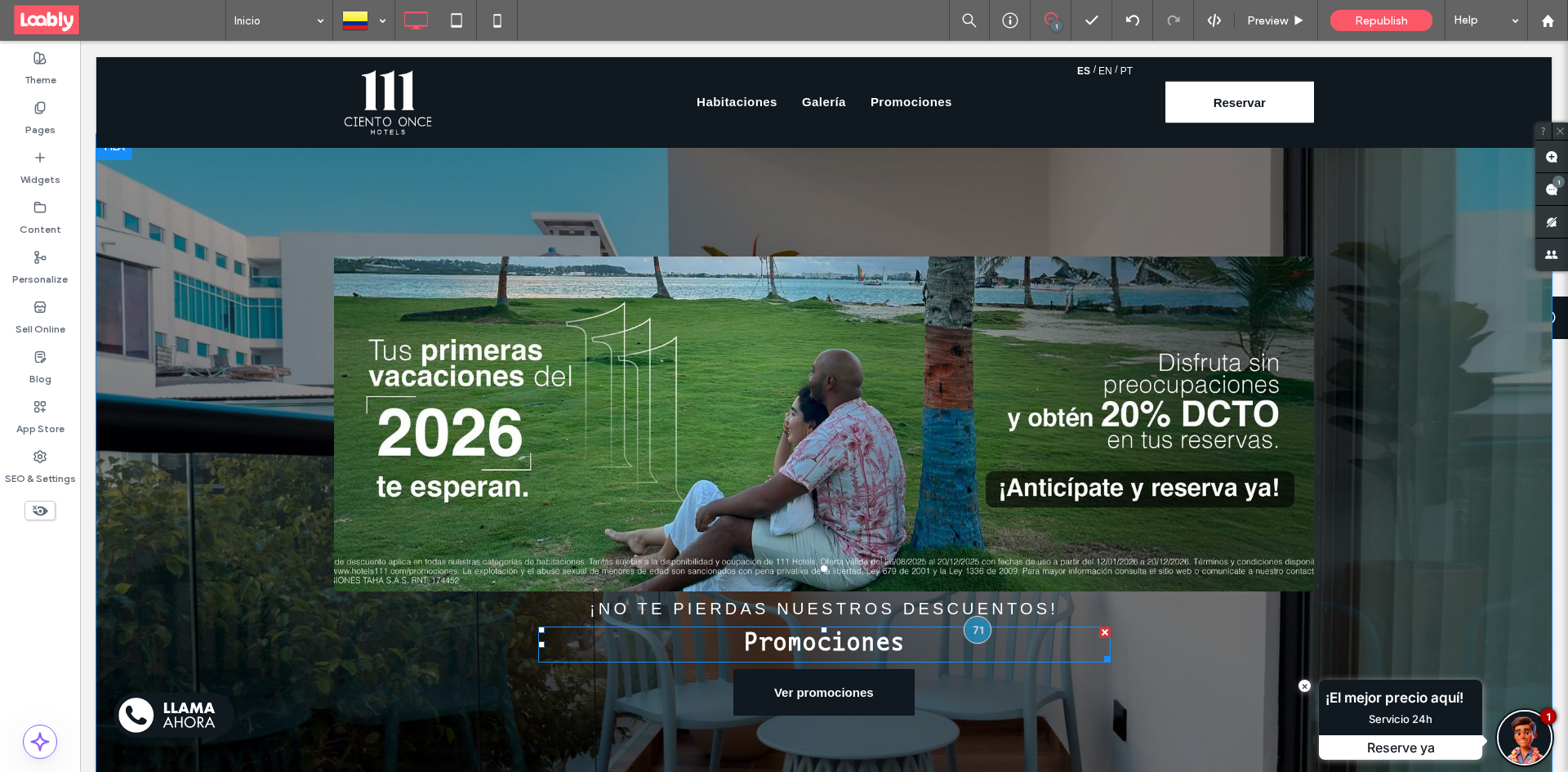
scroll to position [2201, 0]
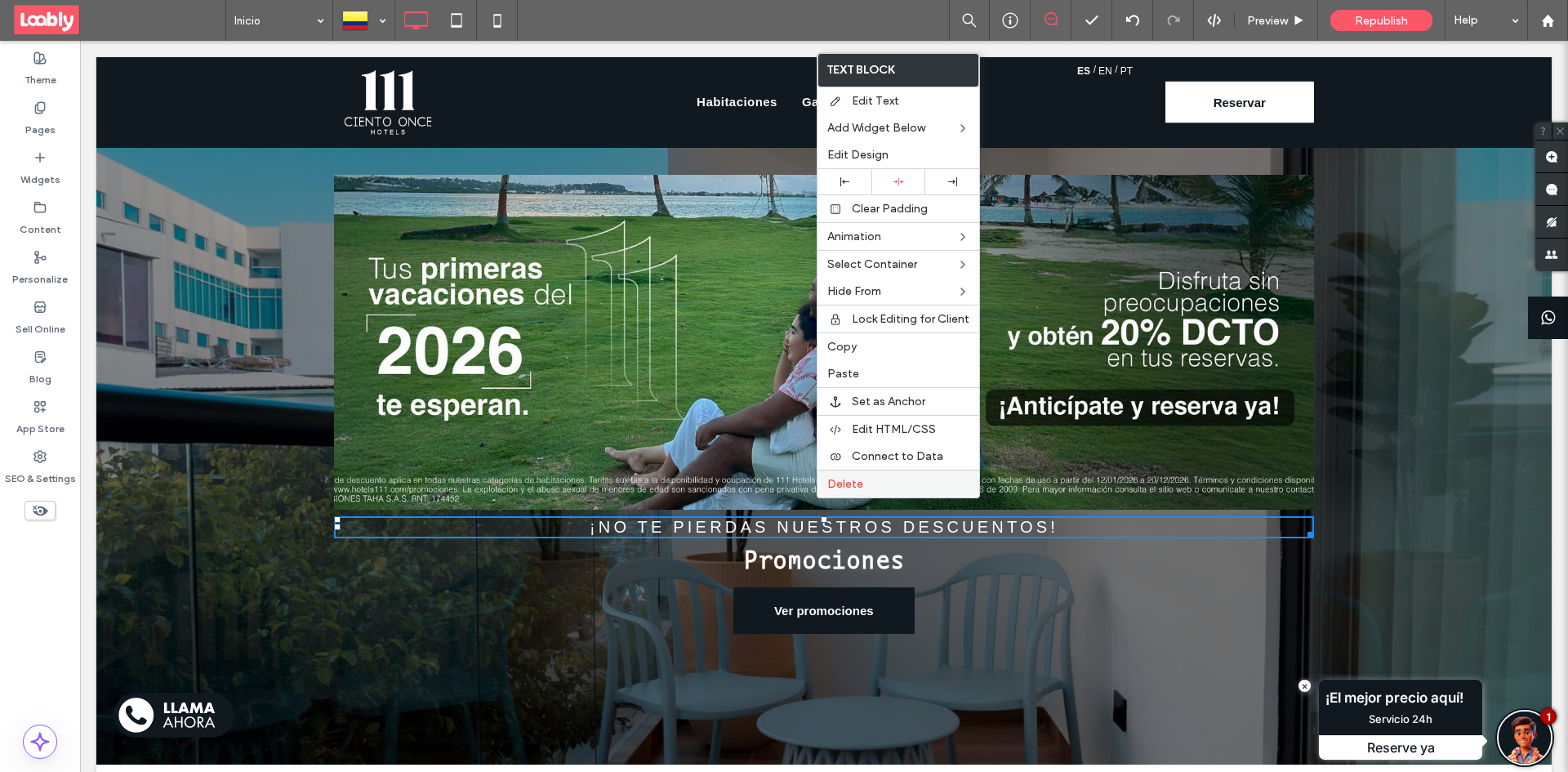
click at [878, 484] on label "Delete" at bounding box center [898, 484] width 142 height 14
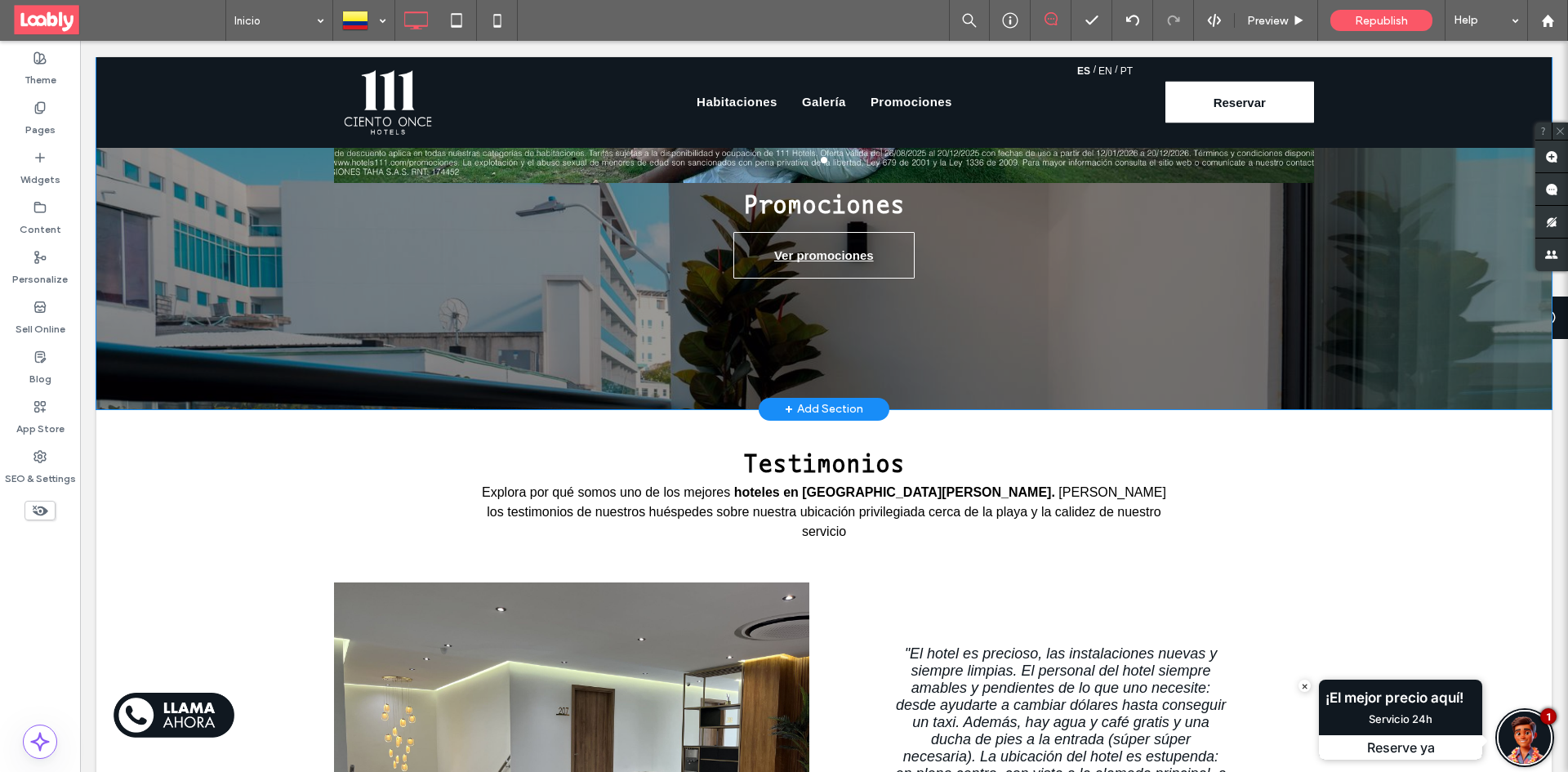
scroll to position [2364, 0]
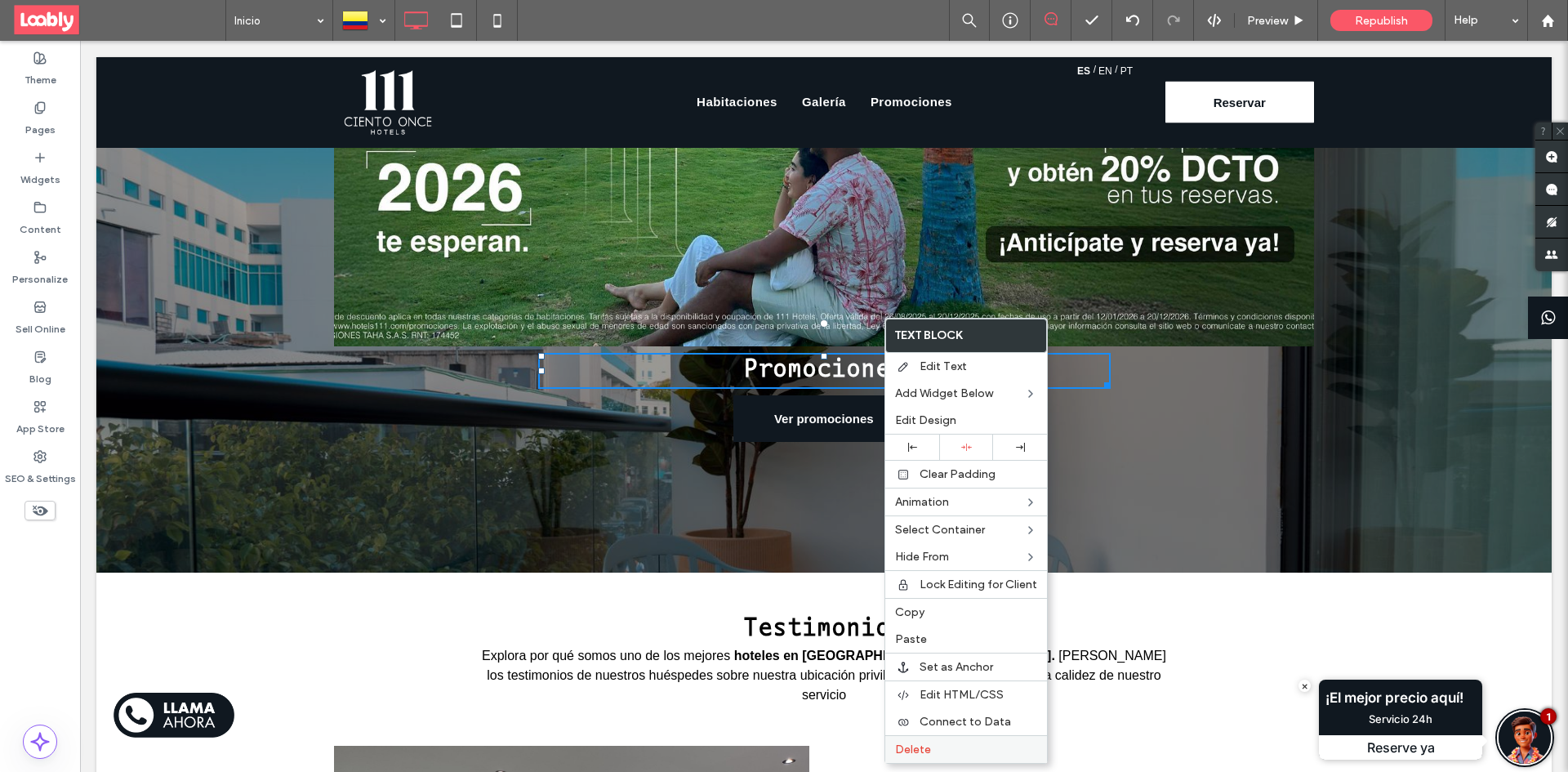
click at [920, 756] on div "Delete" at bounding box center [966, 748] width 162 height 28
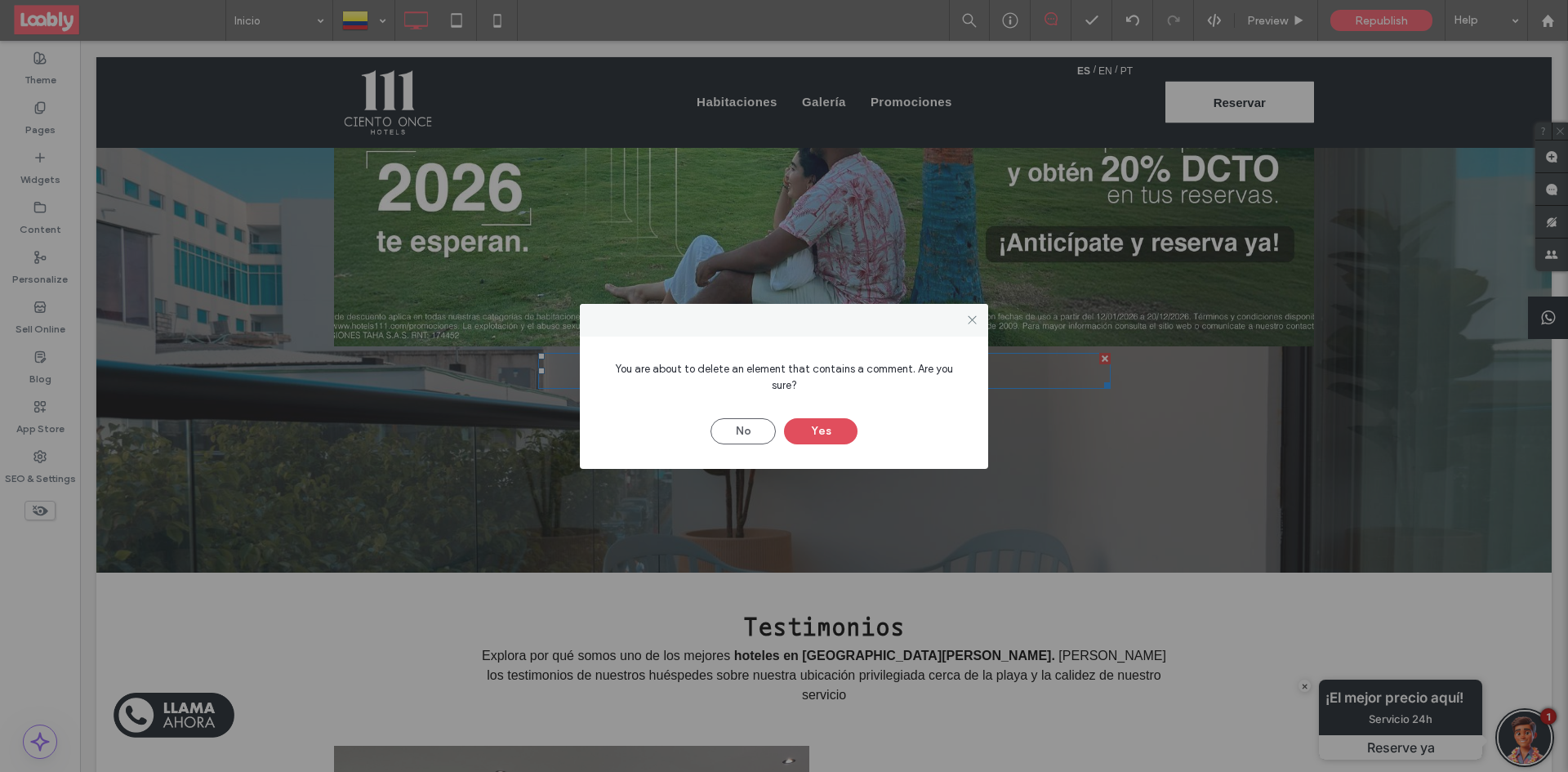
click at [830, 434] on button "Yes" at bounding box center [820, 431] width 74 height 26
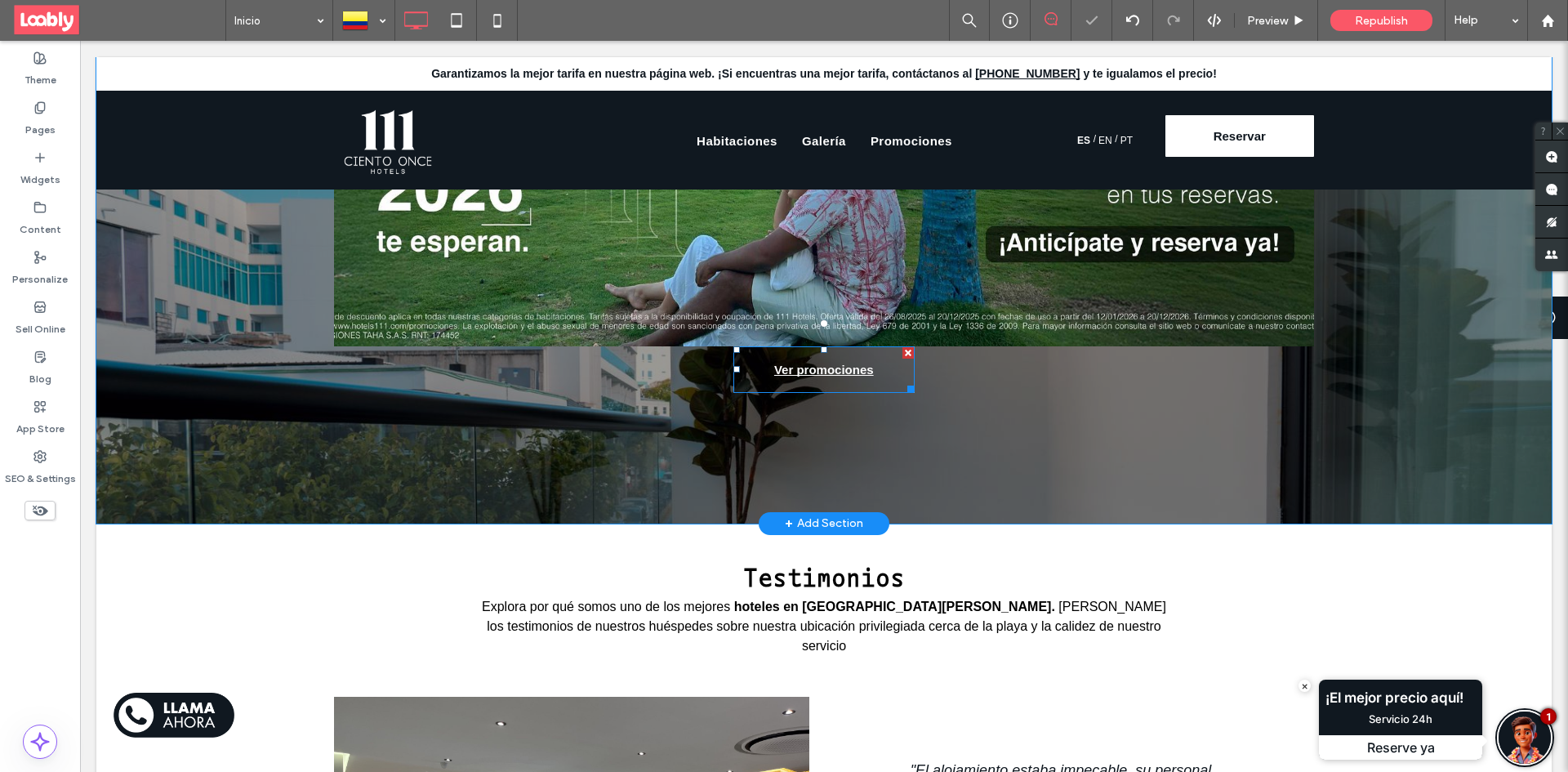
click at [903, 347] on div at bounding box center [908, 352] width 11 height 11
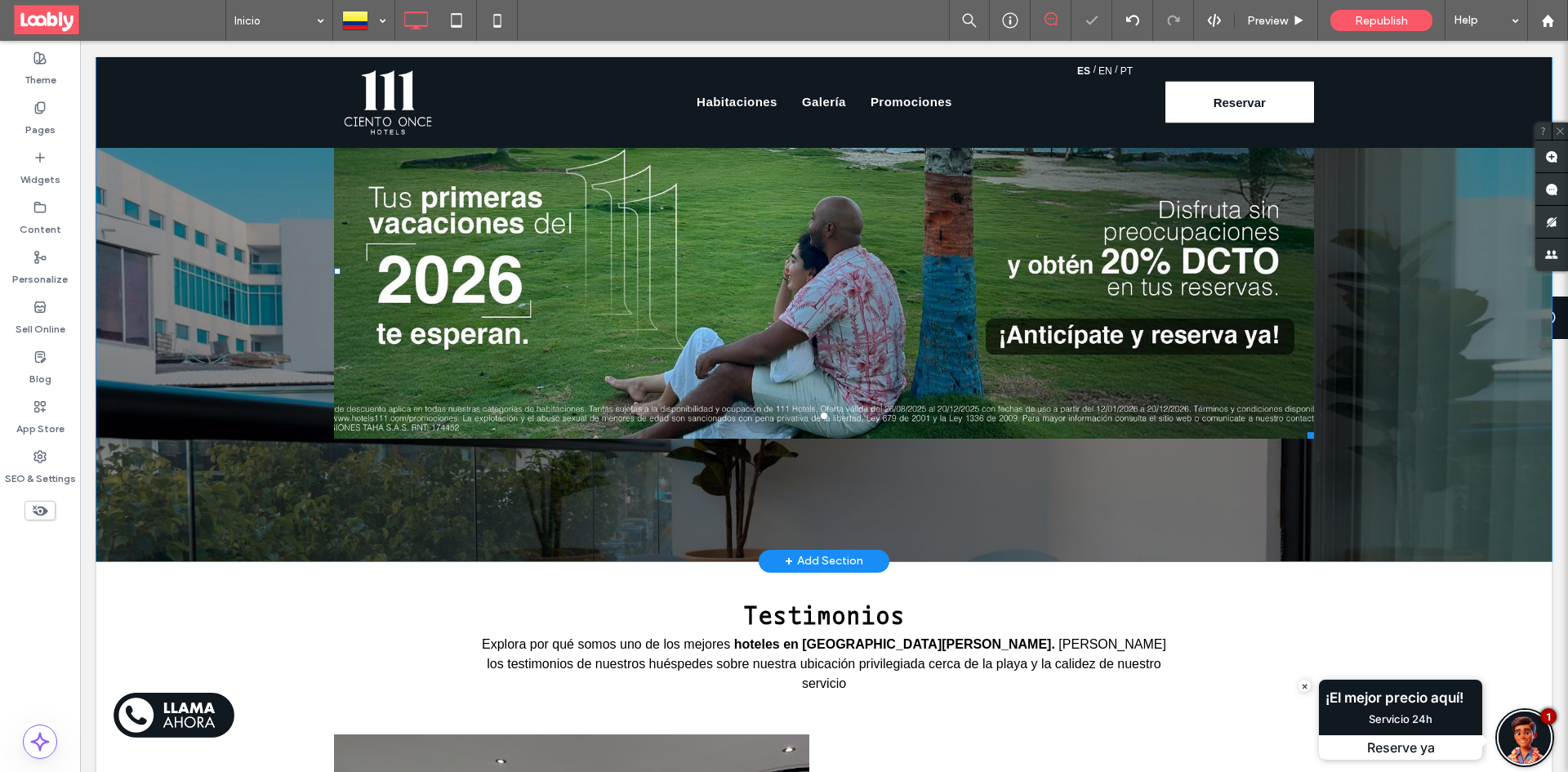
scroll to position [2201, 0]
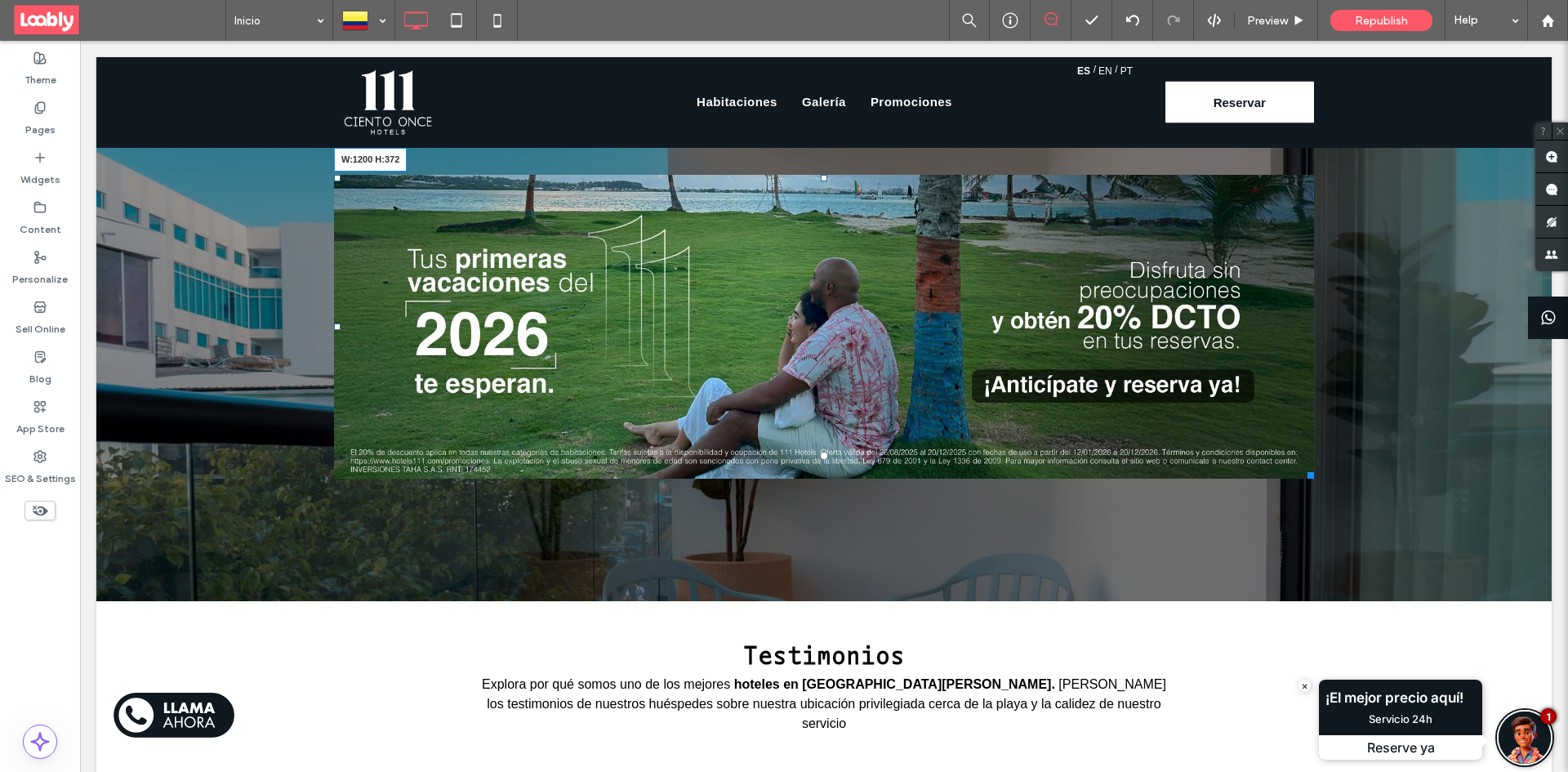
drag, startPoint x: 1300, startPoint y: 478, endPoint x: 1548, endPoint y: 447, distance: 249.9
click at [1548, 447] on body "Click To Paste Row Habitaciones Galería Promociones Click To Paste Row Click To…" at bounding box center [824, 316] width 1488 height 4954
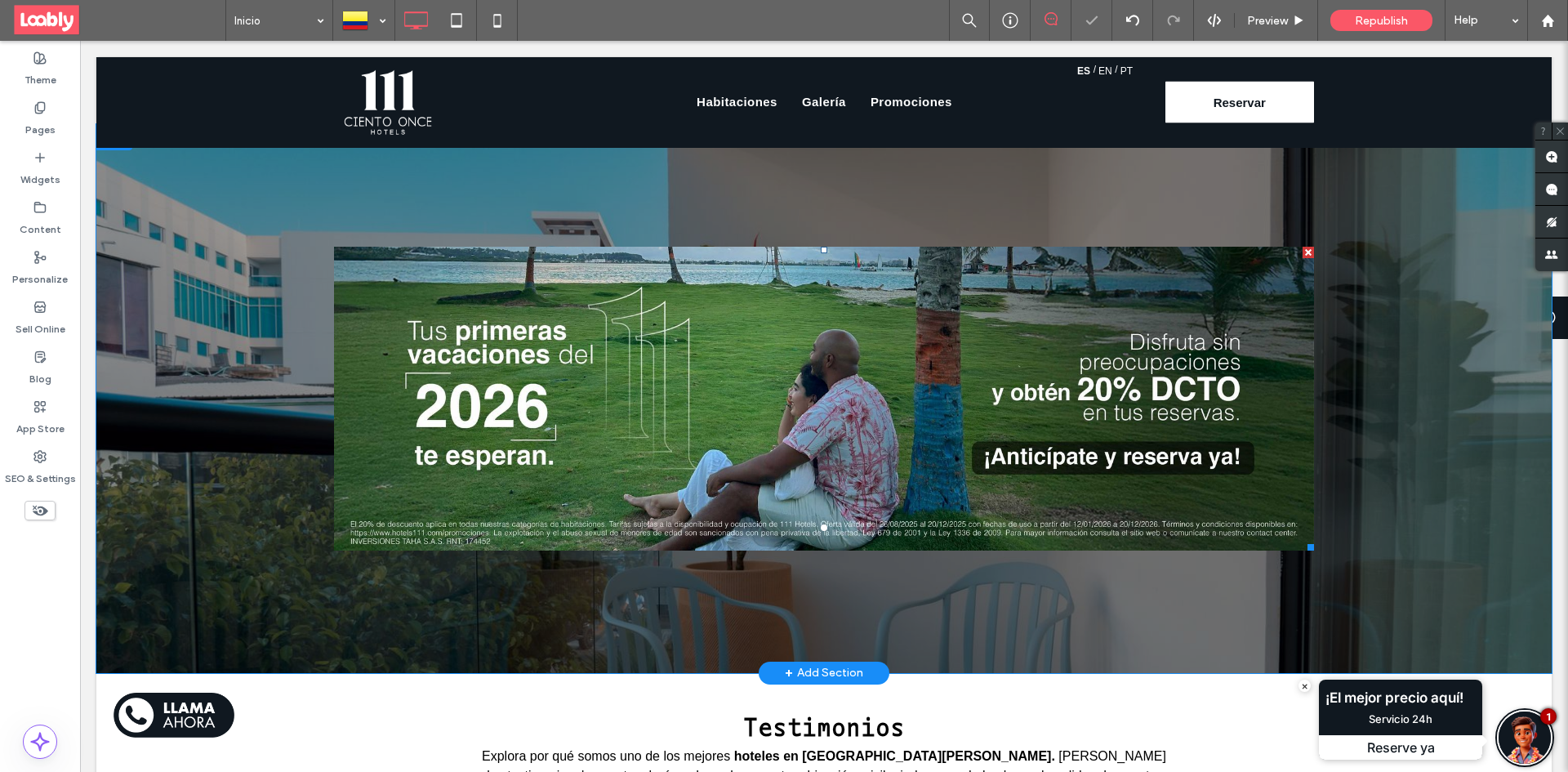
scroll to position [2119, 0]
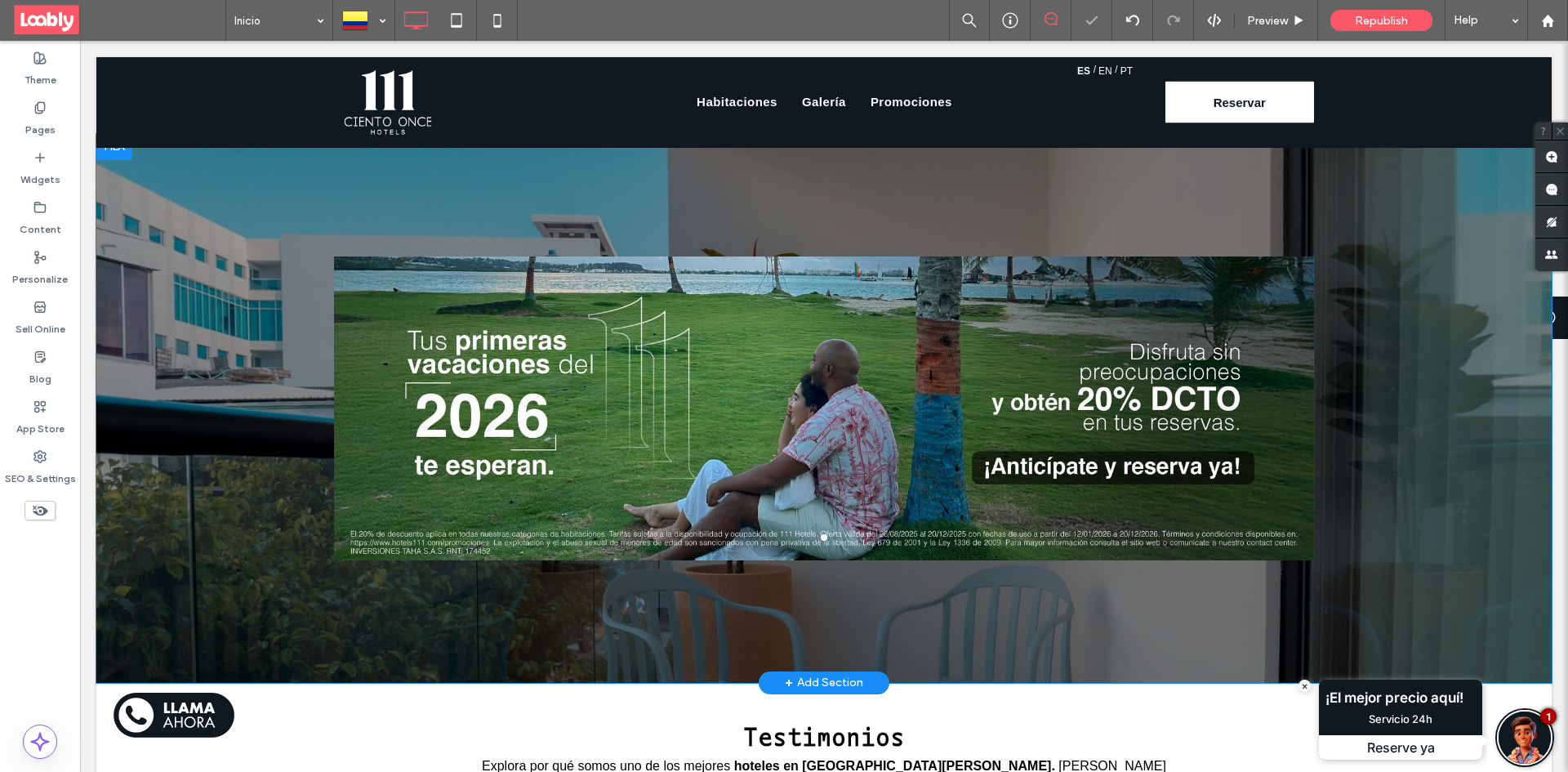
click at [168, 225] on div "a a a a Click To Paste Row + Add Section" at bounding box center [824, 408] width 1455 height 549
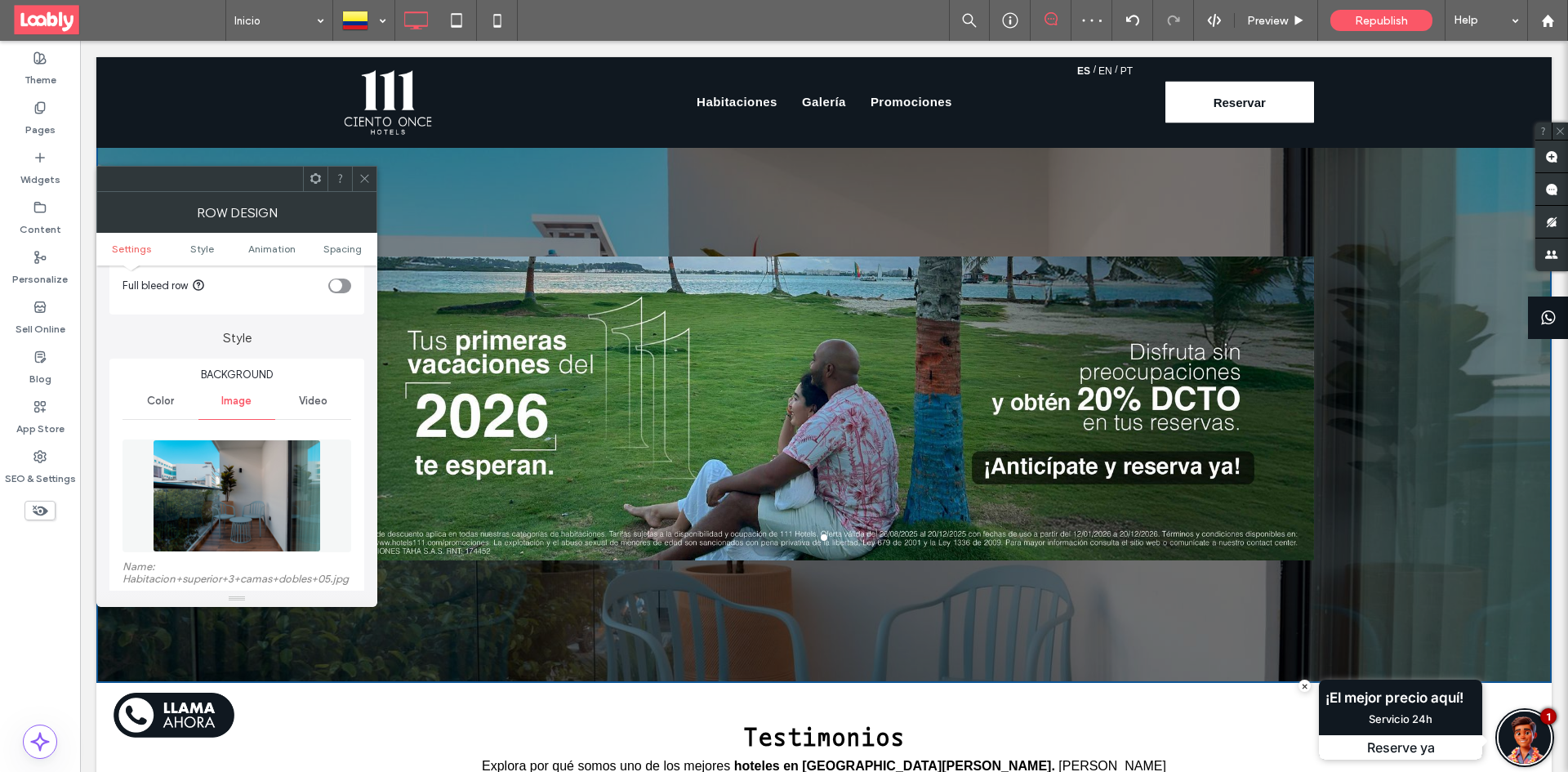
scroll to position [163, 0]
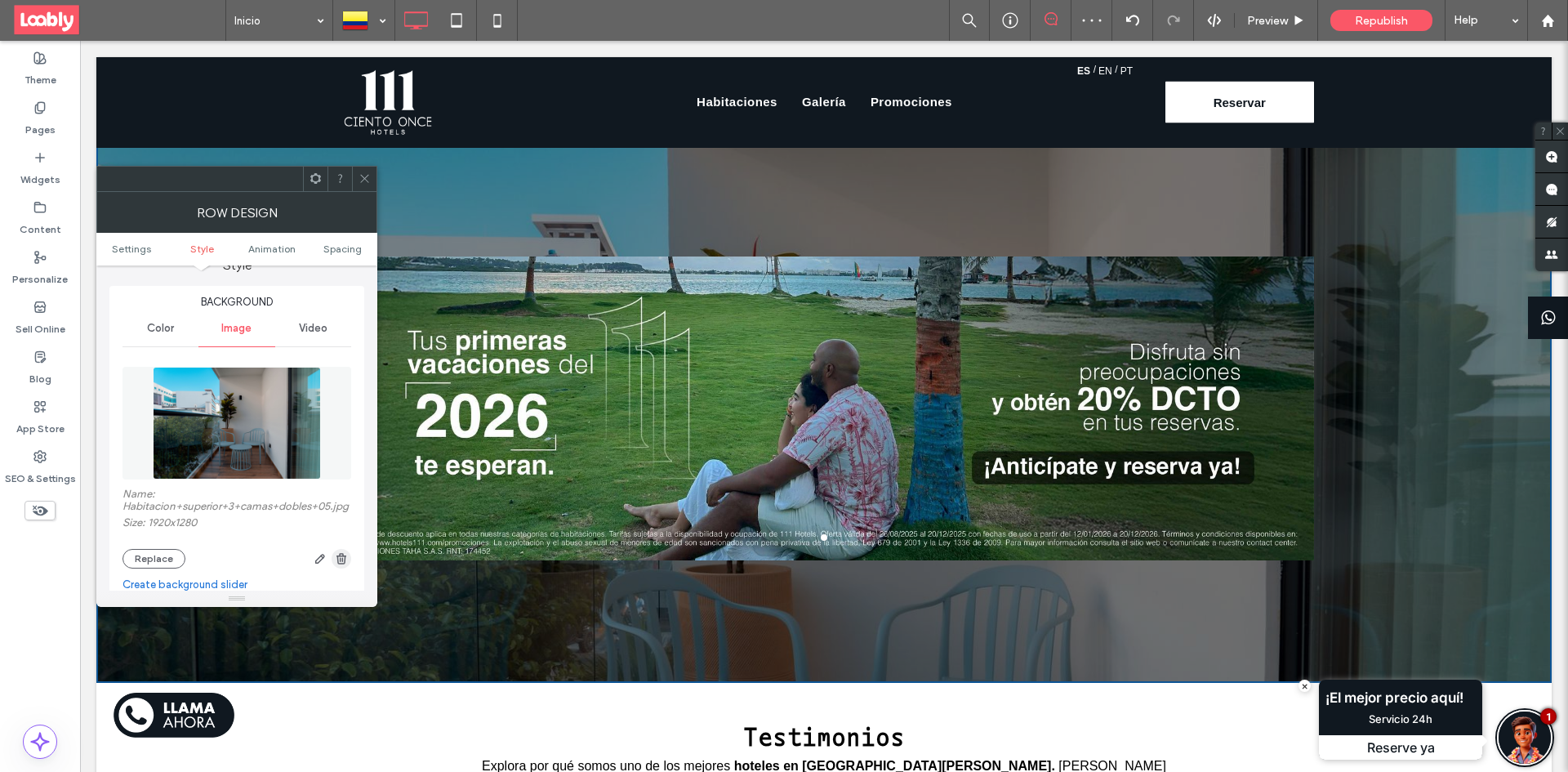
click at [335, 565] on icon "button" at bounding box center [341, 558] width 13 height 13
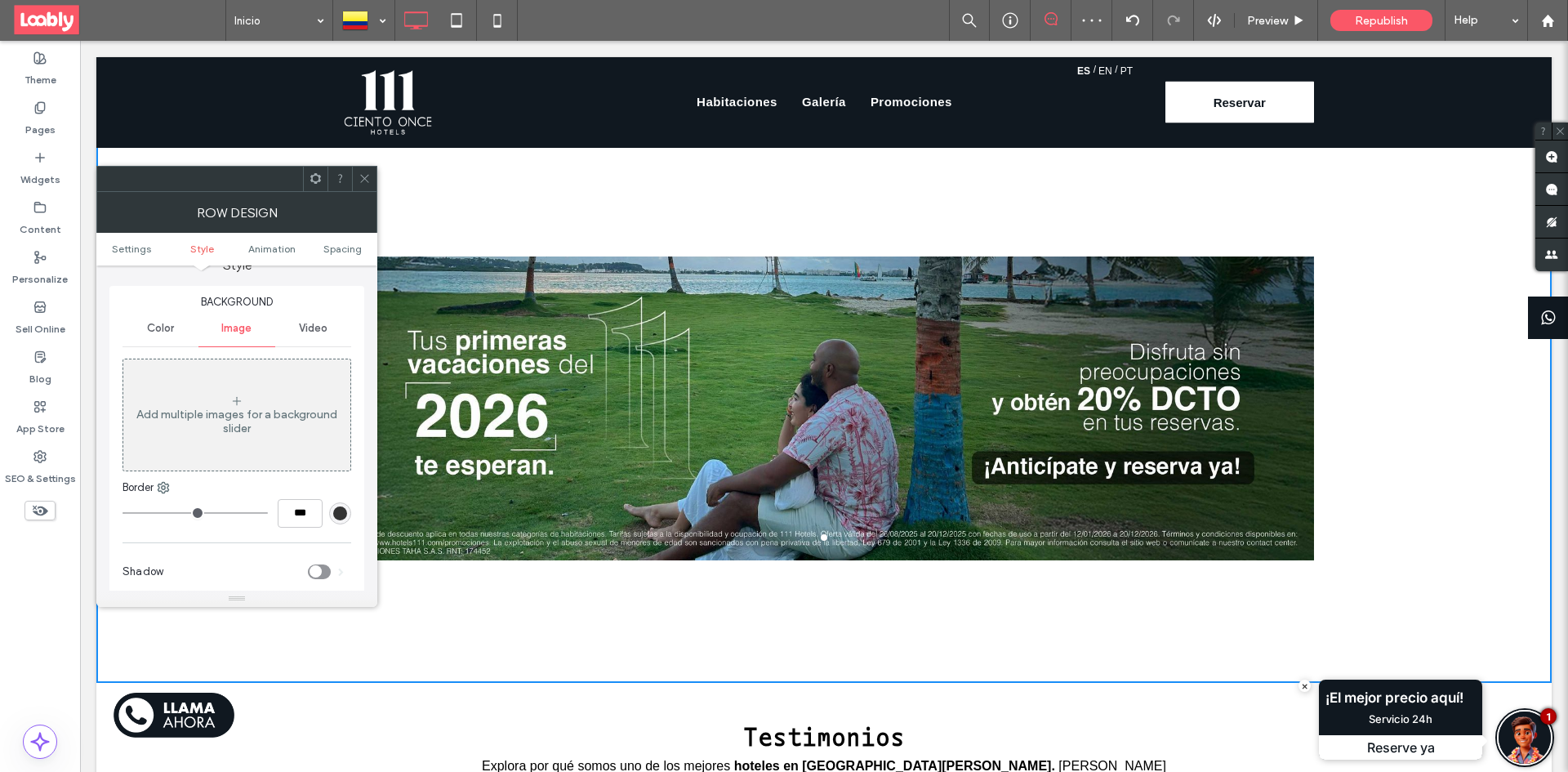
click at [364, 176] on icon at bounding box center [365, 178] width 12 height 12
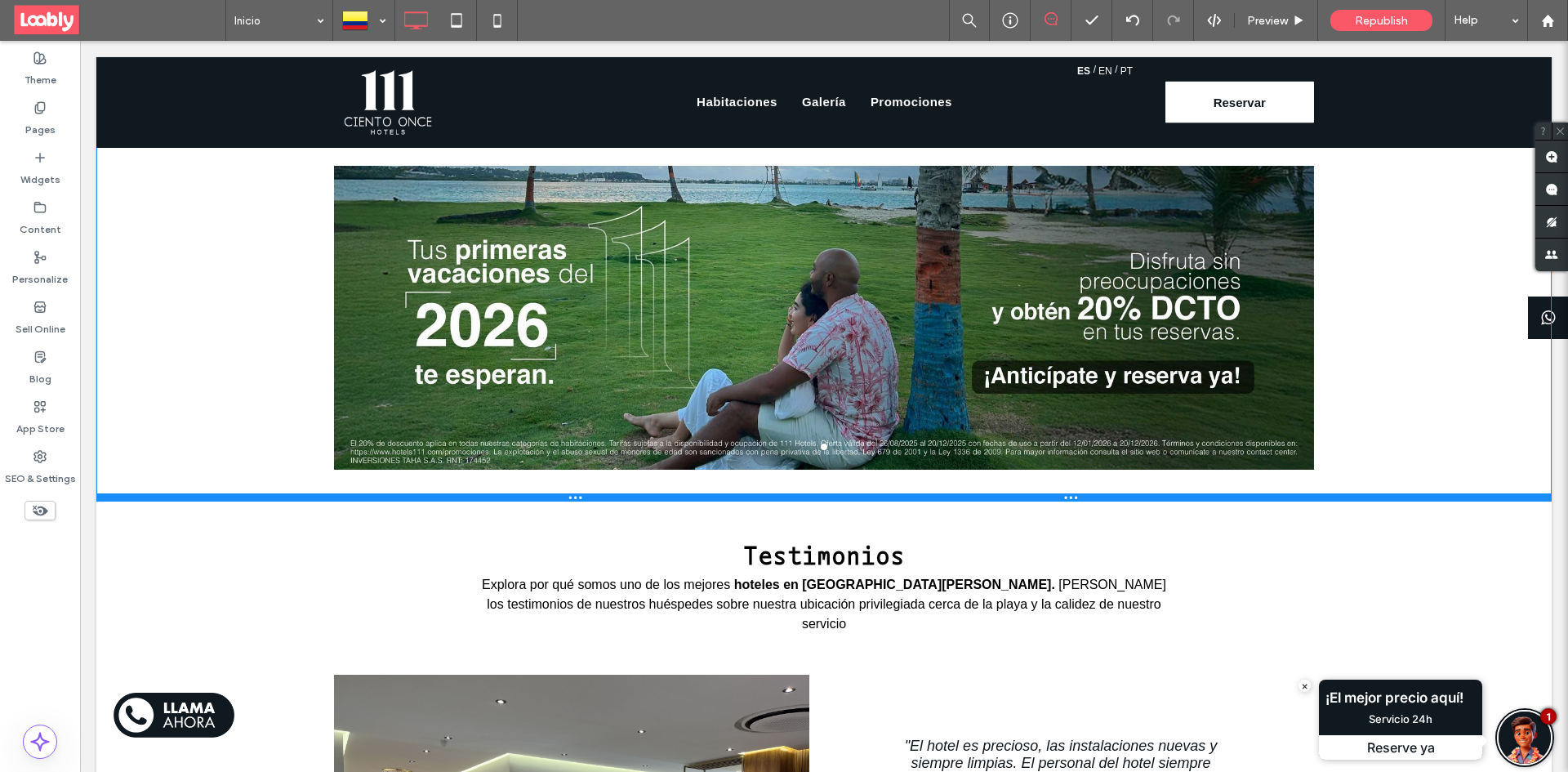
drag, startPoint x: 995, startPoint y: 654, endPoint x: 1012, endPoint y: 473, distance: 181.8
click at [1012, 493] on div at bounding box center [824, 497] width 1455 height 8
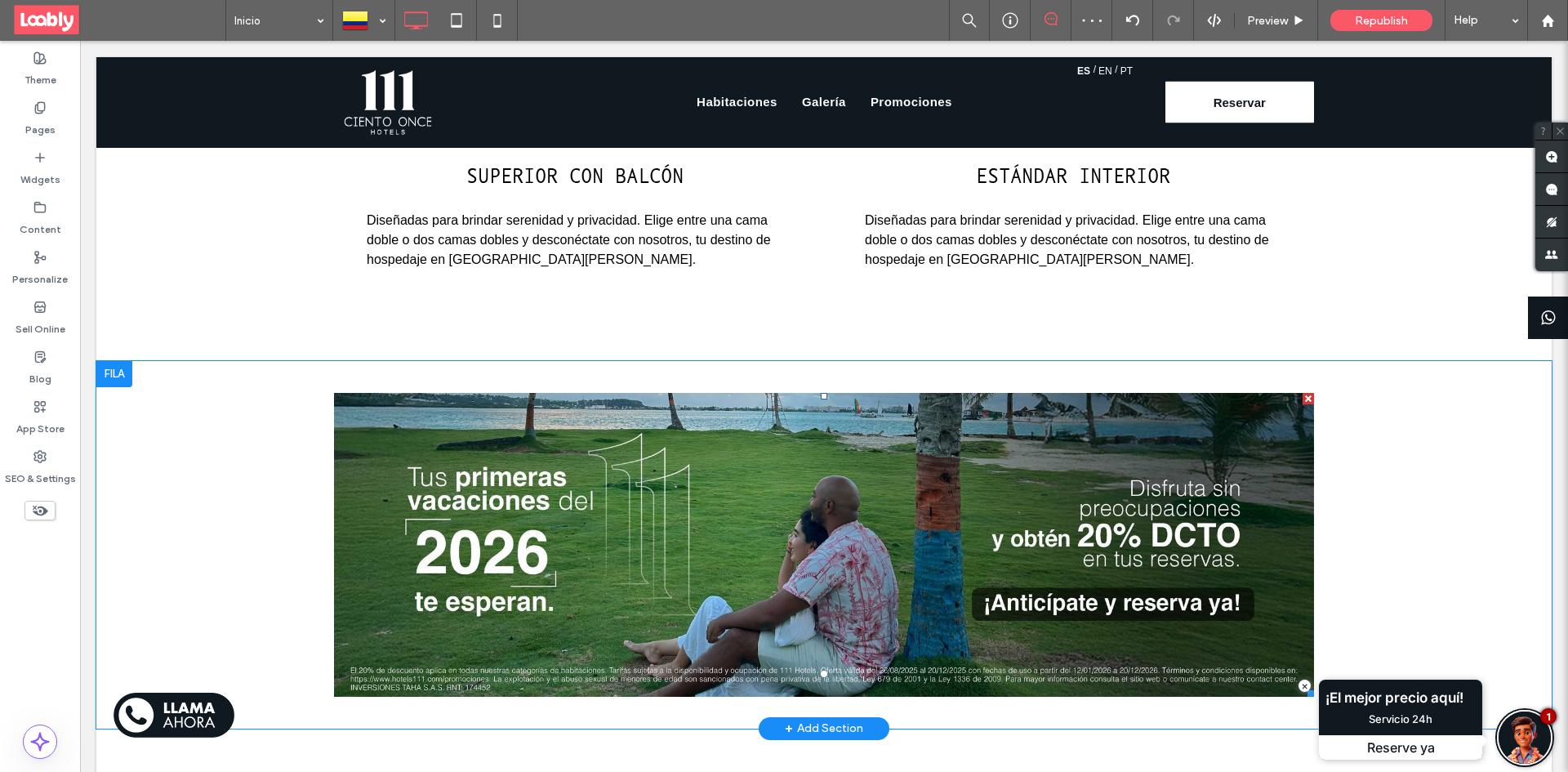
scroll to position [1874, 0]
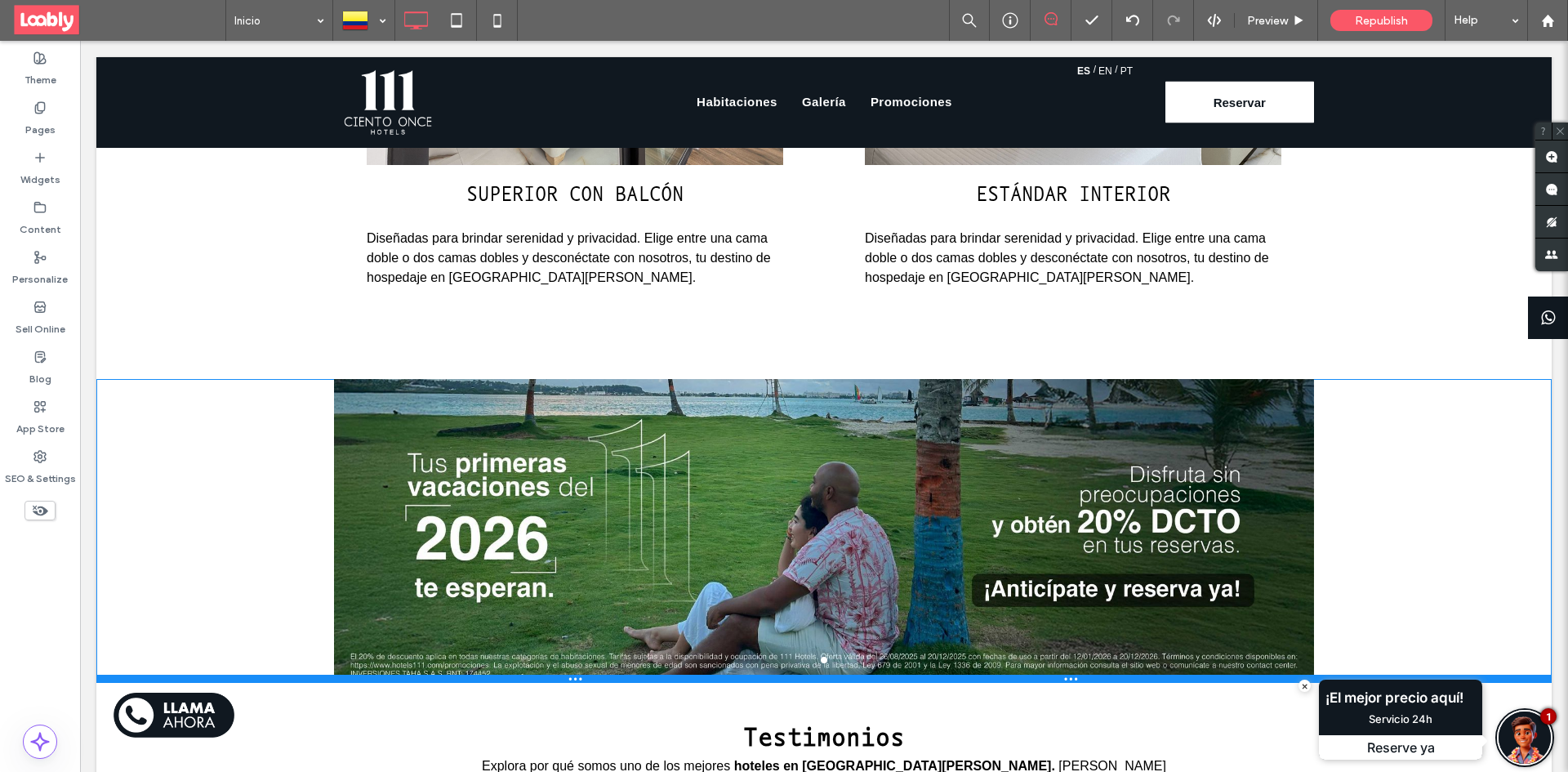
drag, startPoint x: 666, startPoint y: 719, endPoint x: 686, endPoint y: 655, distance: 67.1
click at [686, 674] on div at bounding box center [824, 679] width 1455 height 8
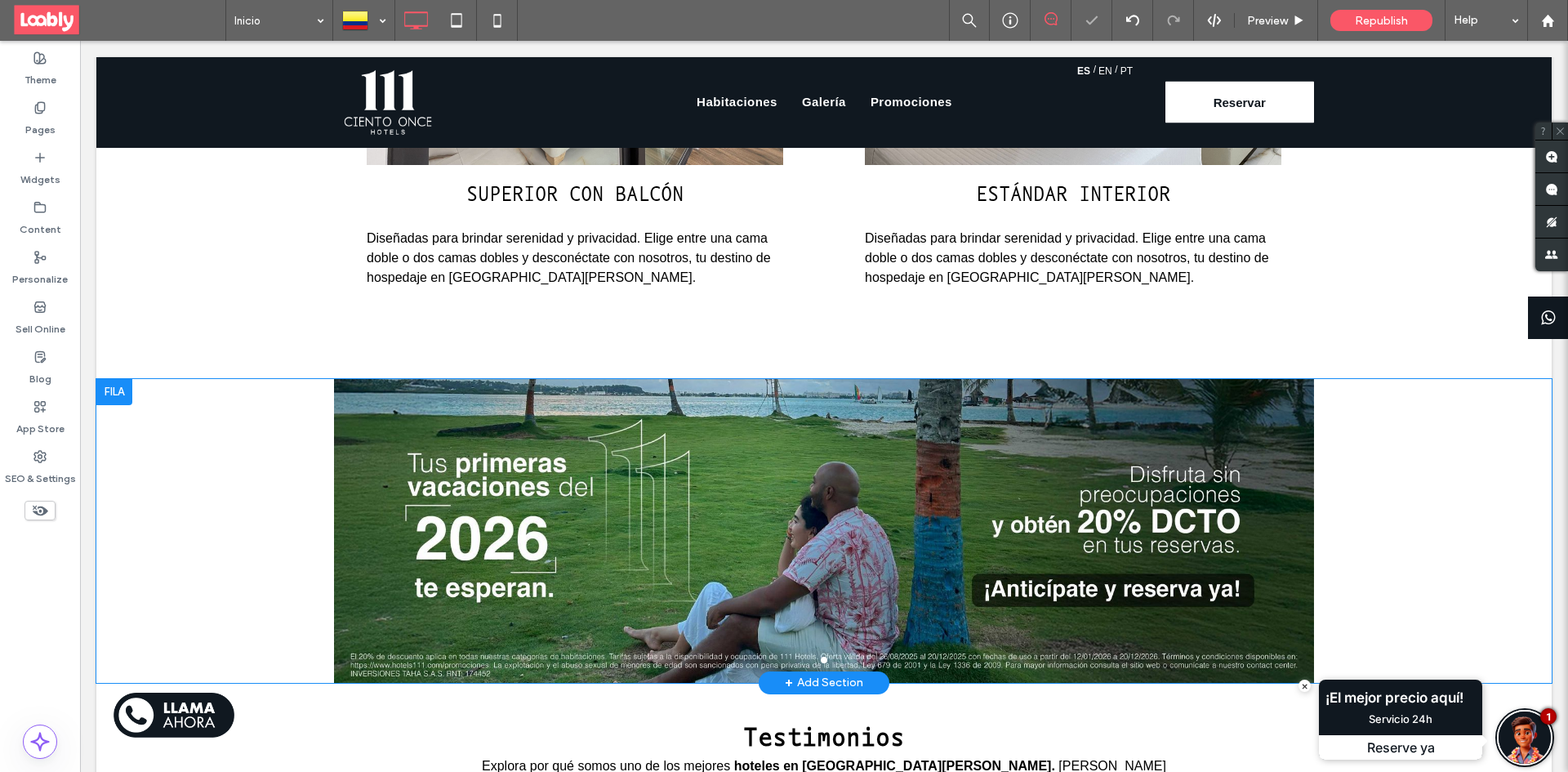
click at [152, 403] on div "a a a a Click To Paste Row + Add Section" at bounding box center [824, 531] width 1455 height 304
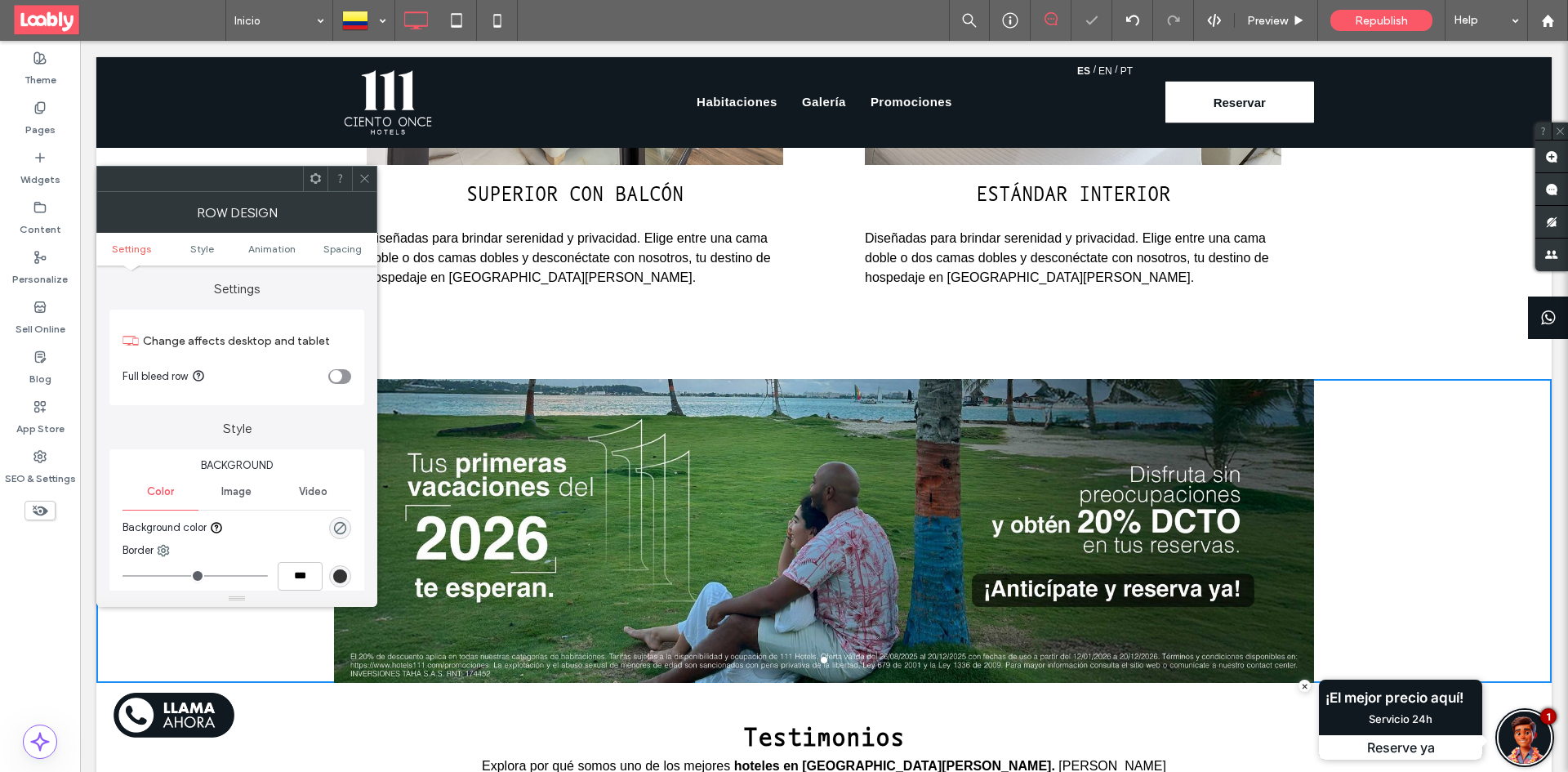
click at [339, 381] on div "toggle" at bounding box center [336, 376] width 12 height 12
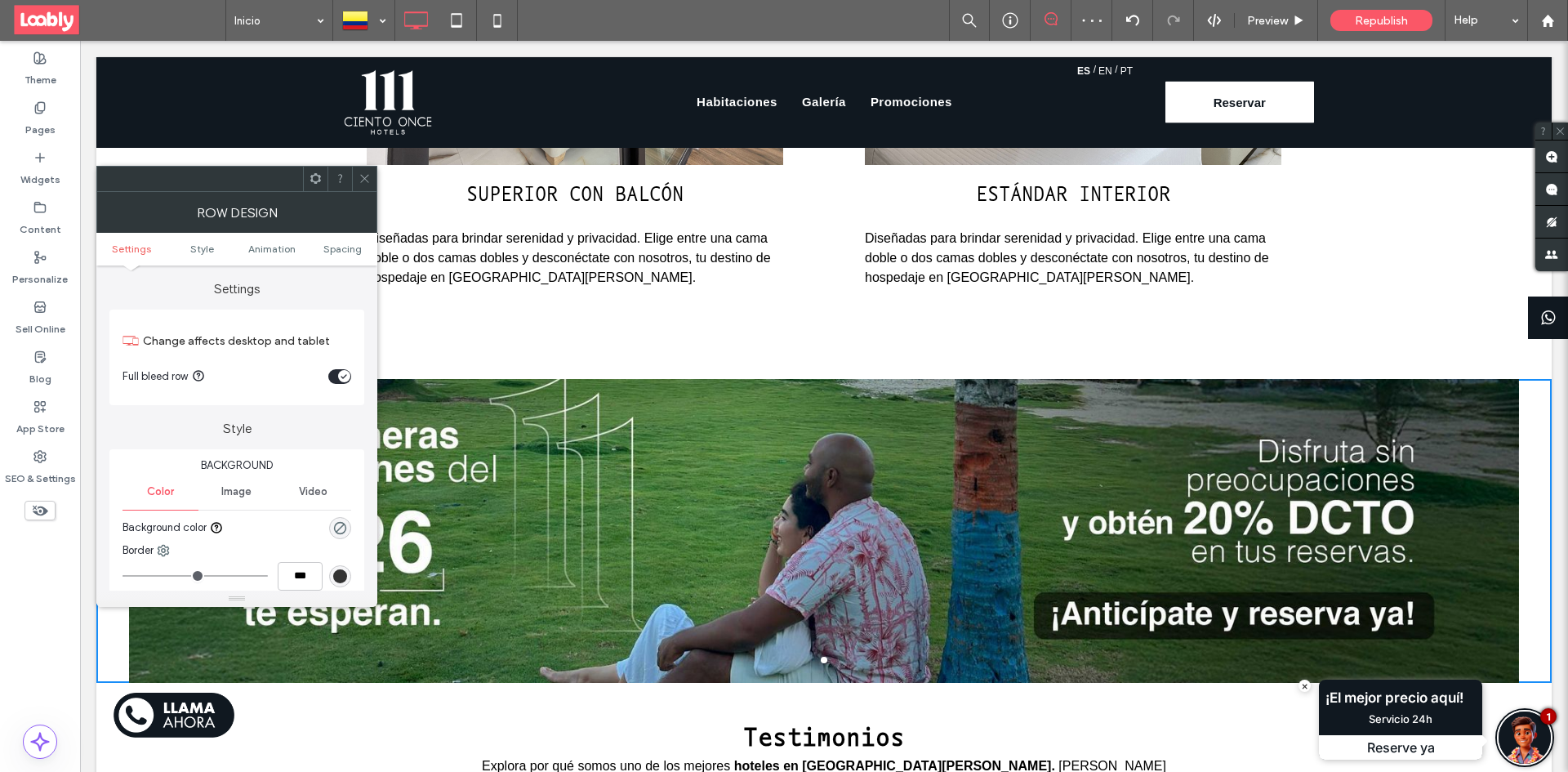
click at [362, 181] on use at bounding box center [364, 179] width 8 height 8
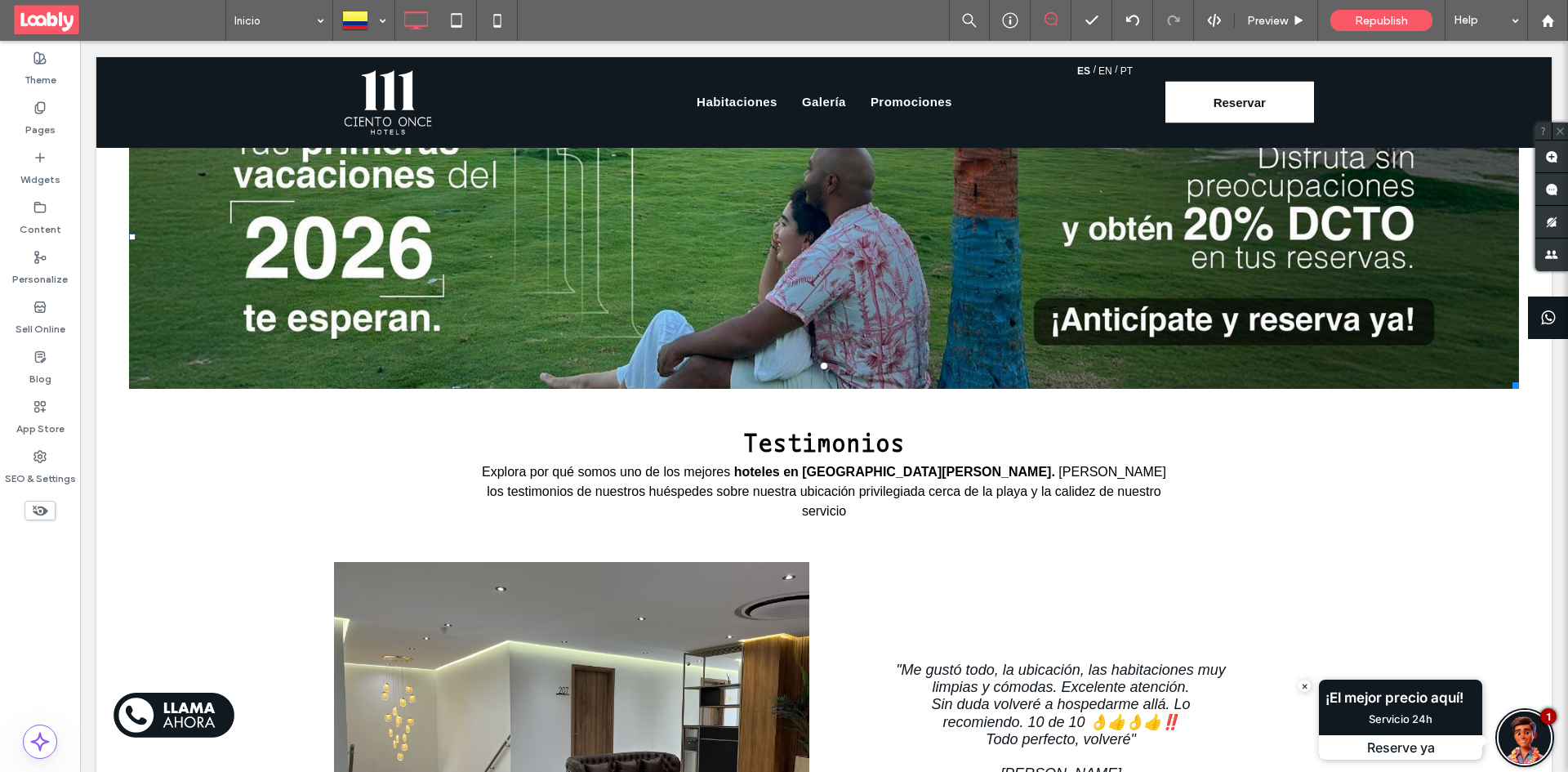
scroll to position [2201, 0]
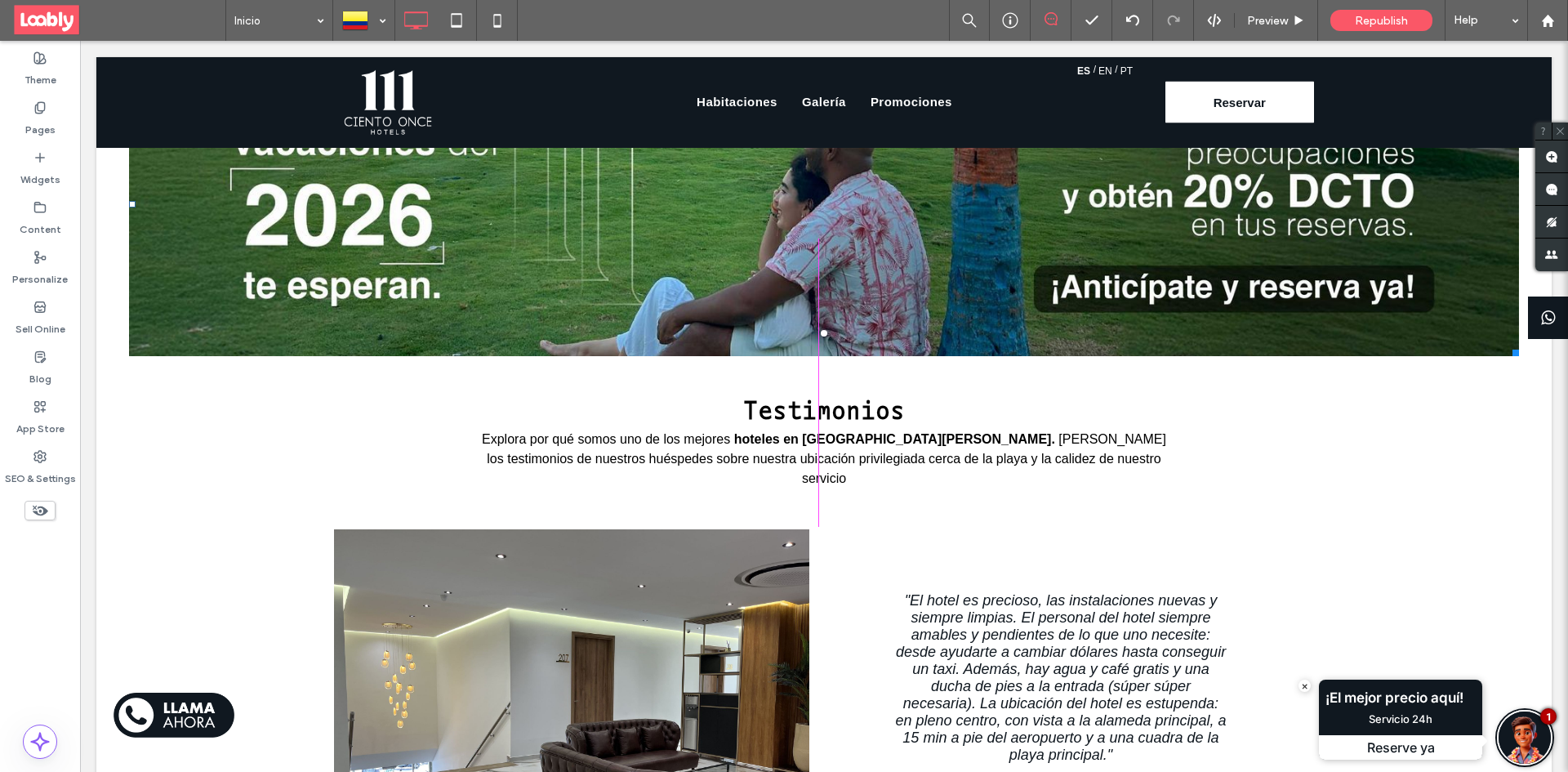
drag, startPoint x: 1504, startPoint y: 650, endPoint x: 1531, endPoint y: 442, distance: 209.7
click at [1531, 356] on div "a a a a W:1687 H:517 Click To Paste Row + Add Section" at bounding box center [824, 204] width 1455 height 304
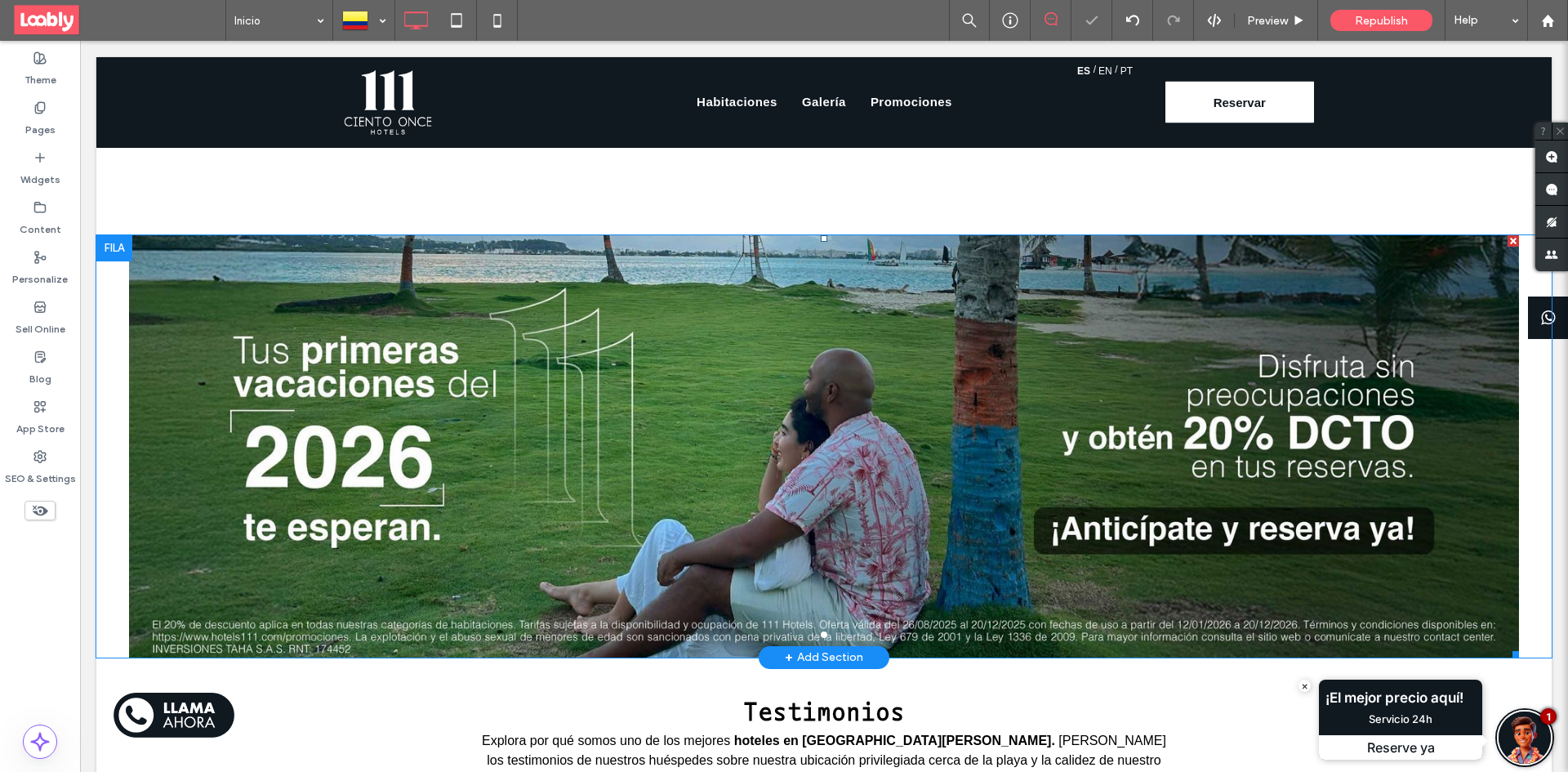
scroll to position [1955, 0]
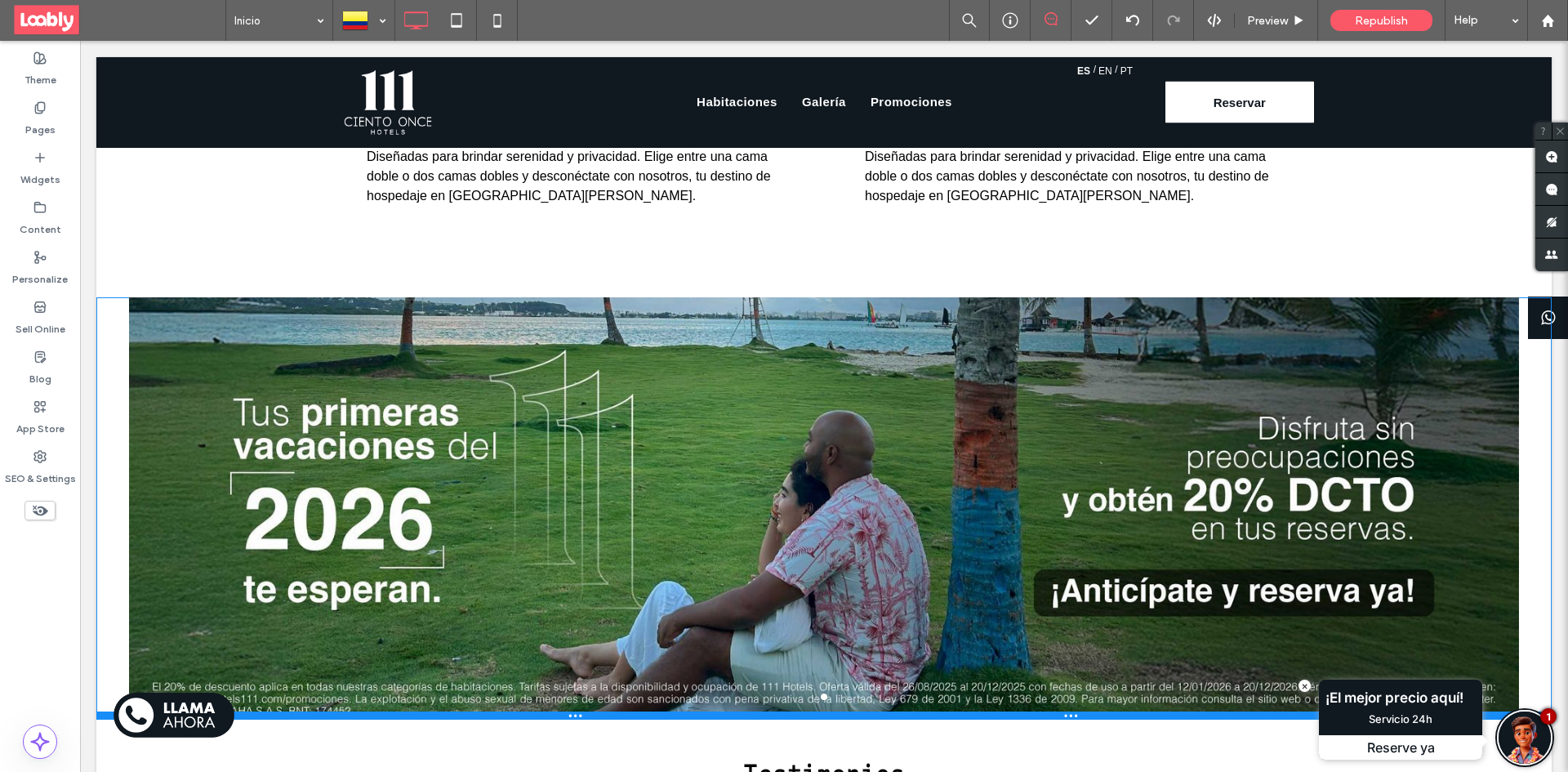
drag, startPoint x: 671, startPoint y: 692, endPoint x: 715, endPoint y: 673, distance: 47.9
click at [715, 673] on div "a a a a Click To Paste Row + Add Section" at bounding box center [824, 508] width 1455 height 422
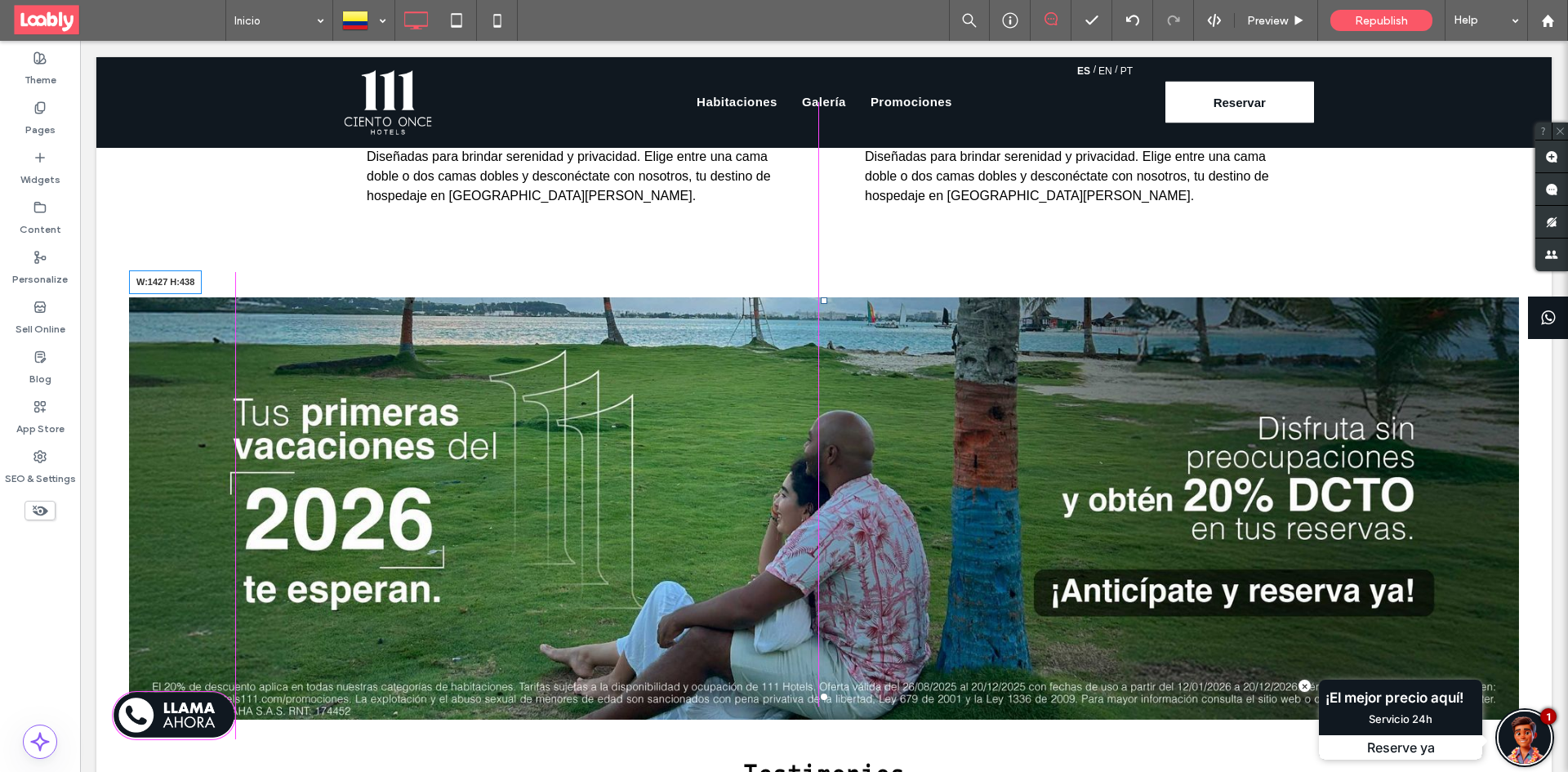
drag, startPoint x: 1500, startPoint y: 687, endPoint x: 1478, endPoint y: 663, distance: 32.6
click at [1507, 708] on div at bounding box center [1513, 713] width 12 height 12
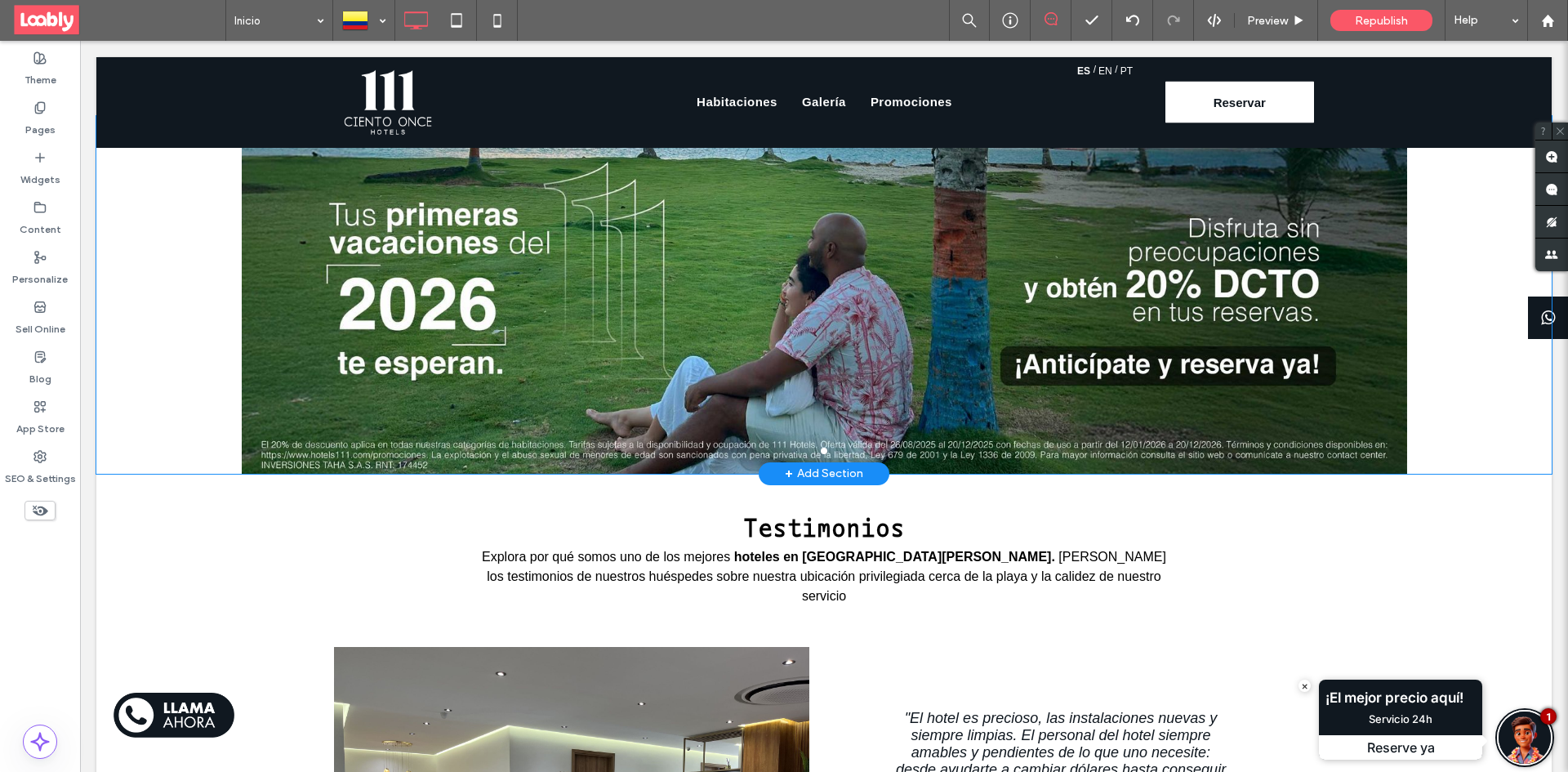
scroll to position [2119, 0]
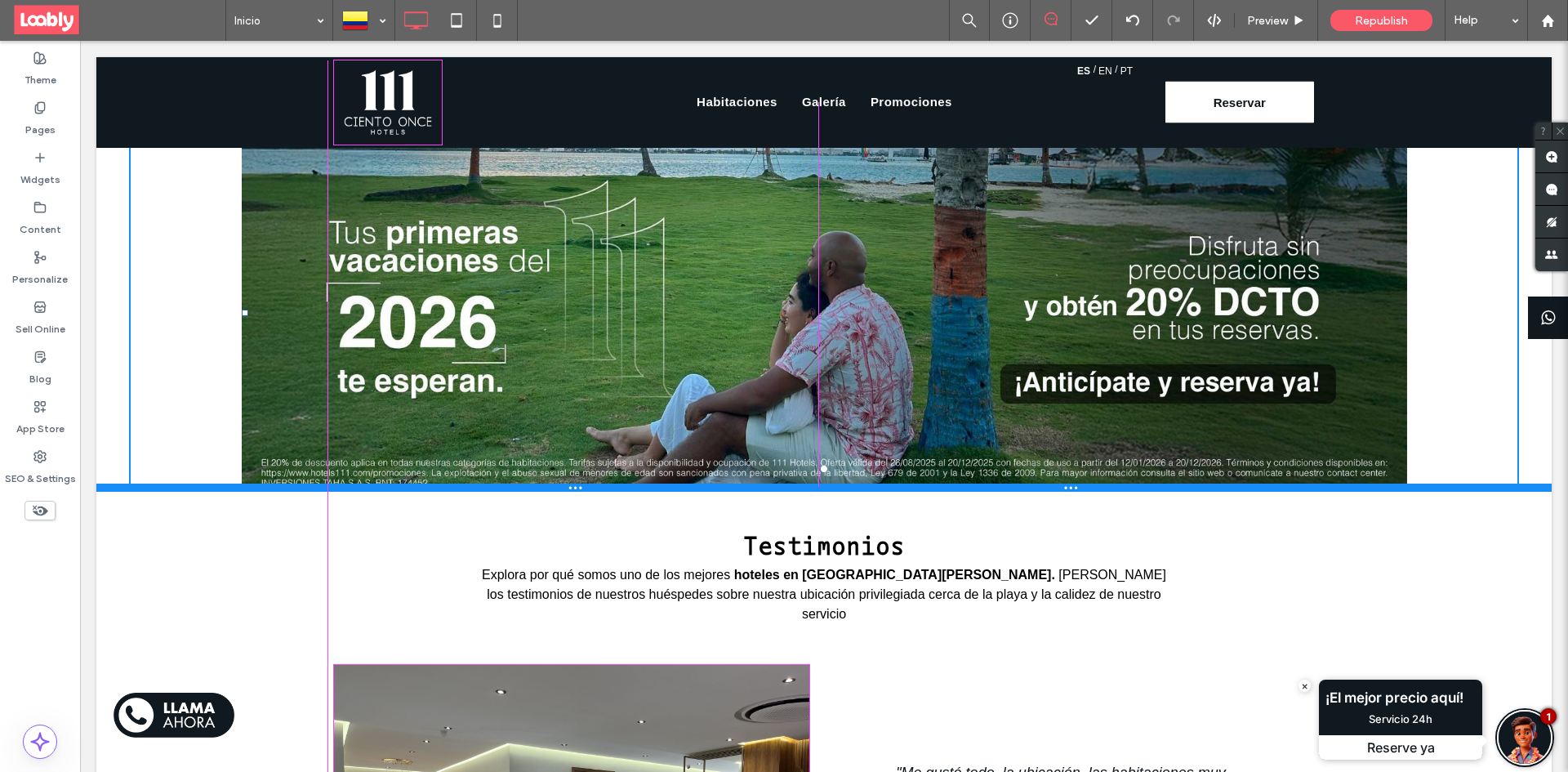
drag, startPoint x: 1399, startPoint y: 463, endPoint x: 1308, endPoint y: 406, distance: 107.4
click at [1308, 406] on div "a a a a W:1200 H:369 Click To Paste Row + Add Section" at bounding box center [824, 313] width 1455 height 358
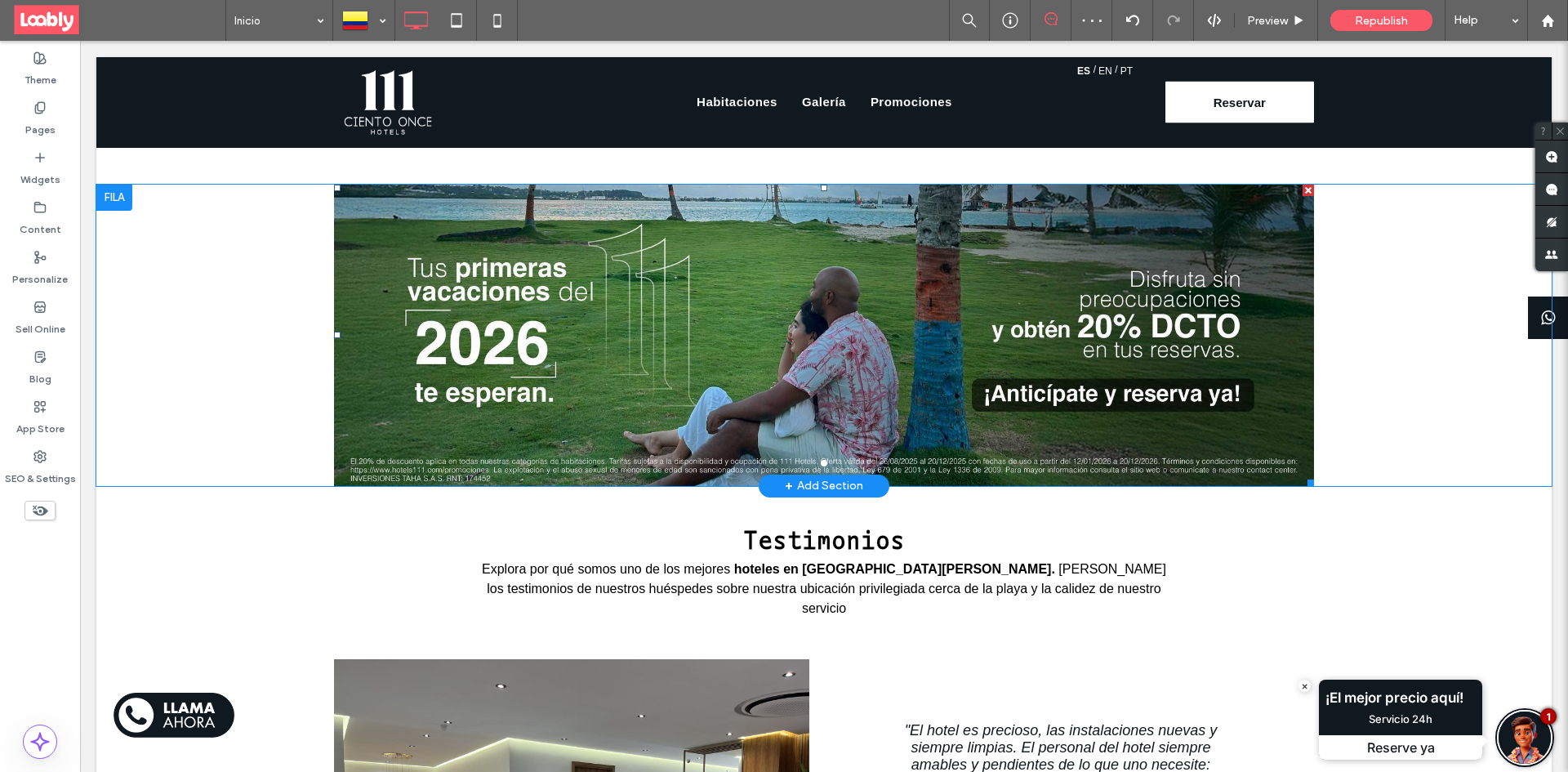
scroll to position [1955, 0]
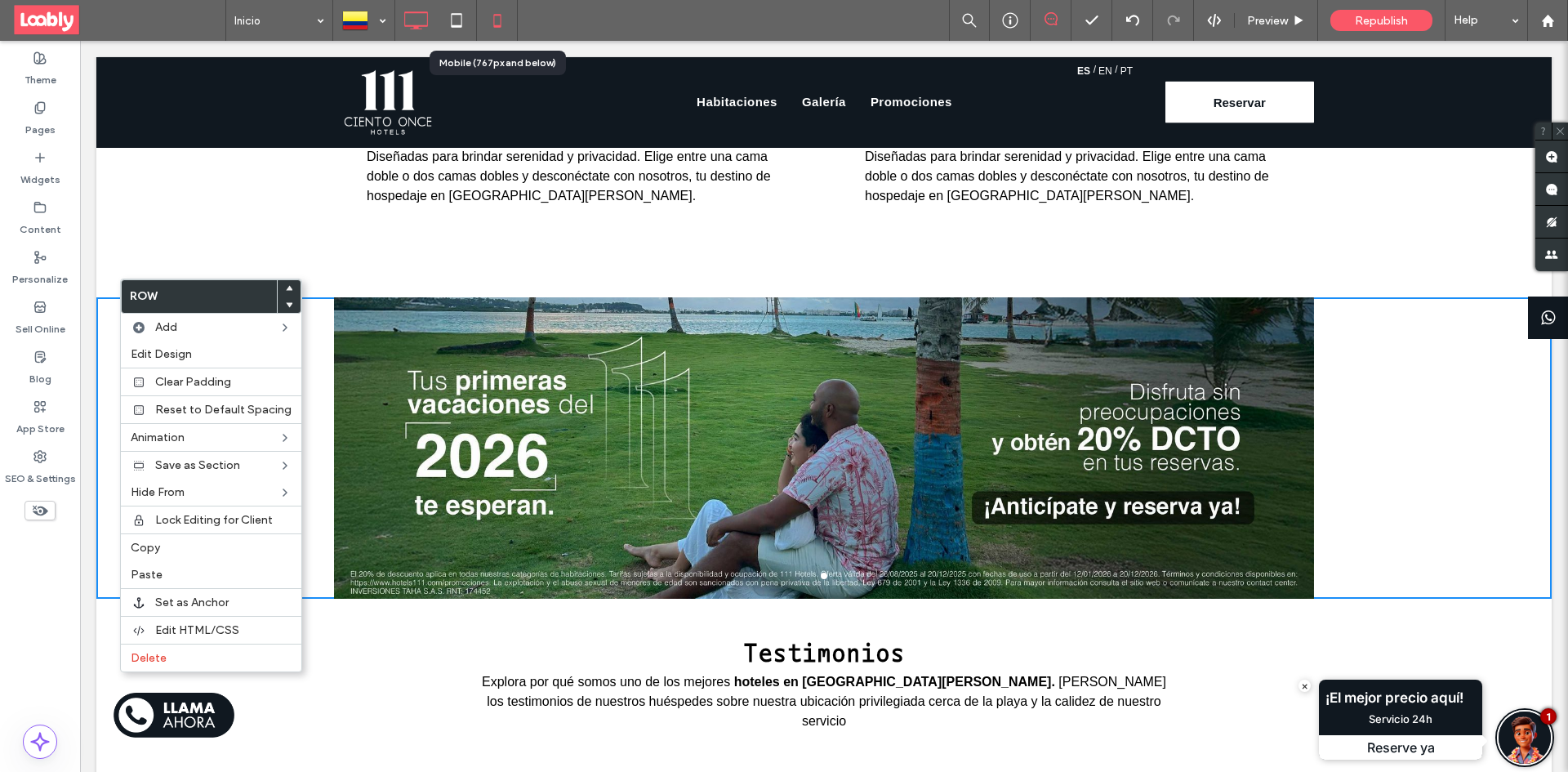
click at [496, 24] on icon at bounding box center [497, 20] width 32 height 32
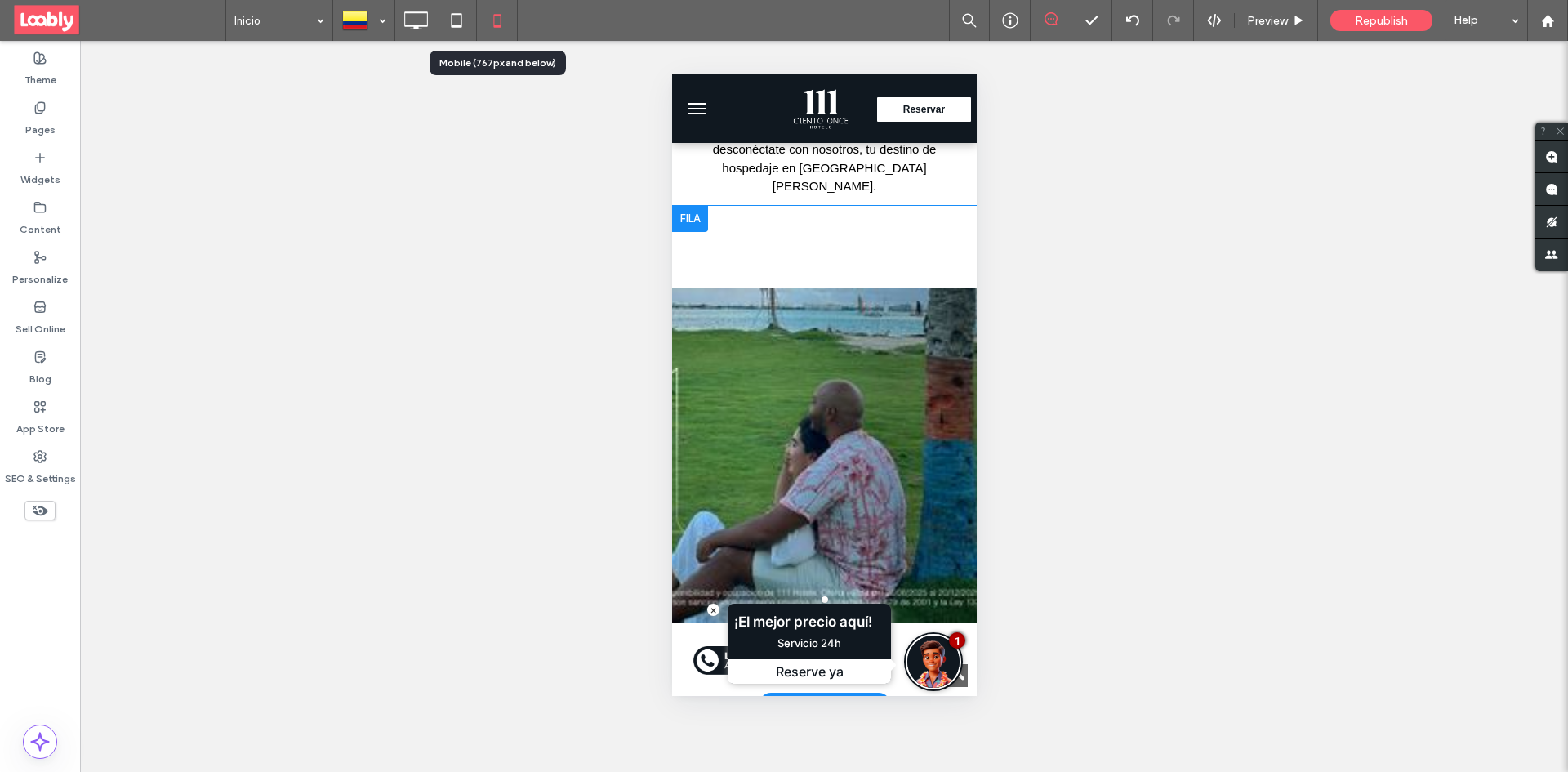
scroll to position [1960, 0]
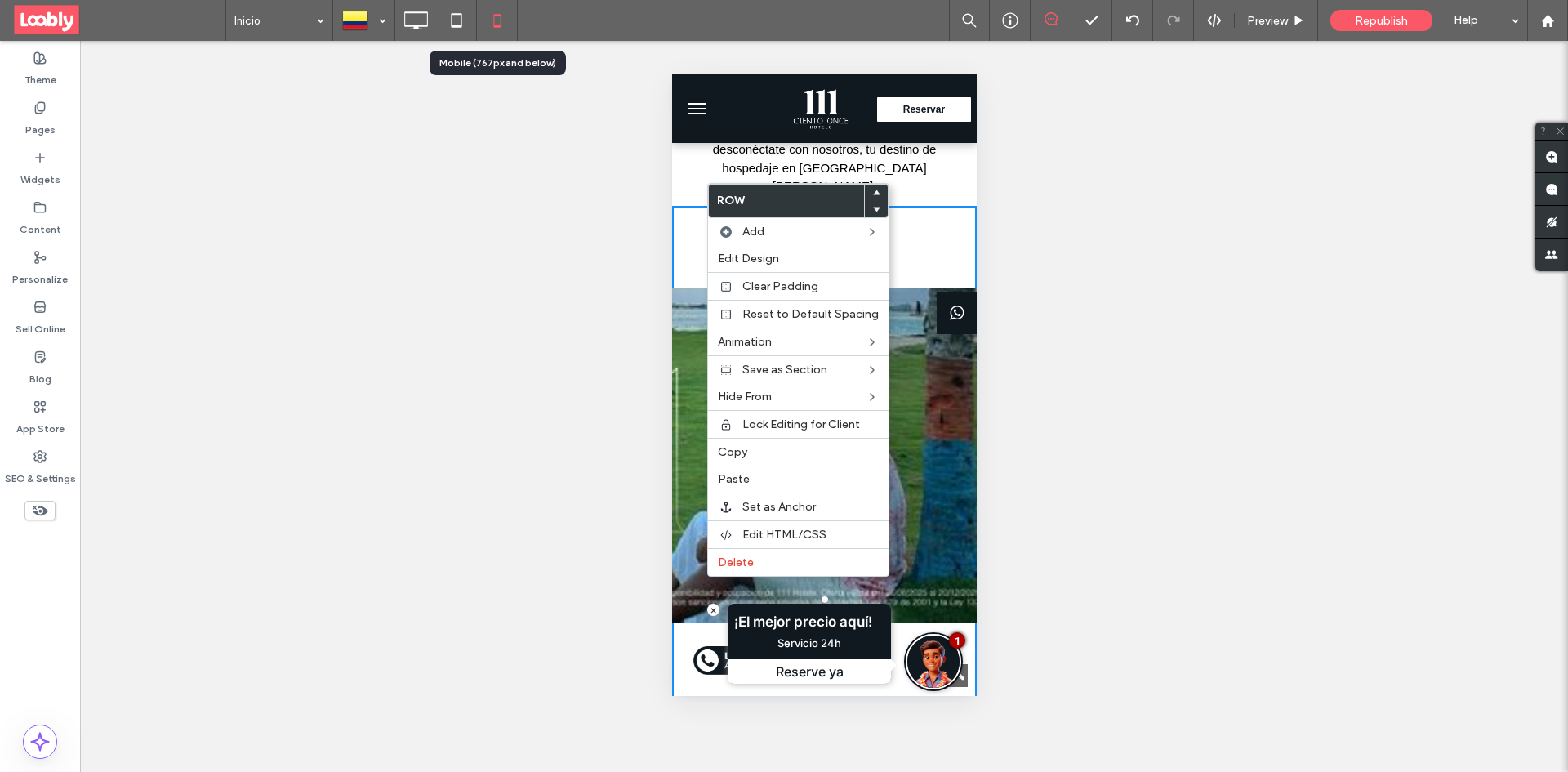
drag, startPoint x: 776, startPoint y: 445, endPoint x: 701, endPoint y: 183, distance: 272.5
click at [775, 445] on div "Copy" at bounding box center [798, 451] width 181 height 28
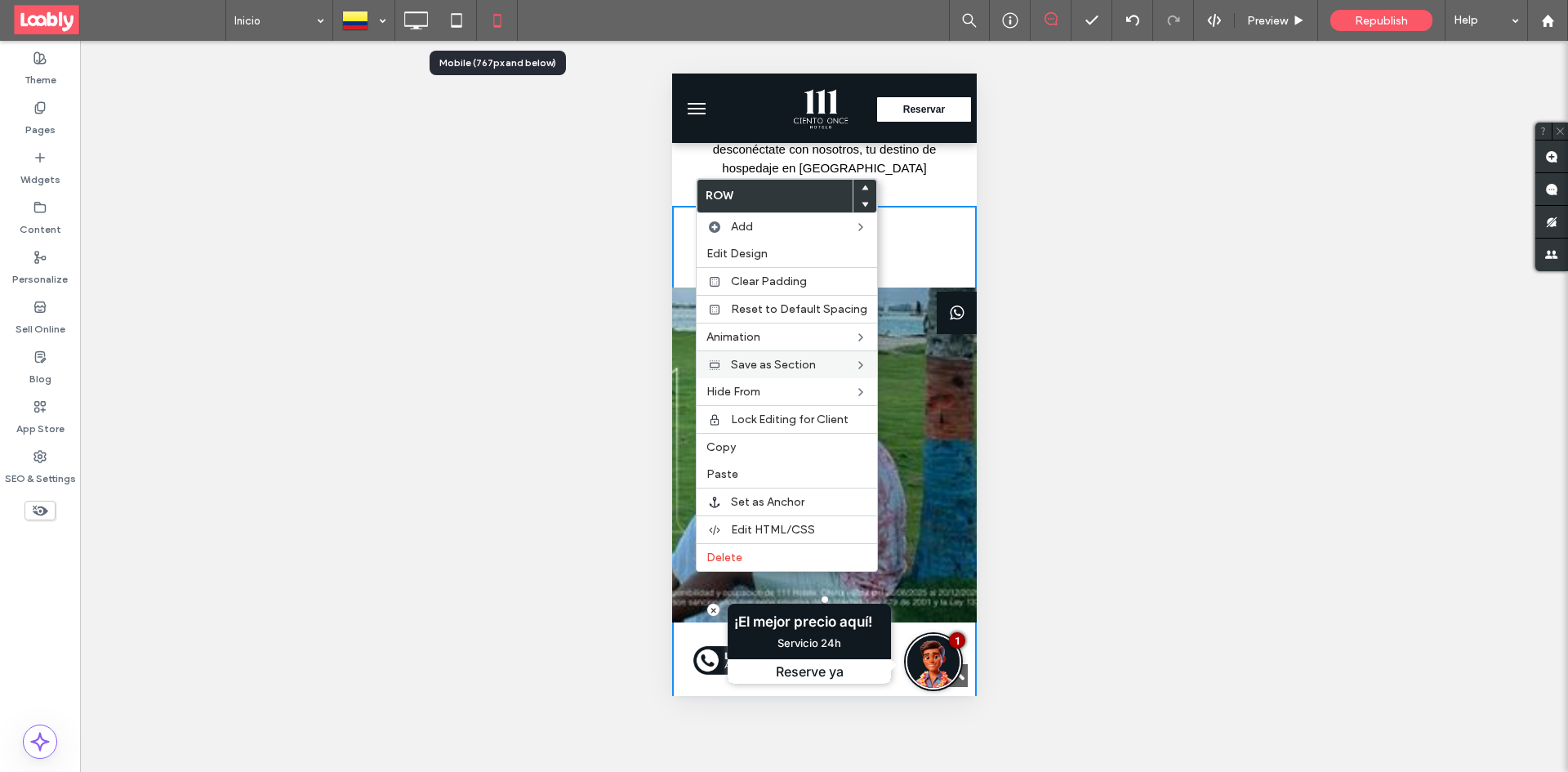
click at [751, 471] on label "Paste" at bounding box center [787, 474] width 161 height 14
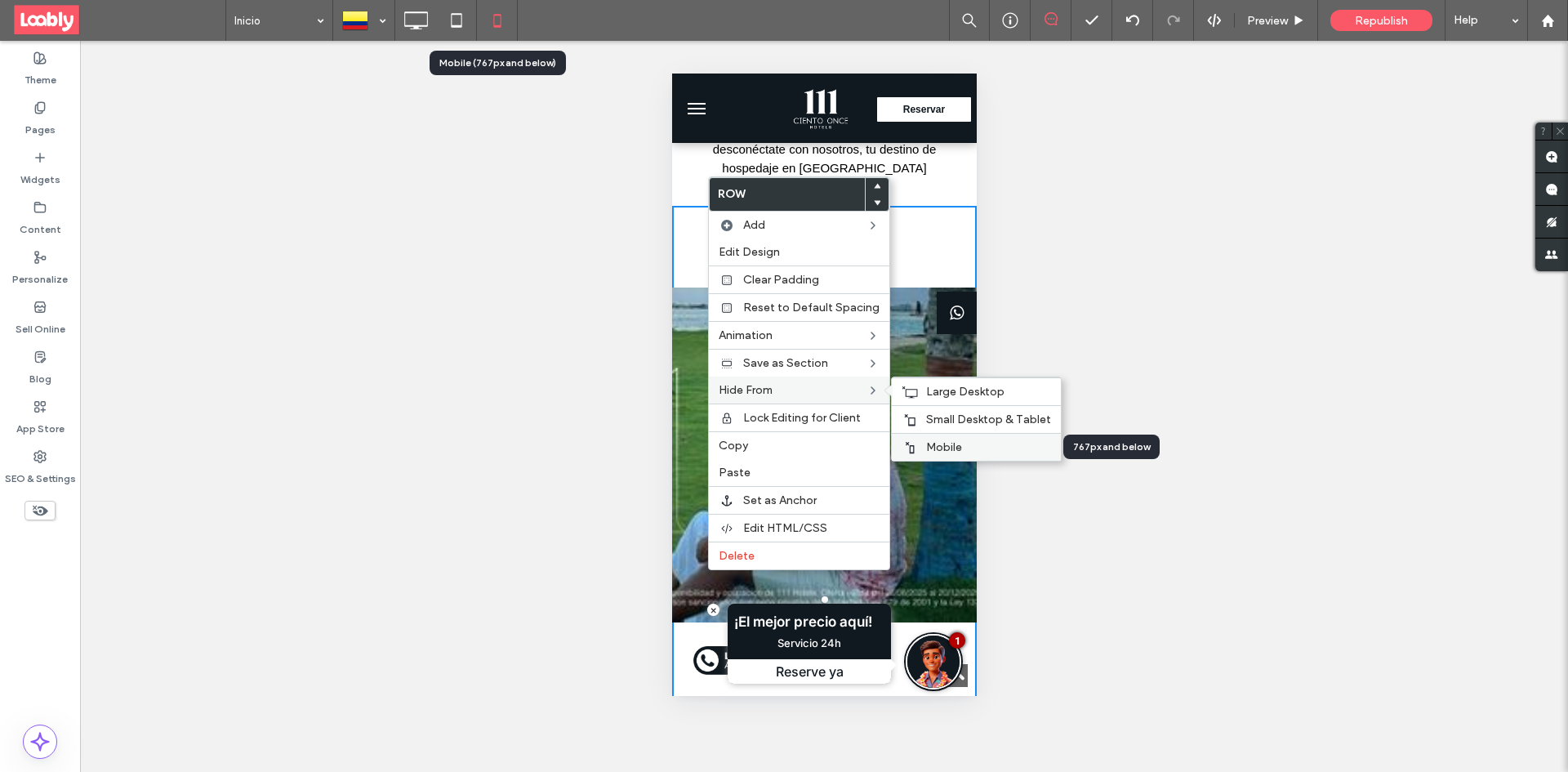
click at [968, 441] on label "Mobile" at bounding box center [988, 447] width 125 height 14
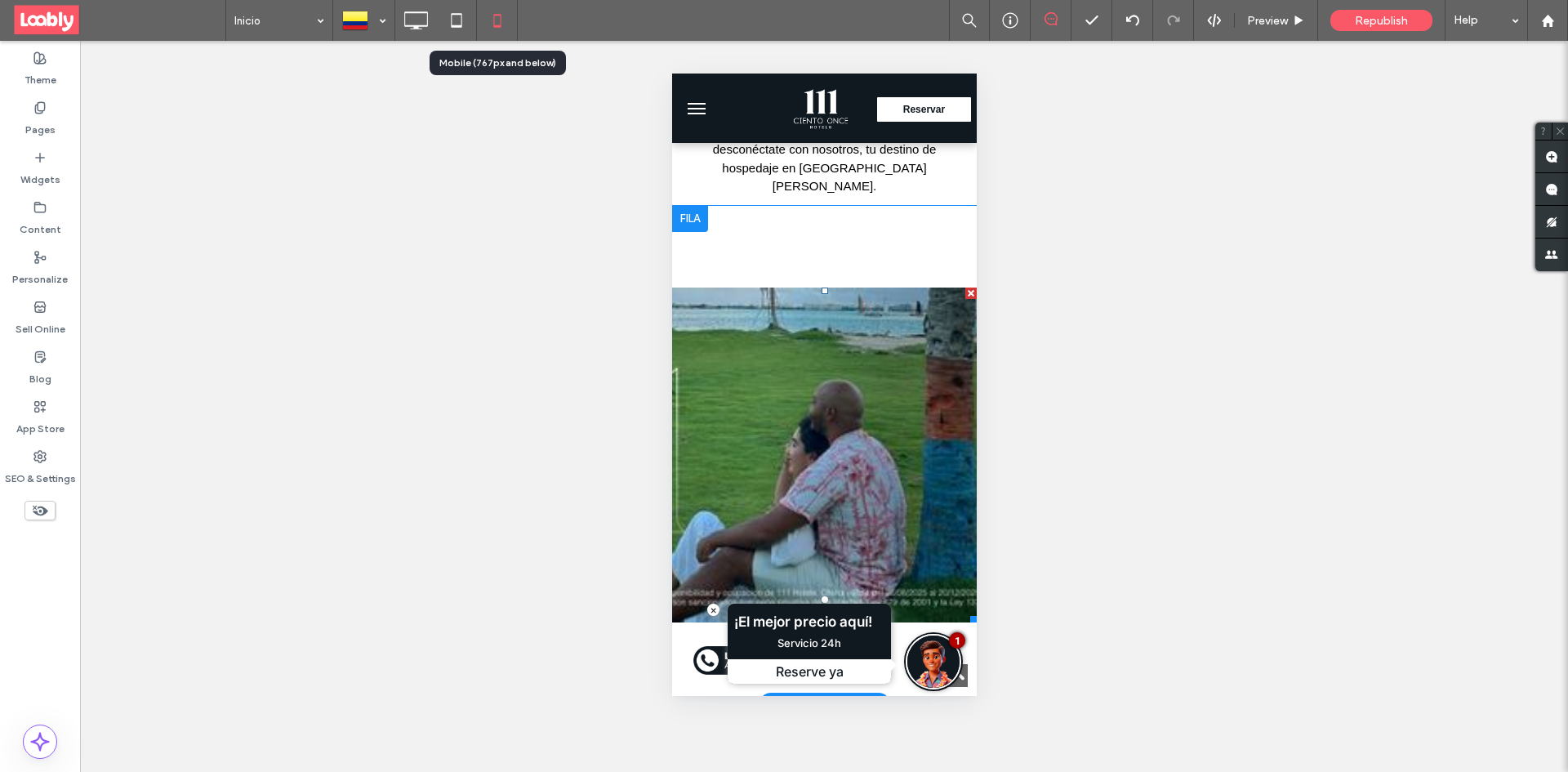
click at [815, 395] on div at bounding box center [823, 440] width 305 height 306
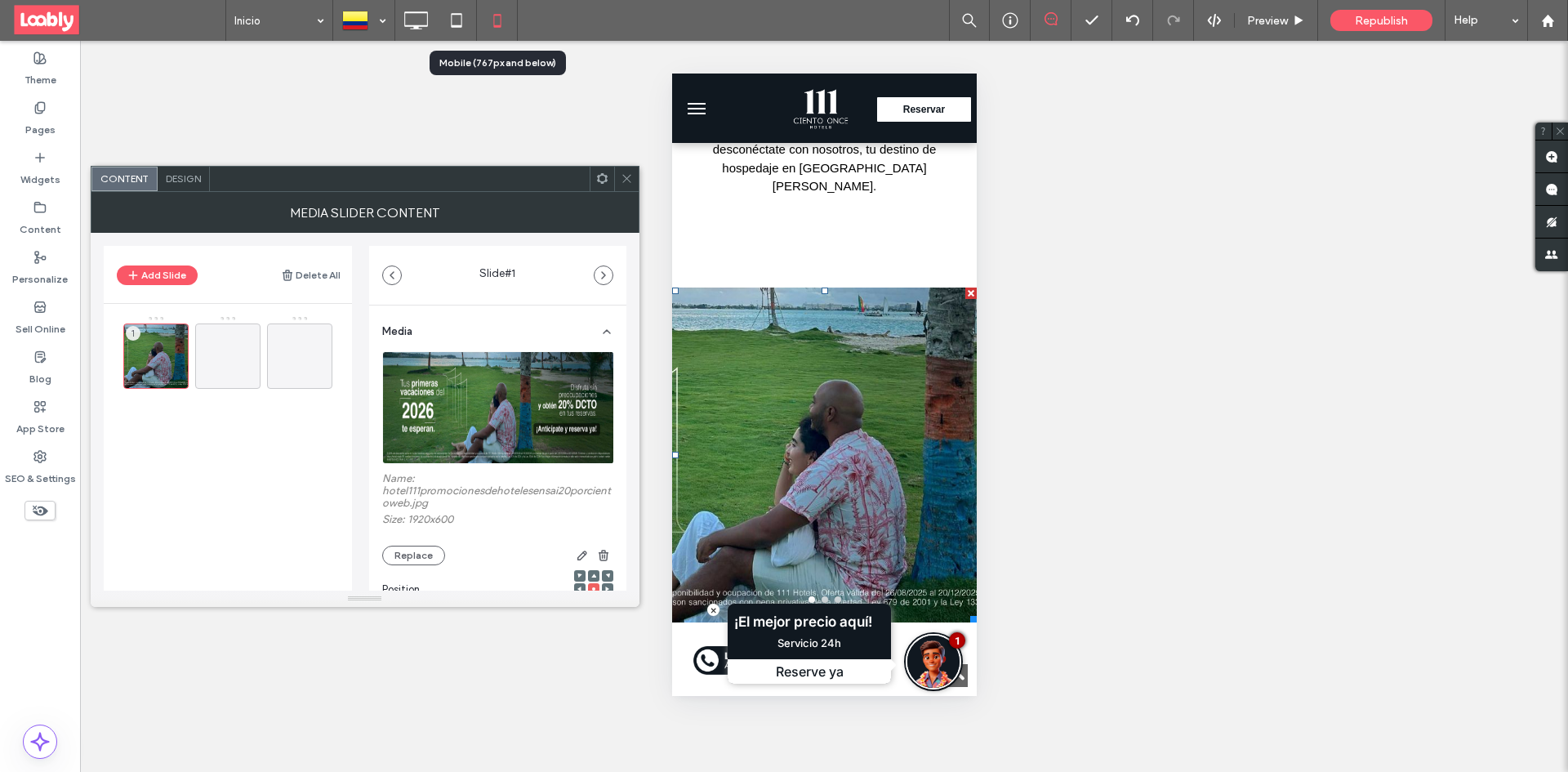
click at [482, 411] on img at bounding box center [498, 407] width 232 height 113
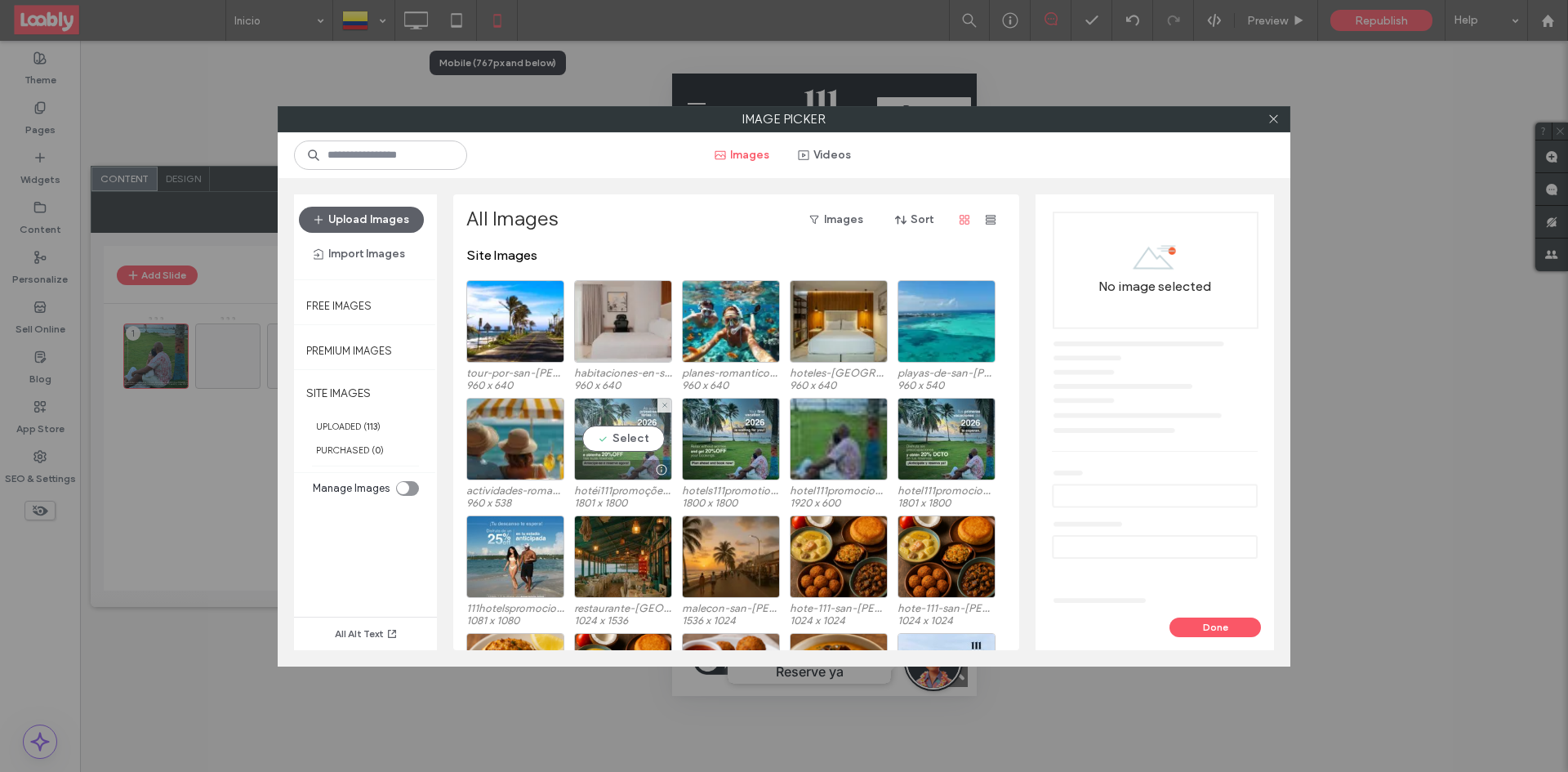
click at [629, 436] on div "Select" at bounding box center [623, 439] width 98 height 82
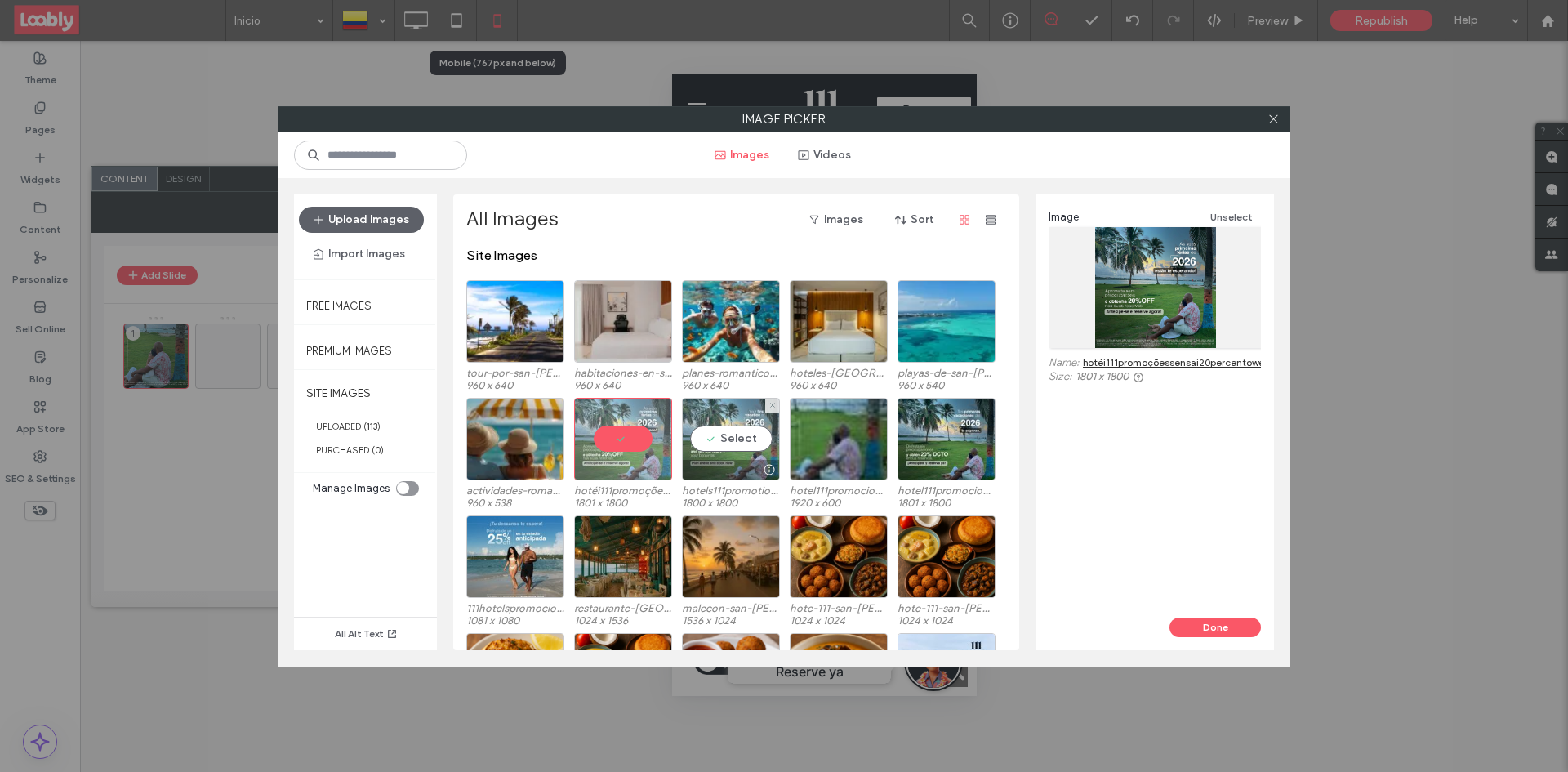
drag, startPoint x: 725, startPoint y: 424, endPoint x: 739, endPoint y: 427, distance: 14.3
click at [725, 425] on div "Select" at bounding box center [731, 439] width 98 height 82
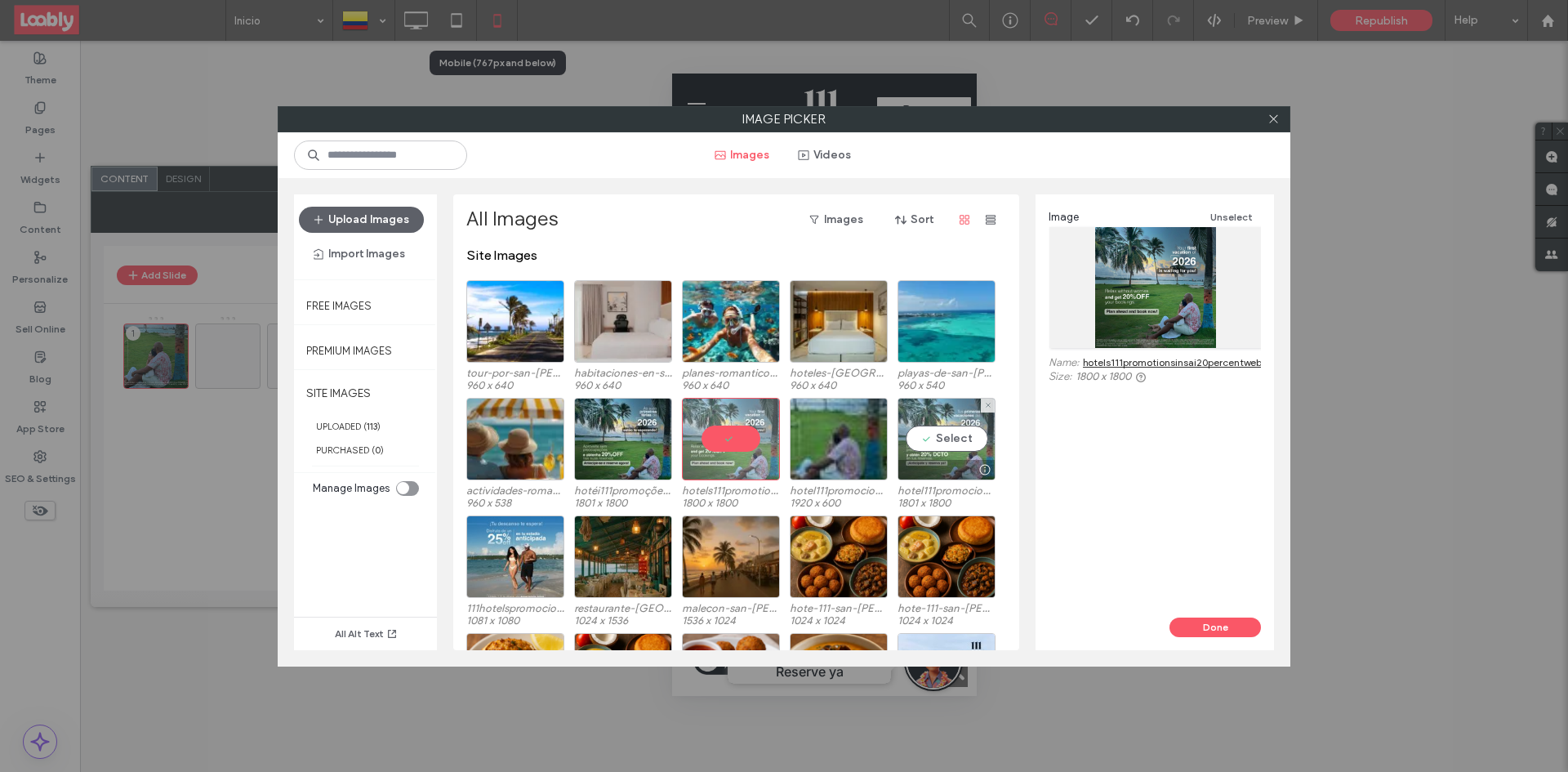
click at [938, 438] on div "Select" at bounding box center [946, 439] width 98 height 82
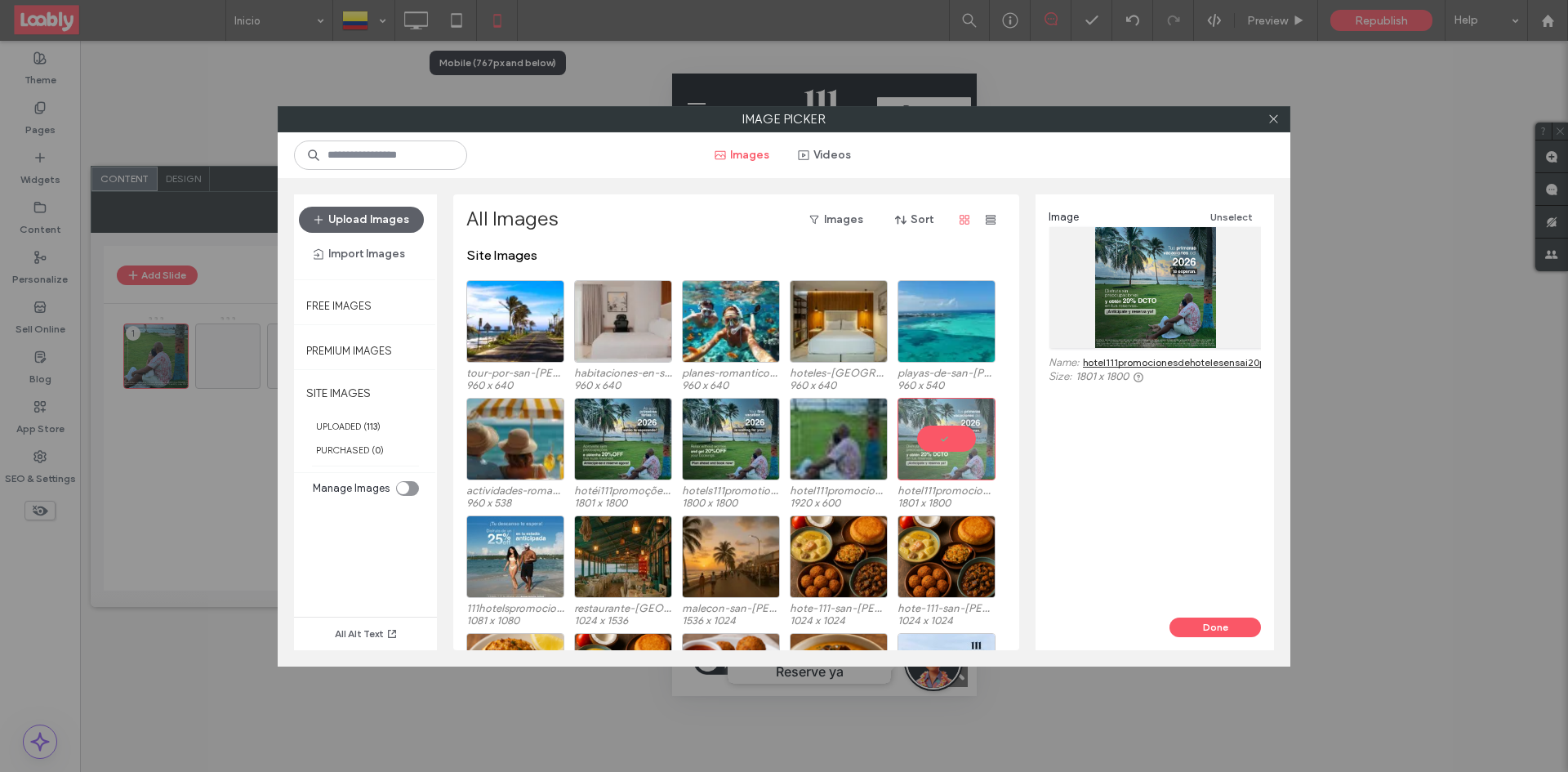
click at [1211, 626] on button "Done" at bounding box center [1215, 627] width 92 height 20
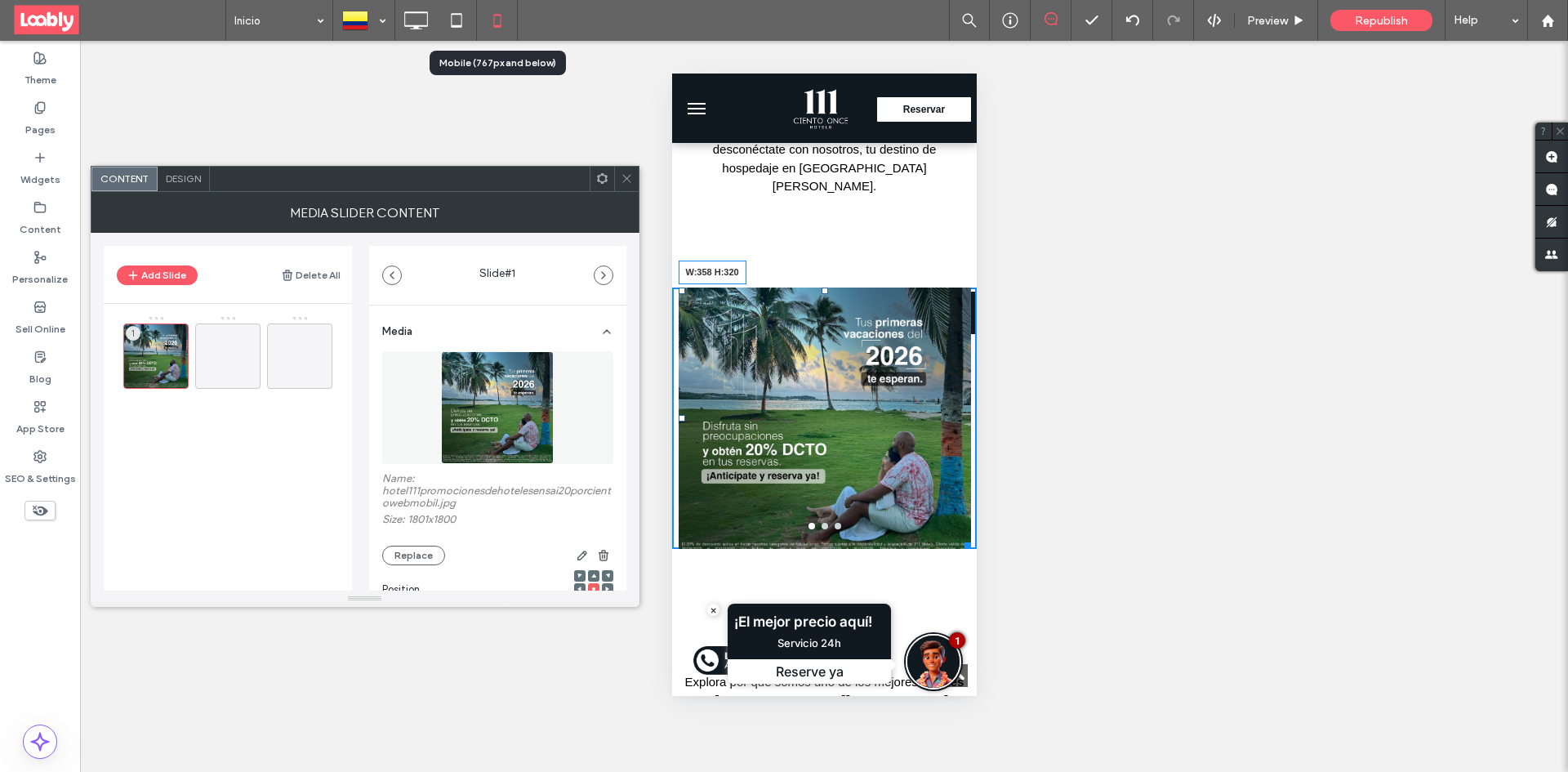
drag, startPoint x: 960, startPoint y: 568, endPoint x: 973, endPoint y: 495, distance: 74.1
click at [973, 495] on html "Click To Paste Habitaciones Galería Promociones Español es English en português…" at bounding box center [823, 473] width 305 height 4719
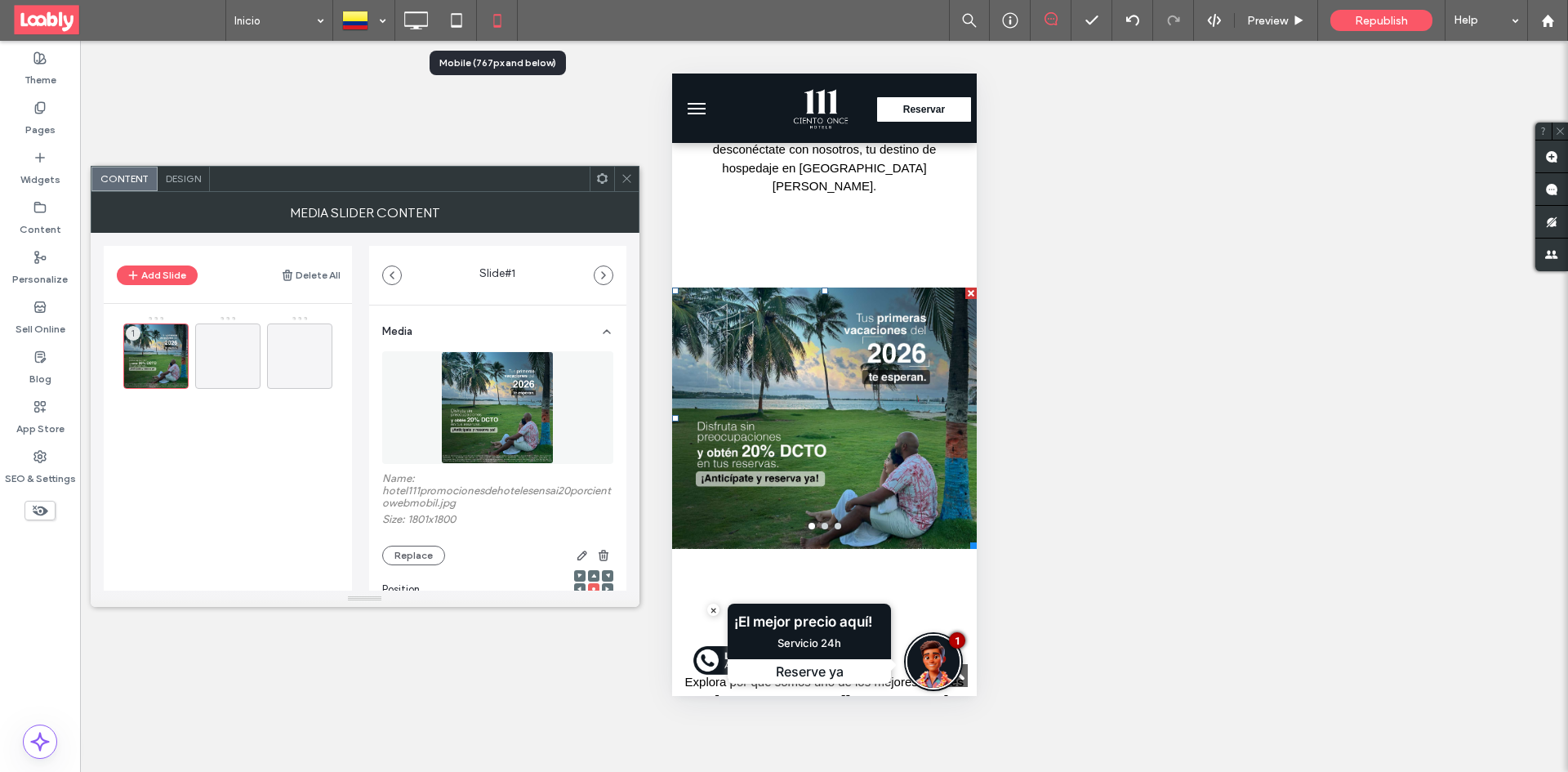
click at [624, 169] on span at bounding box center [626, 178] width 12 height 25
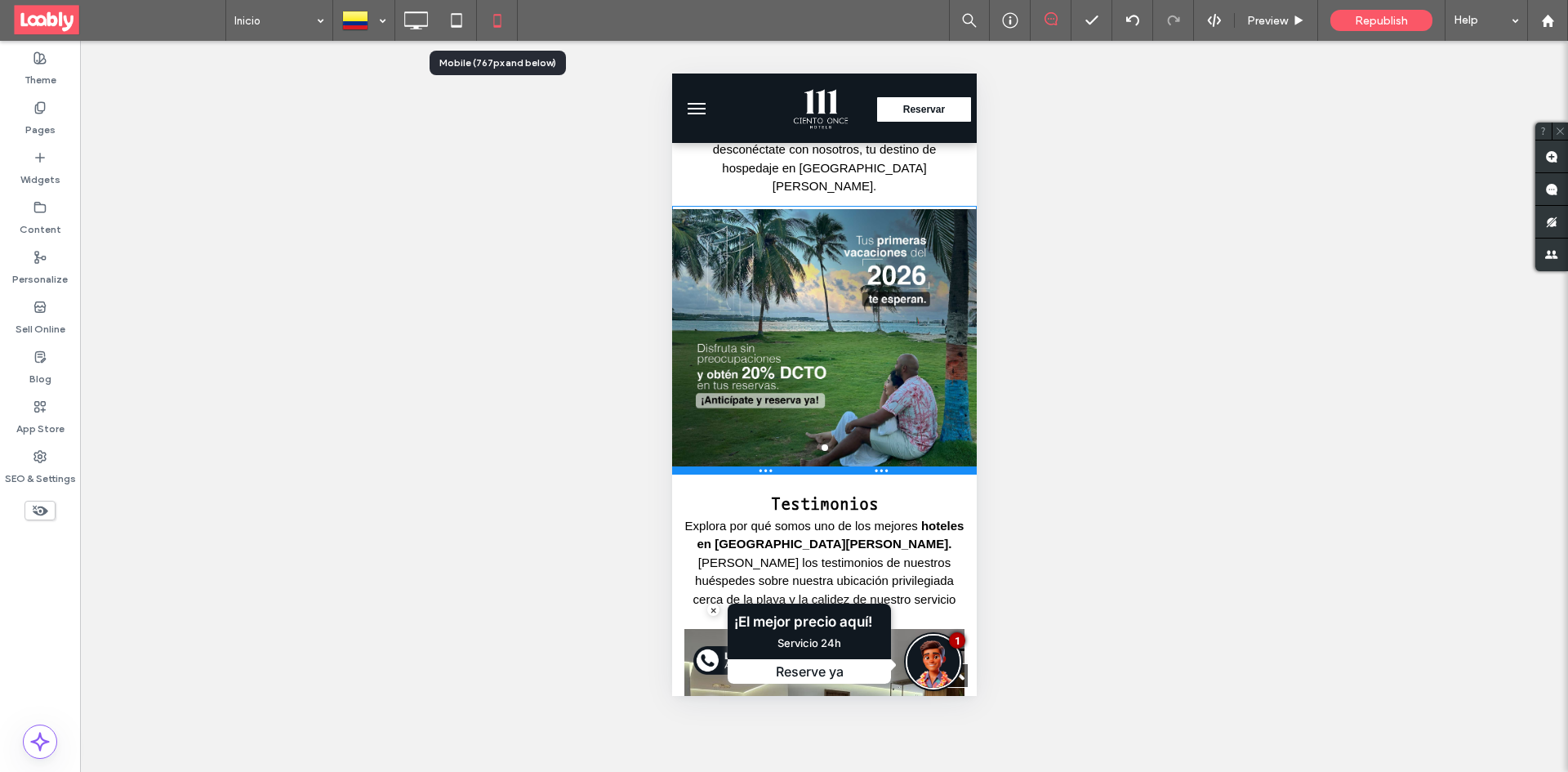
drag, startPoint x: 916, startPoint y: 582, endPoint x: 967, endPoint y: 426, distance: 164.1
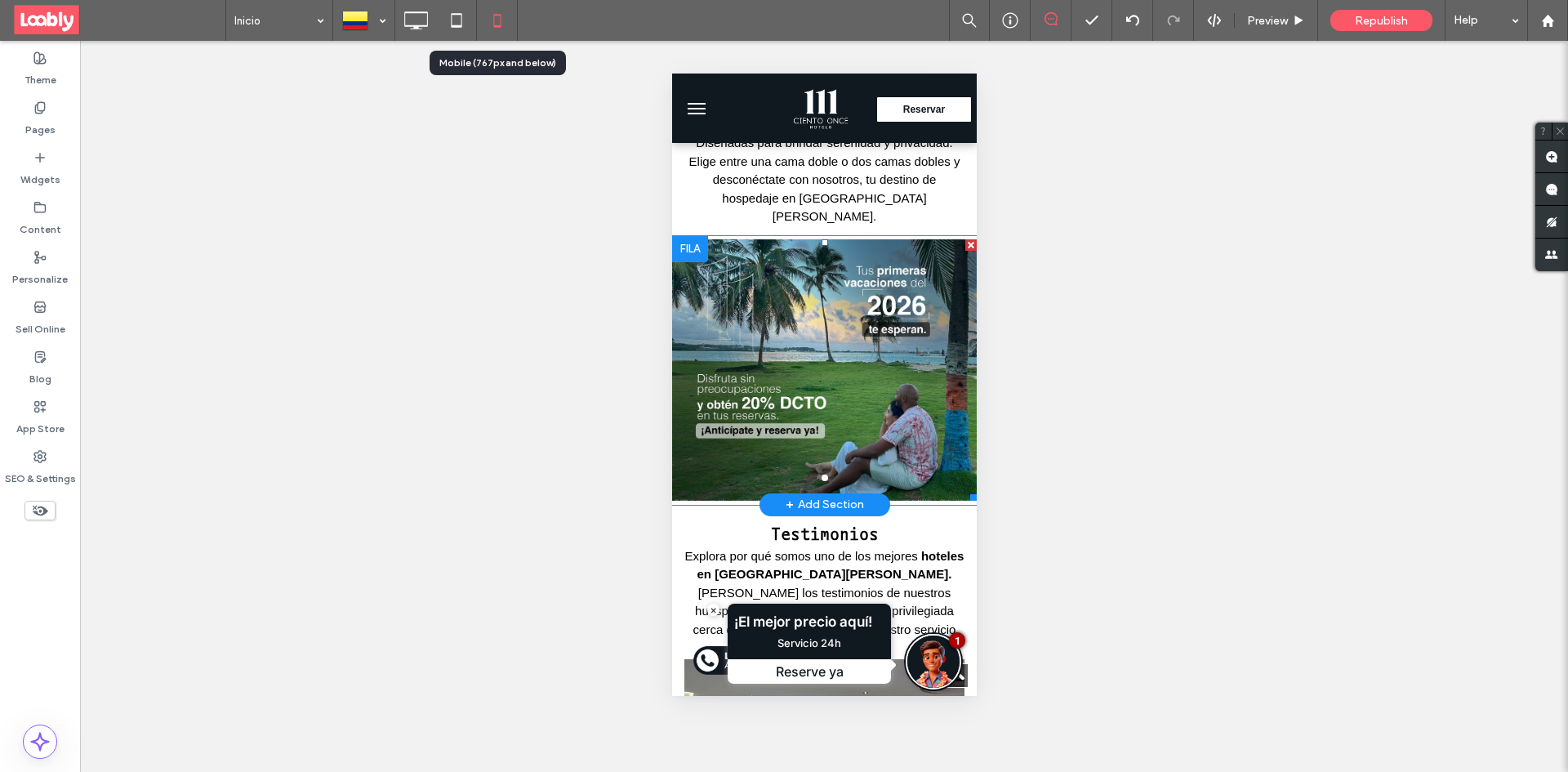
scroll to position [1878, 0]
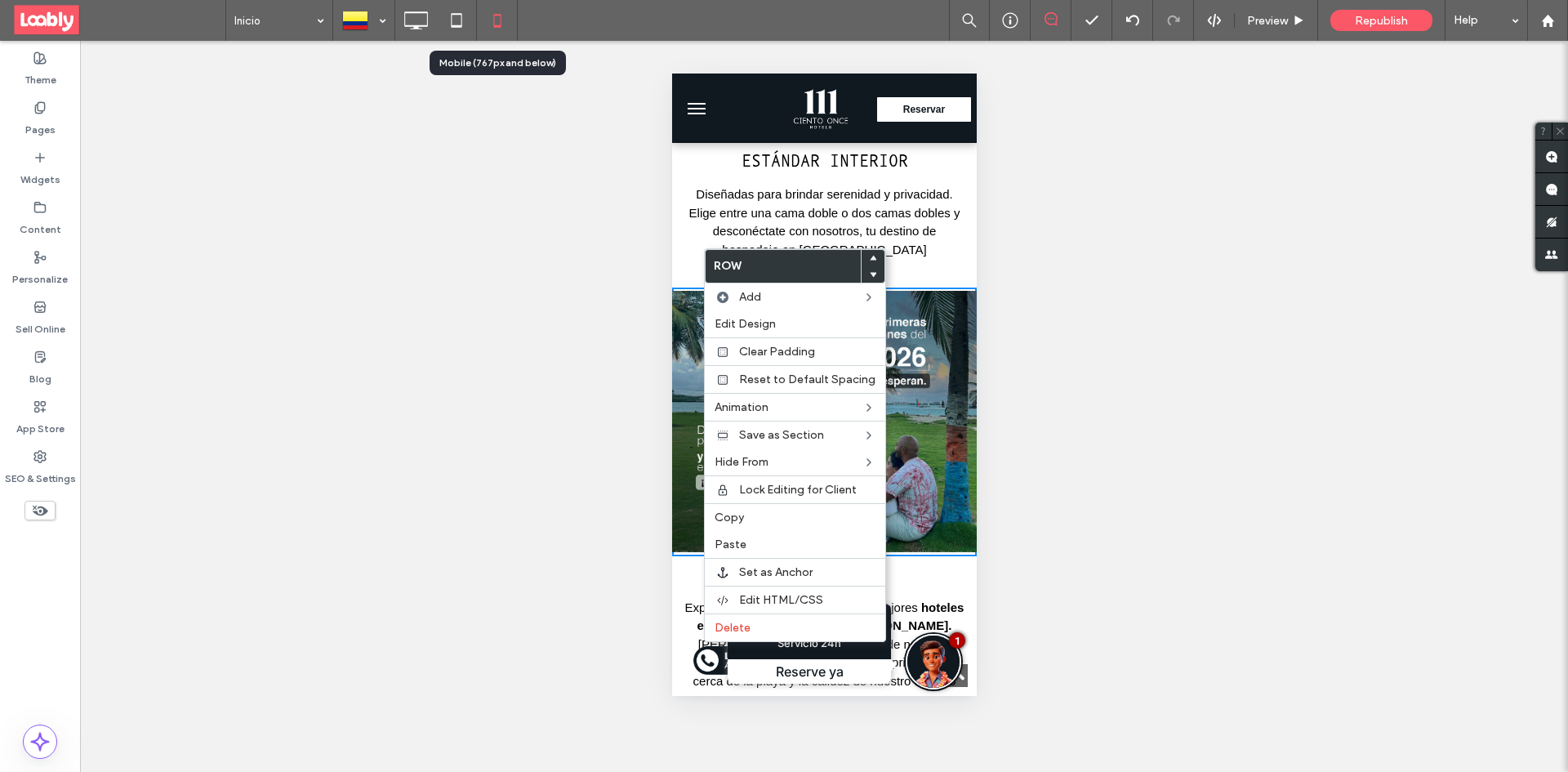
click at [892, 424] on div at bounding box center [823, 407] width 305 height 232
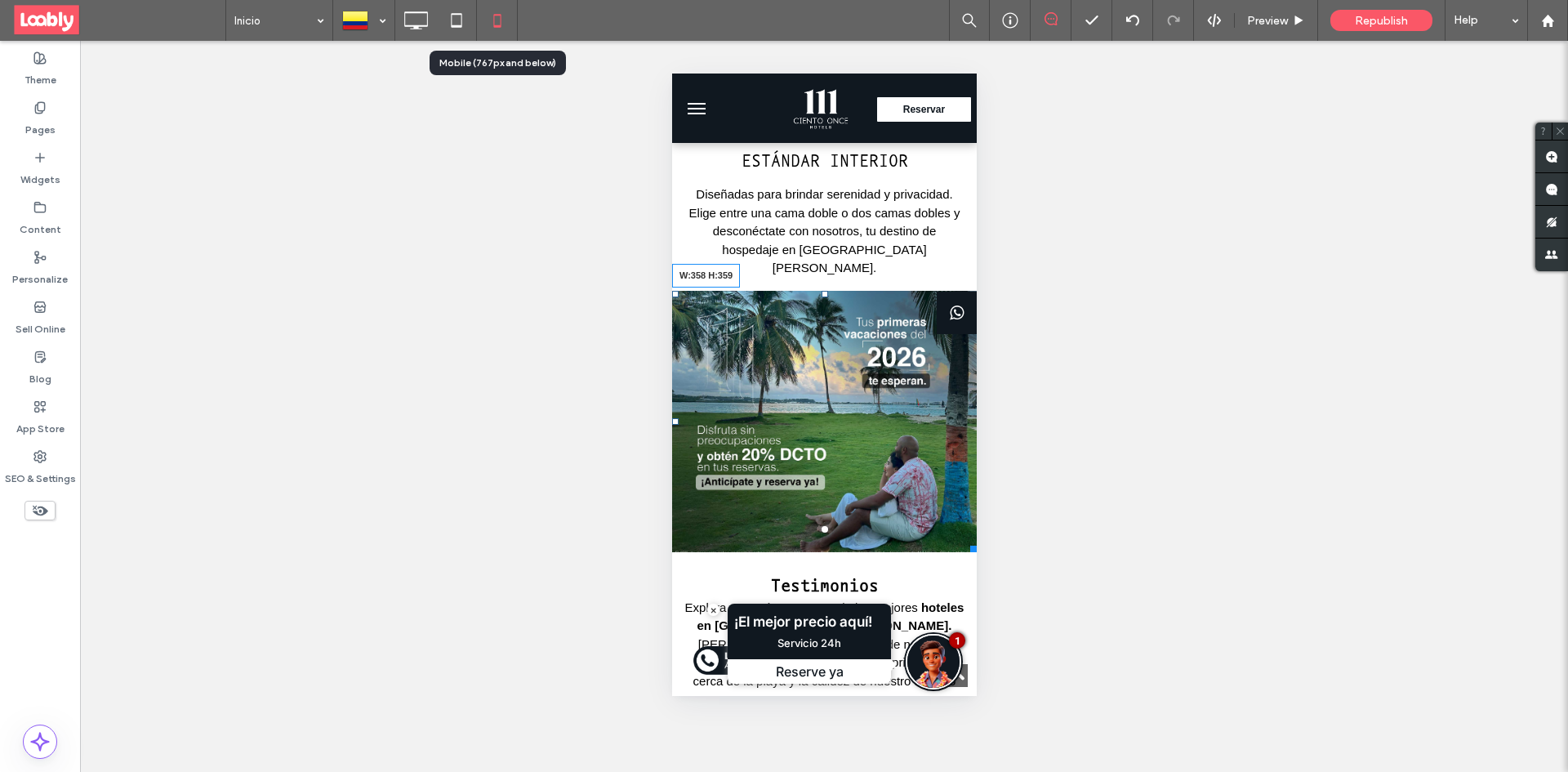
drag, startPoint x: 959, startPoint y: 504, endPoint x: 968, endPoint y: 531, distance: 28.5
click at [968, 531] on html "Click To Paste Habitaciones Galería Promociones Español es English en português…" at bounding box center [823, 477] width 305 height 4562
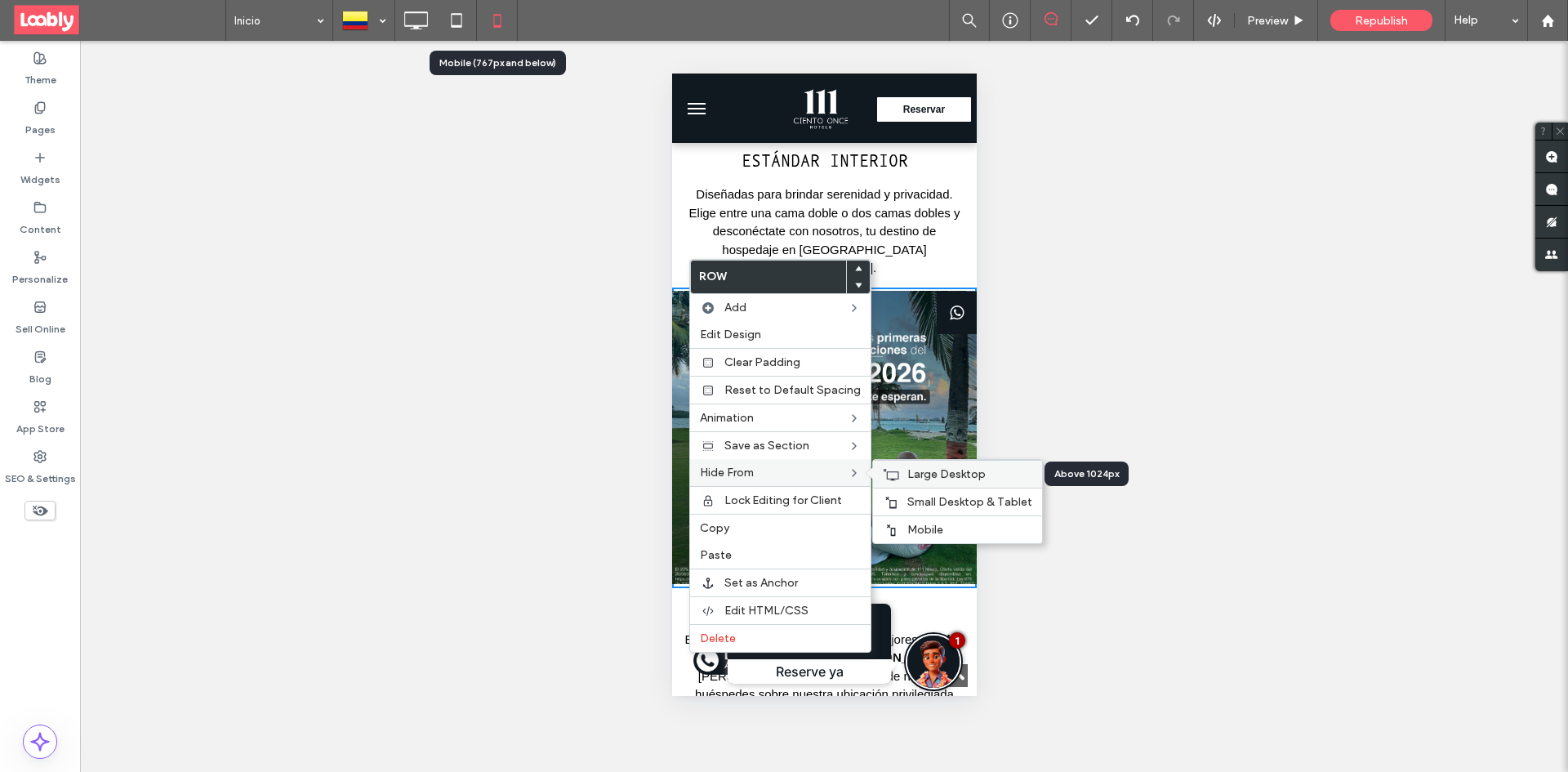
click at [947, 477] on span "Large Desktop" at bounding box center [946, 474] width 78 height 14
click at [962, 506] on span "Small Desktop & Tablet" at bounding box center [969, 501] width 125 height 14
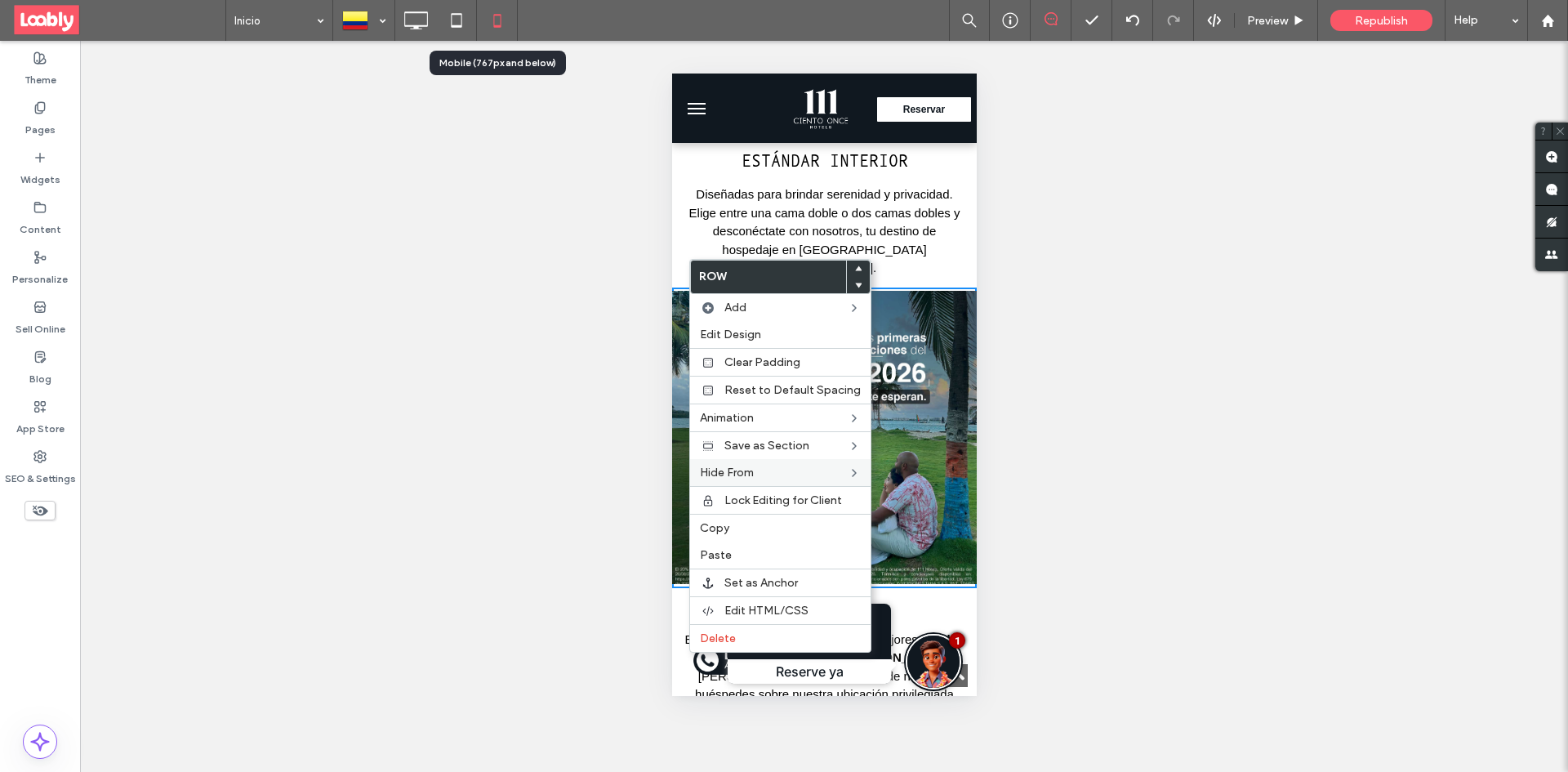
click at [893, 291] on div at bounding box center [823, 423] width 305 height 265
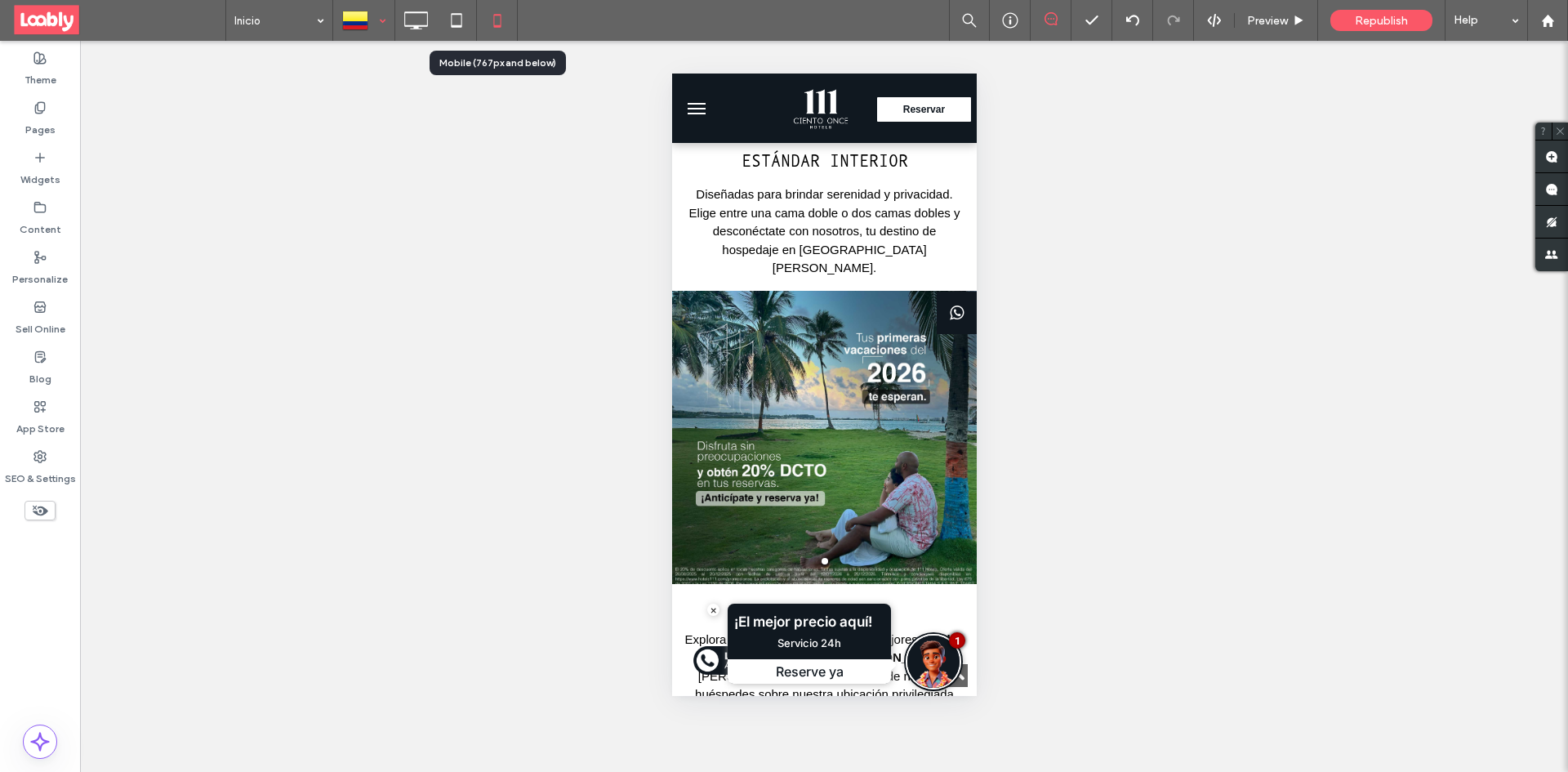
drag, startPoint x: 372, startPoint y: 18, endPoint x: 381, endPoint y: 33, distance: 17.5
click at [373, 19] on div at bounding box center [364, 20] width 59 height 39
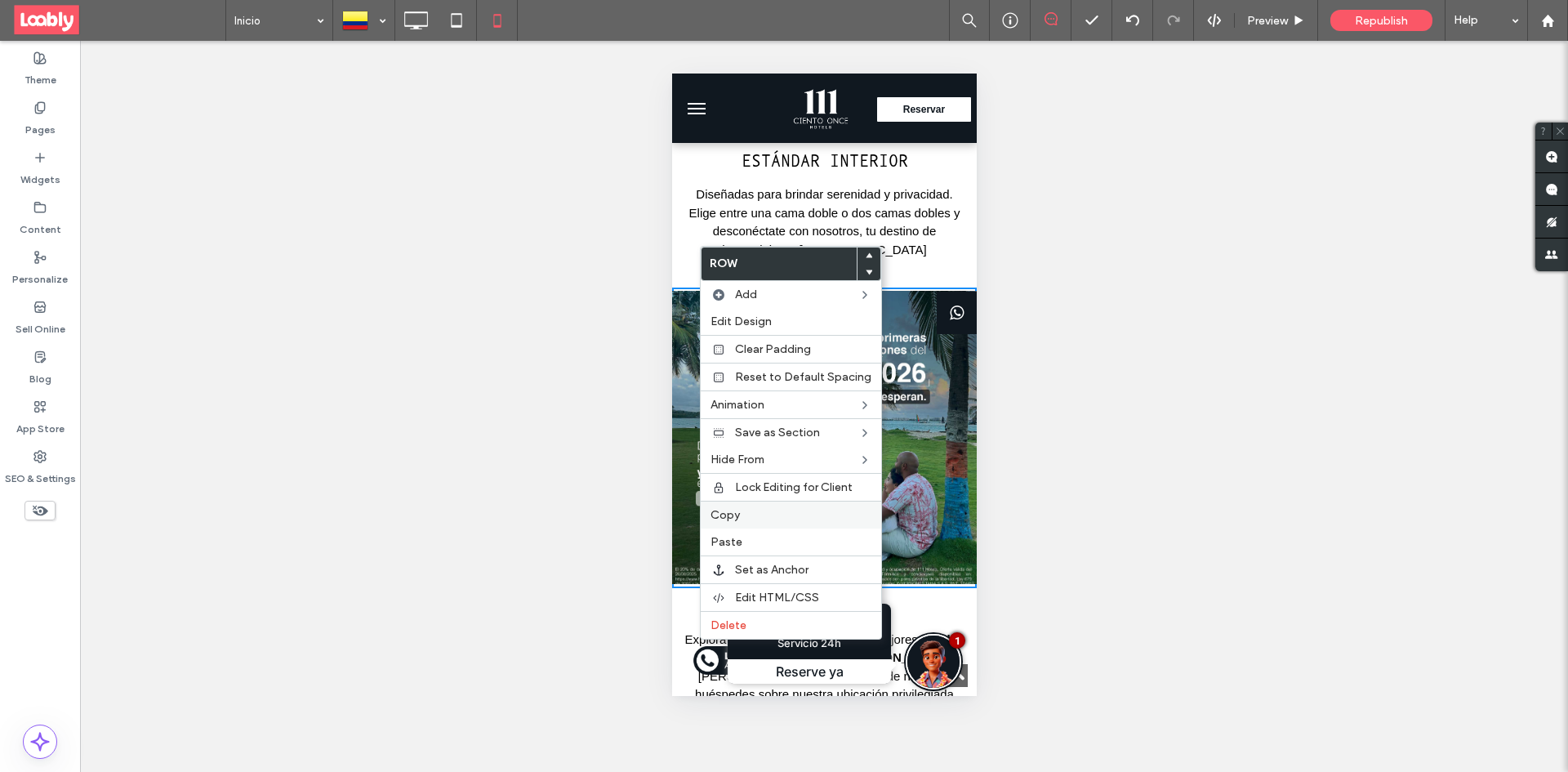
click at [736, 512] on span "Copy" at bounding box center [725, 515] width 30 height 14
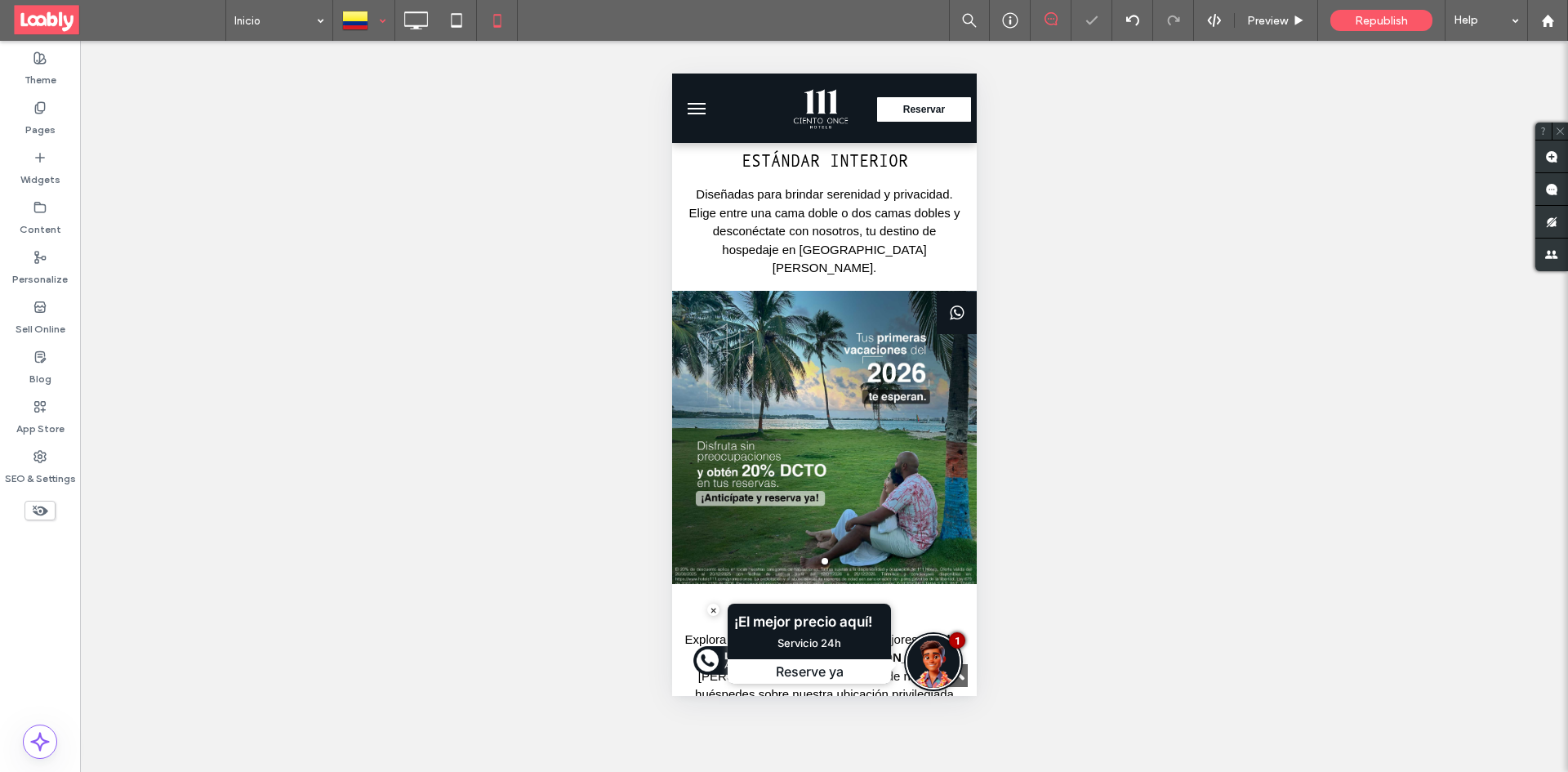
drag, startPoint x: 374, startPoint y: 19, endPoint x: 375, endPoint y: 38, distance: 19.0
click at [374, 20] on div at bounding box center [364, 20] width 59 height 39
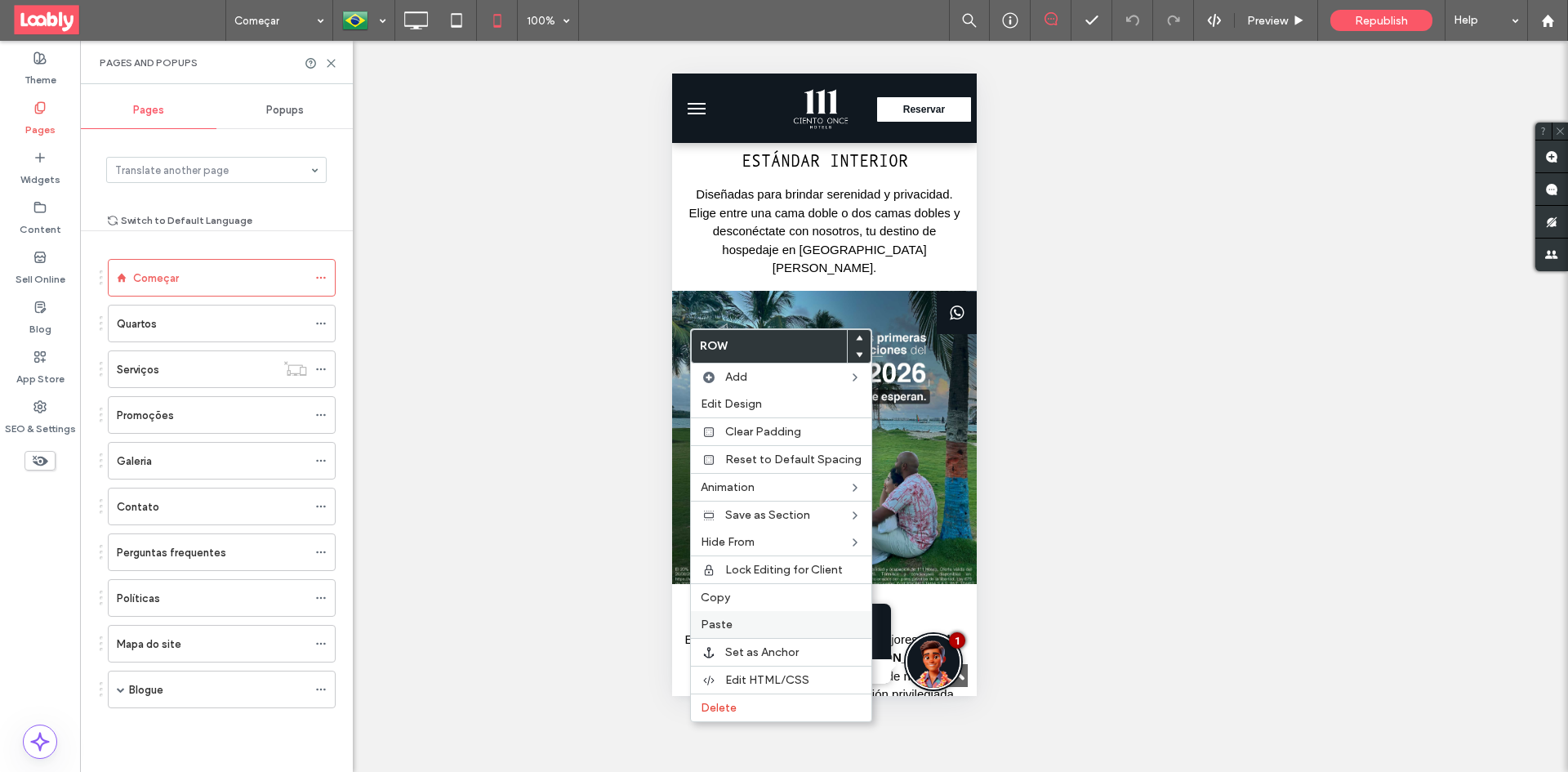
click at [746, 618] on label "Paste" at bounding box center [781, 624] width 161 height 14
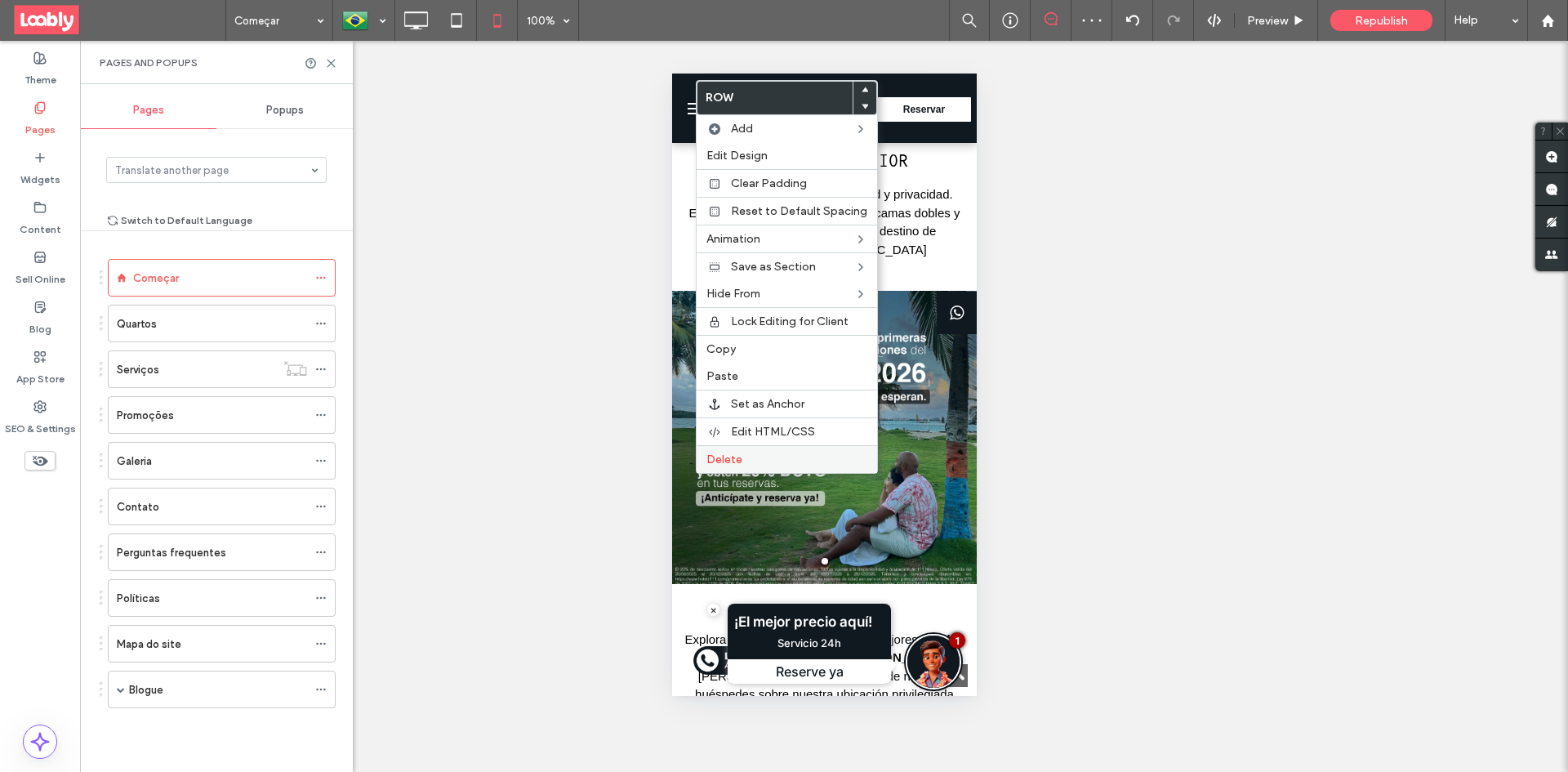
click at [760, 466] on label "Delete" at bounding box center [787, 459] width 161 height 14
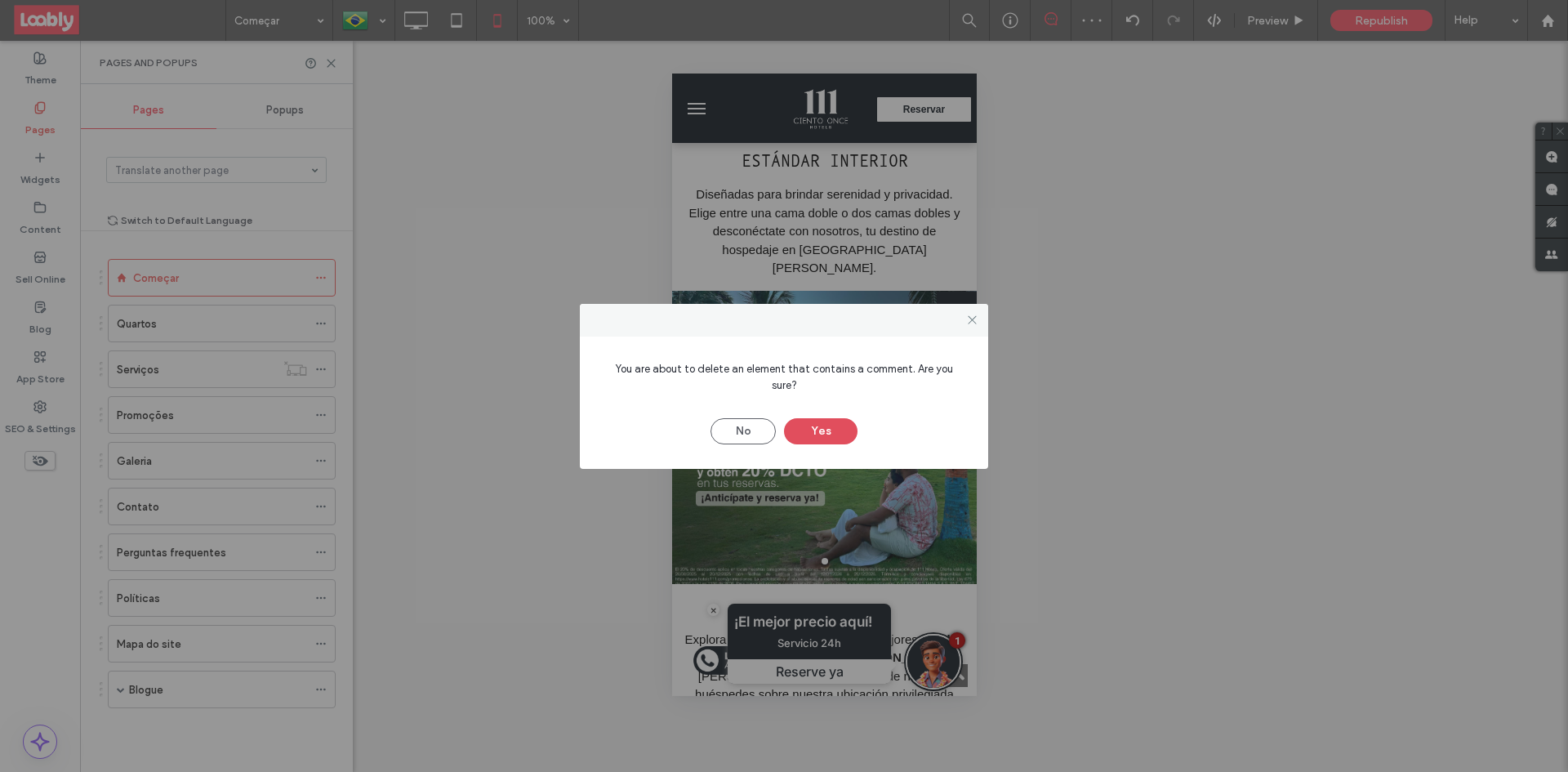
click at [838, 419] on button "Yes" at bounding box center [820, 431] width 74 height 26
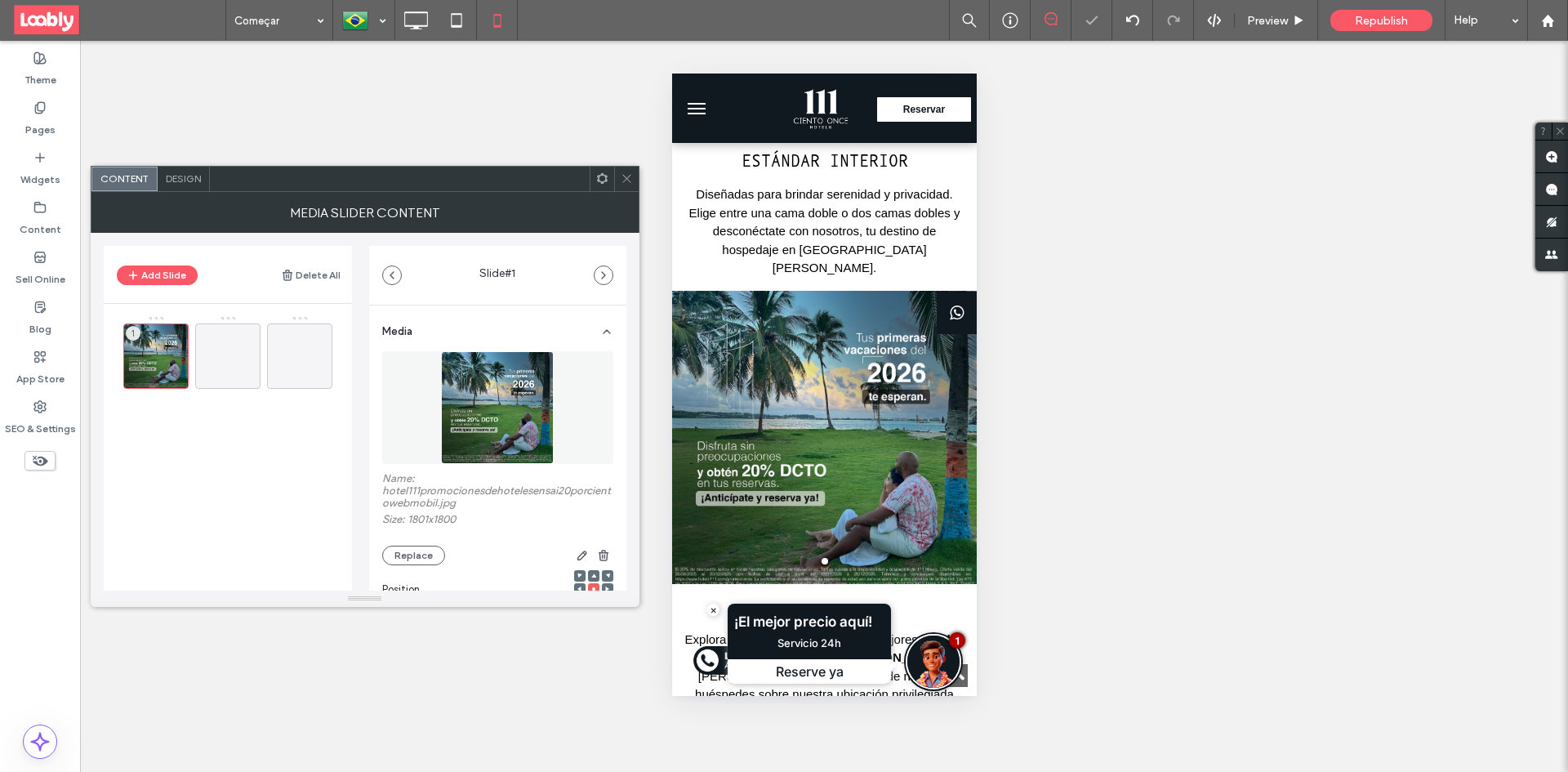
click at [482, 402] on img at bounding box center [497, 407] width 113 height 113
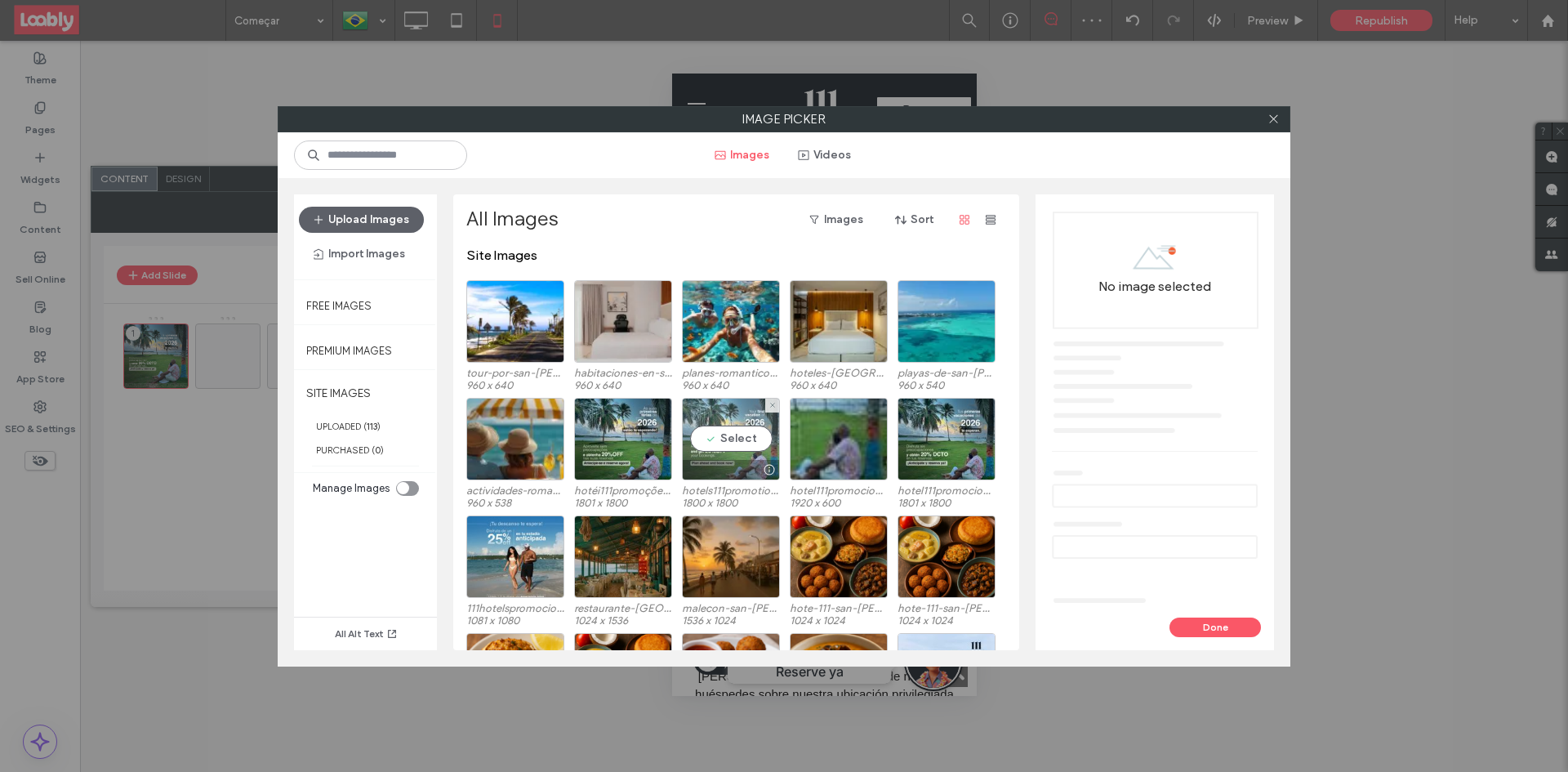
click at [732, 436] on div "Select" at bounding box center [731, 439] width 98 height 82
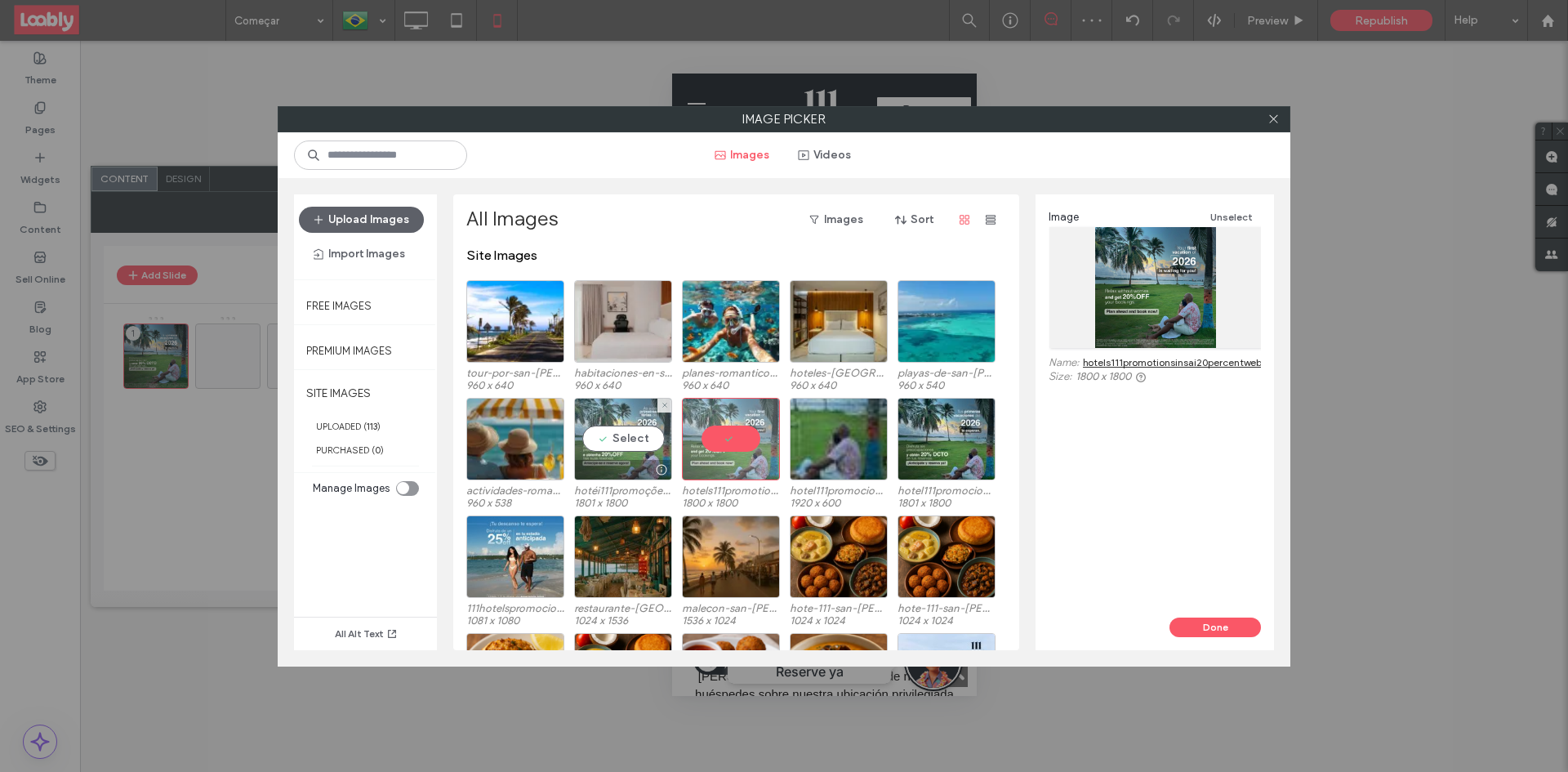
click at [626, 428] on div "Select" at bounding box center [623, 439] width 98 height 82
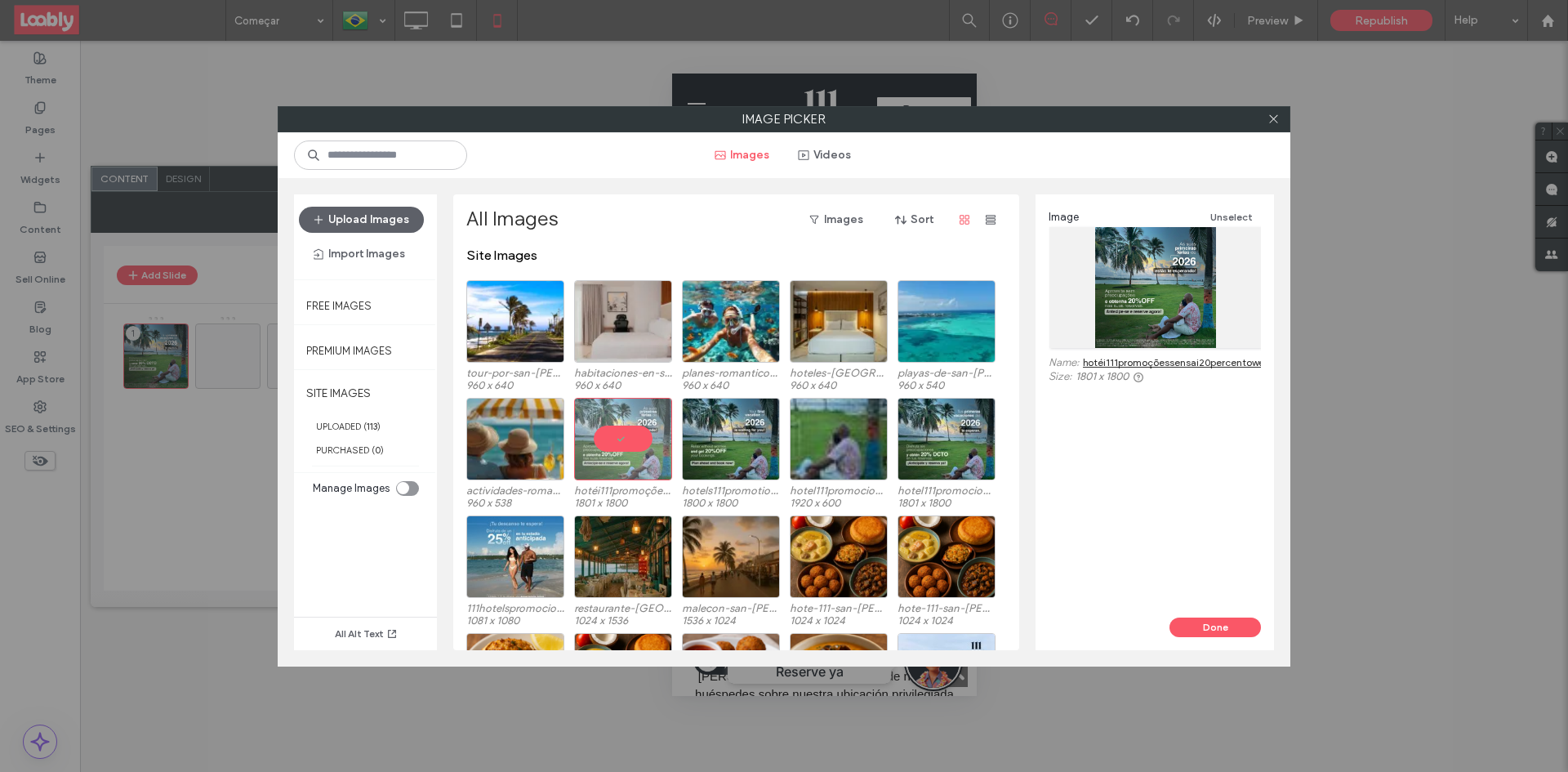
drag, startPoint x: 1212, startPoint y: 620, endPoint x: 1215, endPoint y: 612, distance: 8.5
click at [1212, 620] on button "Done" at bounding box center [1215, 627] width 92 height 20
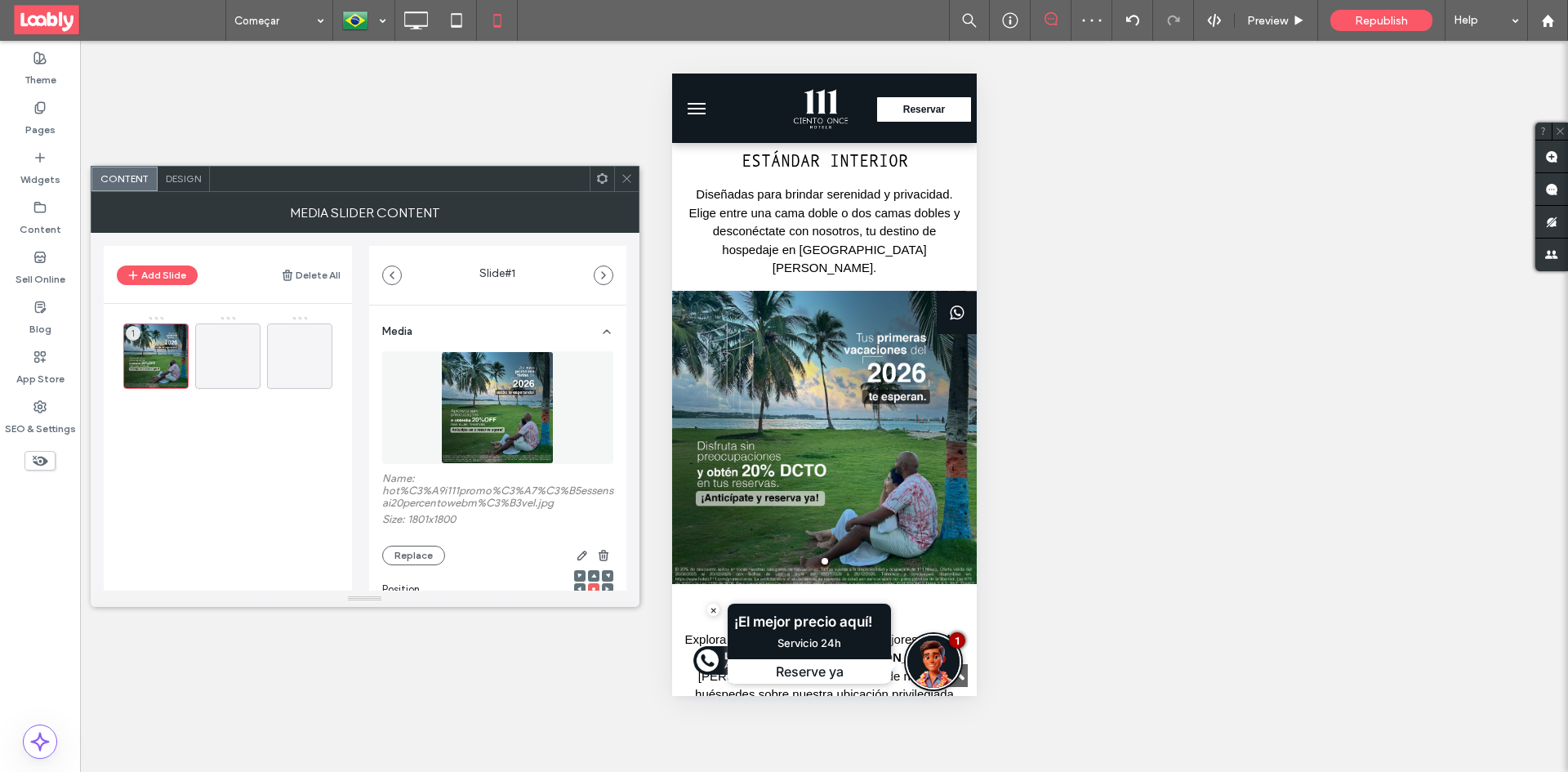
click at [625, 178] on use at bounding box center [626, 179] width 8 height 8
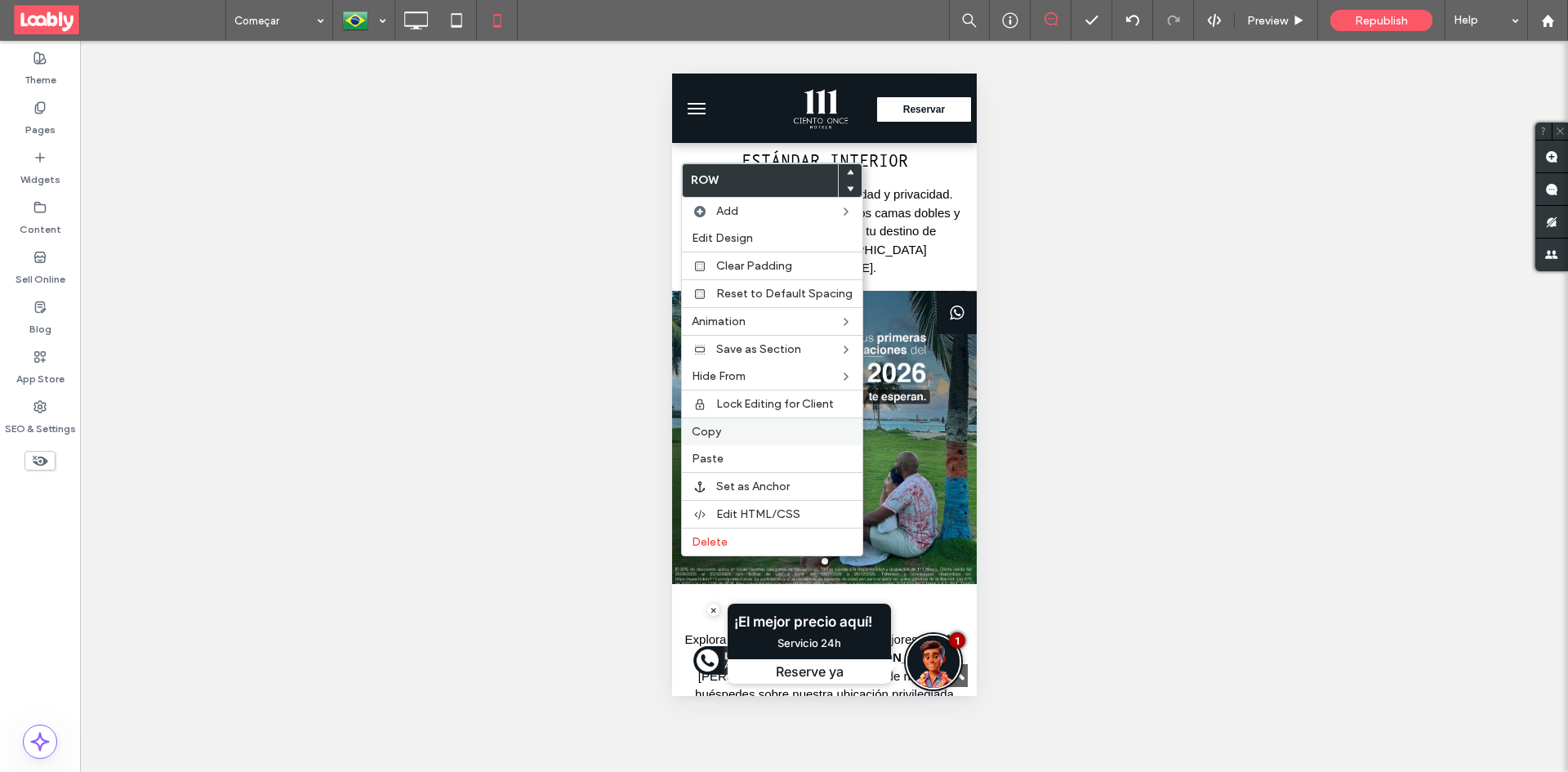
click at [721, 433] on label "Copy" at bounding box center [772, 431] width 161 height 14
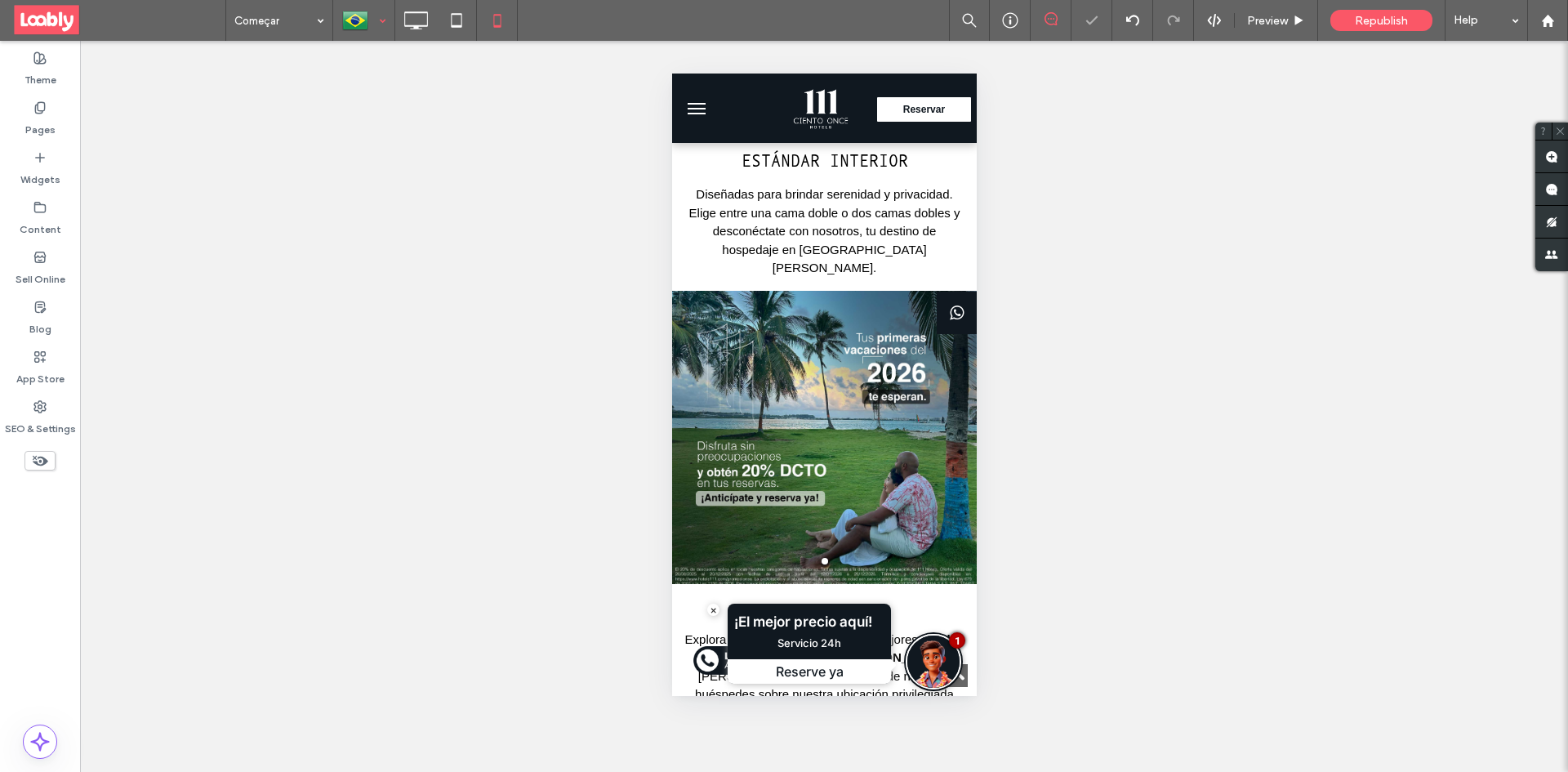
click at [378, 20] on div at bounding box center [364, 20] width 59 height 39
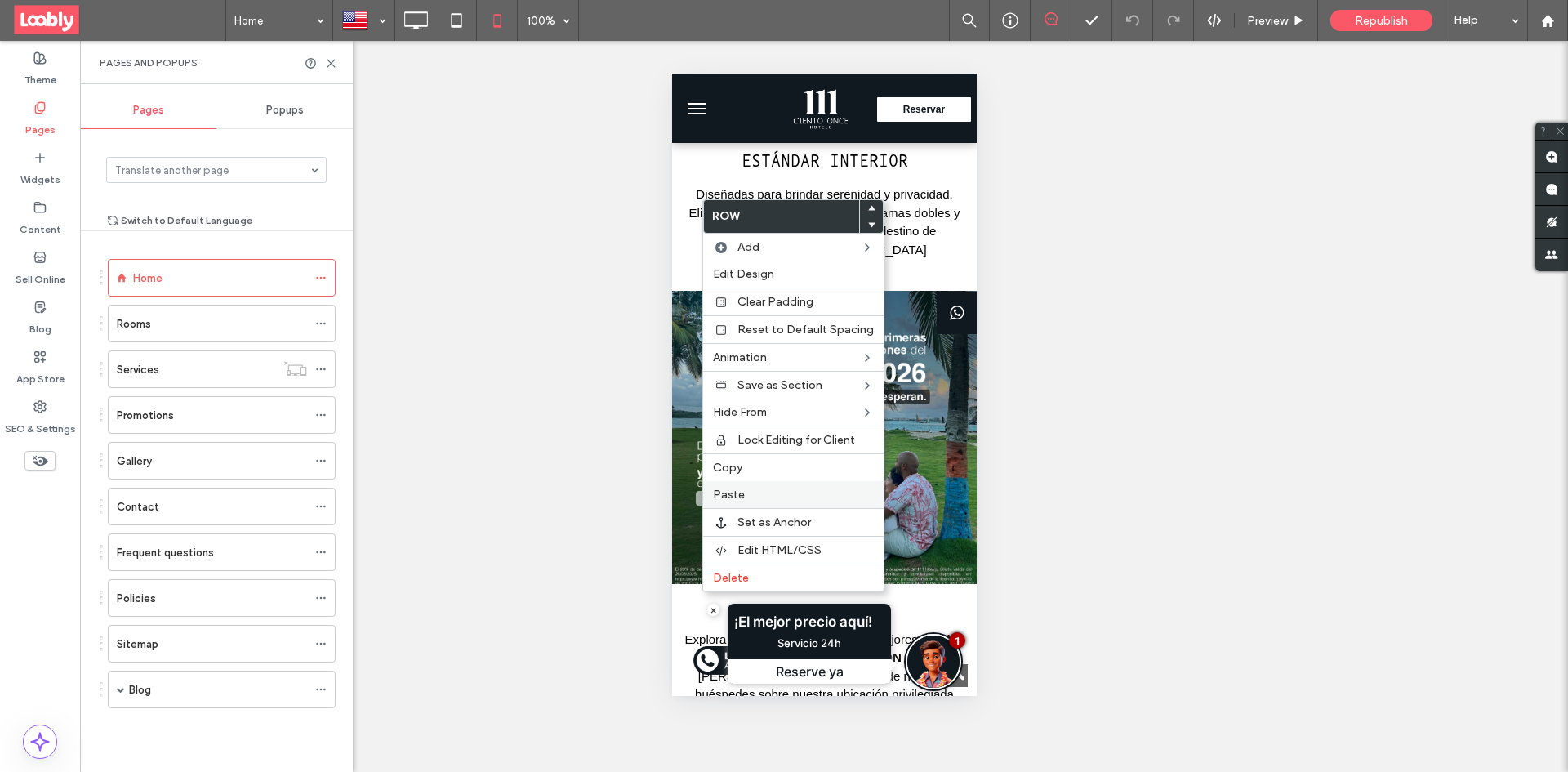
click at [752, 492] on label "Paste" at bounding box center [793, 495] width 161 height 14
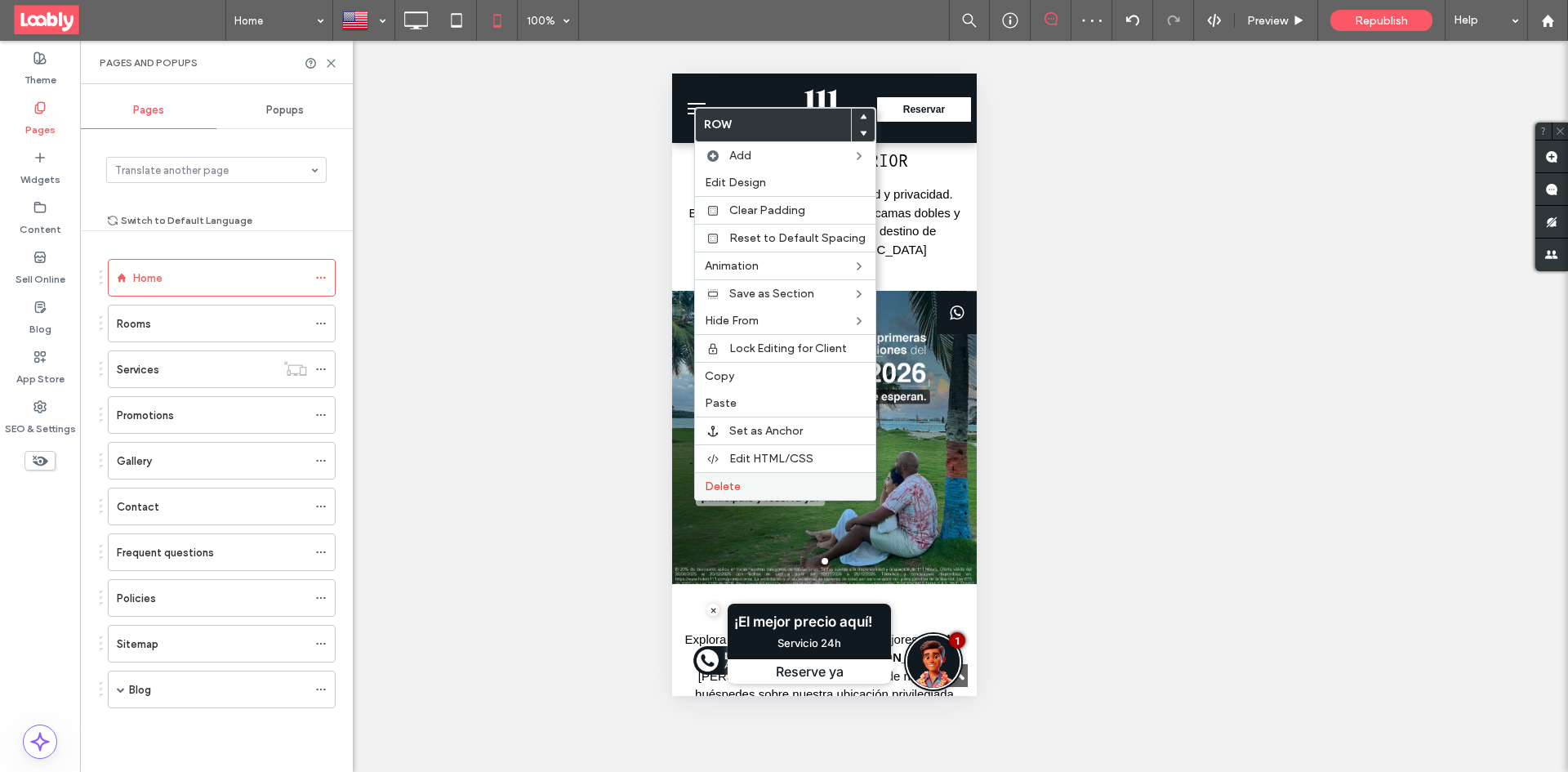
click at [729, 489] on span "Delete" at bounding box center [723, 486] width 36 height 14
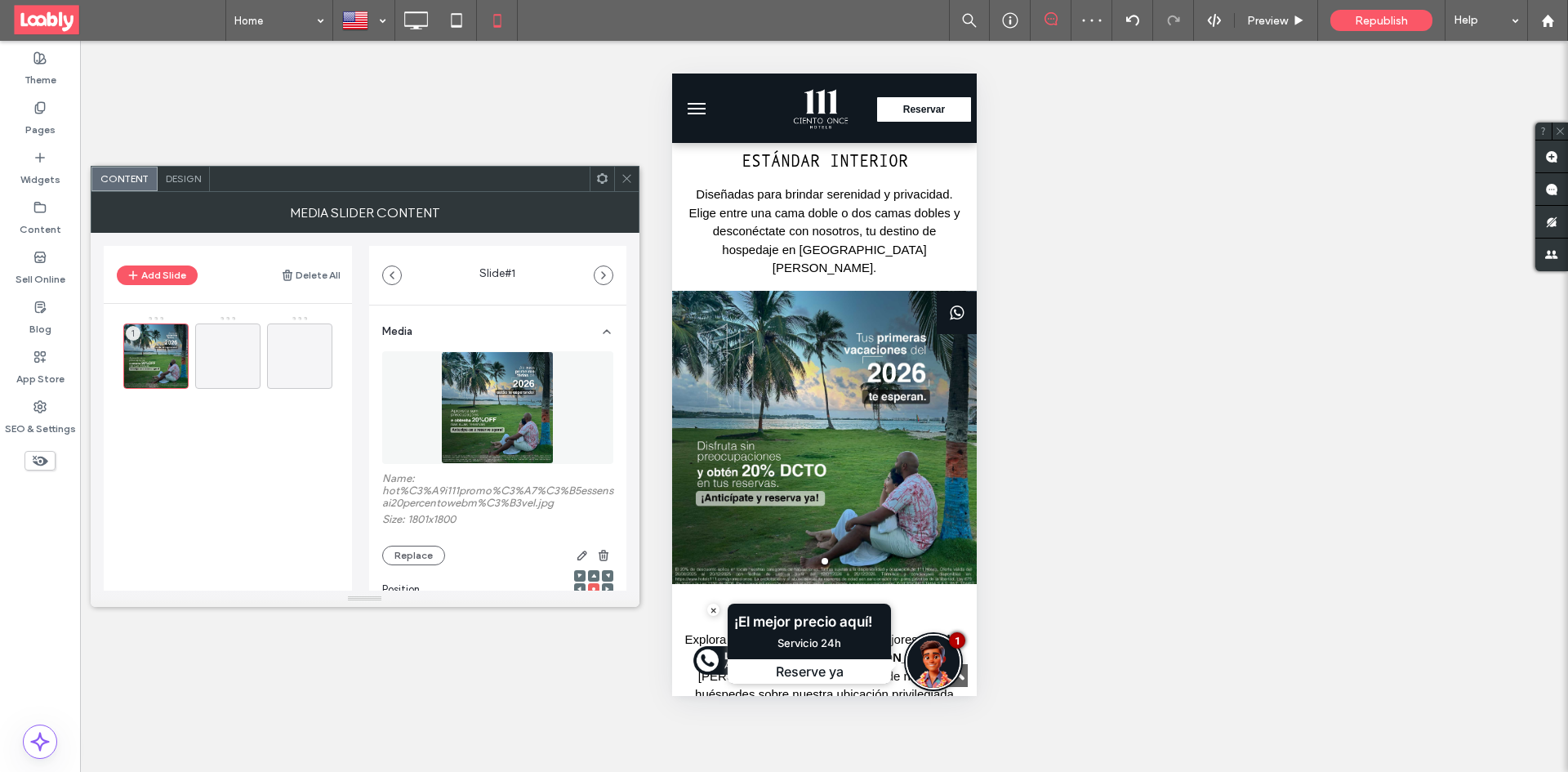
click at [522, 404] on img at bounding box center [497, 407] width 113 height 113
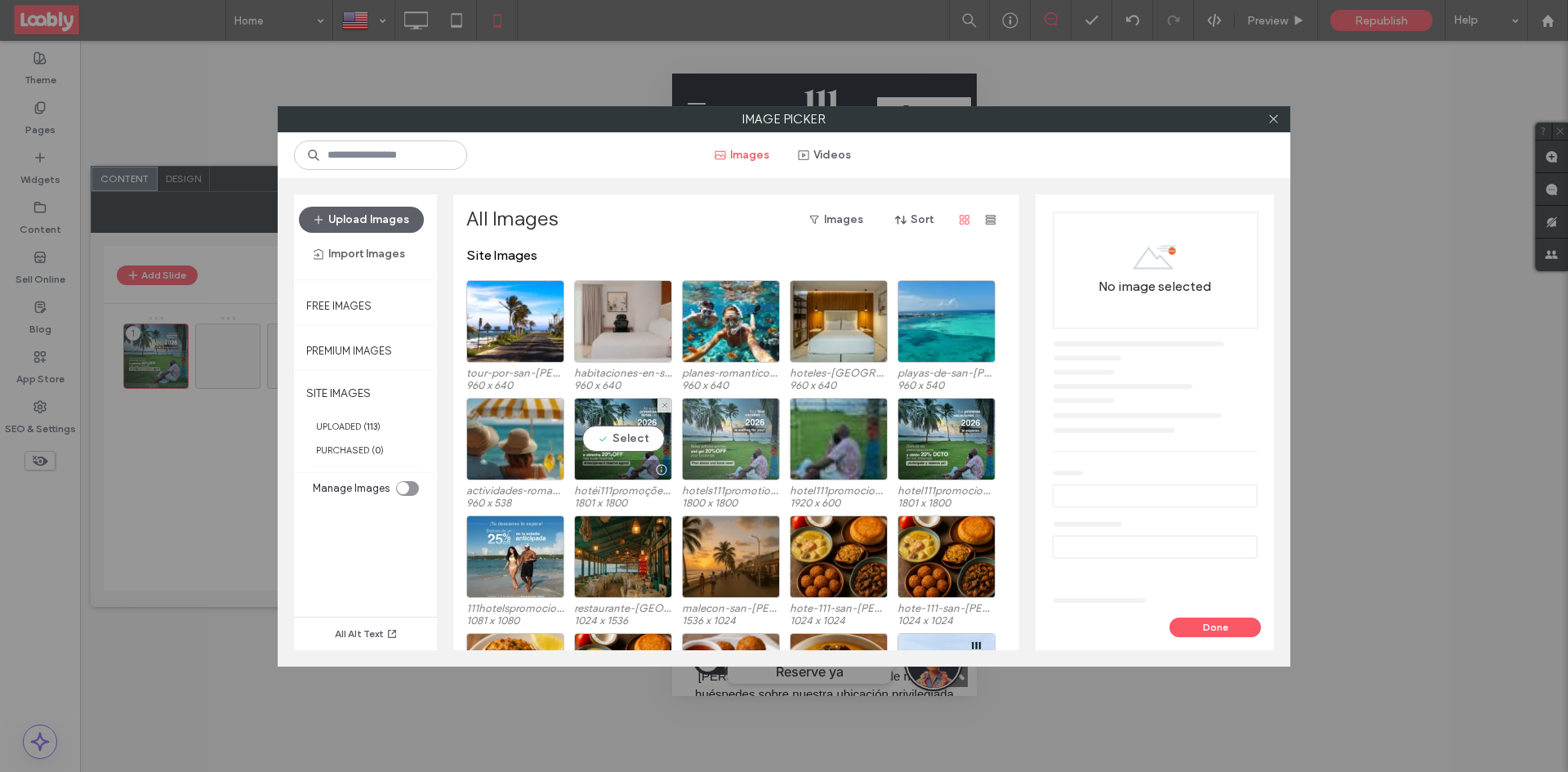
click at [705, 438] on div at bounding box center [731, 439] width 98 height 82
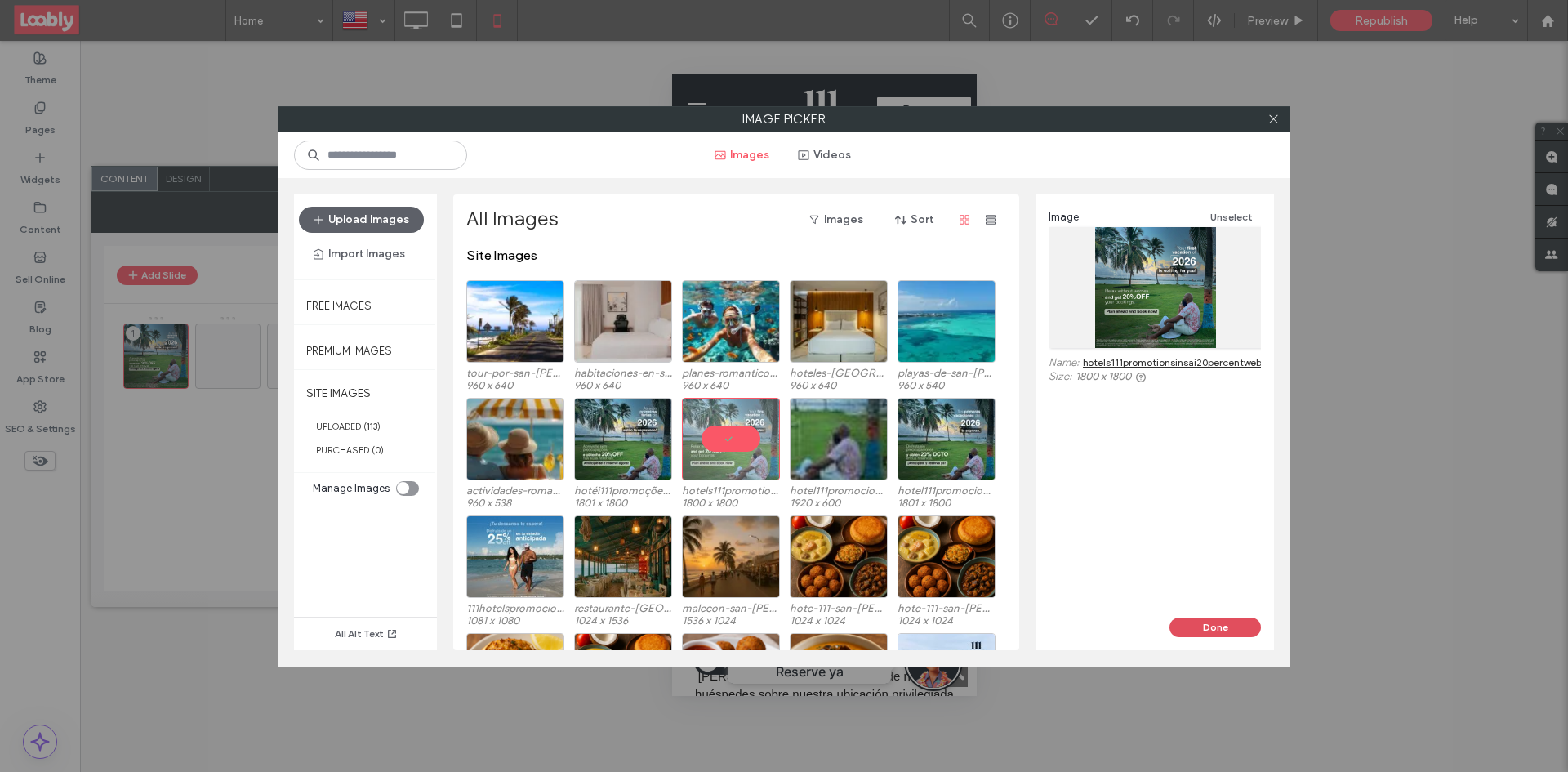
click at [1215, 624] on button "Done" at bounding box center [1215, 627] width 92 height 20
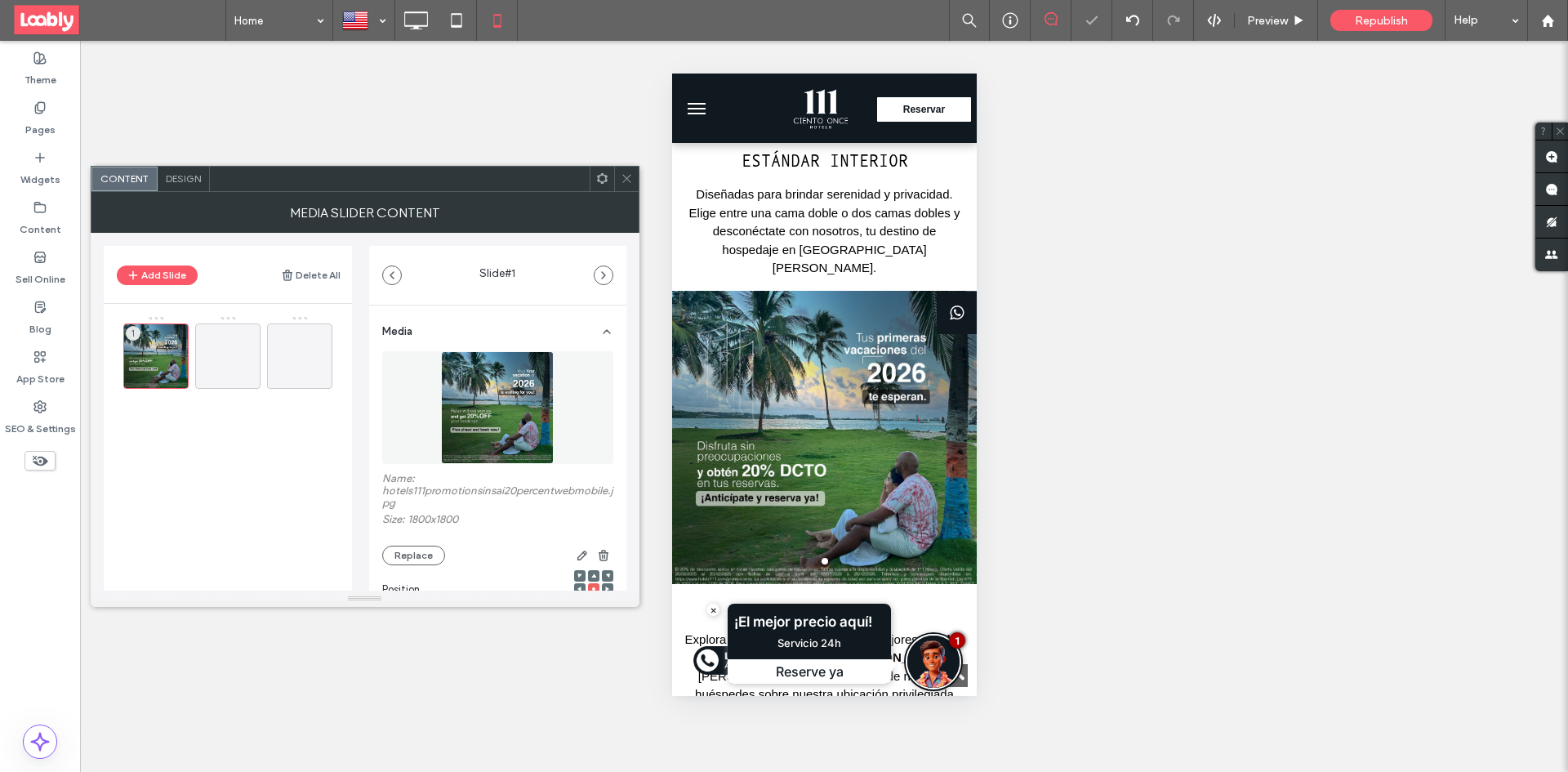
click at [633, 176] on div at bounding box center [626, 178] width 25 height 25
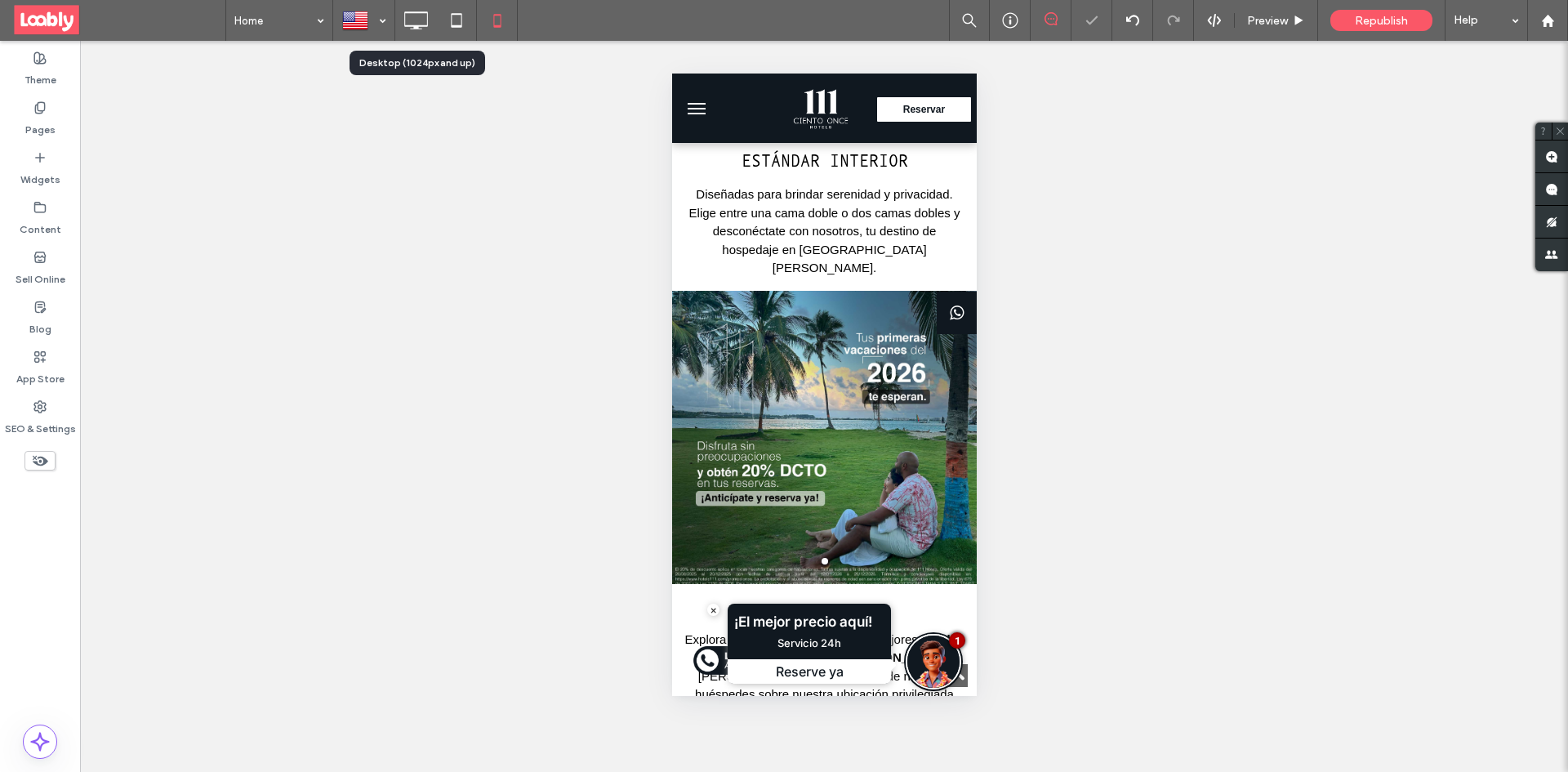
click at [406, 20] on icon at bounding box center [416, 20] width 32 height 32
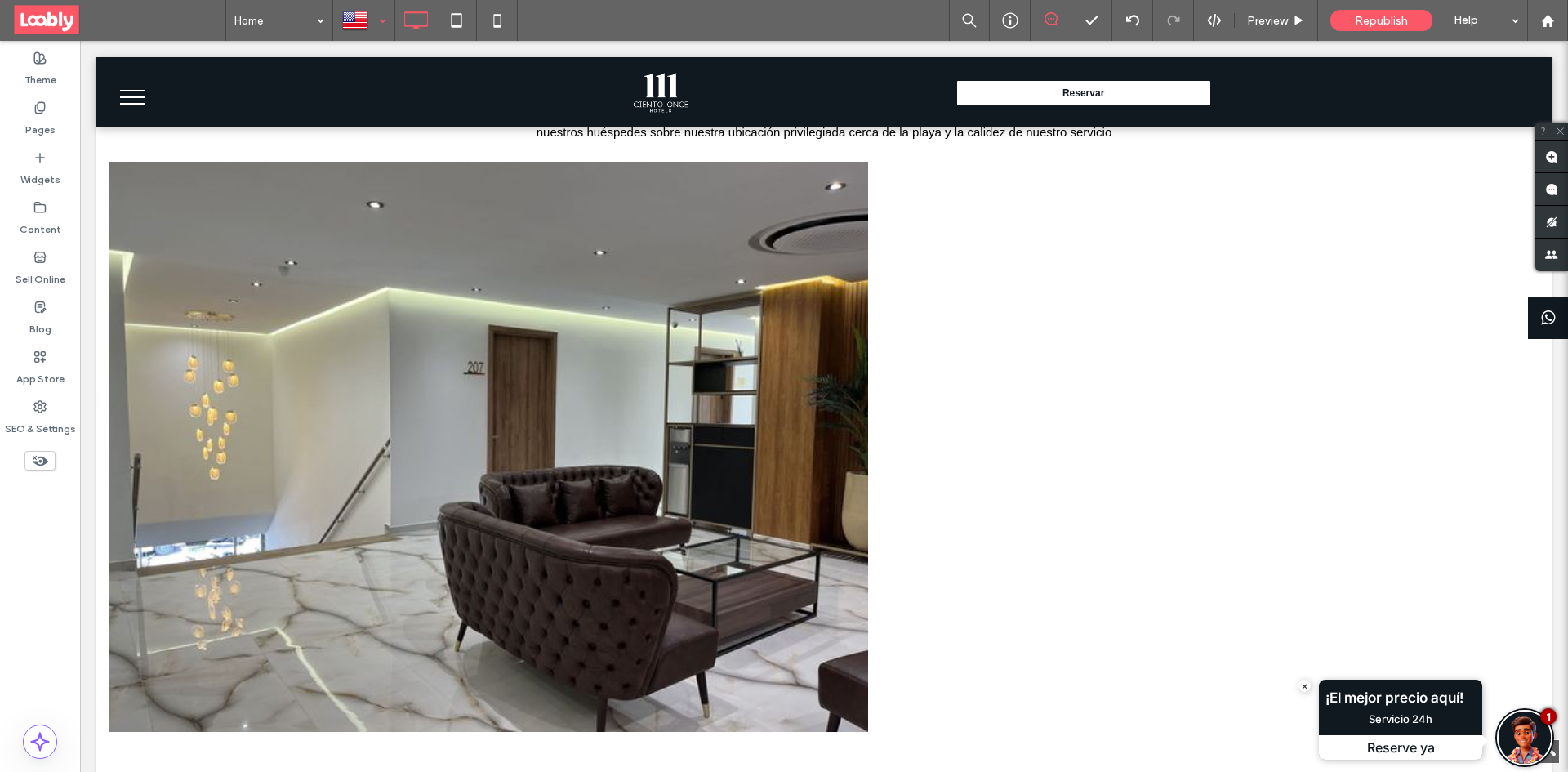
click at [386, 17] on div at bounding box center [364, 20] width 59 height 39
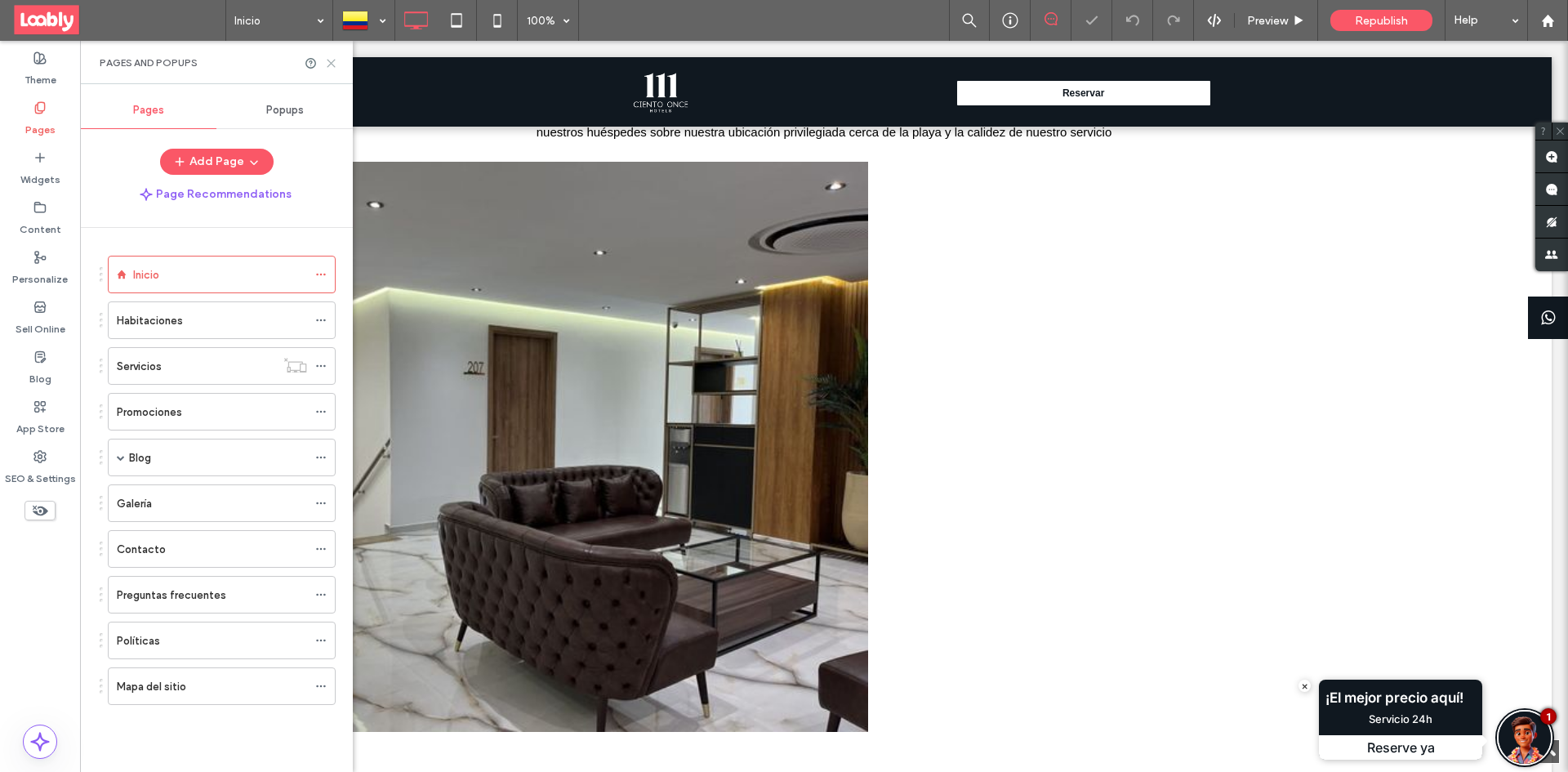
click at [332, 63] on use at bounding box center [331, 63] width 8 height 8
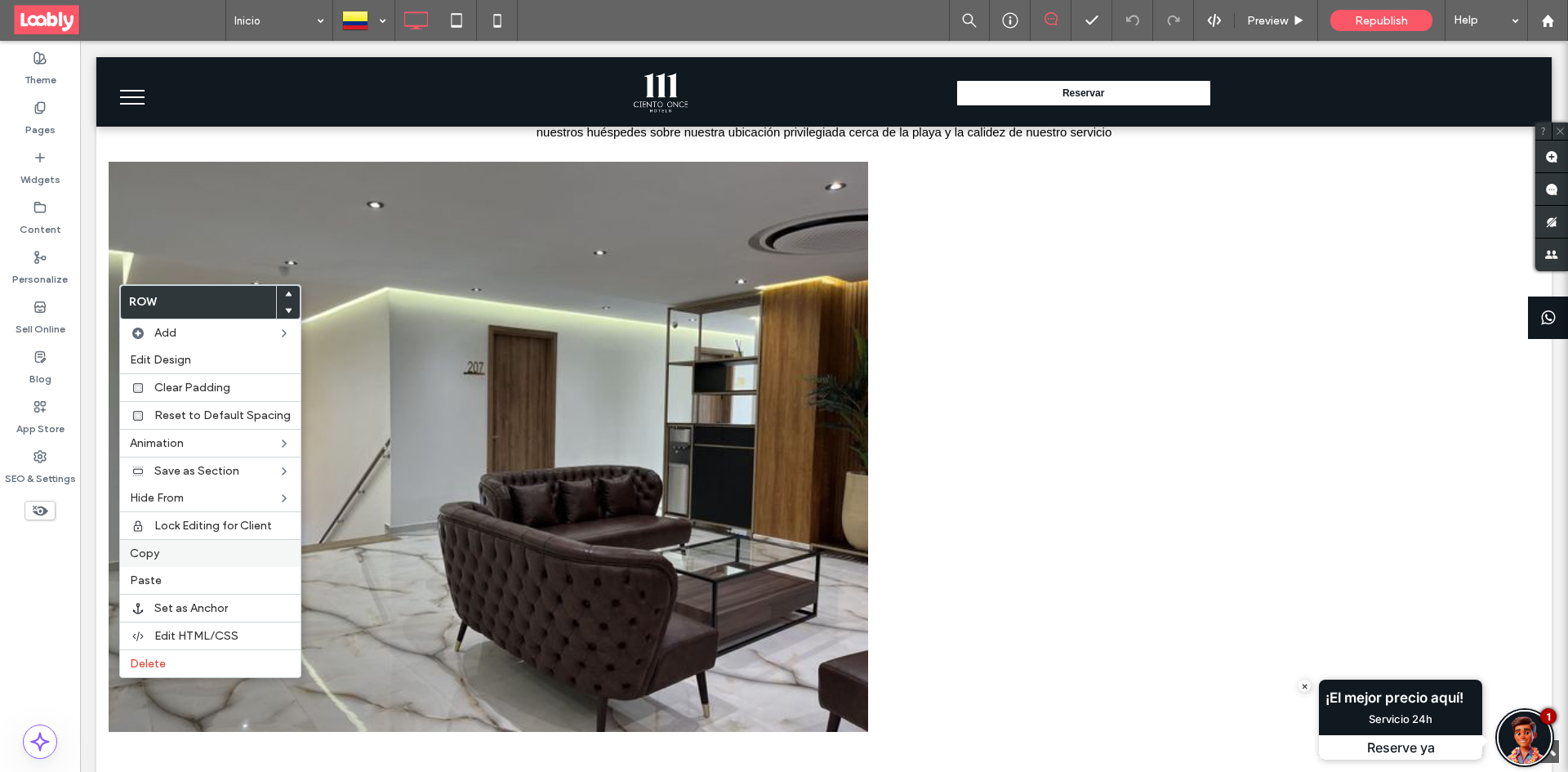
click at [188, 551] on label "Copy" at bounding box center [210, 553] width 161 height 14
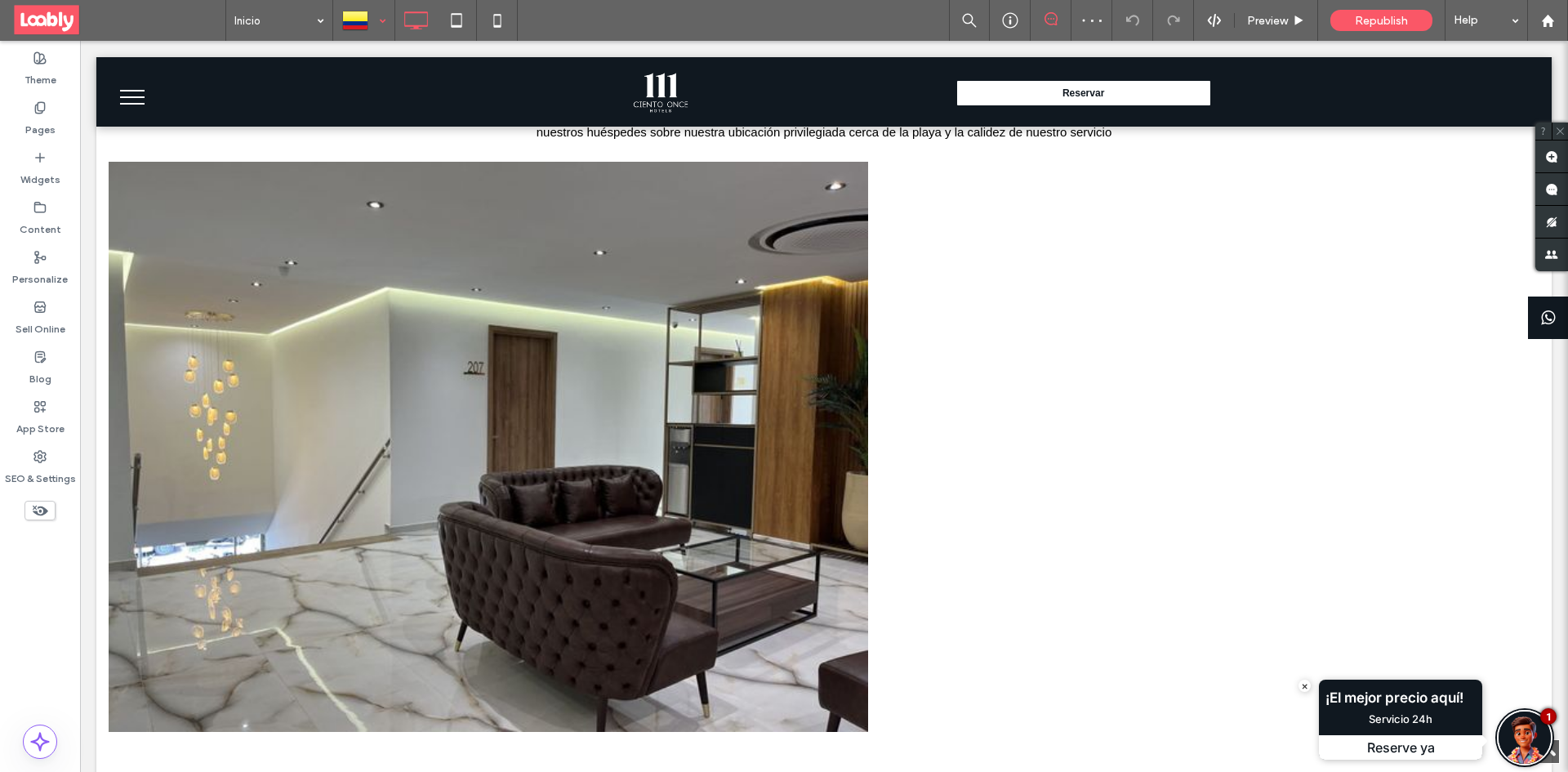
click at [386, 12] on div at bounding box center [364, 20] width 59 height 39
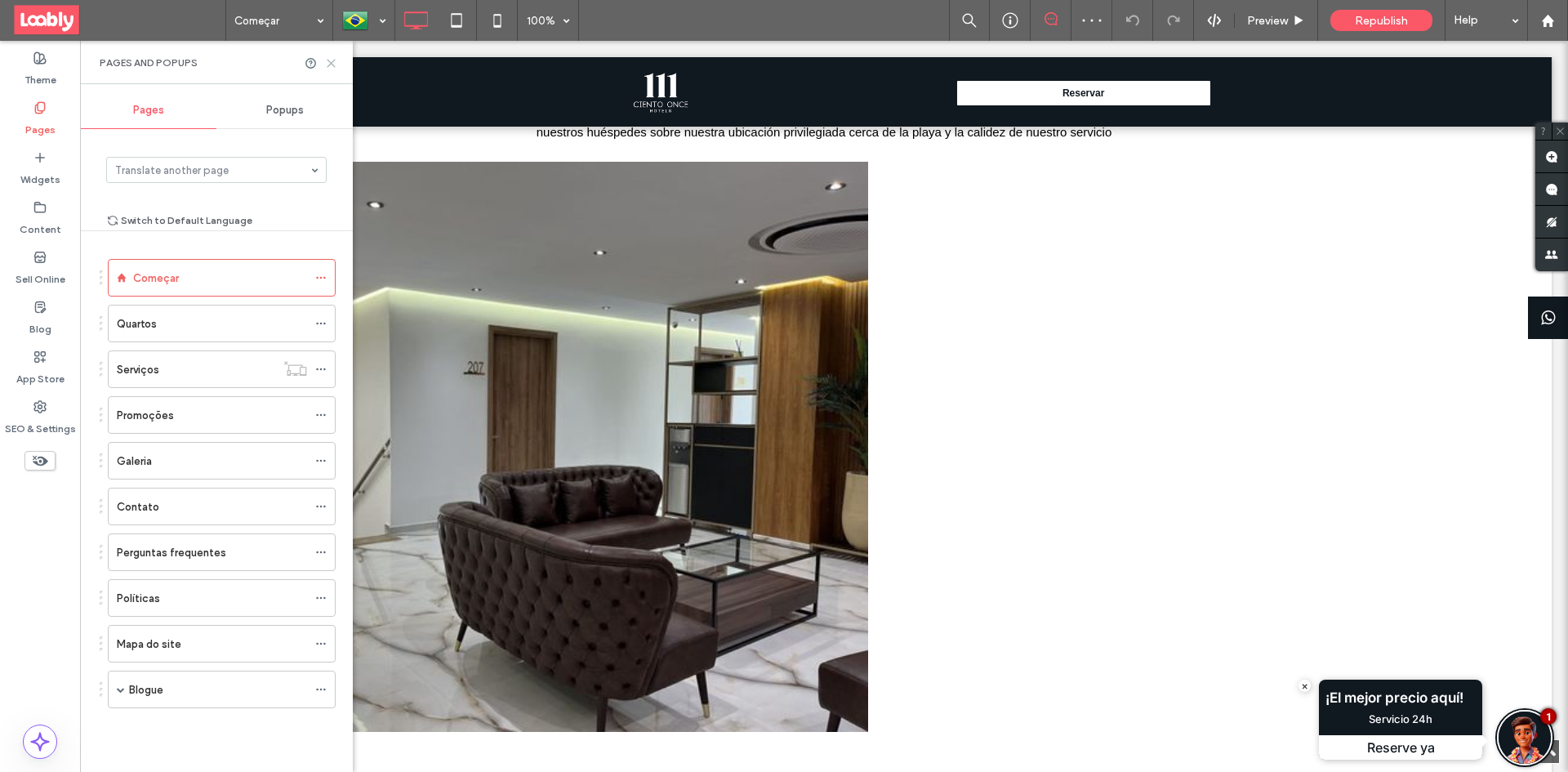
click at [328, 64] on icon at bounding box center [331, 63] width 12 height 12
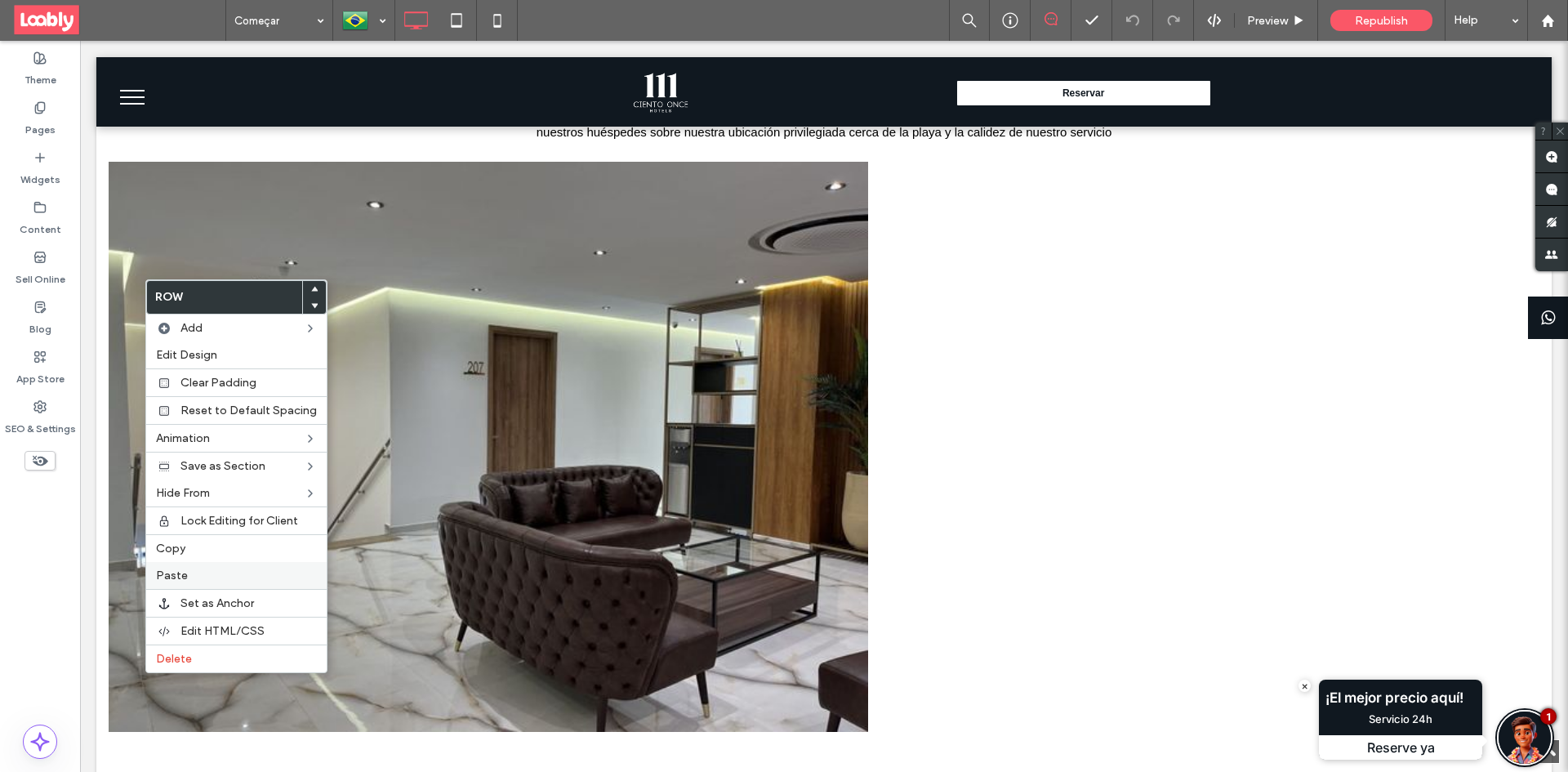
click at [241, 567] on div "Paste" at bounding box center [236, 575] width 181 height 27
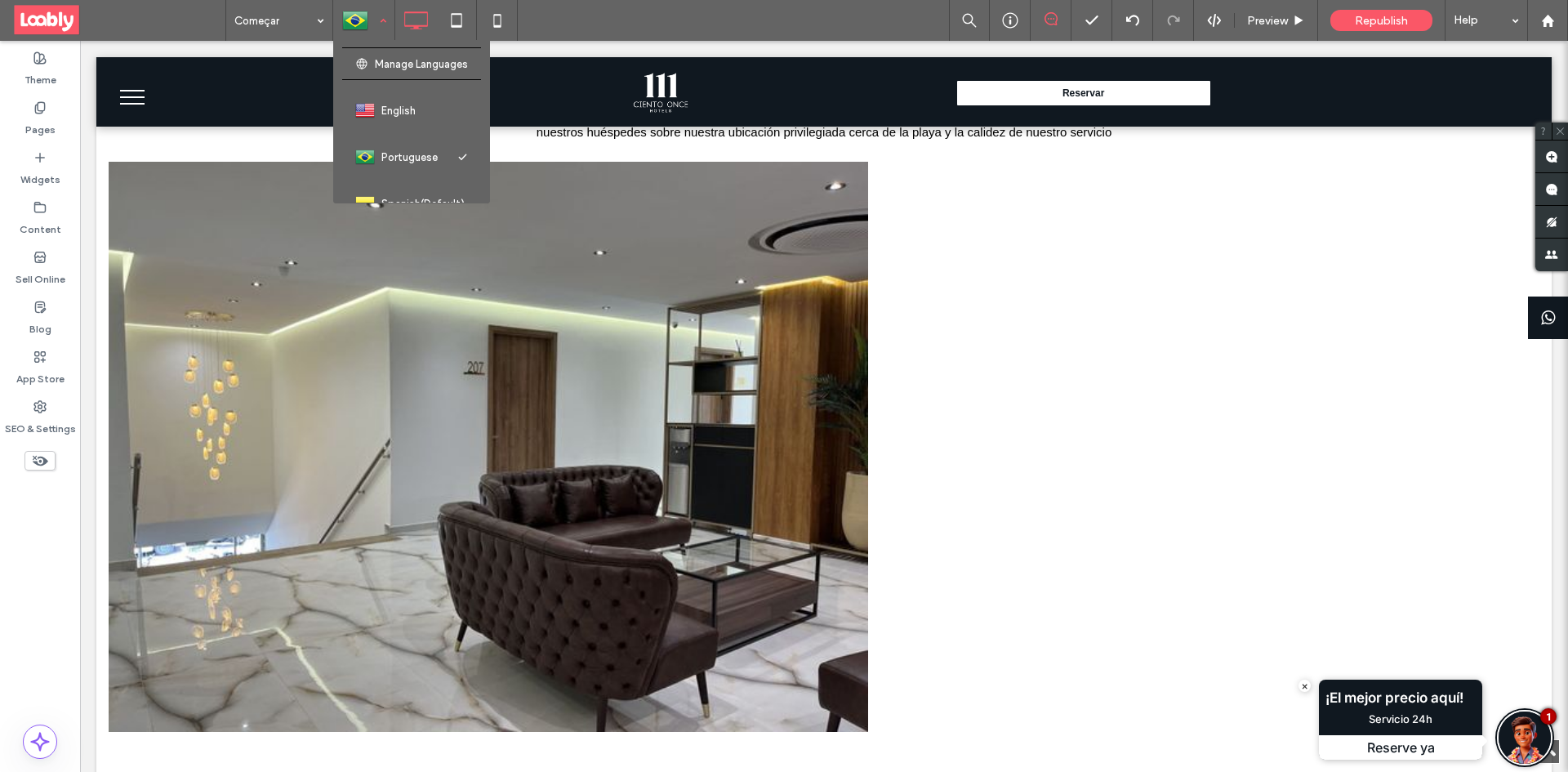
click at [354, 24] on div at bounding box center [364, 20] width 59 height 39
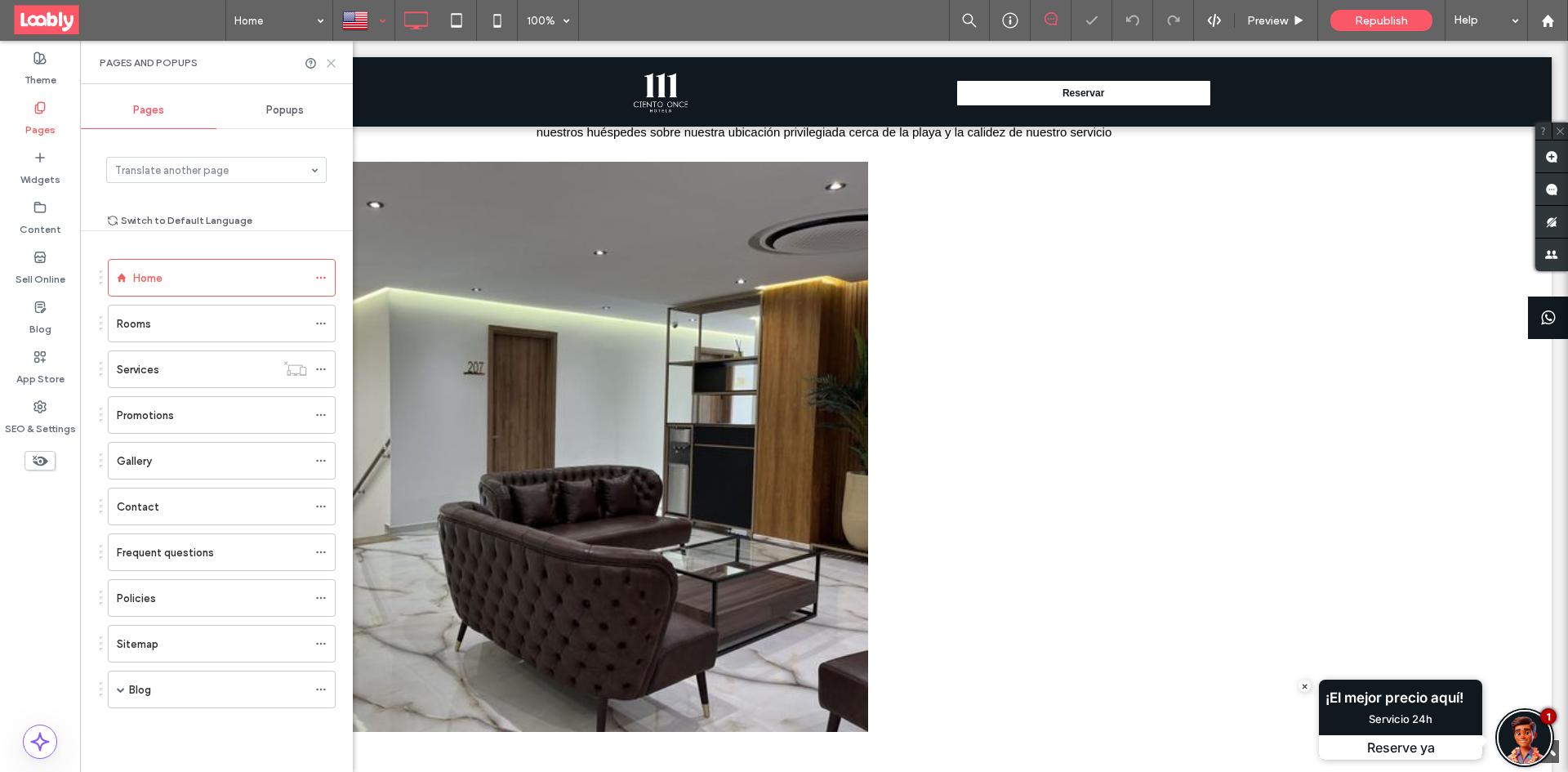
click at [333, 59] on icon at bounding box center [331, 63] width 12 height 12
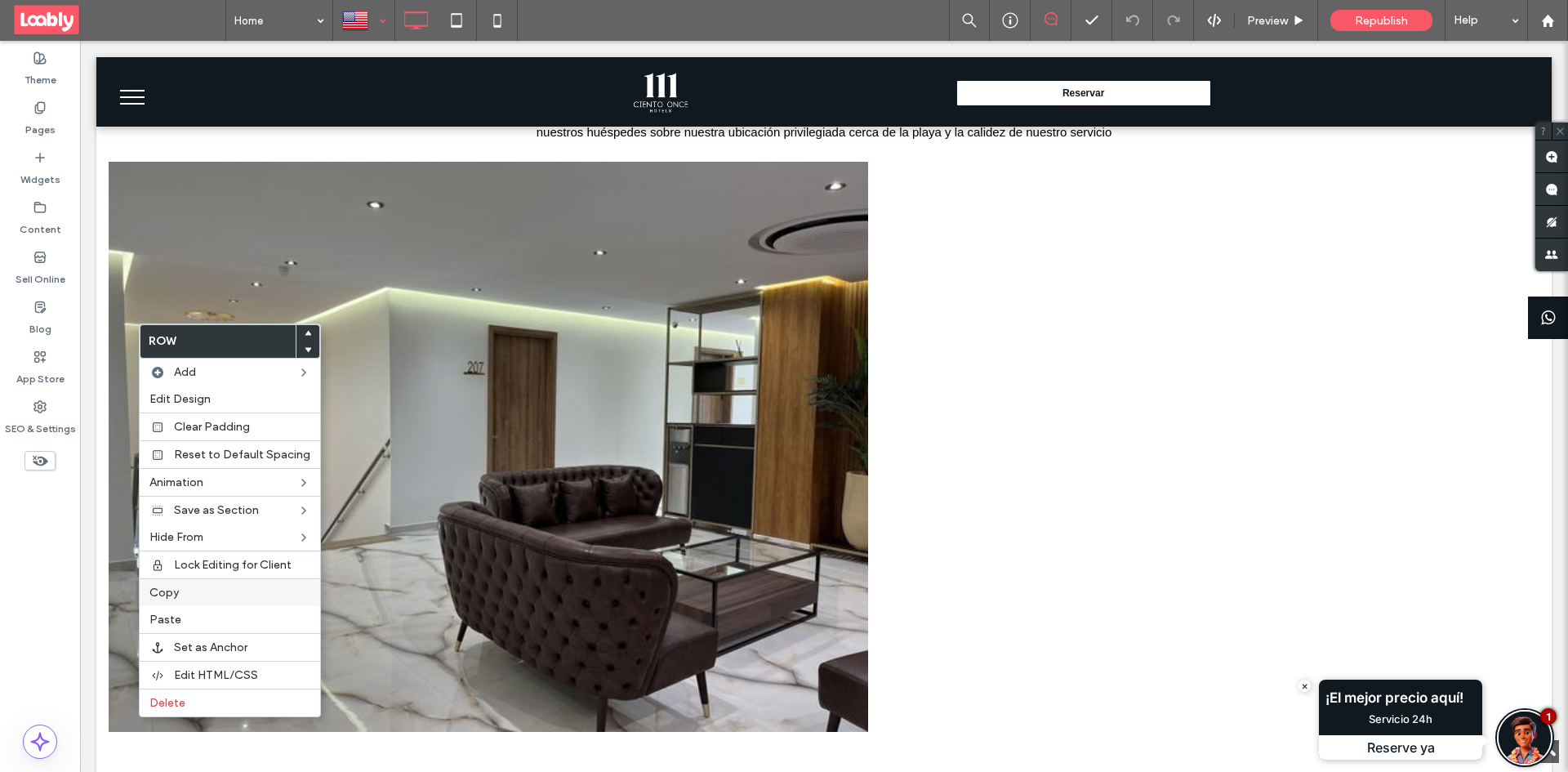
drag, startPoint x: 207, startPoint y: 613, endPoint x: 228, endPoint y: 604, distance: 22.8
click at [207, 614] on label "Paste" at bounding box center [230, 619] width 161 height 14
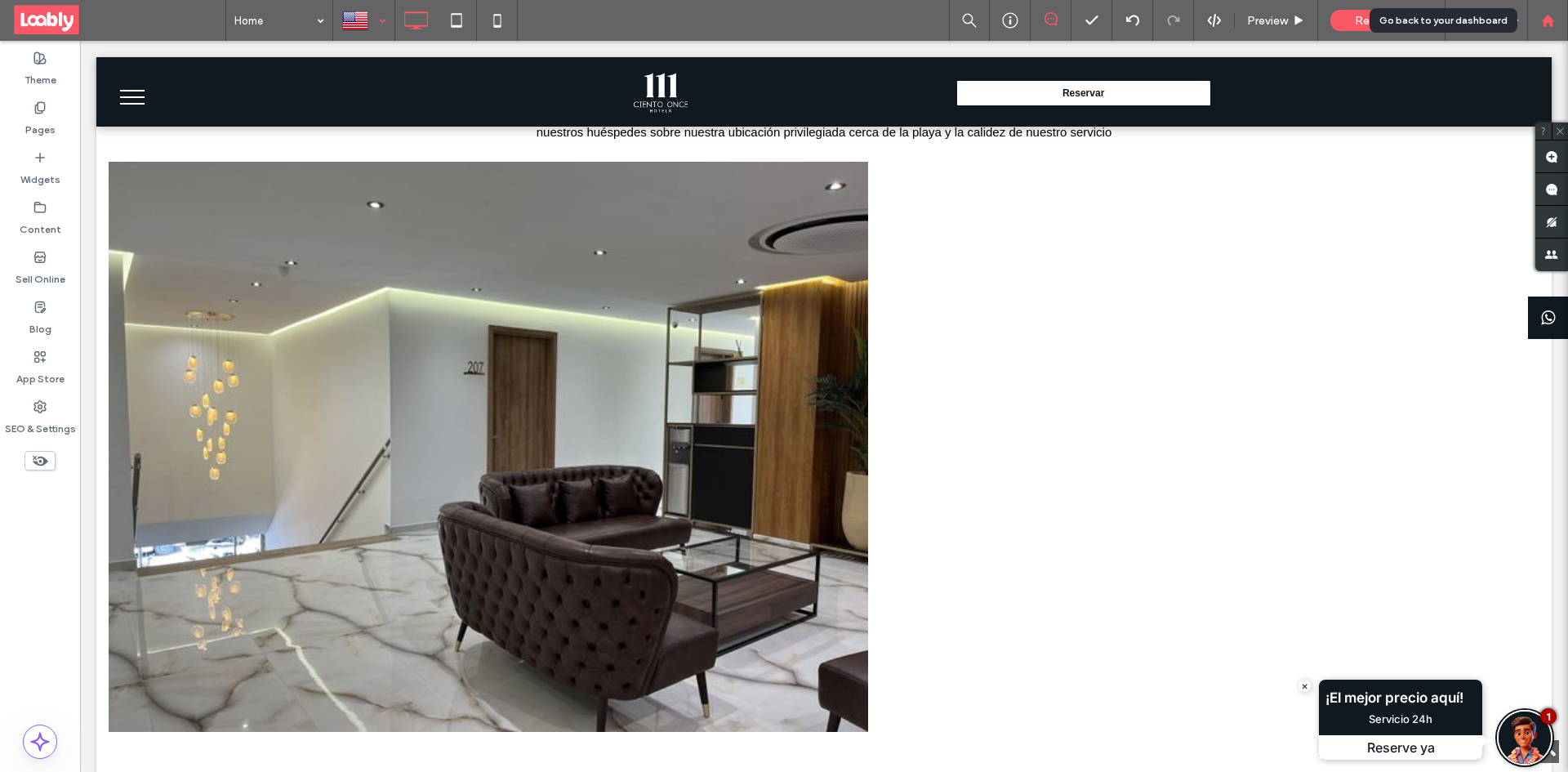
click at [1553, 26] on icon at bounding box center [1548, 20] width 14 height 14
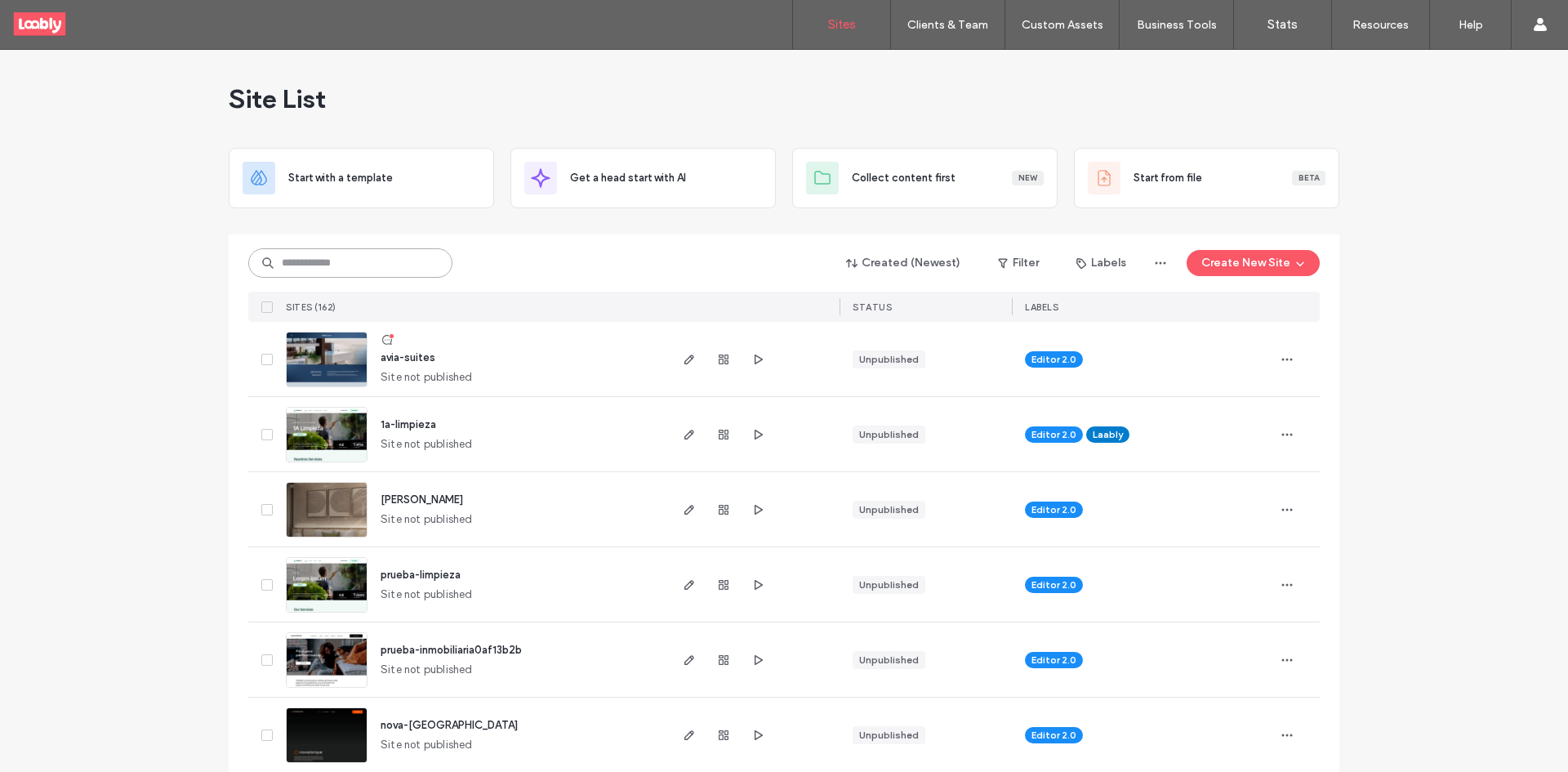
click at [374, 270] on input at bounding box center [350, 263] width 204 height 30
click at [357, 269] on input at bounding box center [350, 263] width 204 height 30
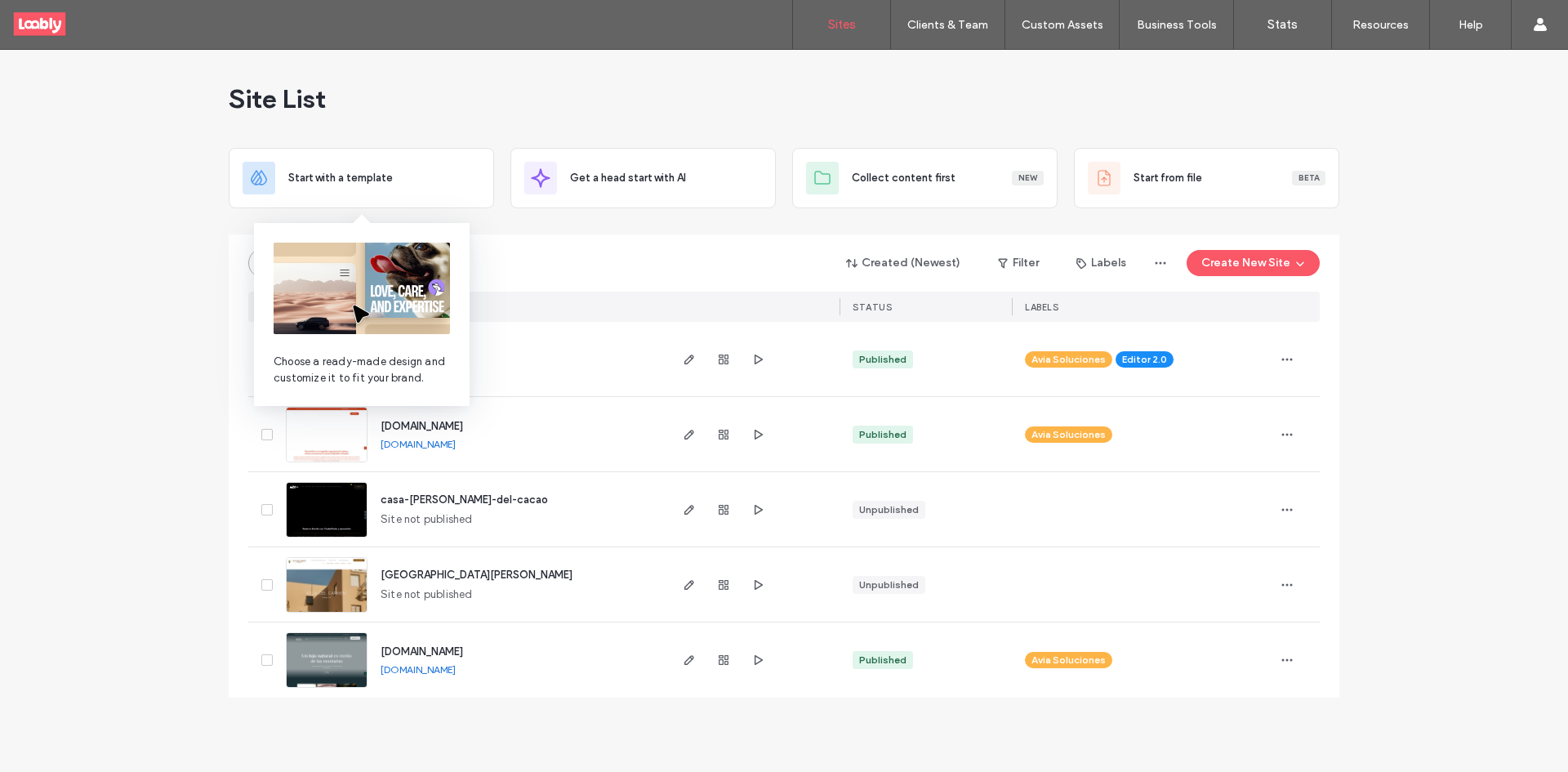
type input "***"
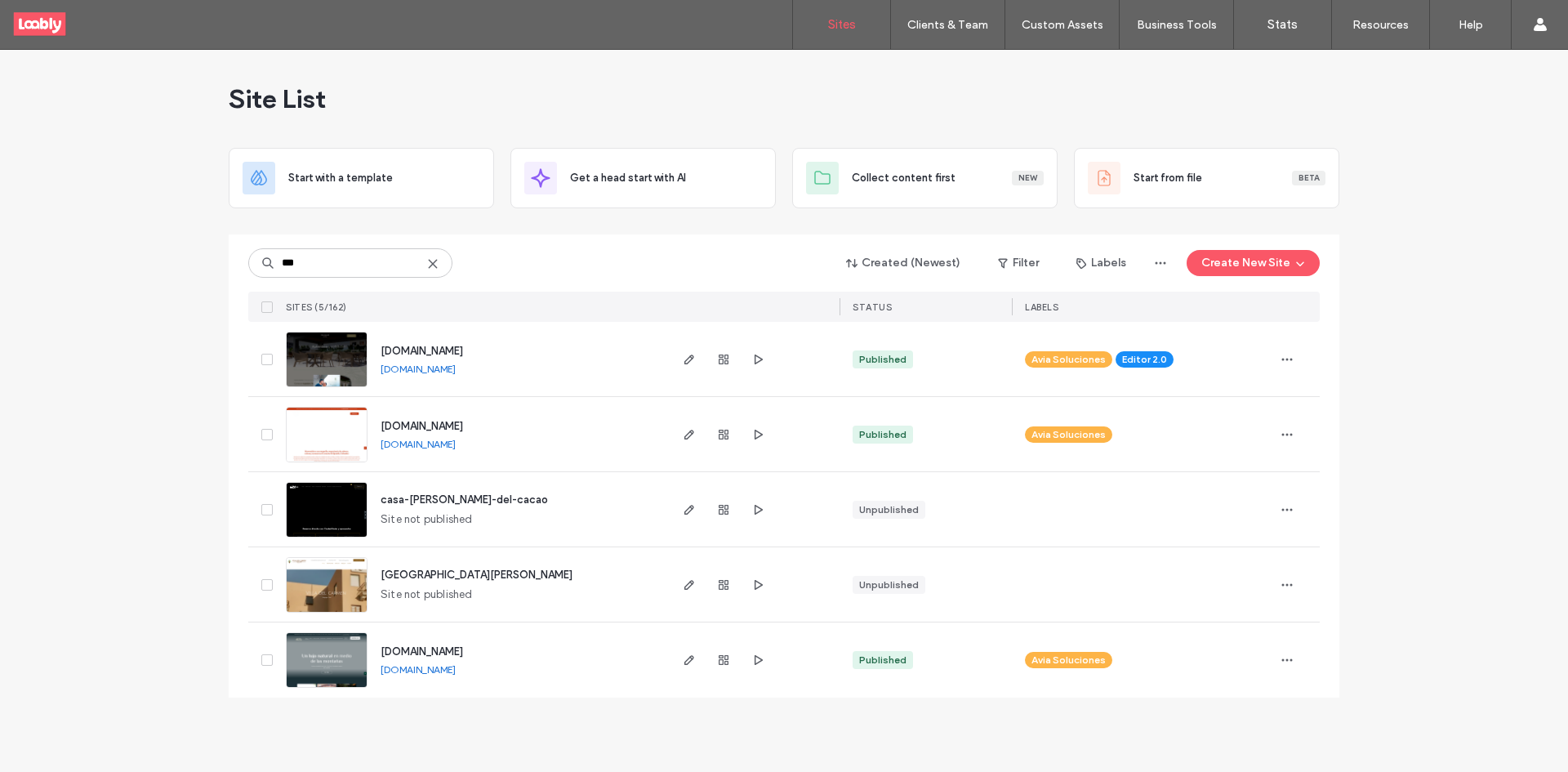
click at [436, 260] on use at bounding box center [432, 263] width 8 height 8
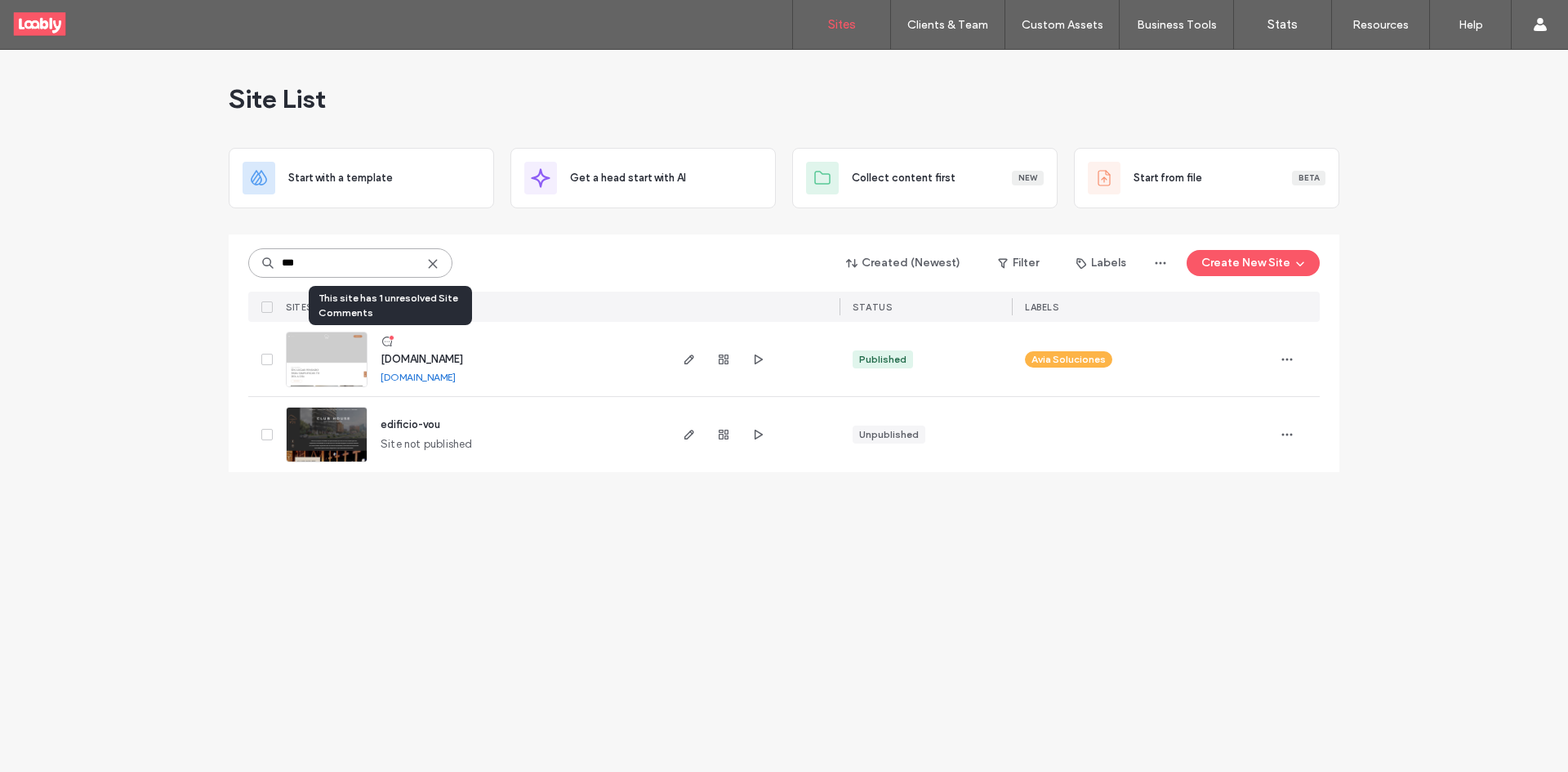
type input "***"
click at [390, 346] on icon at bounding box center [387, 341] width 13 height 13
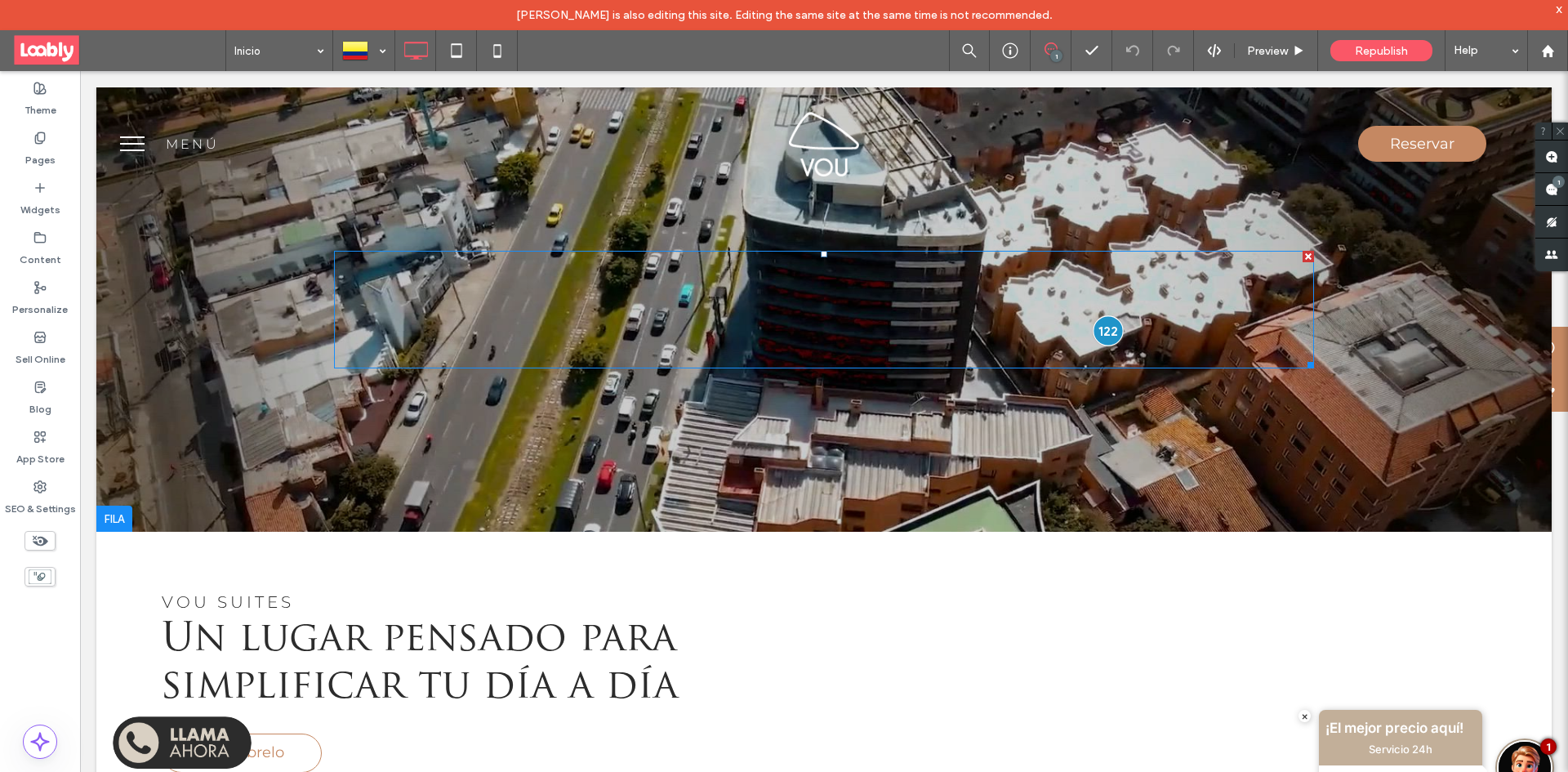
click at [1100, 329] on div at bounding box center [1108, 331] width 31 height 31
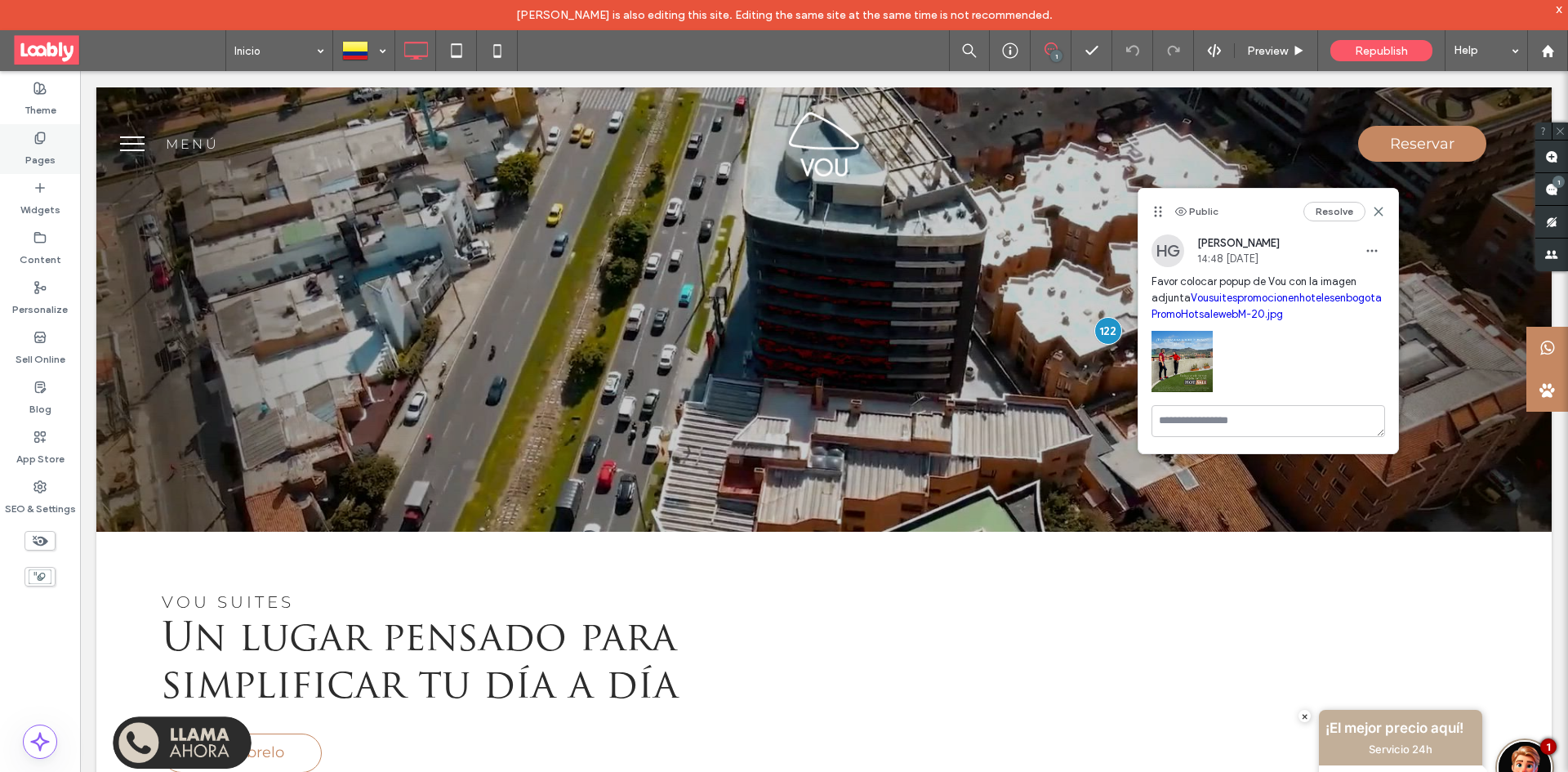
click at [67, 146] on div "Pages" at bounding box center [40, 148] width 80 height 50
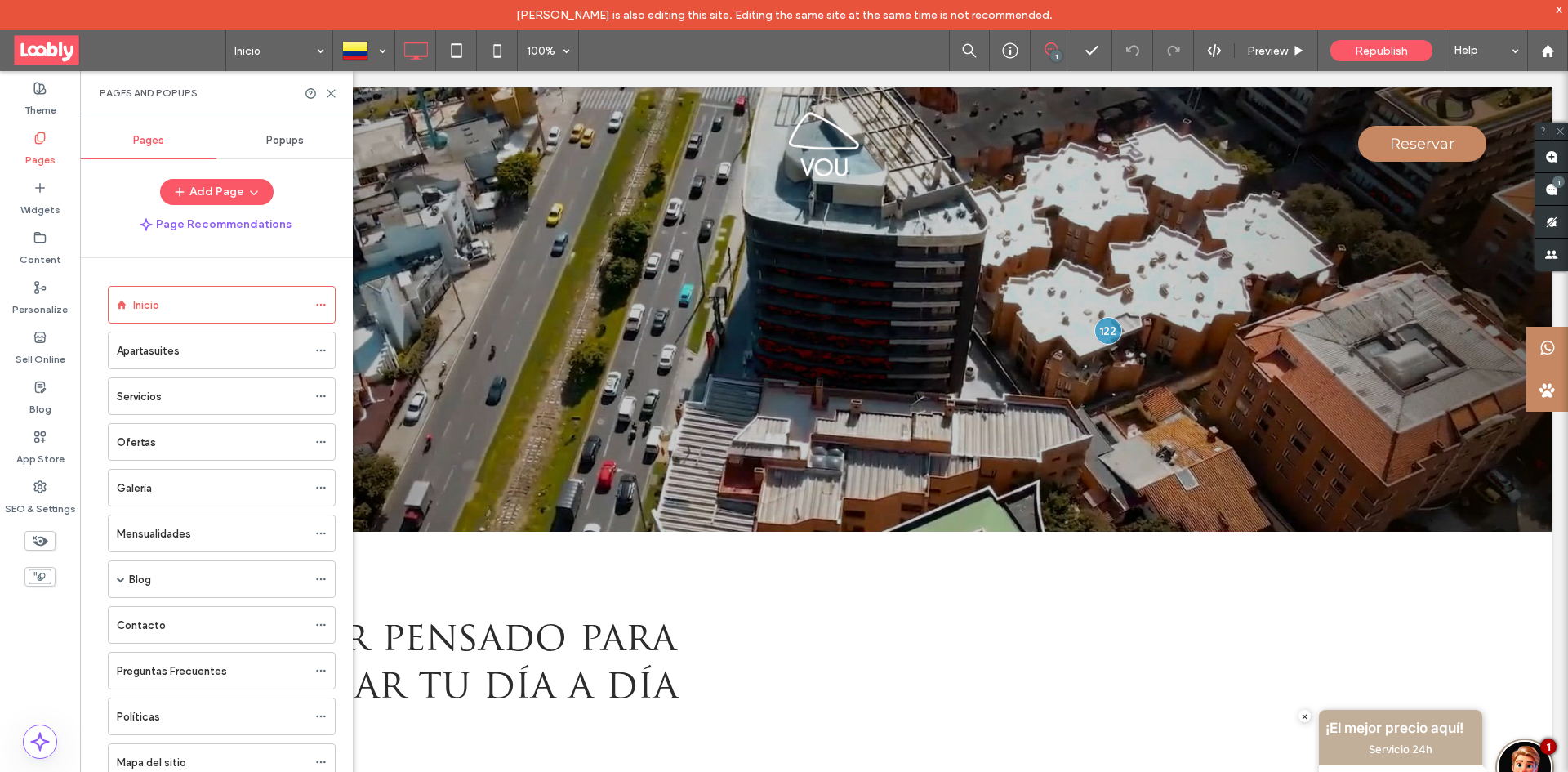
click at [300, 131] on div "Popups" at bounding box center [284, 140] width 137 height 36
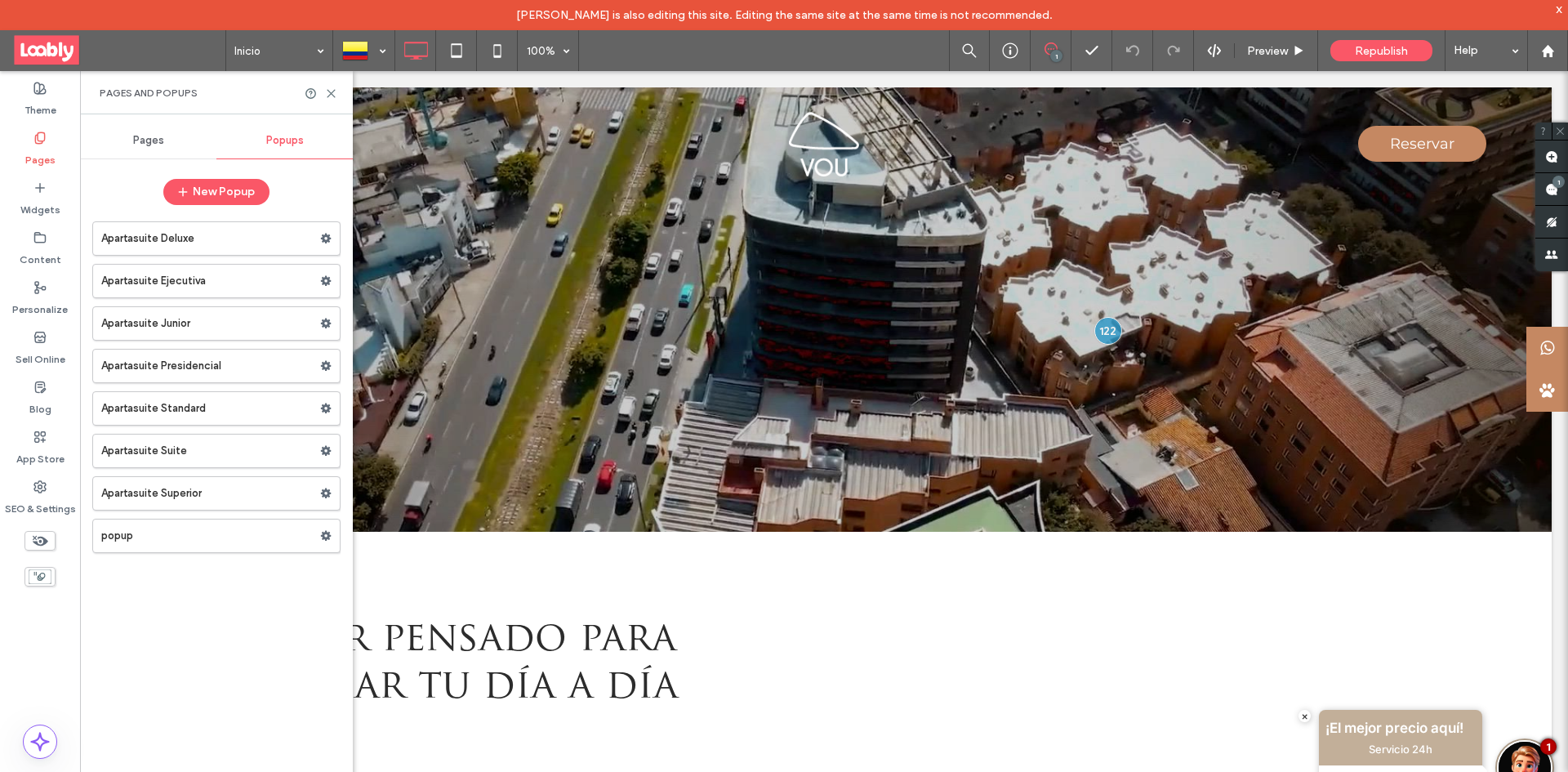
drag, startPoint x: 190, startPoint y: 537, endPoint x: 205, endPoint y: 514, distance: 27.5
click at [190, 535] on label "popup" at bounding box center [210, 535] width 219 height 32
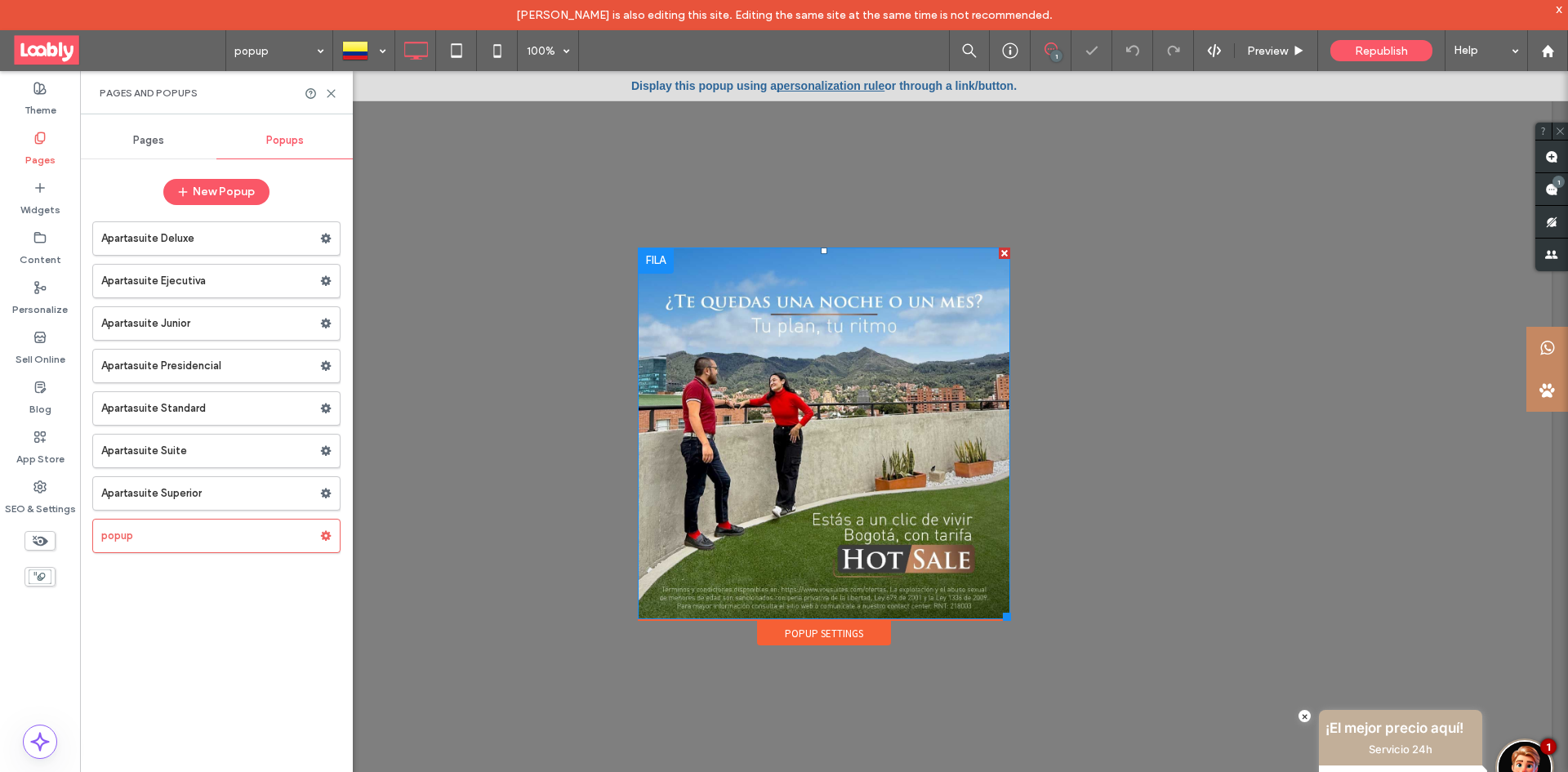
click at [809, 389] on img at bounding box center [824, 434] width 372 height 372
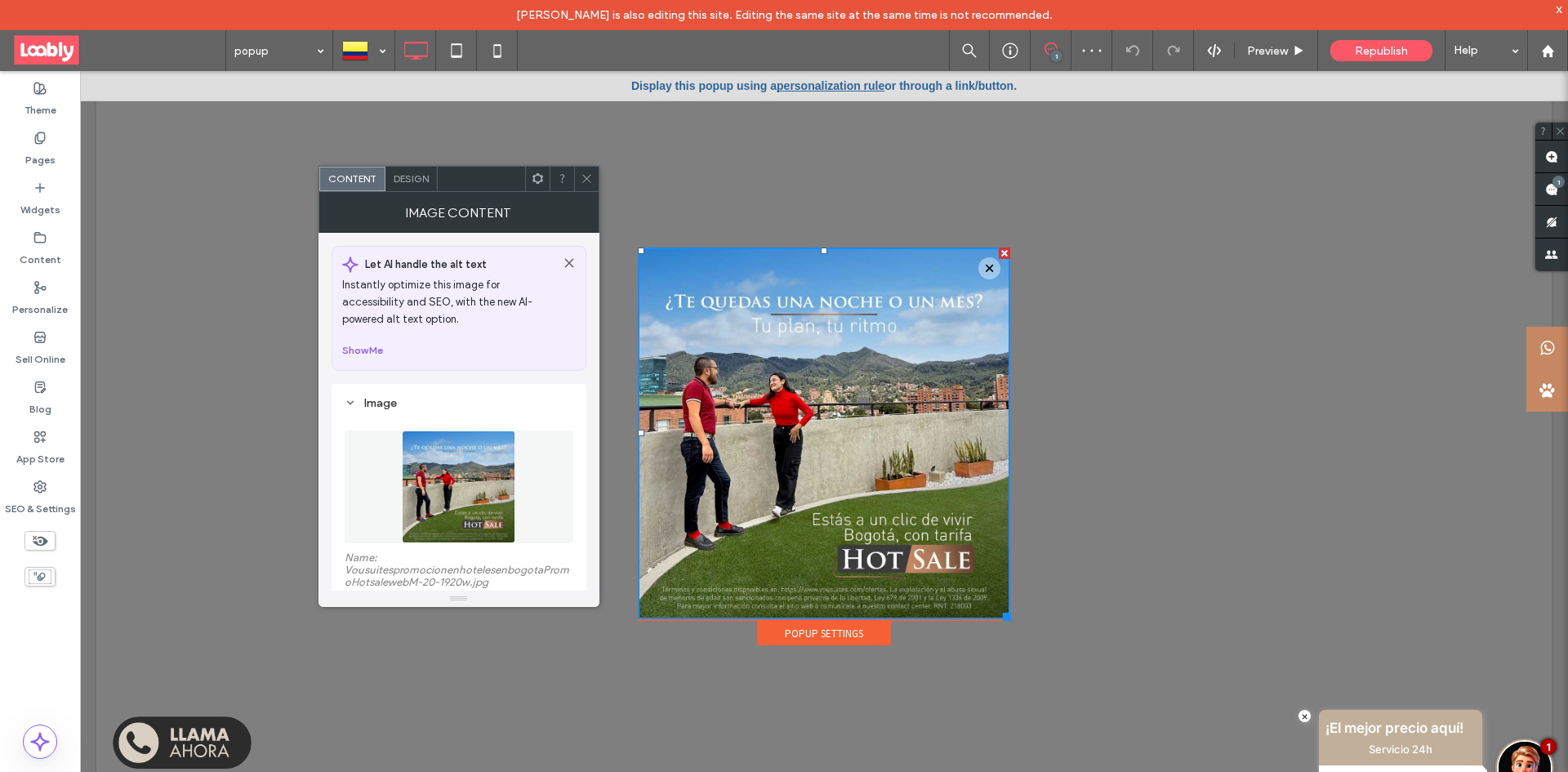
click at [473, 494] on img at bounding box center [458, 486] width 113 height 113
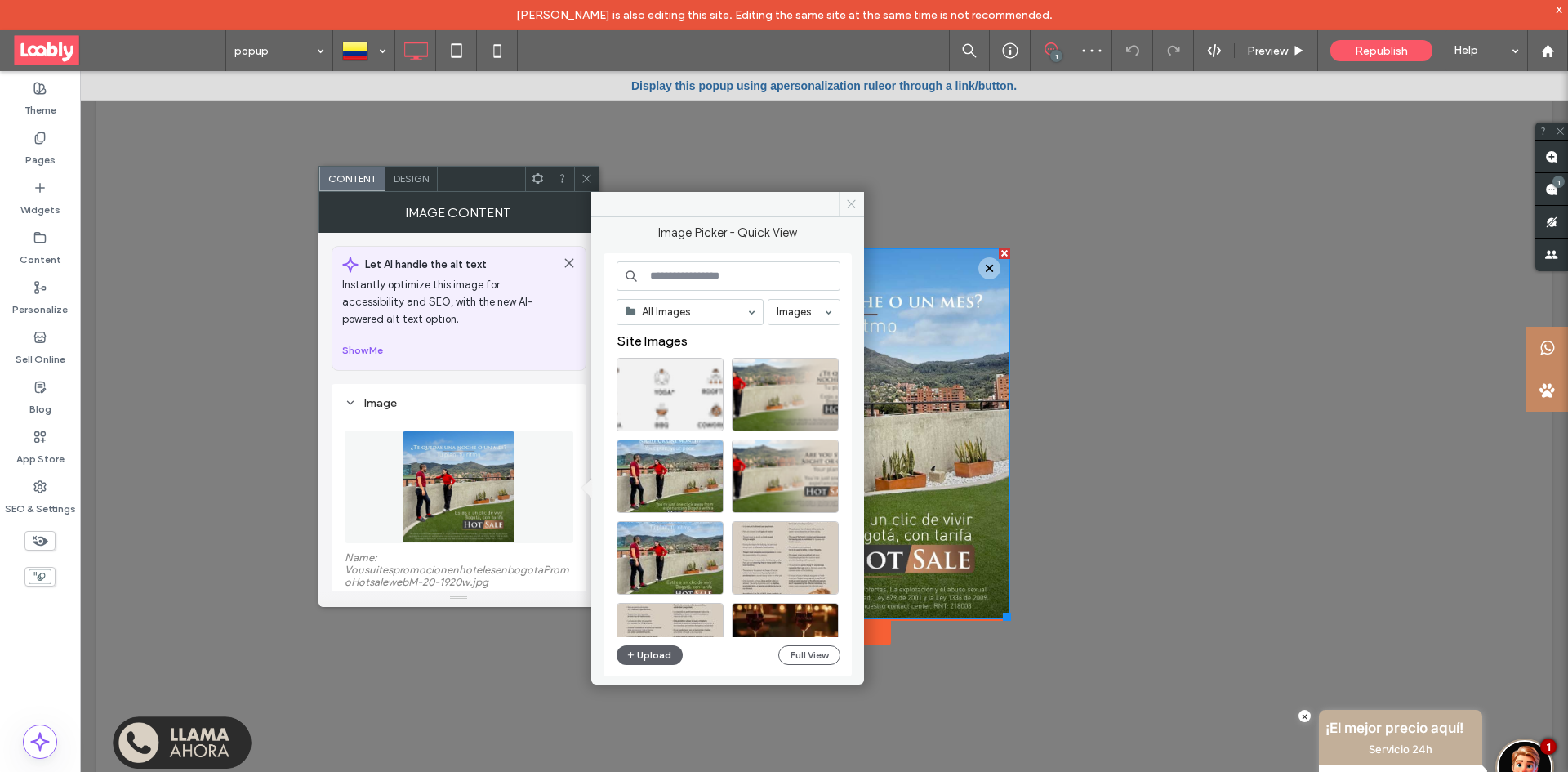
drag, startPoint x: 855, startPoint y: 206, endPoint x: 773, endPoint y: 136, distance: 107.8
click at [855, 206] on icon at bounding box center [851, 204] width 12 height 12
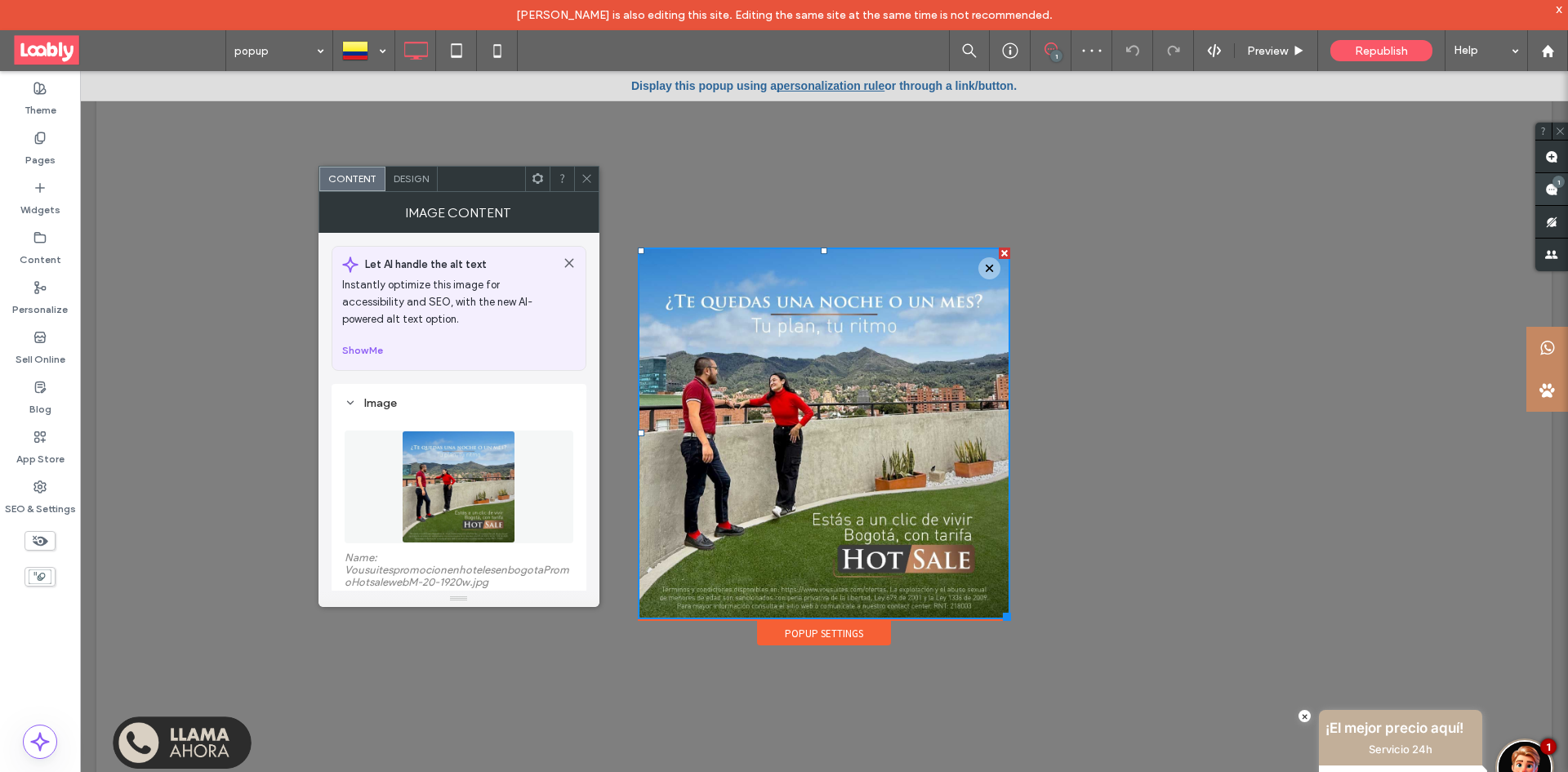
click at [1566, 193] on span at bounding box center [1551, 189] width 32 height 32
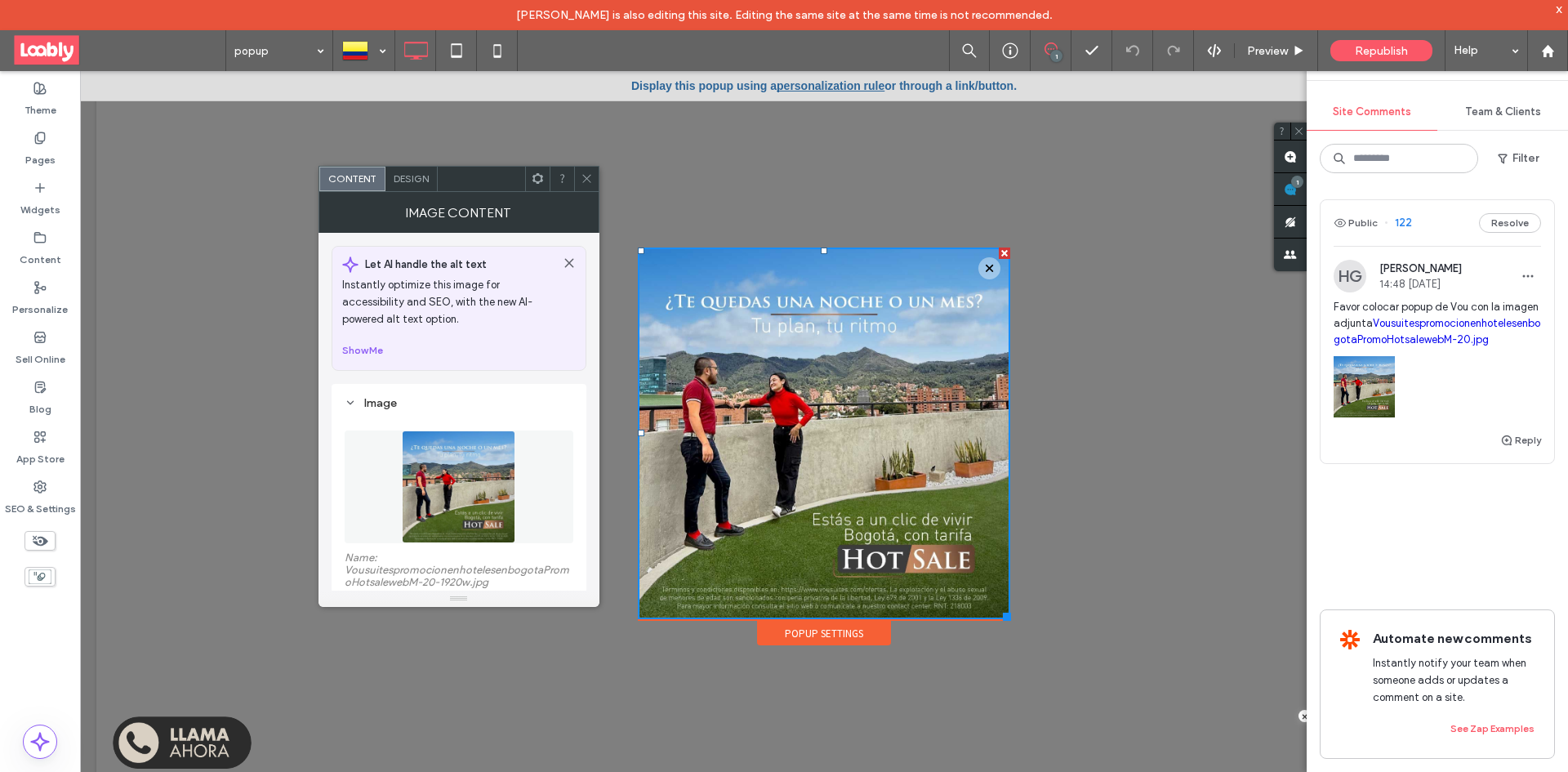
click at [810, 87] on link "personalization rule" at bounding box center [830, 85] width 108 height 13
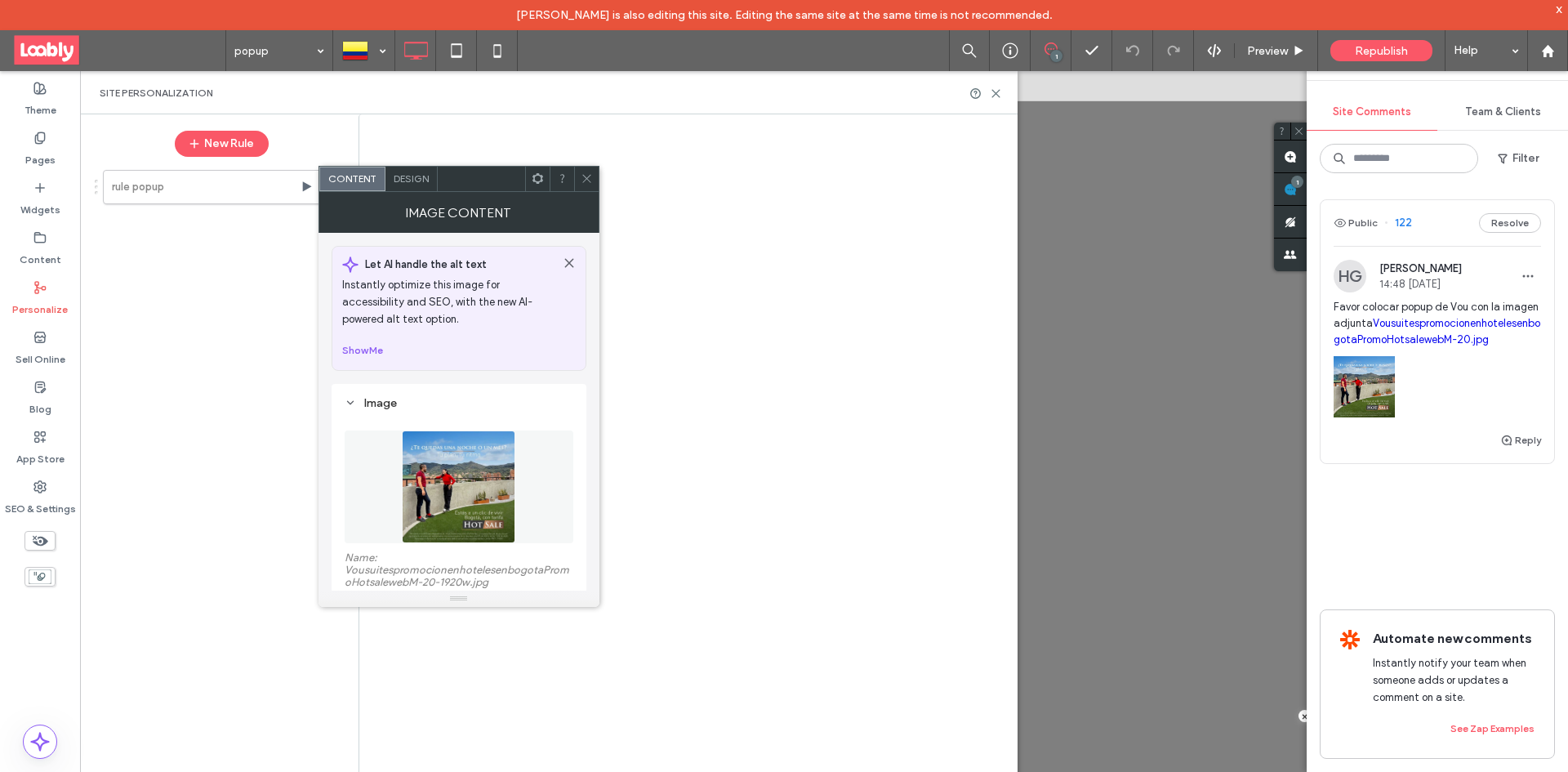
click at [588, 178] on icon at bounding box center [586, 178] width 12 height 12
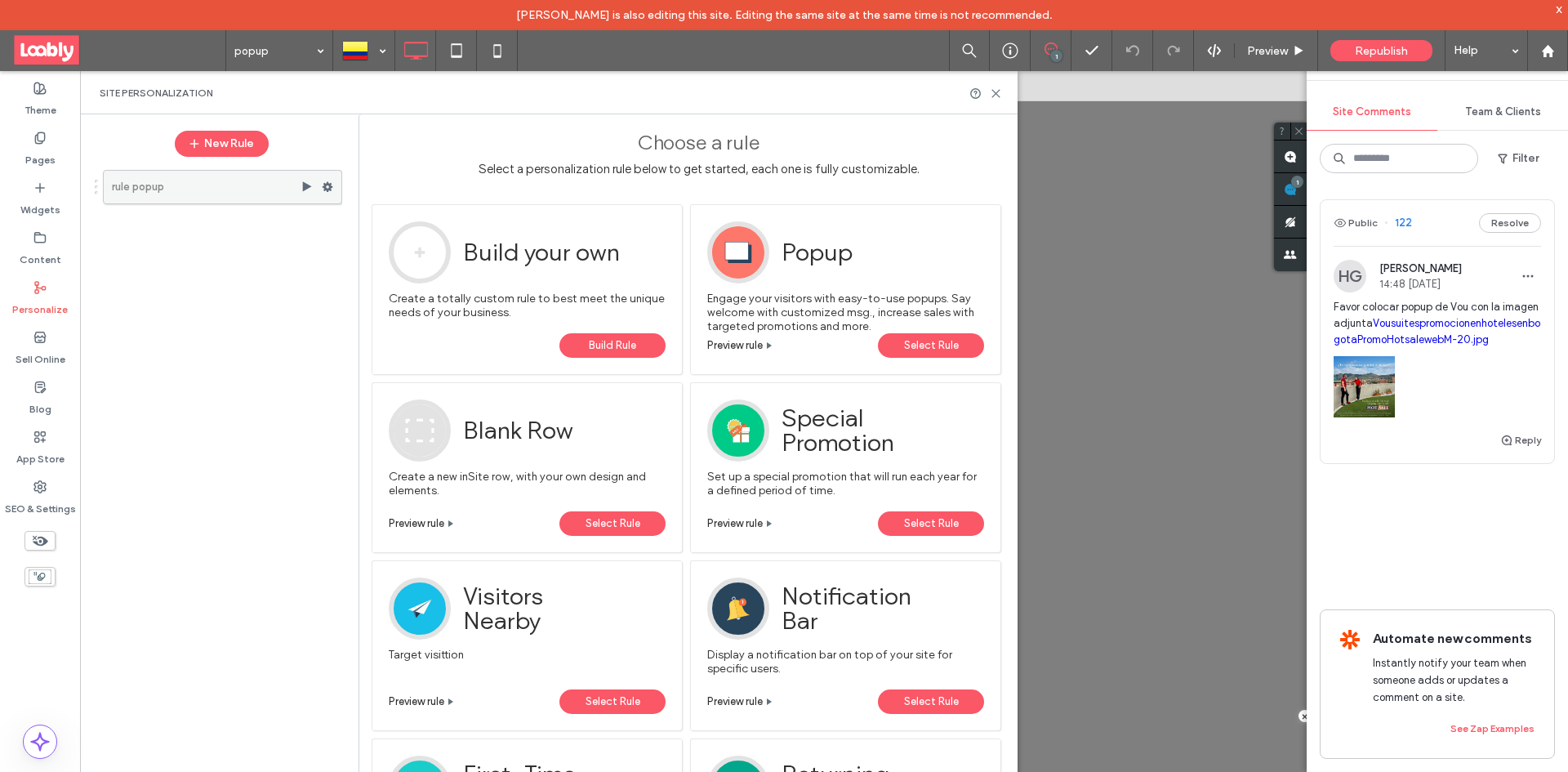
click at [325, 185] on use at bounding box center [328, 187] width 11 height 10
click at [442, 257] on label "Activate" at bounding box center [439, 251] width 116 height 14
click at [995, 91] on icon at bounding box center [996, 93] width 12 height 12
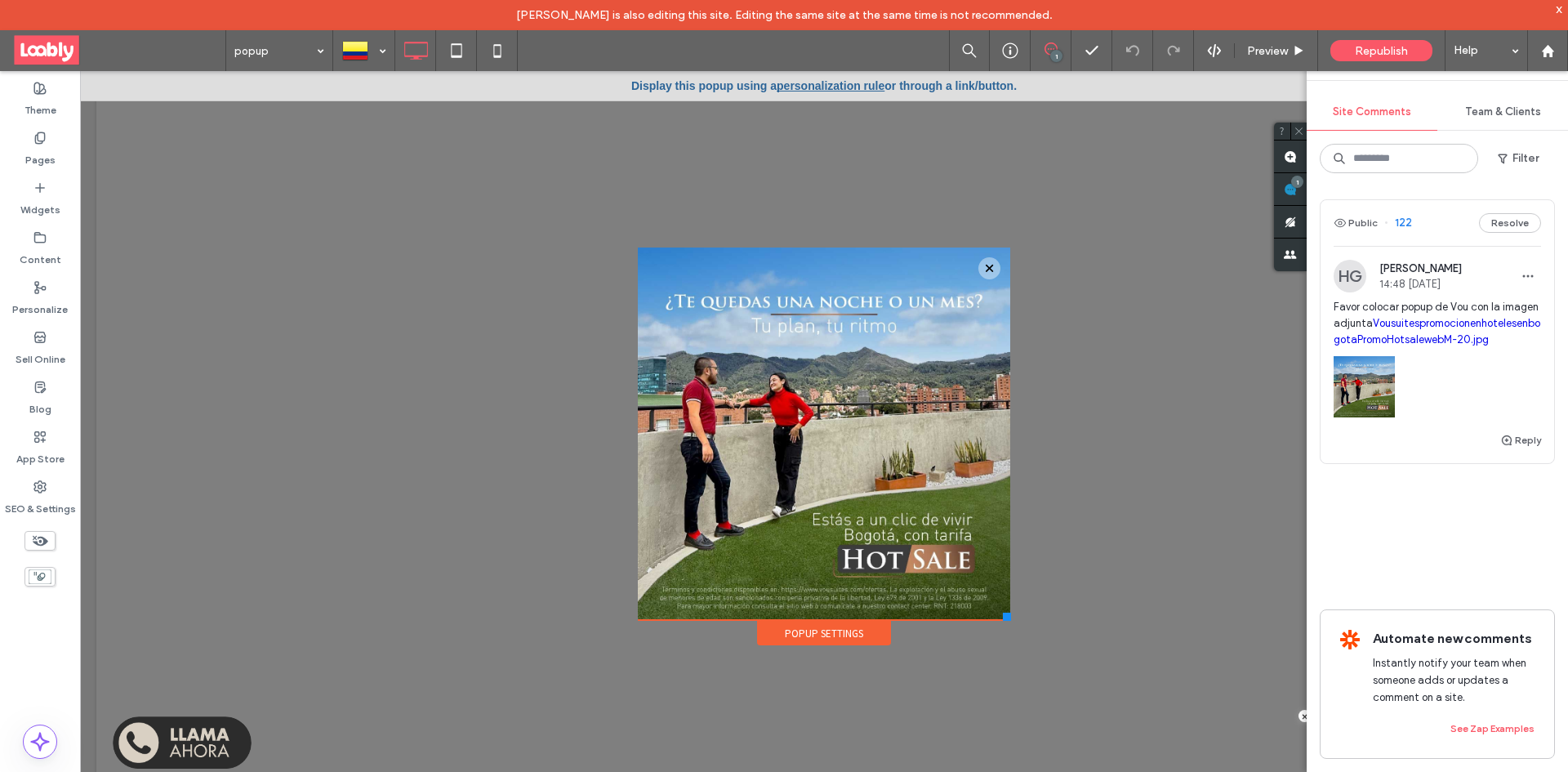
click at [846, 86] on link "personalization rule" at bounding box center [830, 85] width 108 height 13
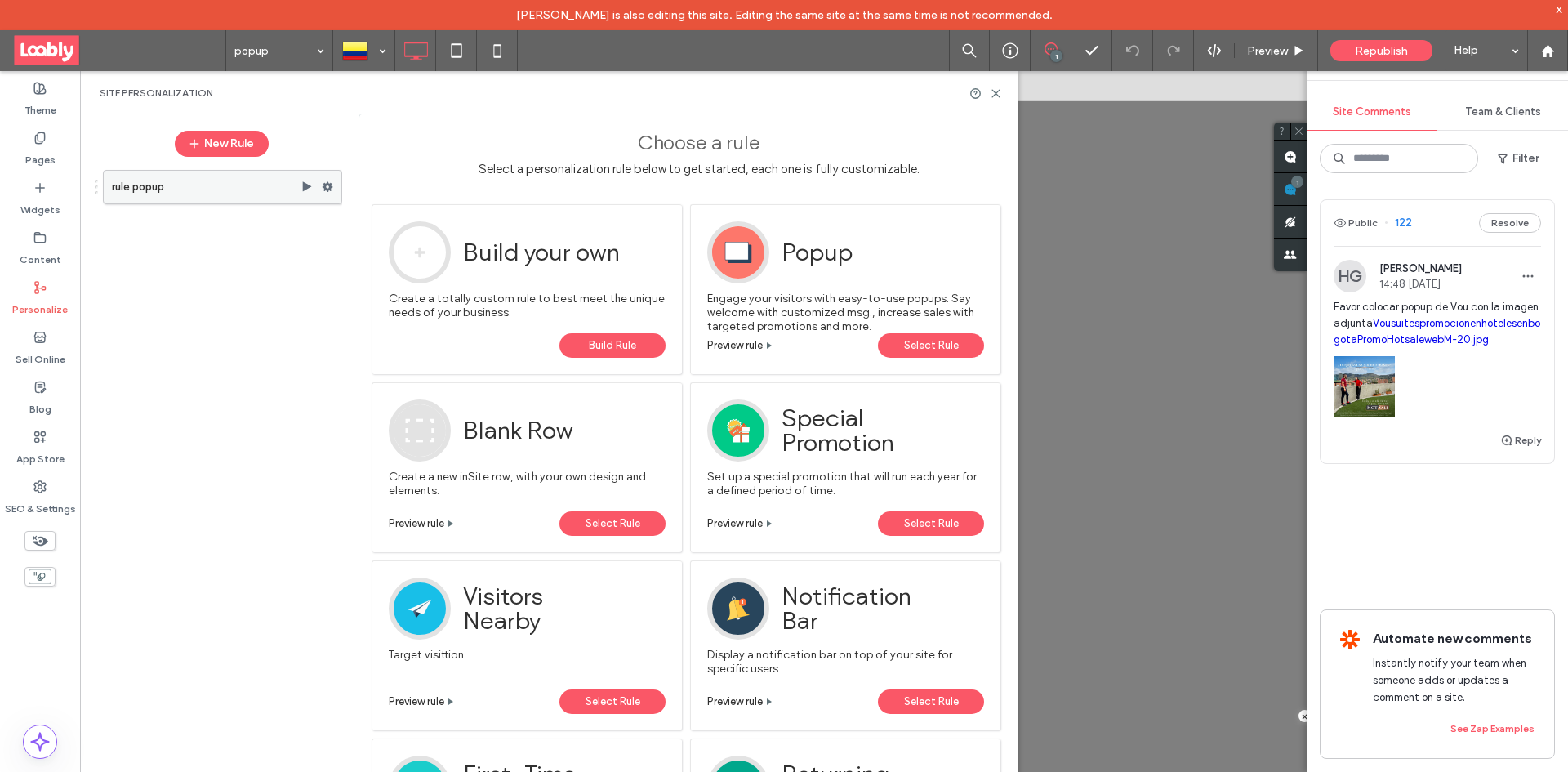
click at [234, 190] on label "rule popup" at bounding box center [206, 187] width 188 height 32
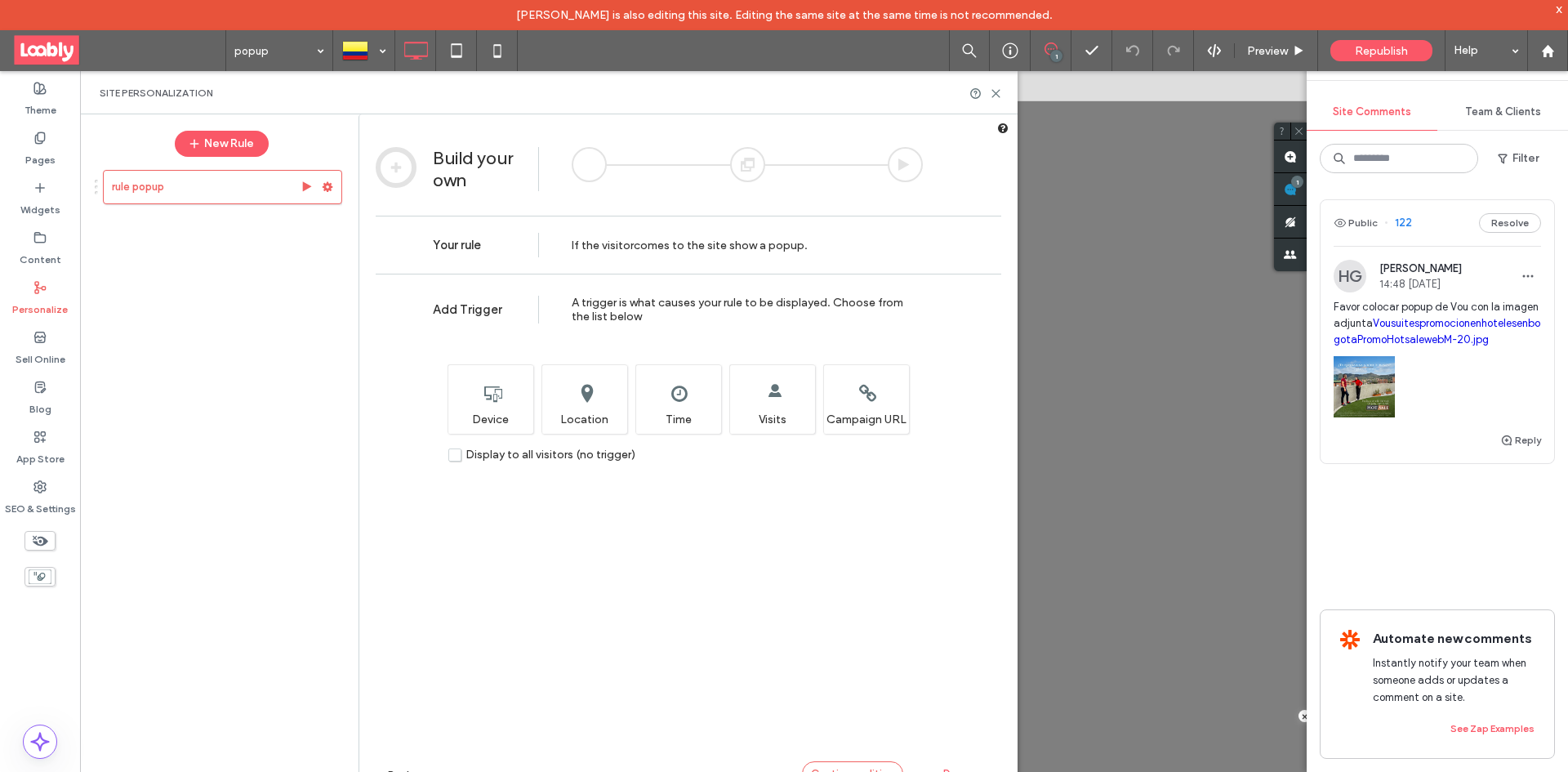
click at [859, 764] on div "Continue editing" at bounding box center [852, 773] width 101 height 25
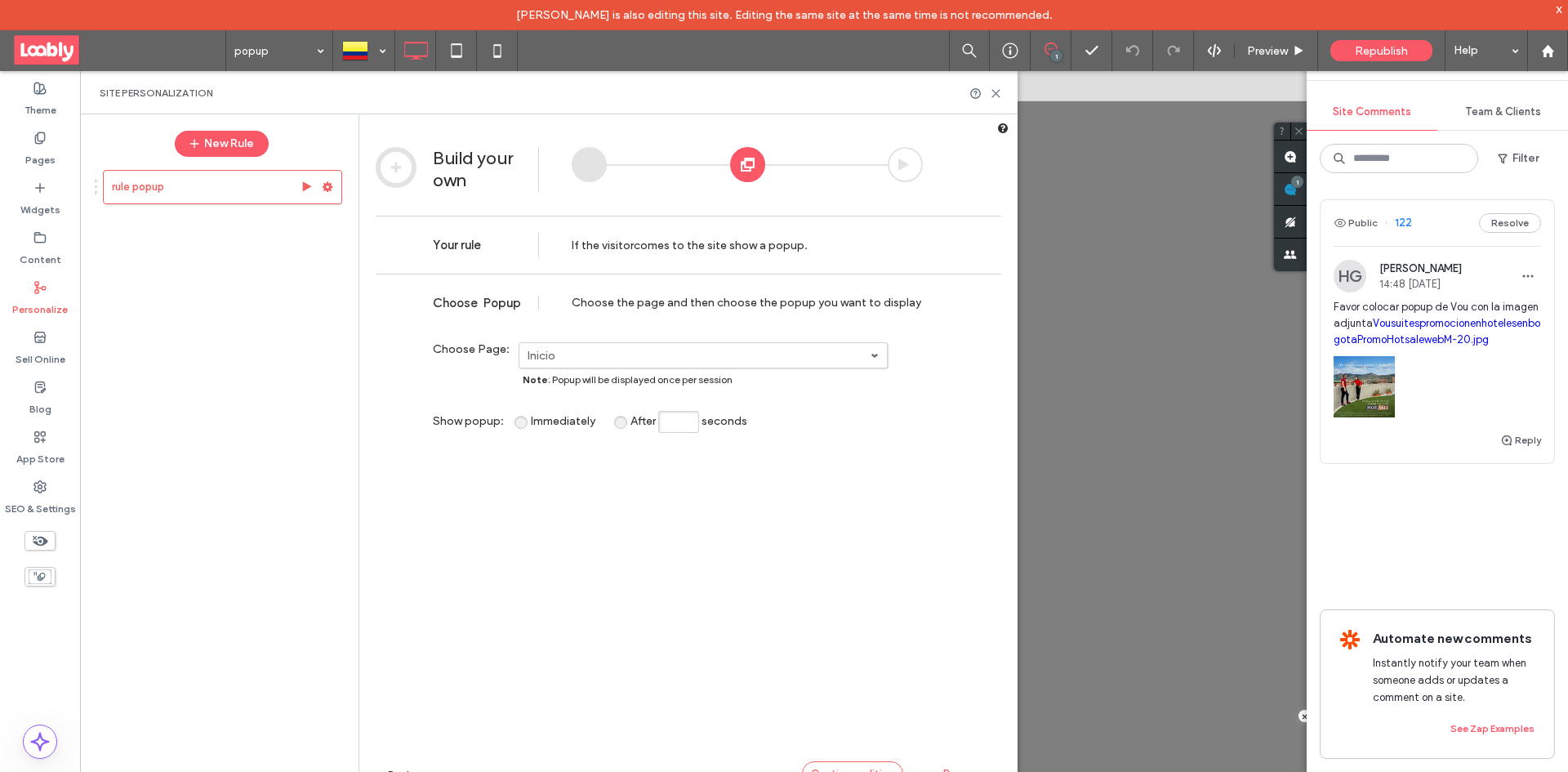
click at [880, 764] on div "Continue editing" at bounding box center [852, 773] width 101 height 25
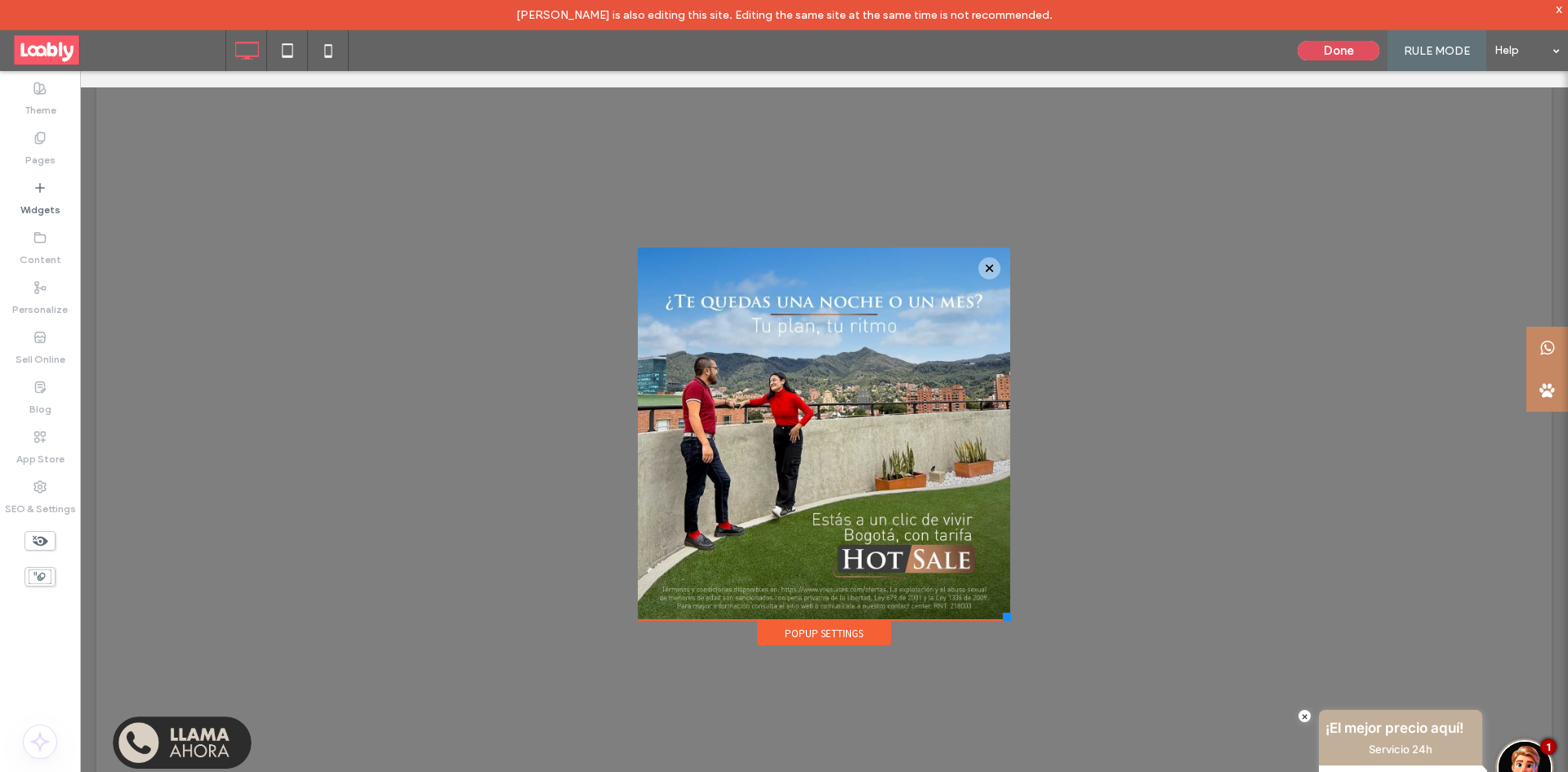
click at [1360, 54] on button "Done" at bounding box center [1338, 50] width 81 height 20
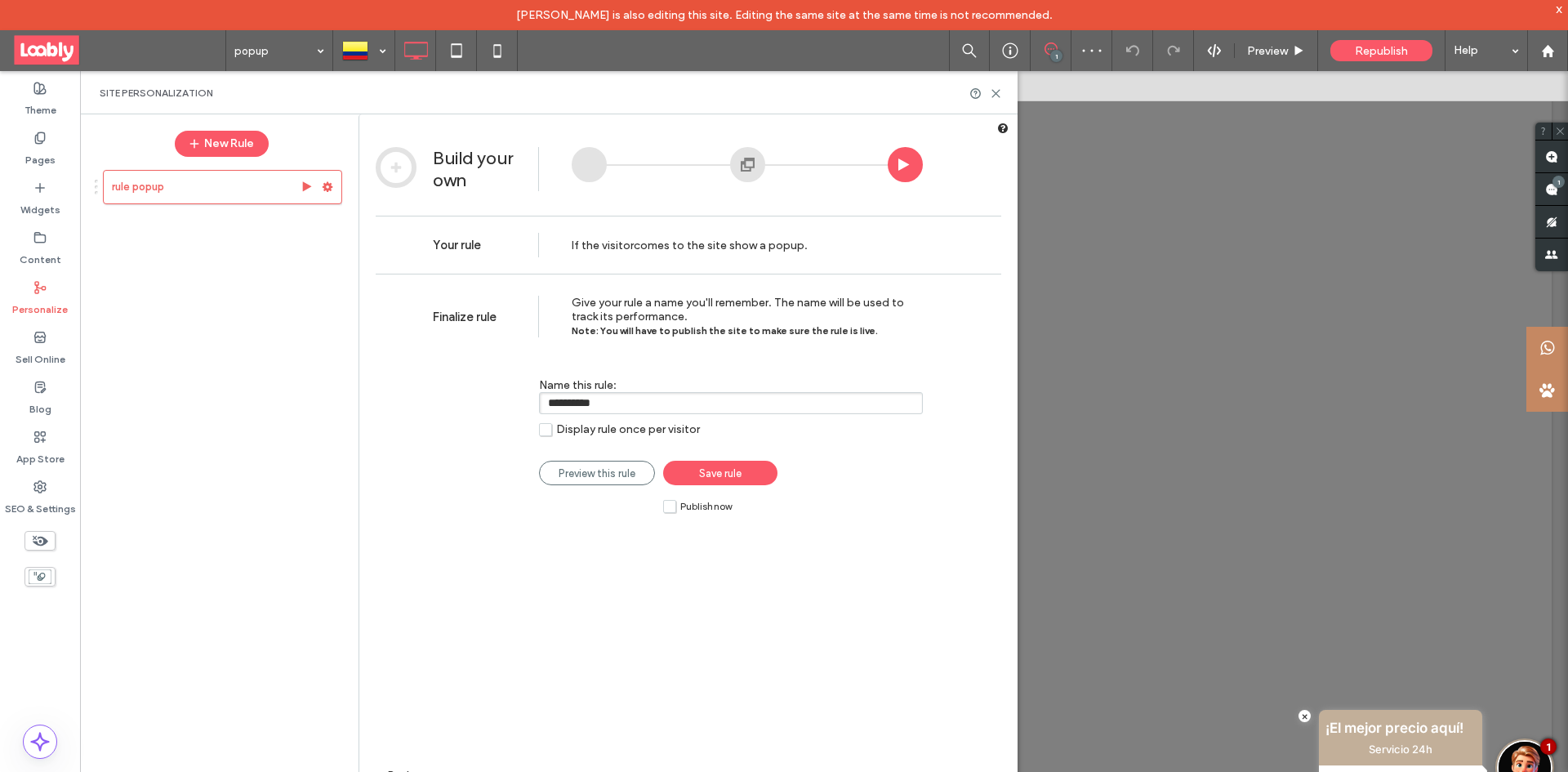
click at [671, 512] on label "Publish now" at bounding box center [697, 506] width 69 height 14
click at [714, 472] on span "Save rule" at bounding box center [720, 473] width 42 height 12
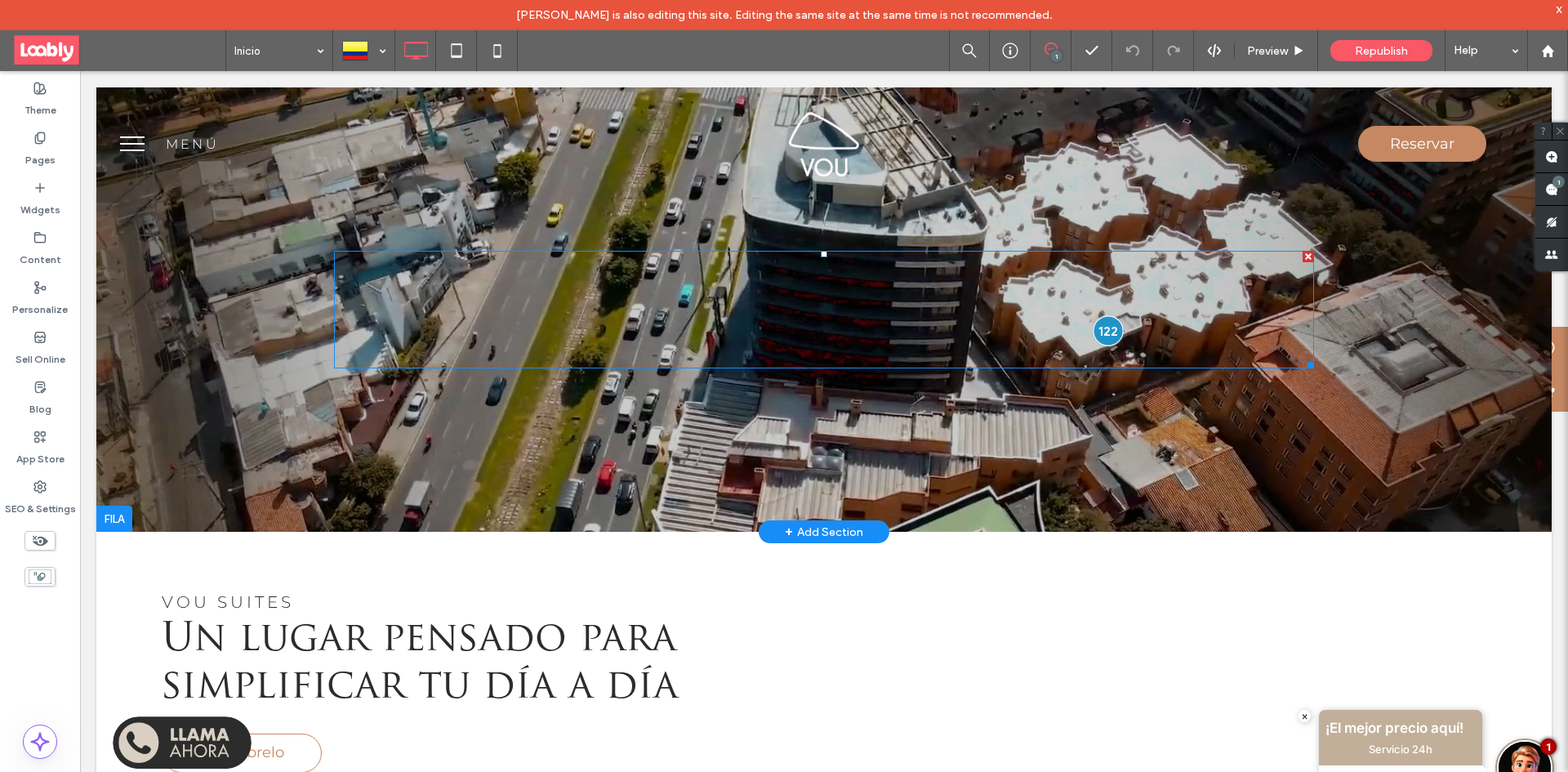
click at [1106, 329] on div at bounding box center [1108, 331] width 31 height 31
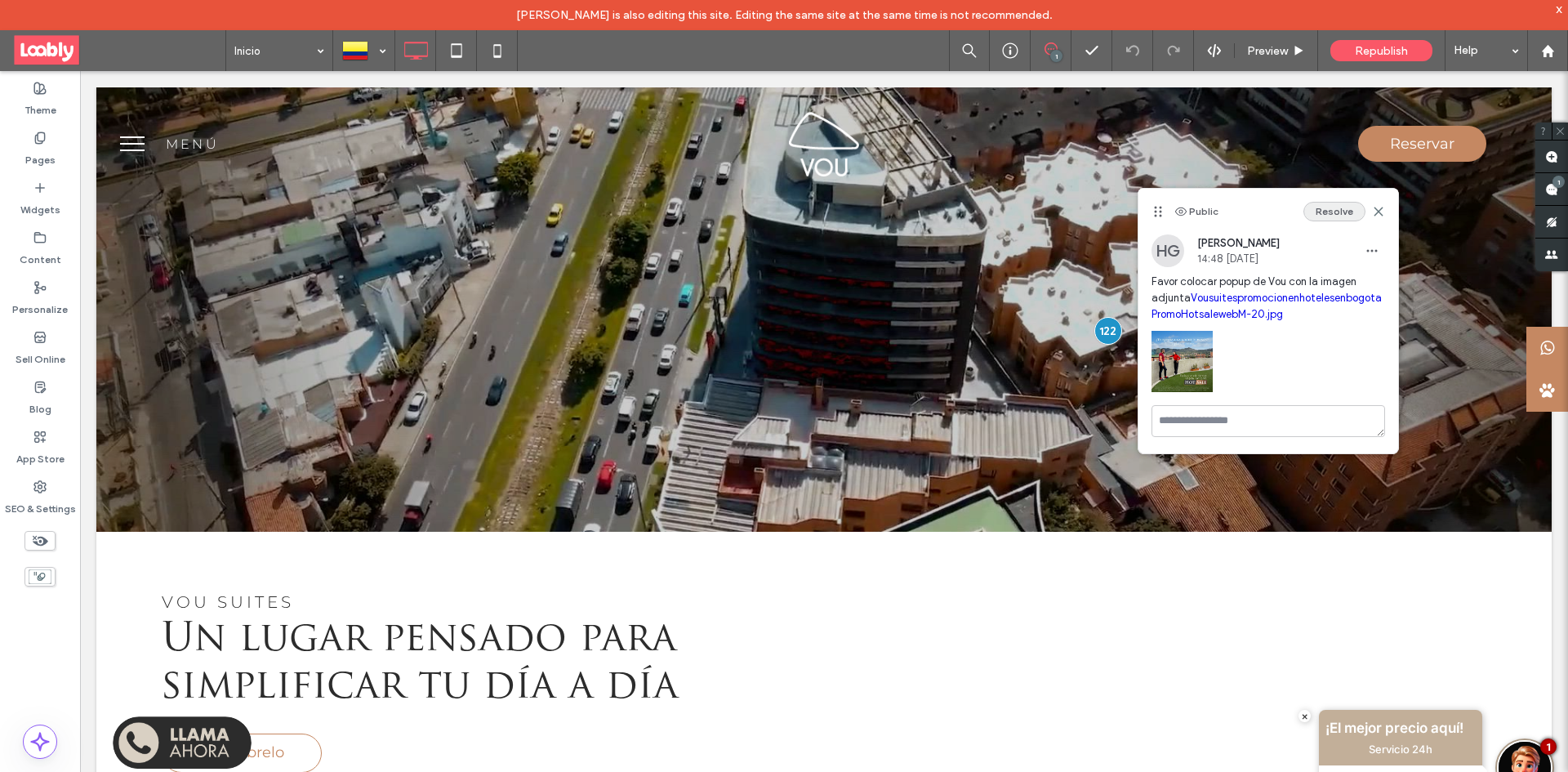
click at [1317, 219] on button "Resolve" at bounding box center [1334, 211] width 62 height 20
click at [1547, 36] on div at bounding box center [1548, 51] width 41 height 41
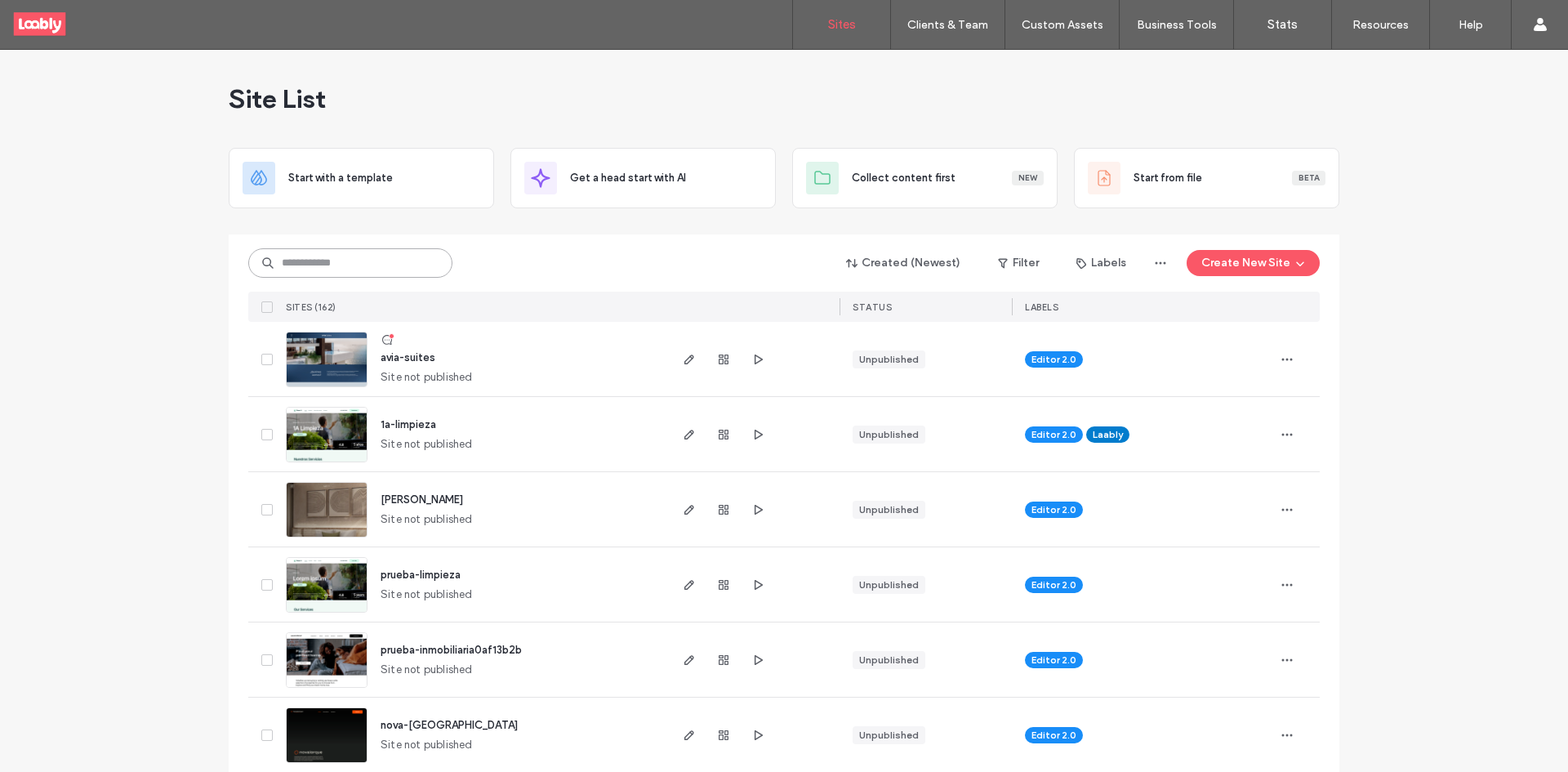
click at [368, 267] on input at bounding box center [350, 263] width 204 height 30
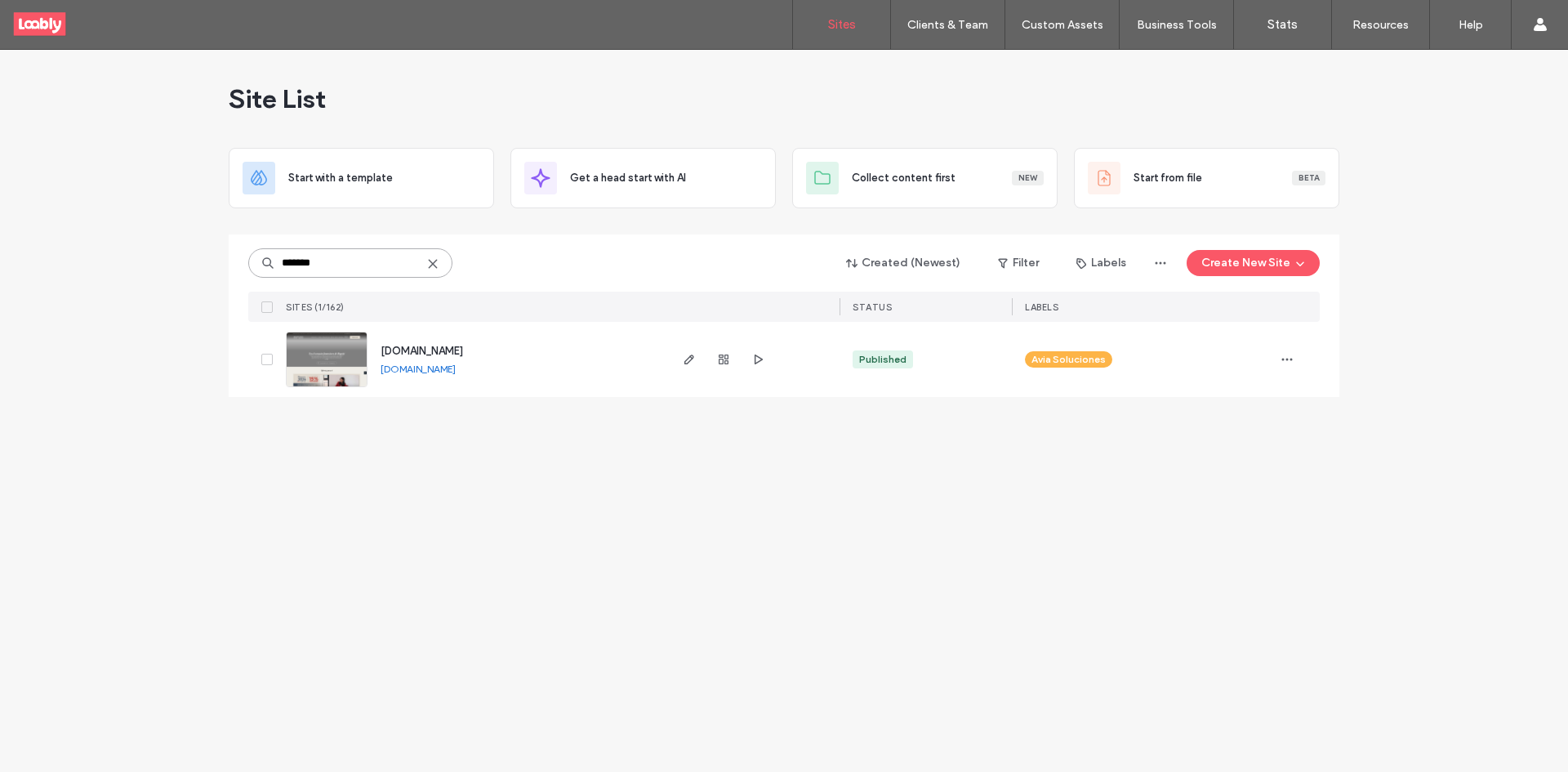
type input "*******"
click at [432, 262] on use at bounding box center [432, 263] width 8 height 8
type input "******"
drag, startPoint x: 428, startPoint y: 265, endPoint x: 441, endPoint y: 268, distance: 13.3
click at [428, 266] on icon at bounding box center [432, 263] width 13 height 13
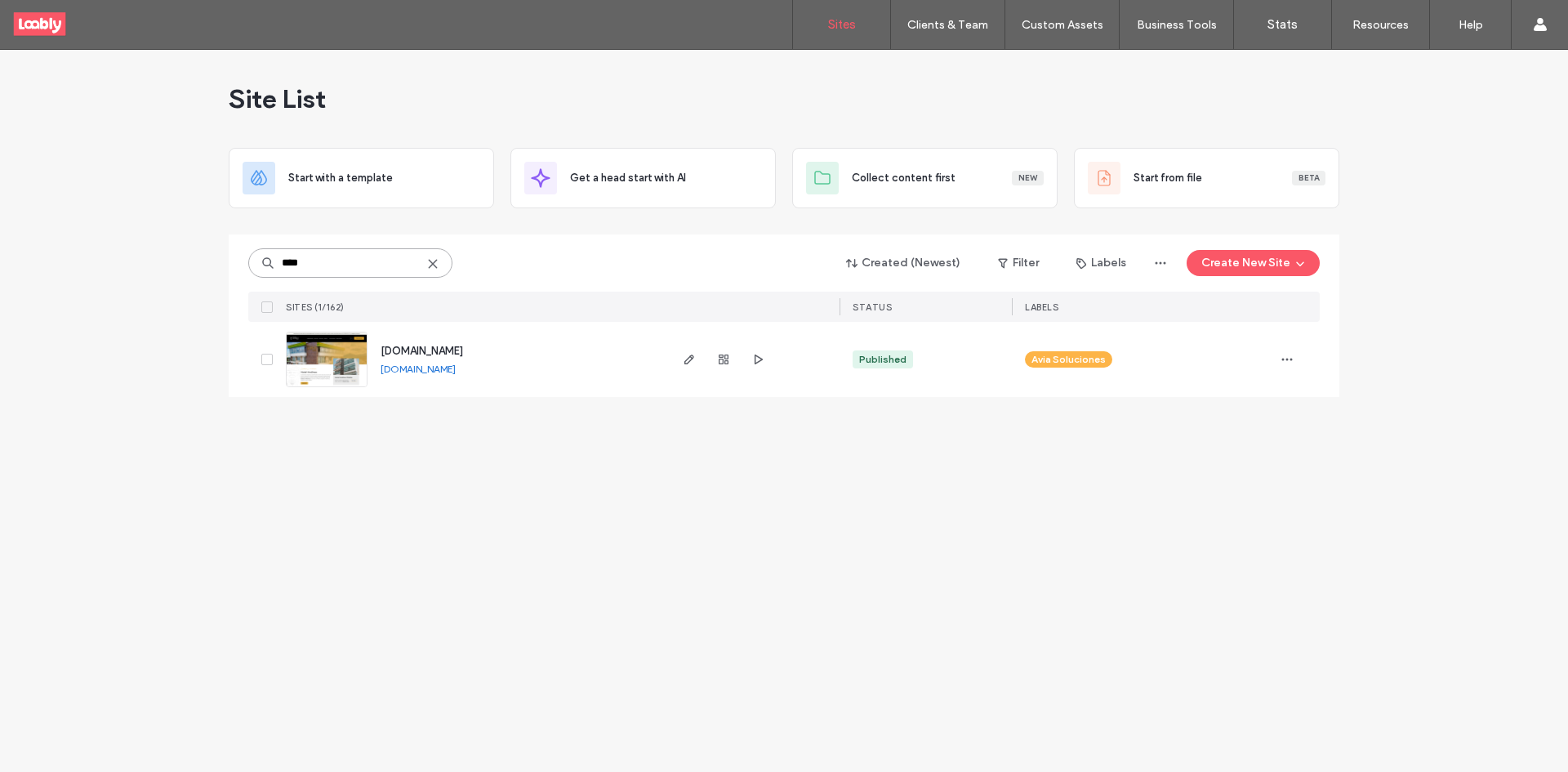
type input "****"
click at [435, 267] on use at bounding box center [432, 263] width 8 height 8
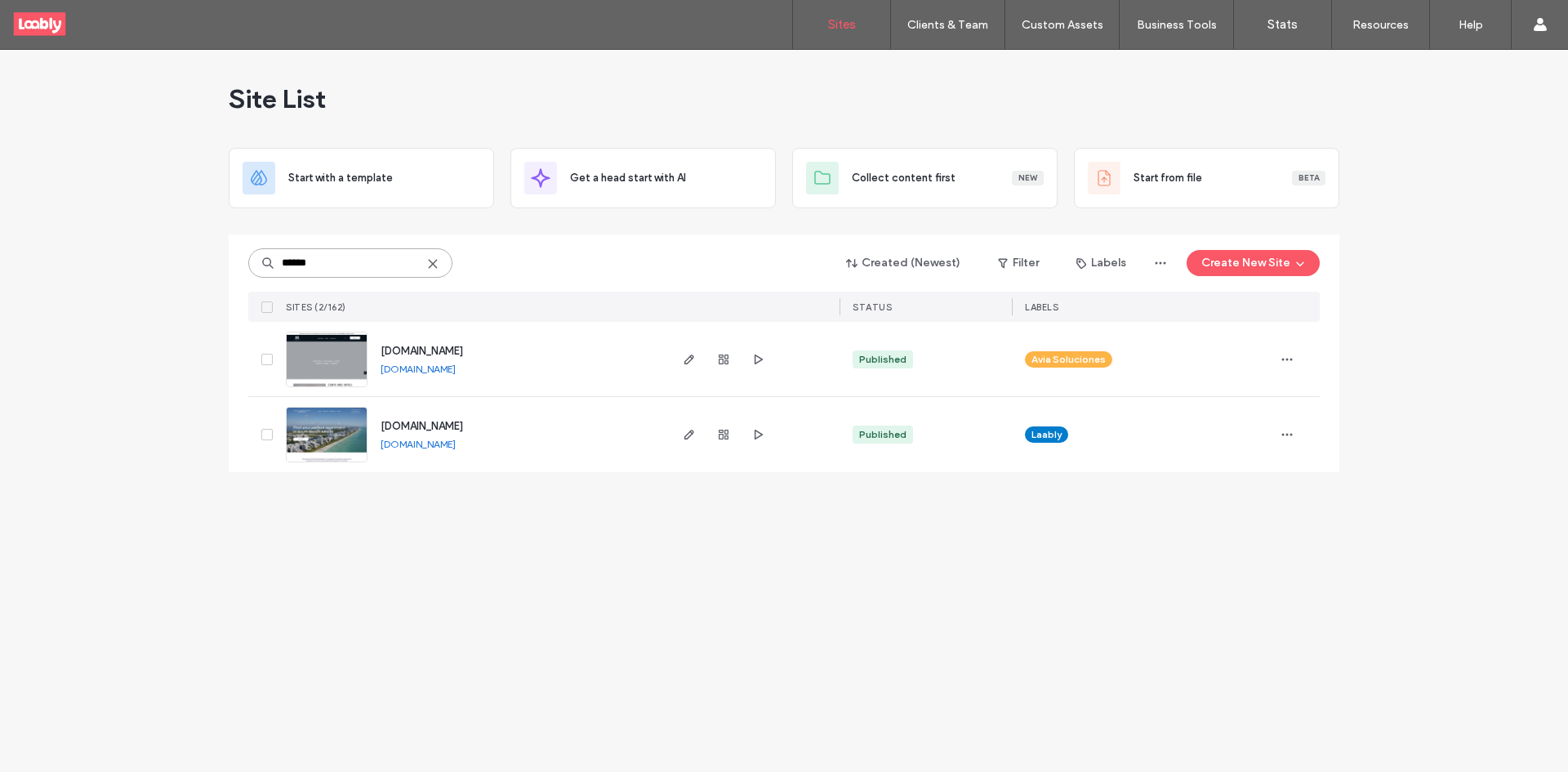
type input "******"
